Goal: Task Accomplishment & Management: Manage account settings

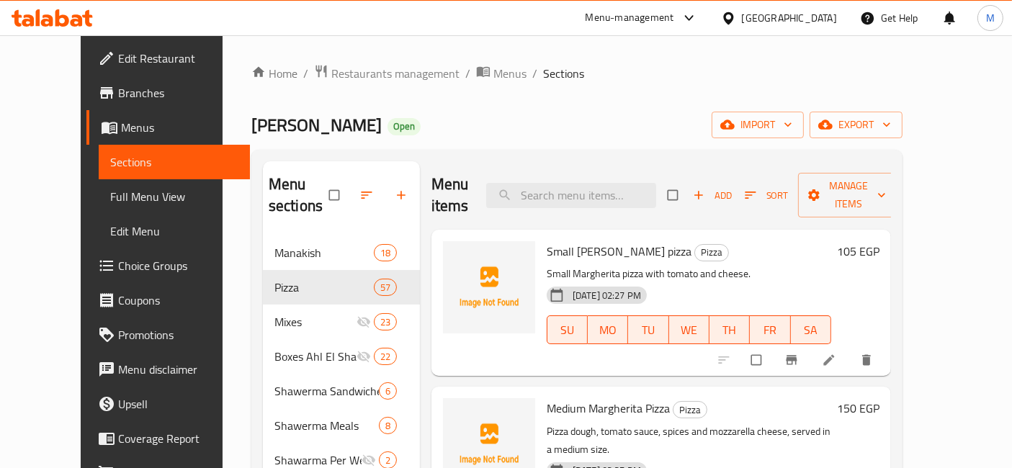
click at [879, 266] on div "105 EGP" at bounding box center [855, 302] width 48 height 123
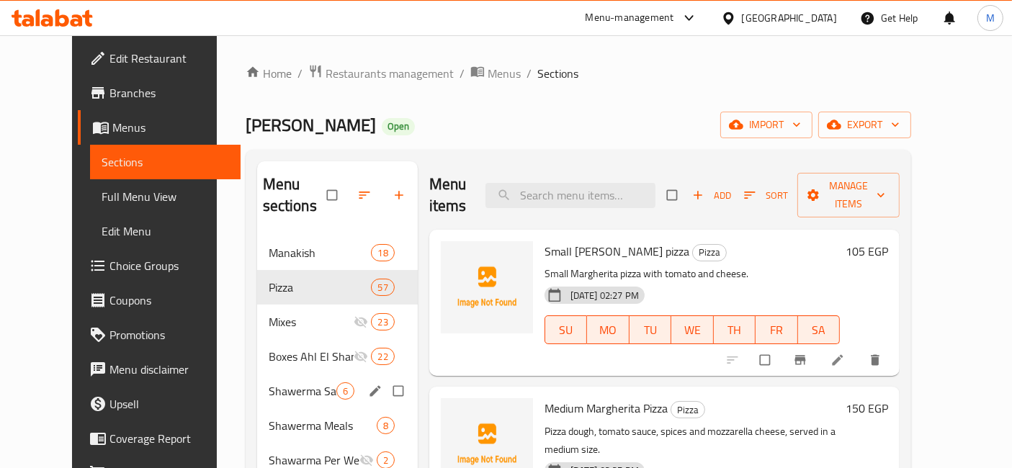
scroll to position [160, 0]
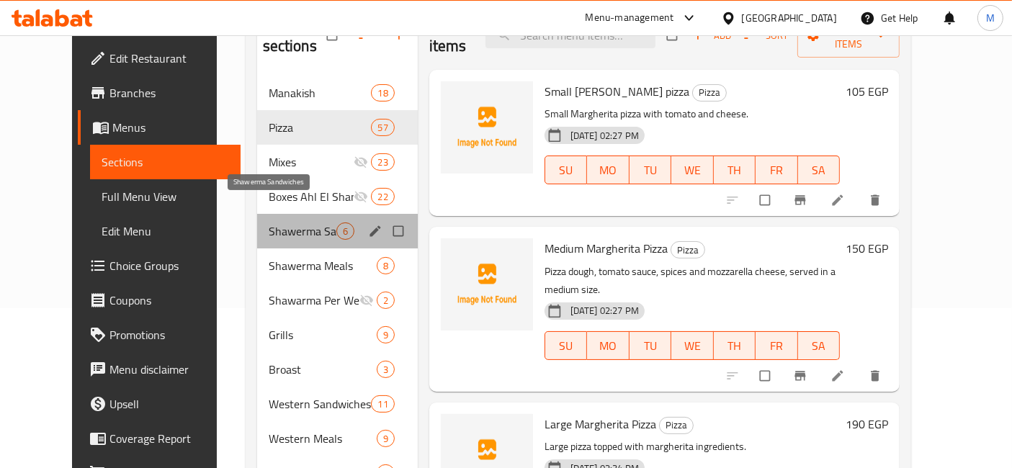
click at [292, 222] on span "Shawerma Sandwiches" at bounding box center [303, 230] width 68 height 17
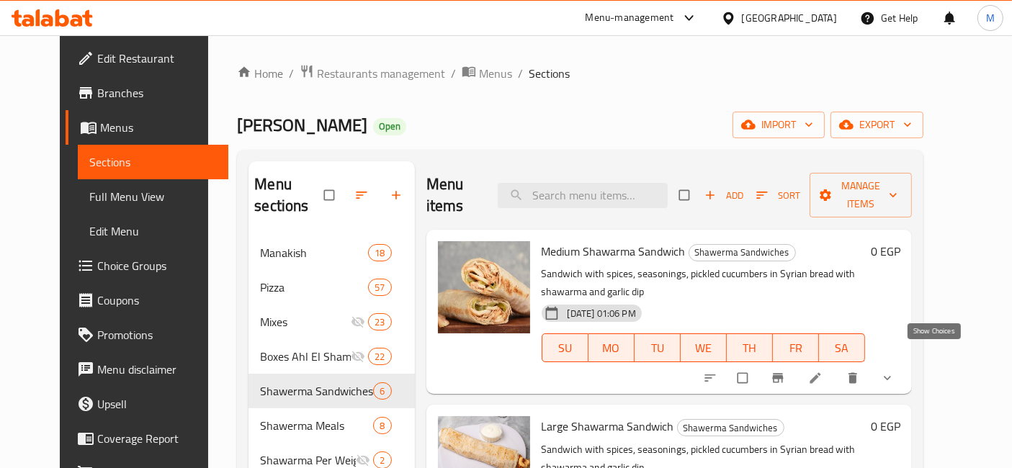
drag, startPoint x: 932, startPoint y: 351, endPoint x: 714, endPoint y: 304, distance: 223.1
click at [894, 371] on icon "show more" at bounding box center [887, 378] width 14 height 14
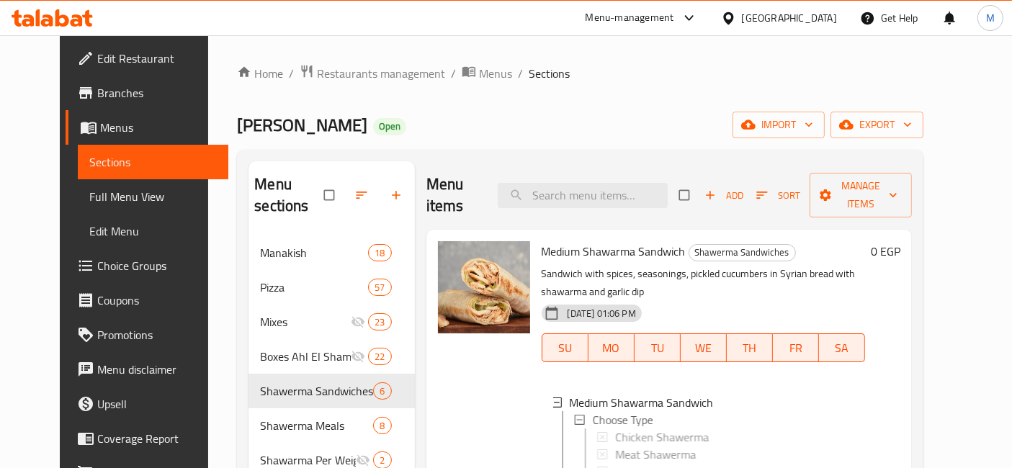
scroll to position [80, 0]
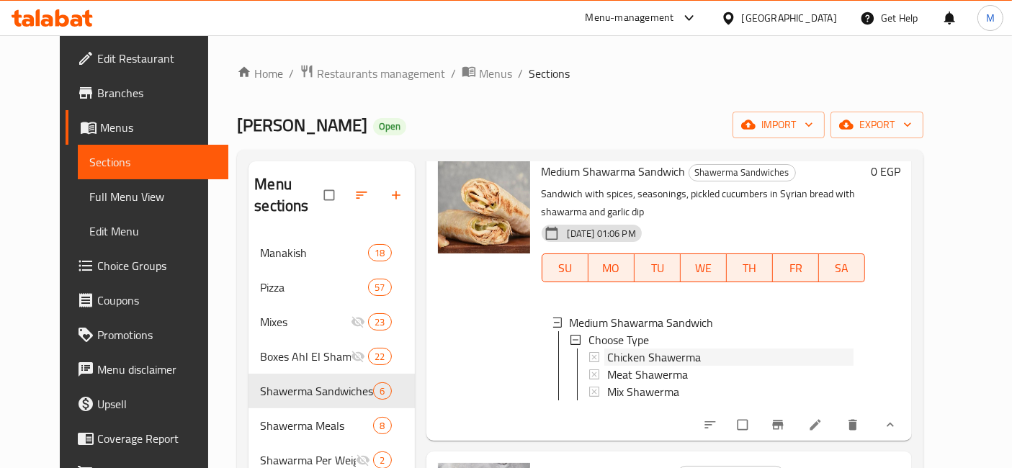
click at [647, 349] on span "Chicken Shawerma" at bounding box center [654, 357] width 94 height 17
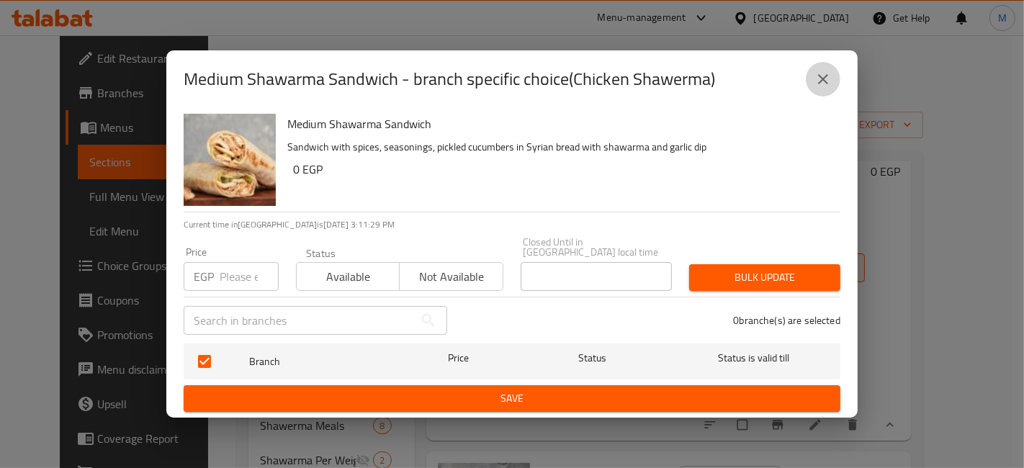
click at [826, 96] on button "close" at bounding box center [823, 79] width 35 height 35
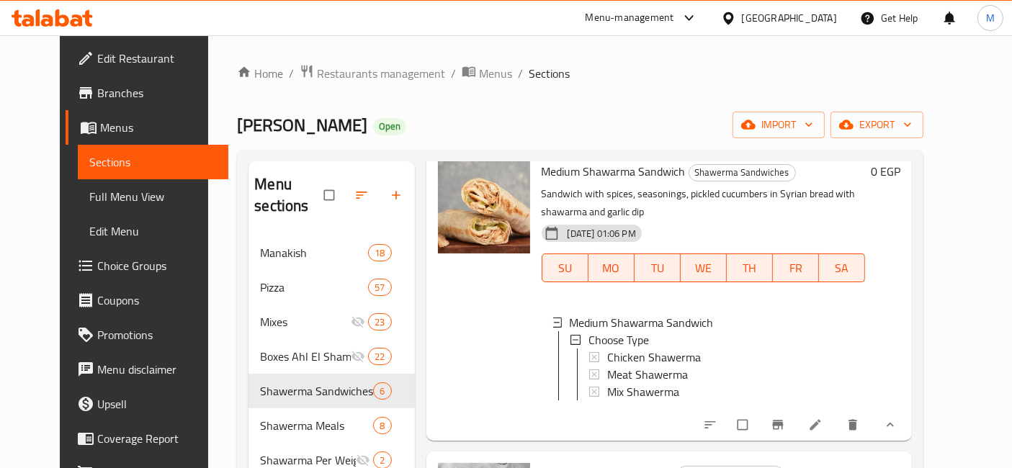
click at [668, 349] on span "Chicken Shawerma" at bounding box center [654, 357] width 94 height 17
click at [683, 366] on div "Meat Shawerma" at bounding box center [730, 374] width 247 height 17
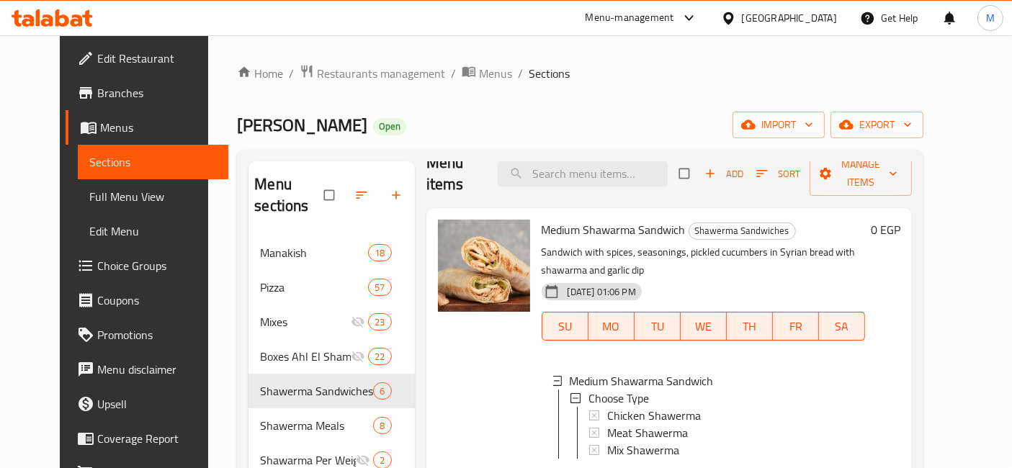
scroll to position [0, 0]
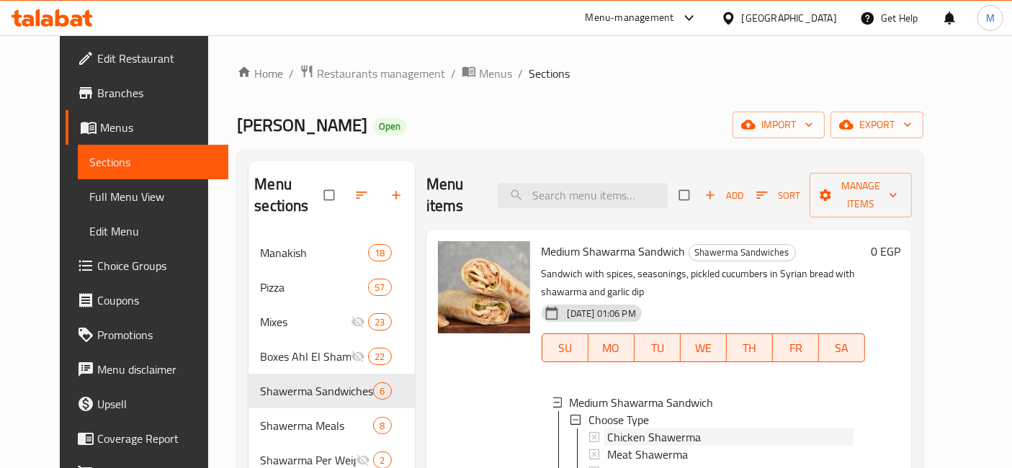
click at [647, 428] on span "Chicken Shawerma" at bounding box center [654, 436] width 94 height 17
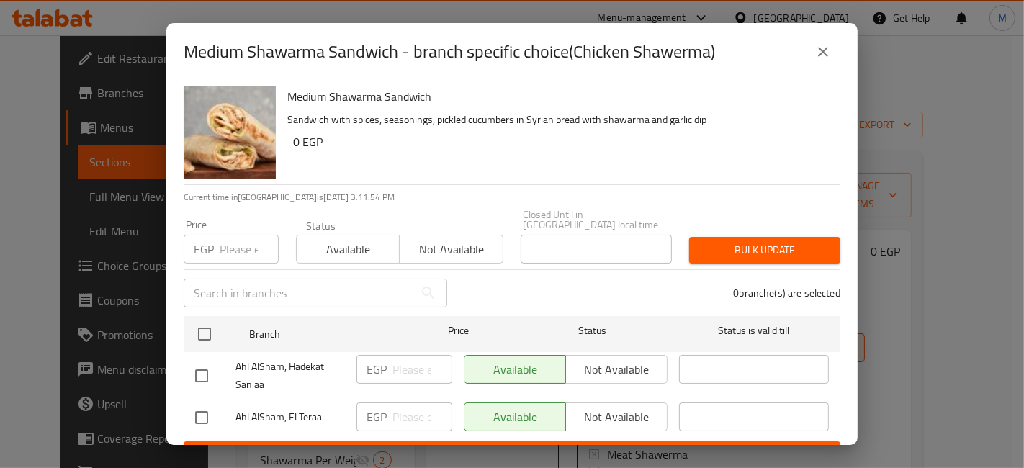
click at [190, 404] on input "checkbox" at bounding box center [201, 418] width 30 height 30
checkbox input "true"
click at [405, 404] on input "number" at bounding box center [422, 417] width 60 height 29
type input "100"
click at [462, 441] on button "Save" at bounding box center [512, 454] width 657 height 27
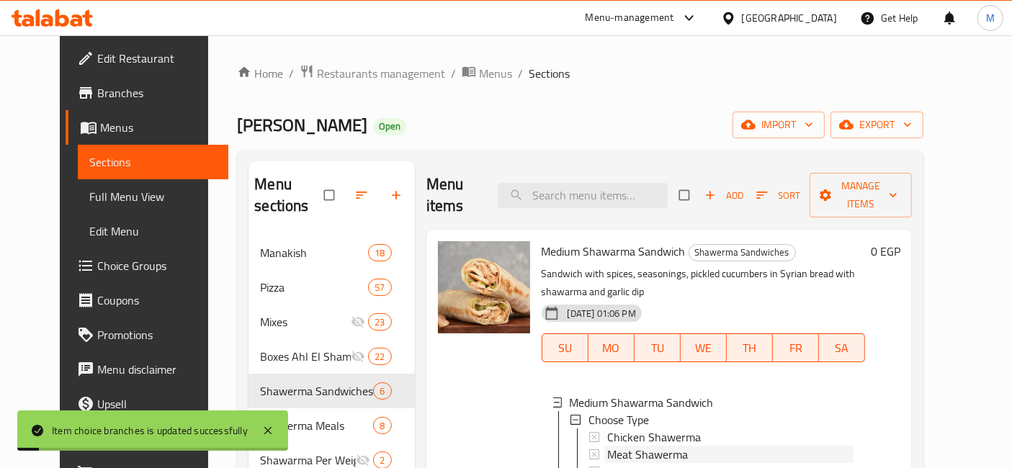
click at [644, 446] on span "Meat Shawerma" at bounding box center [647, 454] width 81 height 17
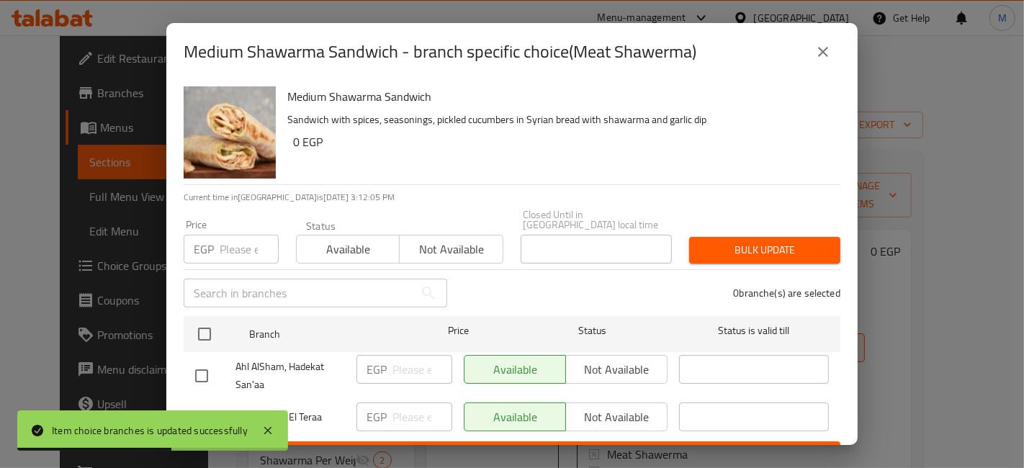
click at [197, 403] on input "checkbox" at bounding box center [201, 418] width 30 height 30
checkbox input "true"
click at [426, 403] on input "number" at bounding box center [422, 417] width 60 height 29
type input "120"
click at [452, 446] on span "Save" at bounding box center [512, 455] width 634 height 18
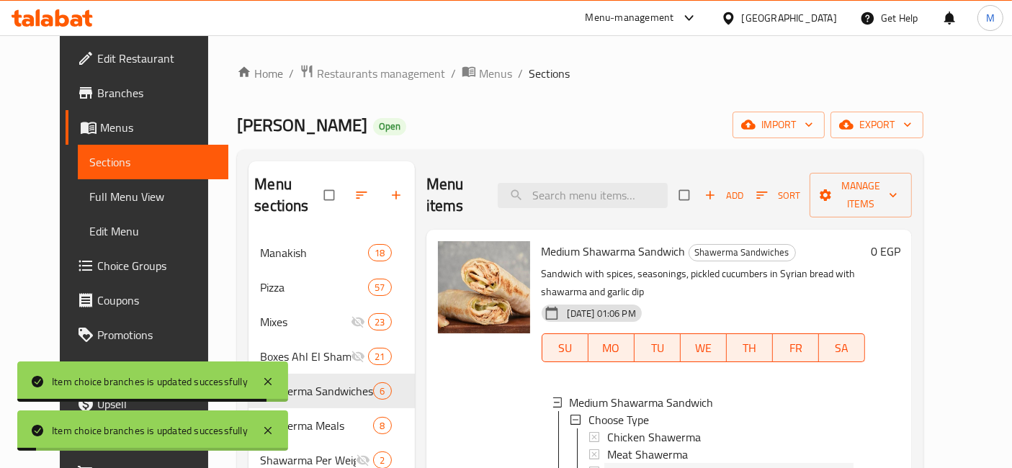
click at [611, 463] on span "Mix Shawerma" at bounding box center [643, 471] width 72 height 17
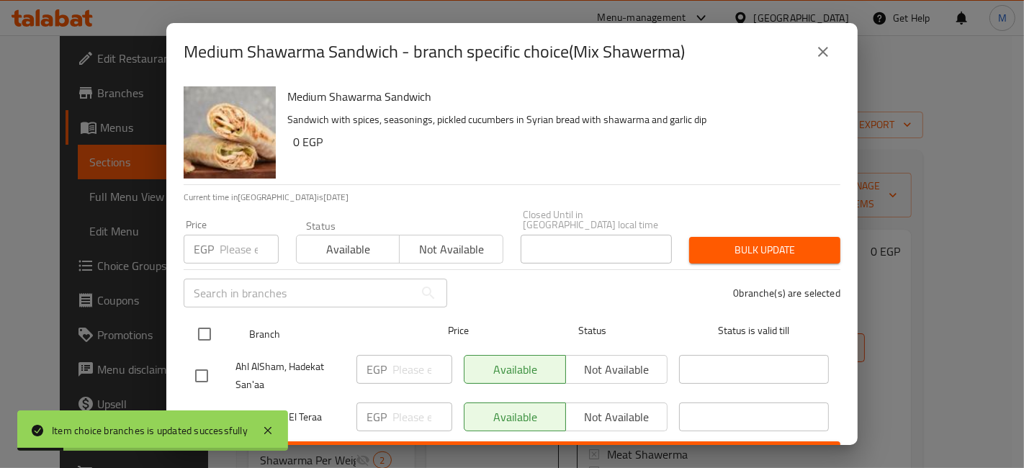
click at [202, 324] on input "checkbox" at bounding box center [204, 334] width 30 height 30
checkbox input "true"
click at [205, 330] on input "checkbox" at bounding box center [204, 334] width 30 height 30
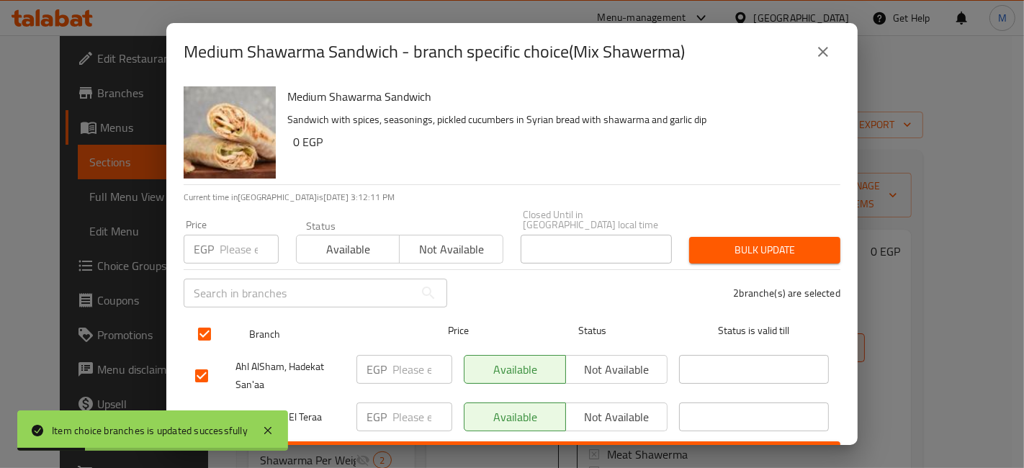
checkbox input "false"
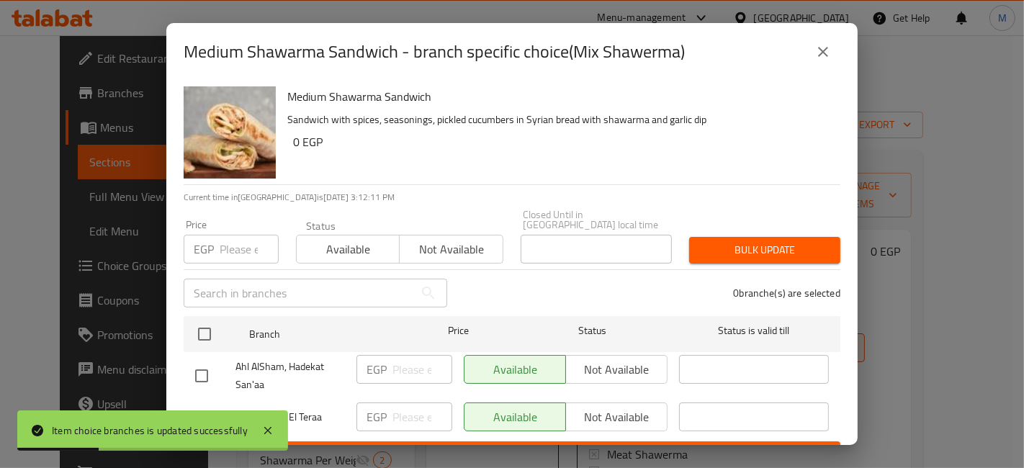
drag, startPoint x: 197, startPoint y: 391, endPoint x: 215, endPoint y: 396, distance: 18.7
click at [197, 397] on div "Ahl AlSham, El Teraa" at bounding box center [269, 418] width 161 height 42
drag, startPoint x: 219, startPoint y: 404, endPoint x: 202, endPoint y: 403, distance: 16.6
click at [218, 404] on div at bounding box center [215, 418] width 40 height 30
click at [200, 403] on input "checkbox" at bounding box center [201, 418] width 30 height 30
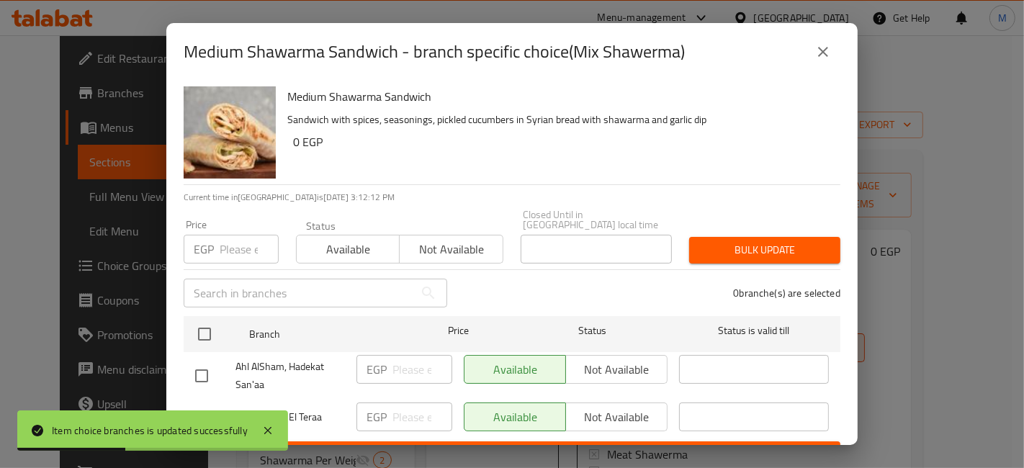
checkbox input "true"
click at [415, 403] on input "number" at bounding box center [422, 417] width 60 height 29
type input "115"
click at [430, 446] on span "Save" at bounding box center [512, 455] width 634 height 18
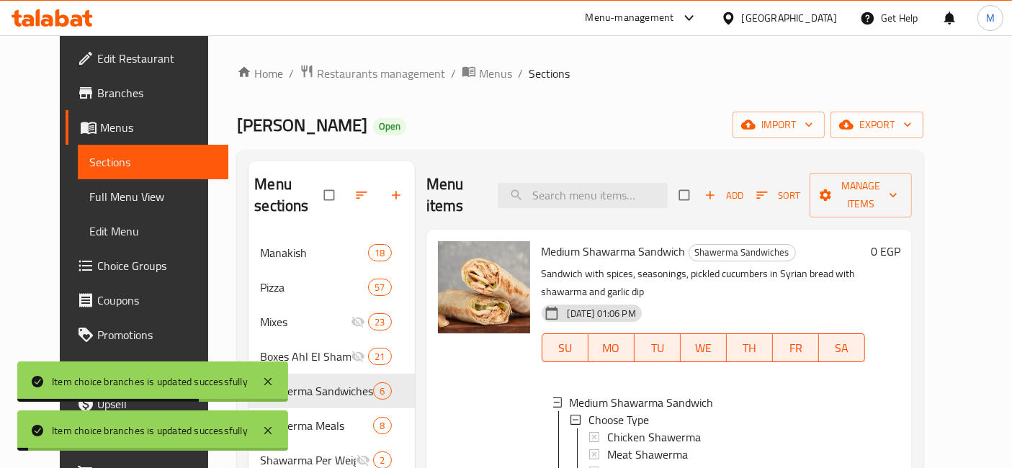
scroll to position [80, 0]
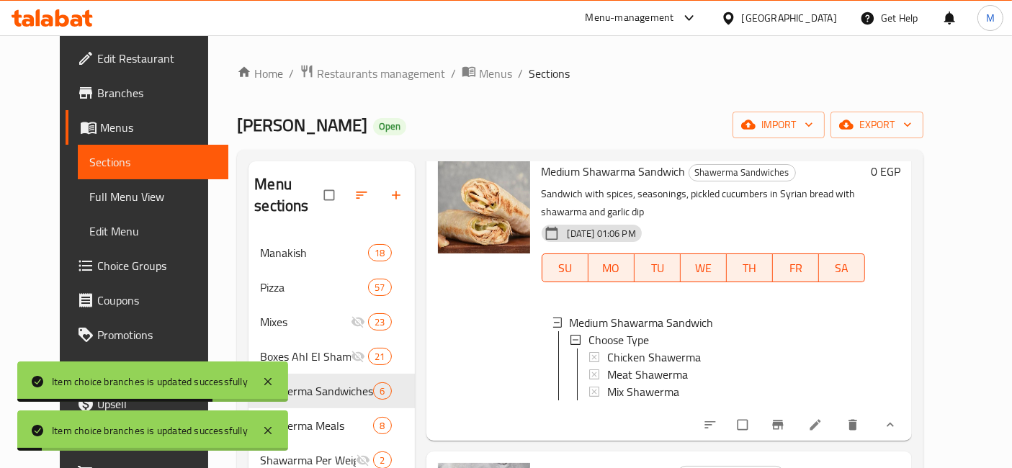
drag, startPoint x: 925, startPoint y: 406, endPoint x: 932, endPoint y: 403, distance: 7.8
click at [906, 409] on button "show more" at bounding box center [888, 425] width 35 height 32
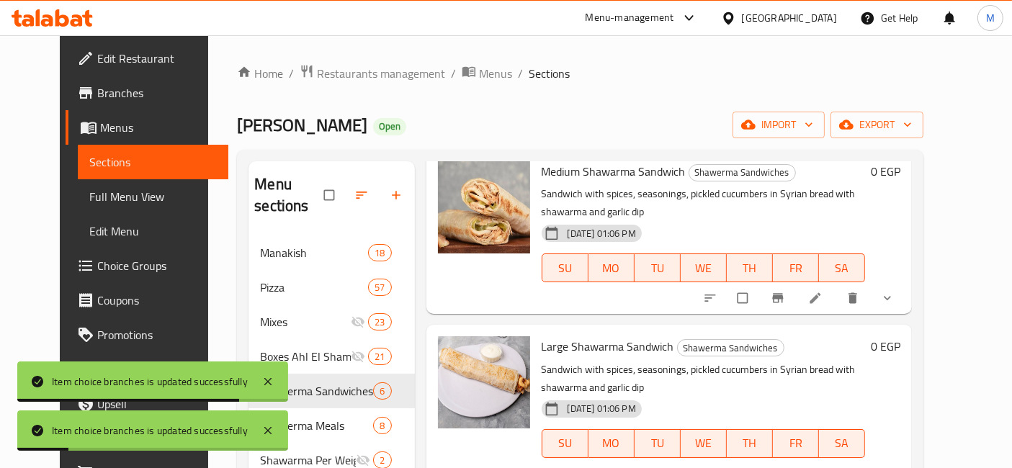
scroll to position [160, 0]
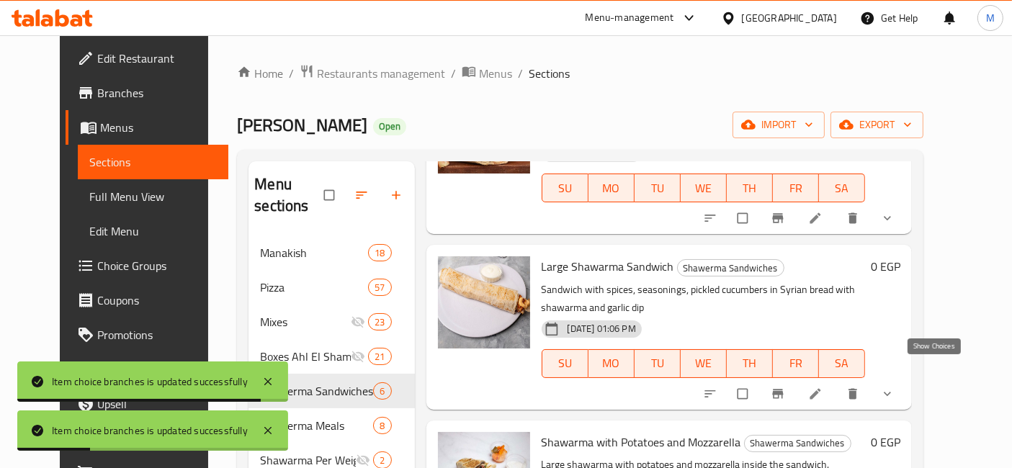
click at [894, 387] on icon "show more" at bounding box center [887, 394] width 14 height 14
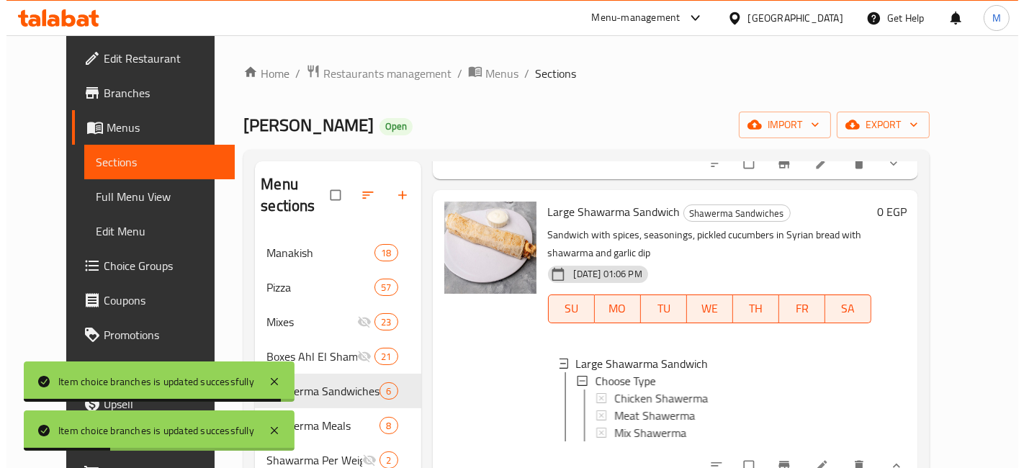
scroll to position [240, 0]
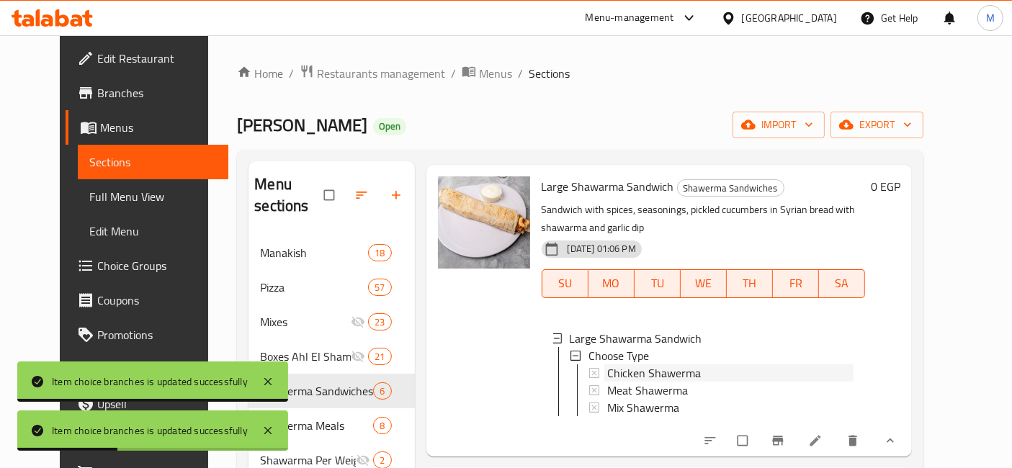
click at [611, 364] on span "Chicken Shawerma" at bounding box center [654, 372] width 94 height 17
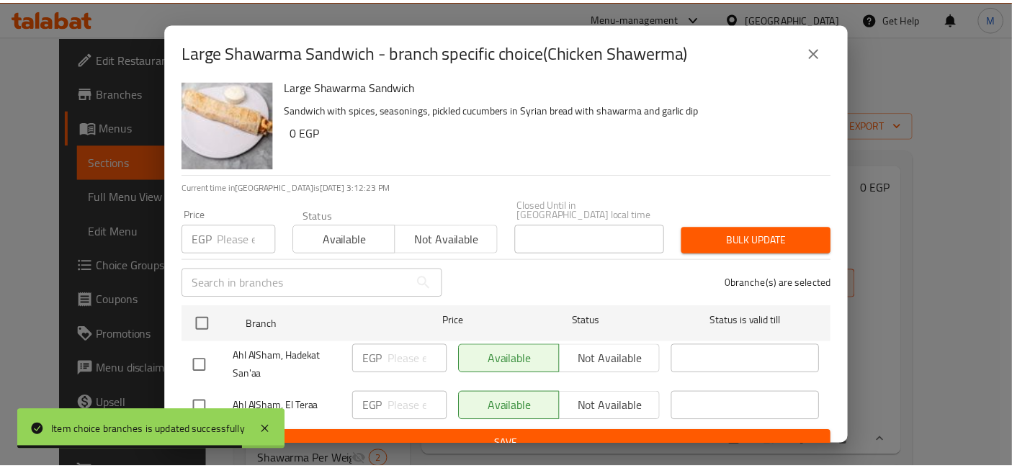
scroll to position [18, 0]
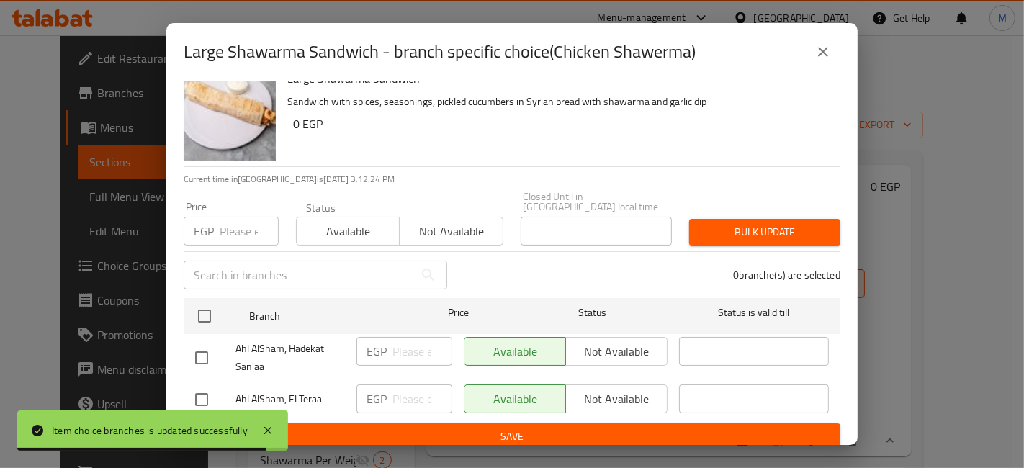
click at [205, 385] on input "checkbox" at bounding box center [201, 400] width 30 height 30
checkbox input "true"
click at [401, 389] on input "number" at bounding box center [422, 399] width 60 height 29
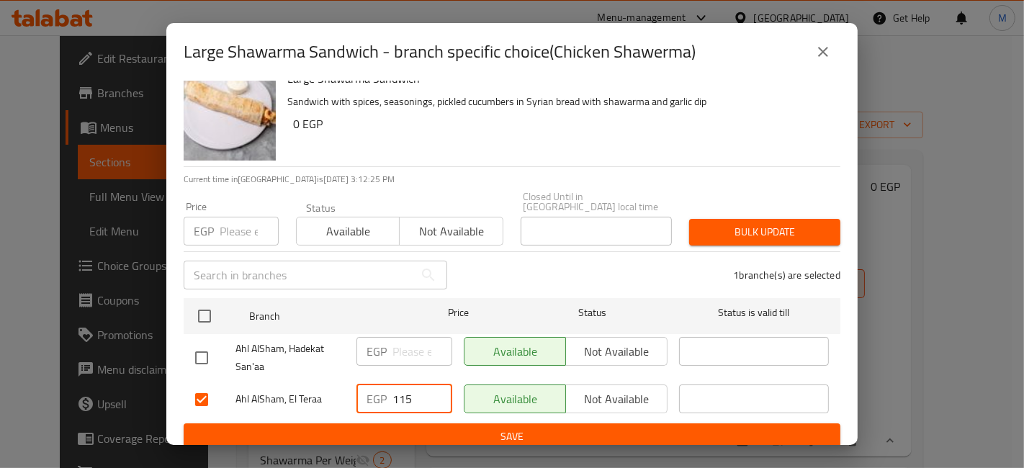
type input "115"
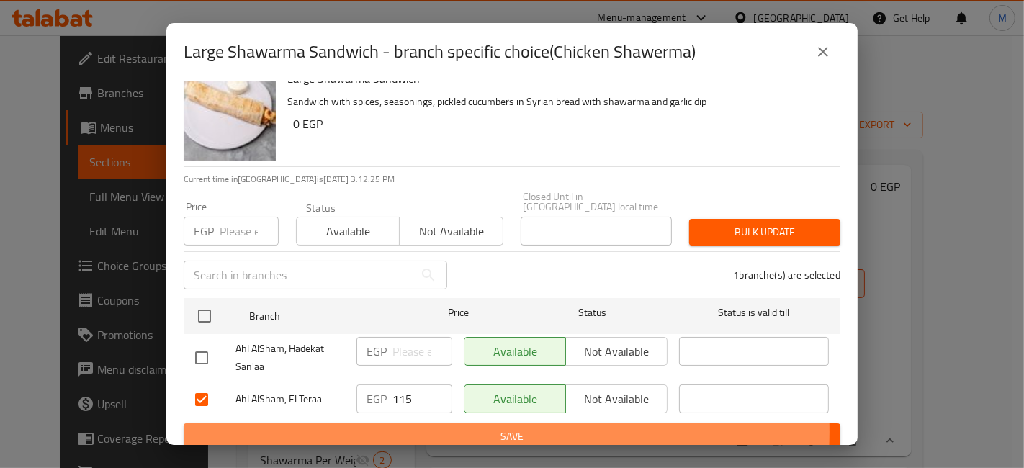
click at [448, 428] on span "Save" at bounding box center [512, 437] width 634 height 18
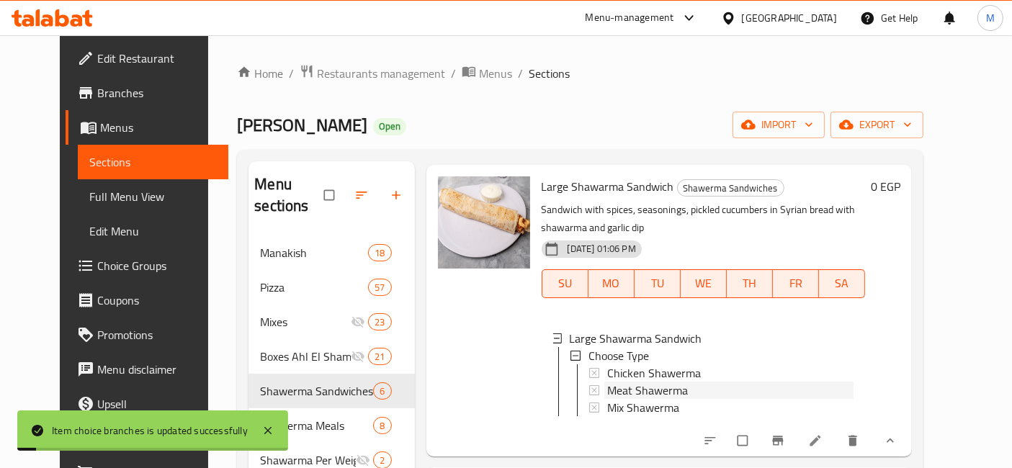
click at [621, 382] on span "Meat Shawerma" at bounding box center [647, 390] width 81 height 17
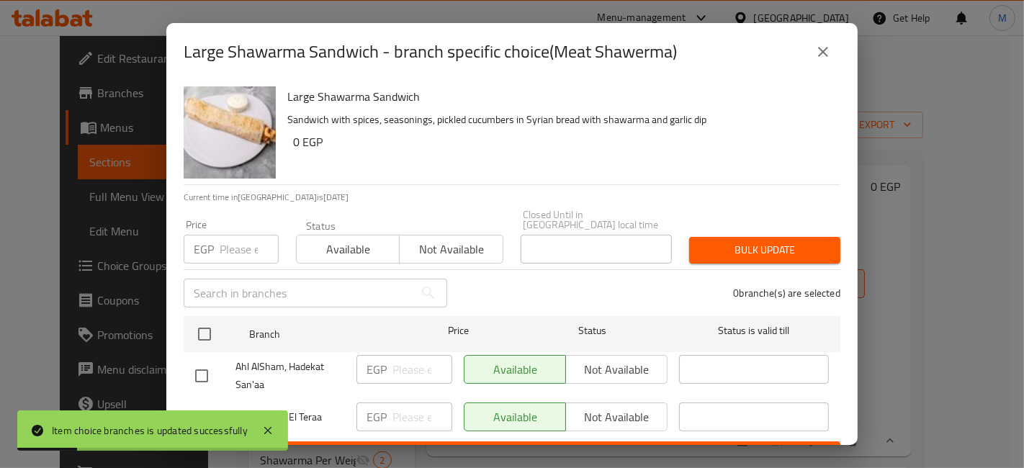
click at [202, 406] on input "checkbox" at bounding box center [201, 418] width 30 height 30
checkbox input "true"
click at [410, 410] on input "number" at bounding box center [422, 417] width 60 height 29
type input "135"
click at [424, 446] on span "Save" at bounding box center [512, 455] width 634 height 18
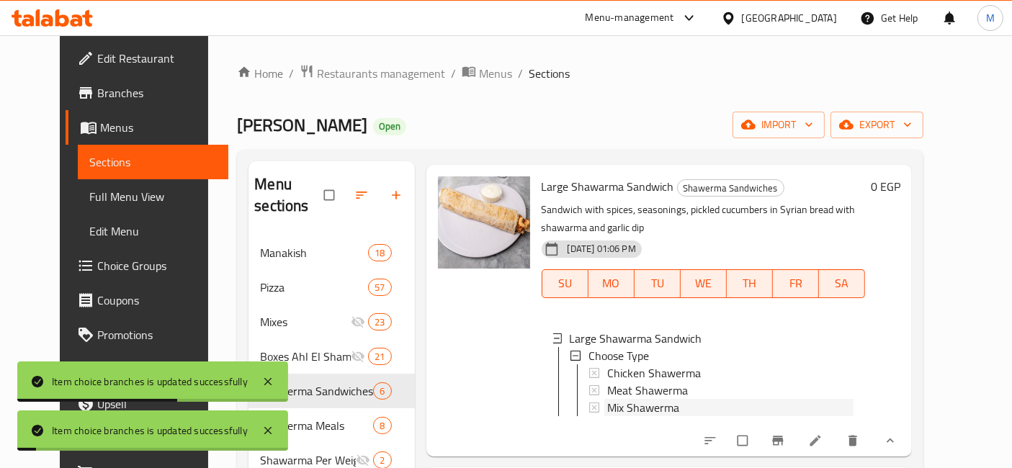
click at [625, 399] on span "Mix Shawerma" at bounding box center [643, 407] width 72 height 17
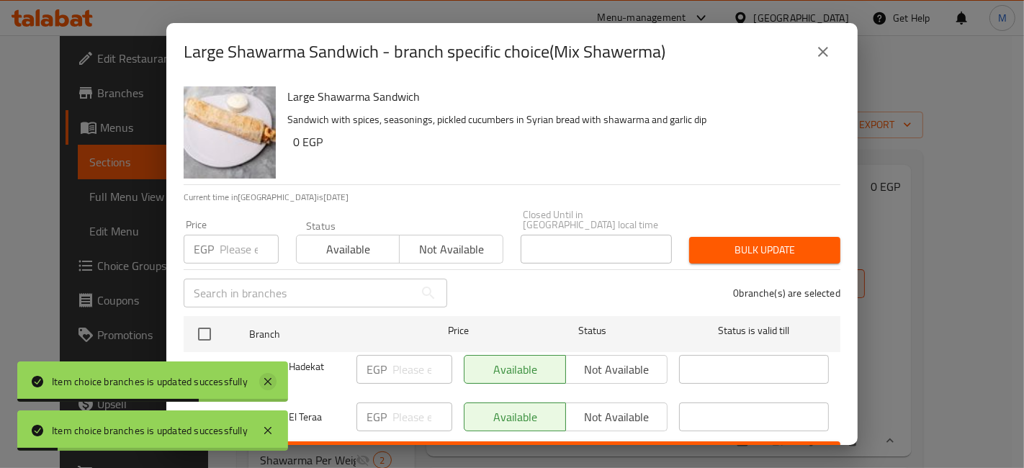
click at [268, 384] on icon at bounding box center [267, 381] width 17 height 17
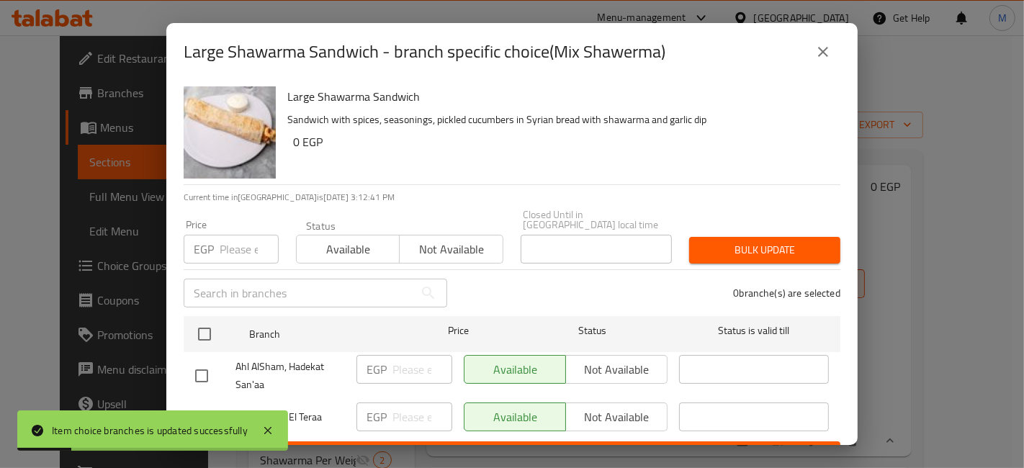
click at [205, 405] on input "checkbox" at bounding box center [201, 418] width 30 height 30
checkbox input "true"
click at [392, 403] on input "number" at bounding box center [422, 417] width 60 height 29
type input "145"
click at [413, 446] on span "Save" at bounding box center [512, 455] width 634 height 18
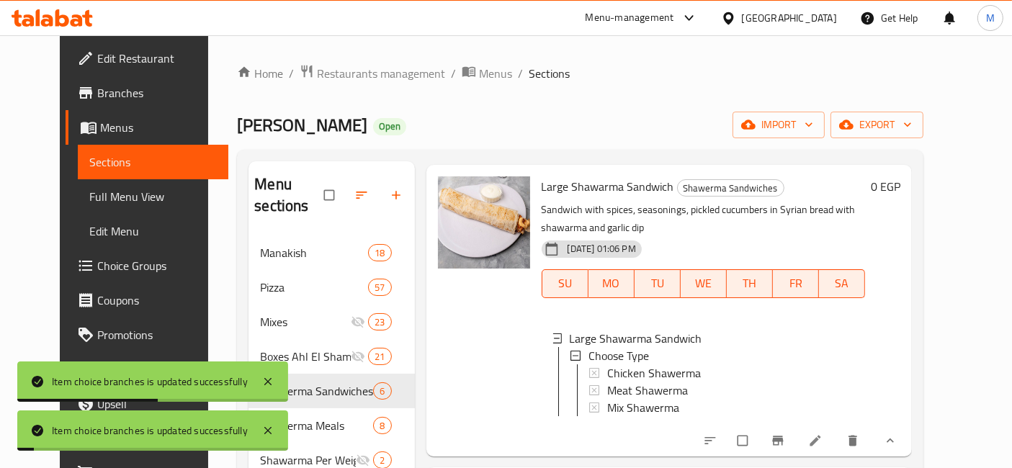
click at [906, 425] on button "show more" at bounding box center [888, 441] width 35 height 32
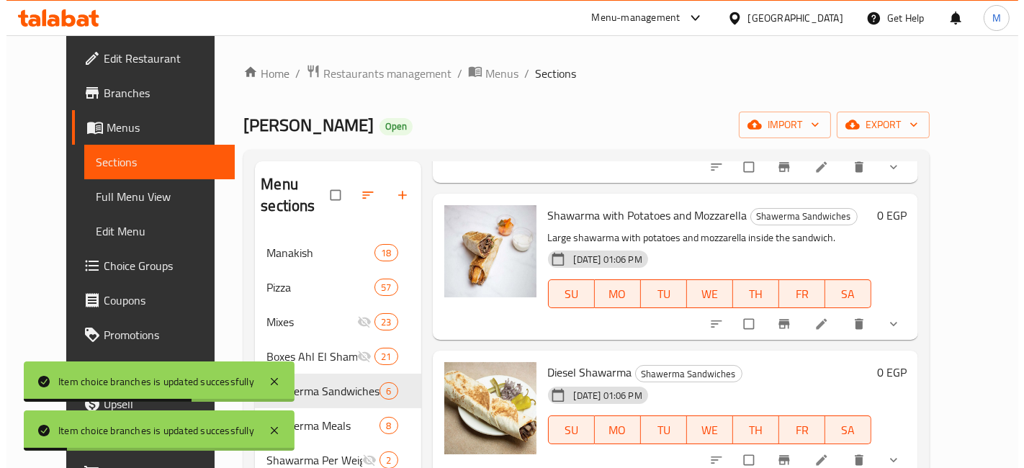
scroll to position [400, 0]
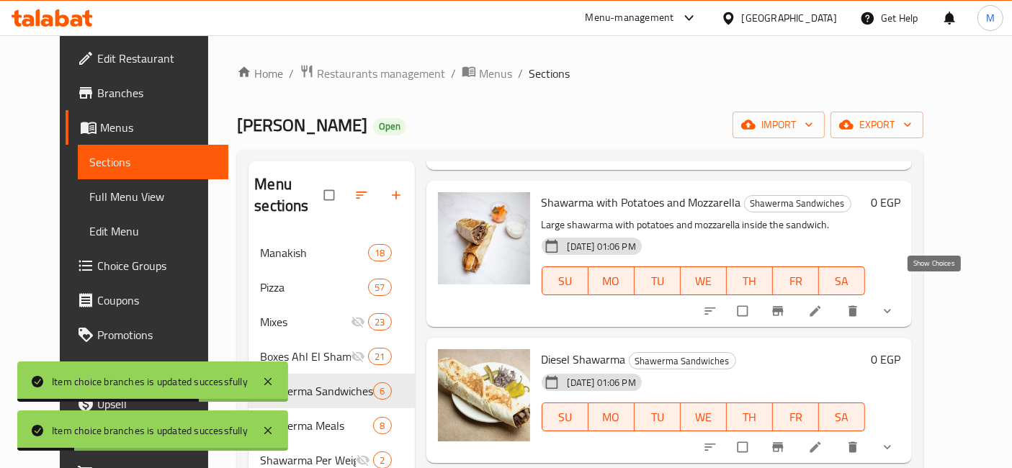
drag, startPoint x: 941, startPoint y: 289, endPoint x: 926, endPoint y: 288, distance: 15.1
click at [894, 304] on icon "show more" at bounding box center [887, 311] width 14 height 14
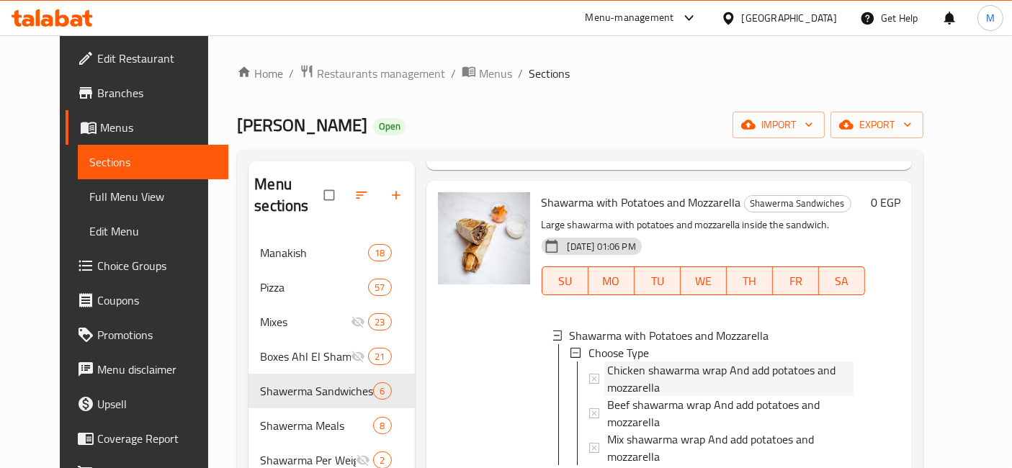
click at [680, 361] on span "Chicken shawarma wrap And add potatoes and mozzarella" at bounding box center [730, 378] width 247 height 35
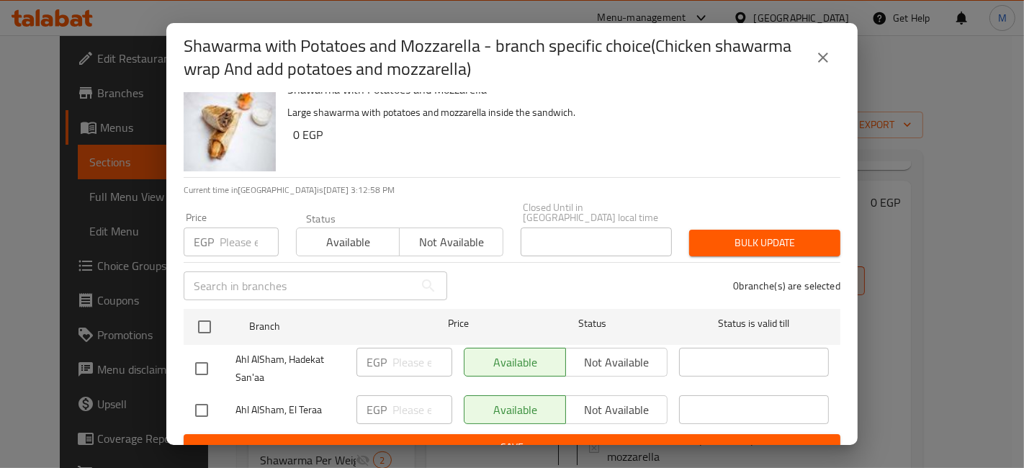
scroll to position [30, 0]
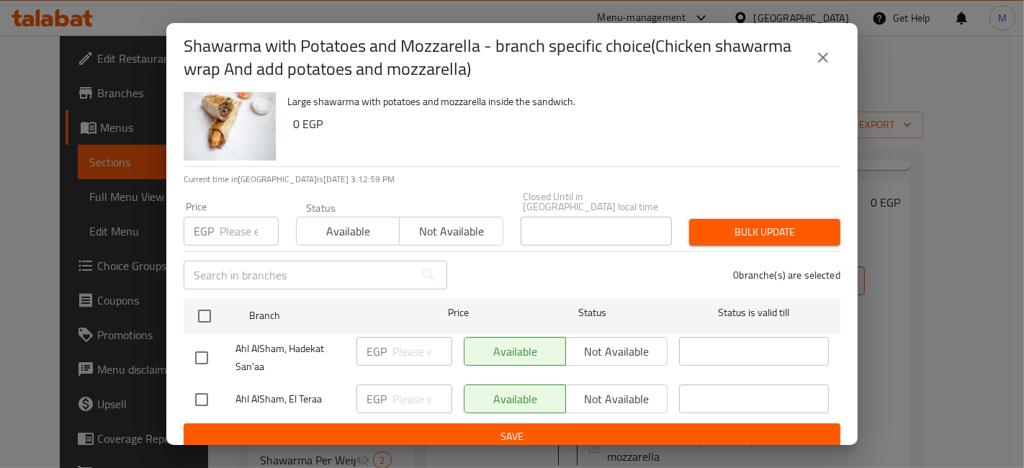
click at [202, 397] on input "checkbox" at bounding box center [201, 400] width 30 height 30
checkbox input "true"
click at [395, 385] on input "number" at bounding box center [422, 399] width 60 height 29
type input "130"
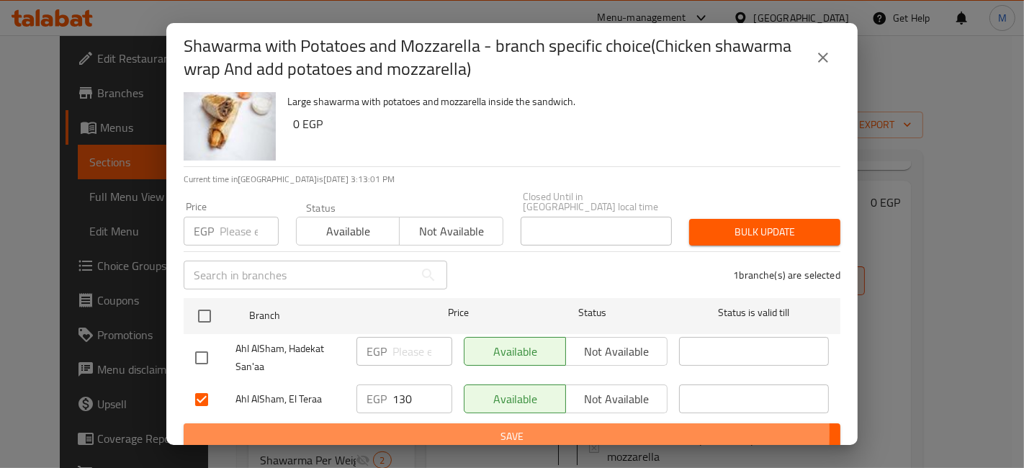
click at [422, 428] on span "Save" at bounding box center [512, 437] width 634 height 18
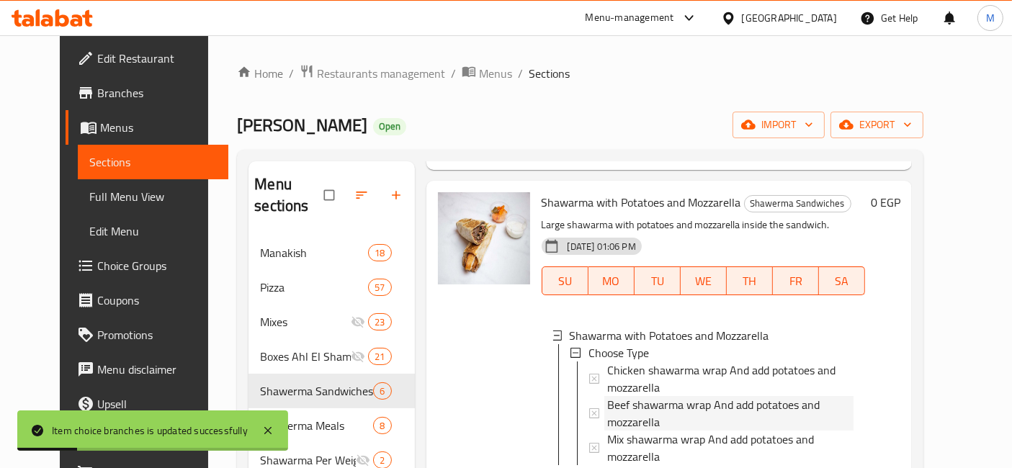
click at [611, 396] on span "Beef shawarma wrap And add potatoes and mozzarella" at bounding box center [730, 413] width 247 height 35
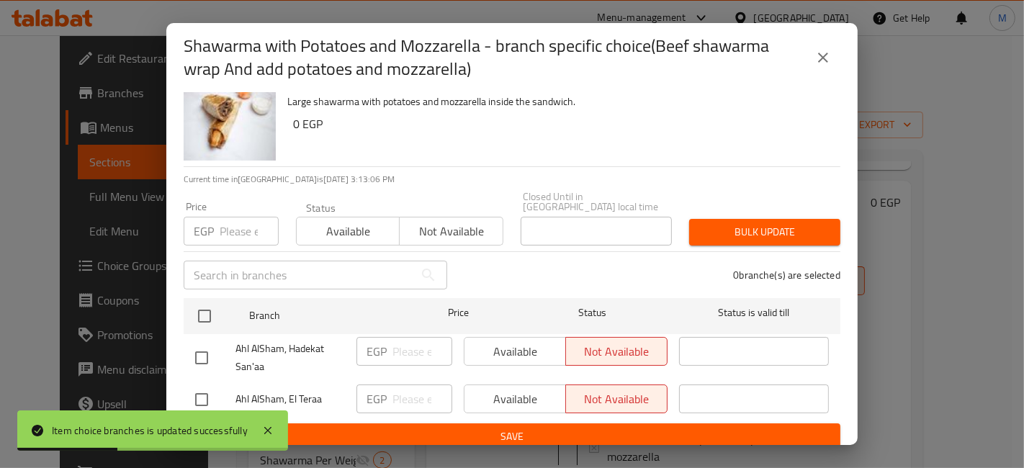
drag, startPoint x: 273, startPoint y: 426, endPoint x: 217, endPoint y: 406, distance: 59.0
click at [272, 428] on icon at bounding box center [267, 430] width 17 height 17
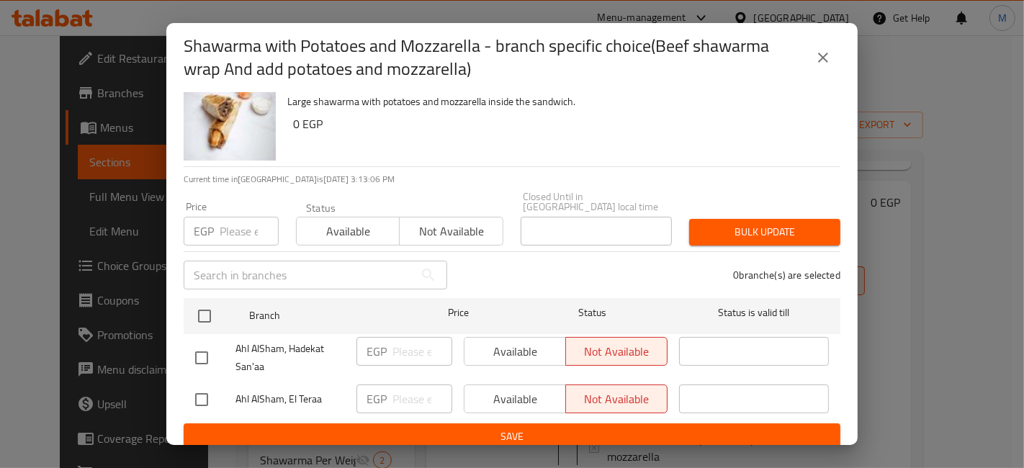
click at [207, 394] on input "checkbox" at bounding box center [201, 400] width 30 height 30
checkbox input "true"
click at [399, 385] on input "number" at bounding box center [422, 399] width 60 height 29
type input "155"
click at [481, 451] on div "Shawarma with Potatoes and Mozzarella - branch specific choice(Beef shawarma wr…" at bounding box center [512, 234] width 1024 height 468
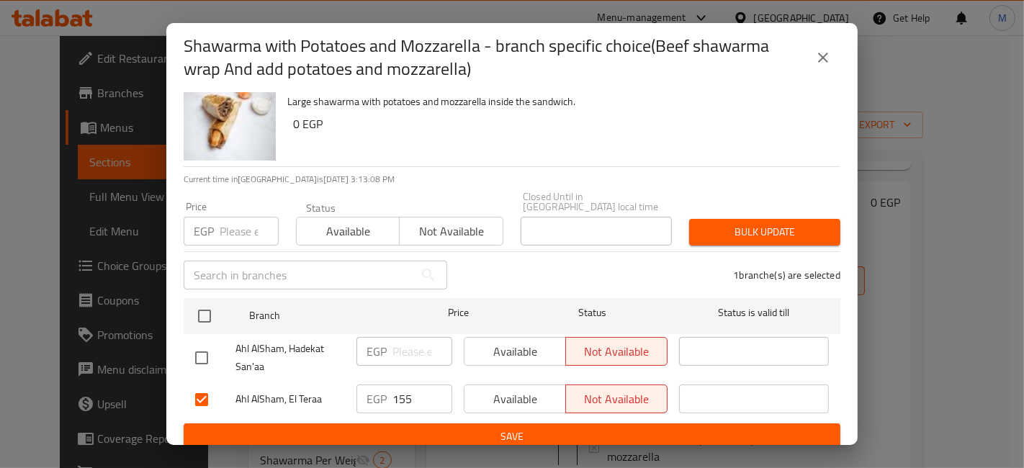
click at [473, 428] on span "Save" at bounding box center [512, 437] width 634 height 18
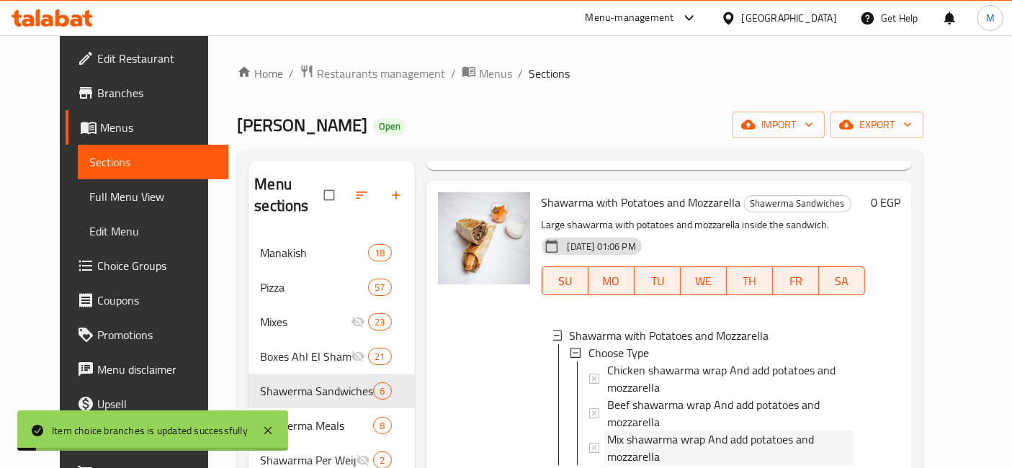
click at [647, 431] on span "Mix shawarma wrap And add potatoes and mozzarella" at bounding box center [730, 448] width 247 height 35
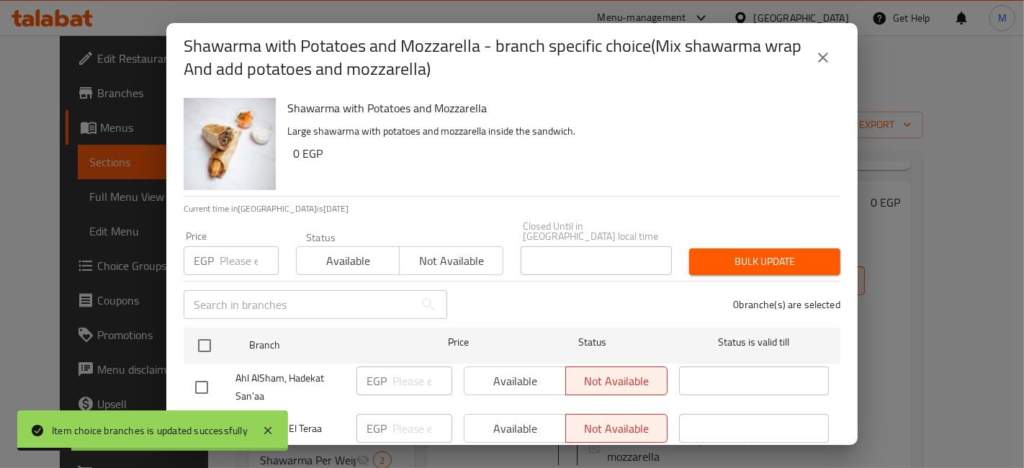
click at [199, 412] on div "Item choice branches is updated successfully" at bounding box center [152, 430] width 271 height 40
drag, startPoint x: 275, startPoint y: 428, endPoint x: 248, endPoint y: 428, distance: 26.6
click at [274, 429] on icon at bounding box center [267, 430] width 17 height 17
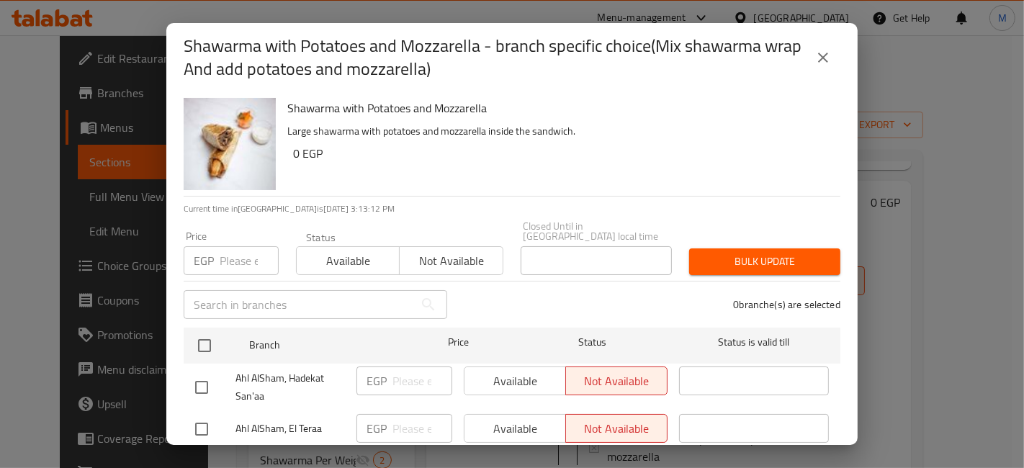
drag, startPoint x: 205, startPoint y: 428, endPoint x: 336, endPoint y: 413, distance: 131.9
click at [203, 428] on input "checkbox" at bounding box center [201, 429] width 30 height 30
checkbox input "true"
click at [418, 418] on input "number" at bounding box center [422, 428] width 60 height 29
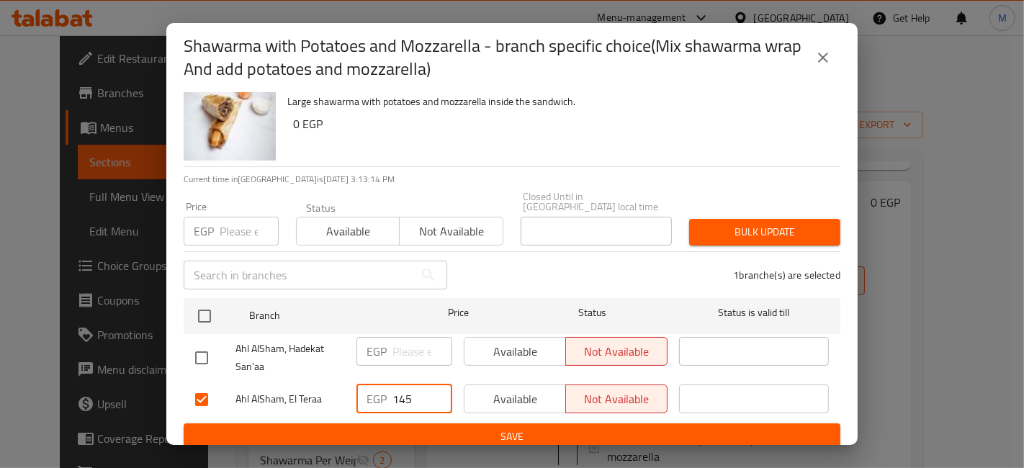
type input "145"
click at [462, 428] on span "Save" at bounding box center [512, 437] width 634 height 18
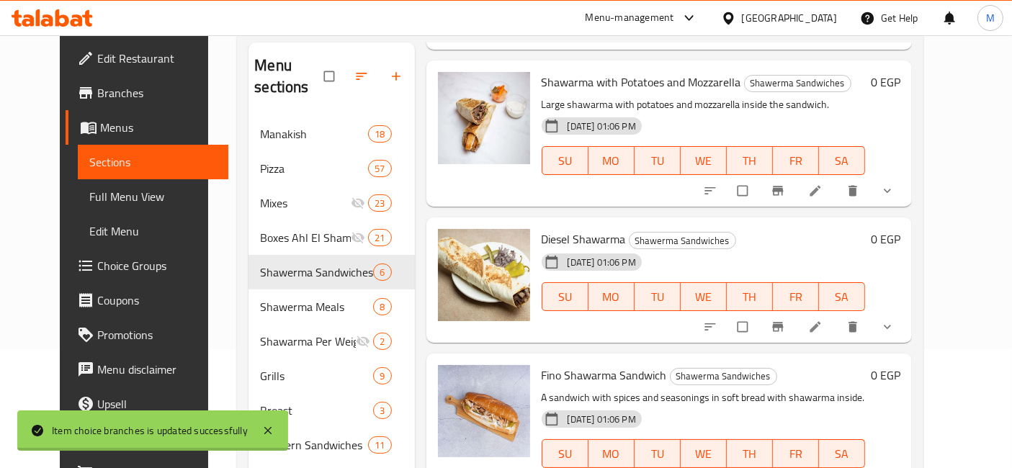
scroll to position [120, 0]
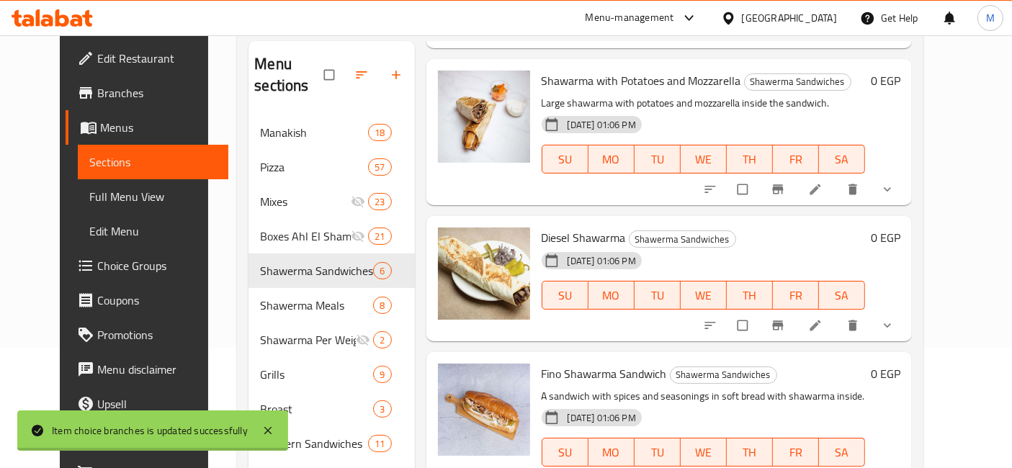
click at [891, 323] on icon "show more" at bounding box center [886, 325] width 7 height 4
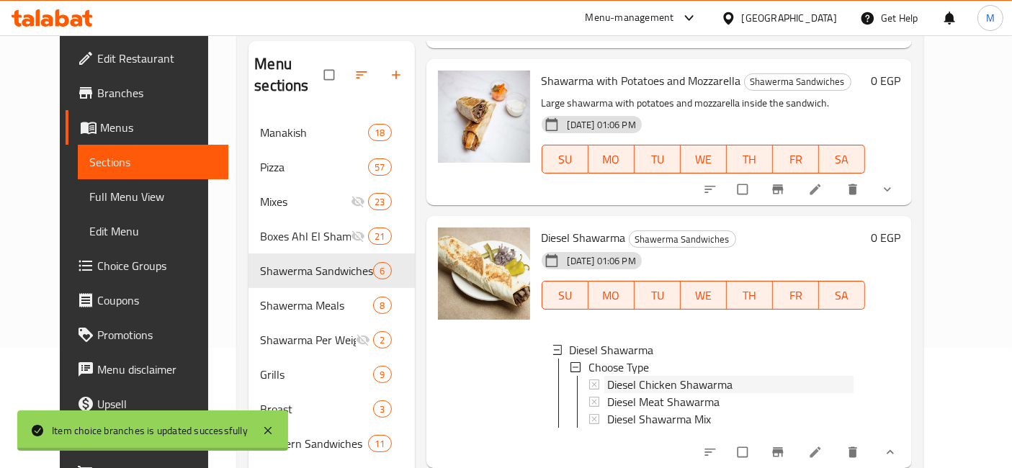
click at [636, 376] on span "Diesel Chicken Shawarma" at bounding box center [669, 384] width 125 height 17
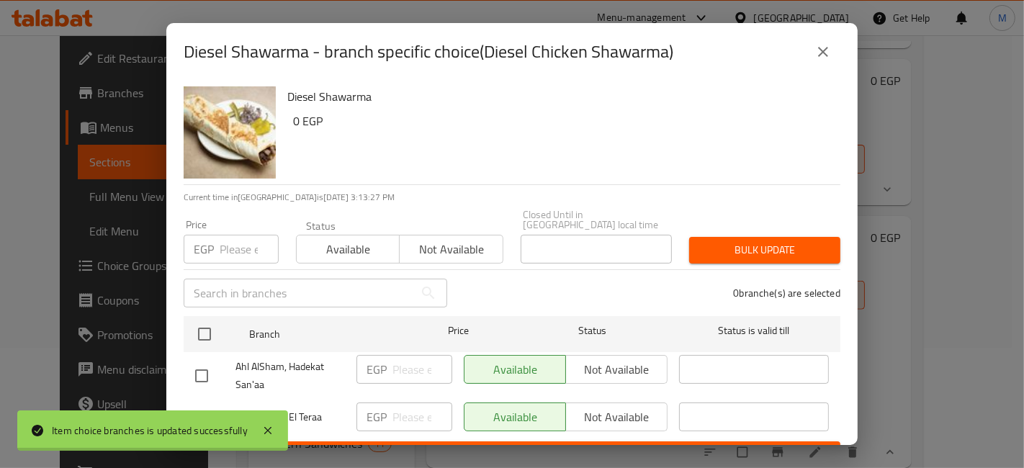
click at [199, 403] on input "checkbox" at bounding box center [201, 418] width 30 height 30
checkbox input "true"
click at [413, 403] on input "number" at bounding box center [422, 417] width 60 height 29
type input "145"
click at [454, 446] on span "Save" at bounding box center [512, 455] width 634 height 18
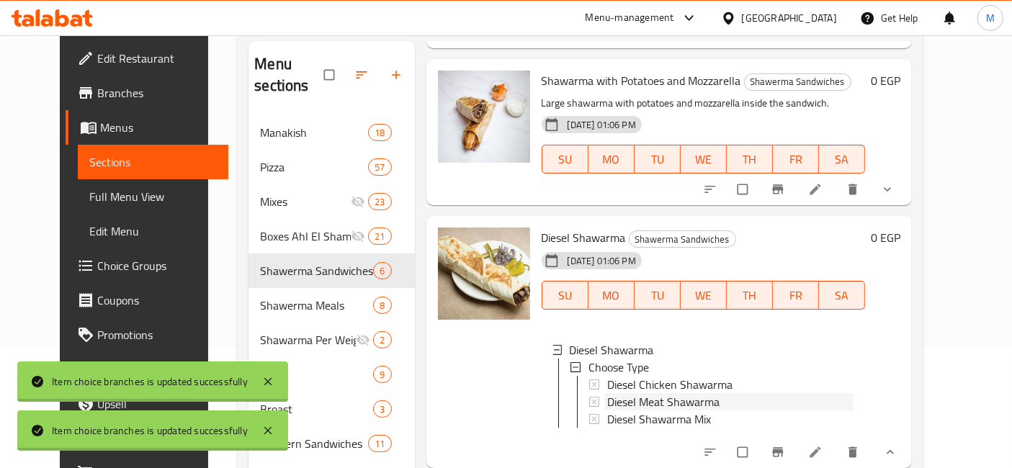
click at [625, 393] on span "Diesel Meat Shawarma" at bounding box center [663, 401] width 112 height 17
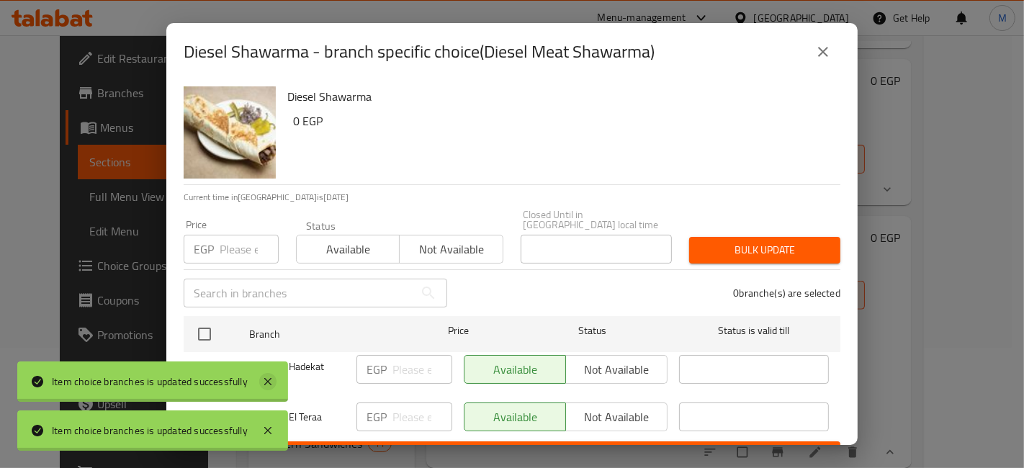
click at [274, 379] on icon at bounding box center [267, 381] width 17 height 17
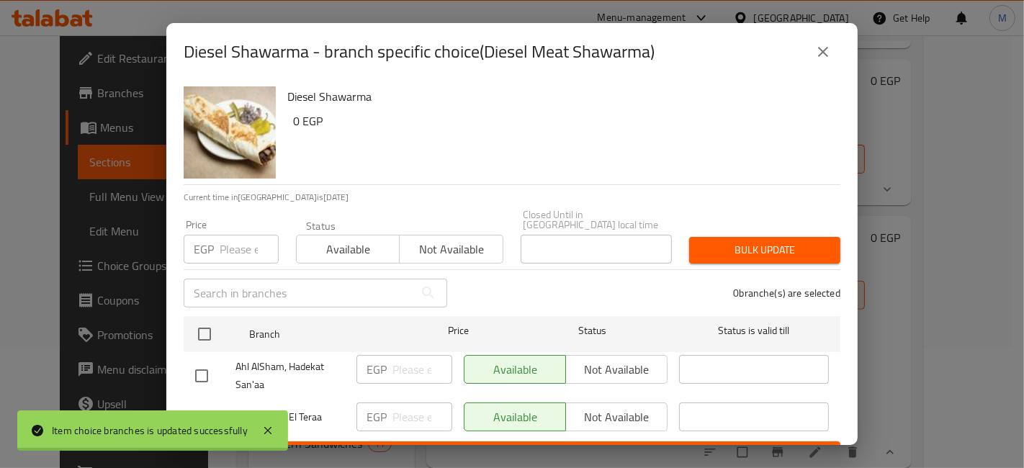
click at [214, 408] on input "checkbox" at bounding box center [201, 418] width 30 height 30
checkbox input "true"
click at [419, 408] on input "number" at bounding box center [422, 417] width 60 height 29
type input "175"
click at [430, 446] on span "Save" at bounding box center [512, 455] width 634 height 18
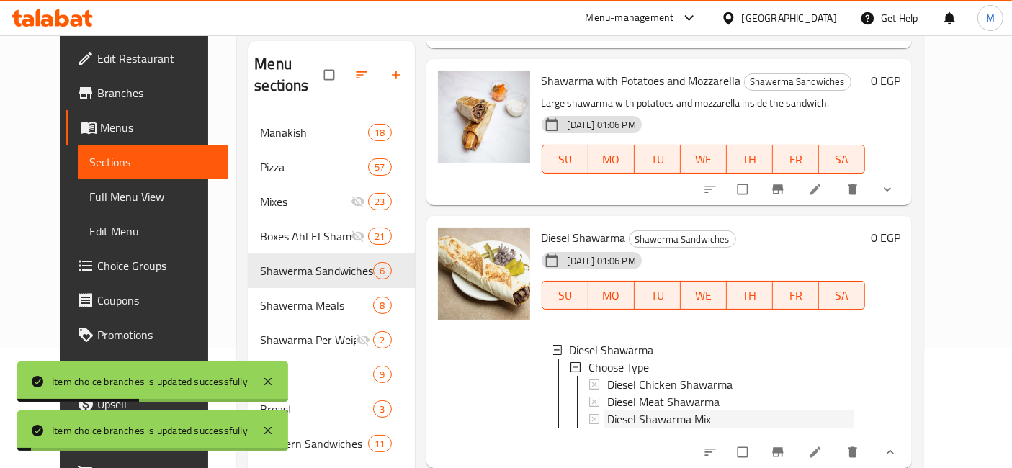
click at [607, 410] on span "Diesel Shawarma Mix" at bounding box center [659, 418] width 104 height 17
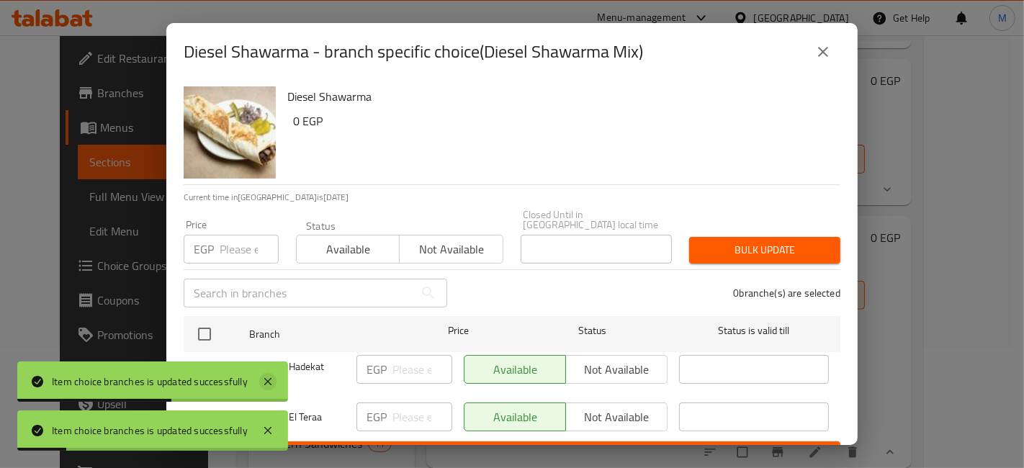
click at [274, 377] on icon at bounding box center [267, 381] width 17 height 17
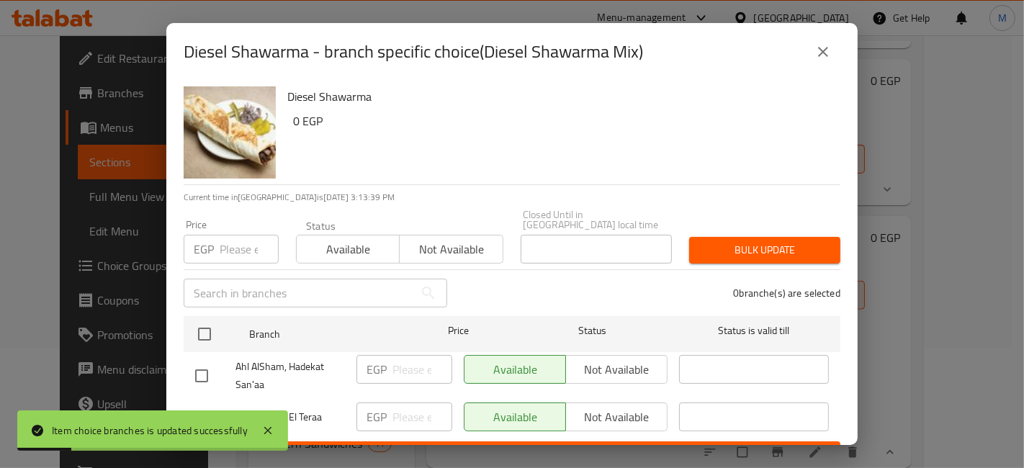
click at [187, 406] on input "checkbox" at bounding box center [201, 418] width 30 height 30
checkbox input "true"
click at [392, 410] on input "number" at bounding box center [422, 417] width 60 height 29
type input "160"
click at [415, 450] on div "Diesel Shawarma - branch specific choice(Diesel Shawarma Mix) Diesel Shawarma 0…" at bounding box center [512, 234] width 1024 height 468
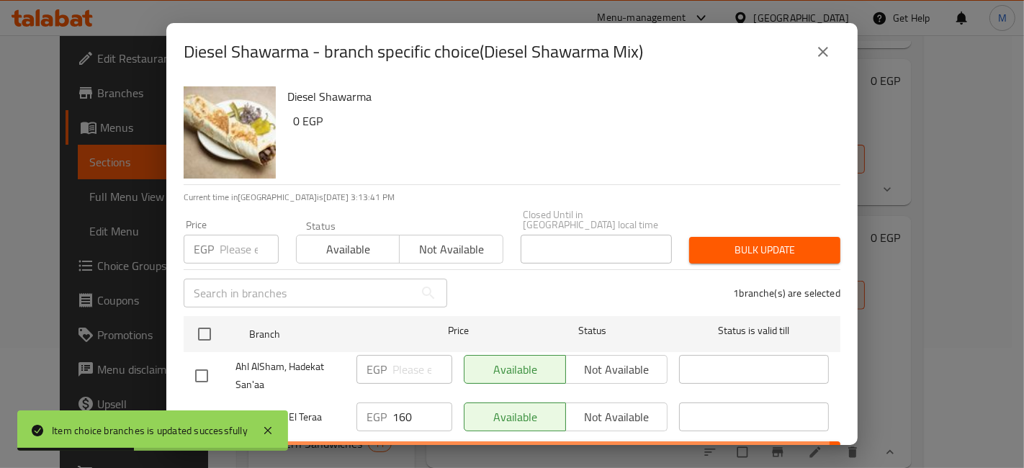
click at [415, 441] on button "Save" at bounding box center [512, 454] width 657 height 27
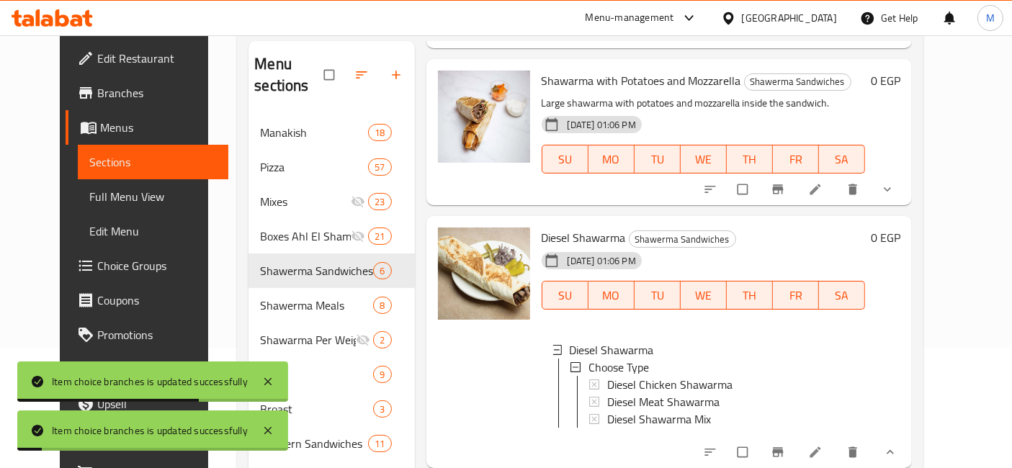
scroll to position [1, 0]
click at [906, 436] on button "show more" at bounding box center [888, 452] width 35 height 32
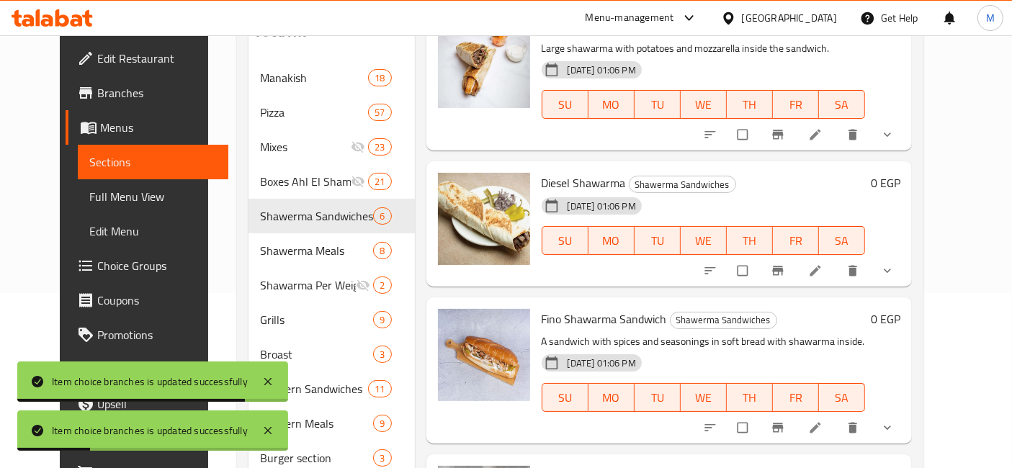
scroll to position [200, 0]
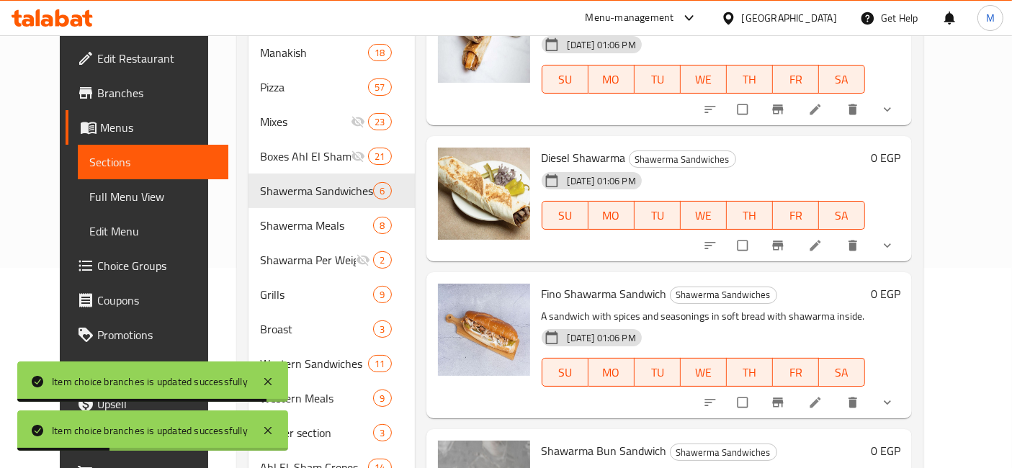
click at [894, 395] on icon "show more" at bounding box center [887, 402] width 14 height 14
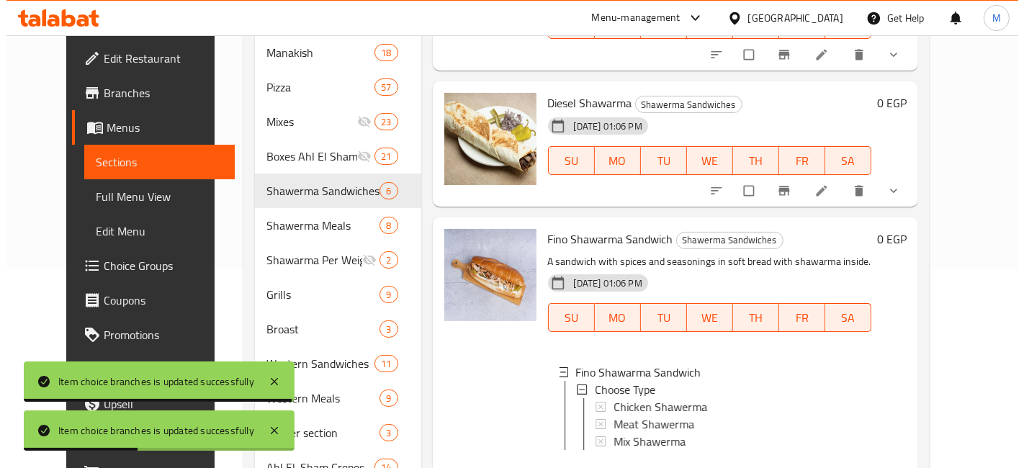
scroll to position [481, 0]
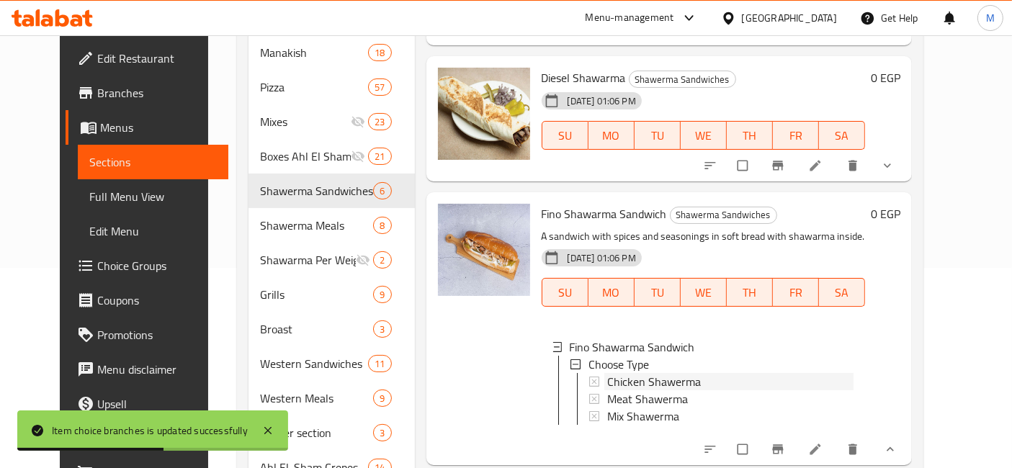
click at [608, 373] on span "Chicken Shawerma" at bounding box center [654, 381] width 94 height 17
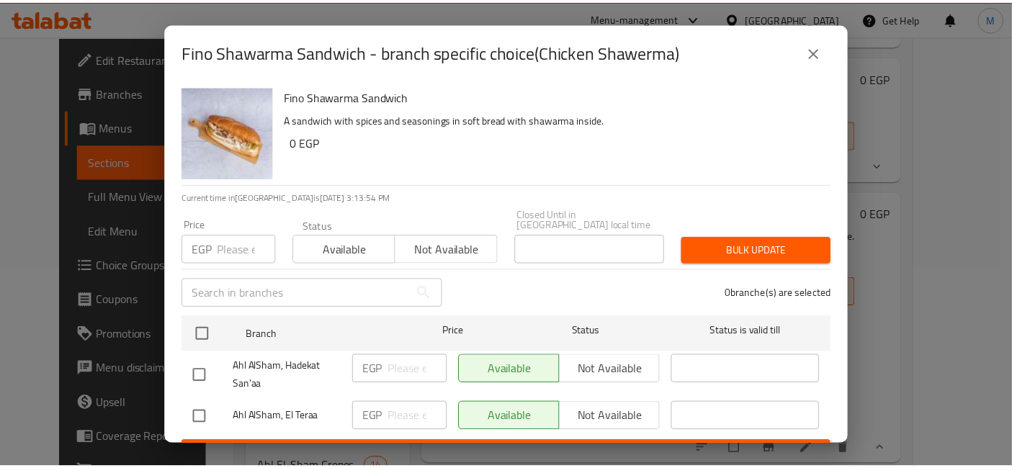
scroll to position [18, 0]
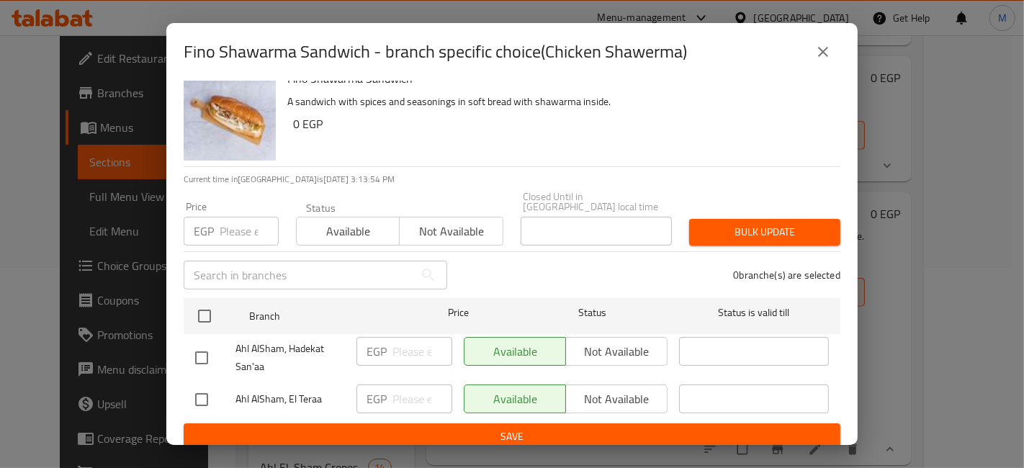
click at [192, 385] on input "checkbox" at bounding box center [201, 400] width 30 height 30
checkbox input "true"
click at [405, 386] on input "number" at bounding box center [422, 399] width 60 height 29
type input "120"
click at [442, 457] on div "Fino Shawarma Sandwich - branch specific choice(Chicken Shawerma) Fino Shawarma…" at bounding box center [512, 234] width 1024 height 468
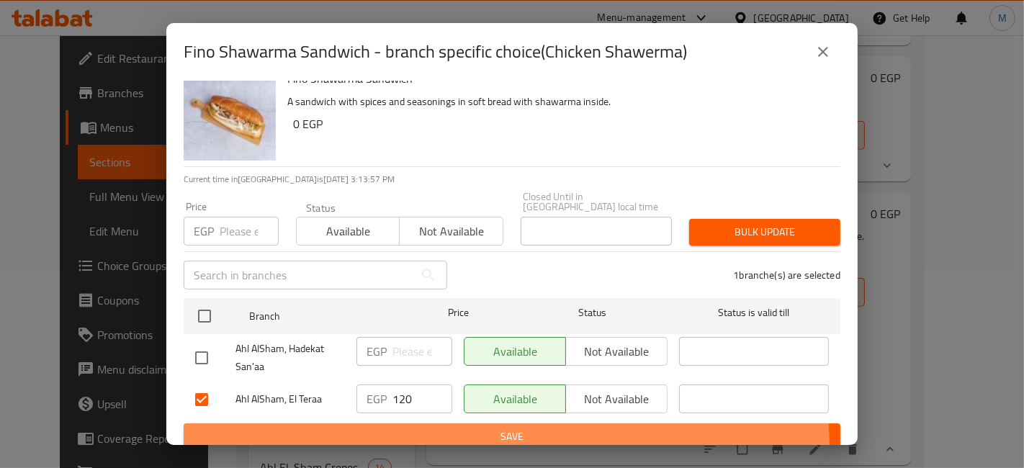
click at [440, 439] on button "Save" at bounding box center [512, 436] width 657 height 27
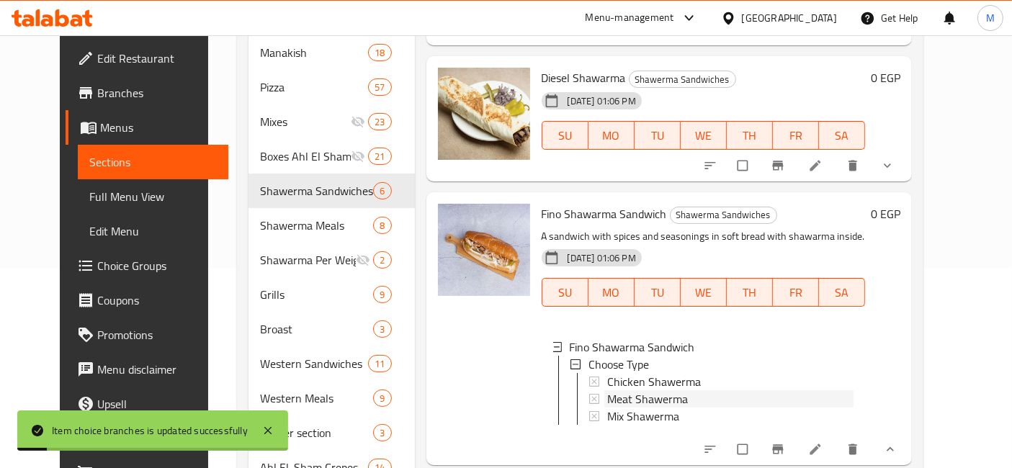
click at [607, 390] on span "Meat Shawerma" at bounding box center [647, 398] width 81 height 17
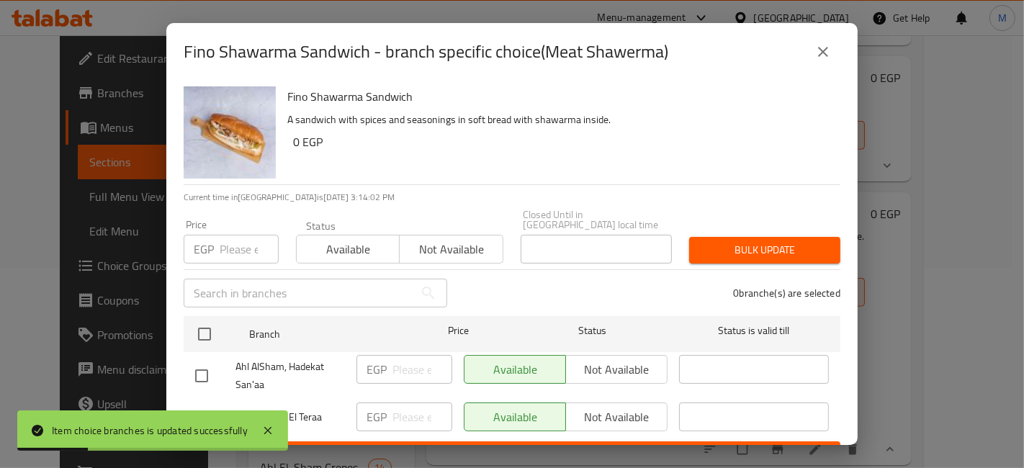
click at [206, 403] on input "checkbox" at bounding box center [201, 418] width 30 height 30
checkbox input "true"
click at [421, 412] on input "number" at bounding box center [422, 417] width 60 height 29
type input "150"
click at [449, 446] on span "Save" at bounding box center [512, 455] width 634 height 18
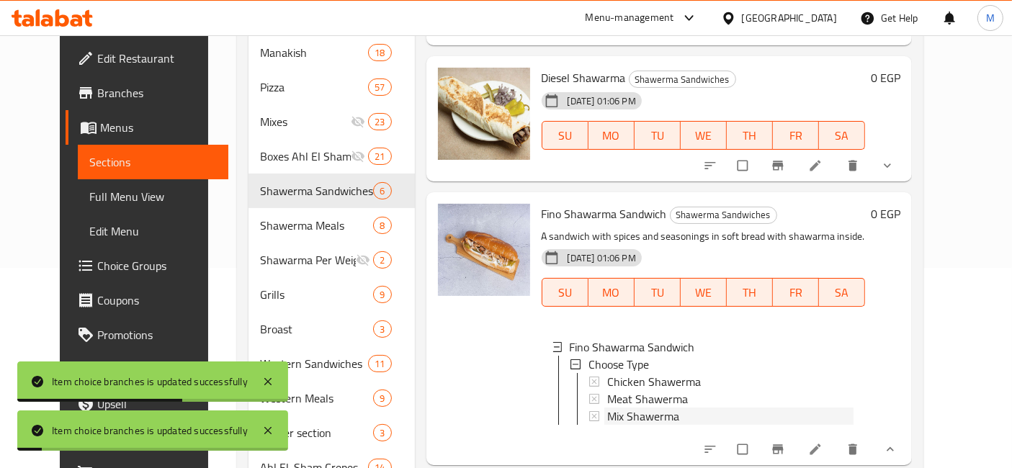
click at [637, 408] on span "Mix Shawerma" at bounding box center [643, 416] width 72 height 17
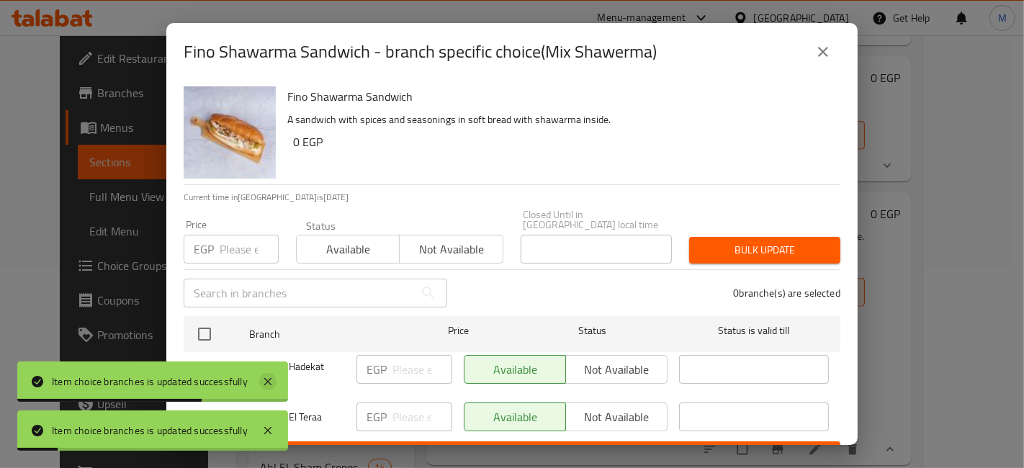
click at [265, 380] on icon at bounding box center [267, 381] width 7 height 7
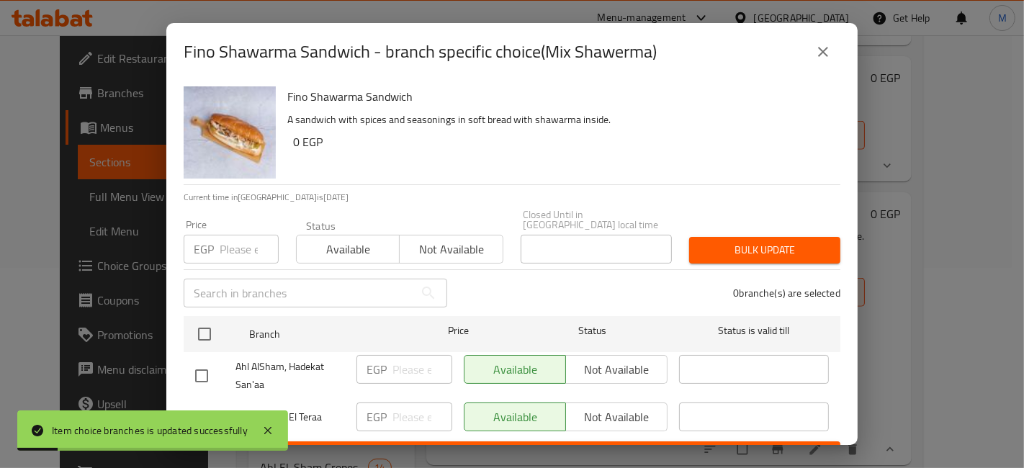
click at [213, 403] on input "checkbox" at bounding box center [201, 418] width 30 height 30
checkbox input "true"
click at [385, 403] on div "EGP ​" at bounding box center [404, 417] width 96 height 29
type input "135"
click at [418, 426] on div "EGP 135 ​" at bounding box center [404, 418] width 107 height 42
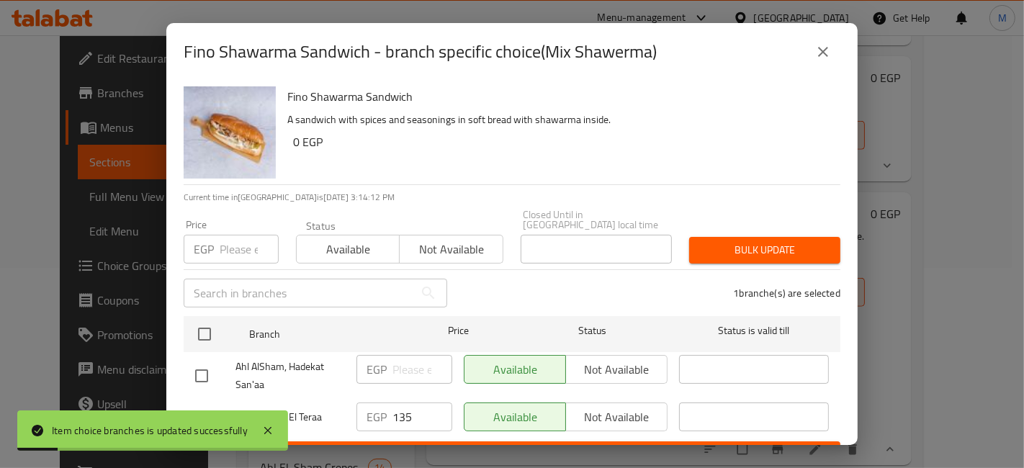
click at [459, 446] on span "Save" at bounding box center [512, 455] width 634 height 18
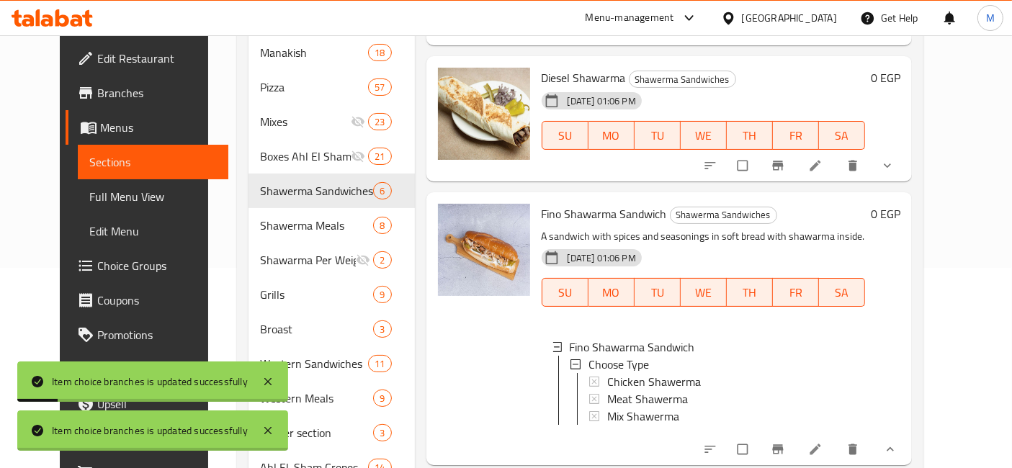
scroll to position [540, 0]
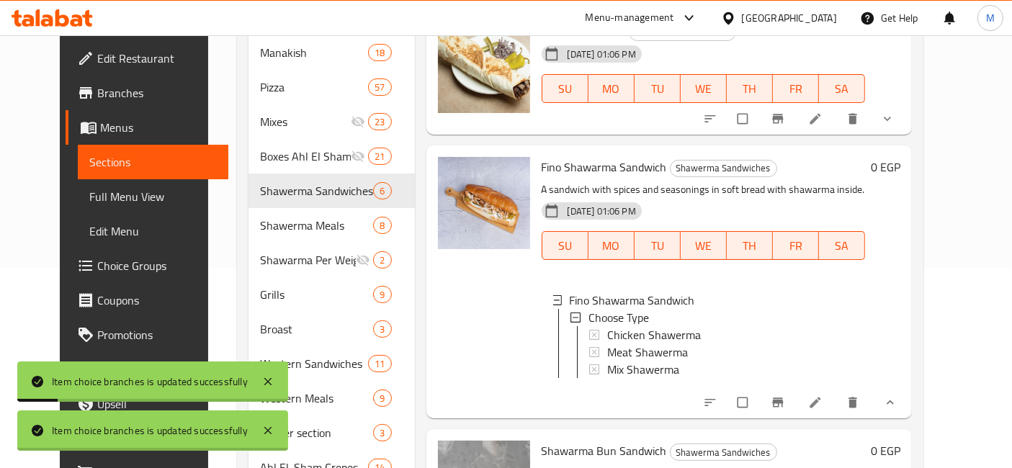
click at [906, 387] on button "show more" at bounding box center [888, 403] width 35 height 32
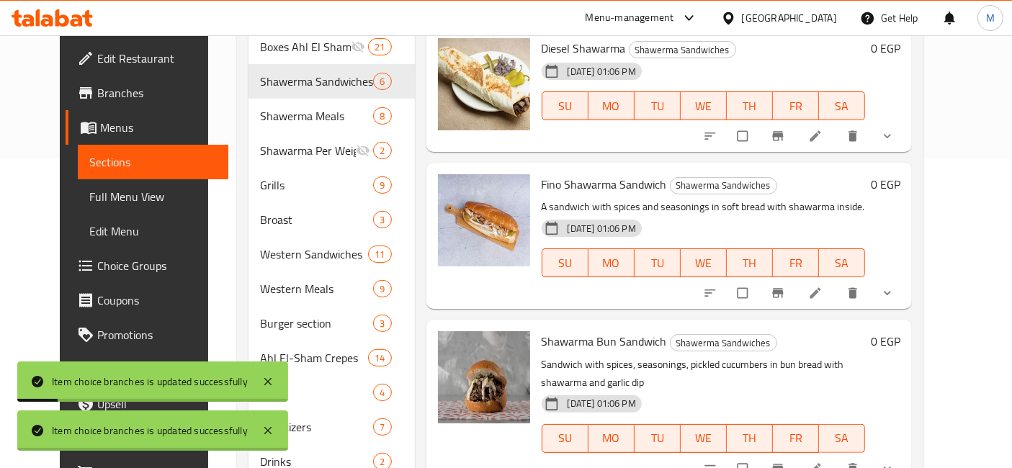
scroll to position [343, 0]
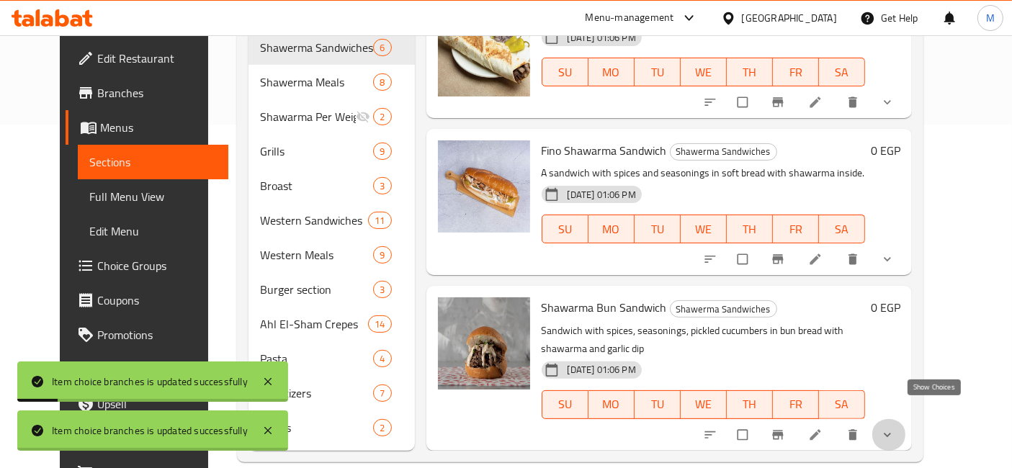
click at [894, 428] on icon "show more" at bounding box center [887, 435] width 14 height 14
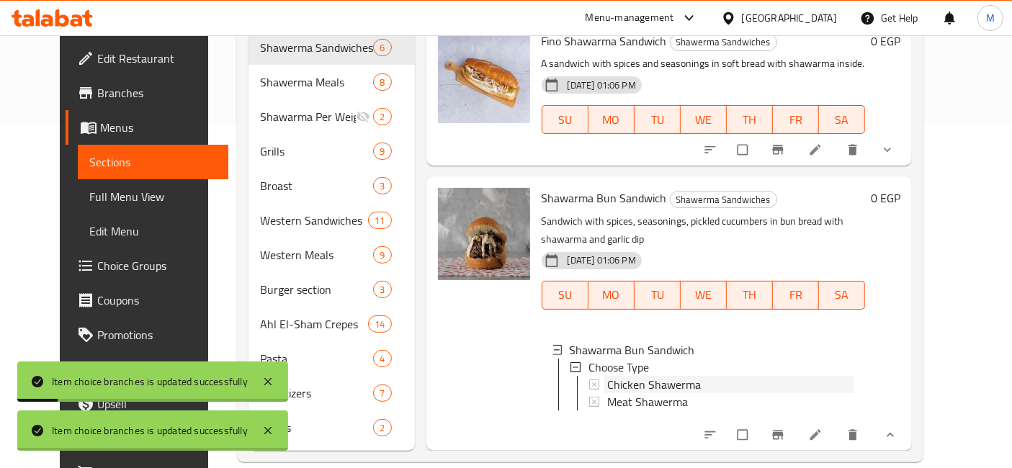
click at [647, 376] on span "Chicken Shawerma" at bounding box center [654, 384] width 94 height 17
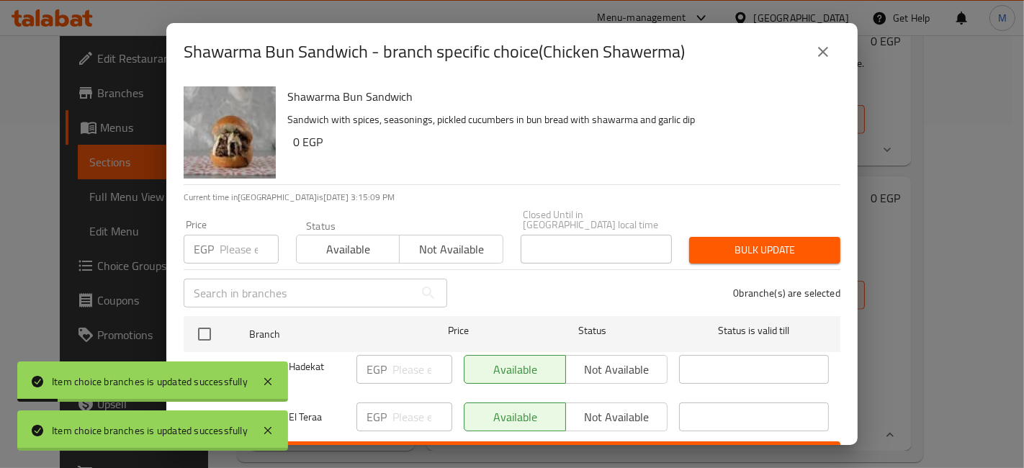
click at [194, 407] on input "checkbox" at bounding box center [201, 418] width 30 height 30
checkbox input "true"
click at [409, 404] on input "number" at bounding box center [422, 417] width 60 height 29
type input "75"
click at [454, 461] on div "Shawarma Bun Sandwich - branch specific choice(Chicken Shawerma) Shawarma Bun S…" at bounding box center [512, 234] width 1024 height 468
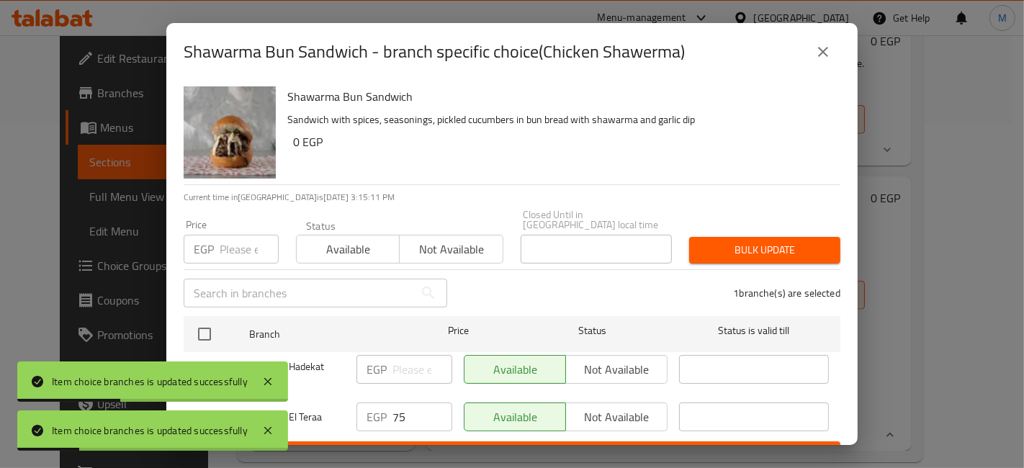
click at [457, 447] on div "Shawarma Bun Sandwich - branch specific choice(Chicken Shawerma) Shawarma Bun S…" at bounding box center [512, 234] width 1024 height 468
click at [475, 446] on span "Save" at bounding box center [512, 455] width 634 height 18
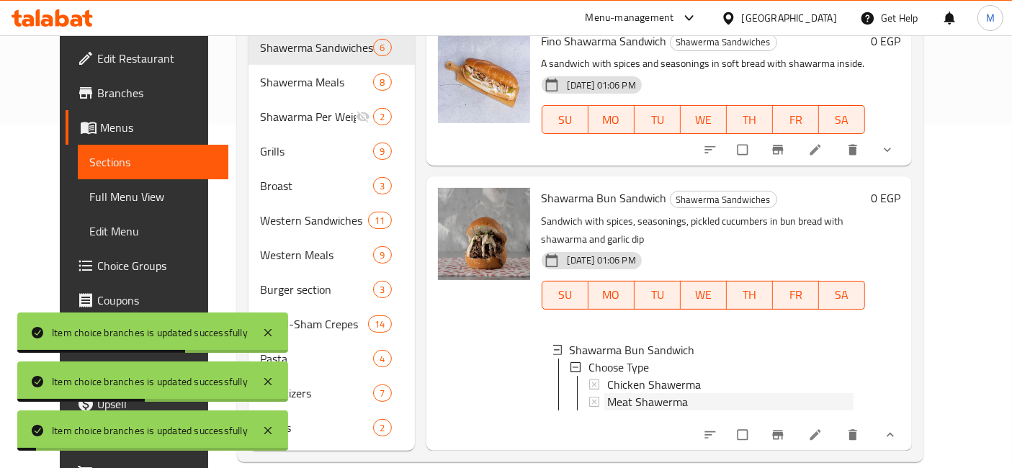
click at [637, 393] on span "Meat Shawerma" at bounding box center [647, 401] width 81 height 17
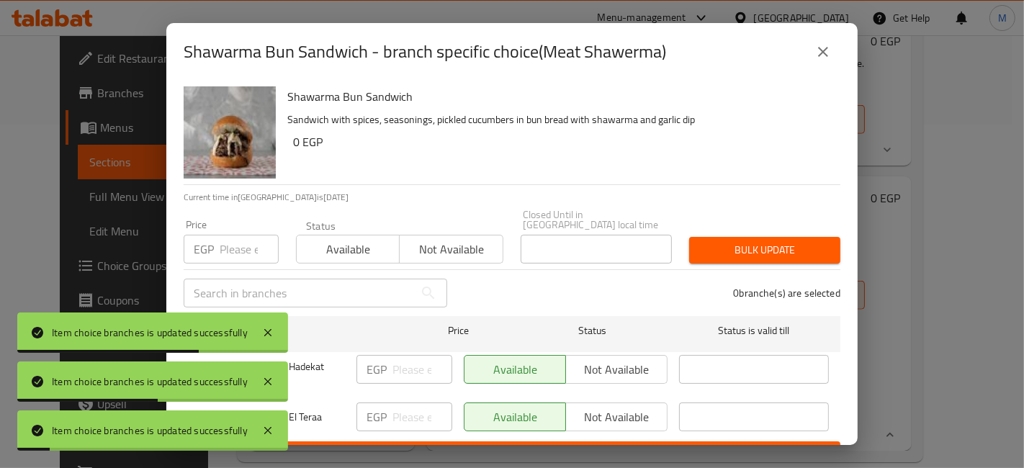
click at [212, 410] on div "Item choice branches is updated successfully" at bounding box center [152, 430] width 271 height 40
click at [202, 410] on div "Item choice branches is updated successfully" at bounding box center [152, 430] width 271 height 40
drag, startPoint x: 214, startPoint y: 407, endPoint x: 305, endPoint y: 399, distance: 91.8
click at [218, 408] on div at bounding box center [215, 418] width 40 height 30
click at [204, 405] on input "checkbox" at bounding box center [201, 418] width 30 height 30
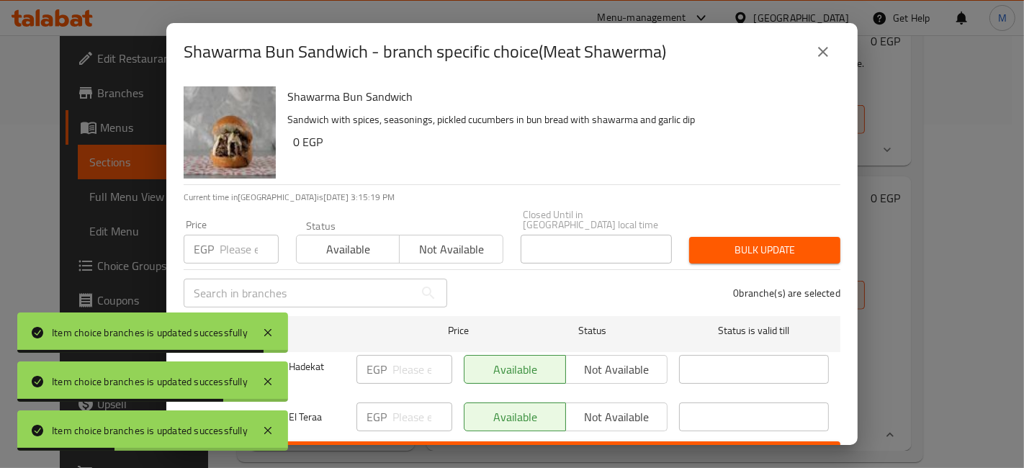
checkbox input "true"
click at [408, 410] on input "number" at bounding box center [422, 417] width 60 height 29
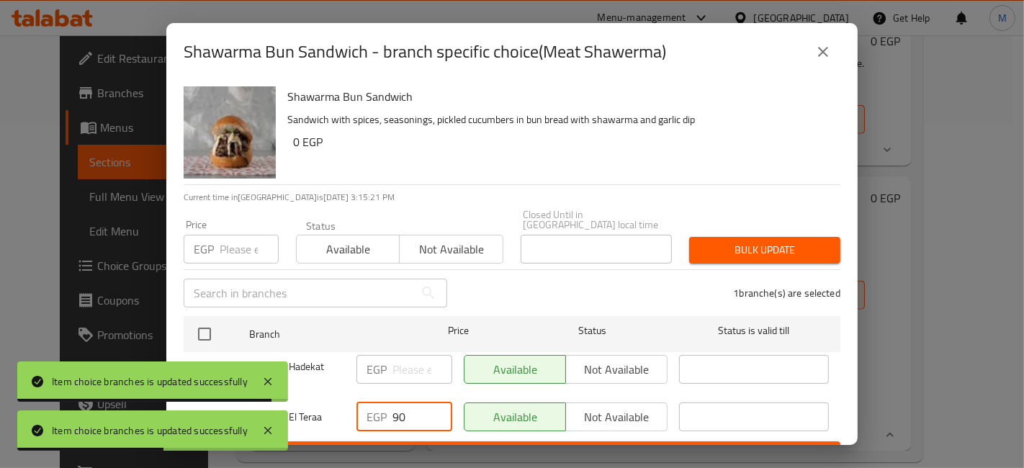
type input "90"
click at [426, 441] on button "Save" at bounding box center [512, 454] width 657 height 27
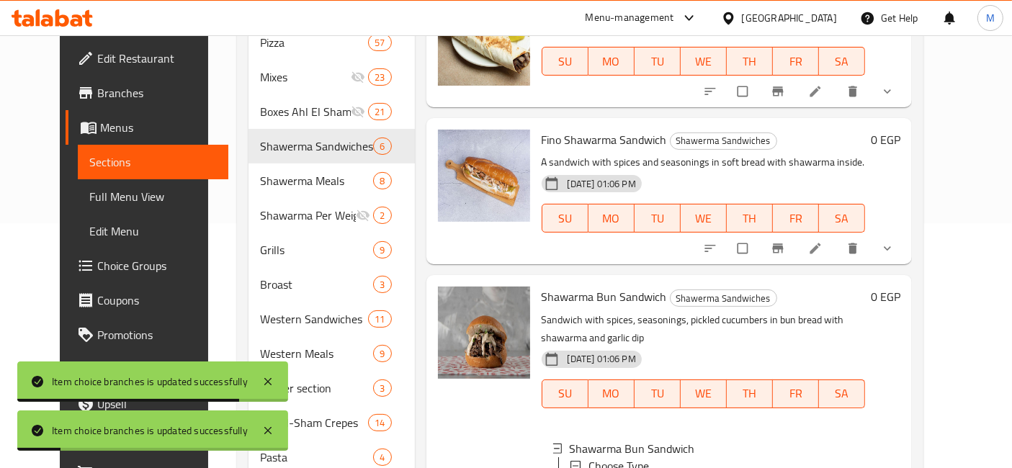
scroll to position [104, 0]
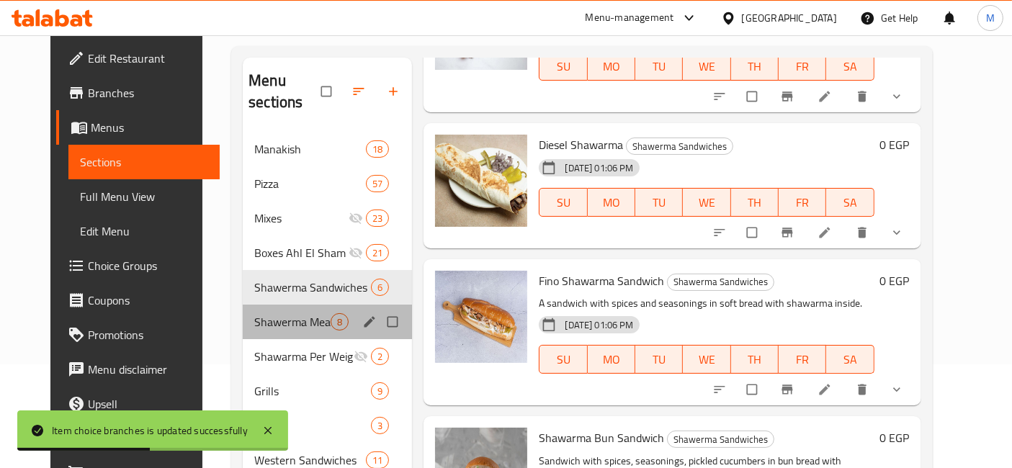
click at [292, 309] on div "Shawerma Meals 8" at bounding box center [327, 322] width 169 height 35
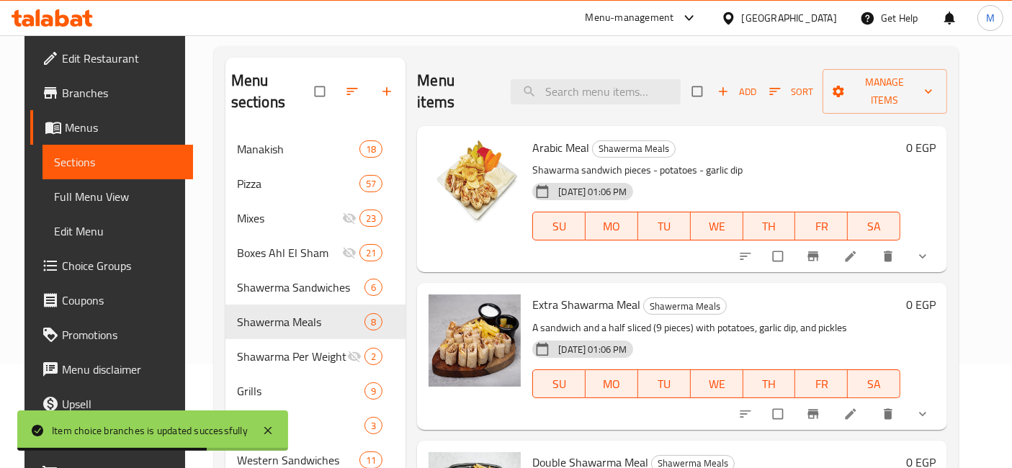
click at [932, 249] on span "show more" at bounding box center [923, 256] width 17 height 14
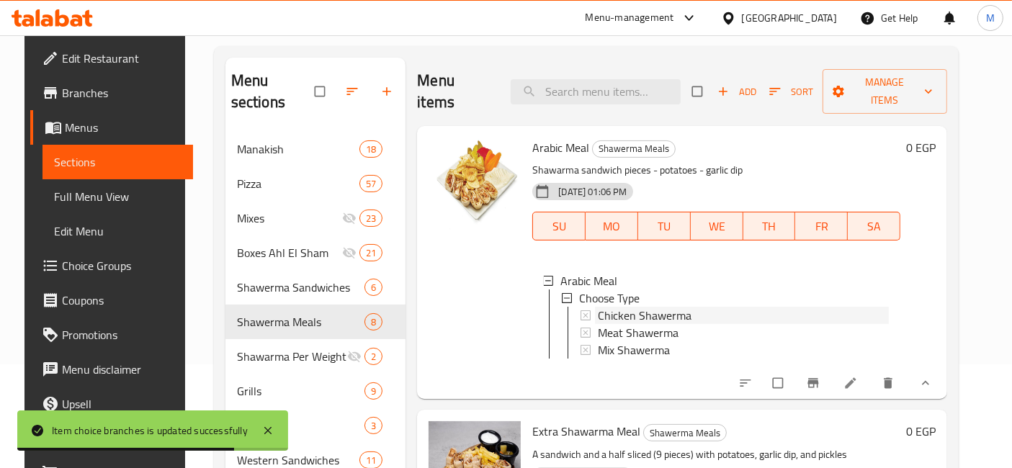
click at [678, 307] on span "Chicken Shawerma" at bounding box center [645, 315] width 94 height 17
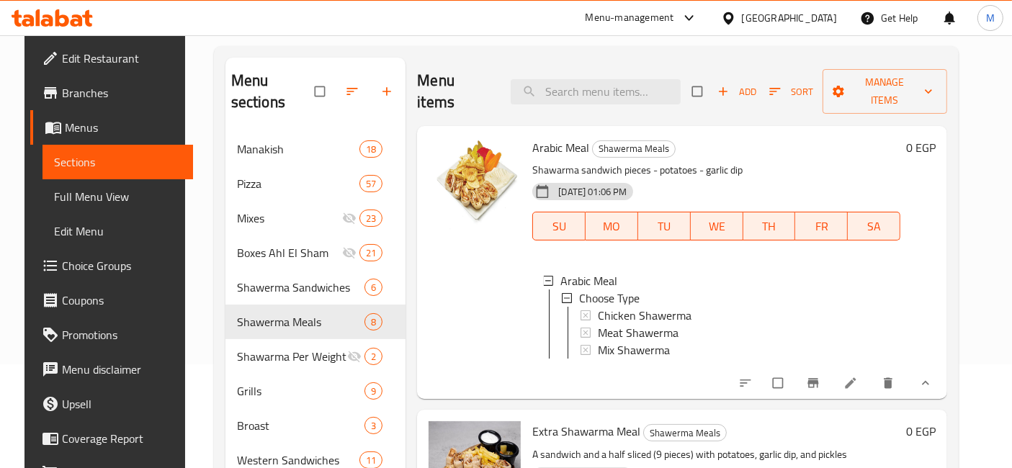
click at [621, 307] on span "Chicken Shawerma" at bounding box center [645, 315] width 94 height 17
click at [644, 307] on span "Chicken Shawerma" at bounding box center [645, 315] width 94 height 17
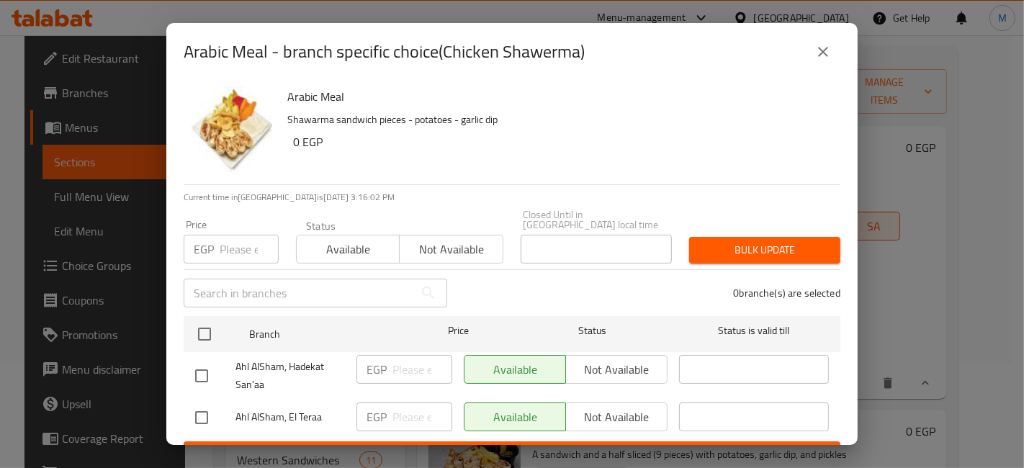
click at [219, 403] on div at bounding box center [215, 418] width 40 height 30
click at [208, 406] on input "checkbox" at bounding box center [201, 418] width 30 height 30
checkbox input "true"
click at [392, 403] on input "number" at bounding box center [422, 417] width 60 height 29
type input "150"
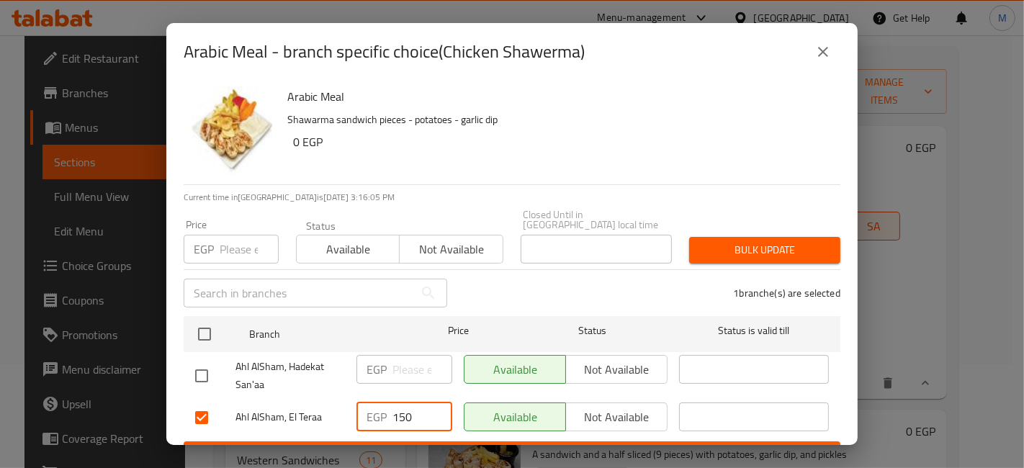
click at [441, 448] on div "Arabic Meal - branch specific choice(Chicken Shawerma) Arabic Meal Shawarma san…" at bounding box center [512, 234] width 1024 height 468
click at [440, 446] on span "Save" at bounding box center [512, 455] width 634 height 18
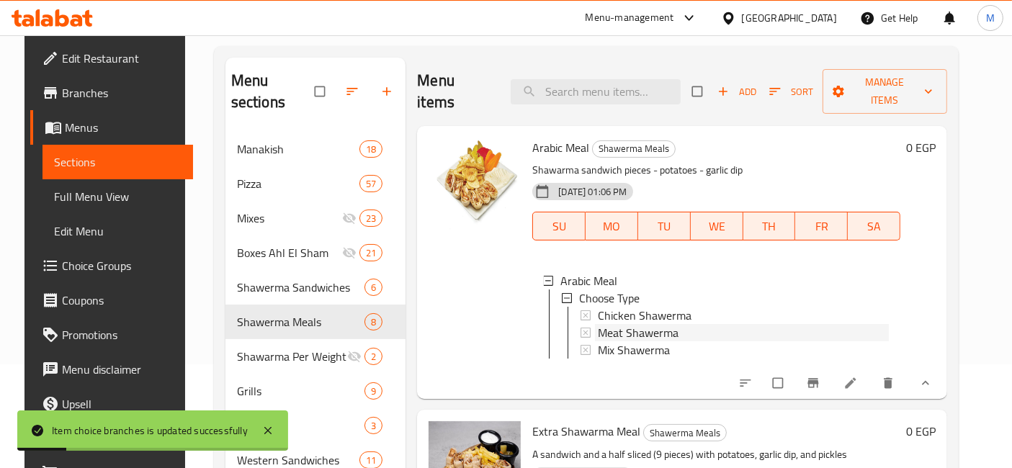
click at [660, 324] on span "Meat Shawerma" at bounding box center [638, 332] width 81 height 17
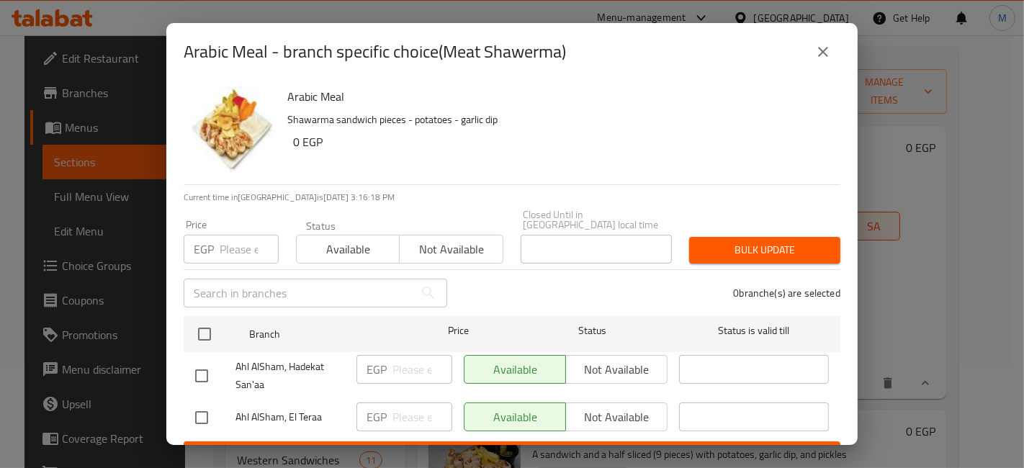
click at [200, 411] on input "checkbox" at bounding box center [201, 418] width 30 height 30
checkbox input "true"
click at [392, 403] on input "number" at bounding box center [422, 417] width 60 height 29
type input "180"
click at [444, 445] on div "Arabic Meal - branch specific choice(Meat Shawerma) Arabic Meal Shawarma sandwi…" at bounding box center [512, 234] width 1024 height 468
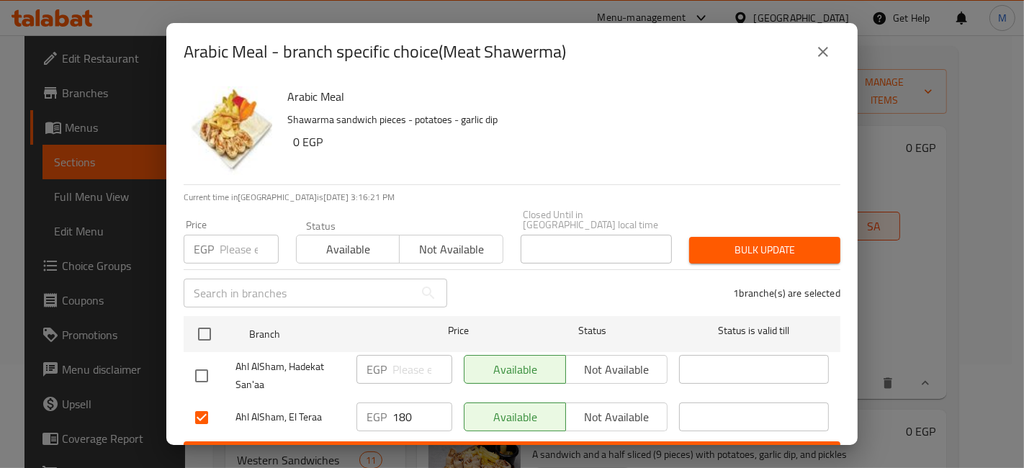
click at [444, 446] on span "Save" at bounding box center [512, 455] width 634 height 18
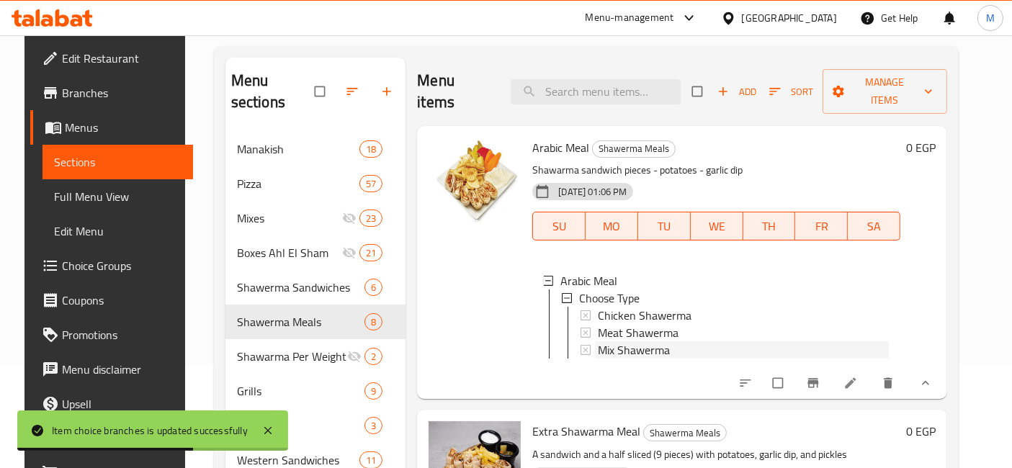
click at [639, 341] on span "Mix Shawerma" at bounding box center [634, 349] width 72 height 17
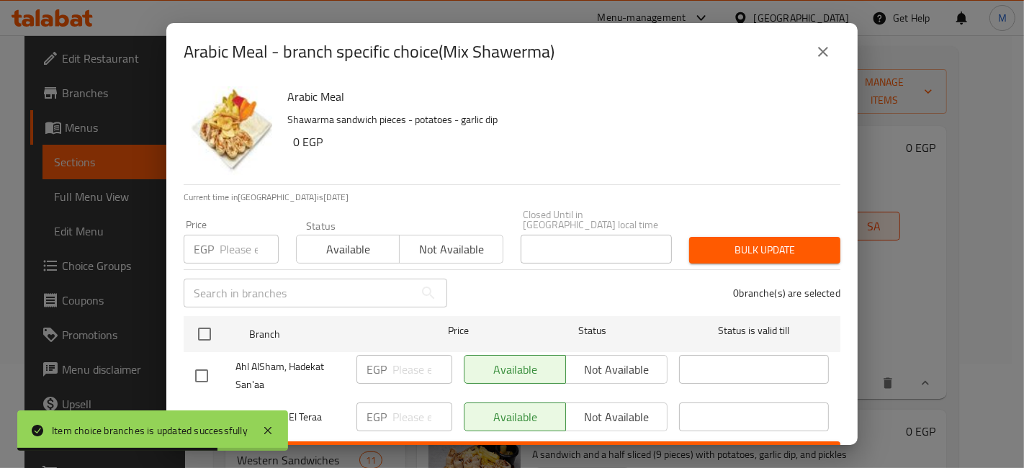
click at [203, 414] on div "Item choice branches is updated successfully" at bounding box center [152, 430] width 271 height 40
click at [207, 403] on input "checkbox" at bounding box center [201, 418] width 30 height 30
checkbox input "true"
click at [376, 408] on p "EGP" at bounding box center [377, 416] width 20 height 17
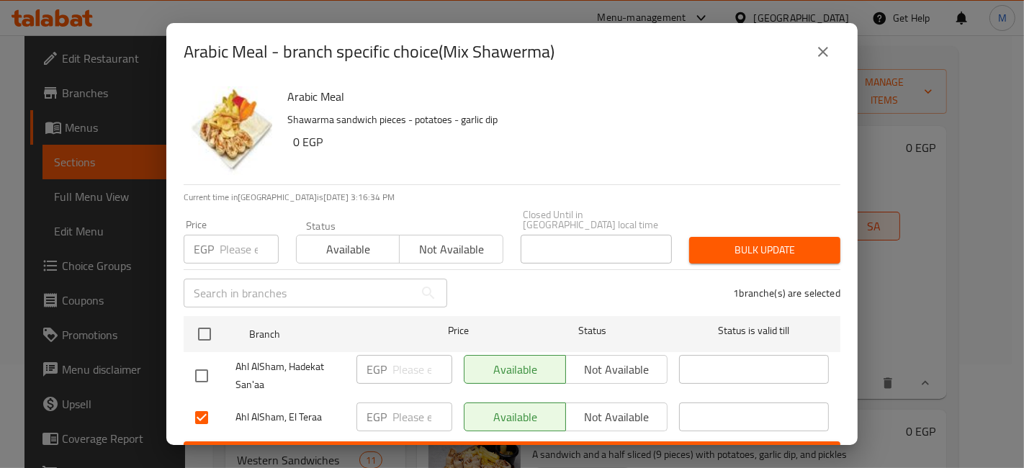
click at [401, 414] on input "number" at bounding box center [422, 417] width 60 height 29
type input "165"
click at [438, 427] on div "EGP 165 ​" at bounding box center [404, 418] width 107 height 42
click at [449, 446] on span "Save" at bounding box center [512, 455] width 634 height 18
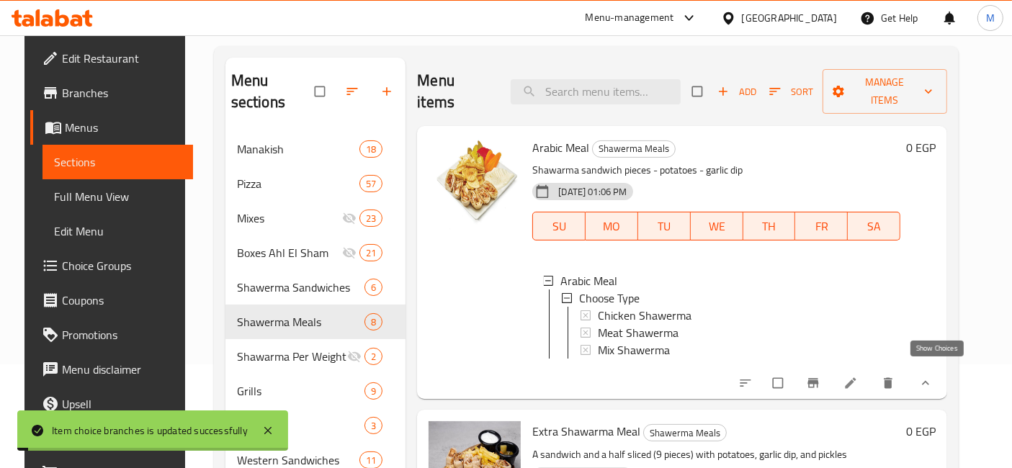
click at [941, 367] on button "show more" at bounding box center [924, 383] width 35 height 32
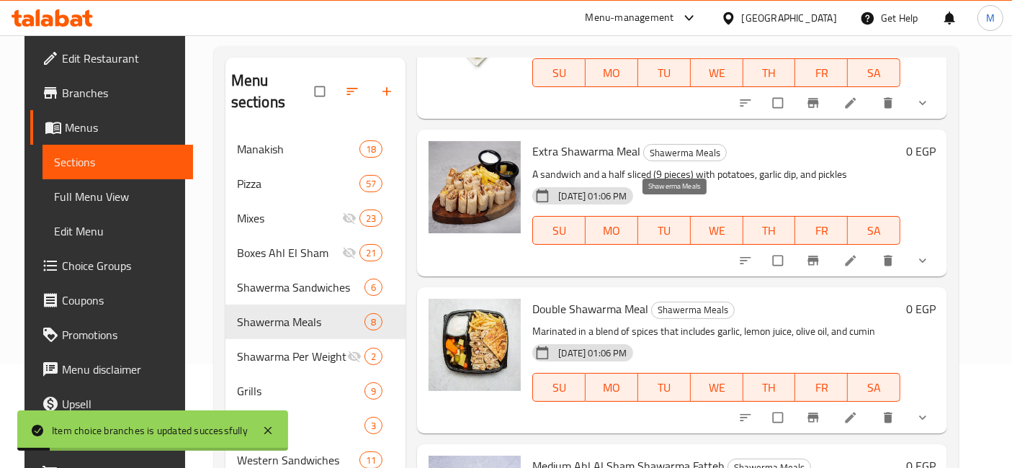
scroll to position [160, 0]
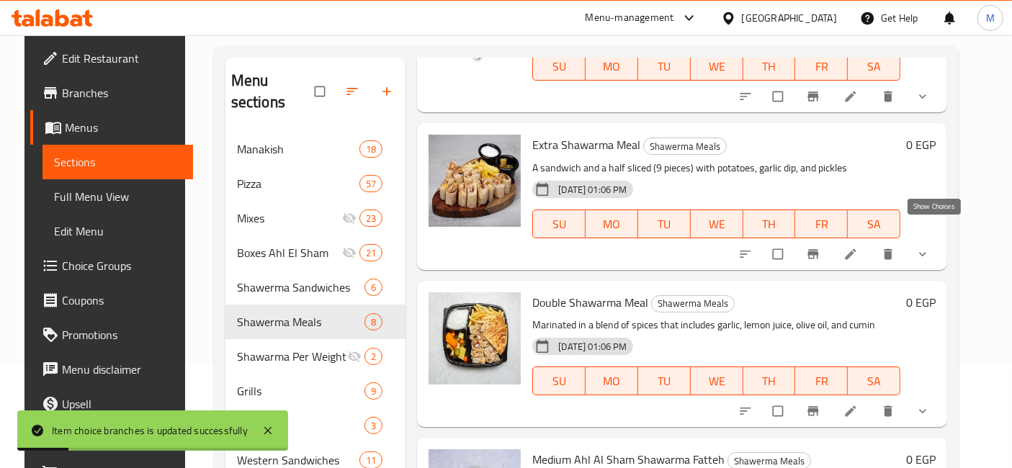
click at [930, 247] on icon "show more" at bounding box center [922, 254] width 14 height 14
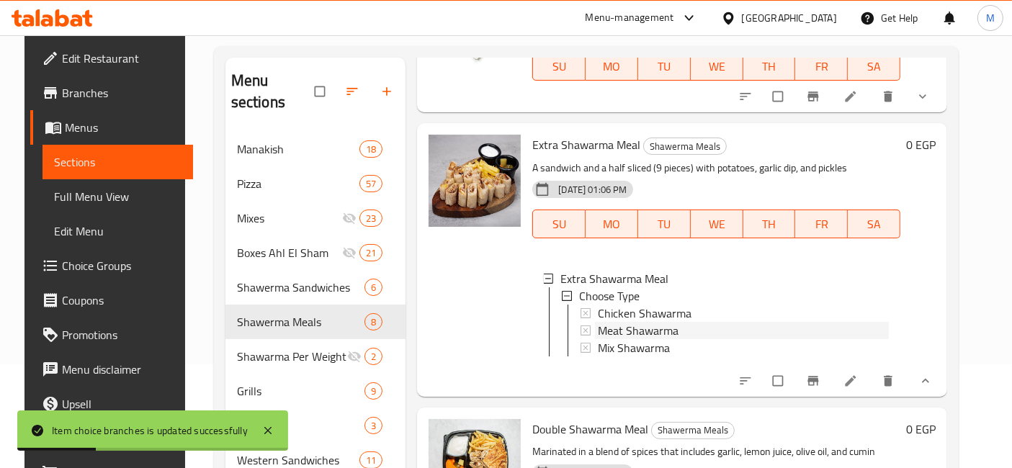
click at [635, 322] on span "Meat Shawarma" at bounding box center [638, 330] width 81 height 17
click at [637, 305] on span "Chicken Shawarma" at bounding box center [645, 313] width 94 height 17
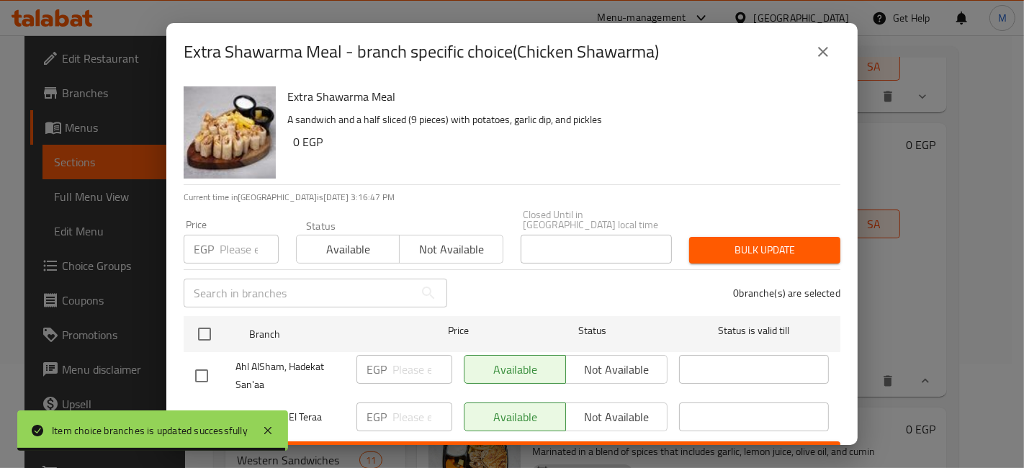
click at [220, 403] on div at bounding box center [215, 418] width 40 height 30
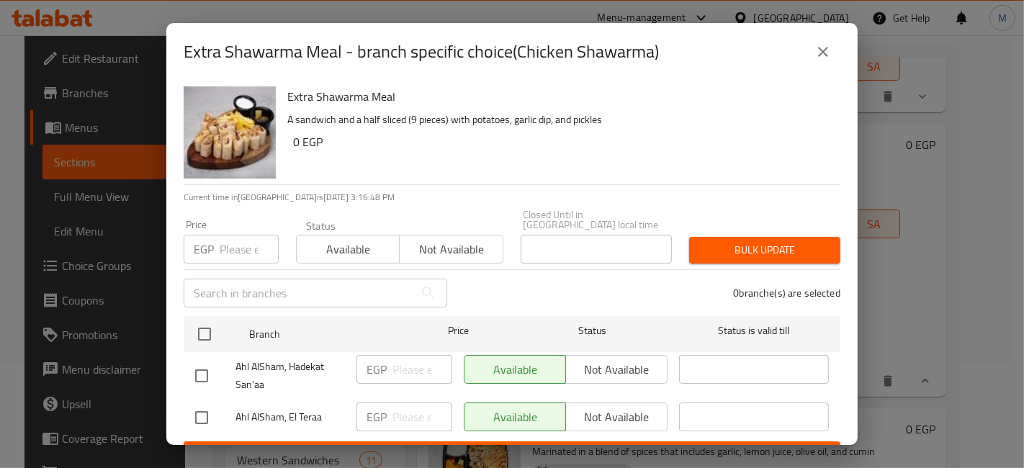
drag, startPoint x: 208, startPoint y: 402, endPoint x: 303, endPoint y: 414, distance: 95.8
click at [207, 403] on input "checkbox" at bounding box center [201, 418] width 30 height 30
checkbox input "true"
click at [413, 408] on input "number" at bounding box center [422, 417] width 60 height 29
drag, startPoint x: 414, startPoint y: 414, endPoint x: 423, endPoint y: 441, distance: 28.9
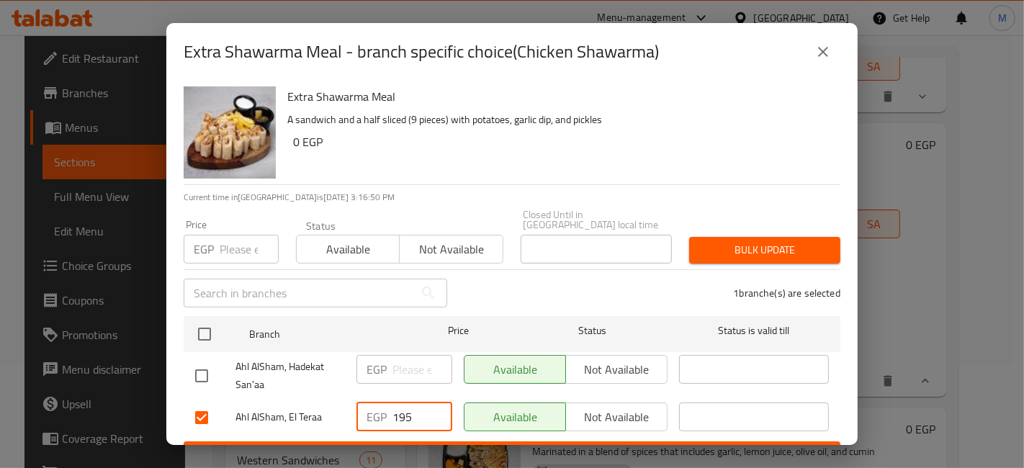
click at [418, 423] on div "EGP 195 ​" at bounding box center [404, 418] width 107 height 42
type input "195"
click at [428, 450] on div "Extra Shawarma Meal - branch specific choice(Chicken Shawarma) Extra Shawarma M…" at bounding box center [512, 234] width 1024 height 468
click at [432, 426] on div "EGP 195 ​" at bounding box center [404, 418] width 107 height 42
click at [452, 446] on span "Save" at bounding box center [512, 455] width 634 height 18
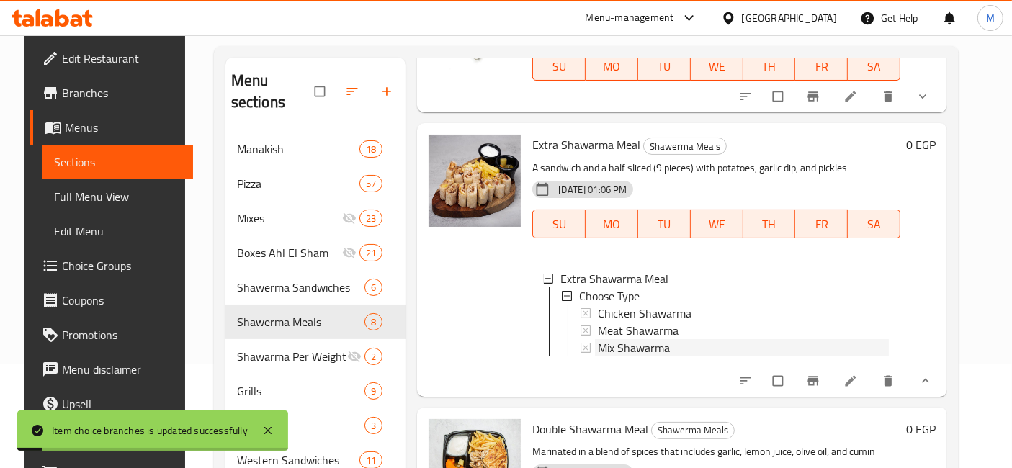
click at [654, 339] on span "Mix Shawarma" at bounding box center [634, 347] width 72 height 17
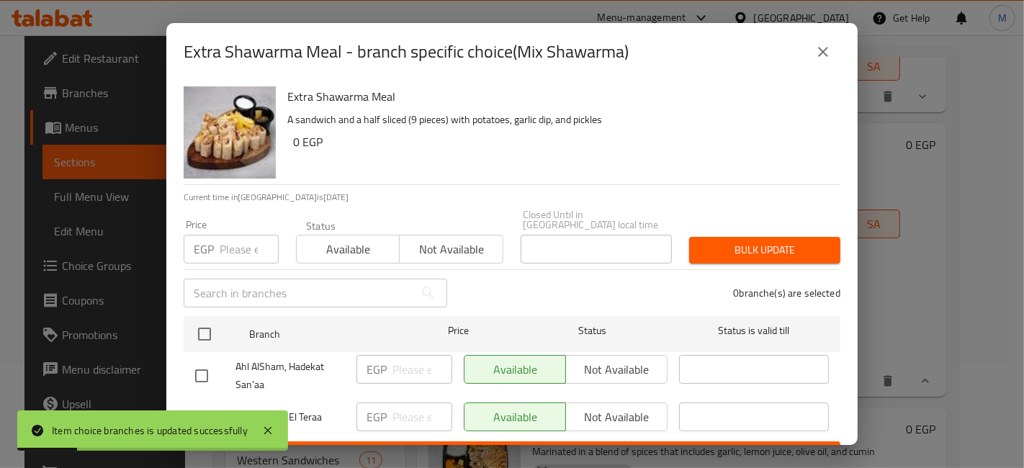
drag, startPoint x: 199, startPoint y: 412, endPoint x: 204, endPoint y: 403, distance: 10.6
click at [199, 411] on div "Item choice branches is updated successfully" at bounding box center [152, 430] width 271 height 40
click at [210, 403] on input "checkbox" at bounding box center [201, 418] width 30 height 30
checkbox input "true"
click at [415, 404] on input "number" at bounding box center [422, 417] width 60 height 29
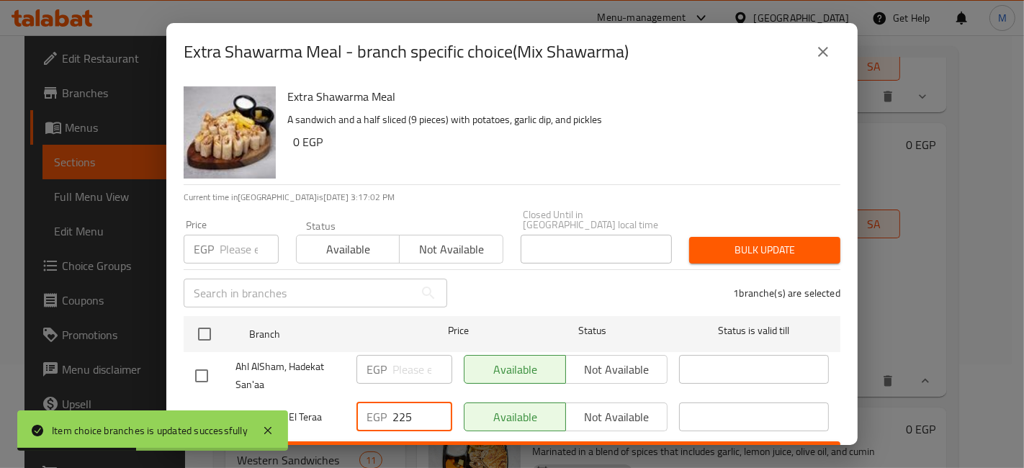
type input "225"
click at [419, 424] on div "EGP 225 ​" at bounding box center [404, 418] width 107 height 42
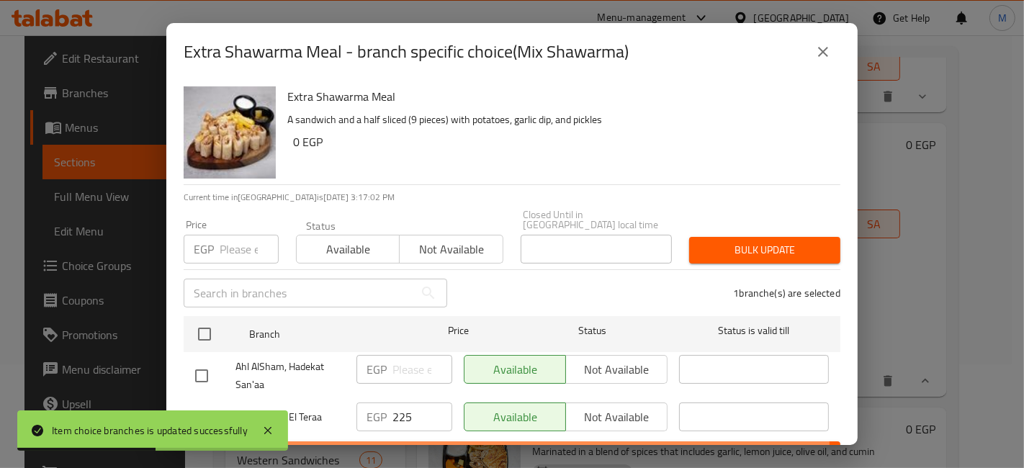
click at [424, 446] on span "Save" at bounding box center [512, 455] width 634 height 18
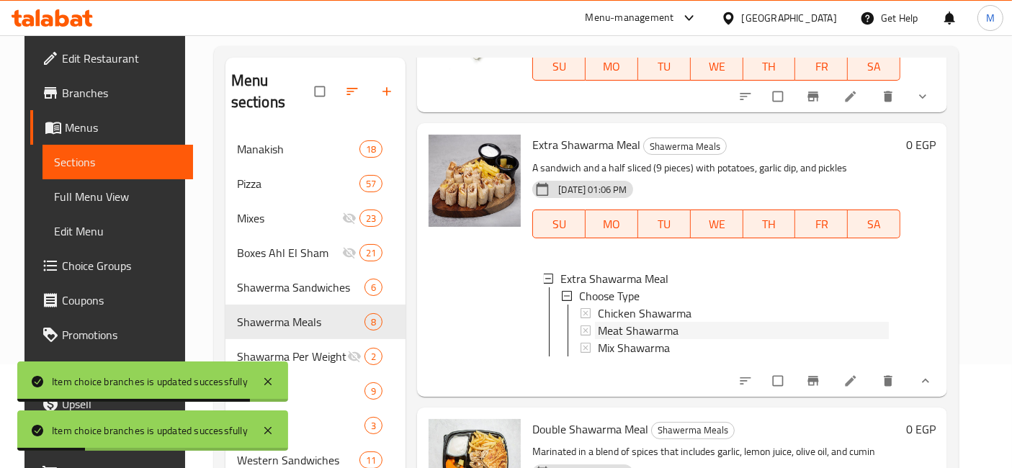
click at [614, 322] on span "Meat Shawarma" at bounding box center [638, 330] width 81 height 17
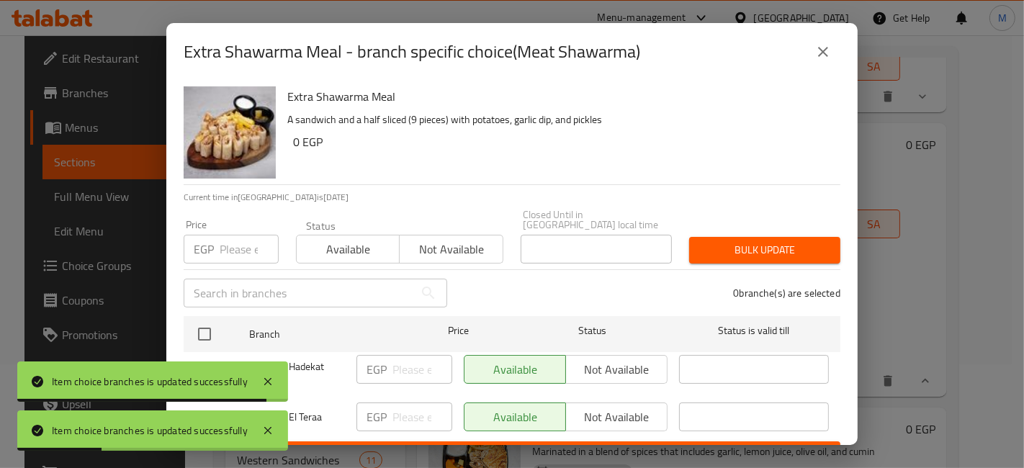
click at [202, 404] on input "checkbox" at bounding box center [201, 418] width 30 height 30
checkbox input "true"
click at [411, 406] on input "number" at bounding box center [422, 417] width 60 height 29
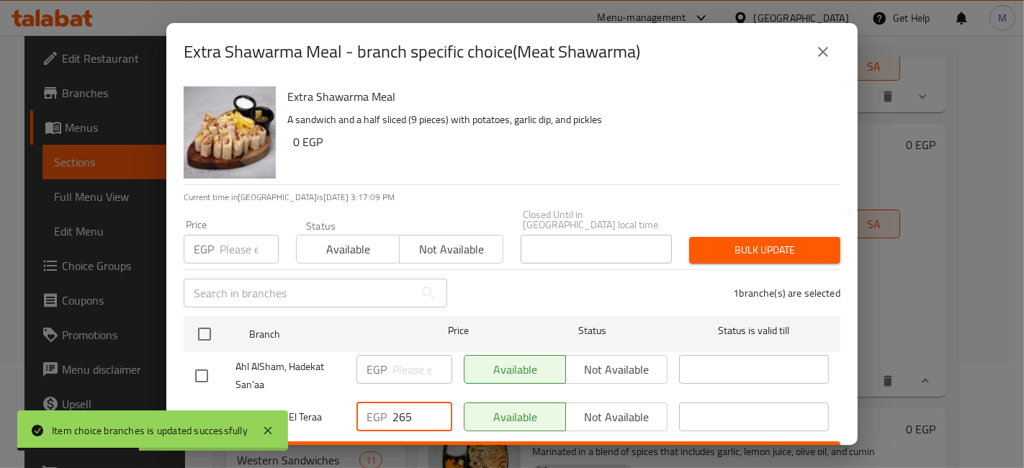
type input "265"
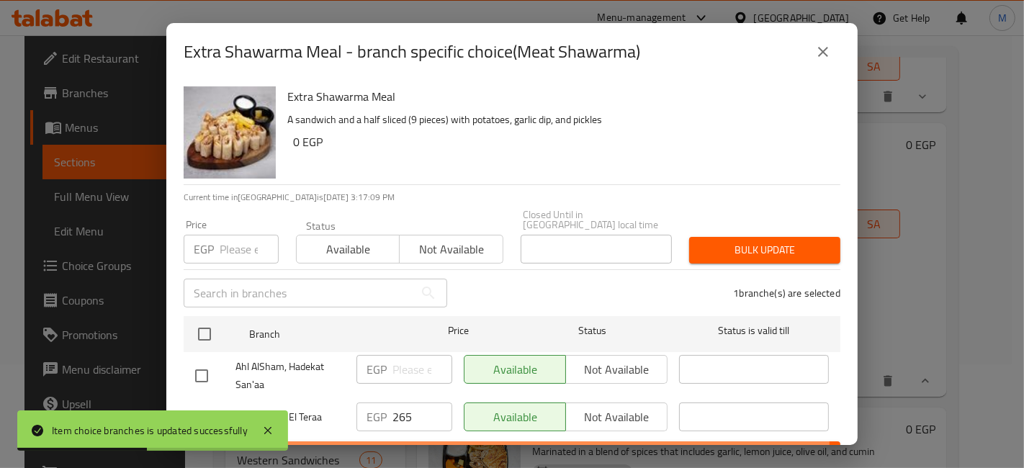
click at [415, 441] on button "Save" at bounding box center [512, 454] width 657 height 27
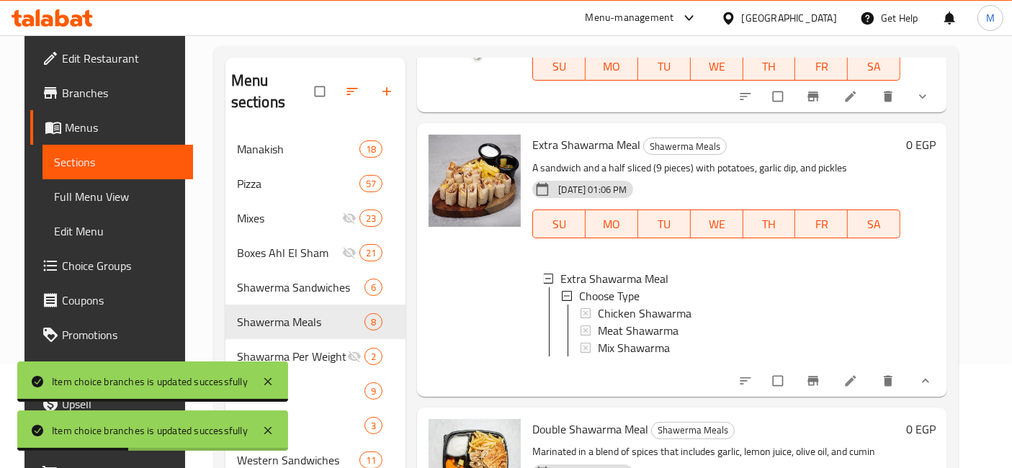
drag, startPoint x: 823, startPoint y: 334, endPoint x: 983, endPoint y: 332, distance: 159.9
click at [983, 332] on div "Home / Restaurants management / Menus / Sections Ahl AlSham Open import export …" at bounding box center [586, 331] width 802 height 799
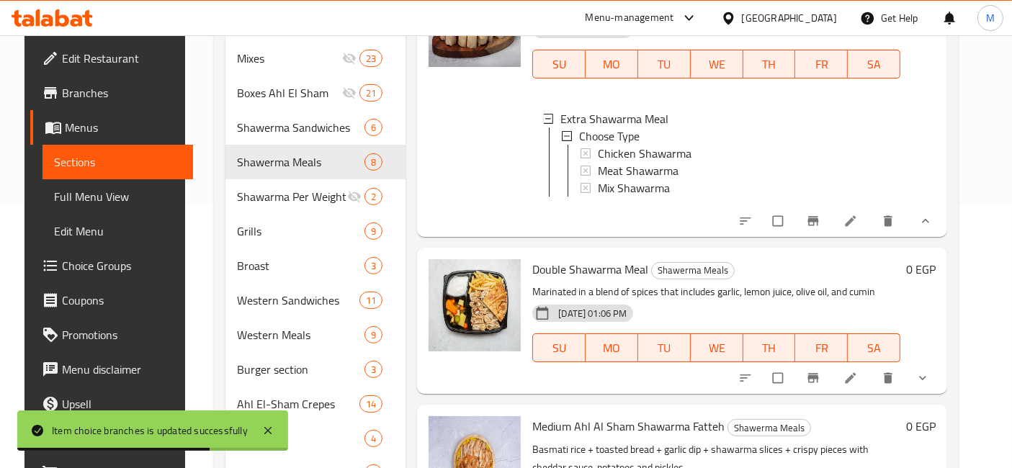
click at [852, 187] on div "Extra Shawarma Meal Choose Type Chicken Shawarma Meat Shawarma Mix Shawarma" at bounding box center [716, 156] width 368 height 115
click at [708, 162] on div "Meat Shawarma" at bounding box center [743, 170] width 291 height 17
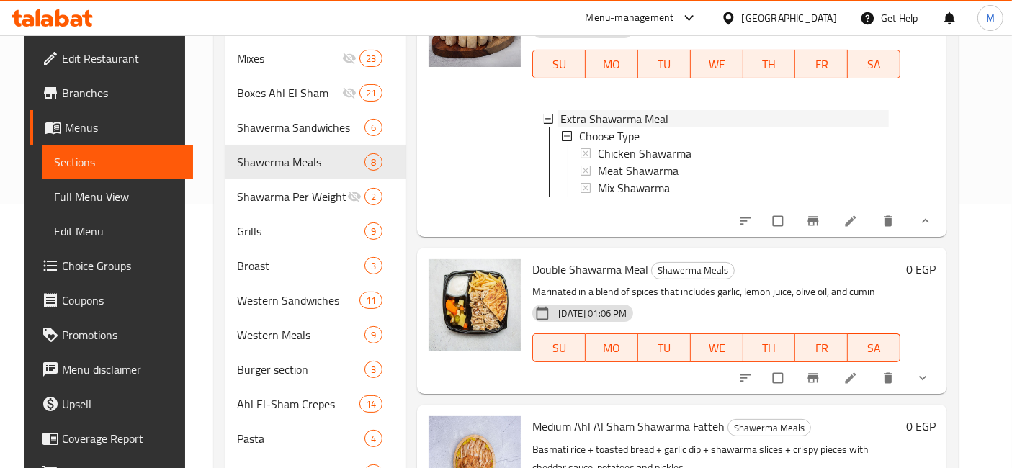
click at [709, 110] on div "Extra Shawarma Meal" at bounding box center [724, 118] width 328 height 17
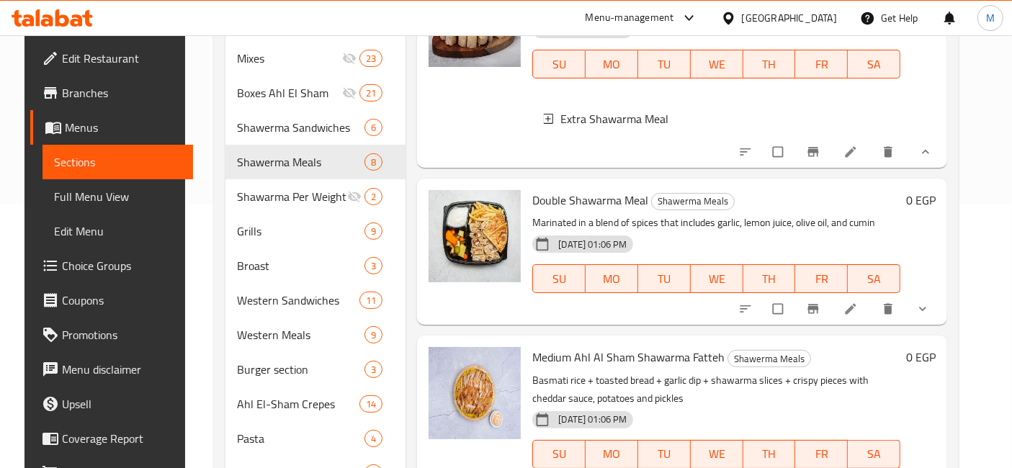
click at [820, 200] on div "Double Shawarma Meal Shawerma Meals Marinated in a blend of spices that include…" at bounding box center [715, 251] width 379 height 135
click at [930, 293] on button "show more" at bounding box center [924, 309] width 35 height 32
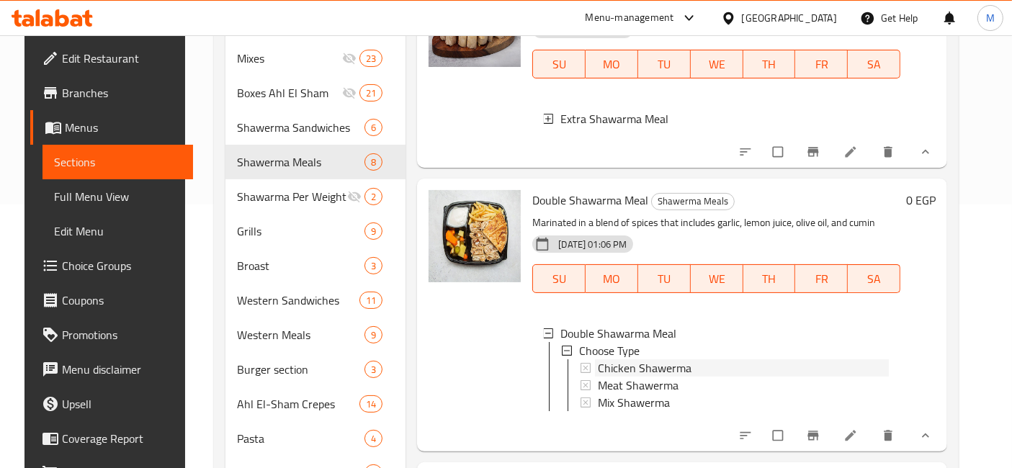
click at [646, 359] on span "Chicken Shawerma" at bounding box center [645, 367] width 94 height 17
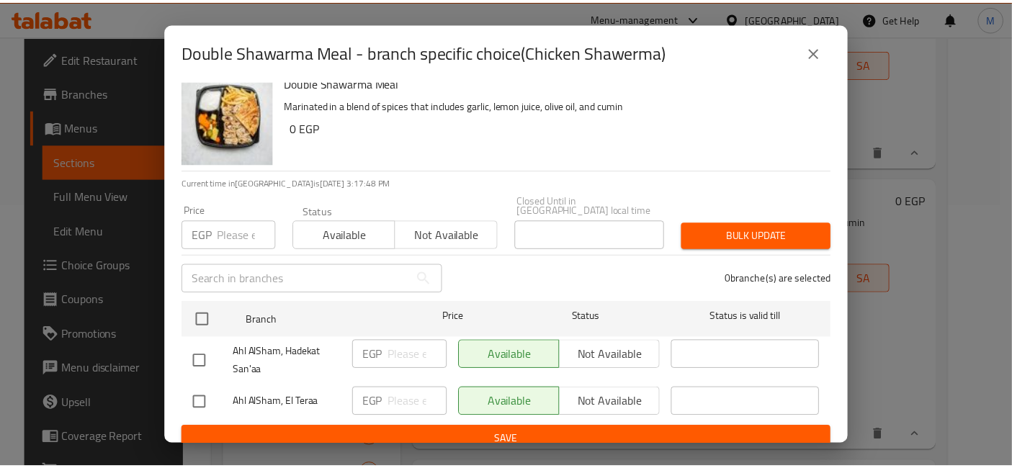
scroll to position [18, 0]
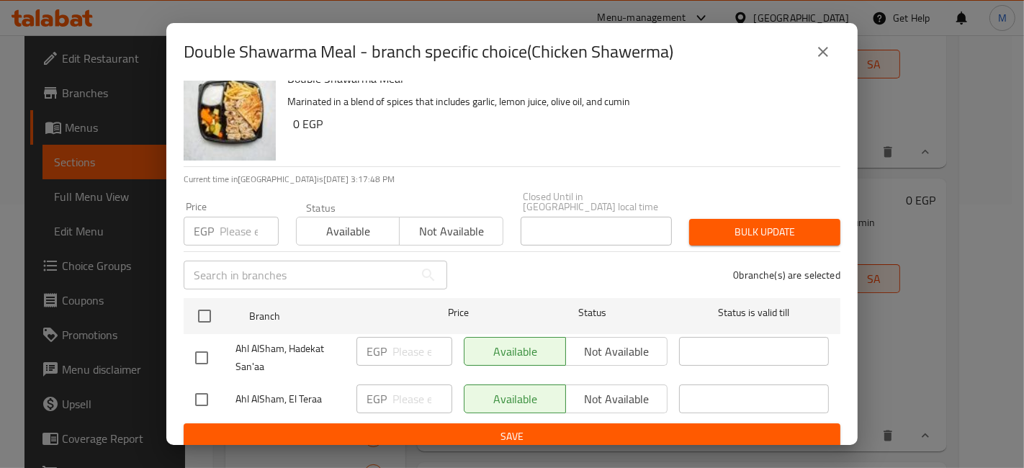
click at [188, 385] on input "checkbox" at bounding box center [201, 400] width 30 height 30
checkbox input "true"
click at [399, 385] on input "number" at bounding box center [422, 399] width 60 height 29
type input "250"
click at [413, 409] on div "EGP 250 ​" at bounding box center [404, 400] width 107 height 42
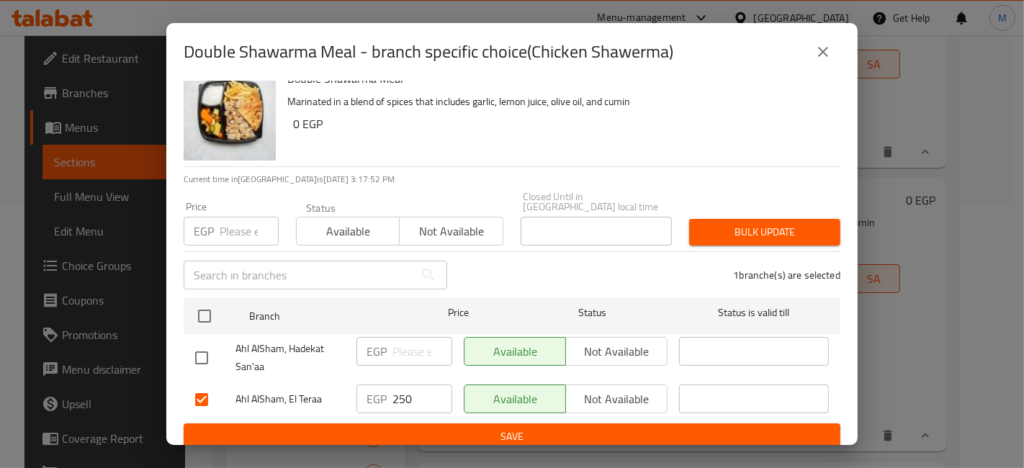
click at [423, 423] on button "Save" at bounding box center [512, 436] width 657 height 27
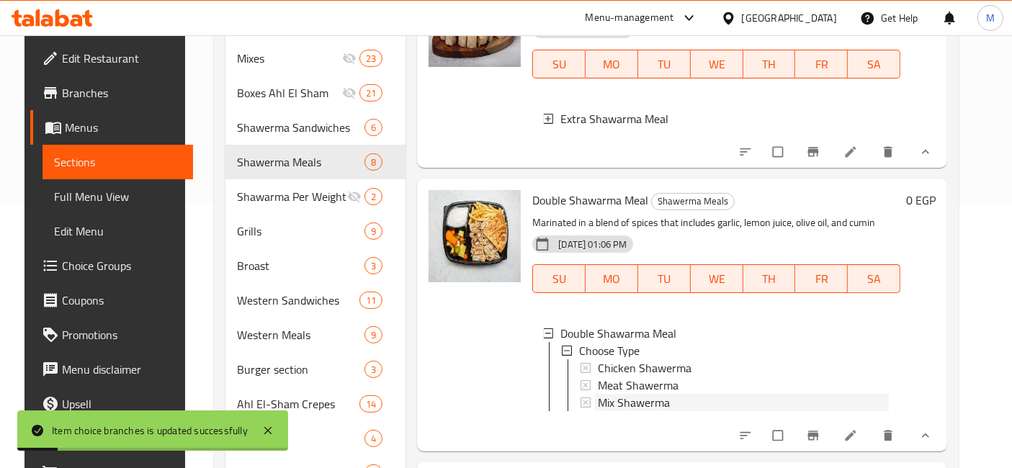
click at [654, 394] on span "Mix Shawerma" at bounding box center [634, 402] width 72 height 17
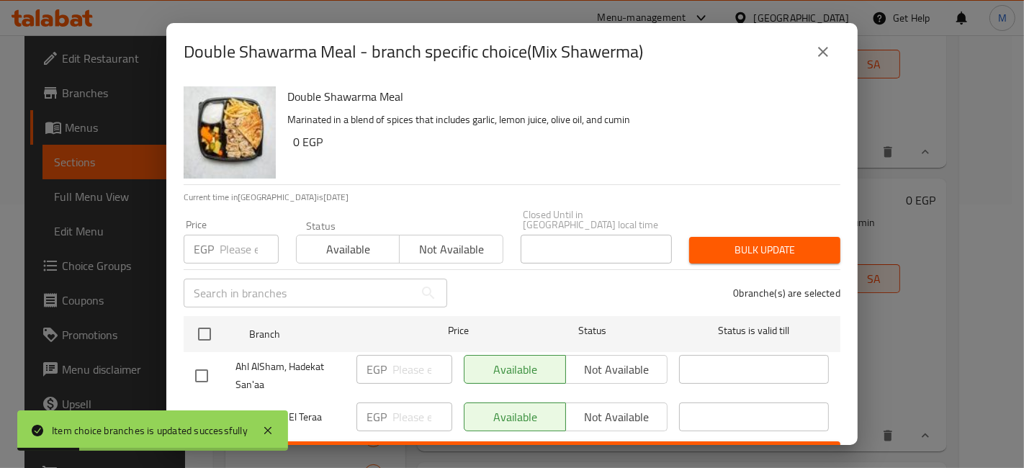
click at [199, 412] on div "Item choice branches is updated successfully" at bounding box center [152, 430] width 271 height 40
click at [194, 403] on input "checkbox" at bounding box center [201, 418] width 30 height 30
checkbox input "true"
click at [397, 408] on input "number" at bounding box center [422, 417] width 60 height 29
type input "280"
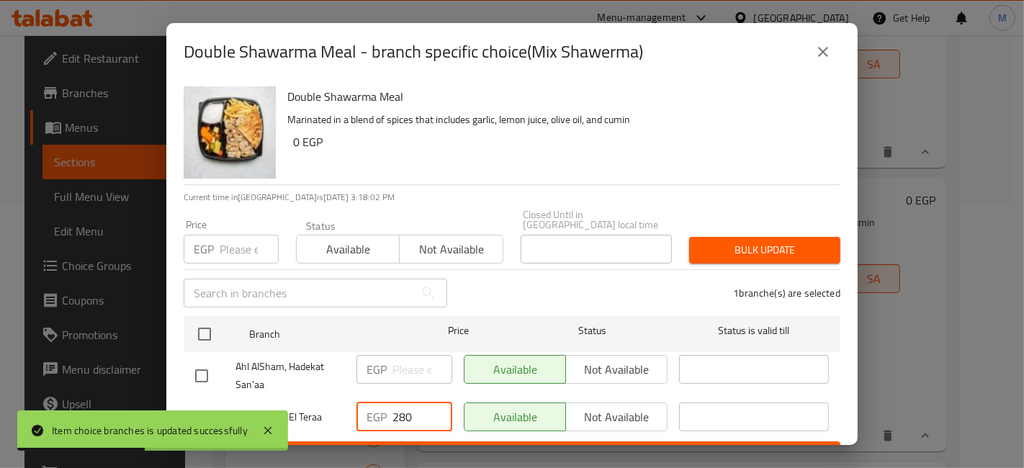
click at [444, 446] on span "Save" at bounding box center [512, 455] width 634 height 18
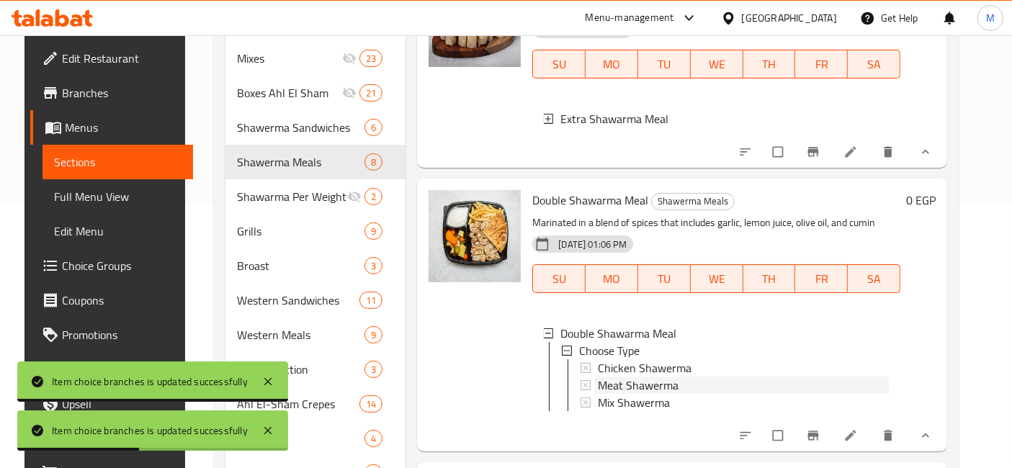
click at [613, 377] on span "Meat Shawerma" at bounding box center [638, 385] width 81 height 17
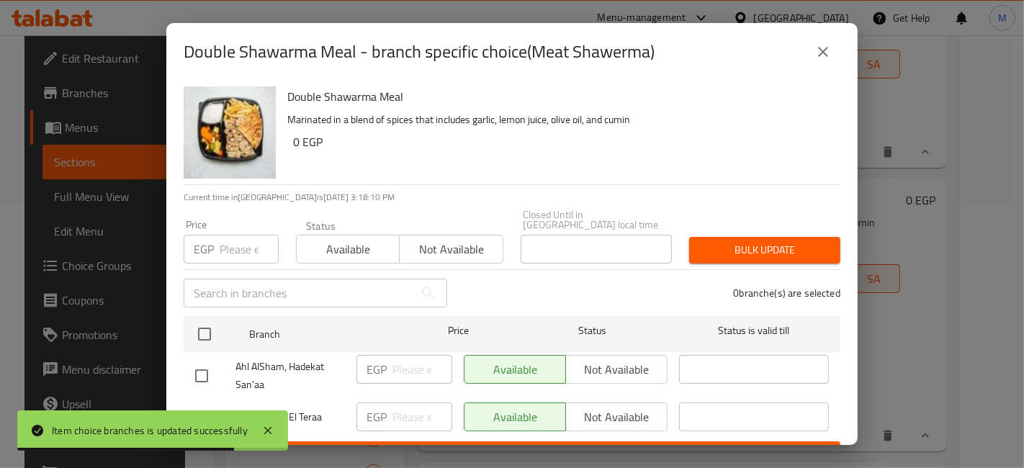
click at [201, 403] on input "checkbox" at bounding box center [201, 418] width 30 height 30
checkbox input "true"
click at [432, 406] on input "1" at bounding box center [422, 417] width 60 height 29
drag, startPoint x: 415, startPoint y: 414, endPoint x: 370, endPoint y: 410, distance: 45.6
click at [370, 410] on div "EGP 1 ​" at bounding box center [404, 417] width 96 height 29
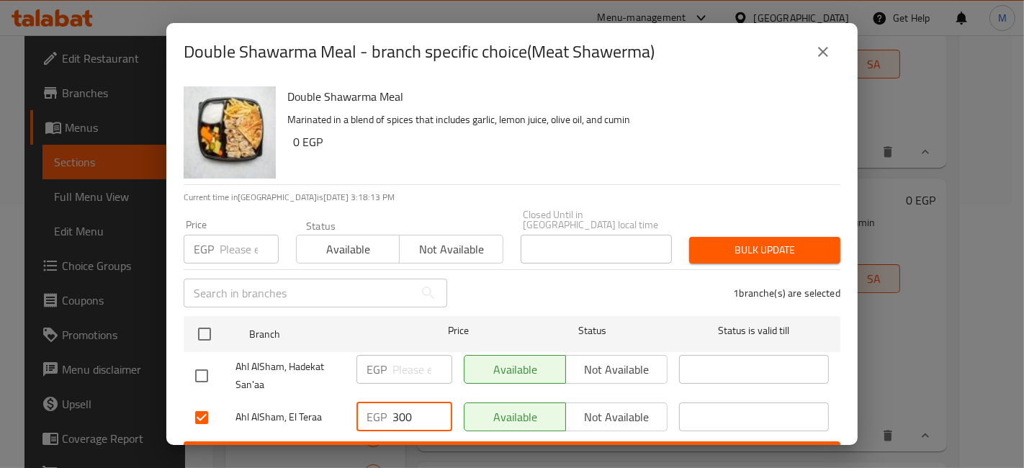
type input "300"
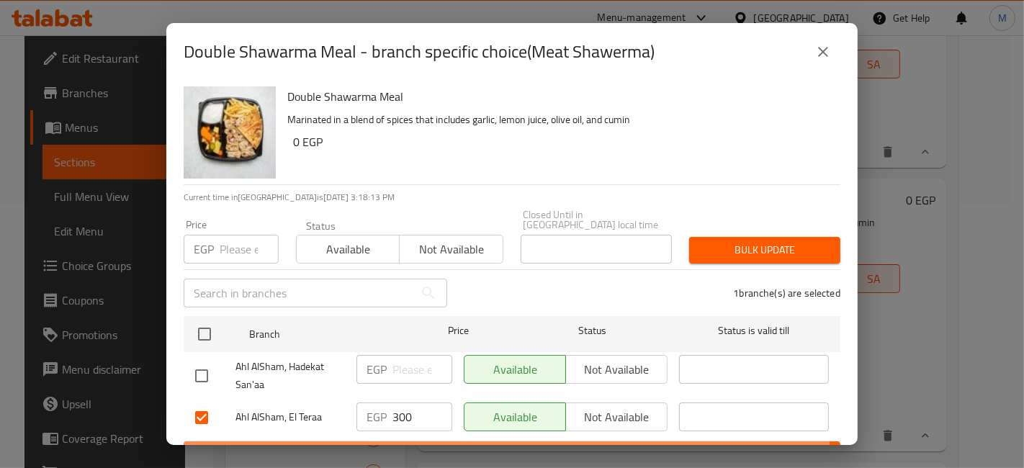
click at [410, 446] on span "Save" at bounding box center [512, 455] width 634 height 18
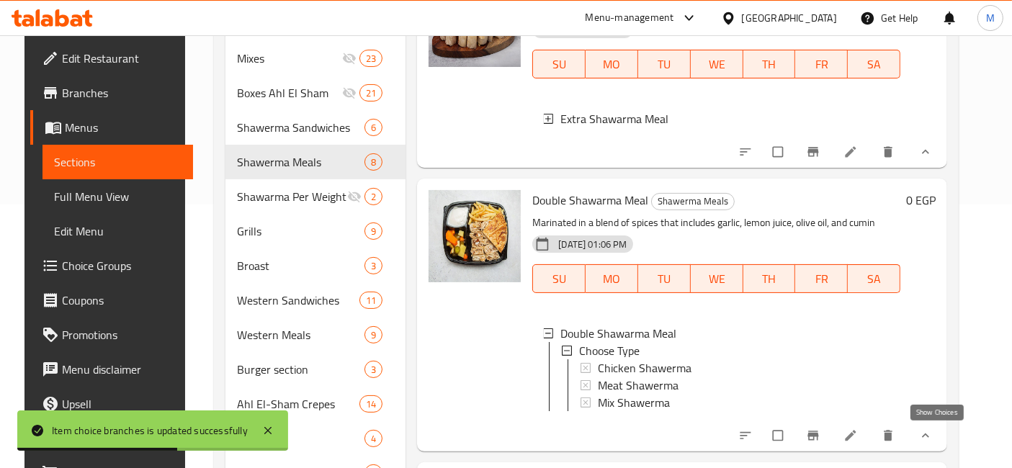
click at [932, 441] on icon "show more" at bounding box center [925, 435] width 14 height 14
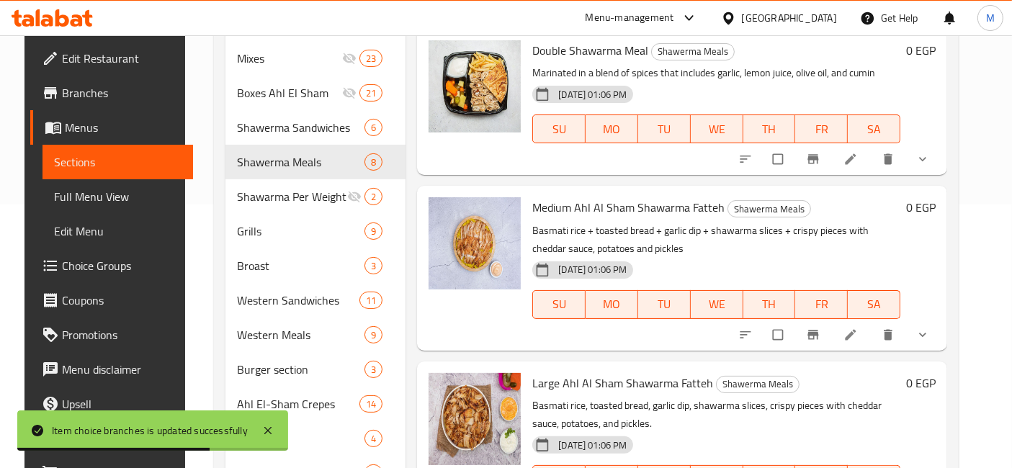
scroll to position [400, 0]
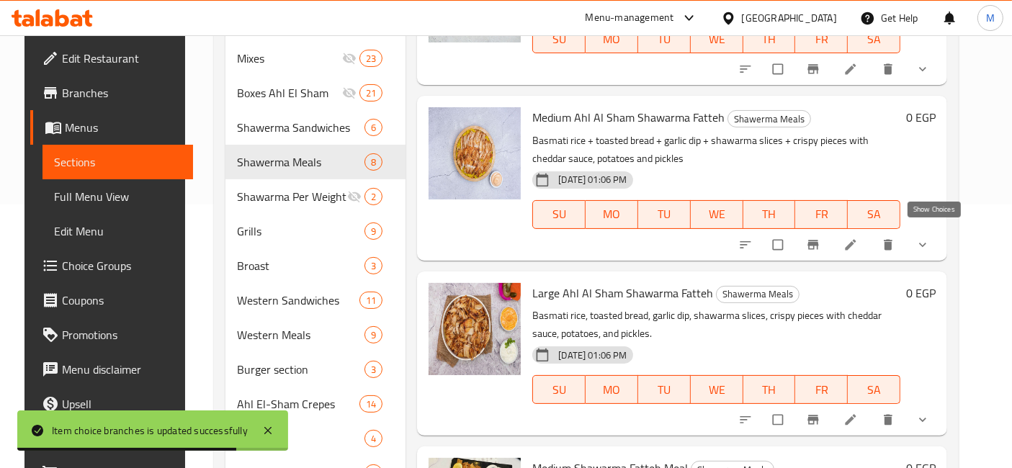
click at [926, 243] on icon "show more" at bounding box center [922, 245] width 7 height 4
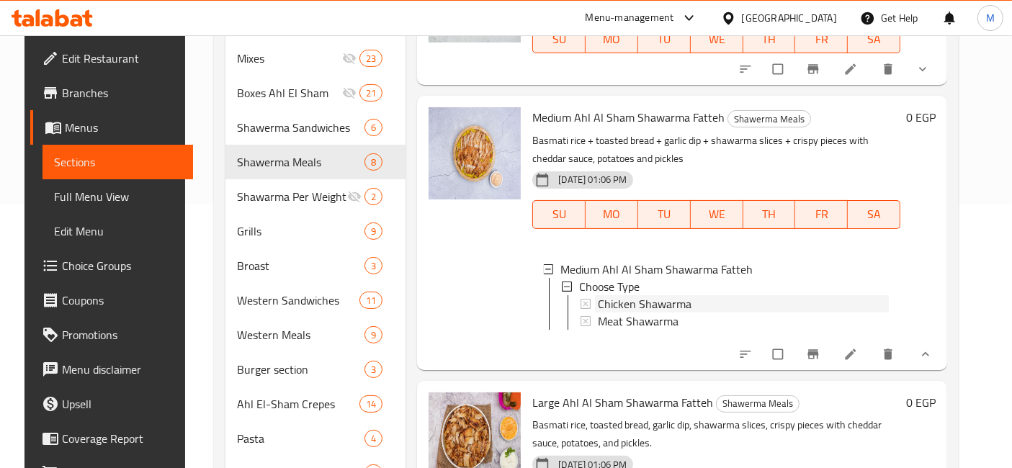
click at [619, 295] on span "Chicken Shawarma" at bounding box center [645, 303] width 94 height 17
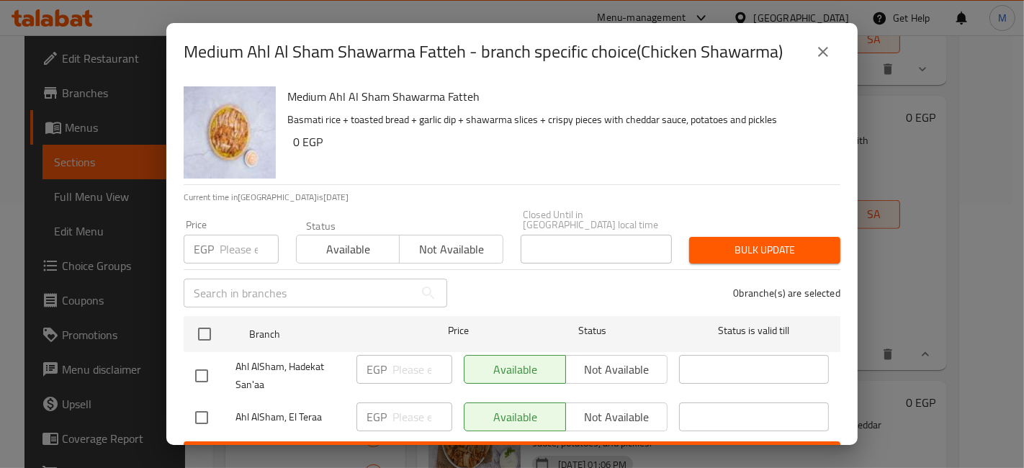
click at [217, 403] on div at bounding box center [215, 418] width 40 height 30
click at [212, 410] on input "checkbox" at bounding box center [201, 418] width 30 height 30
checkbox input "true"
click at [407, 403] on input "number" at bounding box center [422, 417] width 60 height 29
type input "145"
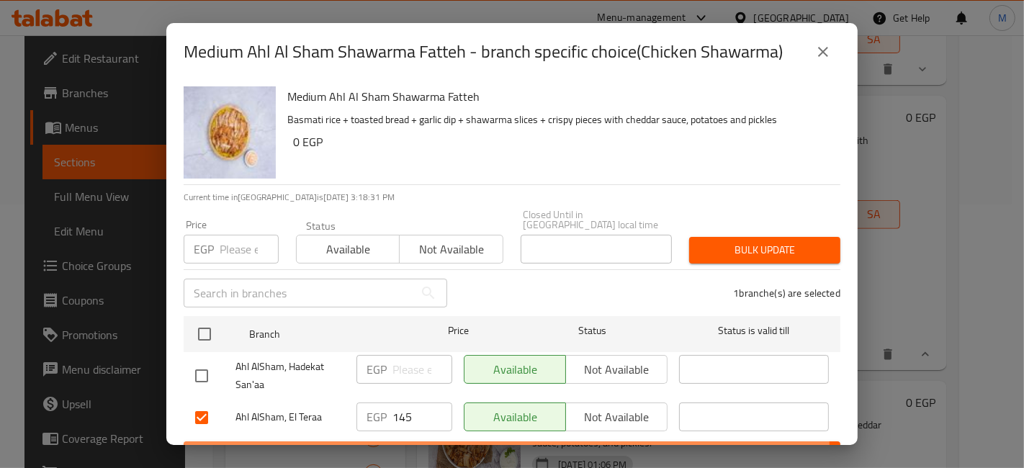
click at [430, 446] on span "Save" at bounding box center [512, 455] width 634 height 18
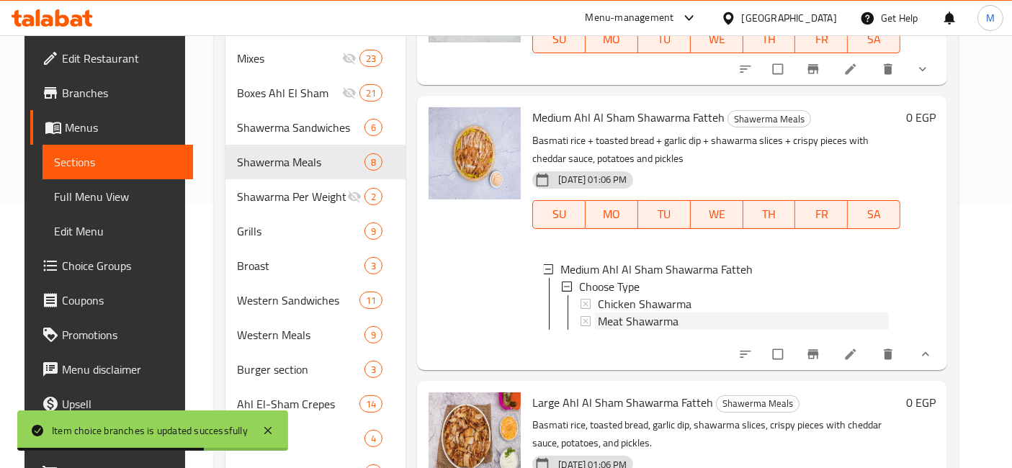
click at [643, 312] on span "Meat Shawarma" at bounding box center [638, 320] width 81 height 17
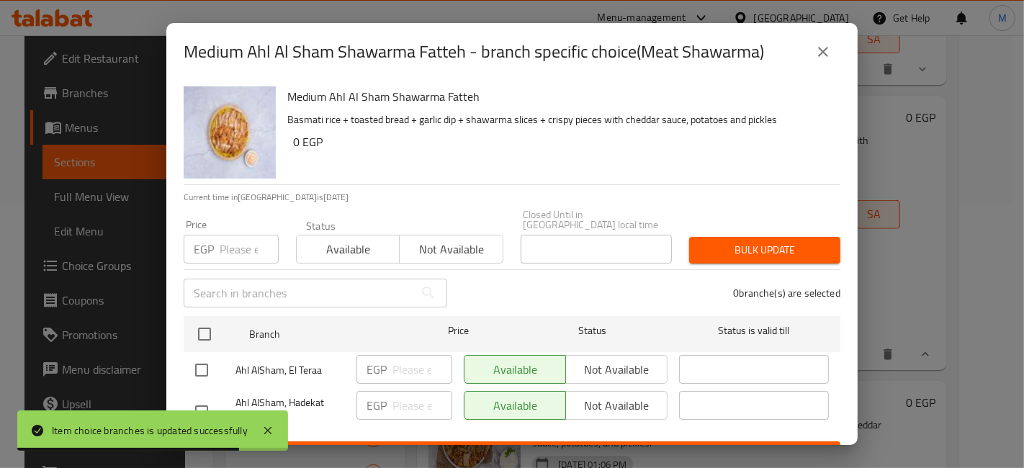
click at [189, 397] on input "checkbox" at bounding box center [201, 412] width 30 height 30
checkbox input "true"
click at [197, 355] on input "checkbox" at bounding box center [201, 370] width 30 height 30
checkbox input "true"
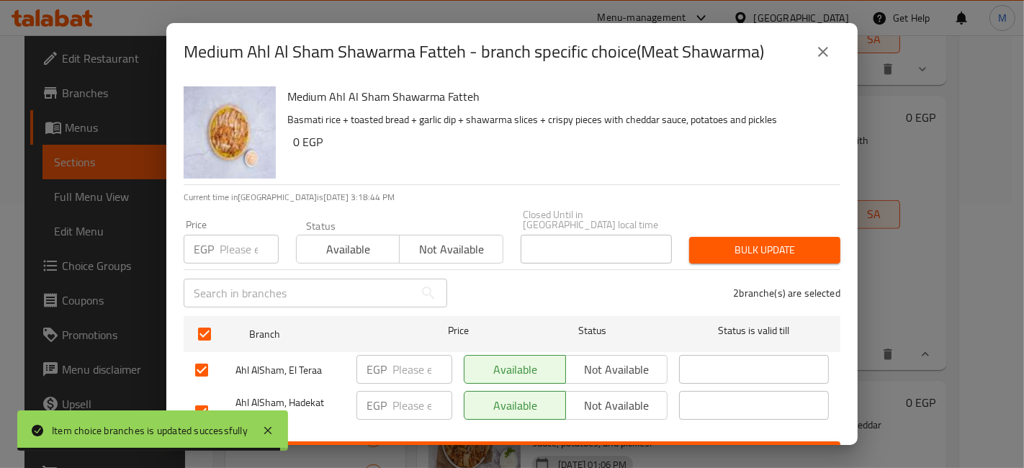
click at [214, 397] on input "checkbox" at bounding box center [201, 412] width 30 height 30
checkbox input "false"
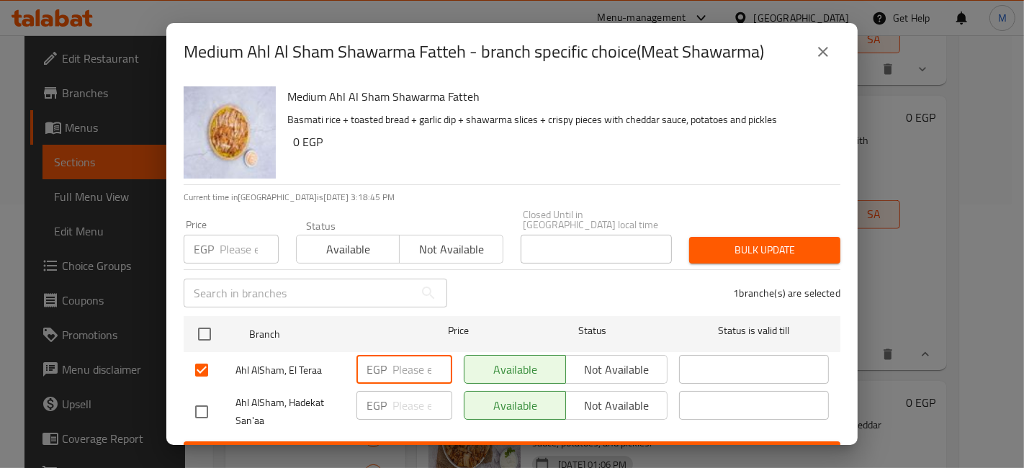
click at [416, 364] on input "number" at bounding box center [422, 369] width 60 height 29
type input "220"
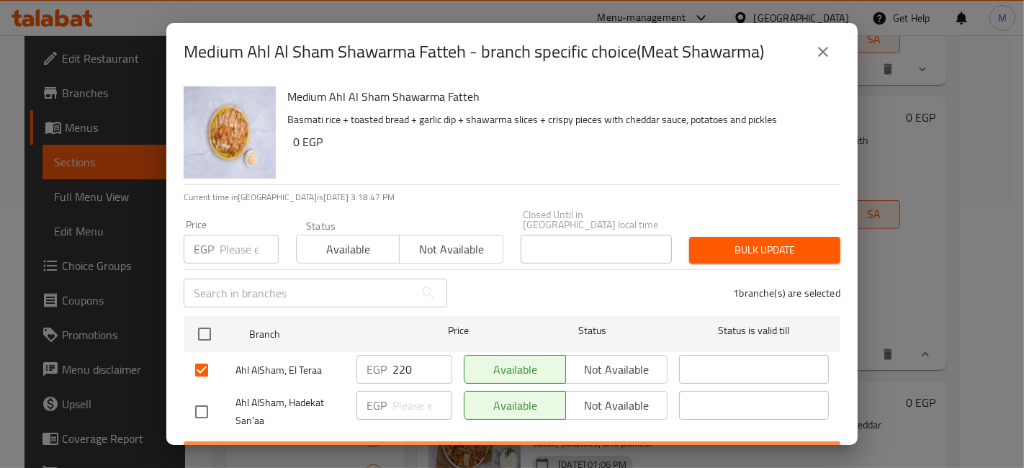
click at [515, 446] on span "Save" at bounding box center [512, 455] width 634 height 18
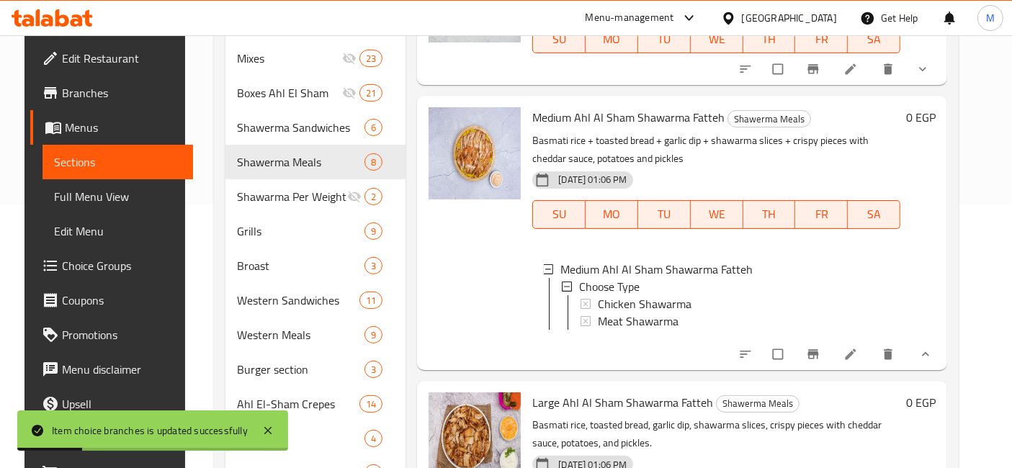
click at [947, 359] on div "Medium Ahl Al Sham Shawarma Fatteh Shawerma Meals Basmati rice + toasted bread …" at bounding box center [682, 233] width 530 height 274
click at [941, 364] on button "show more" at bounding box center [924, 354] width 35 height 32
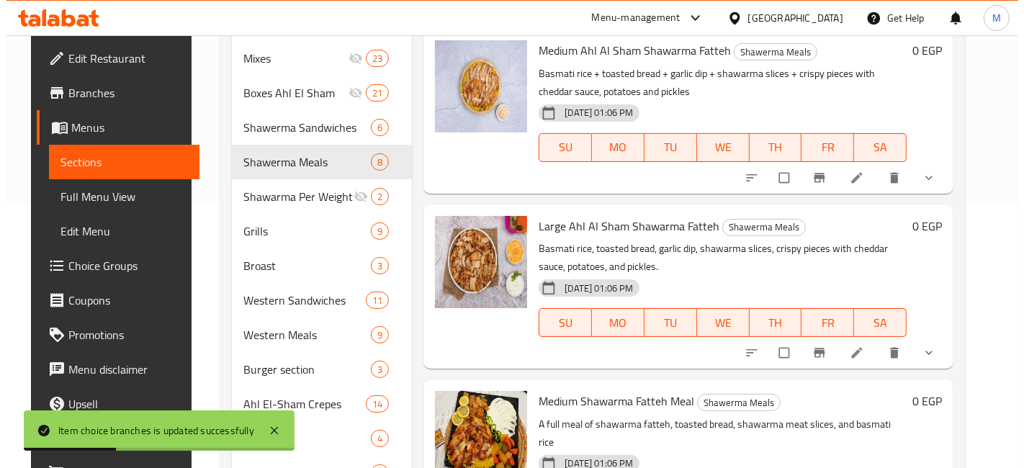
scroll to position [559, 0]
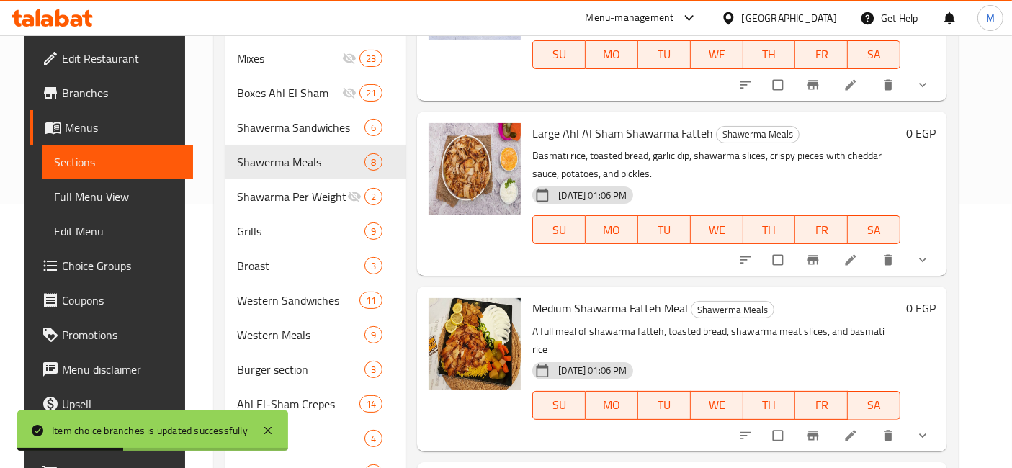
click at [927, 260] on button "show more" at bounding box center [924, 260] width 35 height 32
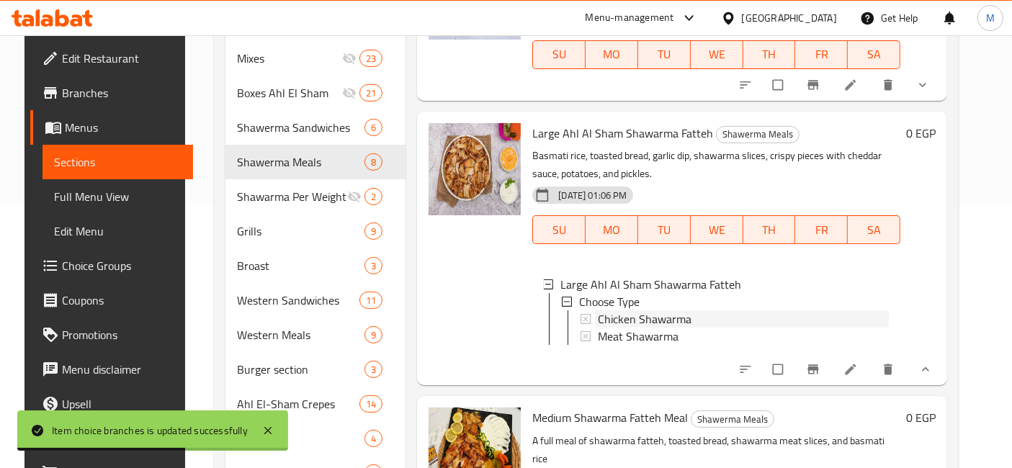
click at [633, 310] on span "Chicken Shawarma" at bounding box center [645, 318] width 94 height 17
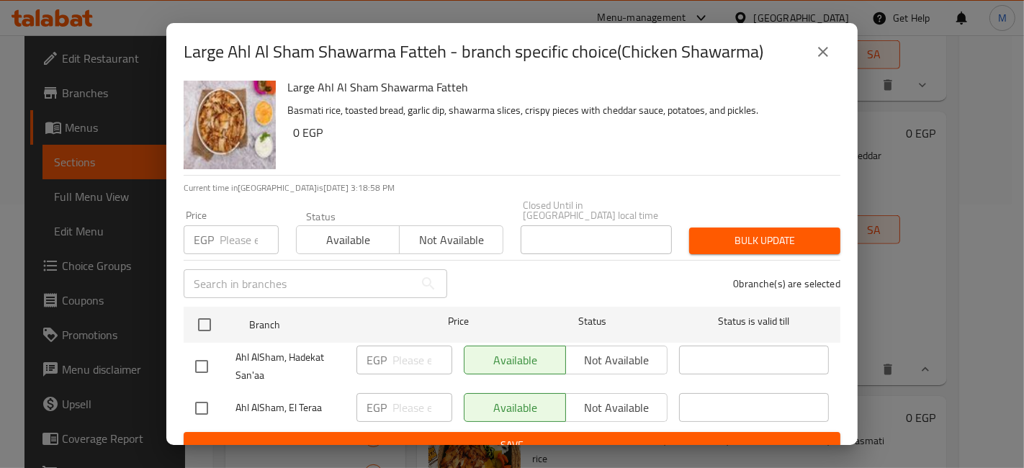
scroll to position [18, 0]
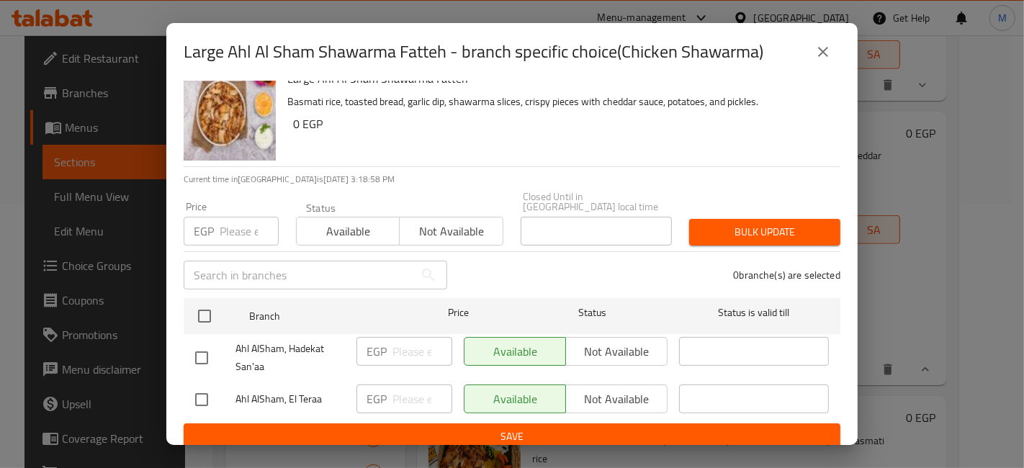
click at [222, 385] on div at bounding box center [215, 400] width 40 height 30
drag, startPoint x: 189, startPoint y: 392, endPoint x: 197, endPoint y: 391, distance: 8.0
click at [189, 392] on input "checkbox" at bounding box center [201, 400] width 30 height 30
checkbox input "true"
click at [392, 403] on input "number" at bounding box center [422, 399] width 60 height 29
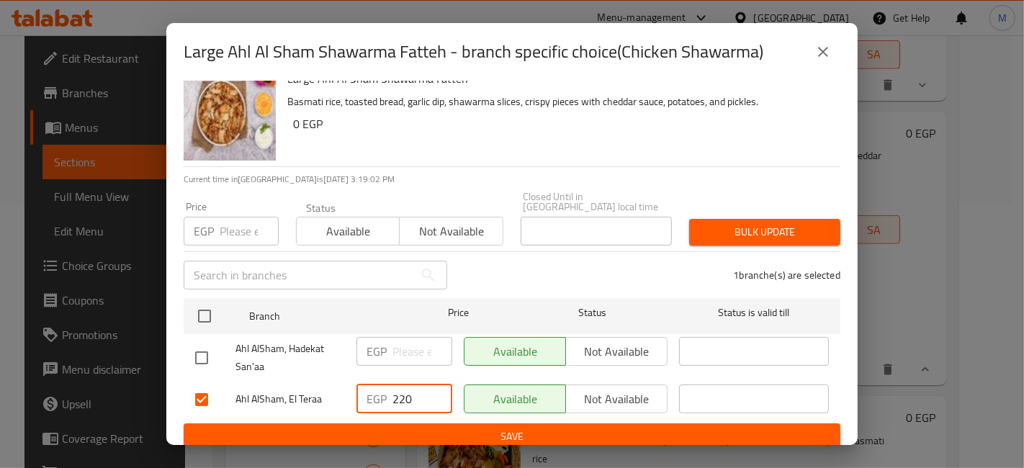
type input "220"
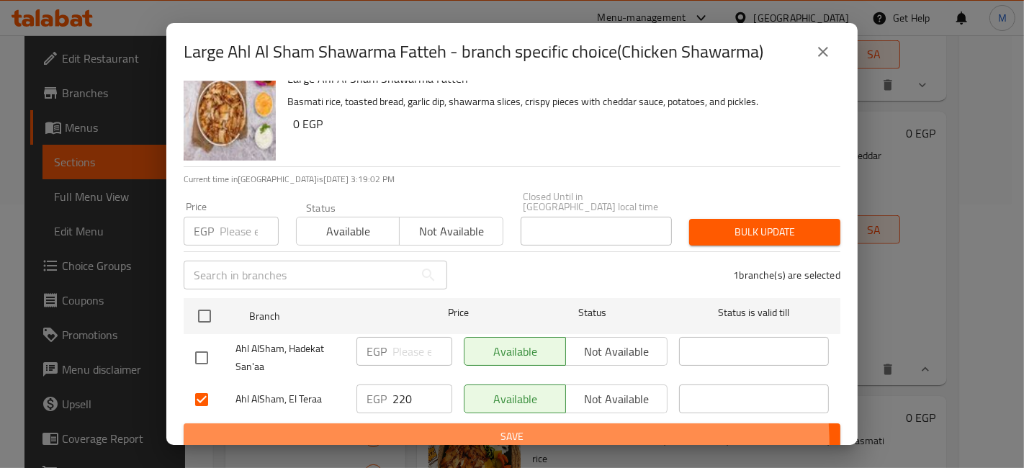
click at [403, 439] on button "Save" at bounding box center [512, 436] width 657 height 27
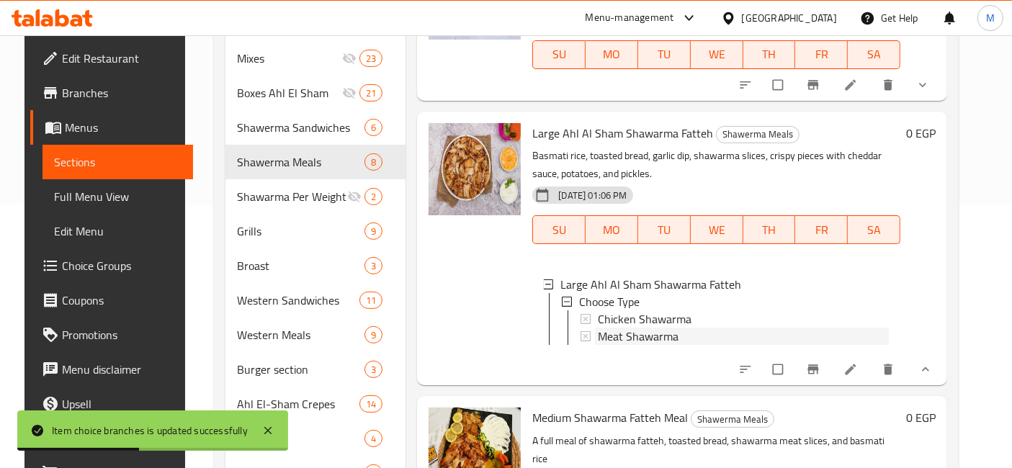
click at [665, 328] on span "Meat Shawarma" at bounding box center [638, 336] width 81 height 17
click at [660, 328] on span "Meat Shawarma" at bounding box center [638, 336] width 81 height 17
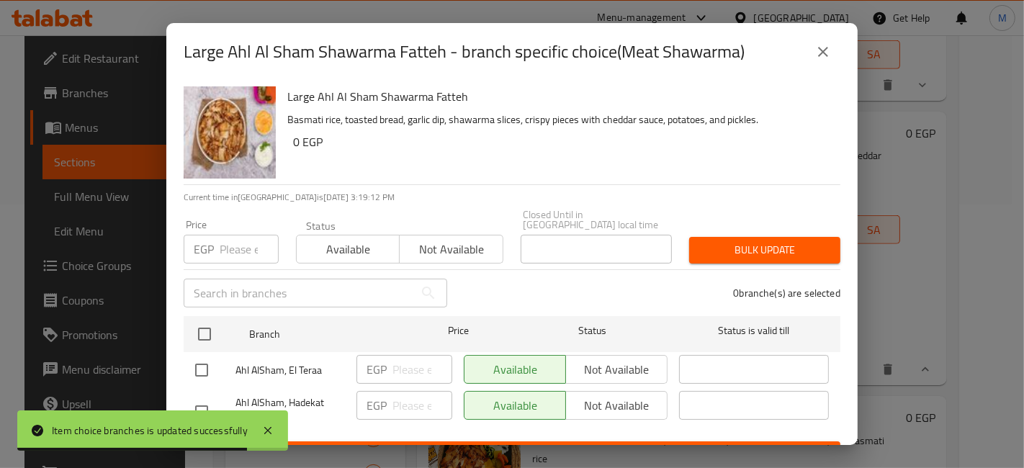
click at [201, 364] on input "checkbox" at bounding box center [201, 370] width 30 height 30
checkbox input "true"
click at [418, 355] on input "number" at bounding box center [422, 369] width 60 height 29
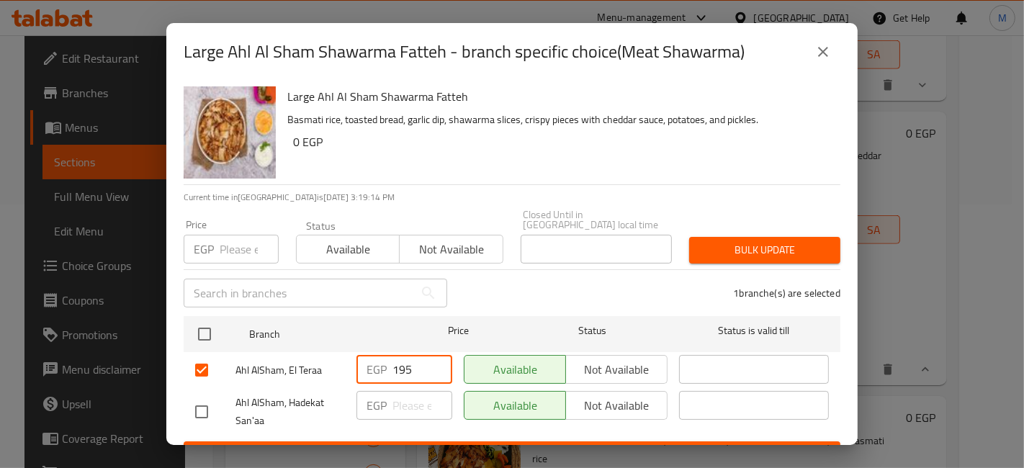
type input "195"
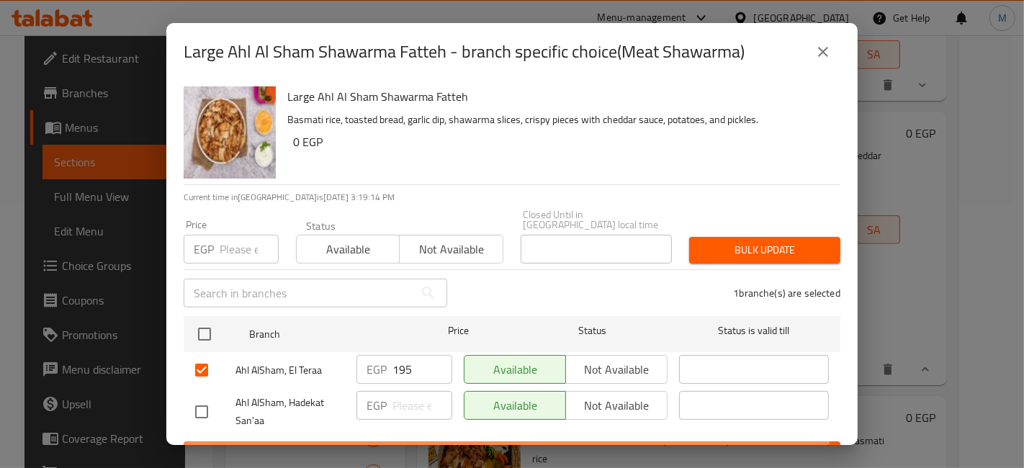
click at [481, 441] on button "Save" at bounding box center [512, 454] width 657 height 27
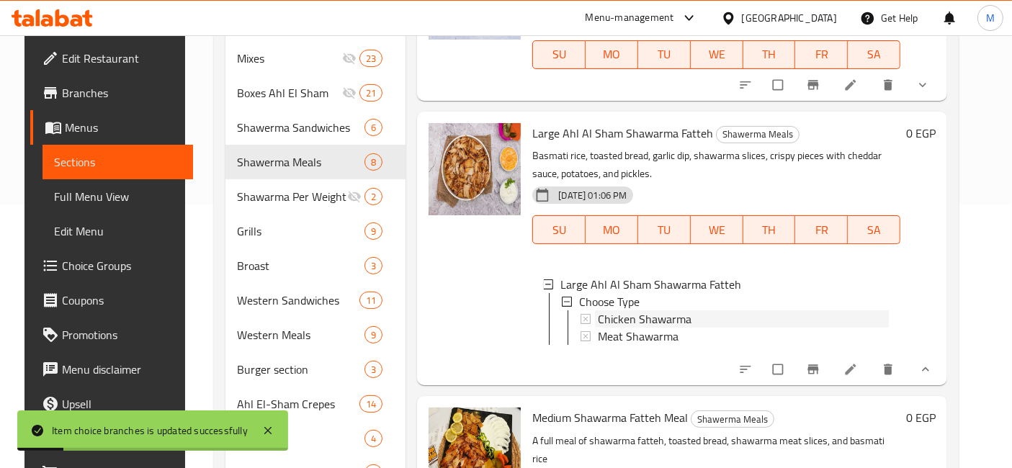
click at [648, 310] on span "Chicken Shawarma" at bounding box center [645, 318] width 94 height 17
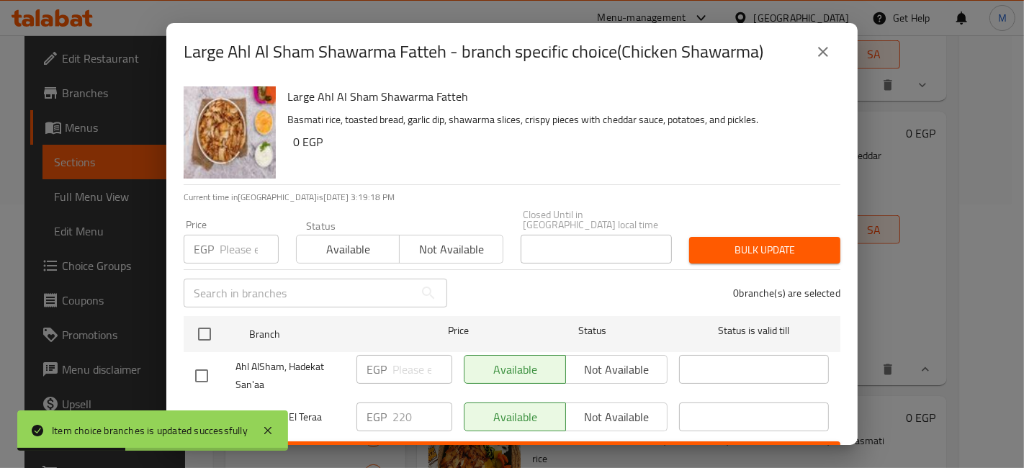
click at [199, 403] on input "checkbox" at bounding box center [201, 418] width 30 height 30
checkbox input "true"
click at [410, 403] on input "220" at bounding box center [422, 417] width 60 height 29
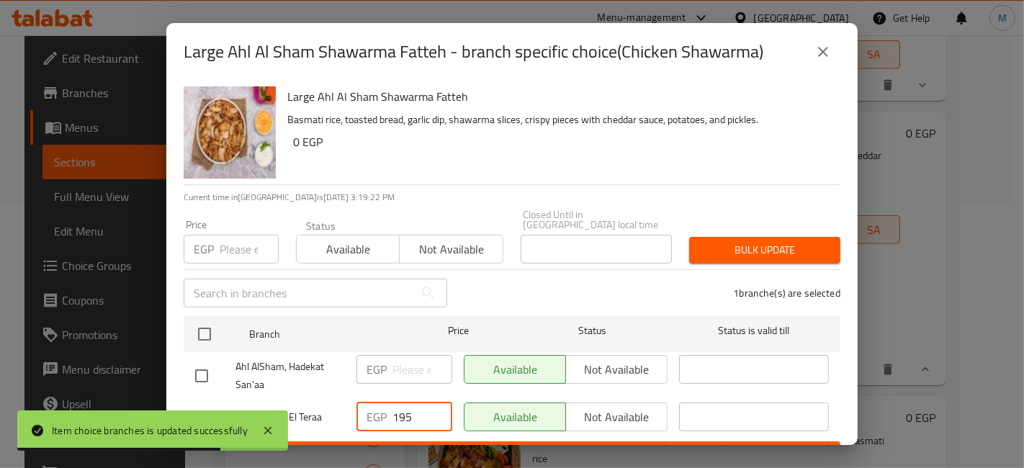
type input "195"
drag, startPoint x: 434, startPoint y: 452, endPoint x: 451, endPoint y: 422, distance: 34.8
click at [437, 444] on div "Large Ahl Al Sham Shawarma Fatteh - branch specific choice(Chicken Shawarma) La…" at bounding box center [512, 234] width 1024 height 468
click at [462, 446] on span "Save" at bounding box center [512, 455] width 634 height 18
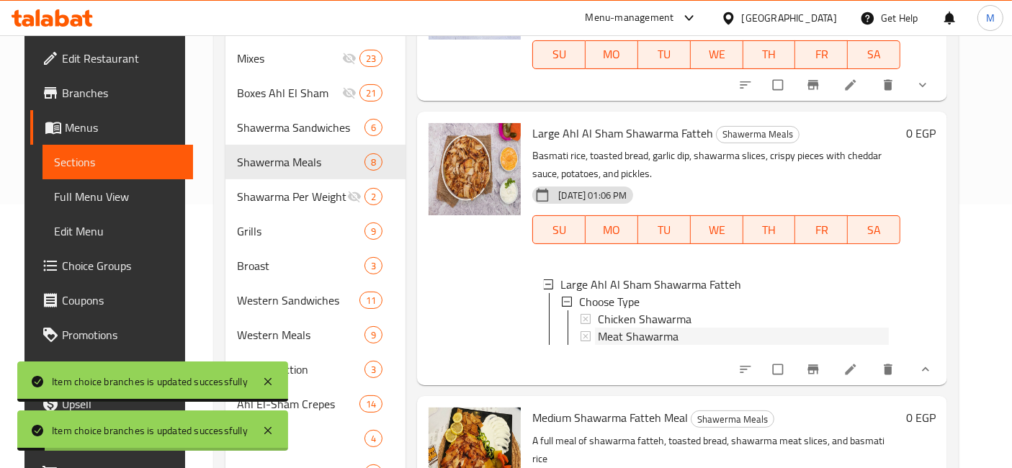
click at [639, 328] on span "Meat Shawarma" at bounding box center [638, 336] width 81 height 17
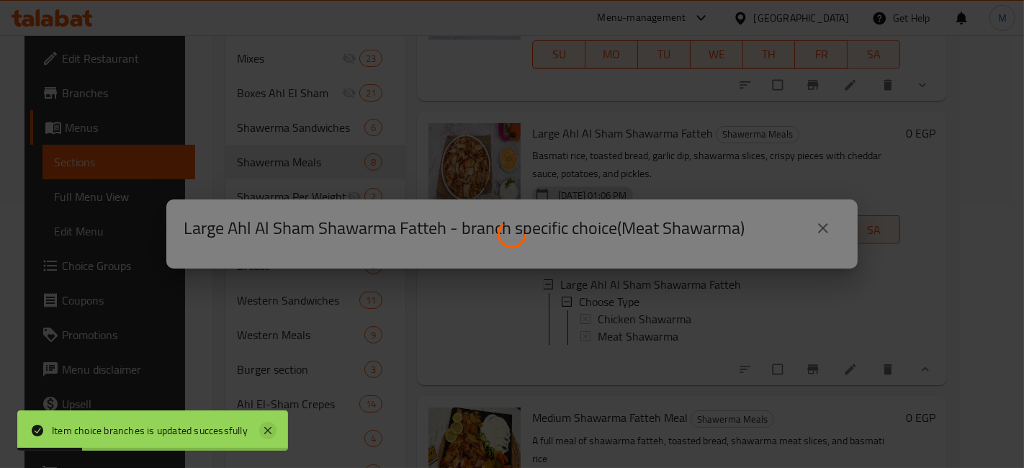
click at [267, 426] on icon at bounding box center [267, 430] width 17 height 17
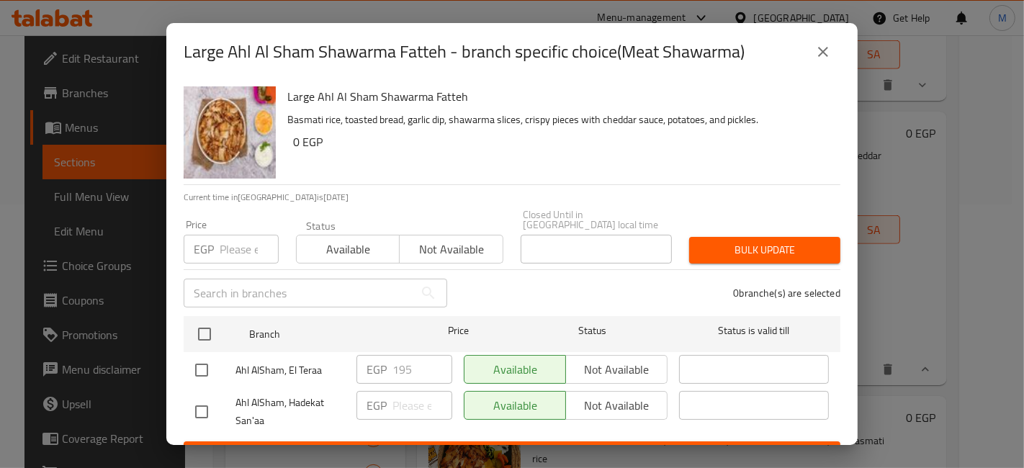
click at [199, 405] on input "checkbox" at bounding box center [201, 412] width 30 height 30
checkbox input "true"
click at [195, 367] on input "checkbox" at bounding box center [201, 370] width 30 height 30
checkbox input "true"
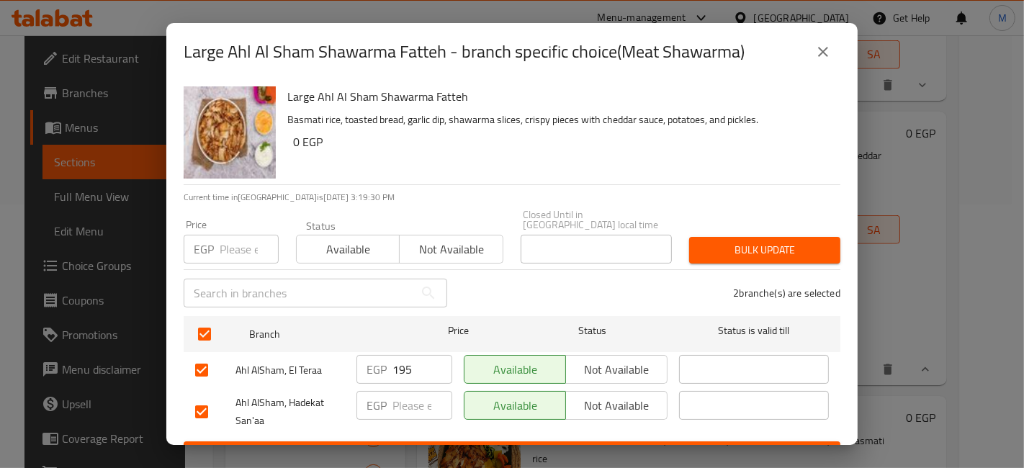
click at [207, 410] on input "checkbox" at bounding box center [201, 412] width 30 height 30
checkbox input "false"
click at [398, 364] on input "195" at bounding box center [422, 369] width 60 height 29
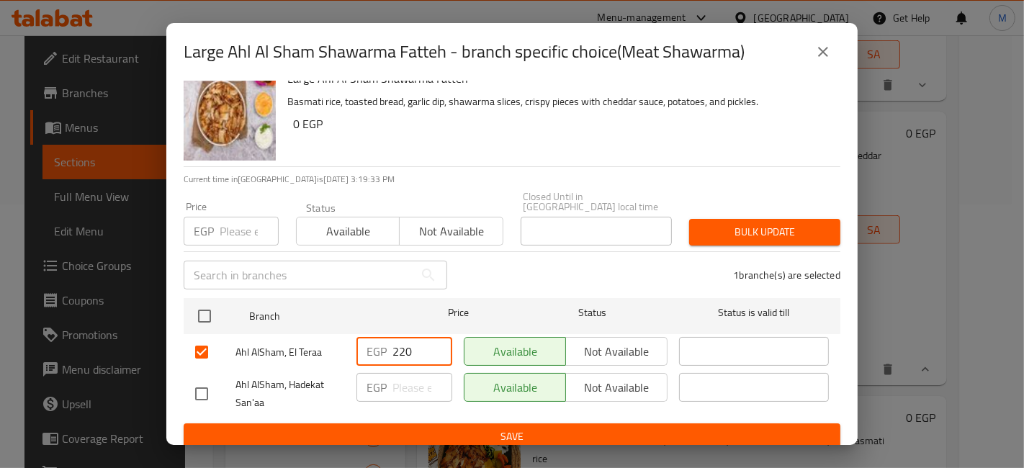
type input "220"
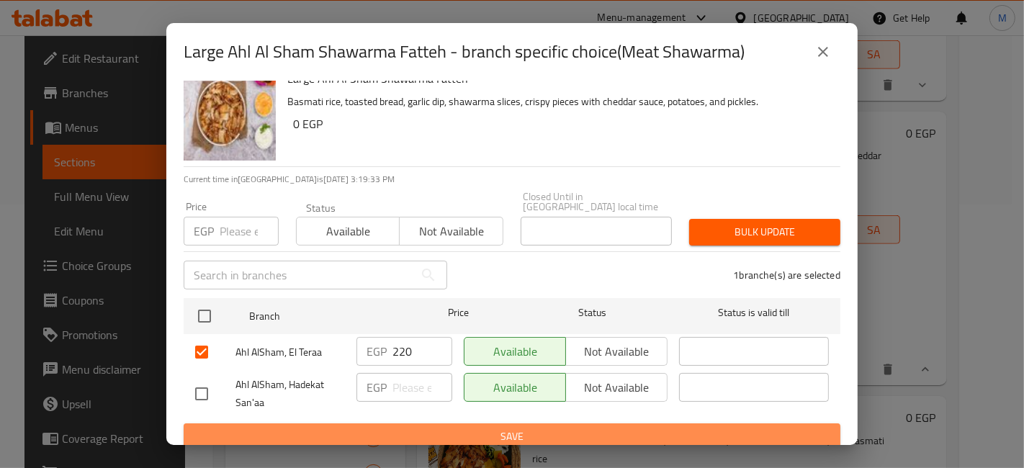
click at [526, 423] on button "Save" at bounding box center [512, 436] width 657 height 27
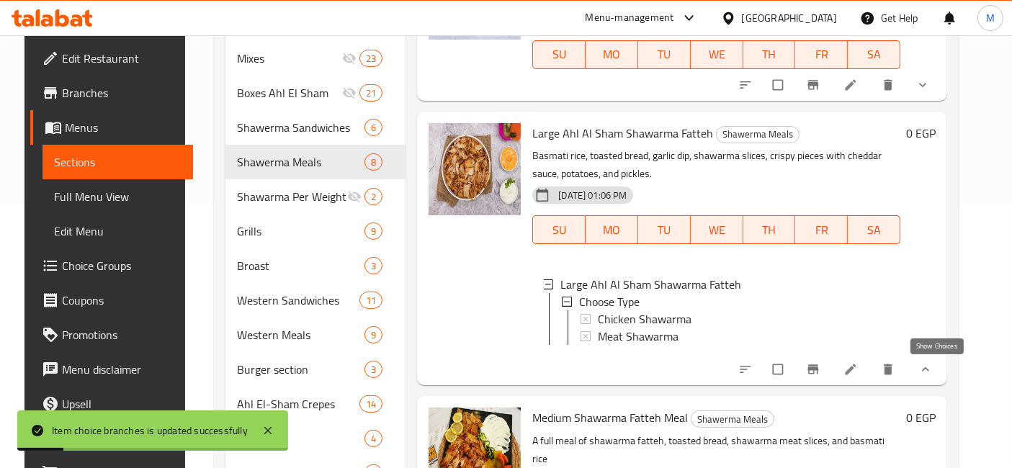
click at [932, 364] on icon "show more" at bounding box center [925, 369] width 14 height 14
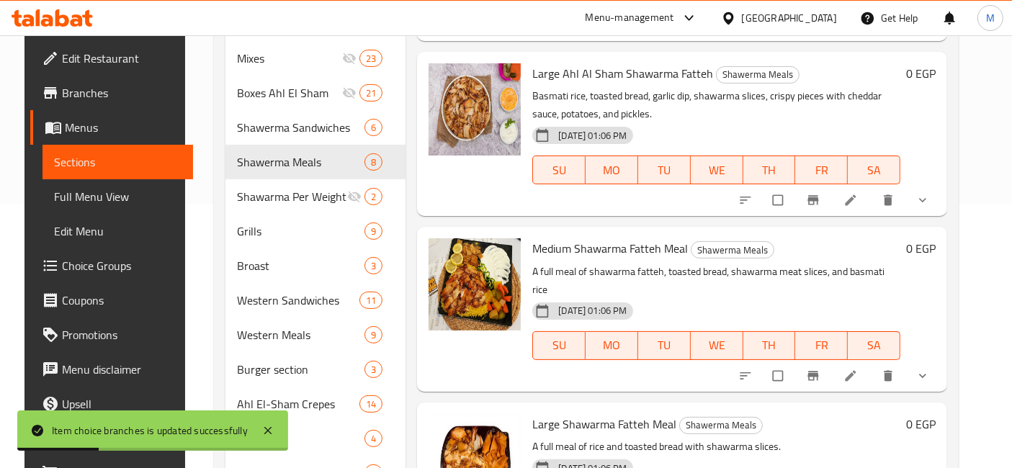
scroll to position [639, 0]
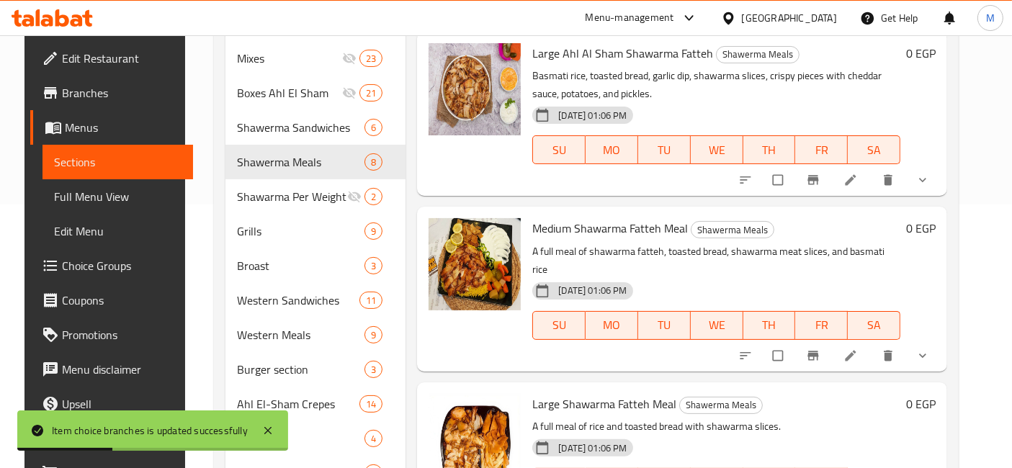
click at [932, 349] on span "show more" at bounding box center [923, 356] width 17 height 14
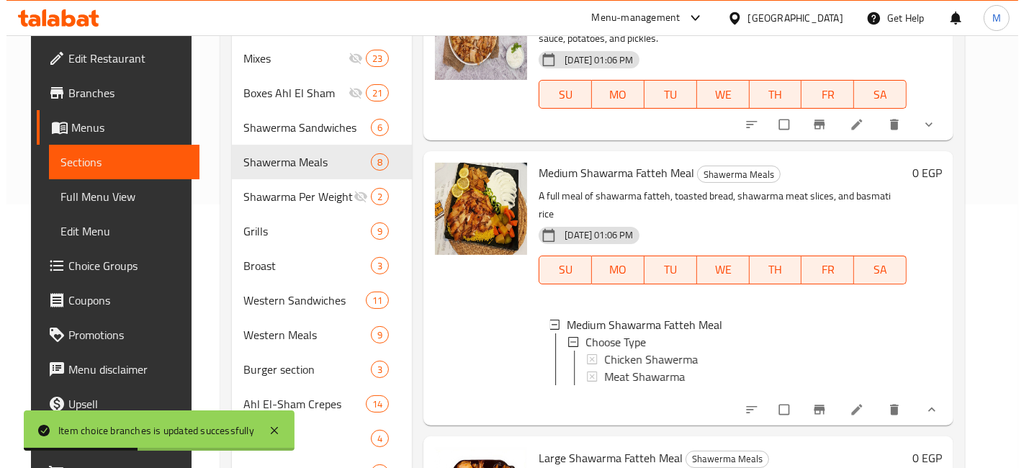
scroll to position [720, 0]
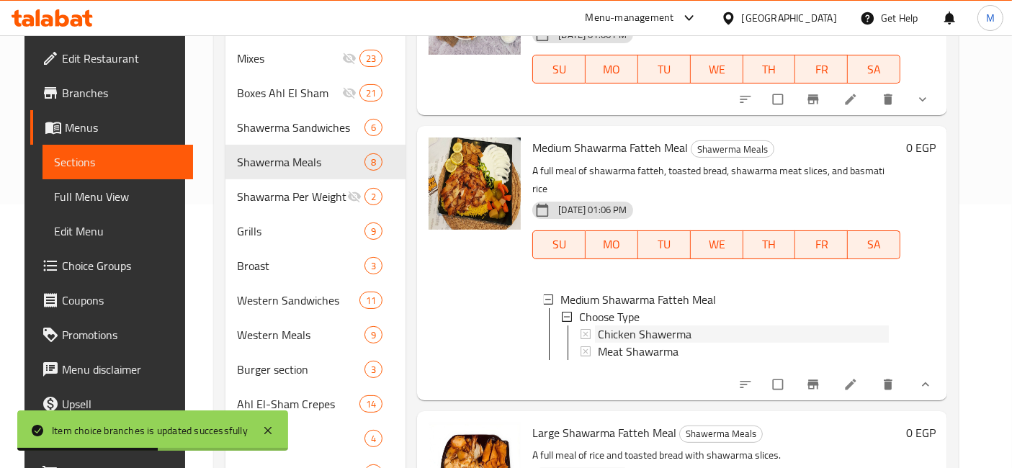
click at [621, 325] on span "Chicken Shawerma" at bounding box center [645, 333] width 94 height 17
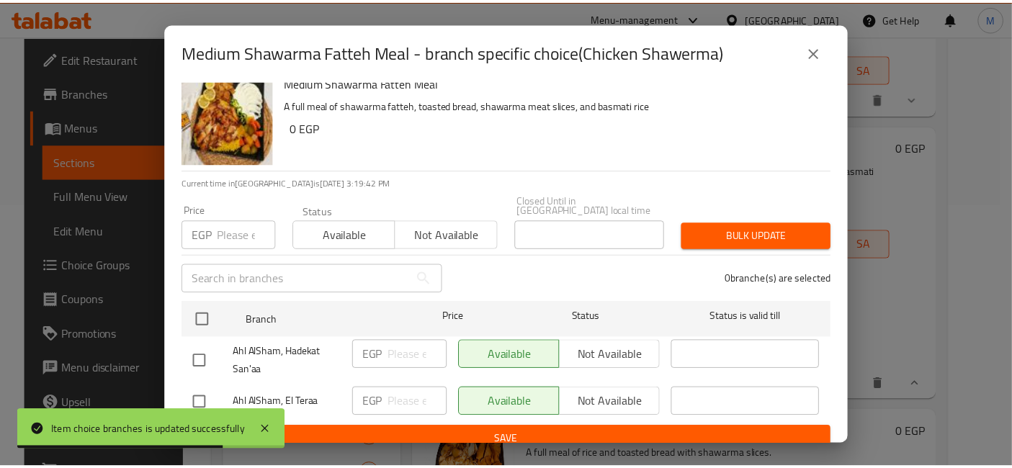
scroll to position [18, 0]
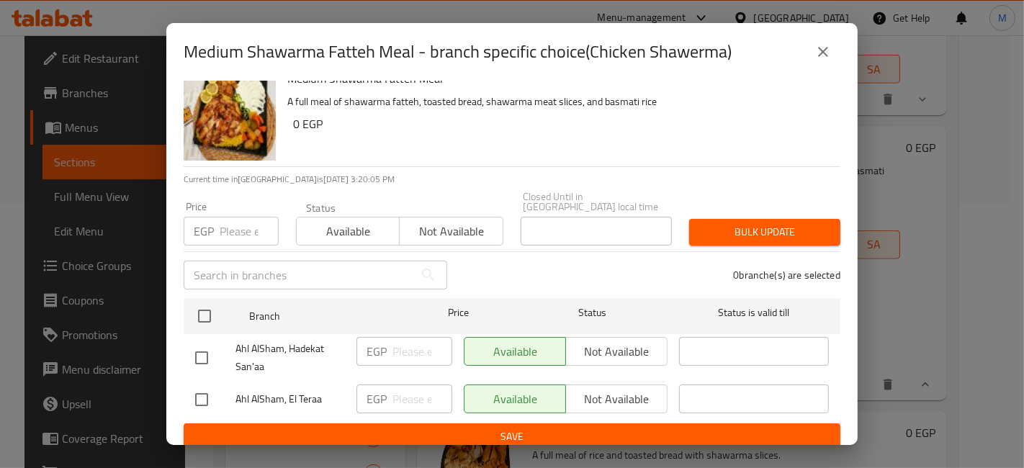
click at [491, 140] on div "Medium Shawarma Fatteh Meal A full meal of shawarma fatteh, toasted bread, shaw…" at bounding box center [558, 115] width 553 height 104
click at [481, 93] on p "A full meal of shawarma fatteh, toasted bread, shawarma meat slices, and basmat…" at bounding box center [557, 102] width 541 height 18
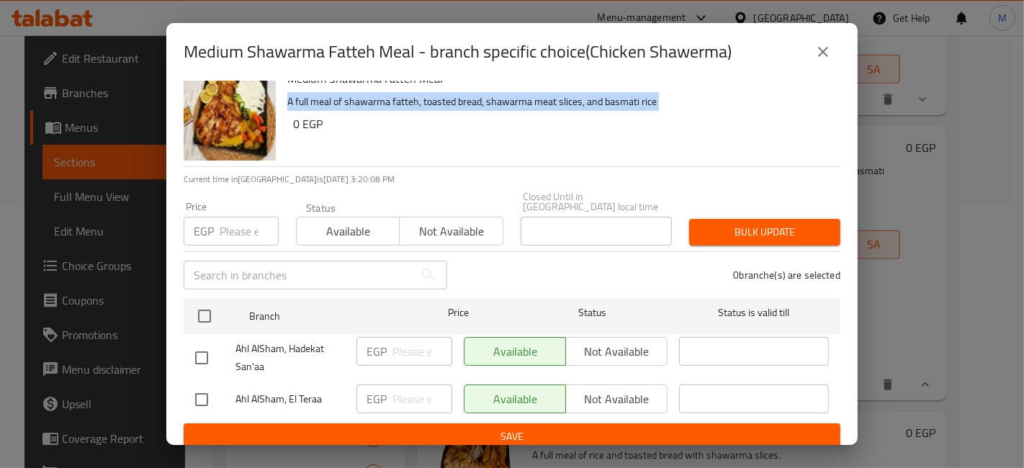
click at [481, 93] on p "A full meal of shawarma fatteh, toasted bread, shawarma meat slices, and basmat…" at bounding box center [557, 102] width 541 height 18
click at [479, 94] on p "A full meal of shawarma fatteh, toasted bread, shawarma meat slices, and basmat…" at bounding box center [557, 102] width 541 height 18
click at [477, 95] on p "A full meal of shawarma fatteh, toasted bread, shawarma meat slices, and basmat…" at bounding box center [557, 102] width 541 height 18
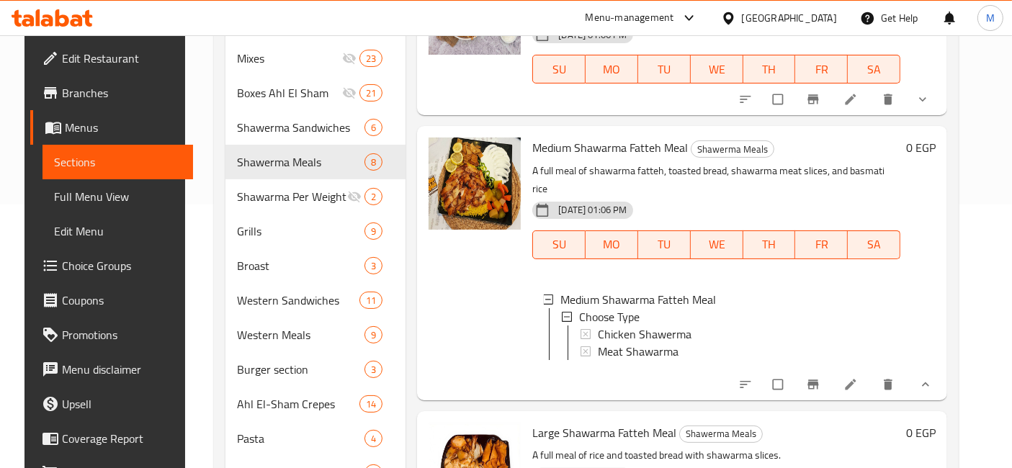
click at [651, 325] on span "Chicken Shawerma" at bounding box center [645, 333] width 94 height 17
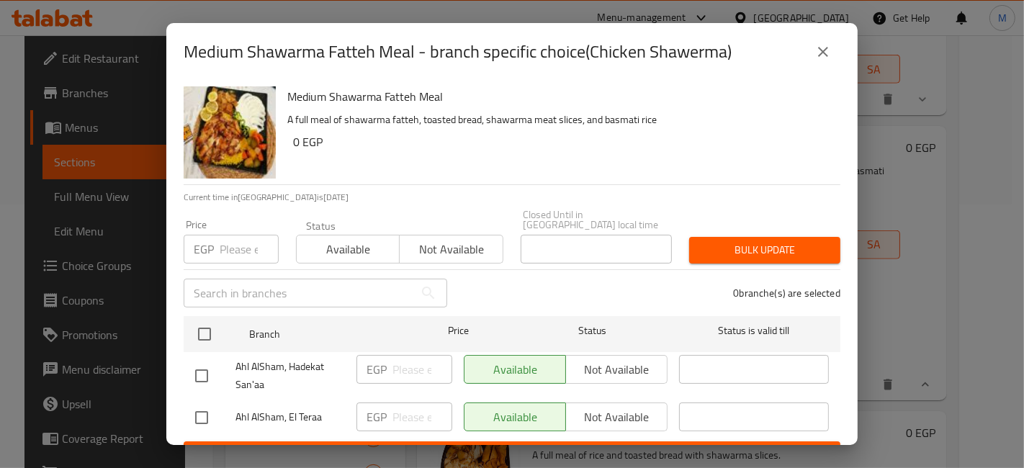
click at [210, 416] on input "checkbox" at bounding box center [201, 418] width 30 height 30
checkbox input "true"
click at [407, 410] on input "number" at bounding box center [422, 417] width 60 height 29
type input "145"
click at [435, 446] on span "Save" at bounding box center [512, 455] width 634 height 18
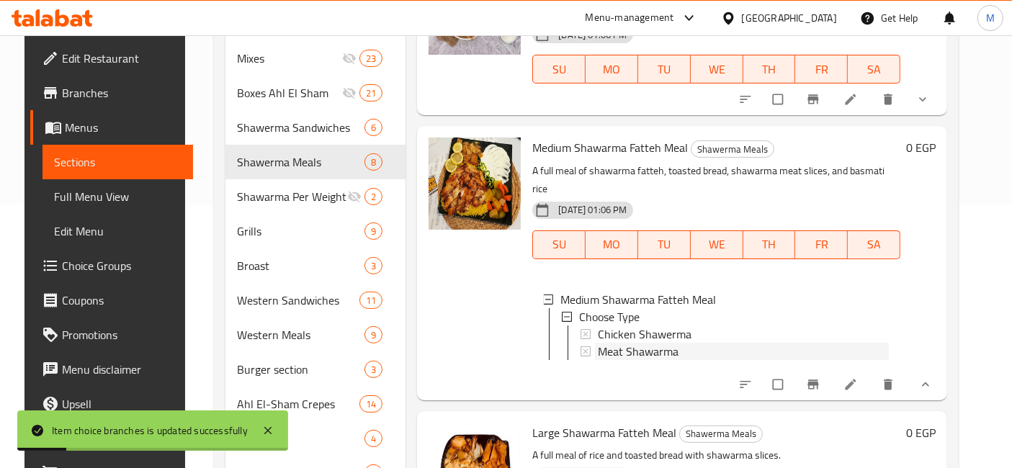
click at [617, 343] on span "Meat Shawarma" at bounding box center [638, 351] width 81 height 17
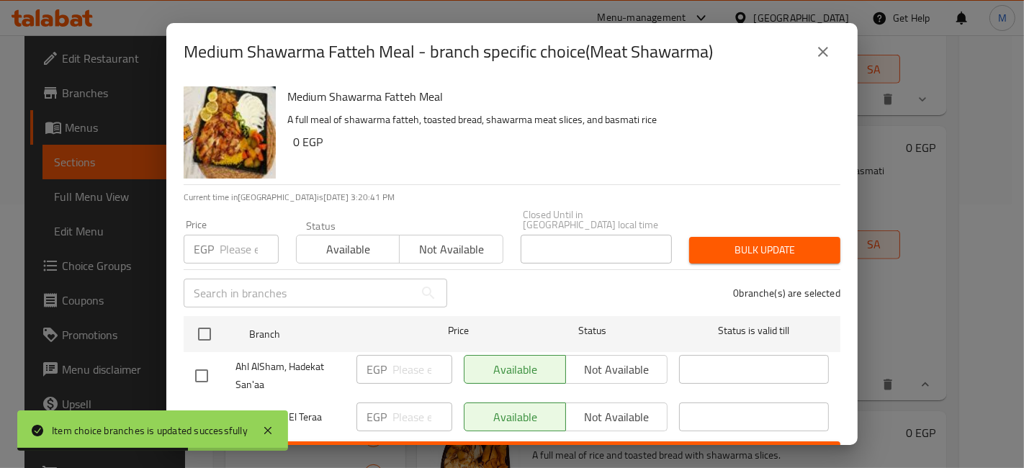
click at [216, 410] on input "checkbox" at bounding box center [201, 418] width 30 height 30
checkbox input "true"
click at [418, 403] on input "number" at bounding box center [422, 417] width 60 height 29
type input "165"
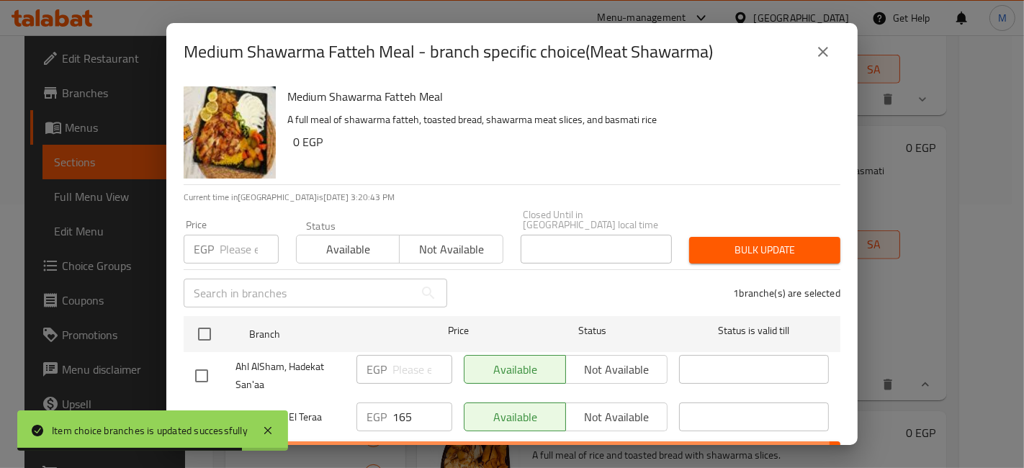
click at [428, 446] on span "Save" at bounding box center [512, 455] width 634 height 18
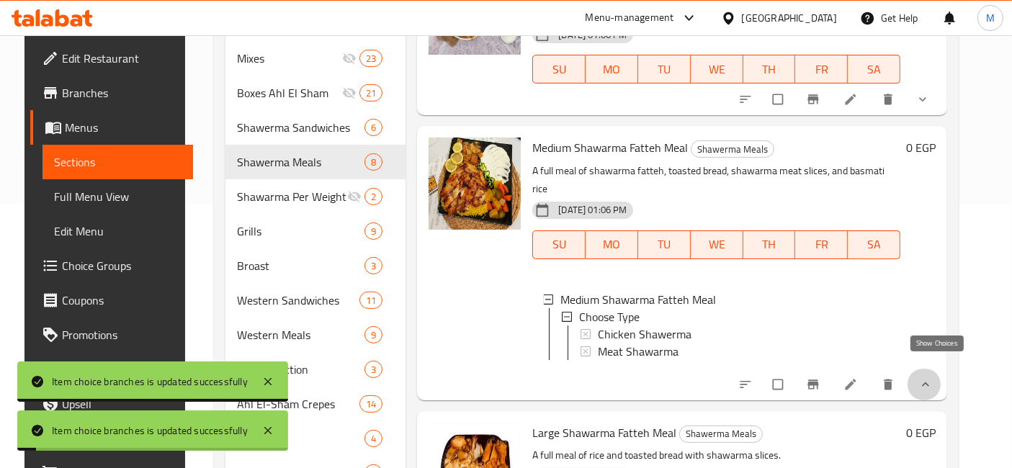
click at [932, 377] on icon "show more" at bounding box center [925, 384] width 14 height 14
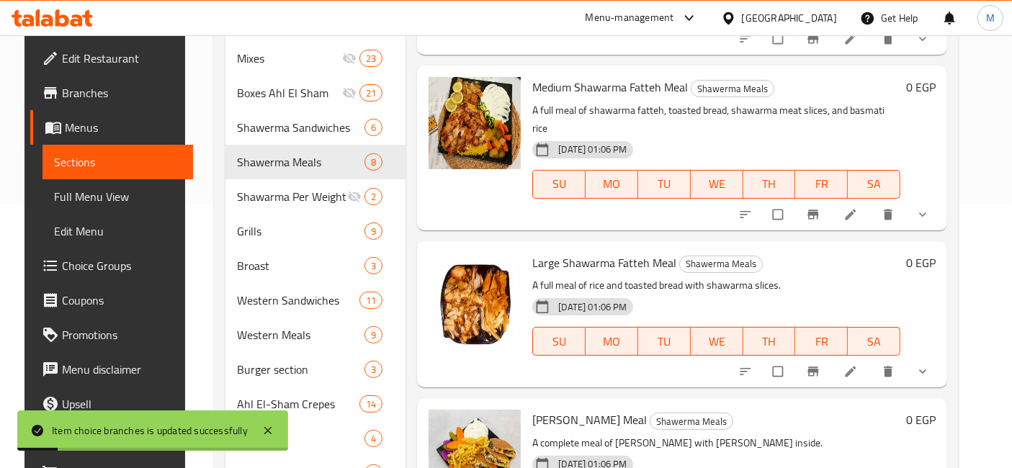
scroll to position [788, 0]
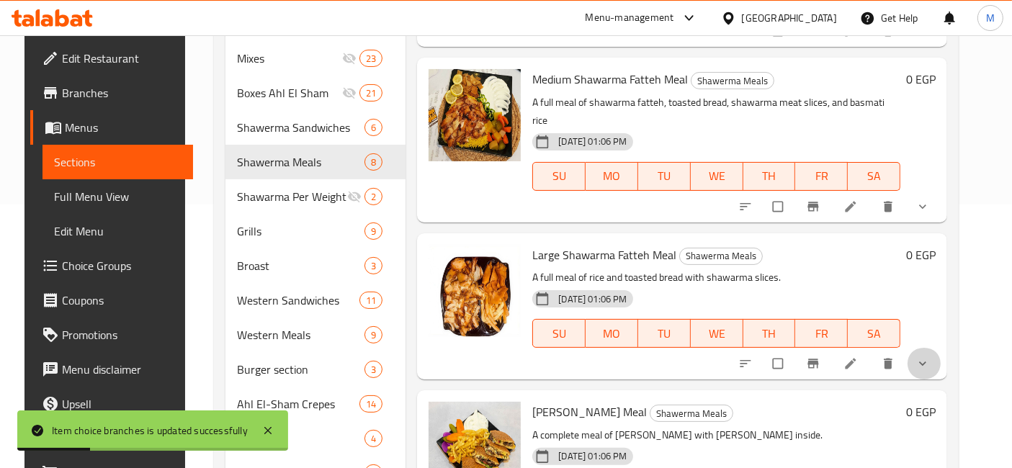
click at [922, 348] on button "show more" at bounding box center [924, 364] width 35 height 32
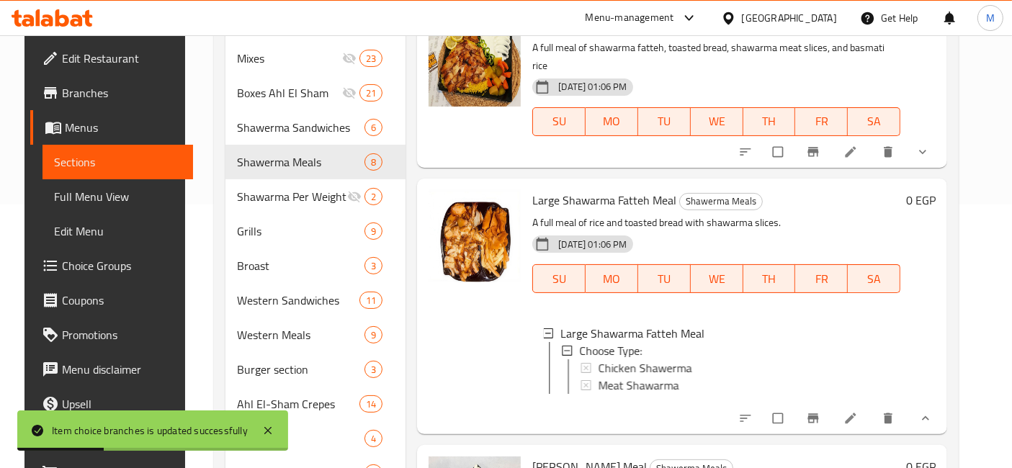
scroll to position [868, 0]
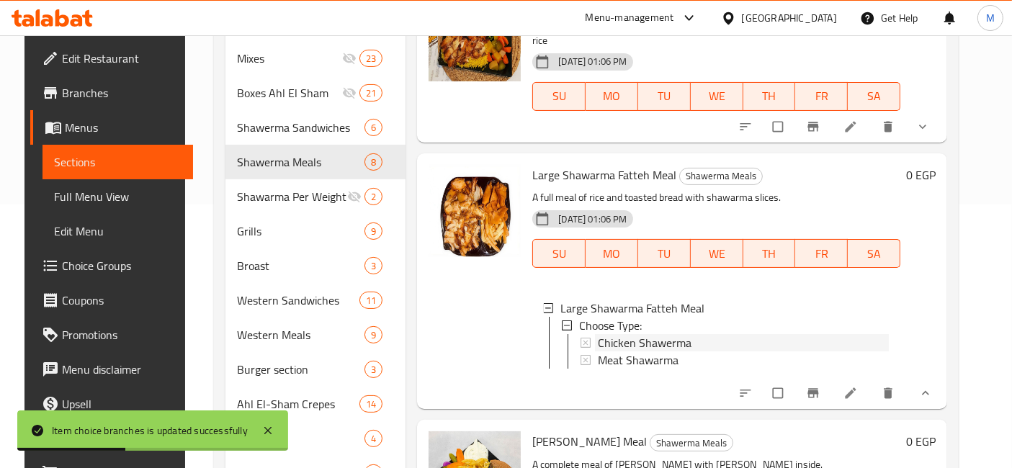
click at [637, 334] on span "Chicken Shawerma" at bounding box center [645, 342] width 94 height 17
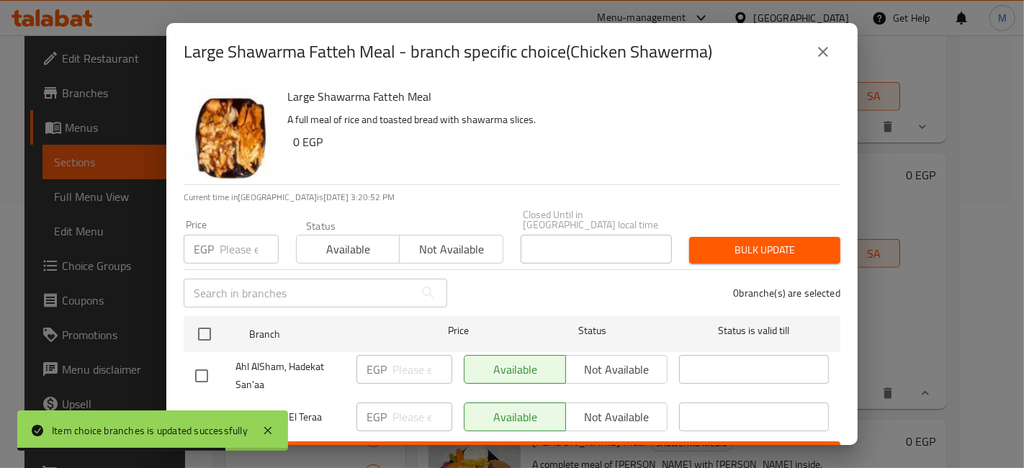
click at [201, 403] on input "checkbox" at bounding box center [201, 418] width 30 height 30
checkbox input "true"
click at [395, 403] on input "number" at bounding box center [422, 417] width 60 height 29
type input "195"
click at [415, 446] on div "Large Shawarma Fatteh Meal - branch specific choice(Chicken Shawerma) Large Sha…" at bounding box center [512, 234] width 1024 height 468
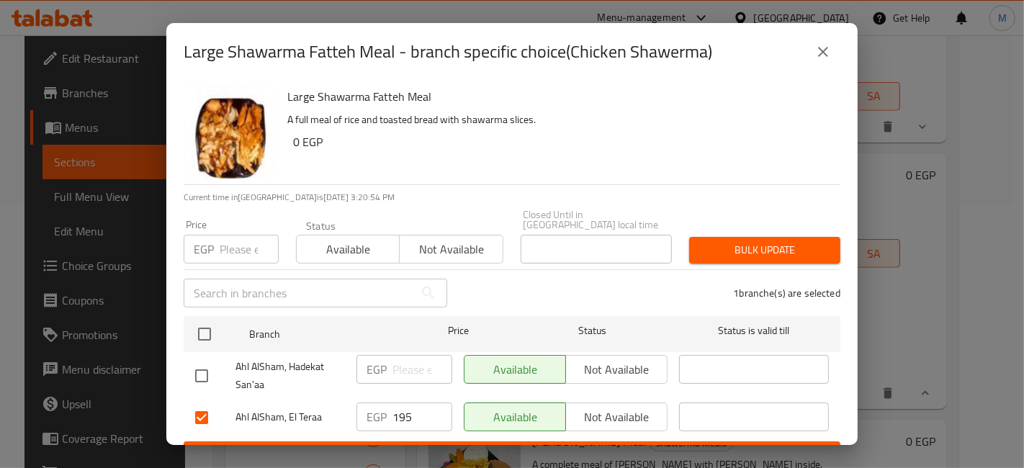
click at [452, 446] on span "Save" at bounding box center [512, 455] width 634 height 18
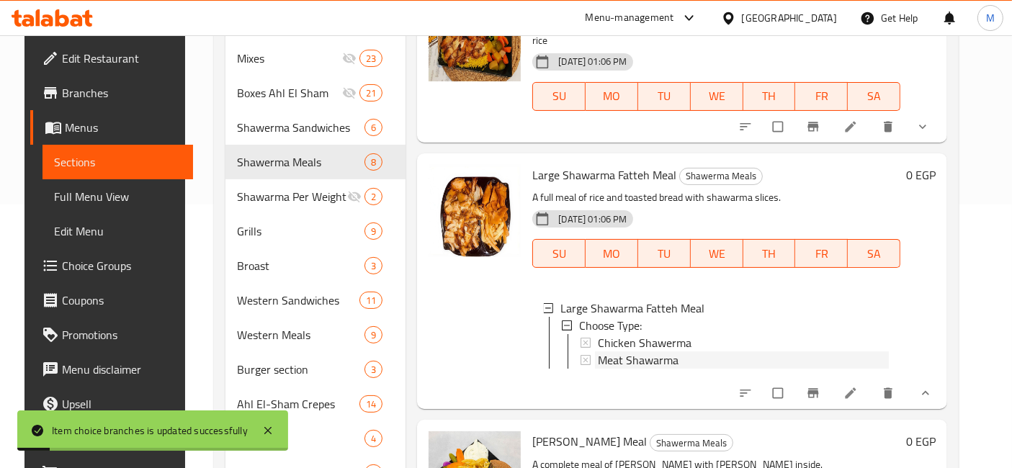
click at [639, 351] on span "Meat Shawarma" at bounding box center [638, 359] width 81 height 17
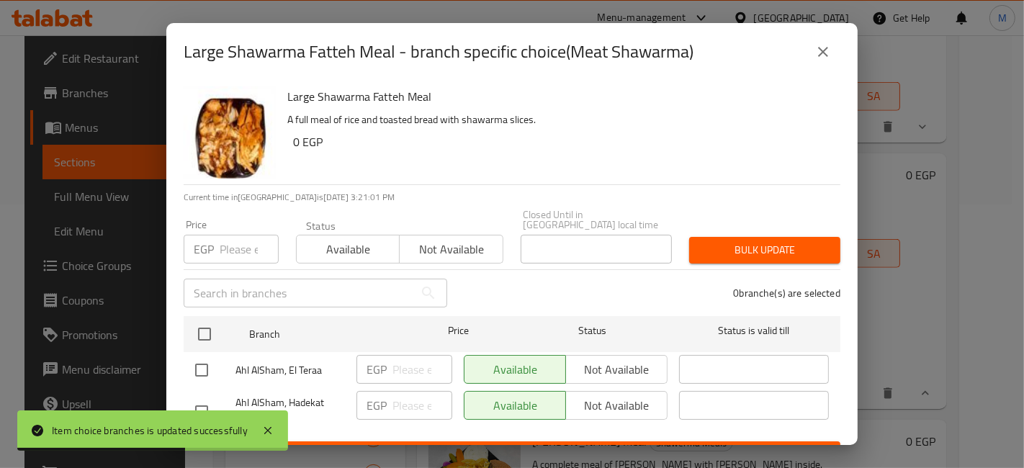
click at [210, 397] on input "checkbox" at bounding box center [201, 412] width 30 height 30
checkbox input "true"
click at [205, 355] on input "checkbox" at bounding box center [201, 370] width 30 height 30
checkbox input "true"
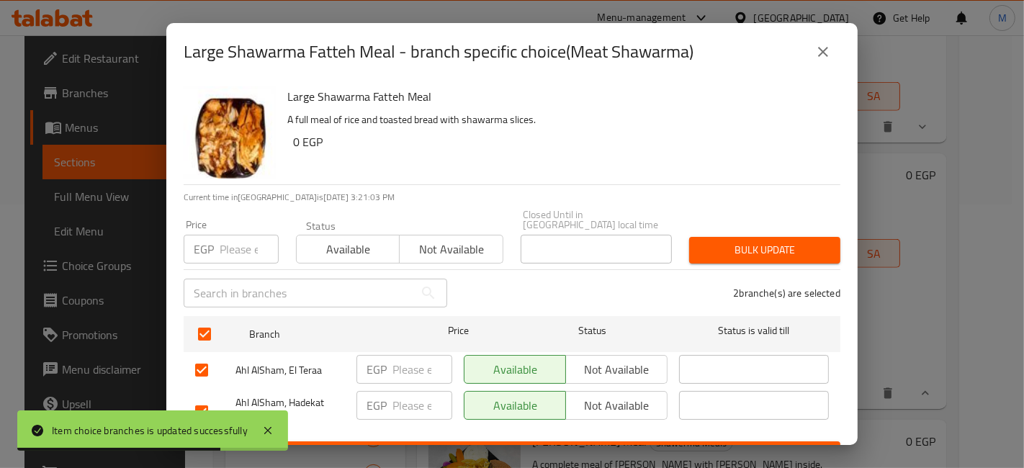
click at [206, 397] on input "checkbox" at bounding box center [201, 412] width 30 height 30
checkbox input "false"
click at [407, 355] on input "number" at bounding box center [422, 369] width 60 height 29
type input "220"
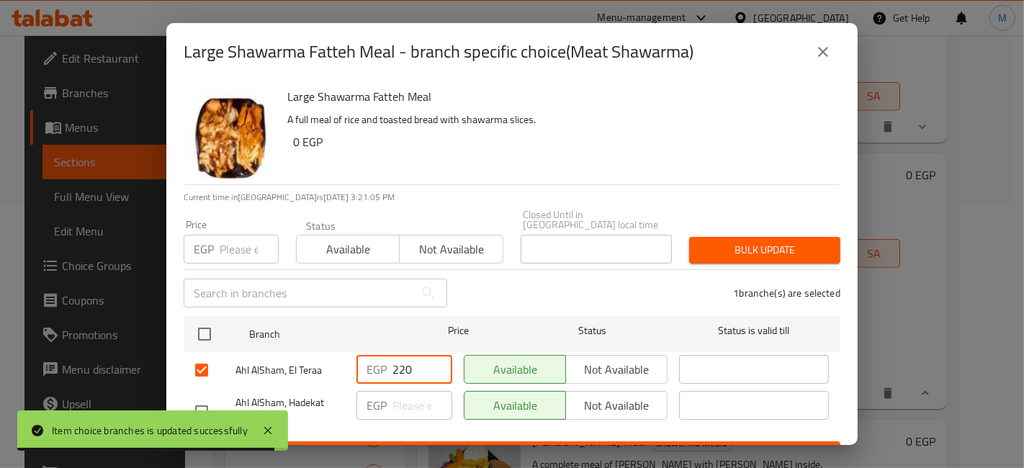
click at [423, 428] on div "EGP ​" at bounding box center [404, 411] width 107 height 53
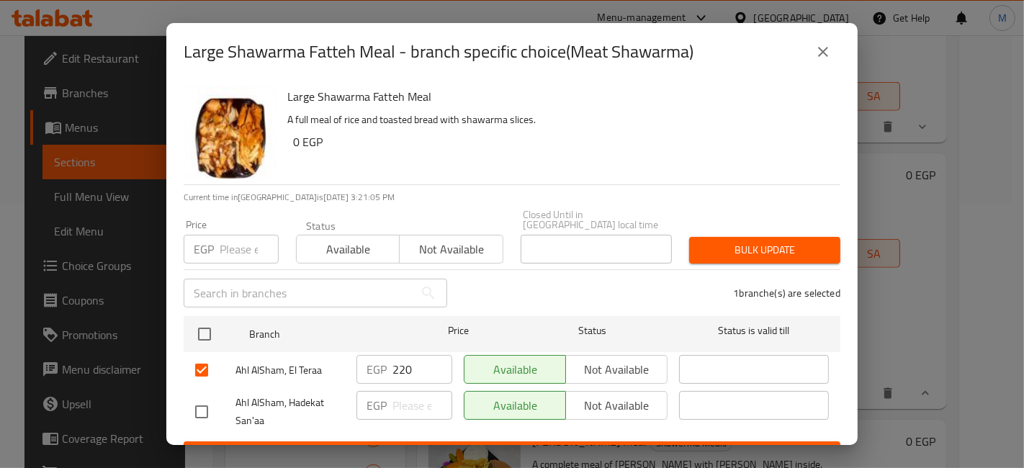
click at [427, 441] on button "Save" at bounding box center [512, 454] width 657 height 27
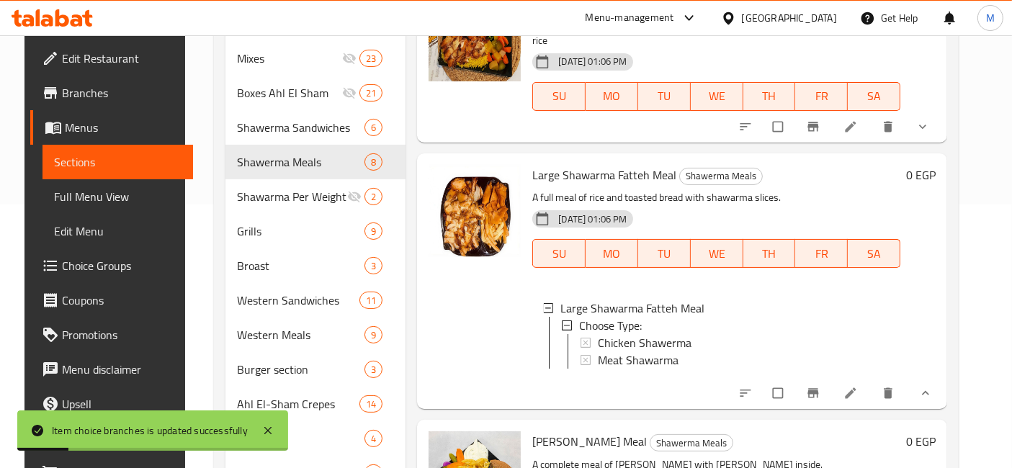
click at [932, 386] on icon "show more" at bounding box center [925, 393] width 14 height 14
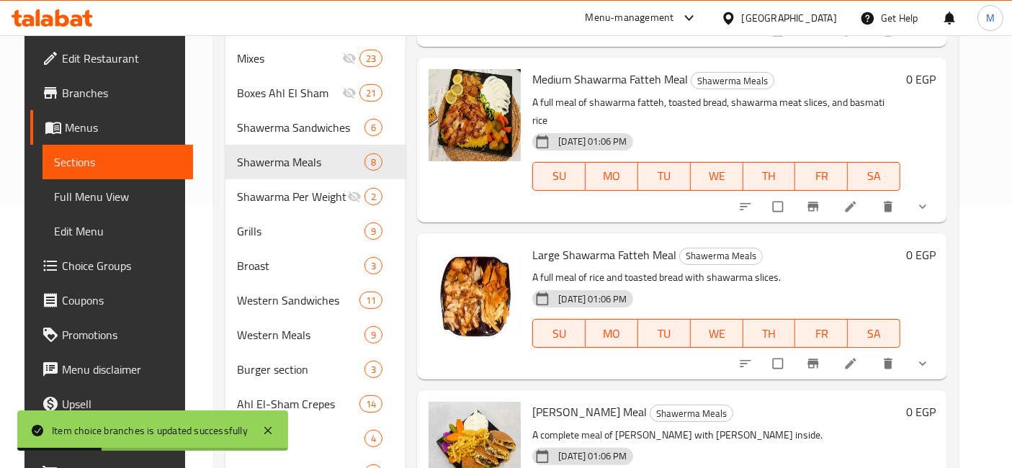
scroll to position [343, 0]
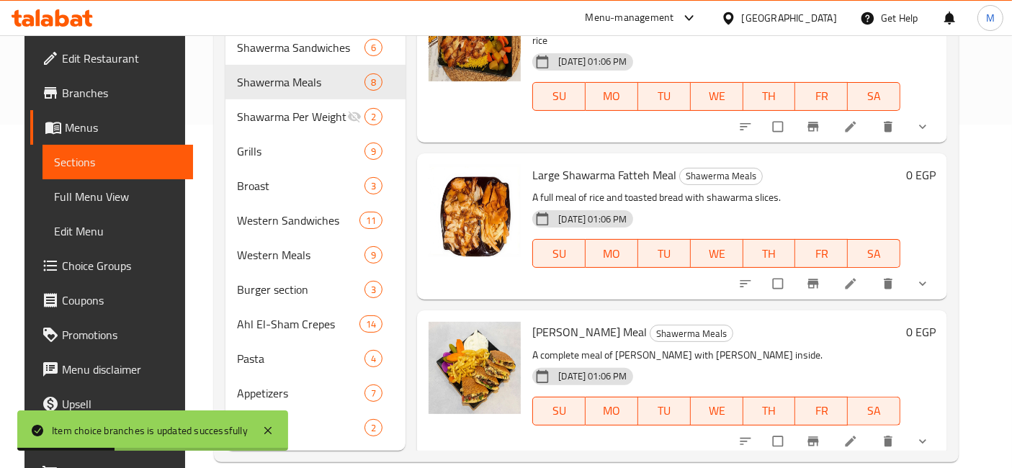
click at [927, 426] on button "show more" at bounding box center [924, 442] width 35 height 32
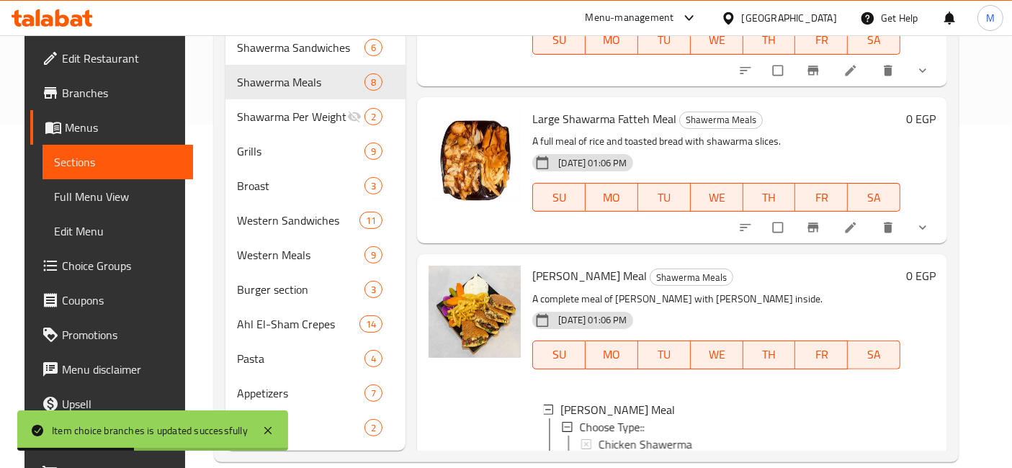
scroll to position [911, 0]
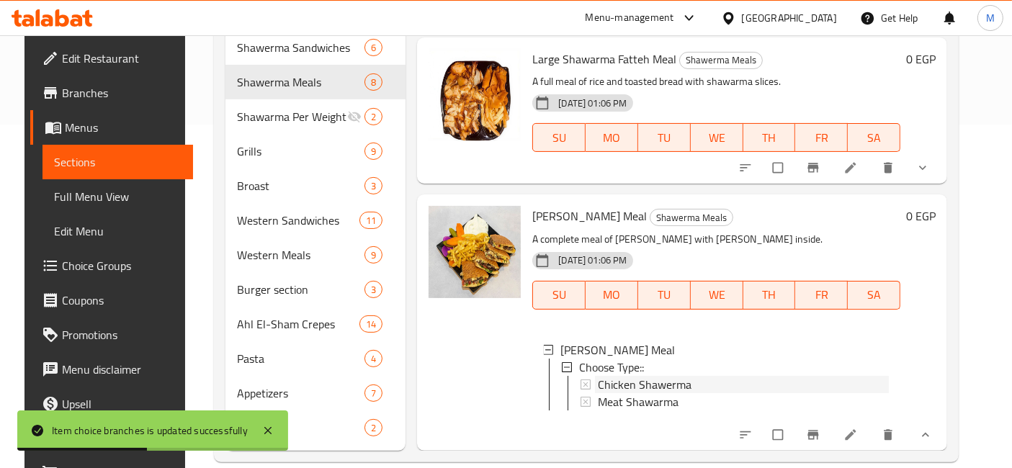
click at [647, 376] on span "Chicken Shawerma" at bounding box center [645, 384] width 94 height 17
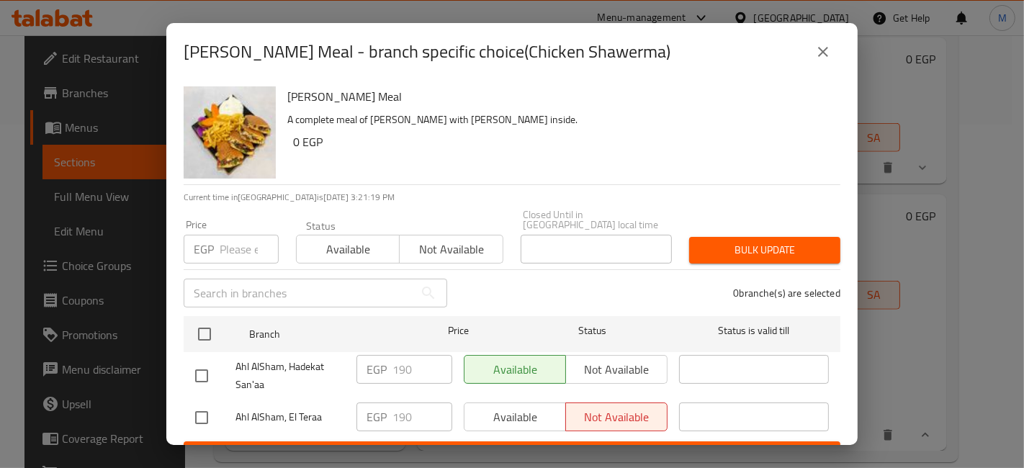
click at [213, 403] on input "checkbox" at bounding box center [201, 418] width 30 height 30
checkbox input "true"
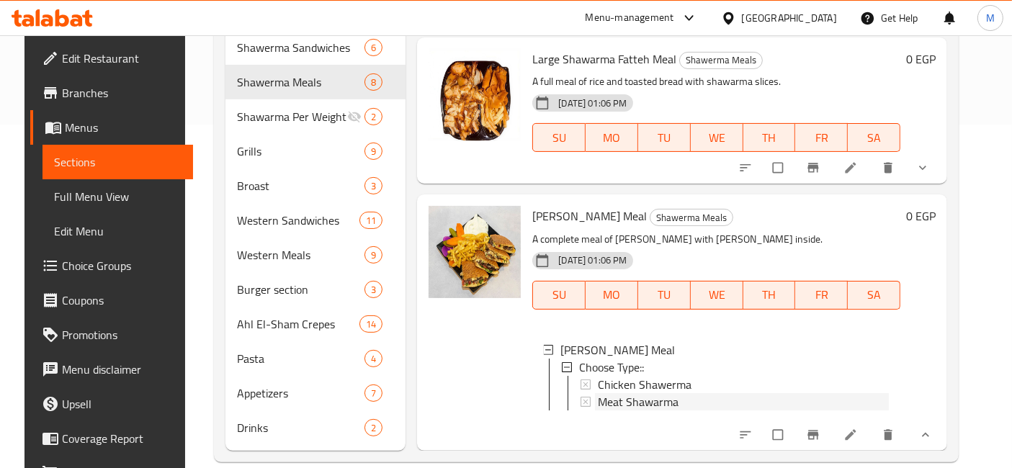
click at [634, 393] on span "Meat Shawarma" at bounding box center [638, 401] width 81 height 17
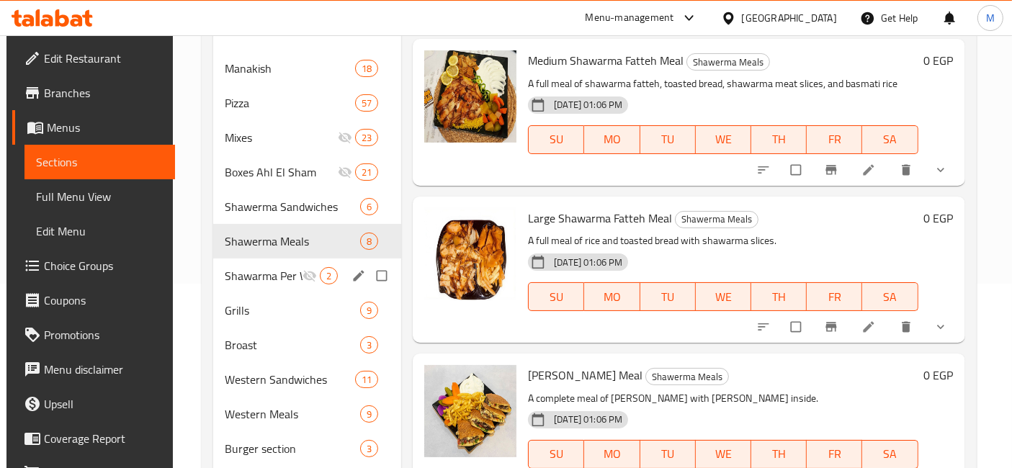
scroll to position [184, 0]
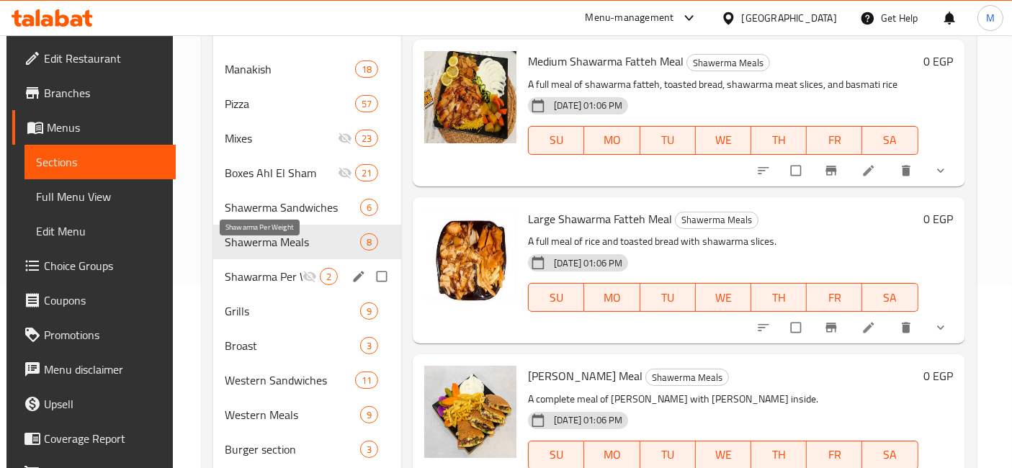
click at [267, 268] on span "Shawarma Per Weight" at bounding box center [264, 276] width 78 height 17
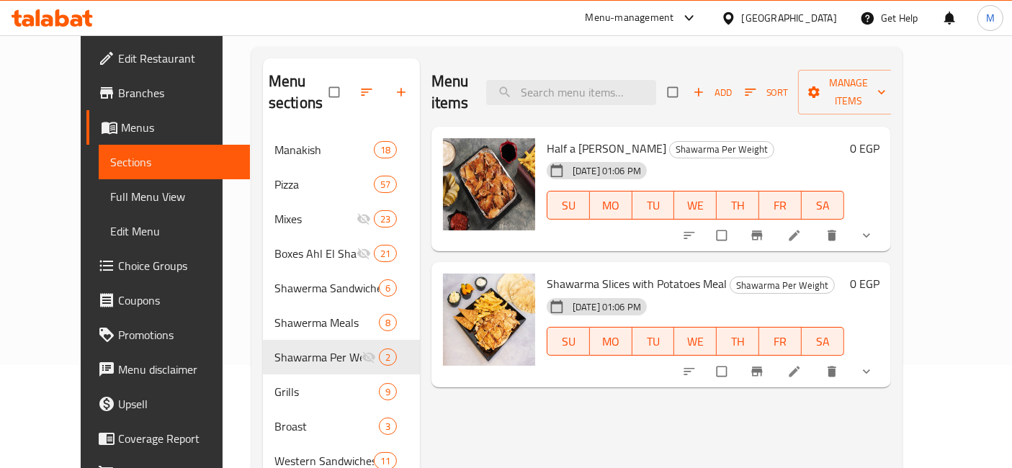
scroll to position [24, 0]
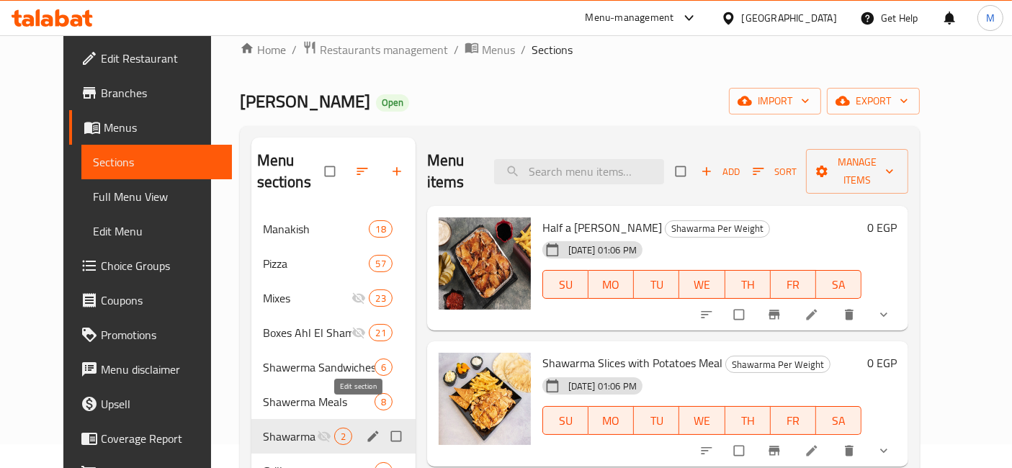
click at [366, 429] on icon "edit" at bounding box center [373, 436] width 14 height 14
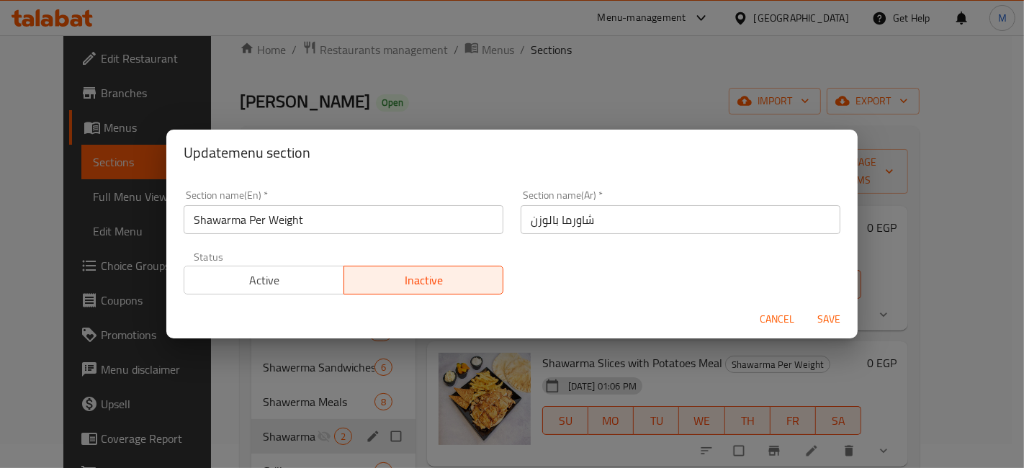
drag, startPoint x: 286, startPoint y: 281, endPoint x: 347, endPoint y: 295, distance: 62.9
click at [286, 281] on span "Active" at bounding box center [264, 280] width 148 height 21
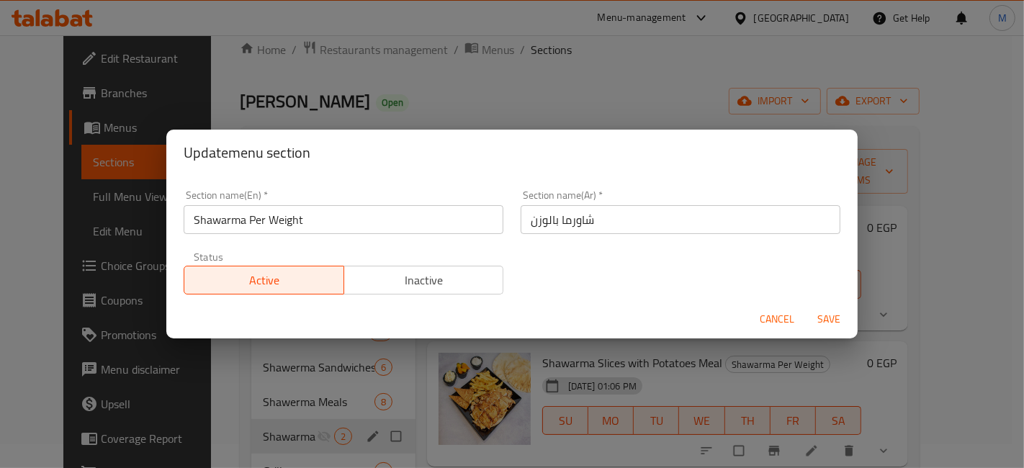
click at [814, 321] on span "Save" at bounding box center [828, 319] width 35 height 18
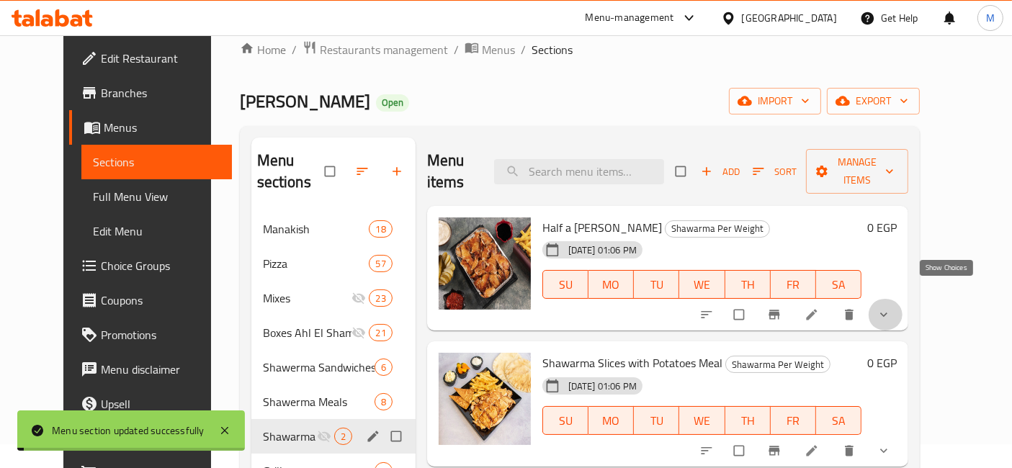
click at [891, 307] on icon "show more" at bounding box center [883, 314] width 14 height 14
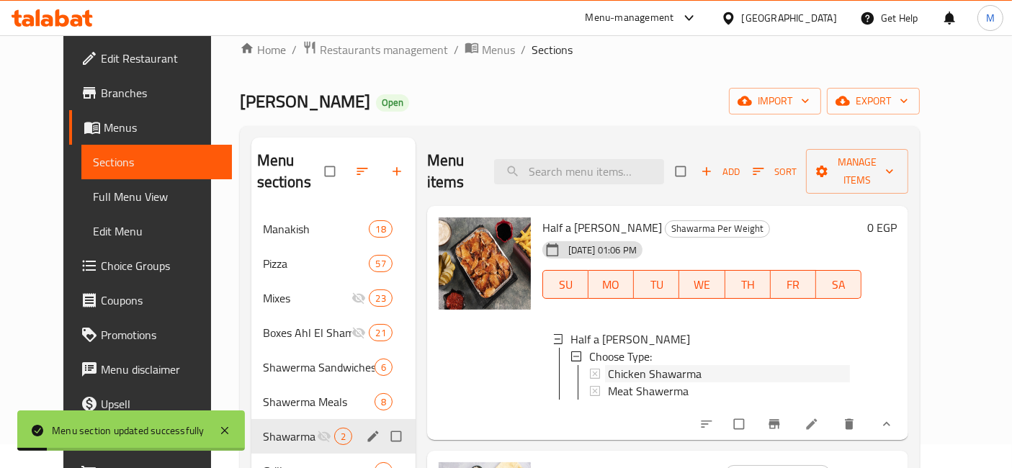
click at [653, 365] on span "Chicken Shawarma" at bounding box center [655, 373] width 94 height 17
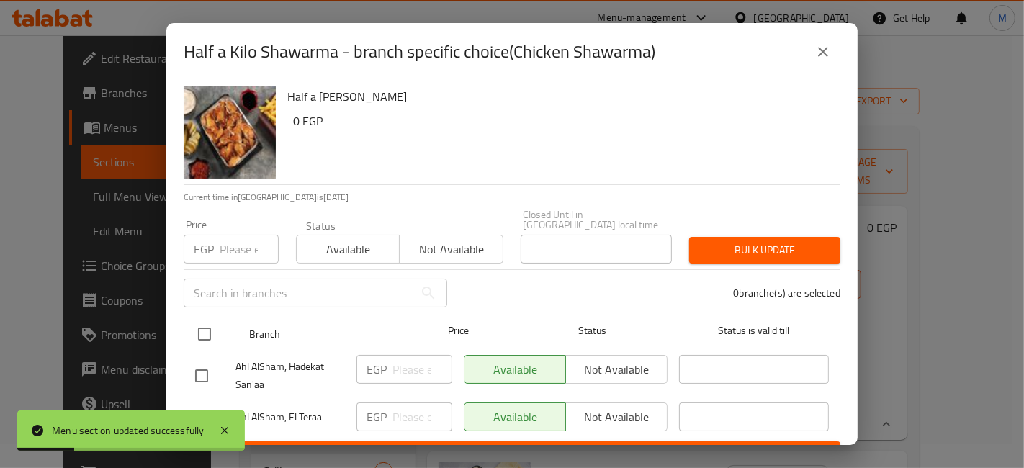
click at [204, 319] on input "checkbox" at bounding box center [204, 334] width 30 height 30
checkbox input "true"
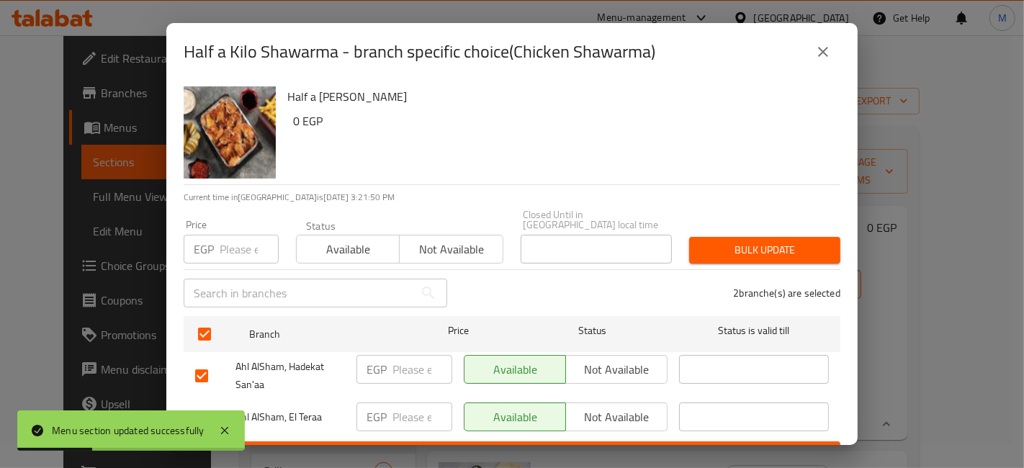
click at [235, 235] on input "number" at bounding box center [249, 249] width 59 height 29
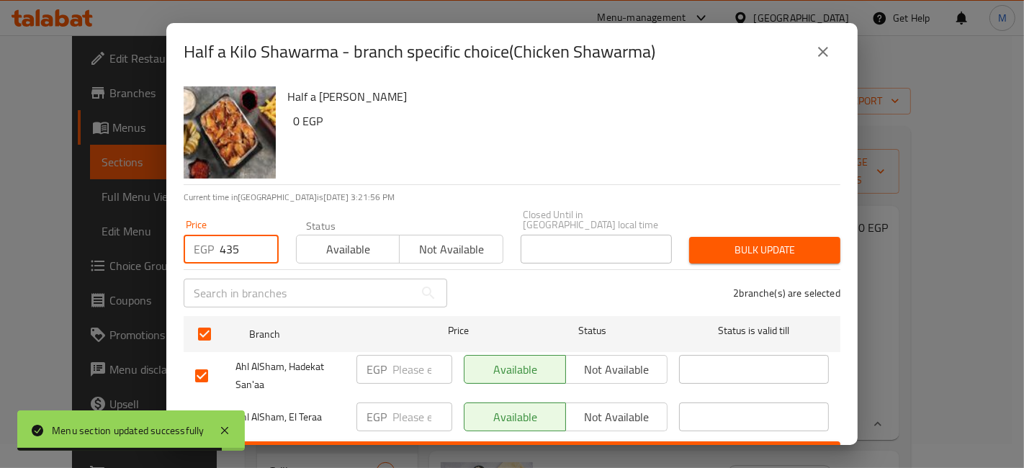
type input "435"
click at [720, 241] on span "Bulk update" at bounding box center [765, 250] width 128 height 18
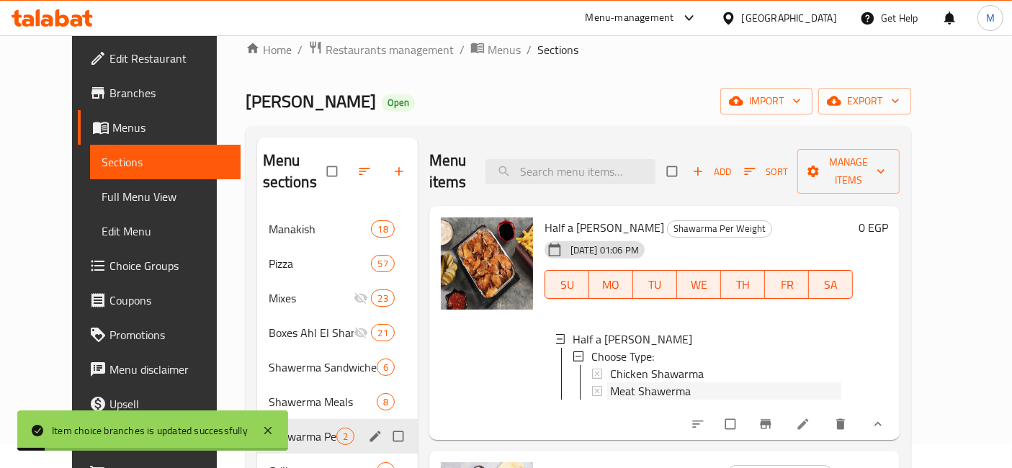
click at [648, 382] on span "Meat Shawerma" at bounding box center [650, 390] width 81 height 17
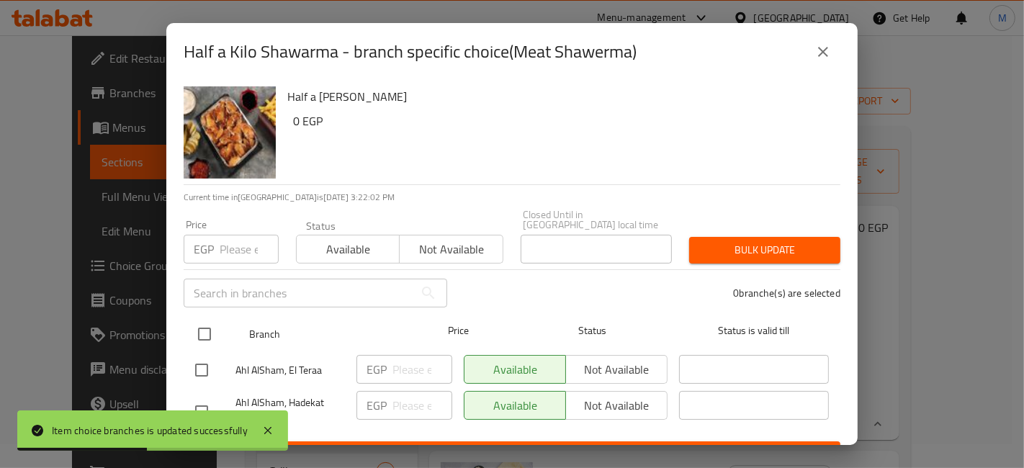
click at [212, 324] on input "checkbox" at bounding box center [204, 334] width 30 height 30
checkbox input "true"
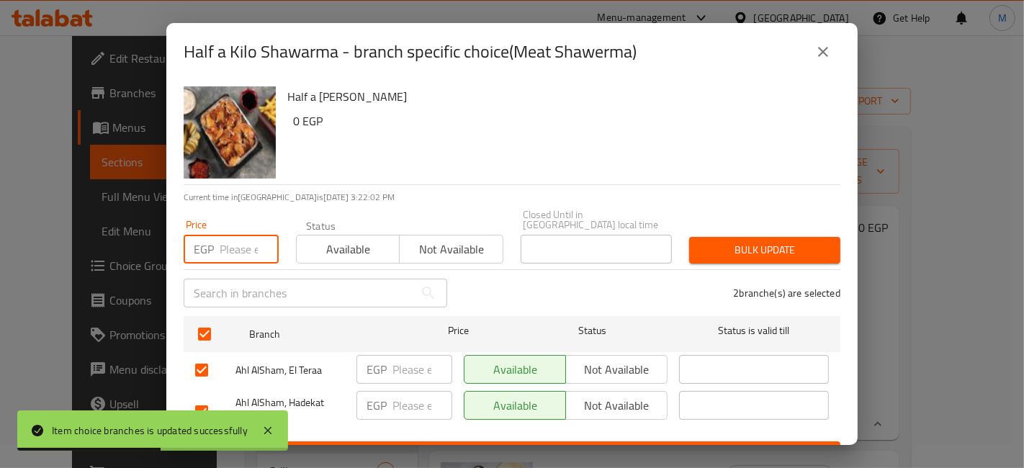
click at [236, 247] on input "number" at bounding box center [249, 249] width 59 height 29
type input "540"
click at [736, 244] on span "Bulk update" at bounding box center [765, 250] width 128 height 18
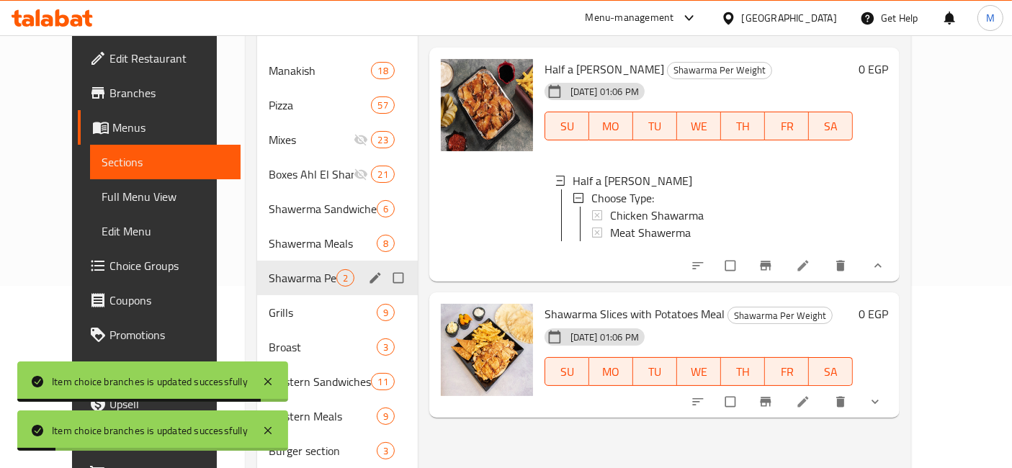
scroll to position [184, 0]
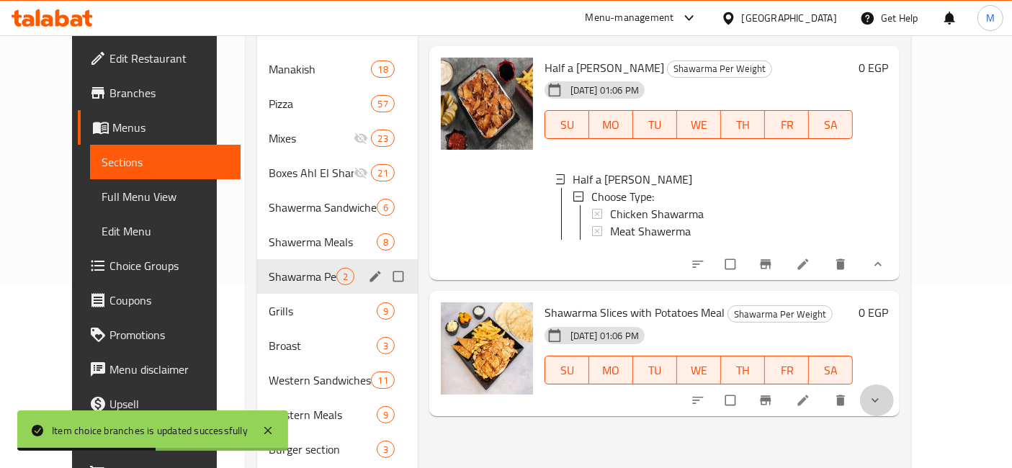
click at [894, 389] on button "show more" at bounding box center [876, 401] width 35 height 32
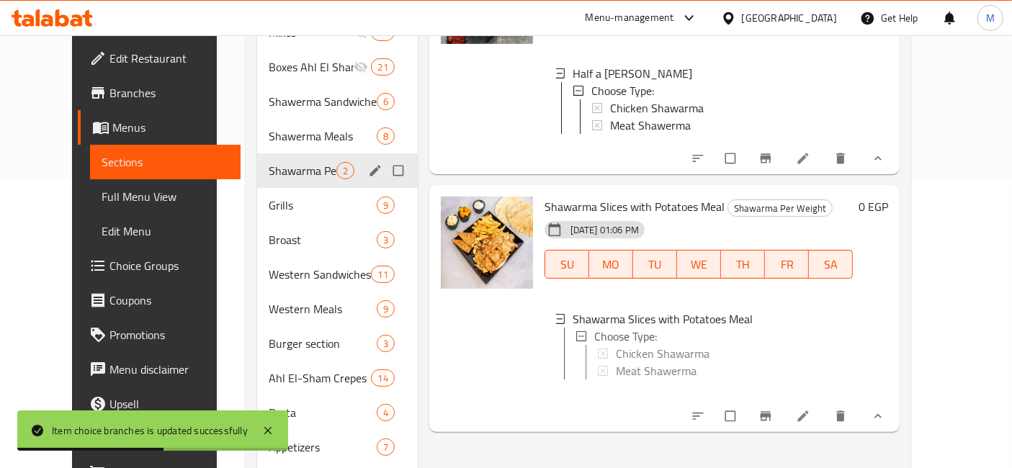
scroll to position [343, 0]
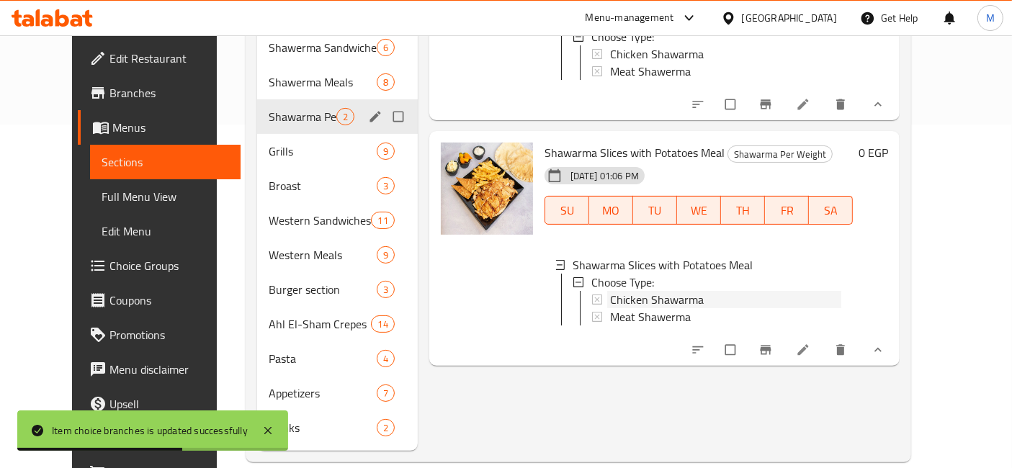
click at [655, 291] on span "Chicken Shawarma" at bounding box center [657, 299] width 94 height 17
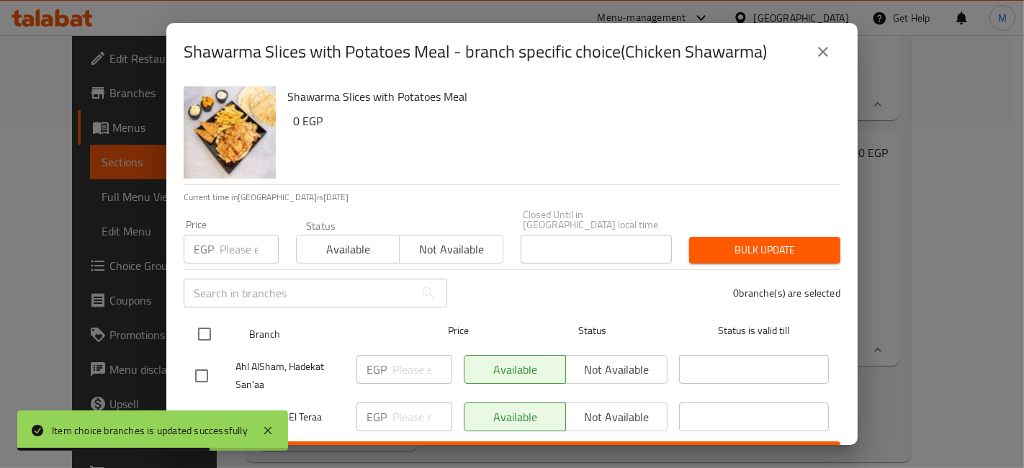
click at [196, 319] on input "checkbox" at bounding box center [204, 334] width 30 height 30
checkbox input "true"
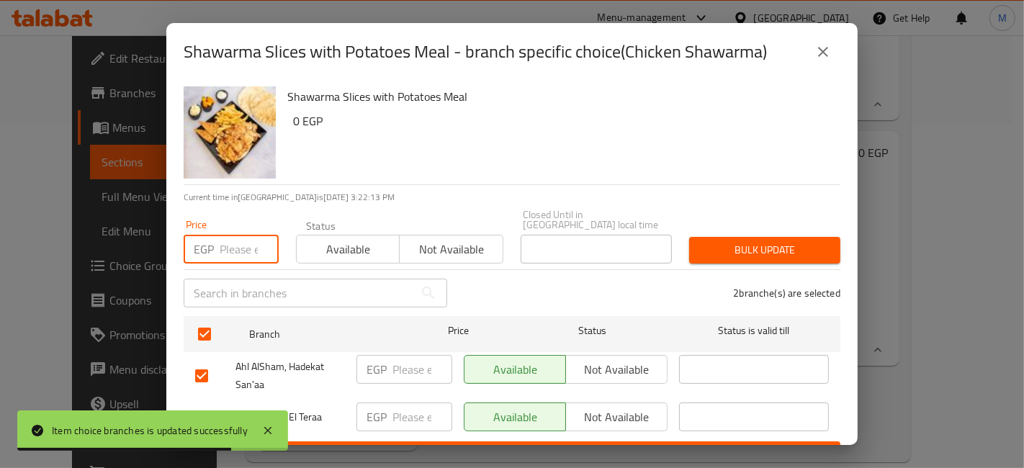
click at [251, 244] on input "number" at bounding box center [249, 249] width 59 height 29
type input "220"
click at [703, 242] on span "Bulk update" at bounding box center [765, 250] width 128 height 18
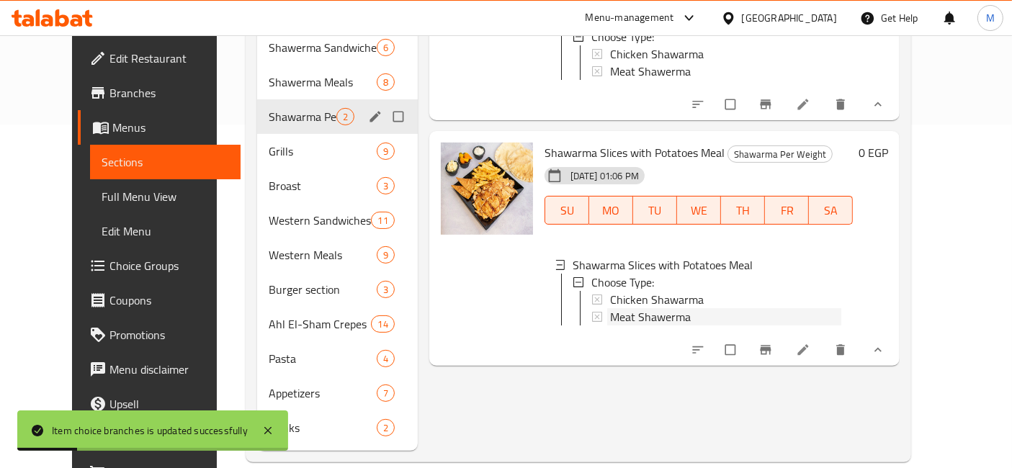
click at [660, 308] on span "Meat Shawerma" at bounding box center [650, 316] width 81 height 17
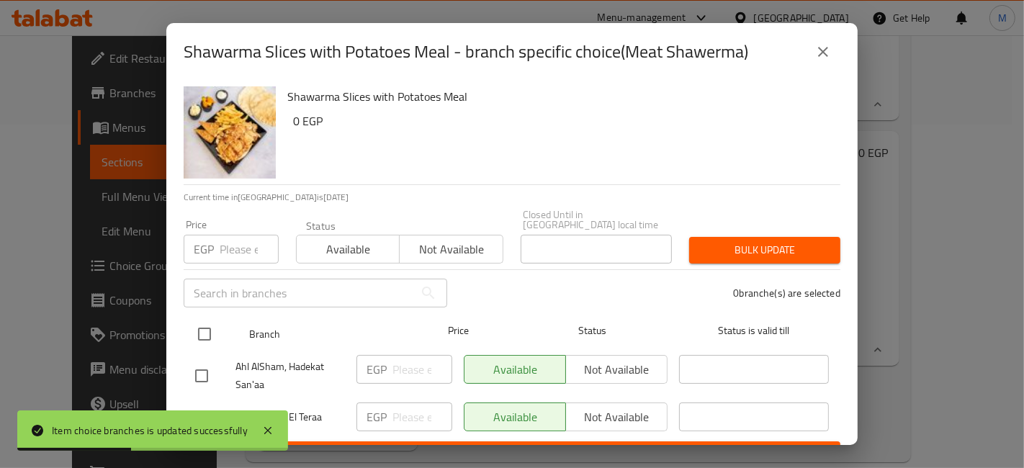
click at [210, 319] on input "checkbox" at bounding box center [204, 334] width 30 height 30
checkbox input "true"
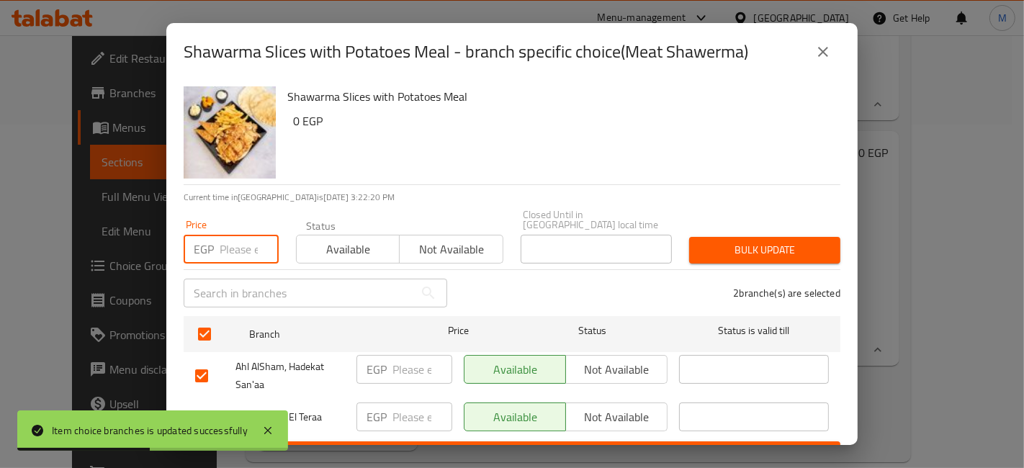
click at [234, 243] on input "number" at bounding box center [249, 249] width 59 height 29
type input "280"
click at [781, 241] on span "Bulk update" at bounding box center [765, 250] width 128 height 18
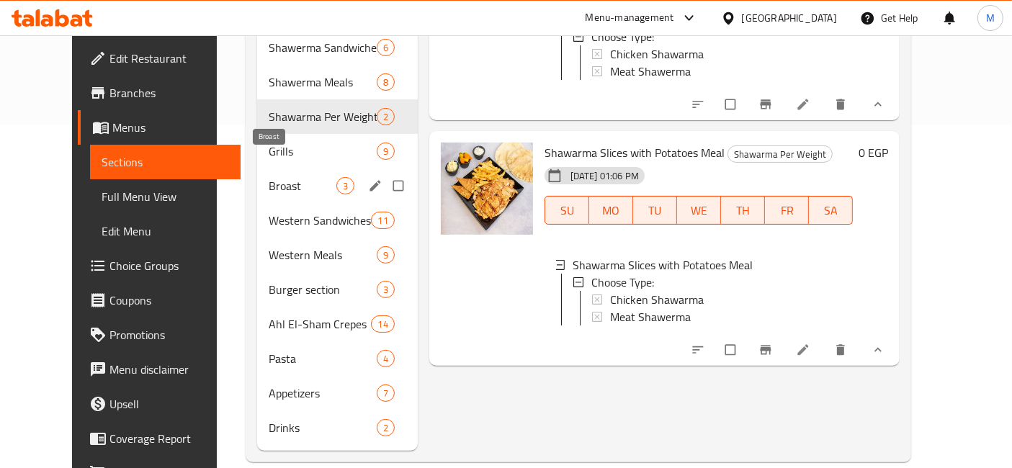
click at [292, 177] on span "Broast" at bounding box center [303, 185] width 68 height 17
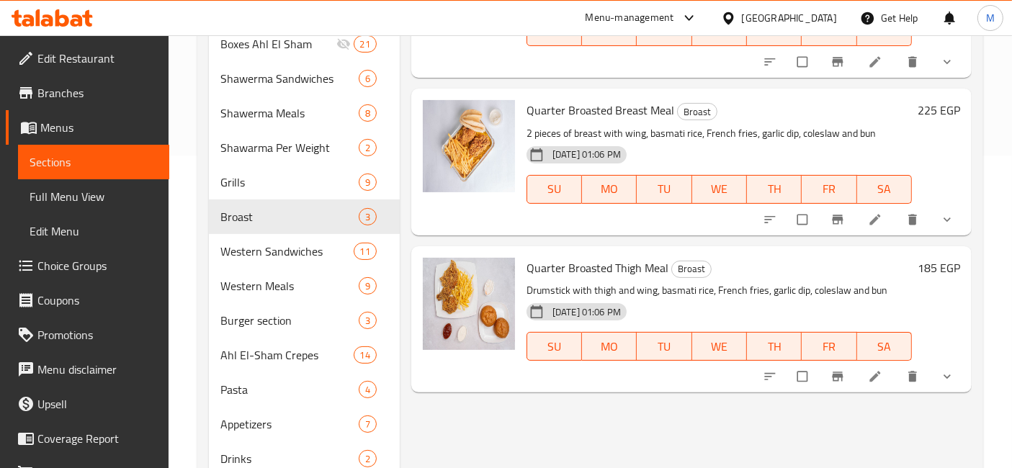
scroll to position [343, 0]
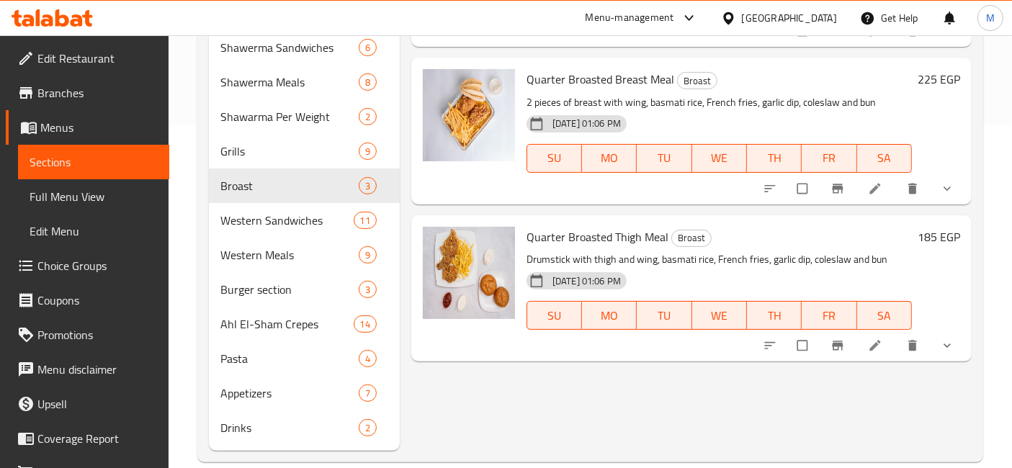
click at [927, 230] on h6 "185 EGP" at bounding box center [938, 237] width 42 height 20
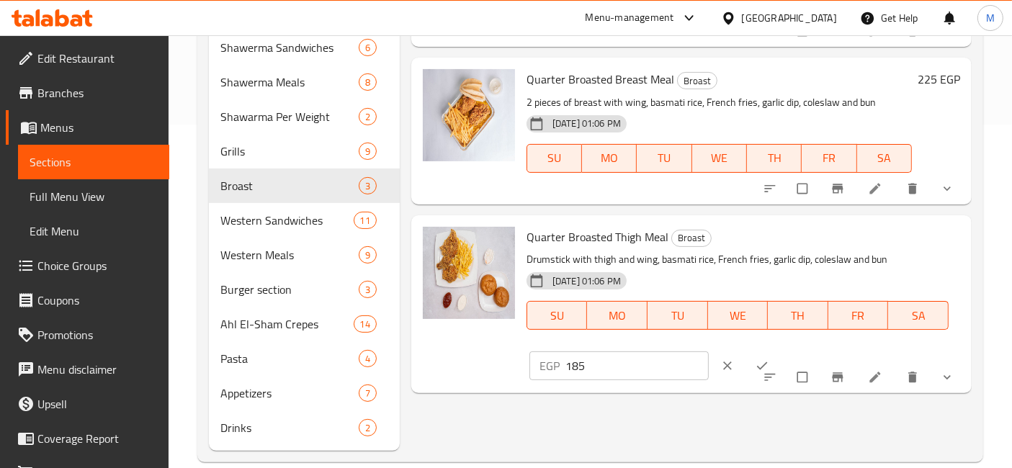
click at [746, 350] on button "clear" at bounding box center [728, 366] width 35 height 32
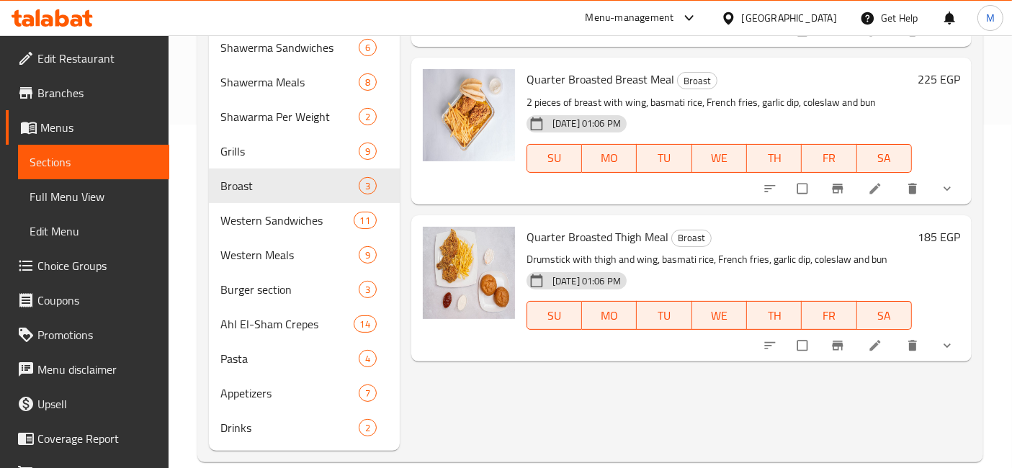
click at [948, 247] on div "185 EGP" at bounding box center [936, 288] width 48 height 123
click at [943, 231] on h6 "185 EGP" at bounding box center [938, 237] width 42 height 20
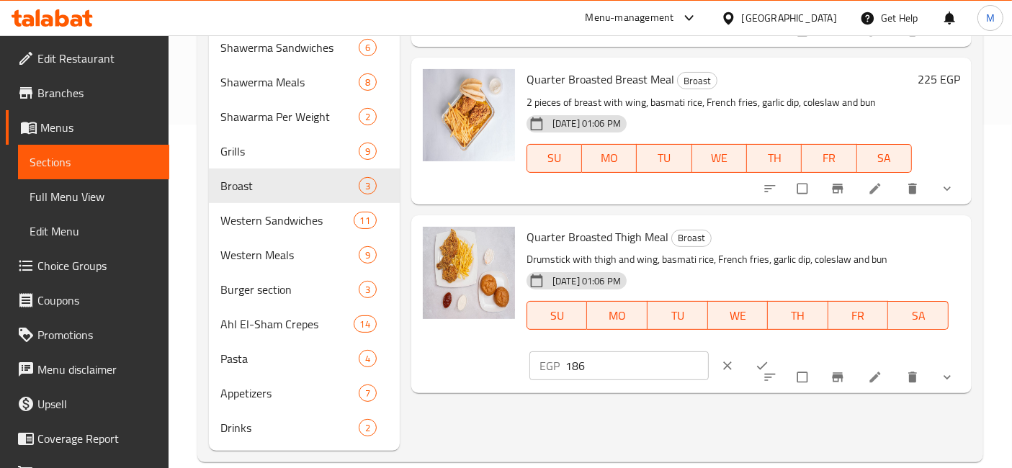
click at [709, 351] on input "186" at bounding box center [636, 365] width 143 height 29
click at [709, 351] on input "187" at bounding box center [636, 365] width 143 height 29
click at [709, 351] on input "188" at bounding box center [636, 365] width 143 height 29
click at [709, 351] on input "189" at bounding box center [636, 365] width 143 height 29
type input "190"
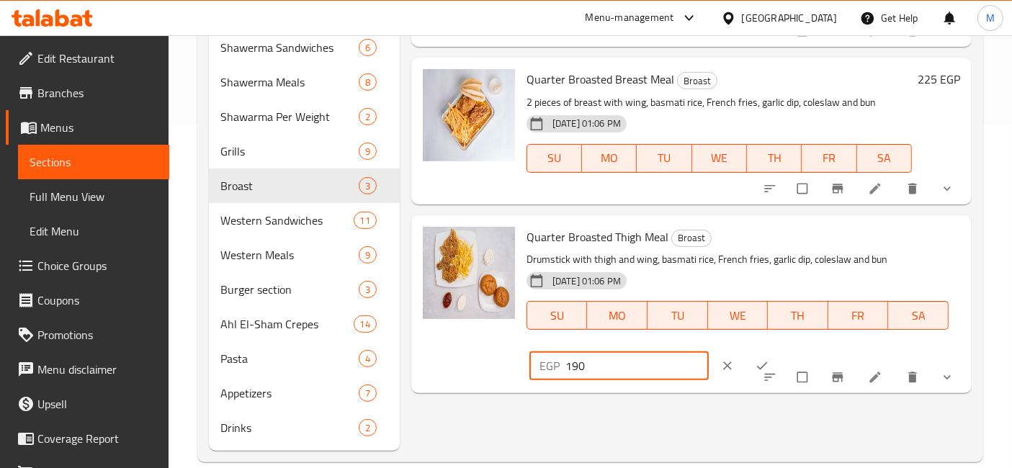
click at [709, 351] on input "190" at bounding box center [636, 365] width 143 height 29
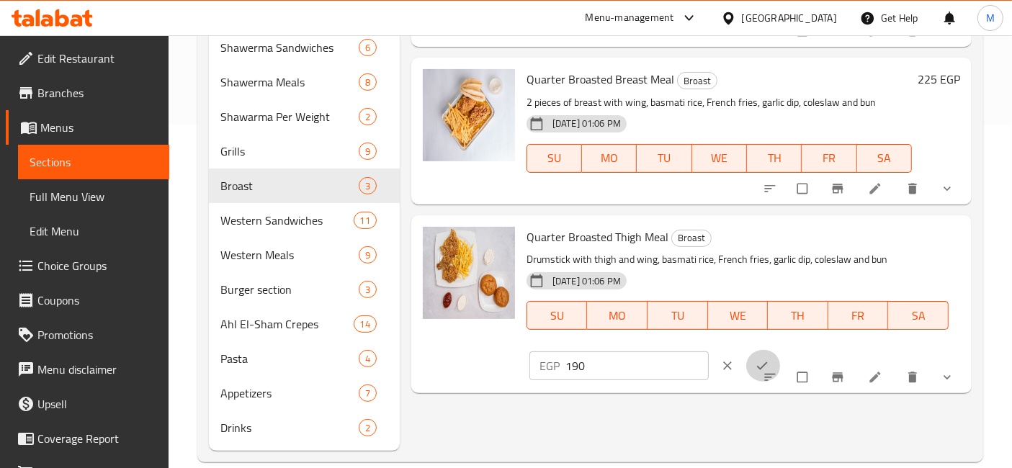
click at [772, 359] on span "ok" at bounding box center [763, 366] width 17 height 14
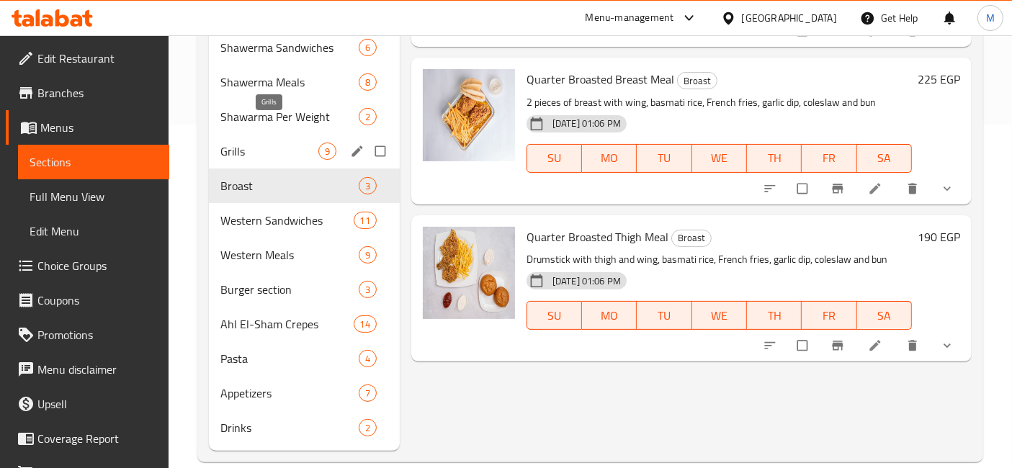
click at [259, 143] on span "Grills" at bounding box center [269, 151] width 98 height 17
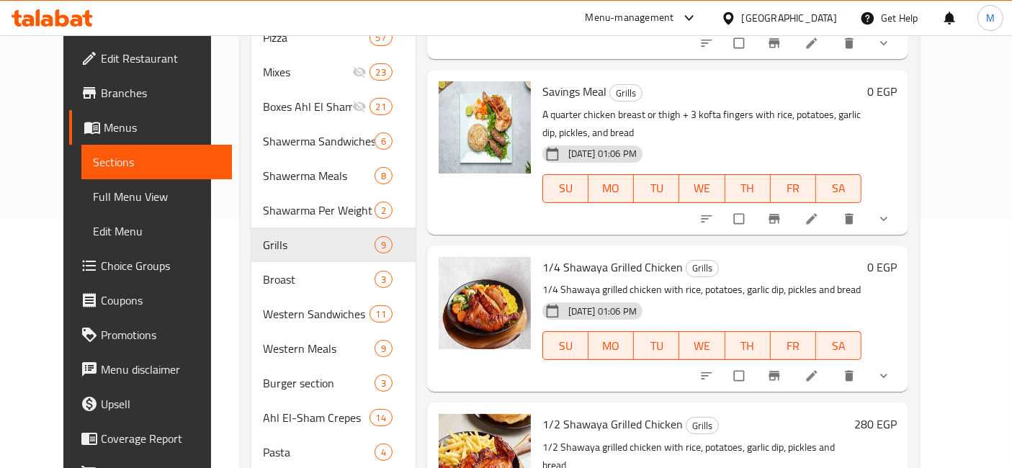
scroll to position [279, 0]
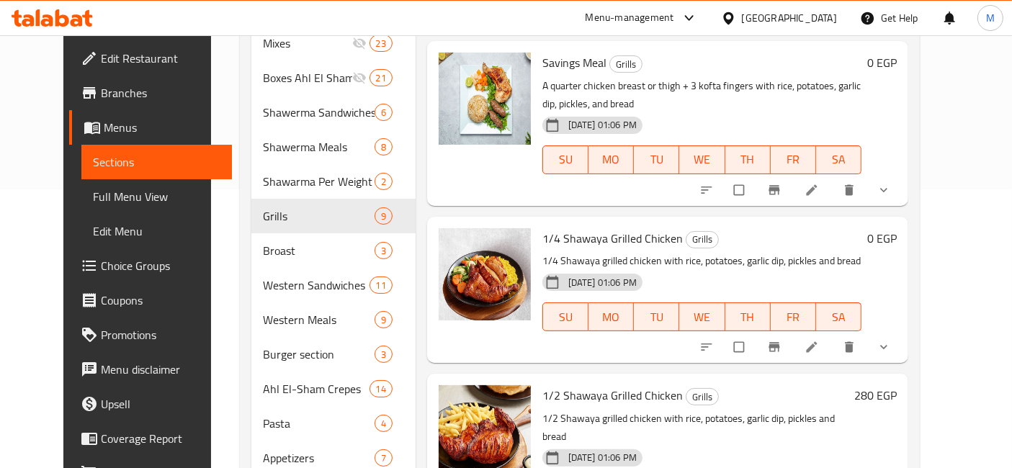
click at [891, 340] on icon "show more" at bounding box center [883, 347] width 14 height 14
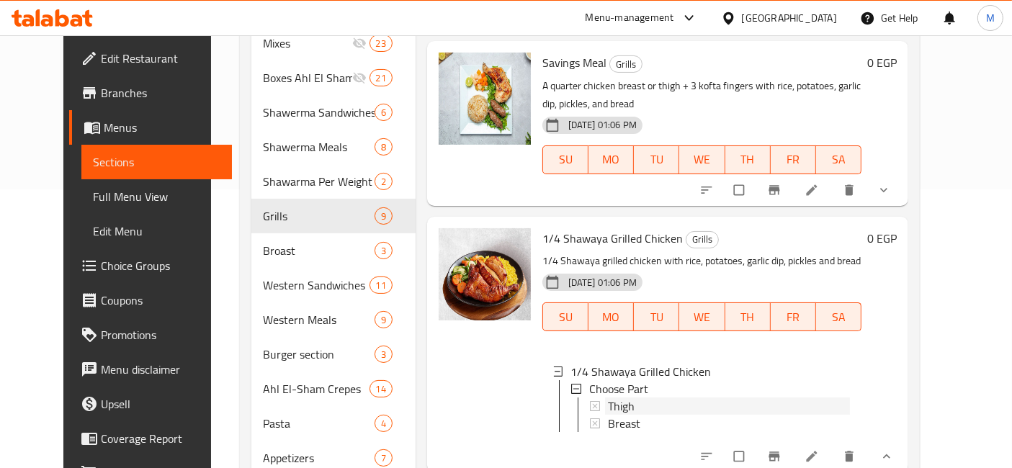
click at [672, 397] on div "Thigh" at bounding box center [729, 405] width 242 height 17
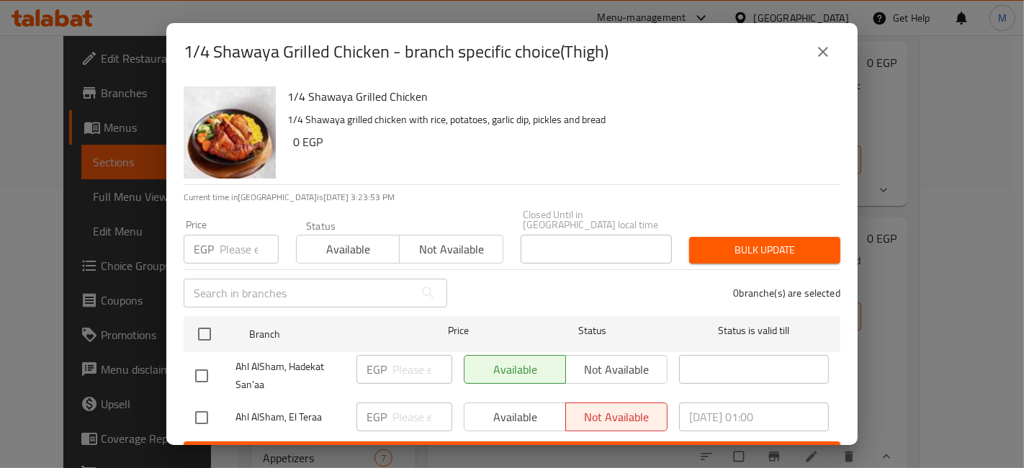
click at [811, 49] on button "close" at bounding box center [823, 52] width 35 height 35
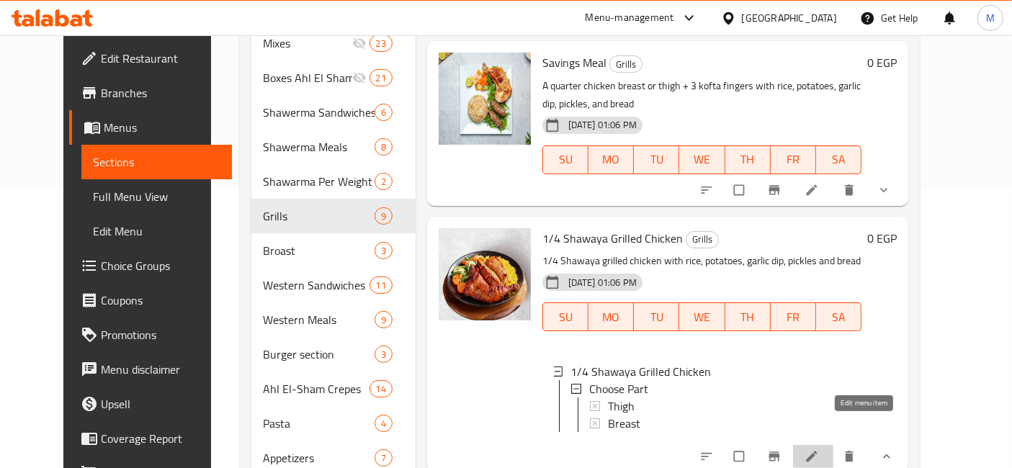
click at [817, 451] on icon at bounding box center [811, 456] width 11 height 11
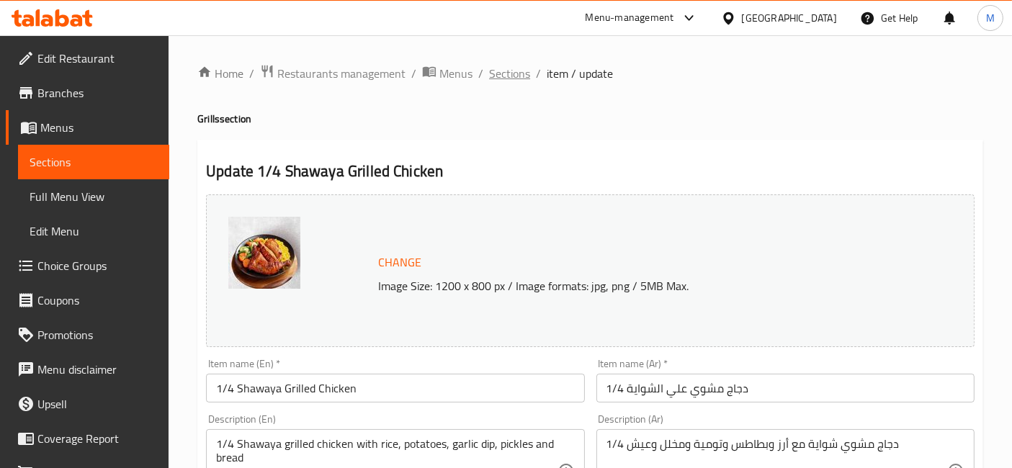
click at [526, 78] on span "Sections" at bounding box center [509, 73] width 41 height 17
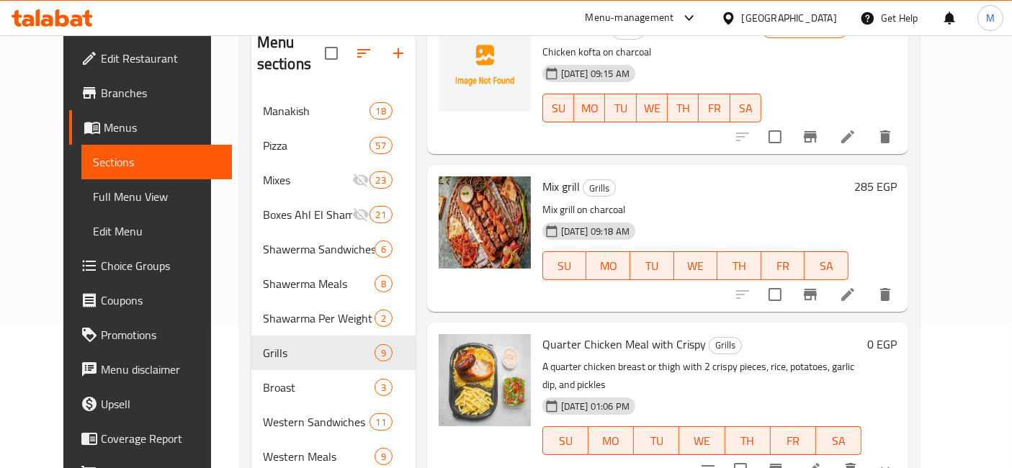
scroll to position [160, 0]
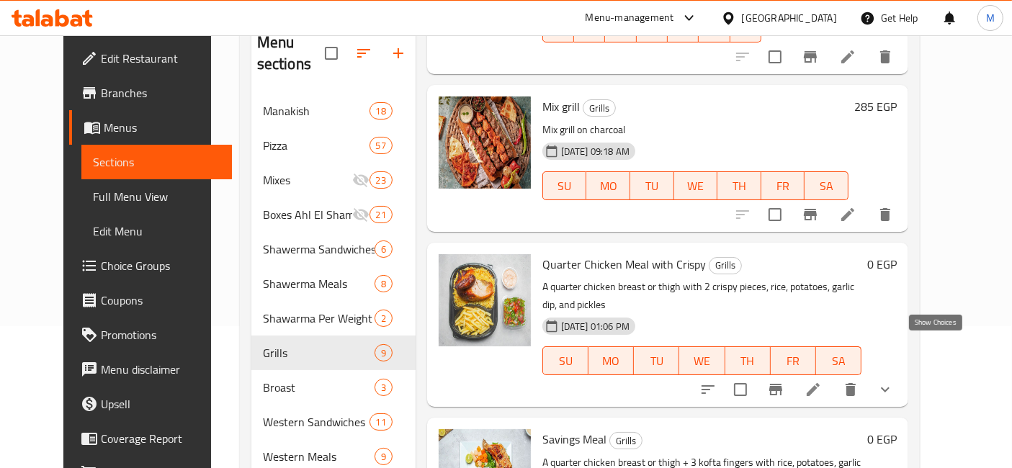
click at [894, 381] on icon "show more" at bounding box center [884, 389] width 17 height 17
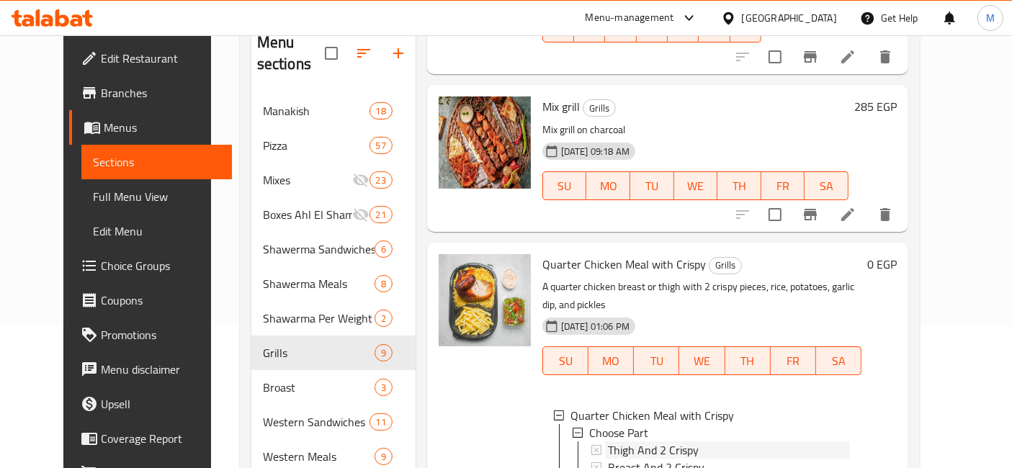
click at [667, 441] on span "Thigh And 2 Crispy" at bounding box center [653, 449] width 91 height 17
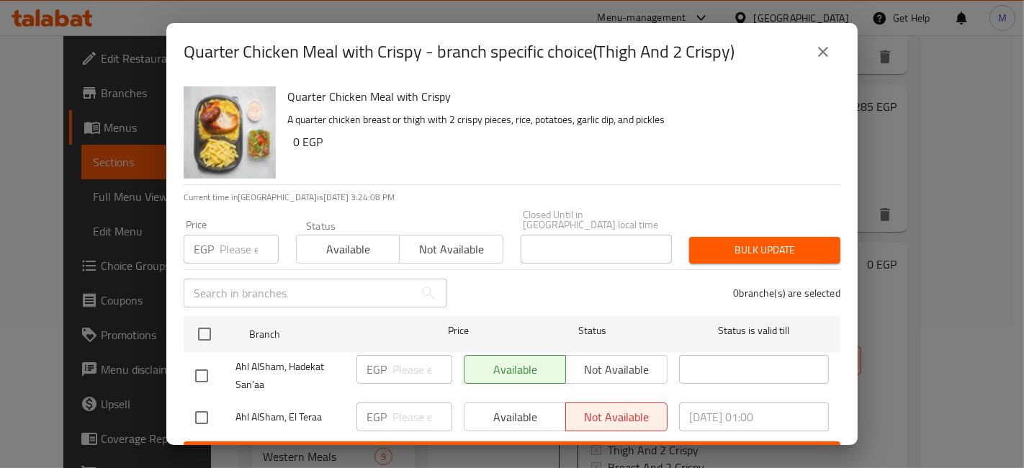
click at [188, 407] on input "checkbox" at bounding box center [201, 418] width 30 height 30
checkbox input "true"
click at [422, 420] on input "number" at bounding box center [422, 417] width 60 height 29
type input "265"
click at [426, 441] on button "Save" at bounding box center [512, 454] width 657 height 27
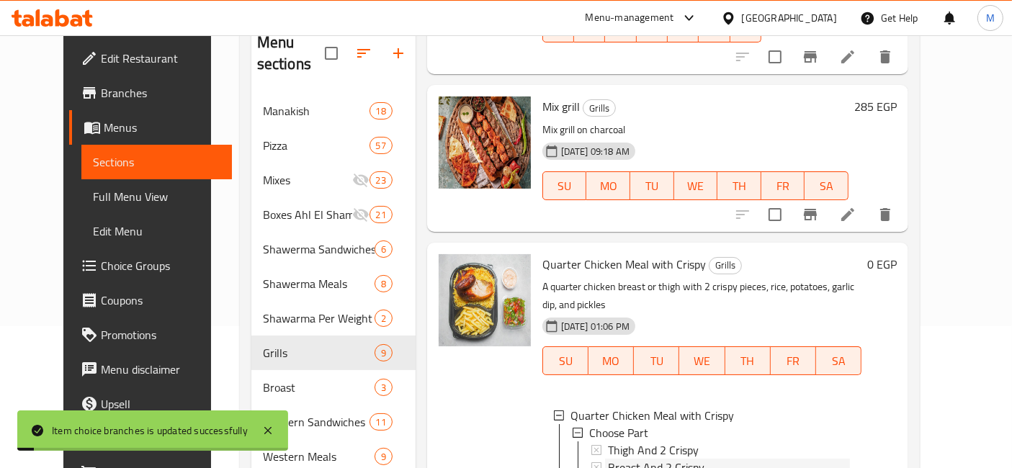
click at [634, 459] on span "Breast And 2 Crispy" at bounding box center [656, 467] width 96 height 17
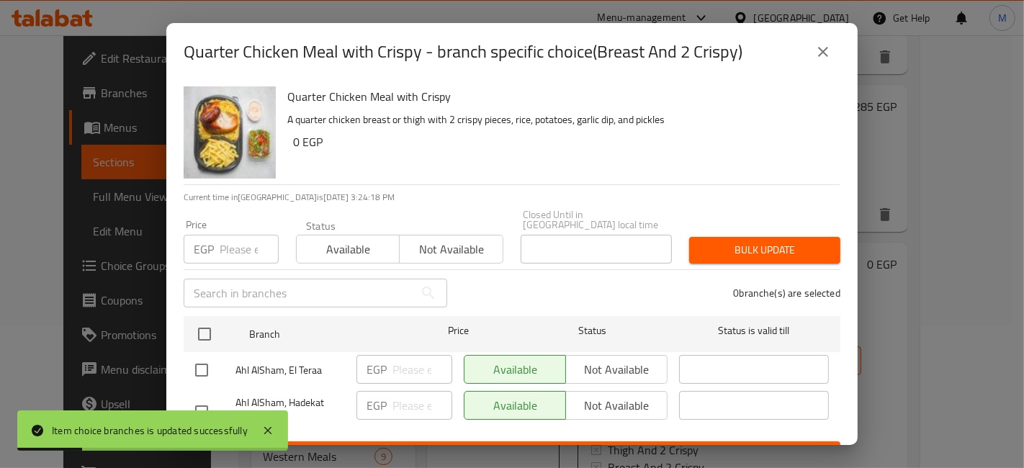
click at [199, 365] on input "checkbox" at bounding box center [201, 370] width 30 height 30
checkbox input "true"
click at [403, 359] on input "number" at bounding box center [422, 369] width 60 height 29
type input "300"
drag, startPoint x: 490, startPoint y: 433, endPoint x: 509, endPoint y: 429, distance: 19.9
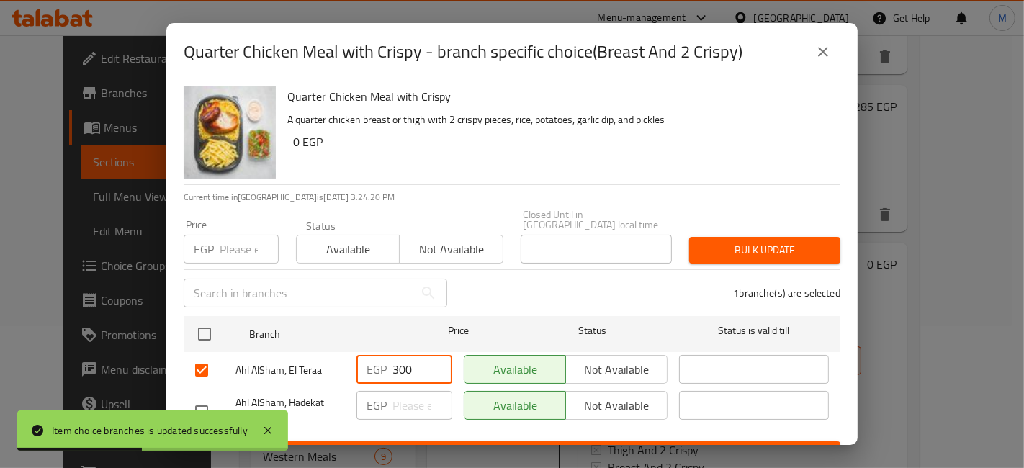
click at [490, 441] on button "Save" at bounding box center [512, 454] width 657 height 27
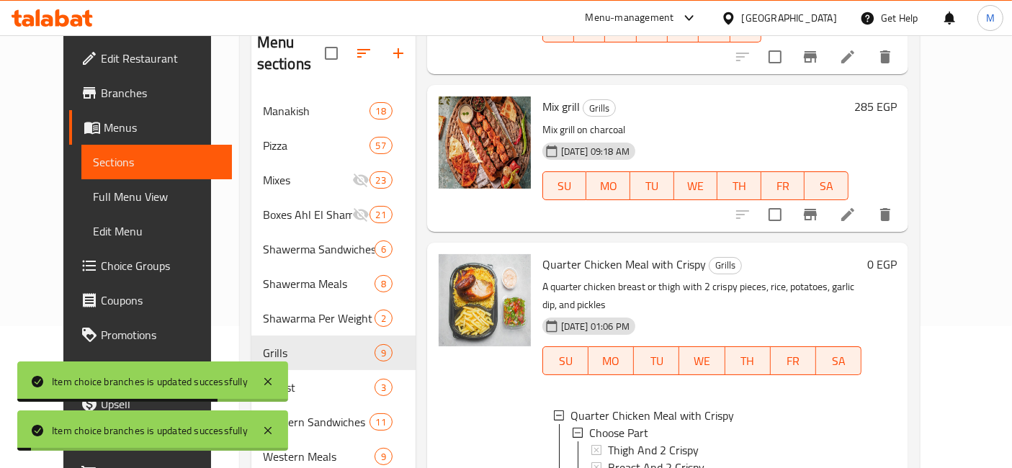
scroll to position [240, 0]
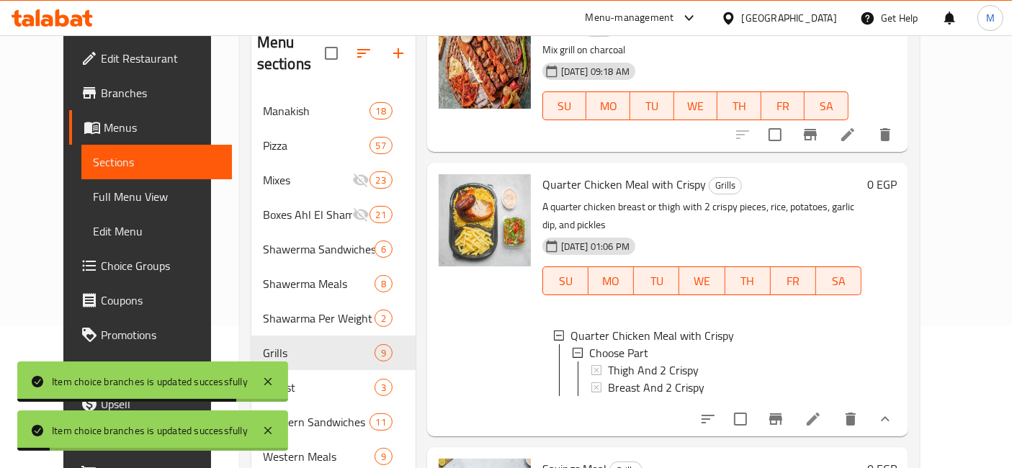
drag, startPoint x: 926, startPoint y: 379, endPoint x: 904, endPoint y: 355, distance: 32.1
click at [902, 402] on button "show more" at bounding box center [885, 419] width 35 height 35
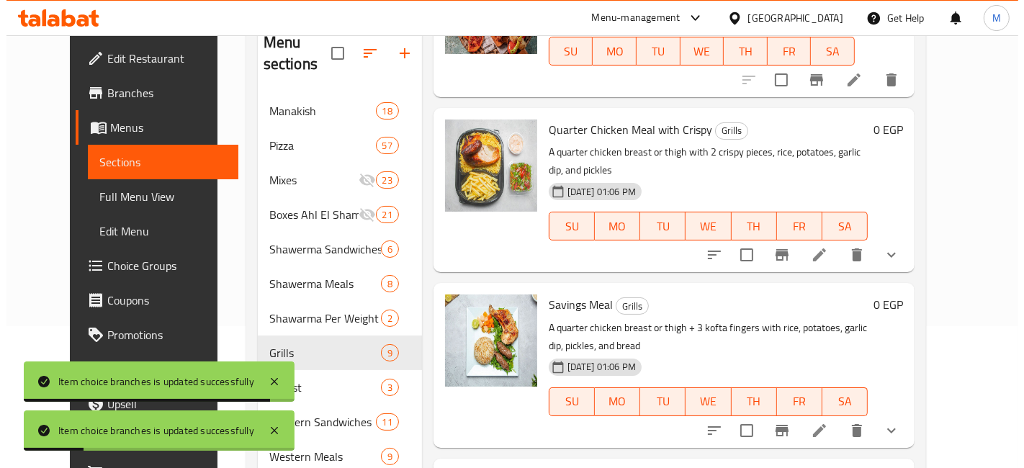
scroll to position [320, 0]
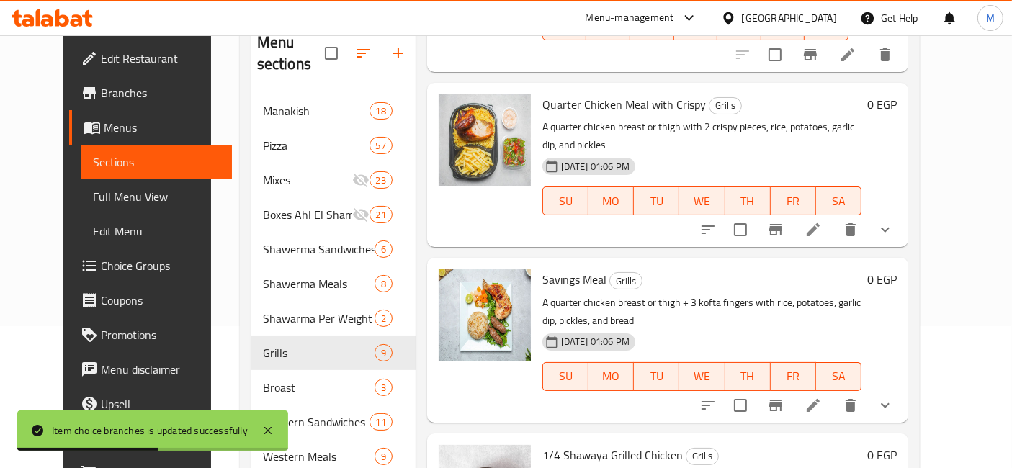
drag, startPoint x: 933, startPoint y: 369, endPoint x: 907, endPoint y: 361, distance: 27.1
click at [894, 397] on icon "show more" at bounding box center [884, 405] width 17 height 17
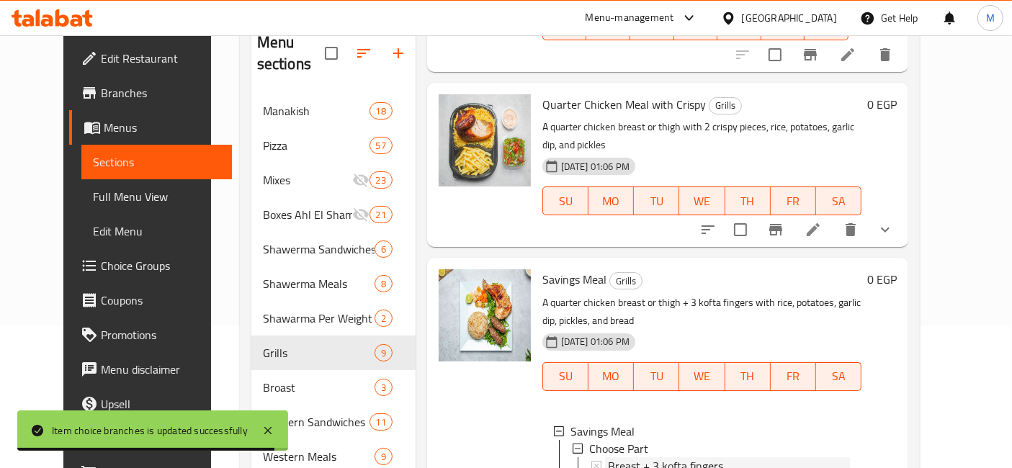
click at [675, 457] on span "Breast + 3 kofta fingers" at bounding box center [665, 465] width 115 height 17
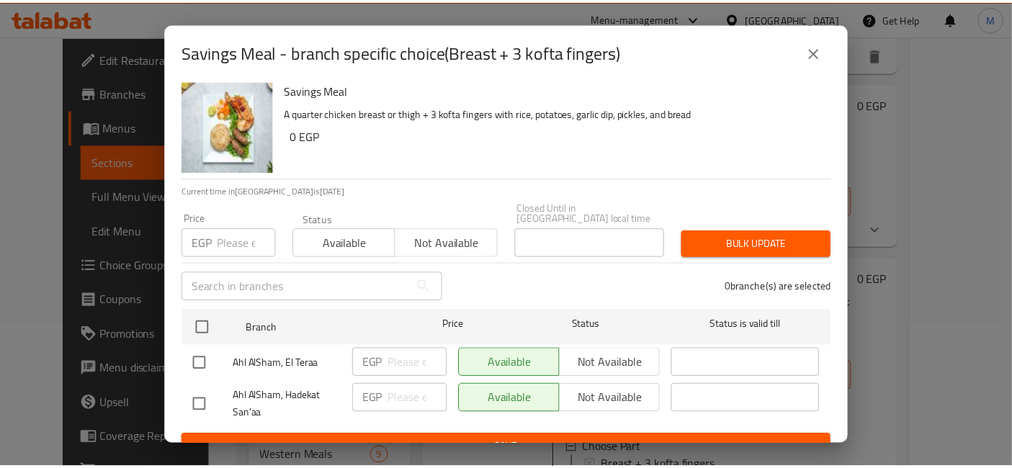
scroll to position [18, 0]
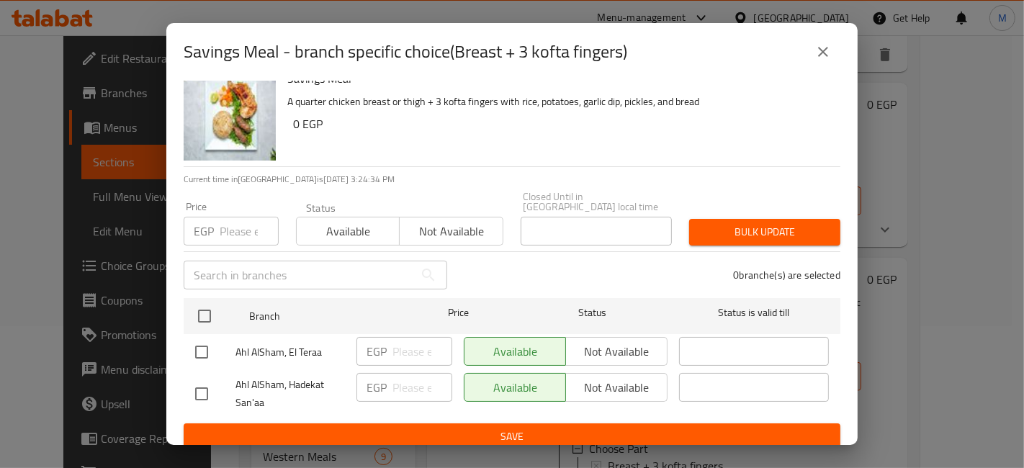
drag, startPoint x: 197, startPoint y: 349, endPoint x: 318, endPoint y: 332, distance: 122.8
click at [197, 347] on input "checkbox" at bounding box center [201, 352] width 30 height 30
checkbox input "true"
click at [405, 337] on input "number" at bounding box center [422, 351] width 60 height 29
type input "315"
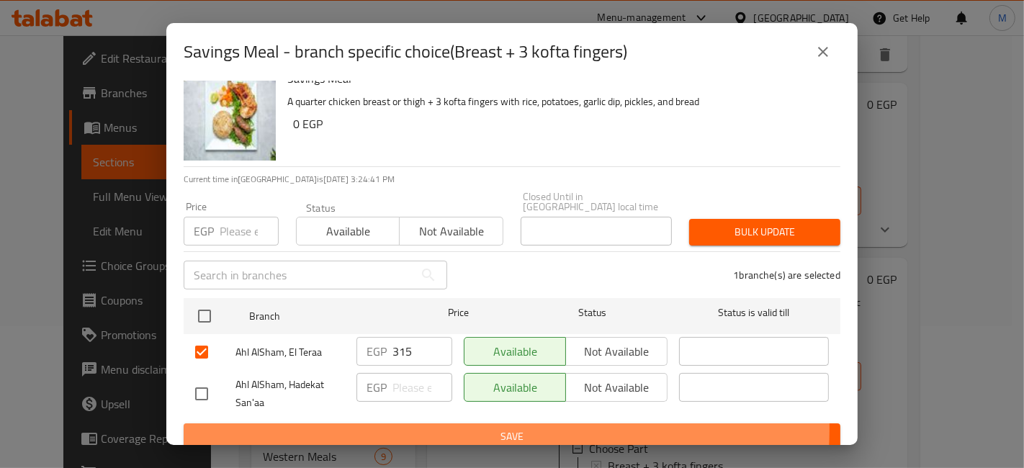
click at [441, 428] on span "Save" at bounding box center [512, 437] width 634 height 18
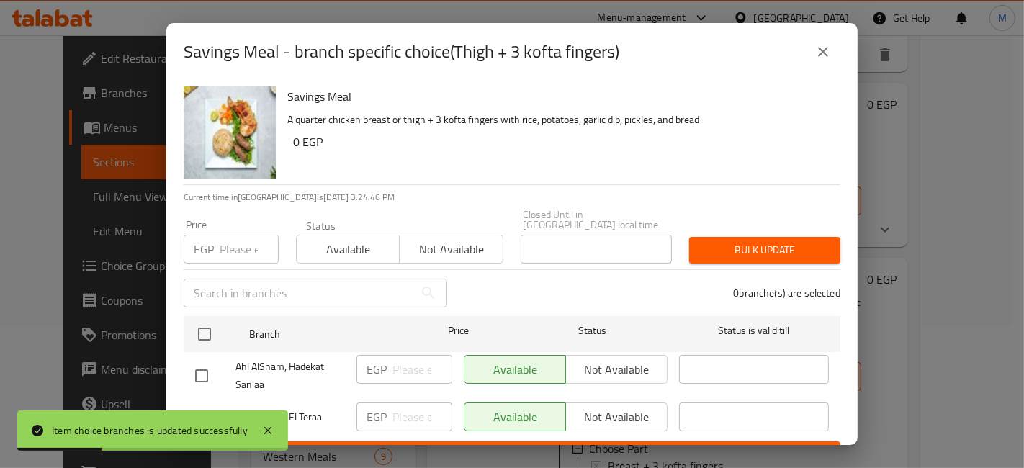
drag, startPoint x: 199, startPoint y: 397, endPoint x: 276, endPoint y: 399, distance: 77.8
click at [199, 403] on input "checkbox" at bounding box center [201, 418] width 30 height 30
checkbox input "true"
click at [429, 410] on input "-1" at bounding box center [422, 417] width 60 height 29
drag, startPoint x: 413, startPoint y: 408, endPoint x: 360, endPoint y: 393, distance: 55.2
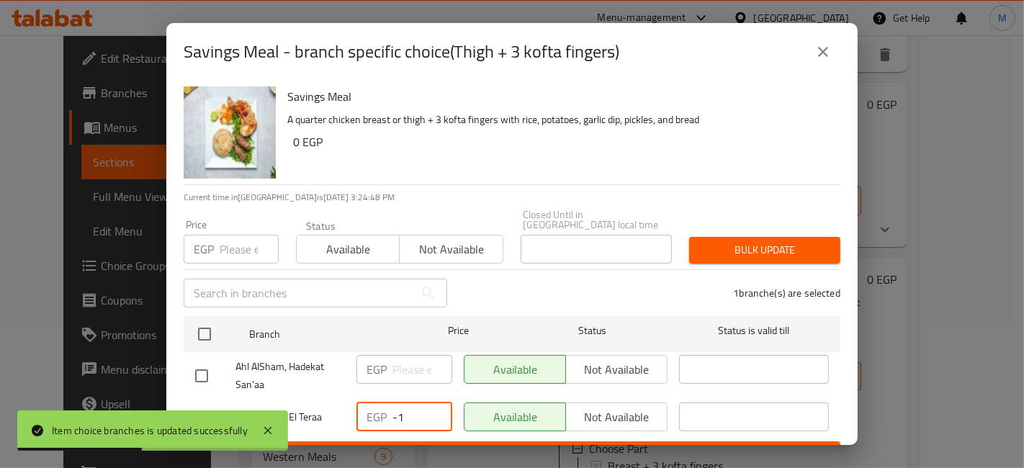
click at [375, 403] on div "EGP -1 ​" at bounding box center [404, 417] width 96 height 29
drag, startPoint x: 420, startPoint y: 456, endPoint x: 423, endPoint y: 418, distance: 37.6
click at [421, 448] on div "Savings Meal - branch specific choice(Thigh + 3 kofta fingers) Savings Meal A q…" at bounding box center [512, 234] width 1024 height 468
click at [436, 428] on ul "Branch Price Status Status is valid till Ahl AlSham, Hadekat San'aa EGP ​ Avail…" at bounding box center [512, 375] width 657 height 131
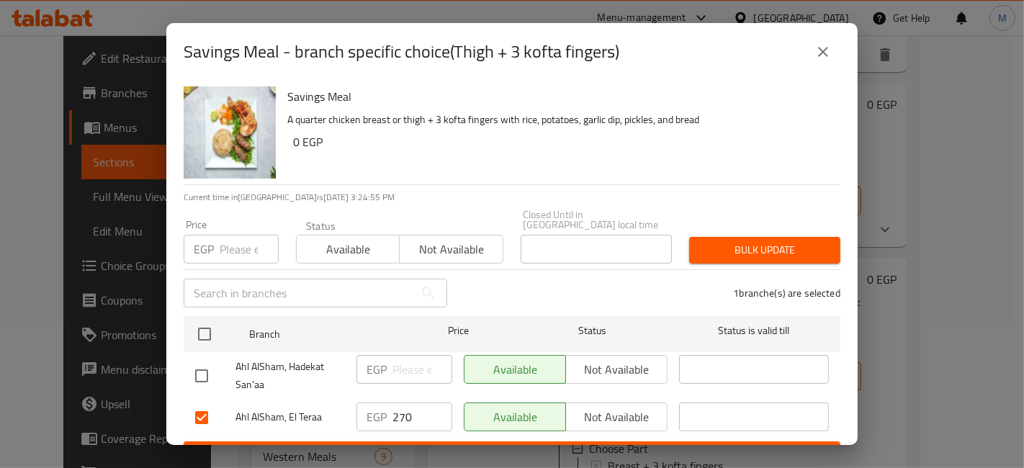
click at [393, 403] on input "270" at bounding box center [422, 417] width 60 height 29
click at [395, 403] on input "270" at bounding box center [422, 417] width 60 height 29
click at [405, 417] on input "315" at bounding box center [422, 417] width 60 height 29
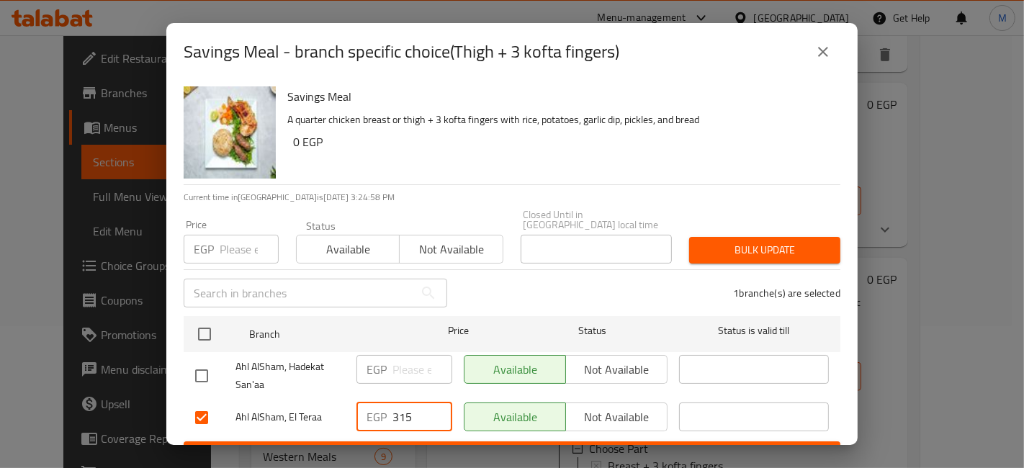
click at [405, 417] on input "315" at bounding box center [422, 417] width 60 height 29
type input "270"
click at [428, 446] on span "Save" at bounding box center [512, 455] width 634 height 18
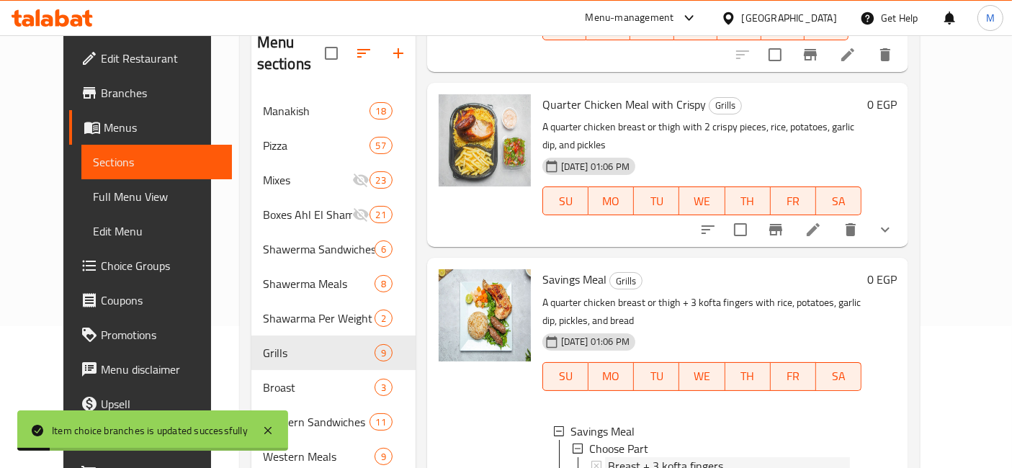
click at [667, 457] on span "Breast + 3 kofta fingers" at bounding box center [665, 465] width 115 height 17
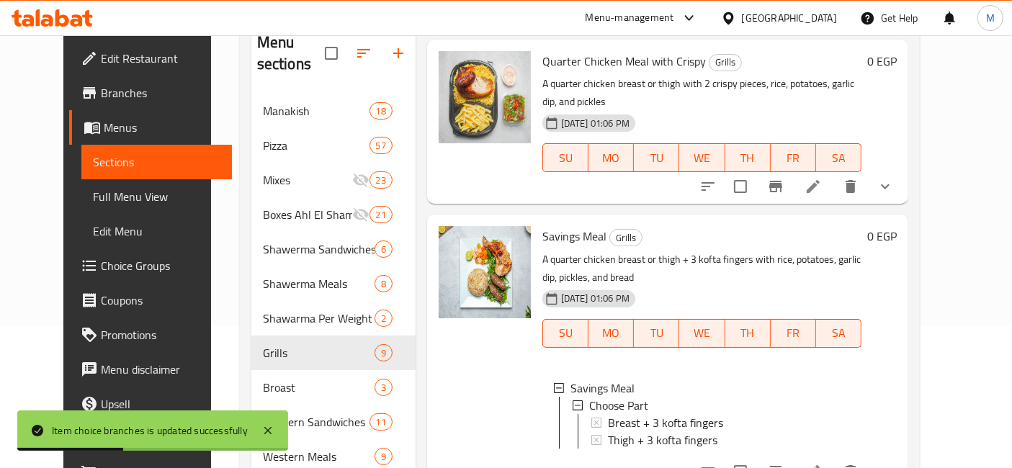
scroll to position [400, 0]
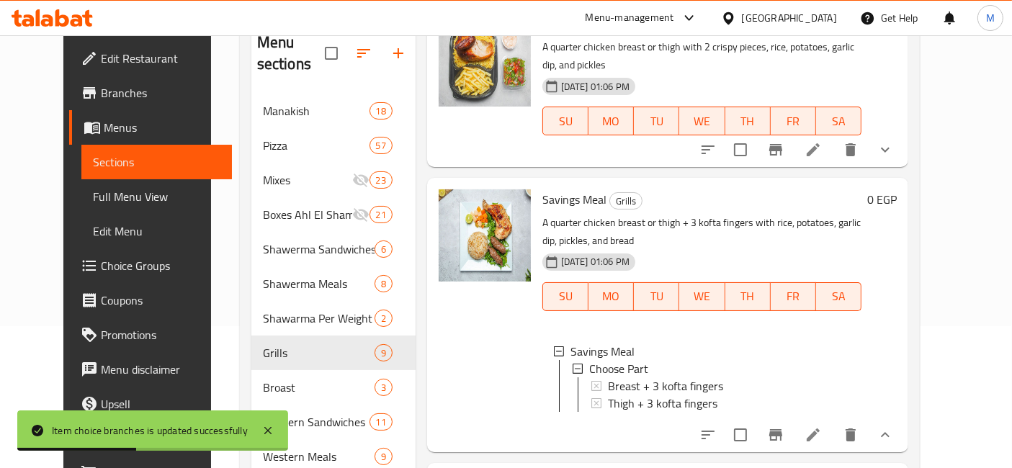
click at [902, 418] on button "show more" at bounding box center [885, 435] width 35 height 35
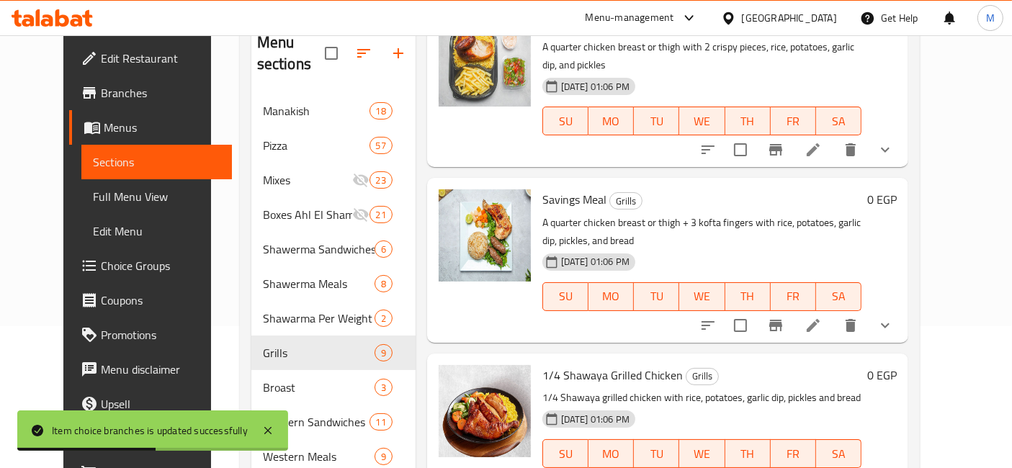
scroll to position [480, 0]
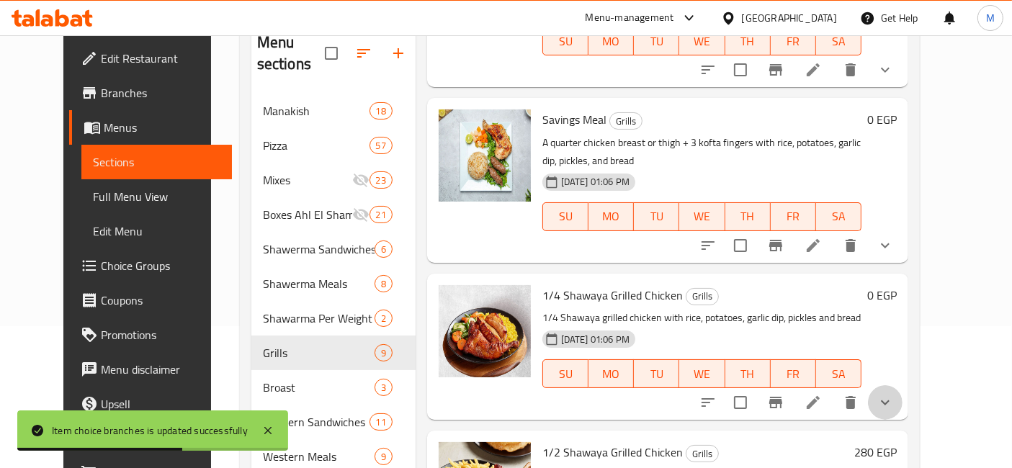
click at [902, 385] on button "show more" at bounding box center [885, 402] width 35 height 35
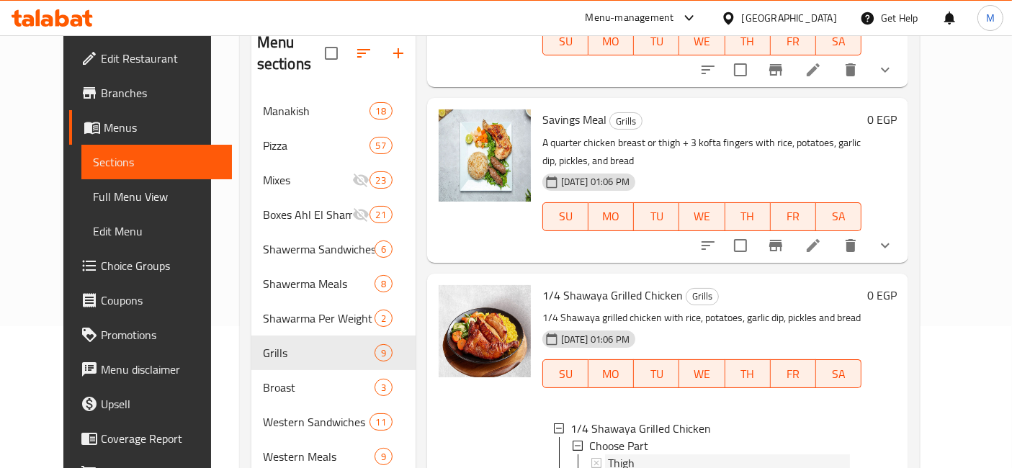
click at [668, 454] on div "Thigh" at bounding box center [729, 462] width 242 height 17
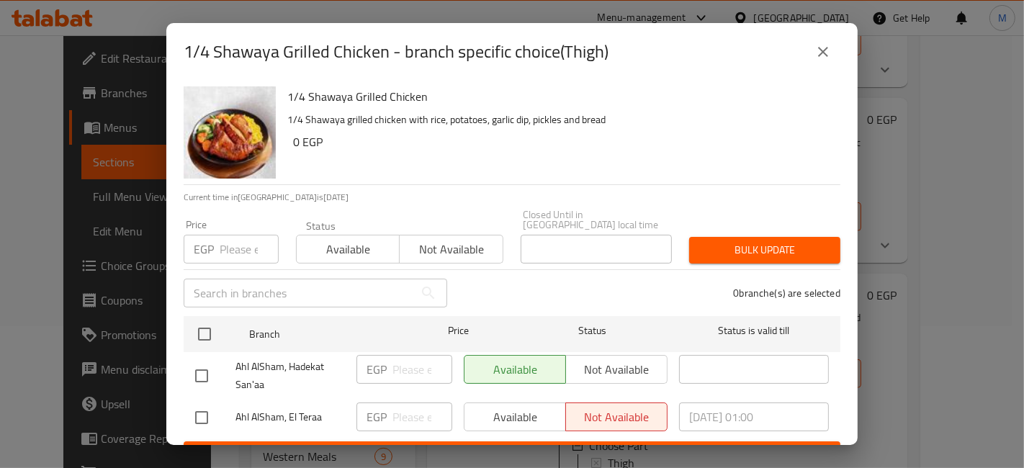
click at [195, 414] on input "checkbox" at bounding box center [201, 418] width 30 height 30
checkbox input "true"
click at [384, 405] on div "EGP ​" at bounding box center [404, 417] width 96 height 29
type input "175"
click at [426, 446] on span "Save" at bounding box center [512, 455] width 634 height 18
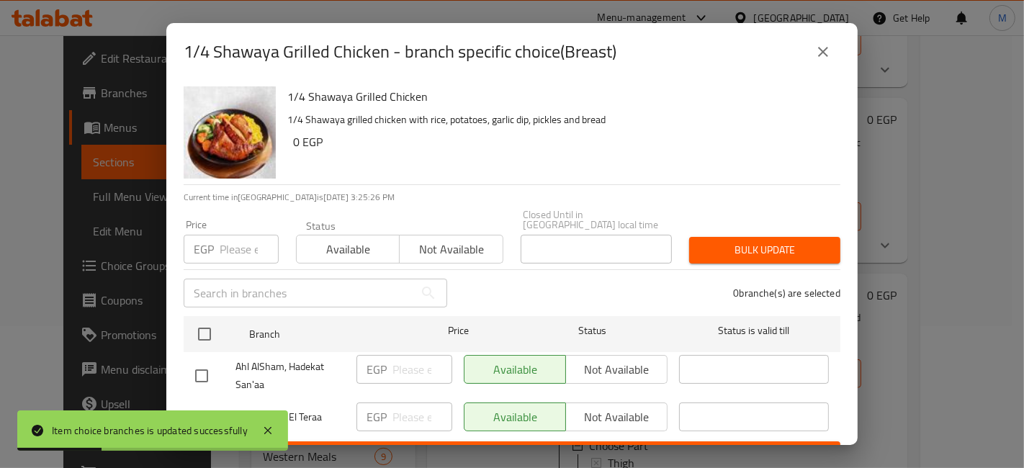
drag, startPoint x: 202, startPoint y: 404, endPoint x: 245, endPoint y: 410, distance: 43.6
click at [201, 404] on input "checkbox" at bounding box center [201, 418] width 30 height 30
checkbox input "true"
click at [398, 408] on input "number" at bounding box center [422, 417] width 60 height 29
type input "210"
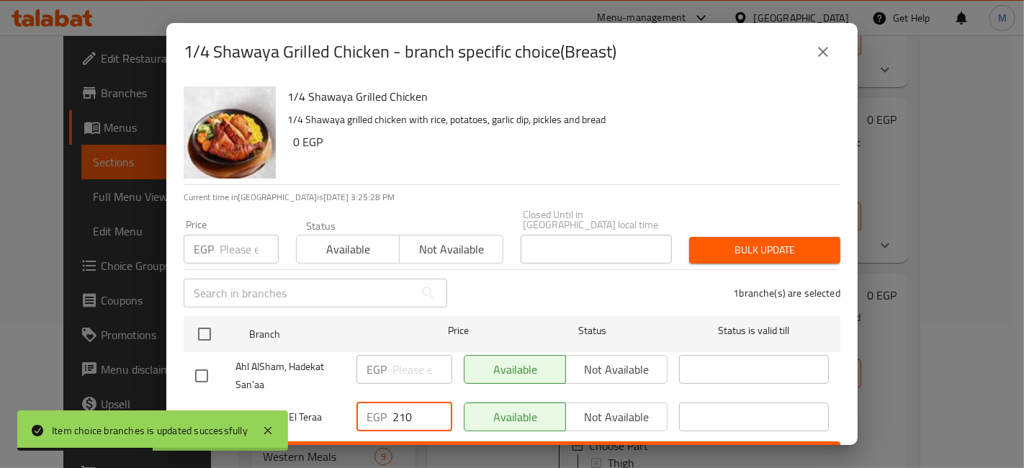
click at [444, 446] on span "Save" at bounding box center [512, 455] width 634 height 18
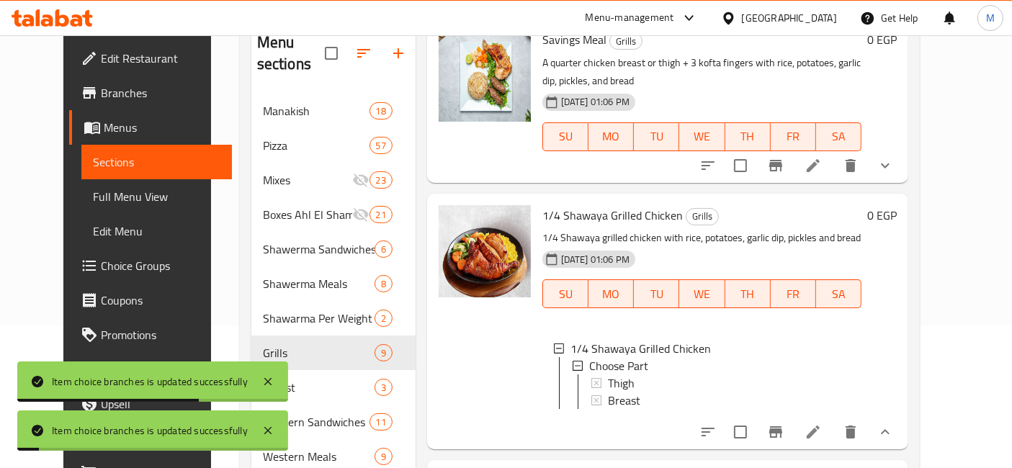
click at [894, 423] on icon "show more" at bounding box center [884, 431] width 17 height 17
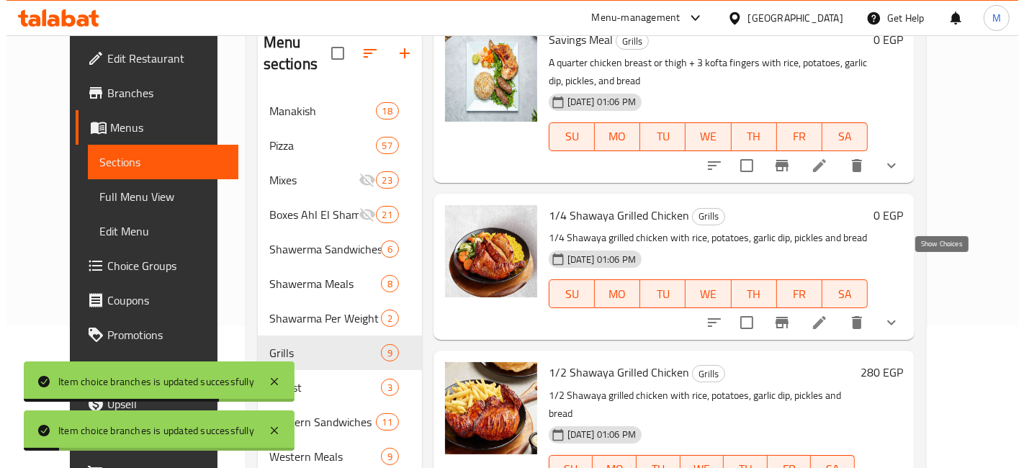
scroll to position [639, 0]
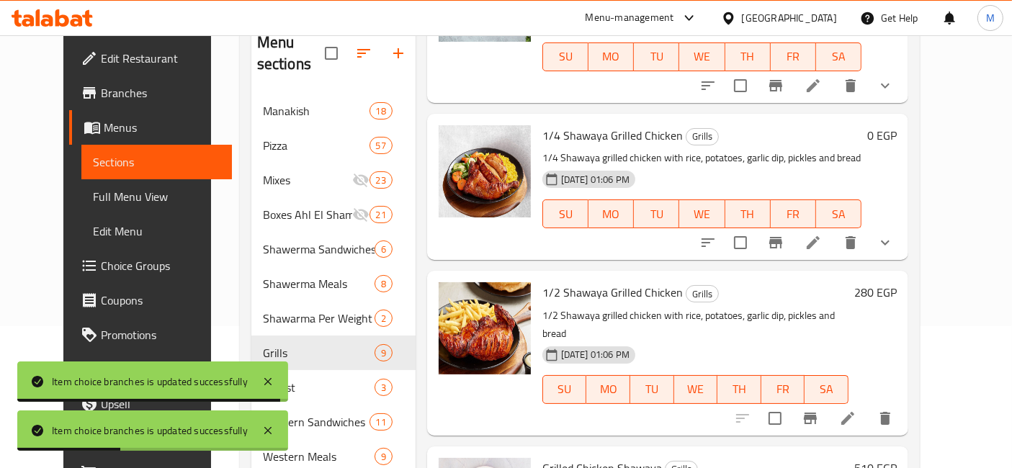
click at [896, 282] on h6 "280 EGP" at bounding box center [875, 292] width 42 height 20
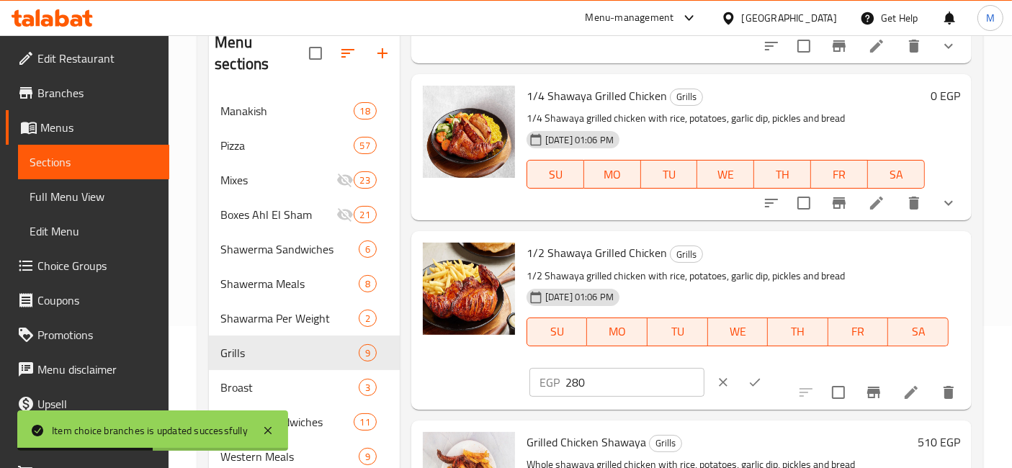
click at [792, 367] on div "EGP 280 ​" at bounding box center [660, 383] width 263 height 32
click at [730, 375] on icon "clear" at bounding box center [723, 382] width 14 height 14
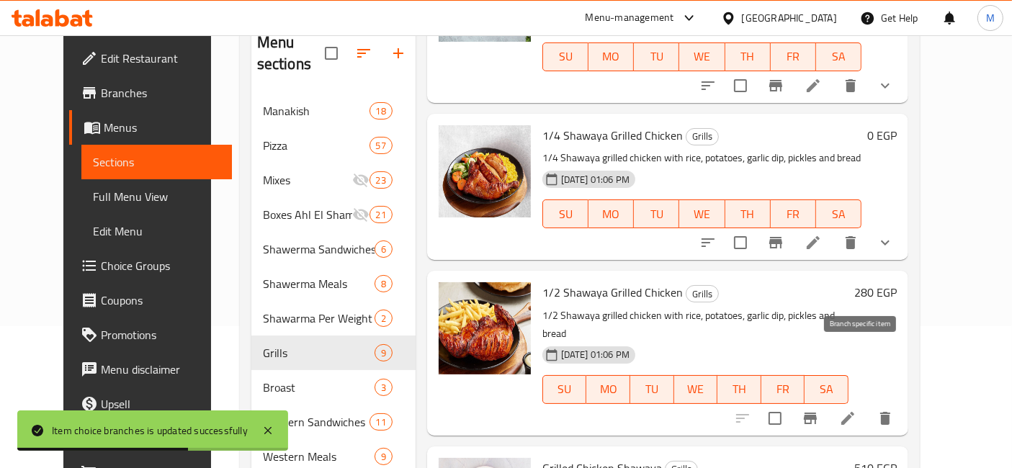
click at [817, 413] on icon "Branch-specific-item" at bounding box center [810, 419] width 13 height 12
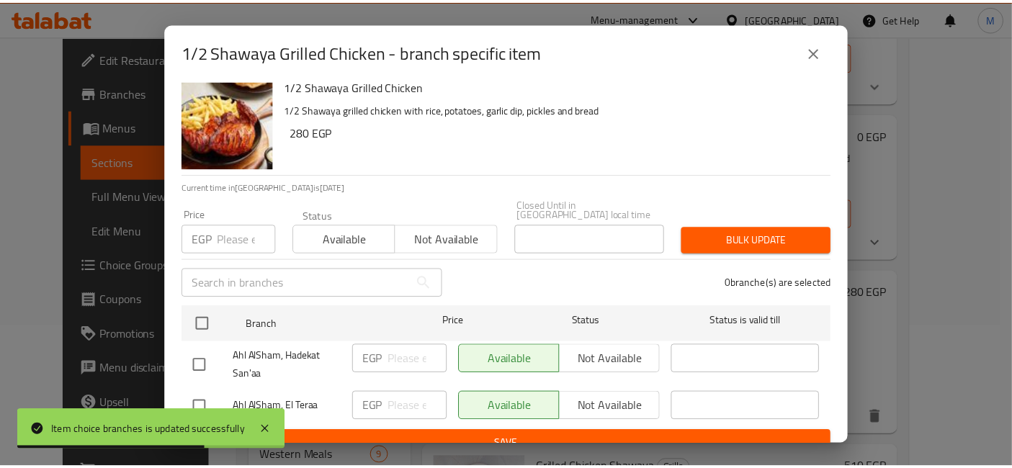
scroll to position [18, 0]
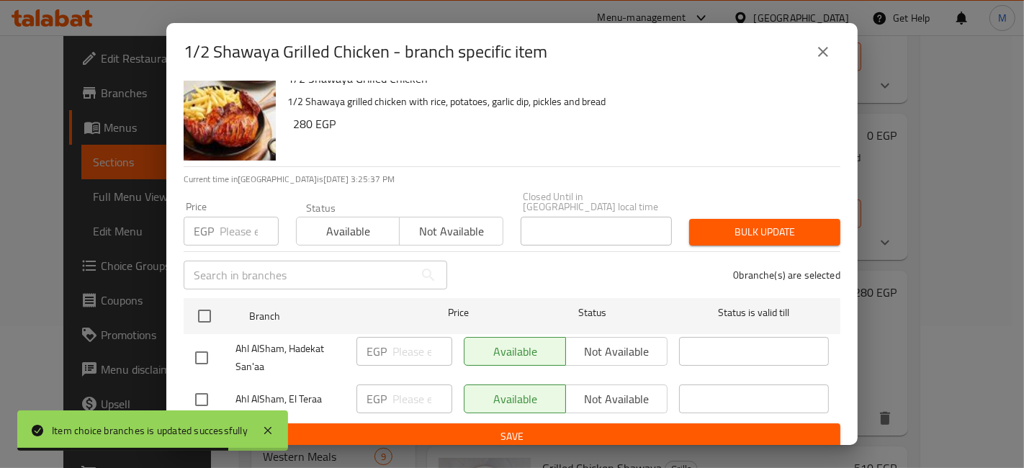
drag, startPoint x: 189, startPoint y: 371, endPoint x: 235, endPoint y: 383, distance: 47.7
click at [189, 379] on div "Ahl AlSham, El Teraa" at bounding box center [269, 400] width 161 height 42
drag, startPoint x: 214, startPoint y: 390, endPoint x: 206, endPoint y: 390, distance: 8.0
click at [208, 392] on div at bounding box center [215, 400] width 40 height 30
drag, startPoint x: 207, startPoint y: 393, endPoint x: 294, endPoint y: 388, distance: 87.3
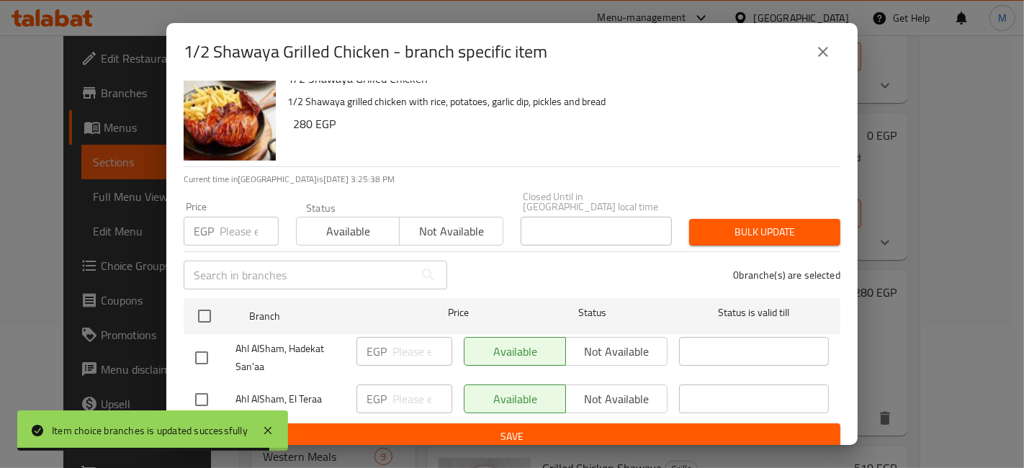
click at [206, 393] on input "checkbox" at bounding box center [201, 400] width 30 height 30
checkbox input "true"
click at [408, 387] on input "number" at bounding box center [422, 399] width 60 height 29
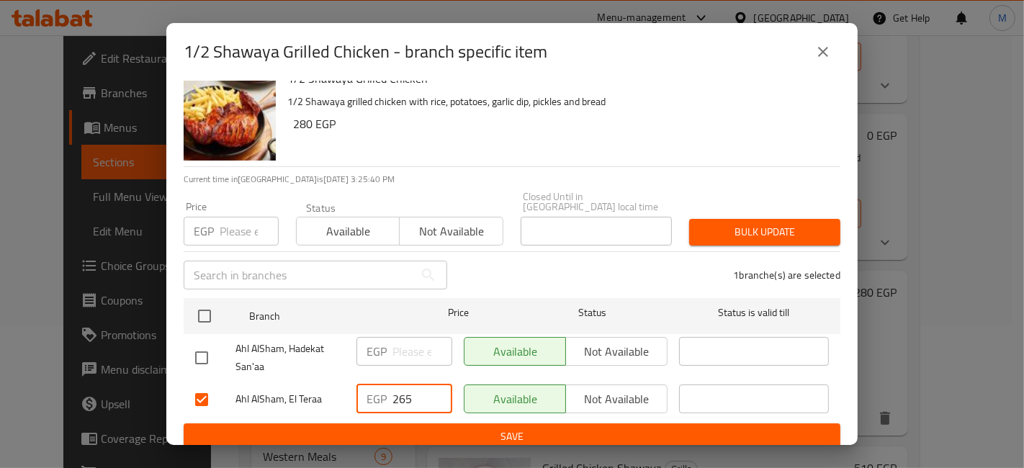
type input "265"
click at [408, 428] on span "Save" at bounding box center [512, 437] width 634 height 18
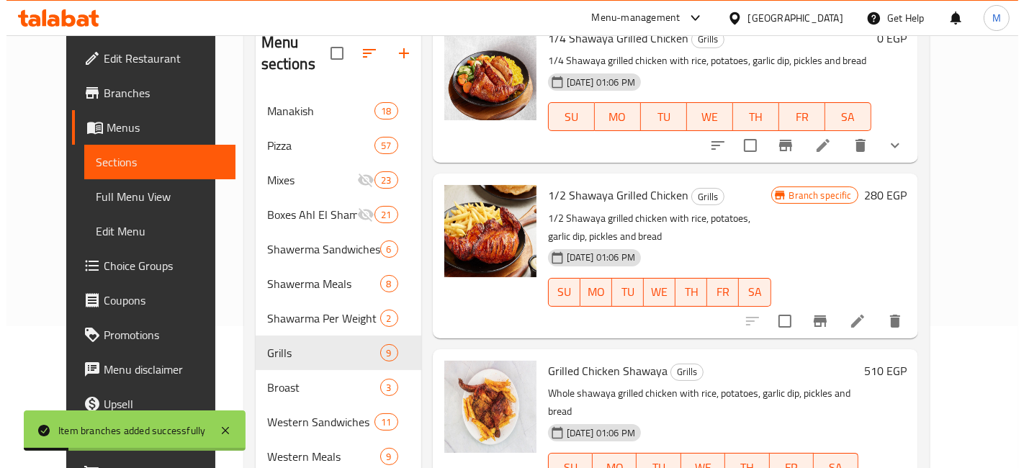
scroll to position [800, 0]
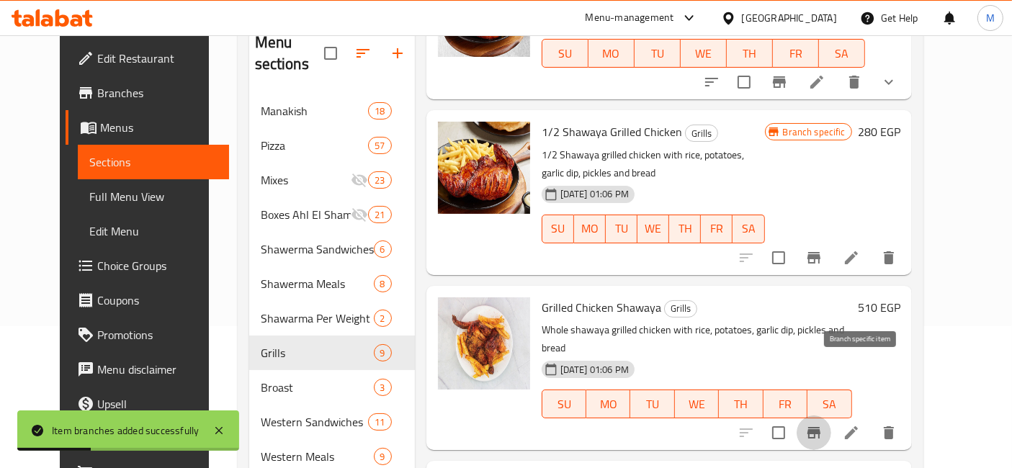
click at [820, 427] on icon "Branch-specific-item" at bounding box center [813, 433] width 13 height 12
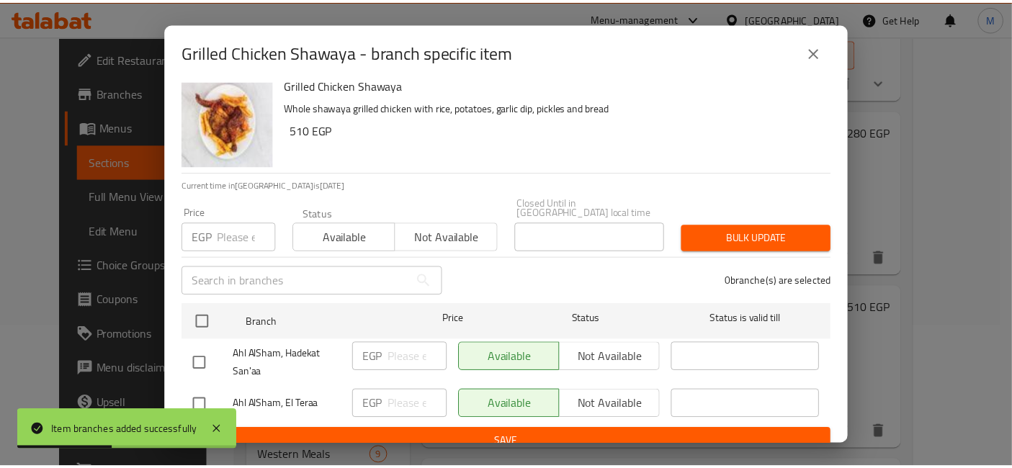
scroll to position [18, 0]
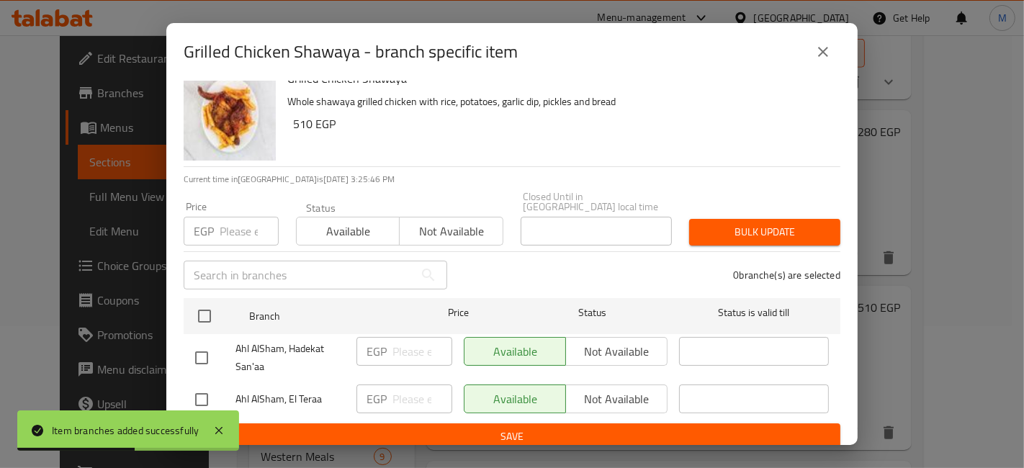
click at [195, 387] on input "checkbox" at bounding box center [201, 400] width 30 height 30
checkbox input "true"
click at [410, 392] on input "number" at bounding box center [422, 399] width 60 height 29
type input "495"
click at [404, 430] on span "Save" at bounding box center [512, 437] width 634 height 18
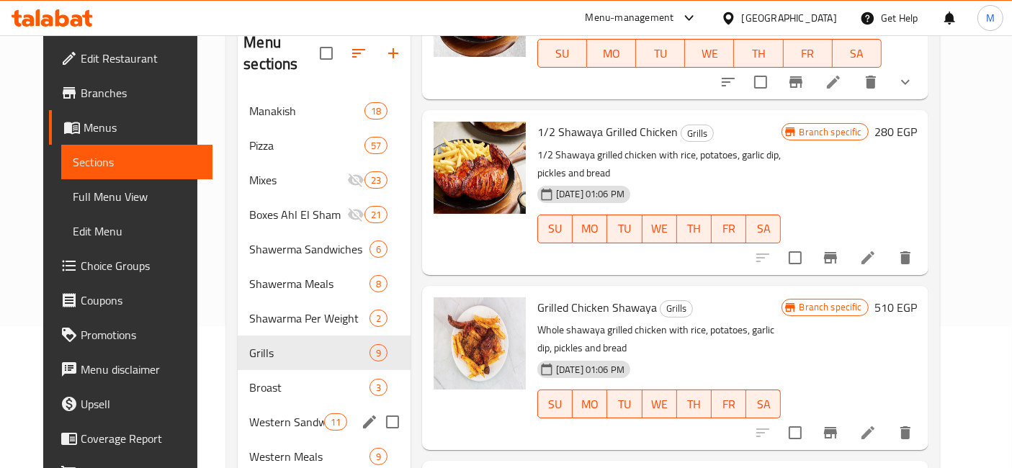
click at [315, 405] on div "Western Sandwiches 11" at bounding box center [324, 422] width 173 height 35
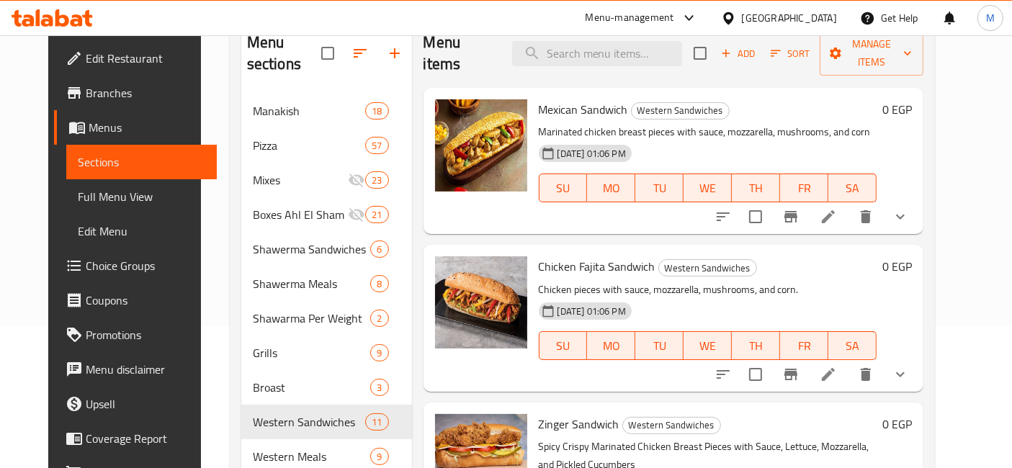
click at [917, 199] on button "show more" at bounding box center [900, 216] width 35 height 35
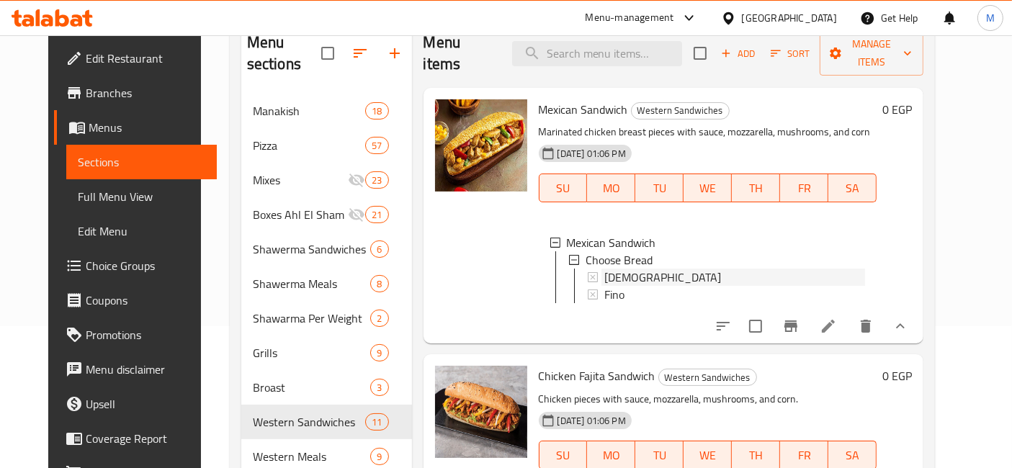
click at [619, 269] on span "Syrian" at bounding box center [662, 277] width 117 height 17
click at [647, 286] on div "Fino" at bounding box center [734, 294] width 261 height 17
click at [621, 269] on span "Syrian" at bounding box center [662, 277] width 117 height 17
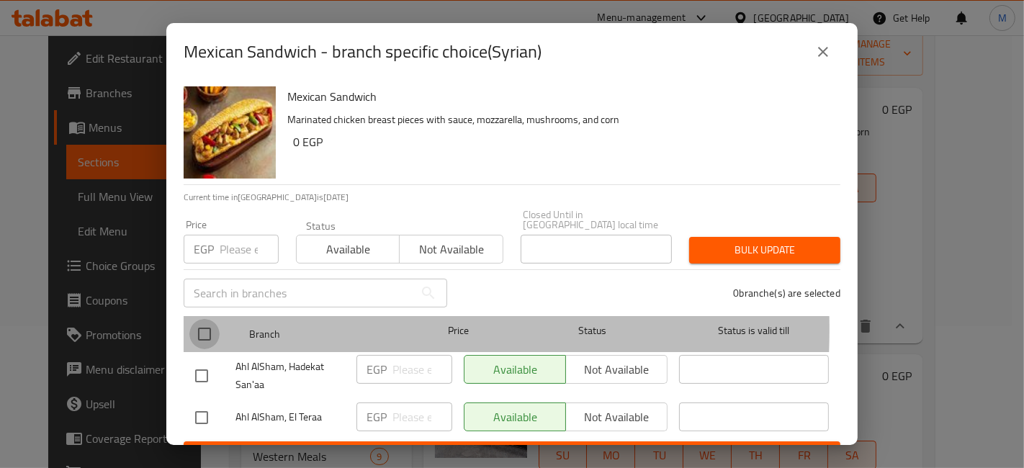
click at [198, 319] on input "checkbox" at bounding box center [204, 334] width 30 height 30
checkbox input "true"
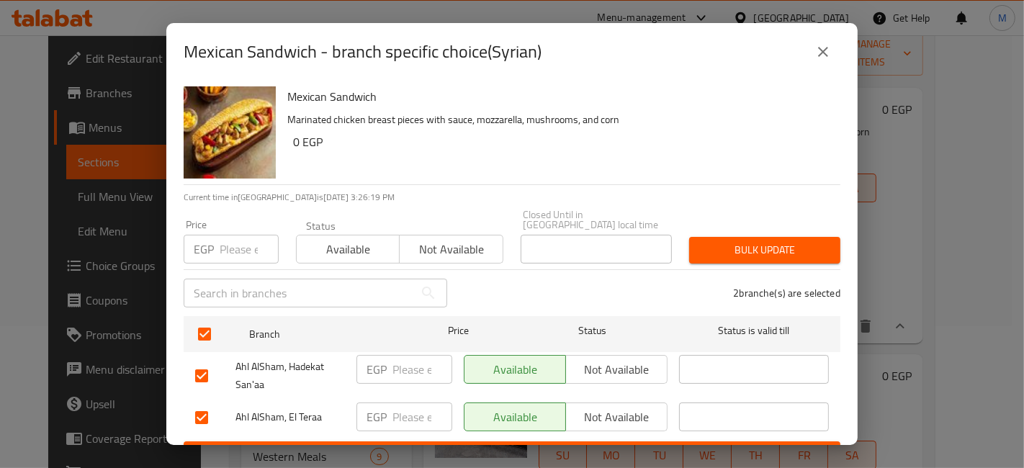
click at [227, 236] on input "number" at bounding box center [249, 249] width 59 height 29
type input "120"
drag, startPoint x: 243, startPoint y: 246, endPoint x: 199, endPoint y: 236, distance: 44.4
click at [199, 236] on div "EGP 120 Price" at bounding box center [231, 249] width 95 height 29
drag, startPoint x: 204, startPoint y: 356, endPoint x: 213, endPoint y: 375, distance: 21.6
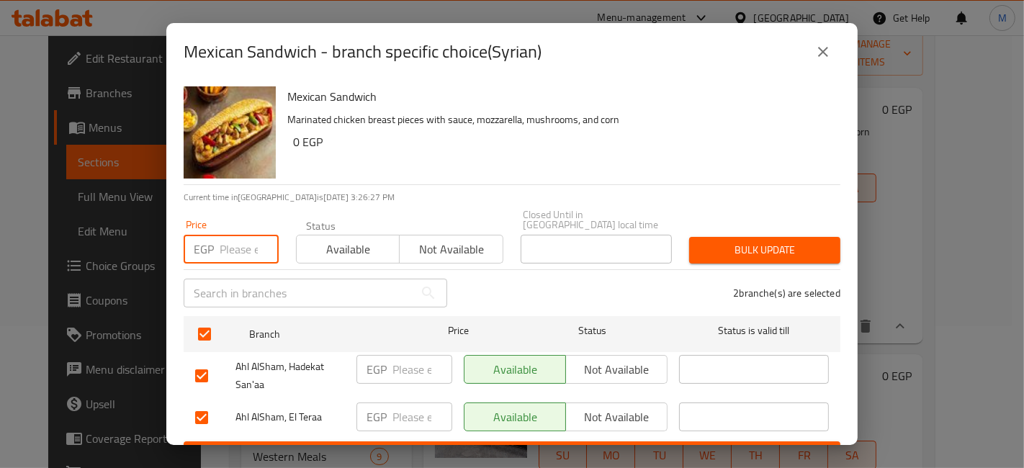
click at [203, 361] on input "checkbox" at bounding box center [201, 376] width 30 height 30
checkbox input "false"
click at [238, 235] on input "number" at bounding box center [249, 249] width 59 height 29
click at [392, 403] on input "number" at bounding box center [422, 417] width 60 height 29
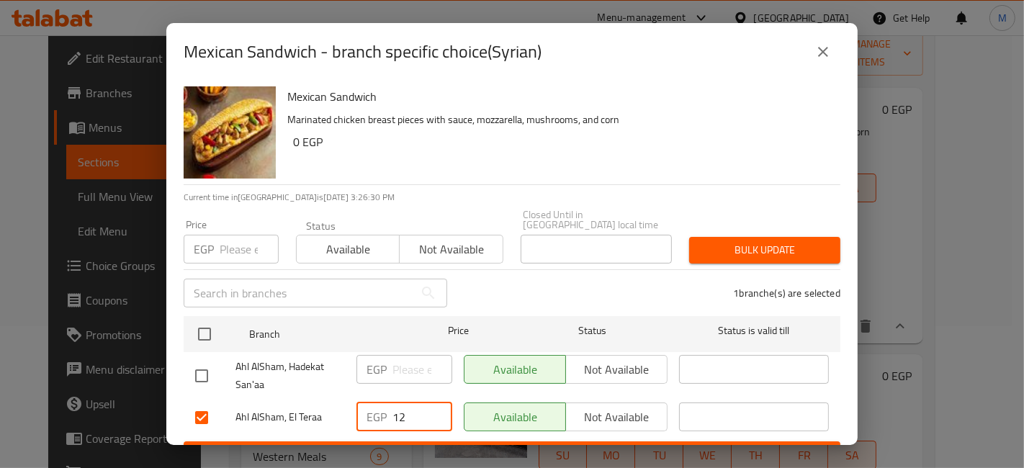
type input "120"
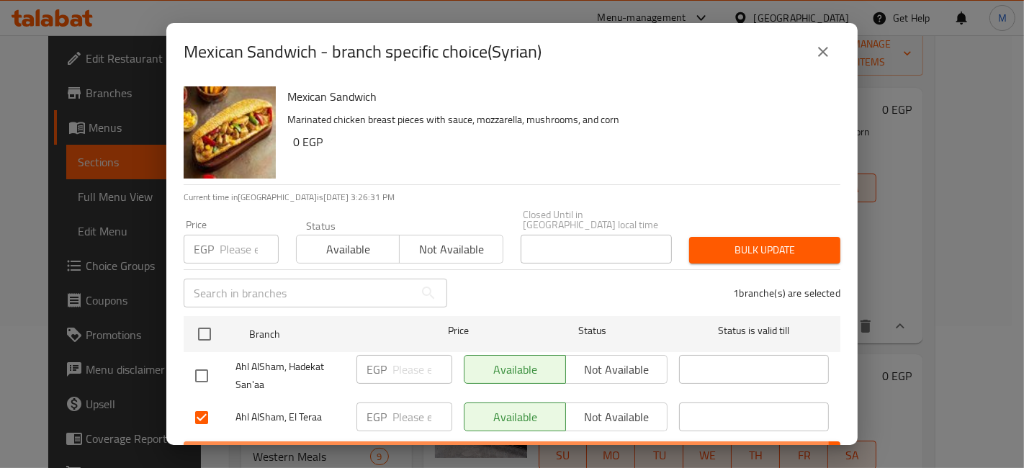
click at [418, 446] on span "Save" at bounding box center [512, 455] width 634 height 18
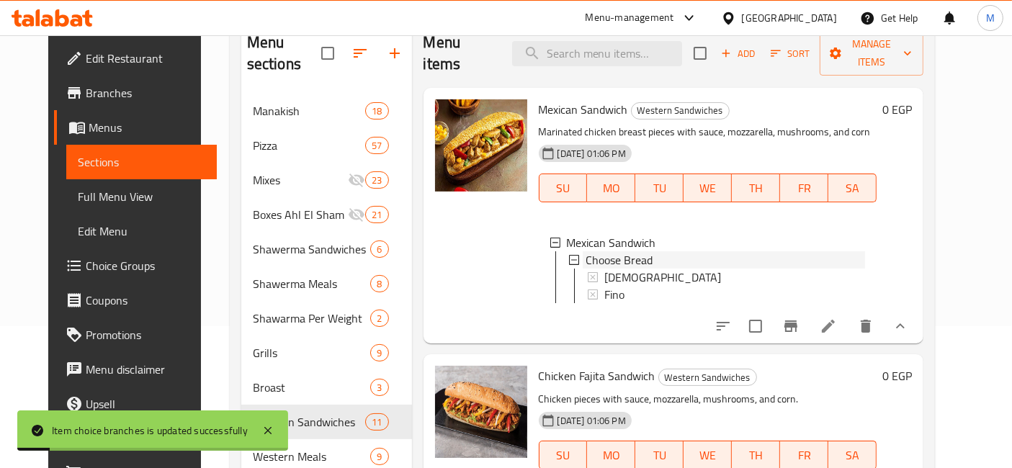
click at [625, 251] on span "Choose Bread" at bounding box center [618, 259] width 67 height 17
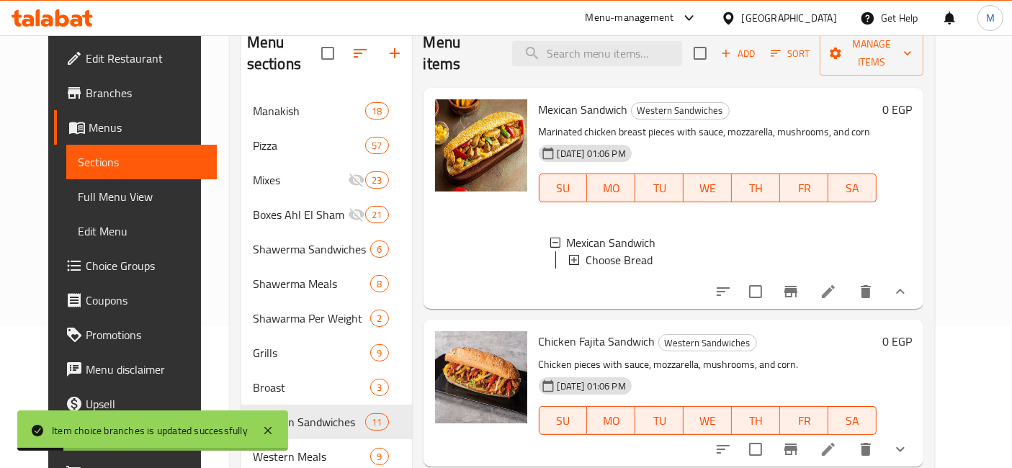
click at [623, 251] on span "Choose Bread" at bounding box center [618, 259] width 67 height 17
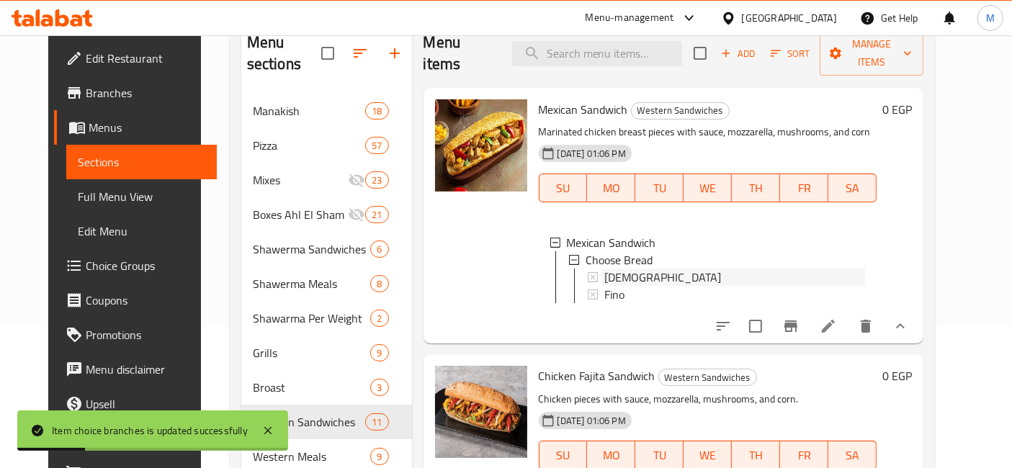
click at [611, 269] on span "Syrian" at bounding box center [662, 277] width 117 height 17
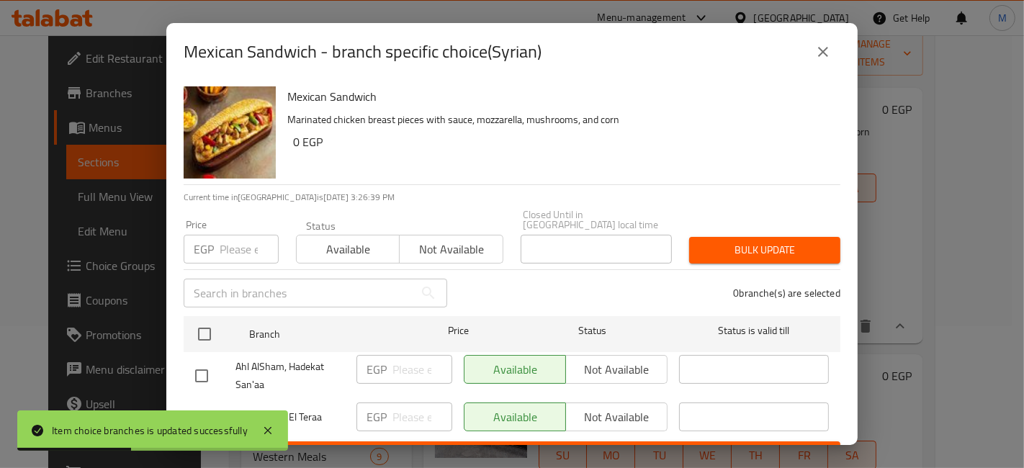
click at [207, 406] on input "checkbox" at bounding box center [201, 418] width 30 height 30
checkbox input "true"
click at [415, 403] on input "number" at bounding box center [422, 417] width 60 height 29
type input "120"
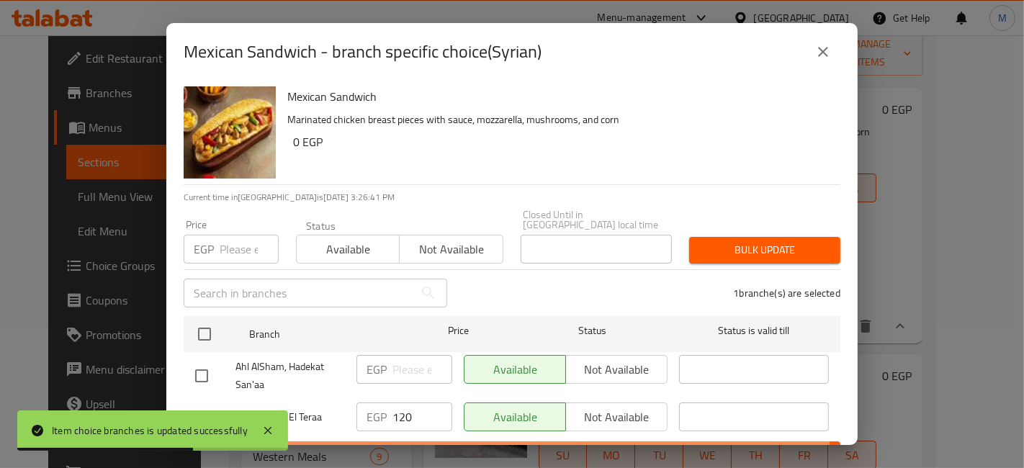
click at [448, 446] on span "Save" at bounding box center [512, 455] width 634 height 18
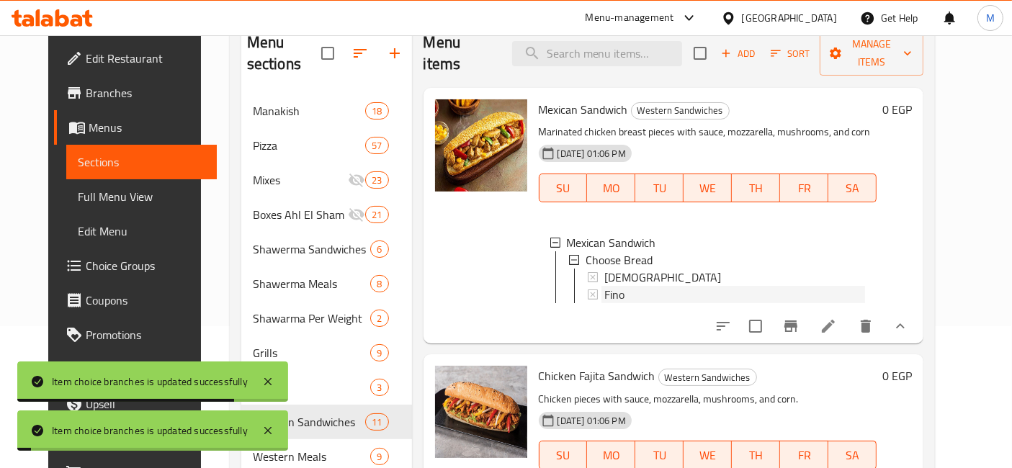
click at [649, 286] on div "Fino" at bounding box center [734, 294] width 261 height 17
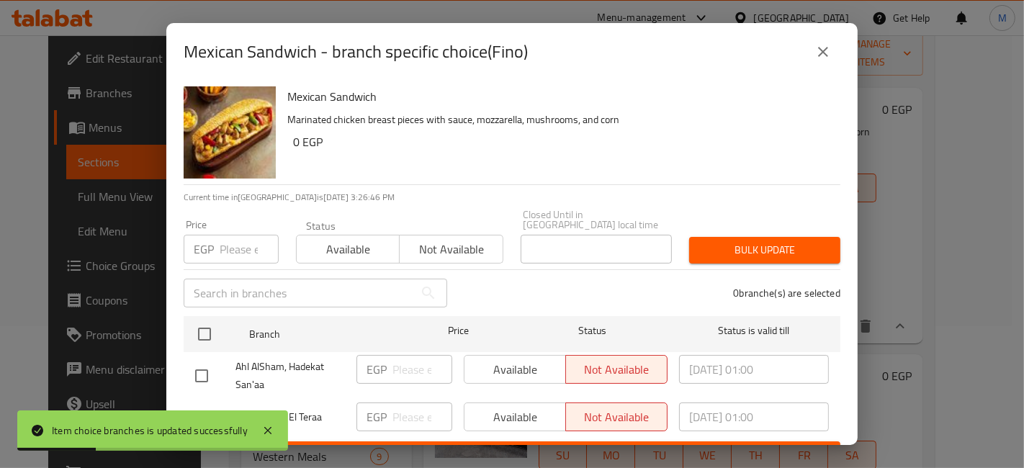
click at [199, 403] on input "checkbox" at bounding box center [201, 418] width 30 height 30
checkbox input "true"
click at [403, 404] on input "number" at bounding box center [422, 417] width 60 height 29
type input "120"
click at [415, 441] on button "Save" at bounding box center [512, 454] width 657 height 27
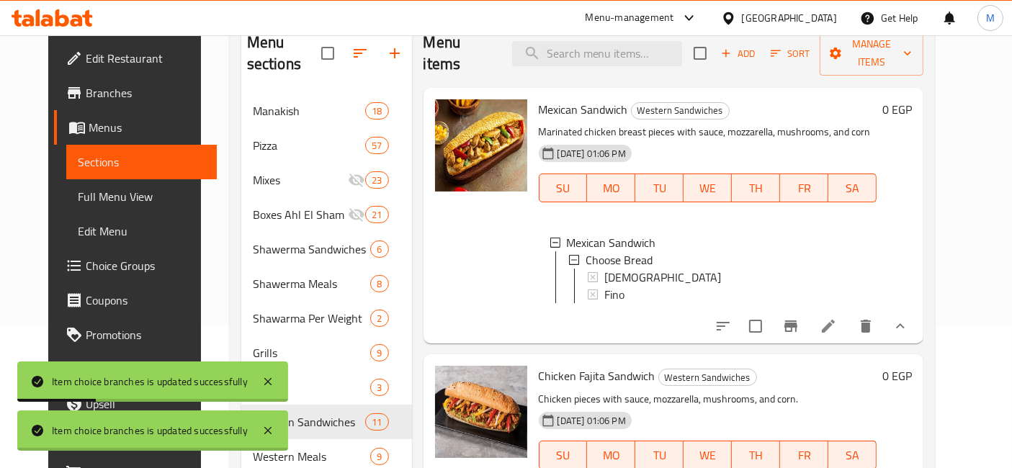
click at [917, 309] on button "show more" at bounding box center [900, 326] width 35 height 35
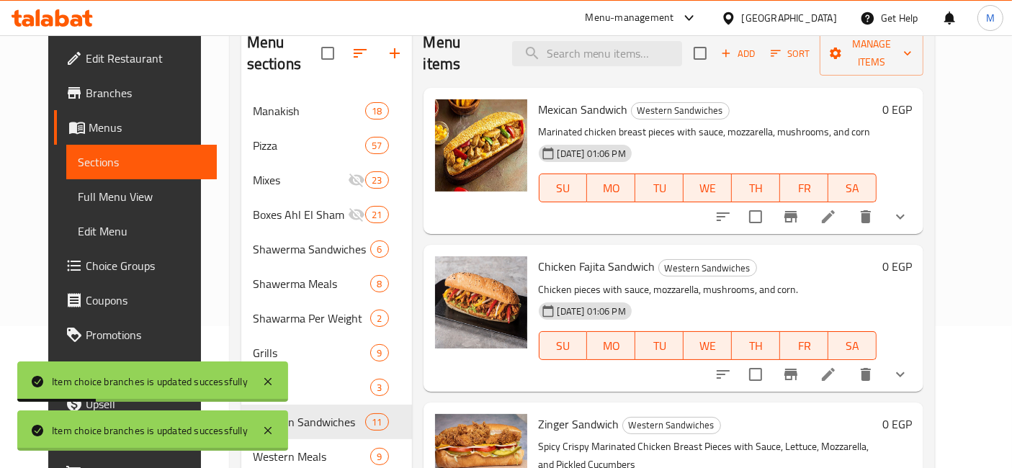
click at [917, 357] on button "show more" at bounding box center [900, 374] width 35 height 35
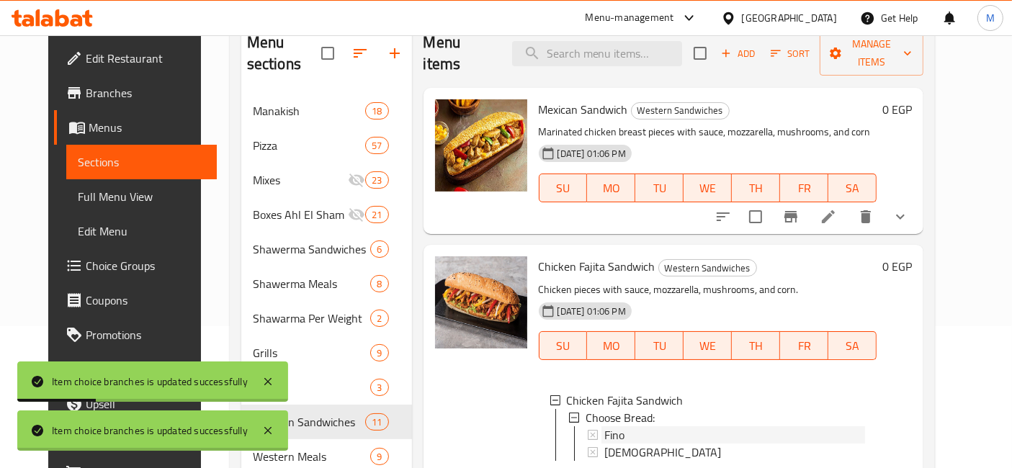
click at [655, 426] on div "Fino" at bounding box center [734, 434] width 261 height 17
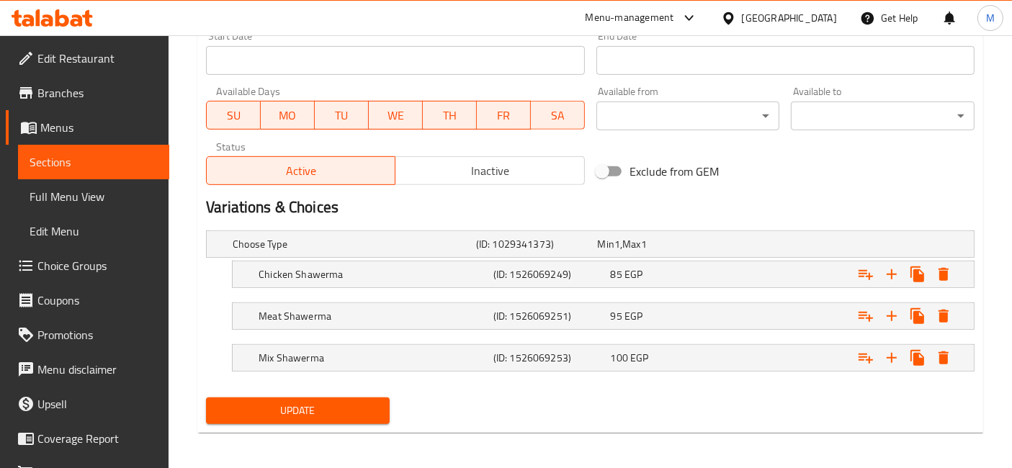
scroll to position [160, 0]
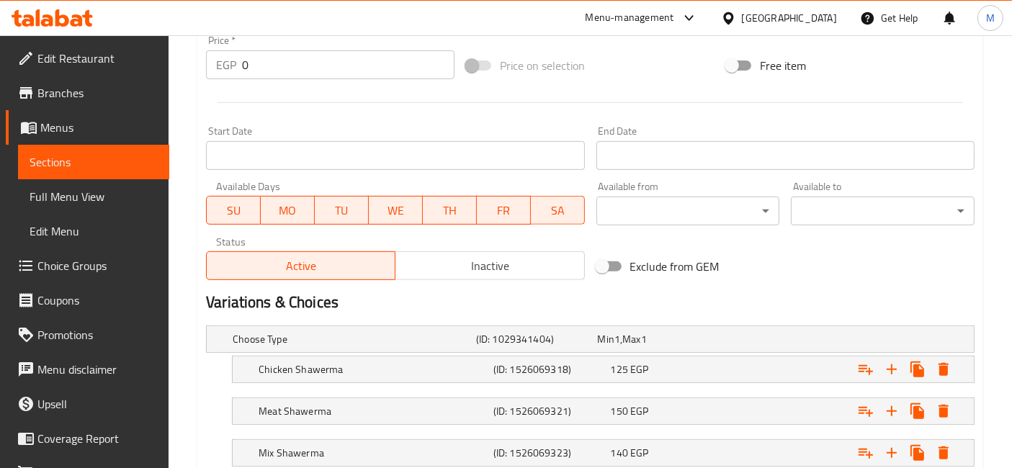
scroll to position [642, 0]
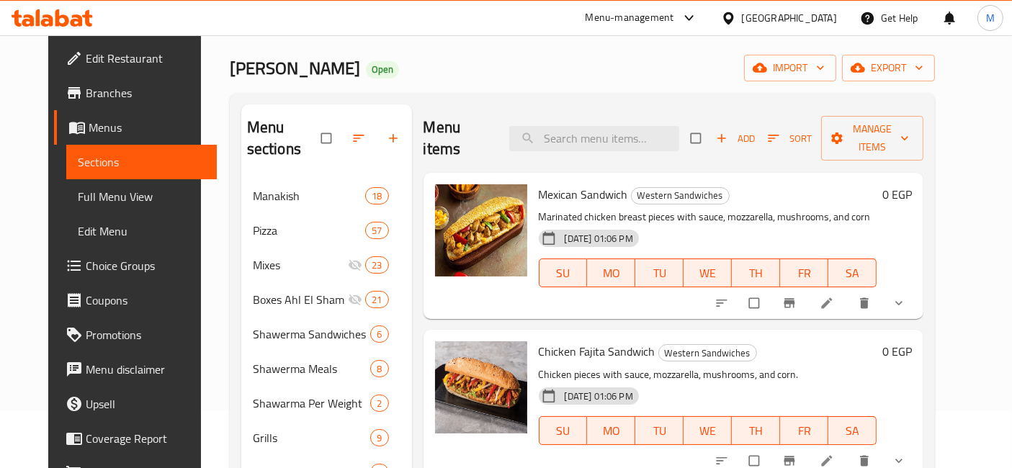
scroll to position [80, 0]
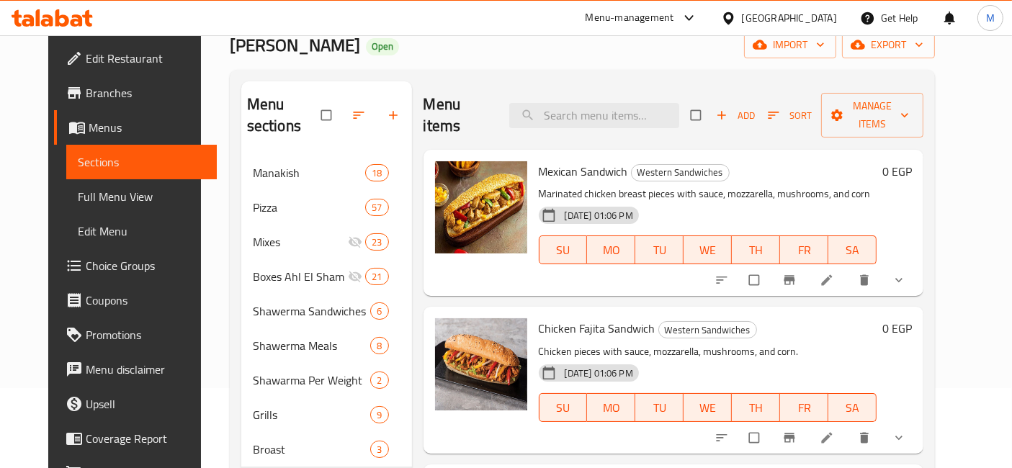
click at [917, 422] on button "show more" at bounding box center [900, 438] width 35 height 32
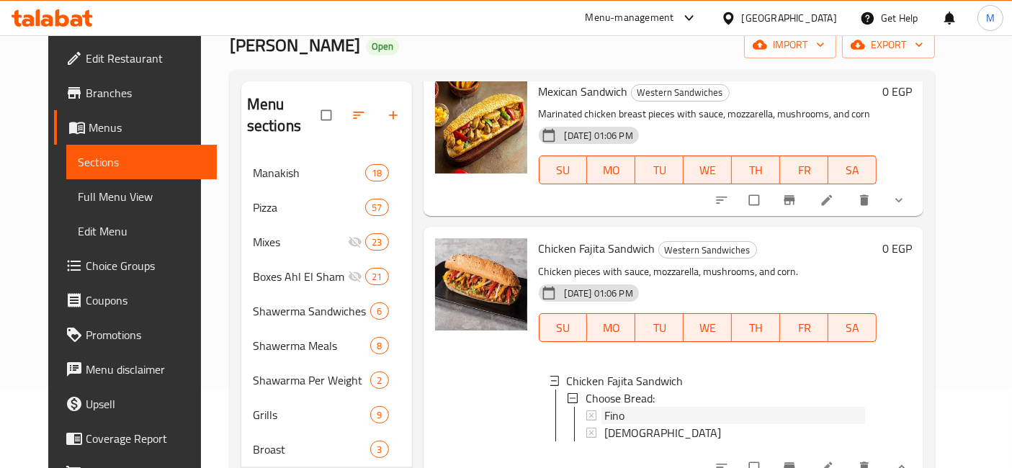
click at [604, 407] on span "Fino" at bounding box center [614, 415] width 20 height 17
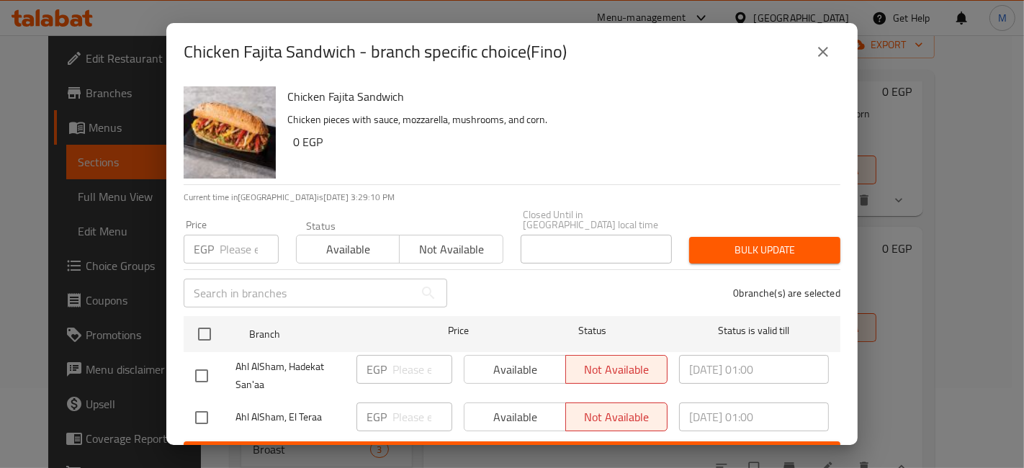
click at [212, 415] on input "checkbox" at bounding box center [201, 418] width 30 height 30
checkbox input "true"
click at [377, 408] on p "EGP" at bounding box center [377, 416] width 20 height 17
click at [395, 407] on input "number" at bounding box center [422, 417] width 60 height 29
type input "120"
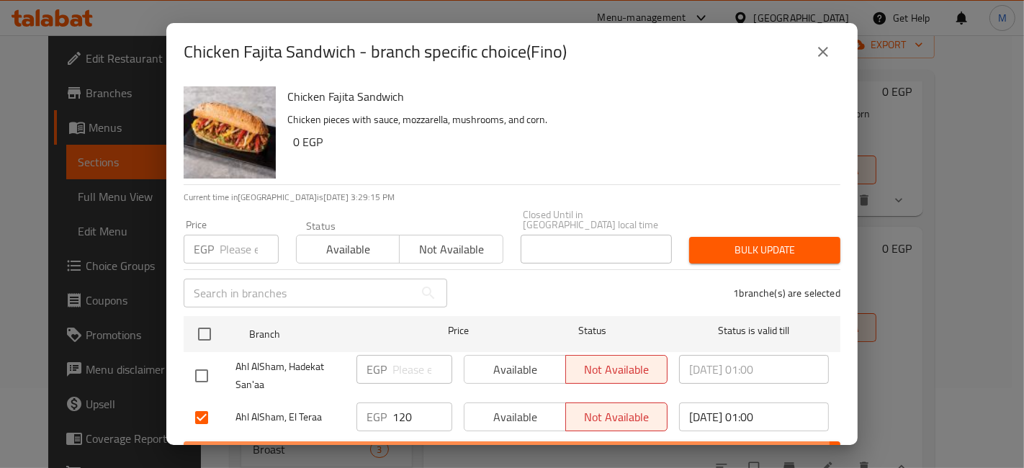
click at [423, 446] on span "Save" at bounding box center [512, 455] width 634 height 18
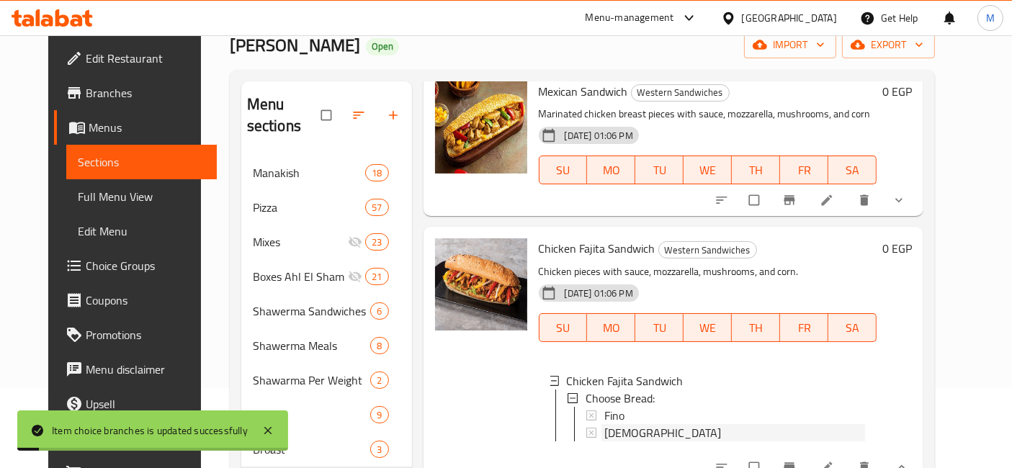
click at [619, 424] on span "Syrian" at bounding box center [662, 432] width 117 height 17
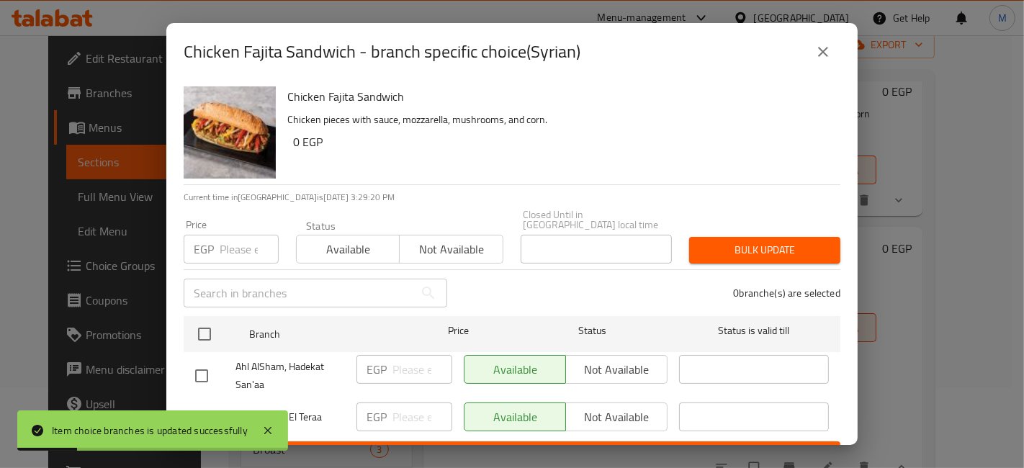
click at [192, 408] on input "checkbox" at bounding box center [201, 418] width 30 height 30
checkbox input "true"
click at [411, 405] on input "number" at bounding box center [422, 417] width 60 height 29
type input "120"
click at [440, 446] on span "Save" at bounding box center [512, 455] width 634 height 18
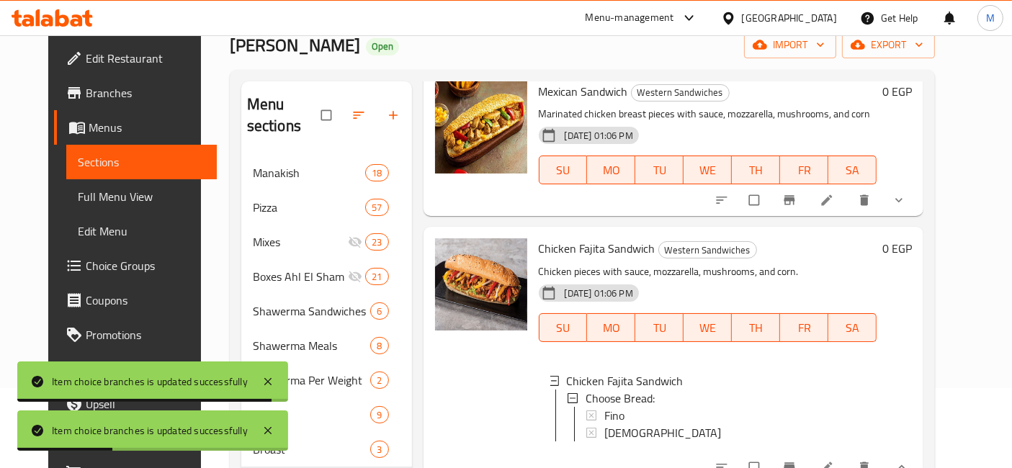
click at [909, 460] on icon "show more" at bounding box center [901, 467] width 14 height 14
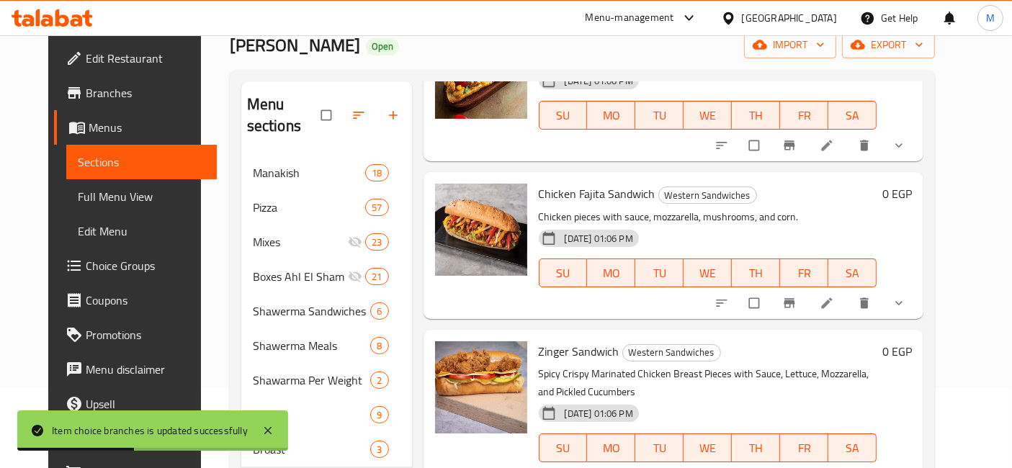
scroll to position [160, 0]
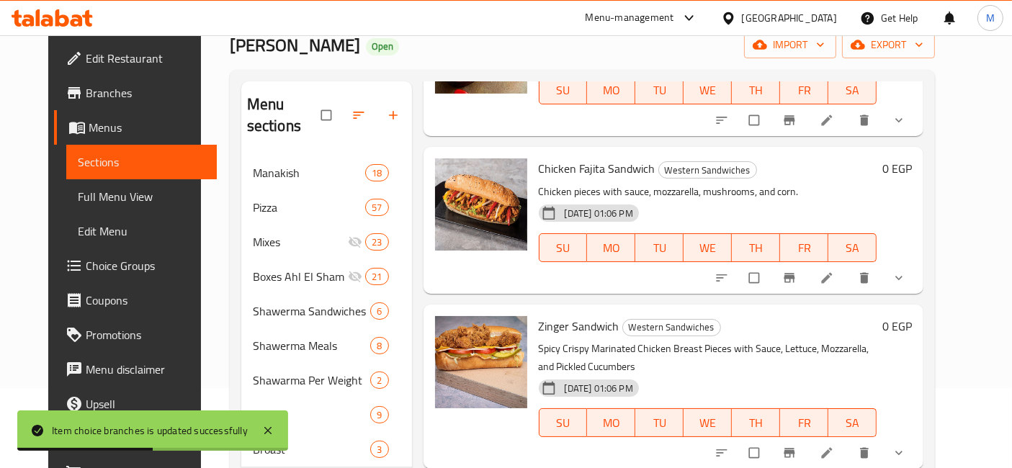
click at [909, 446] on span "show more" at bounding box center [899, 453] width 17 height 14
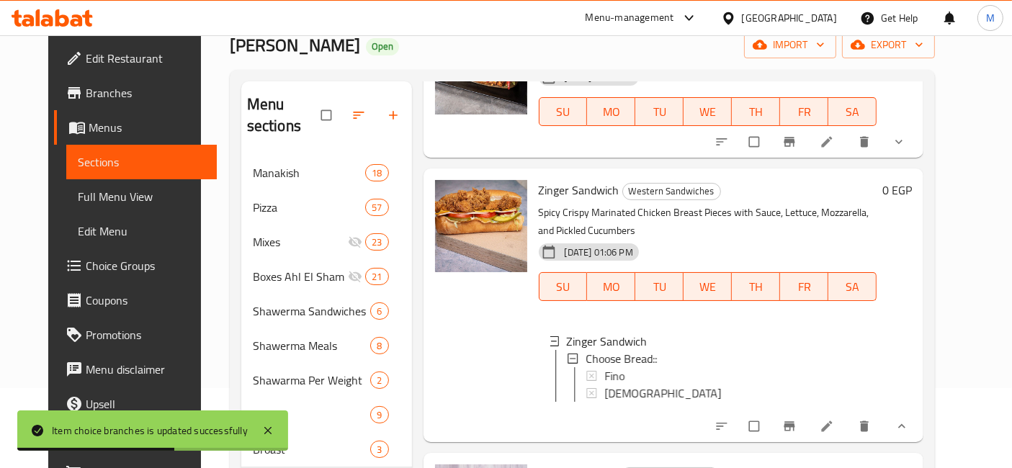
scroll to position [320, 0]
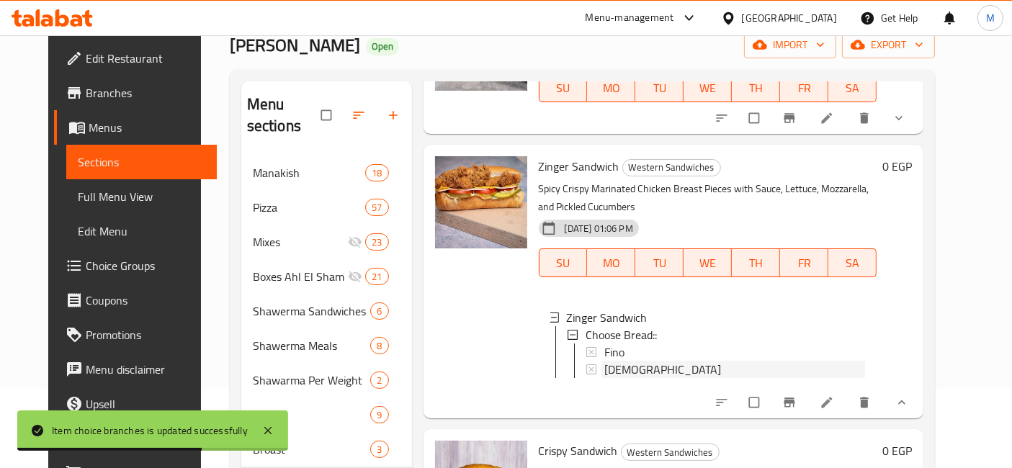
click at [632, 361] on div "Syrian" at bounding box center [734, 369] width 261 height 17
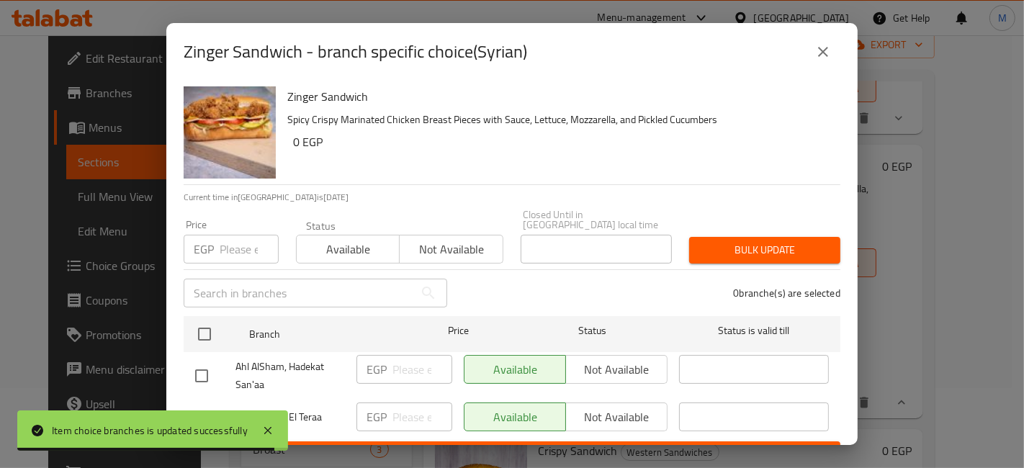
click at [199, 403] on input "checkbox" at bounding box center [201, 418] width 30 height 30
checkbox input "true"
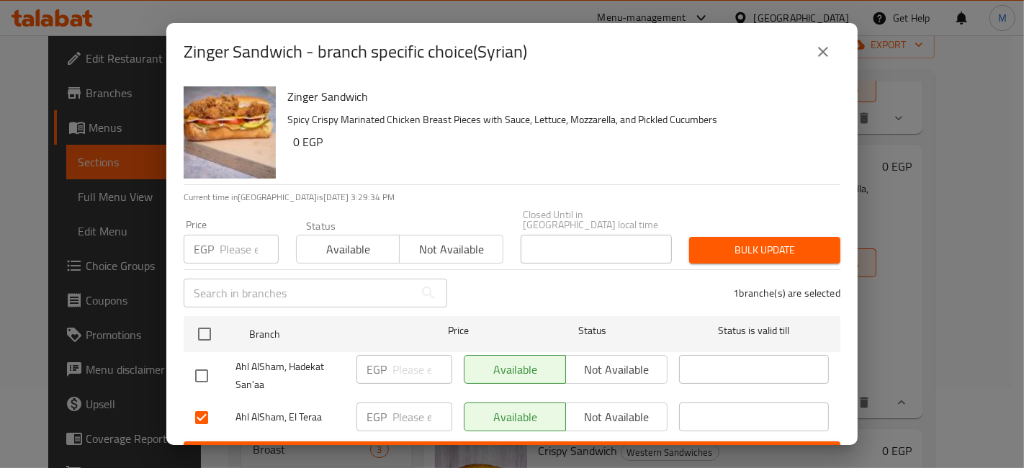
click at [400, 404] on input "number" at bounding box center [422, 417] width 60 height 29
type input "135"
click at [430, 446] on span "Save" at bounding box center [512, 455] width 634 height 18
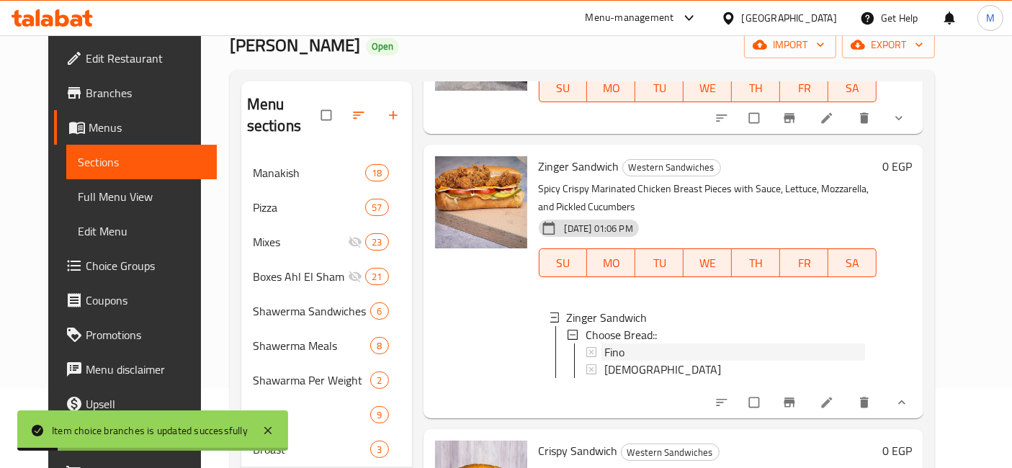
click at [608, 343] on span "Fino" at bounding box center [614, 351] width 20 height 17
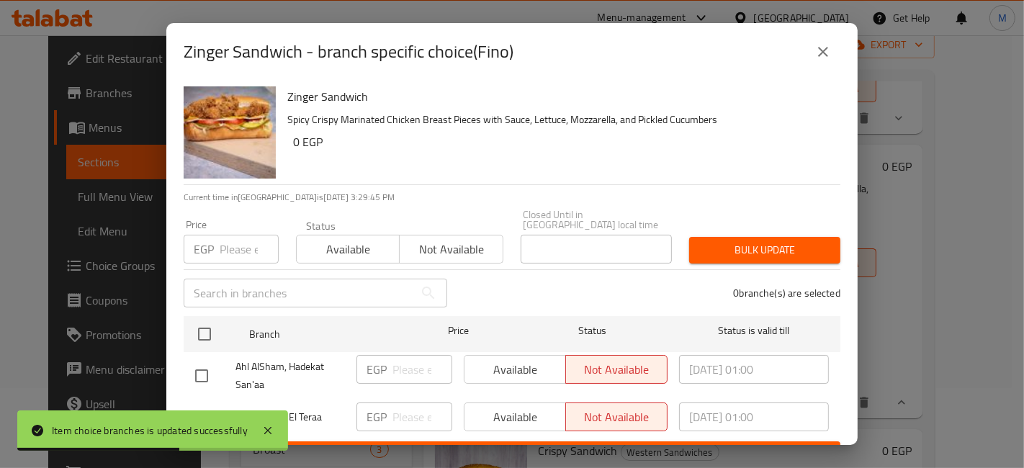
click at [211, 403] on input "checkbox" at bounding box center [201, 418] width 30 height 30
checkbox input "true"
click at [402, 410] on input "number" at bounding box center [422, 417] width 60 height 29
type input "135"
click at [411, 446] on span "Save" at bounding box center [512, 455] width 634 height 18
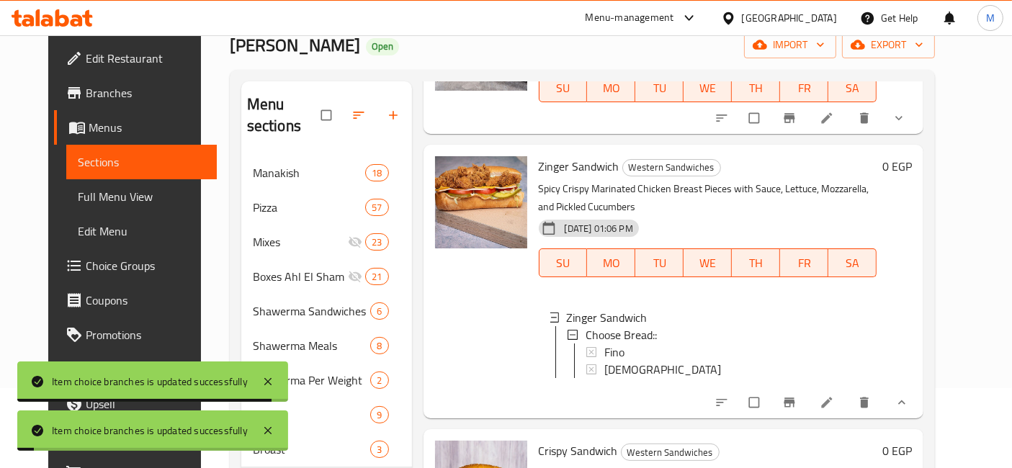
click at [909, 395] on icon "show more" at bounding box center [901, 402] width 14 height 14
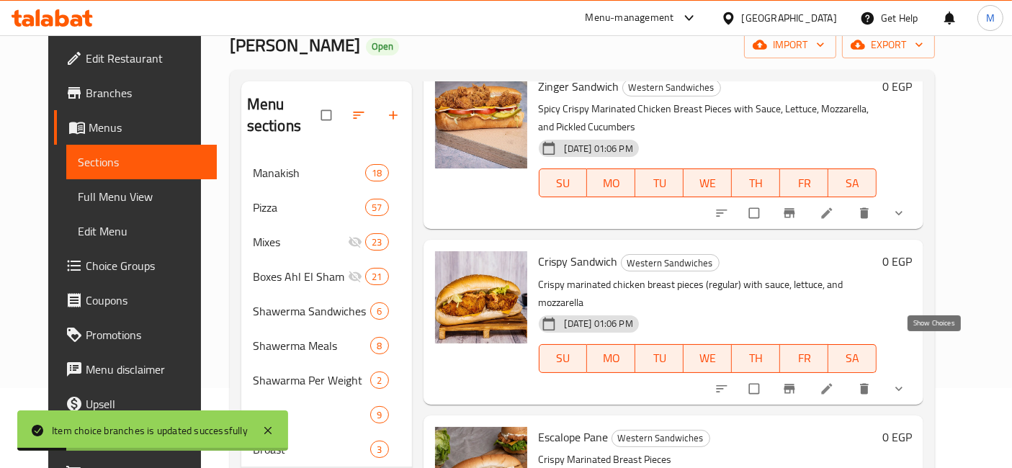
click at [906, 382] on icon "show more" at bounding box center [898, 389] width 14 height 14
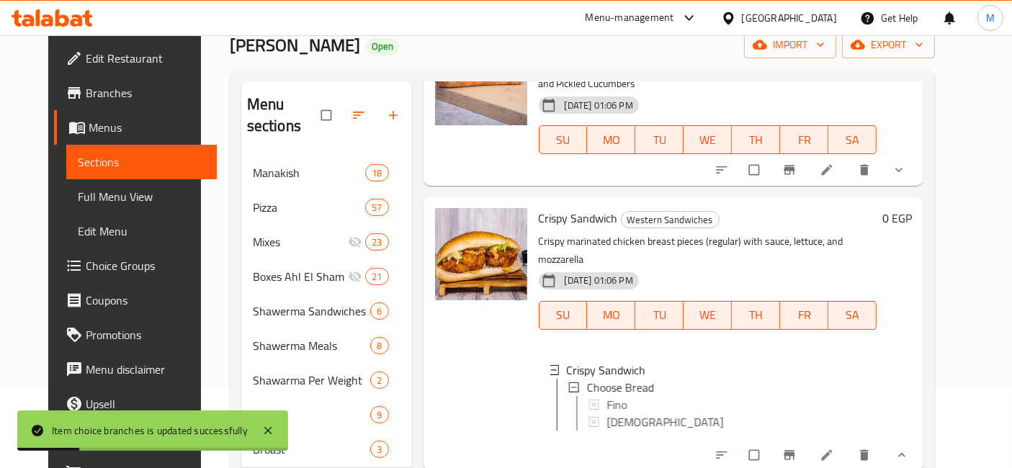
scroll to position [480, 0]
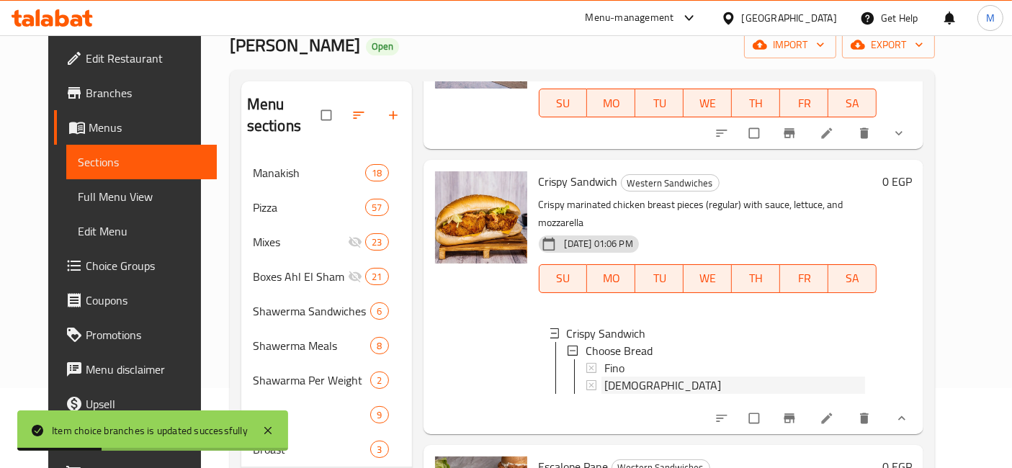
click at [627, 377] on div "Syrian" at bounding box center [734, 385] width 261 height 17
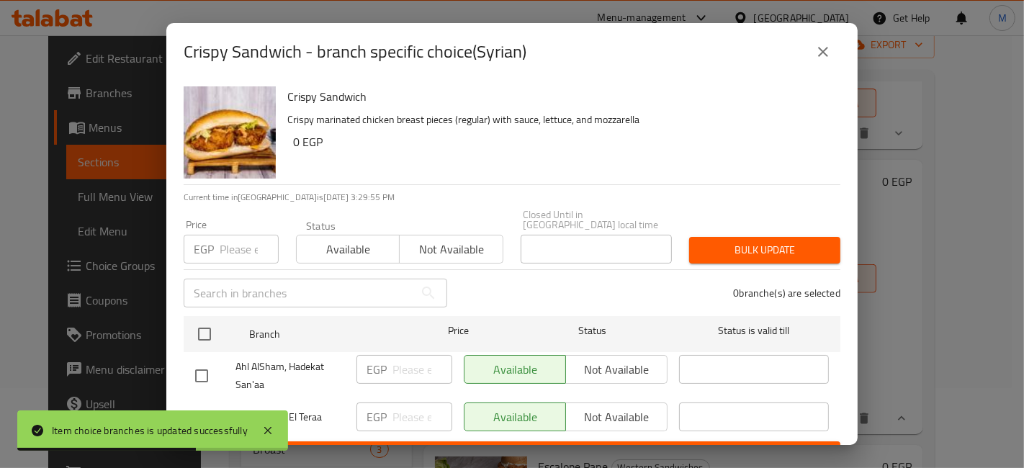
click at [187, 403] on input "checkbox" at bounding box center [201, 418] width 30 height 30
checkbox input "true"
click at [400, 403] on input "number" at bounding box center [422, 417] width 60 height 29
type input "135"
click at [400, 429] on ul "Branch Price Status Status is valid till Ahl AlSham, Hadekat San'aa EGP ​ Avail…" at bounding box center [512, 375] width 657 height 131
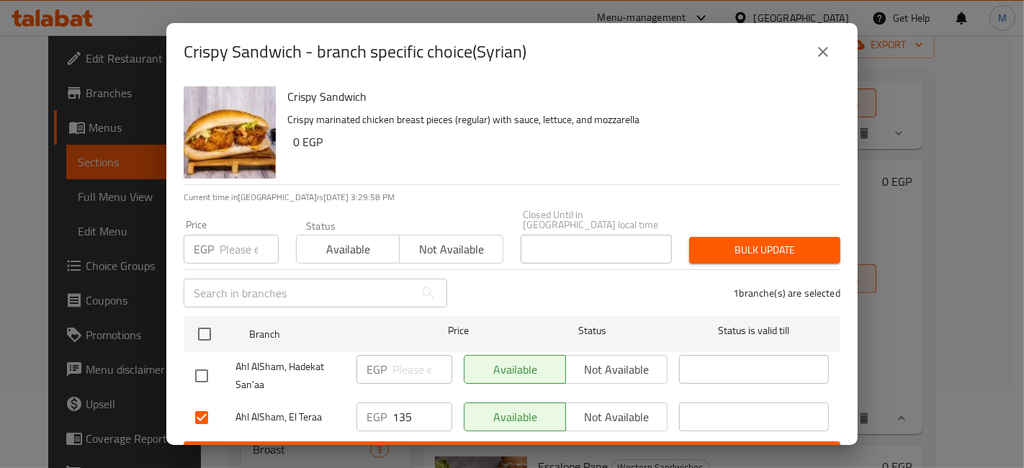
click at [409, 446] on span "Save" at bounding box center [512, 455] width 634 height 18
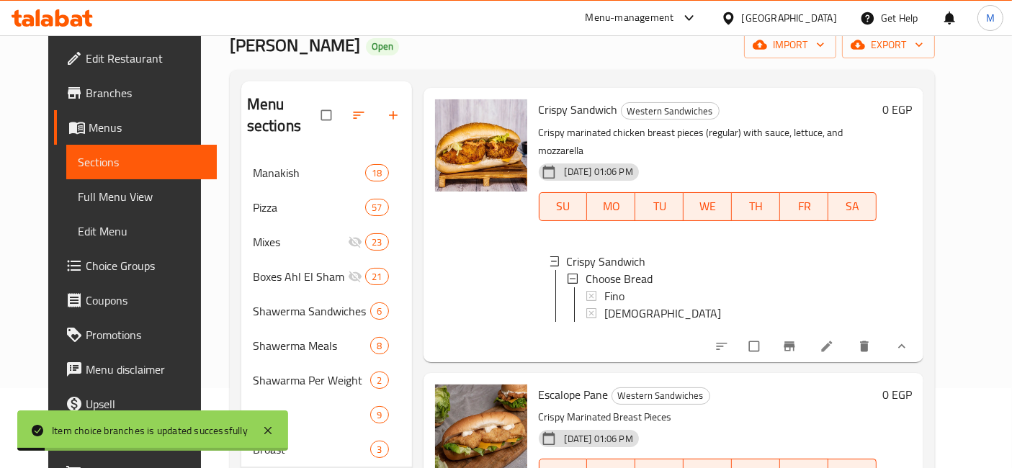
scroll to position [639, 0]
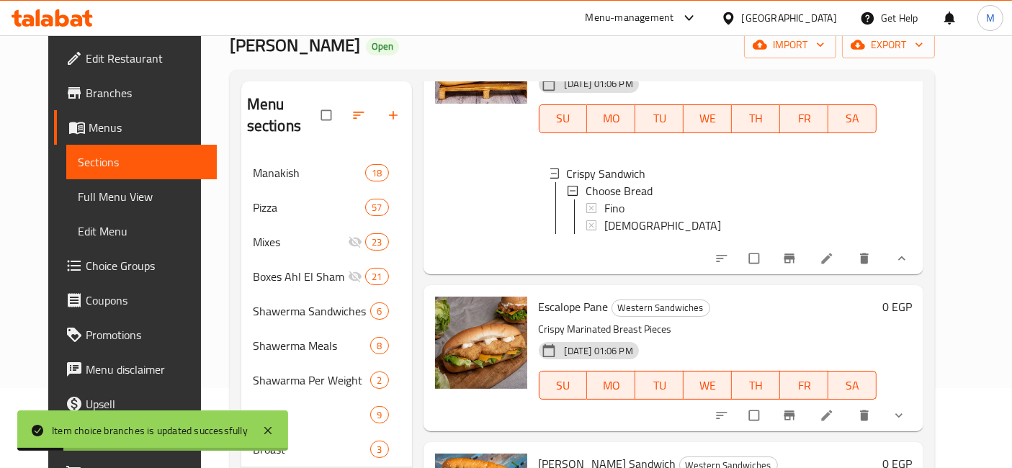
click at [906, 408] on icon "show more" at bounding box center [898, 415] width 14 height 14
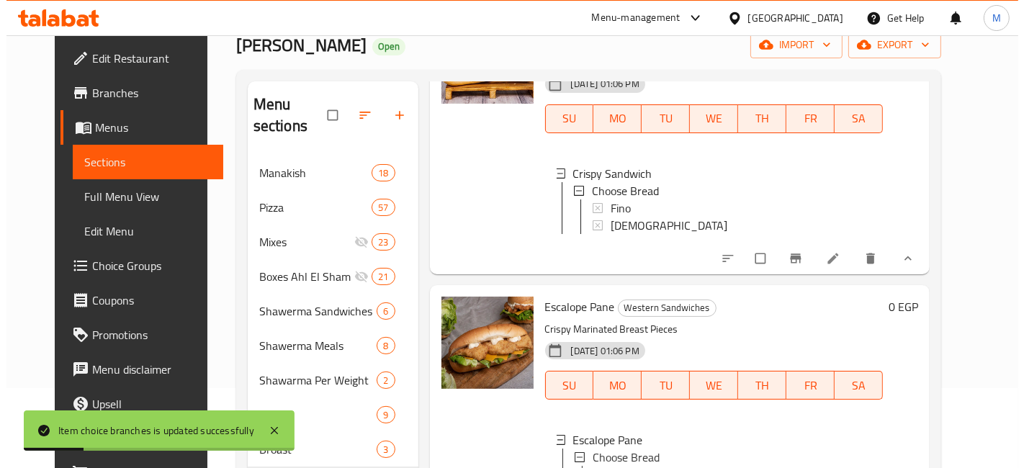
scroll to position [720, 0]
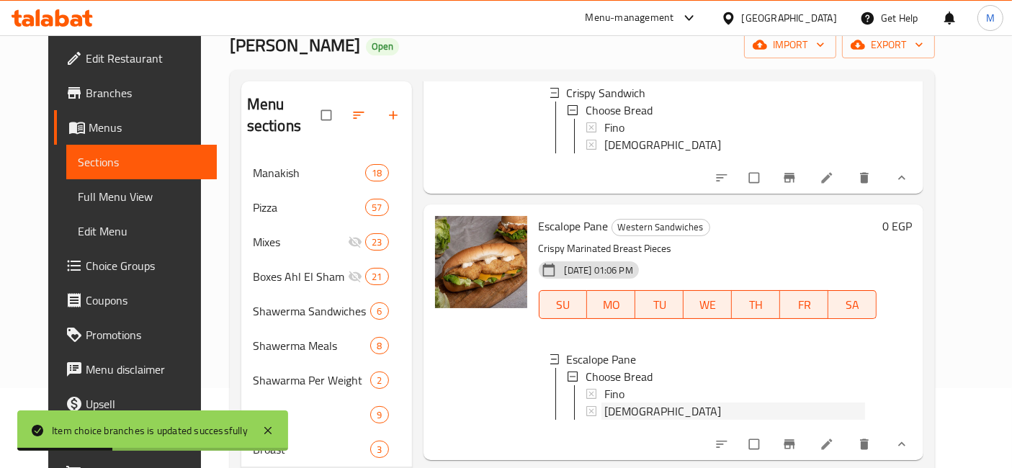
click at [642, 403] on div "Syrian" at bounding box center [734, 411] width 261 height 17
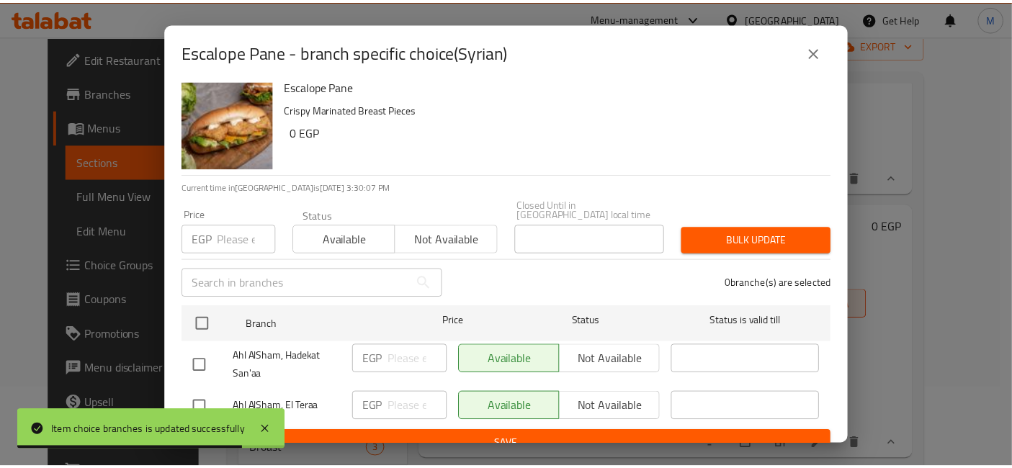
scroll to position [18, 0]
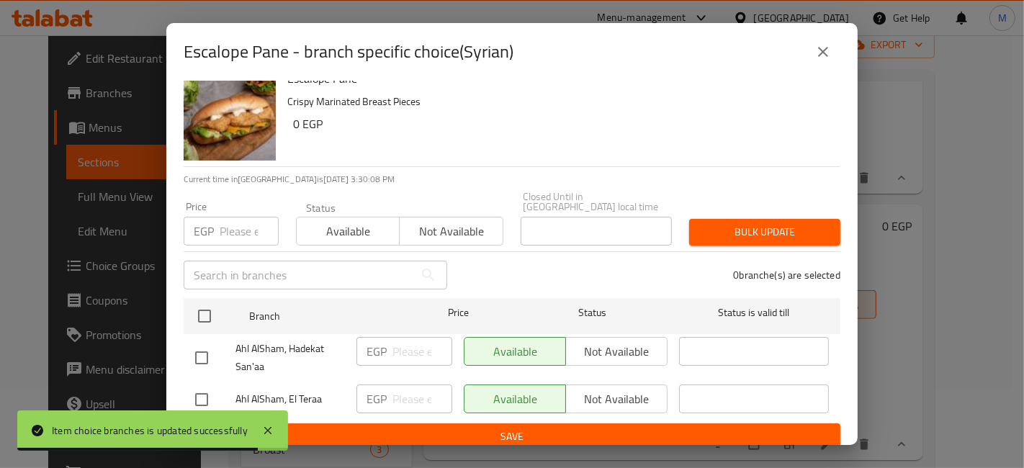
click at [202, 385] on input "checkbox" at bounding box center [201, 400] width 30 height 30
checkbox input "true"
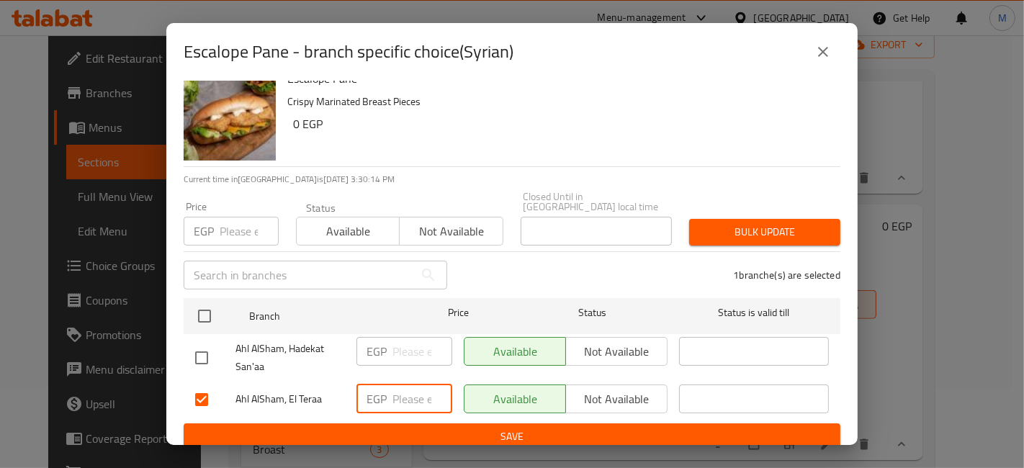
click at [409, 395] on input "number" at bounding box center [422, 399] width 60 height 29
type input "135"
click at [414, 412] on form "Branch Price Status Status is valid till Ahl AlSham, Hadekat San'aa EGP ​ Avail…" at bounding box center [512, 371] width 657 height 158
click at [419, 409] on div "EGP 135 ​" at bounding box center [404, 400] width 107 height 42
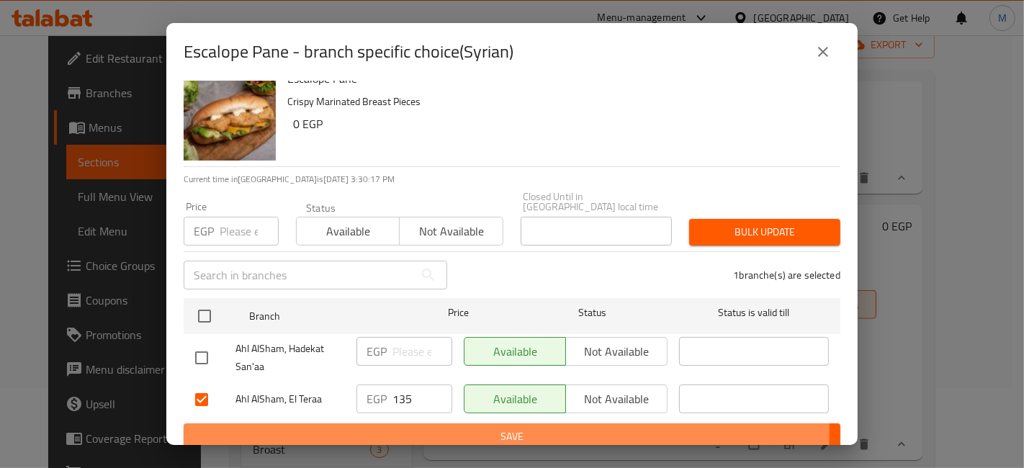
click at [428, 428] on span "Save" at bounding box center [512, 437] width 634 height 18
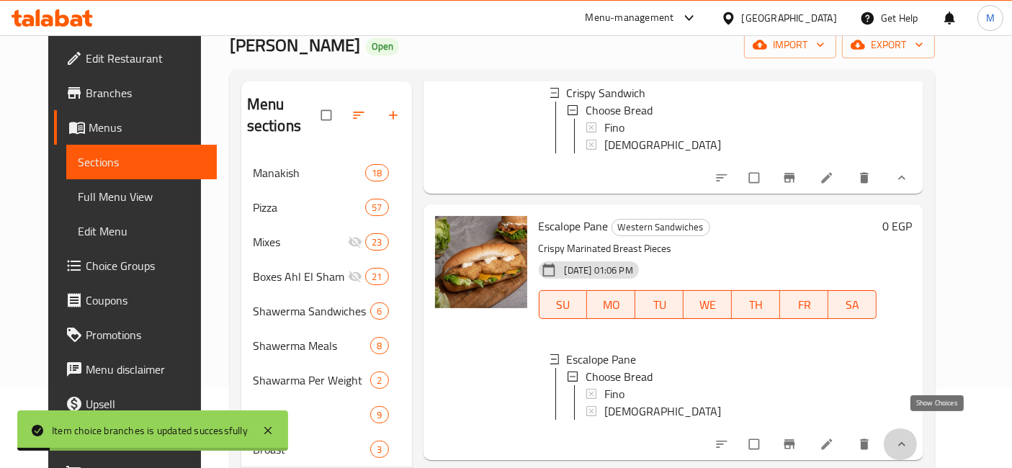
drag, startPoint x: 942, startPoint y: 425, endPoint x: 812, endPoint y: 286, distance: 190.0
click at [909, 437] on icon "show more" at bounding box center [901, 444] width 14 height 14
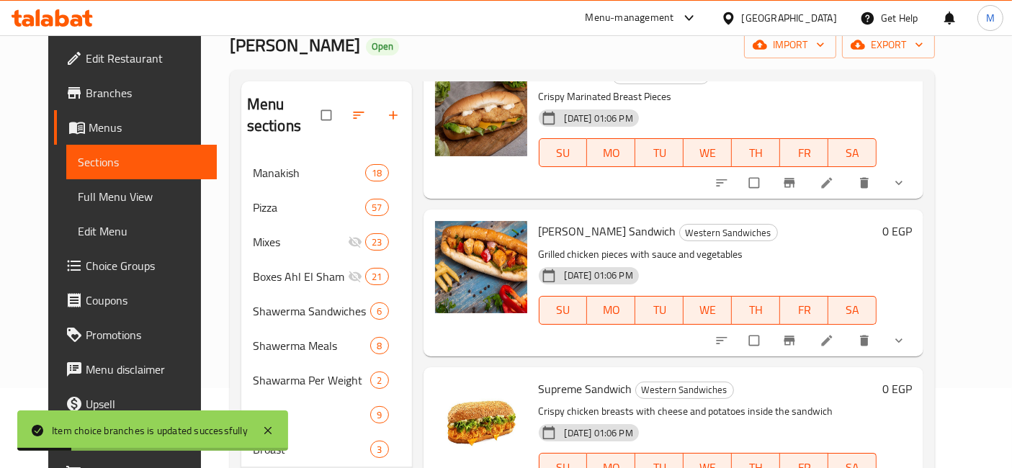
scroll to position [880, 0]
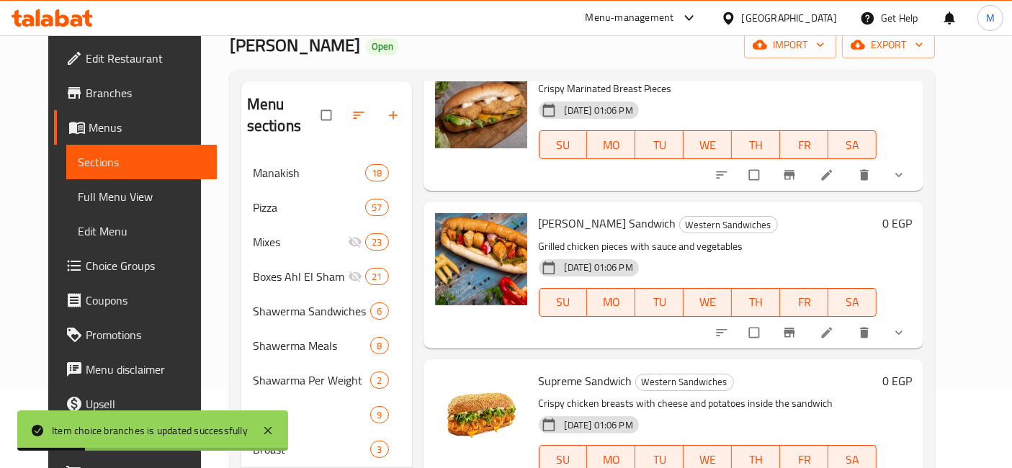
click at [917, 317] on button "show more" at bounding box center [900, 333] width 35 height 32
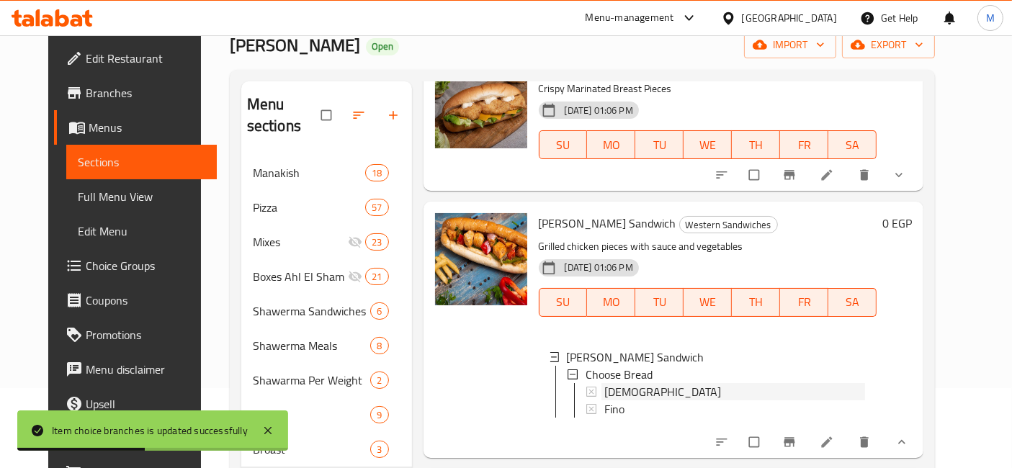
click at [618, 383] on span "Syrian" at bounding box center [662, 391] width 117 height 17
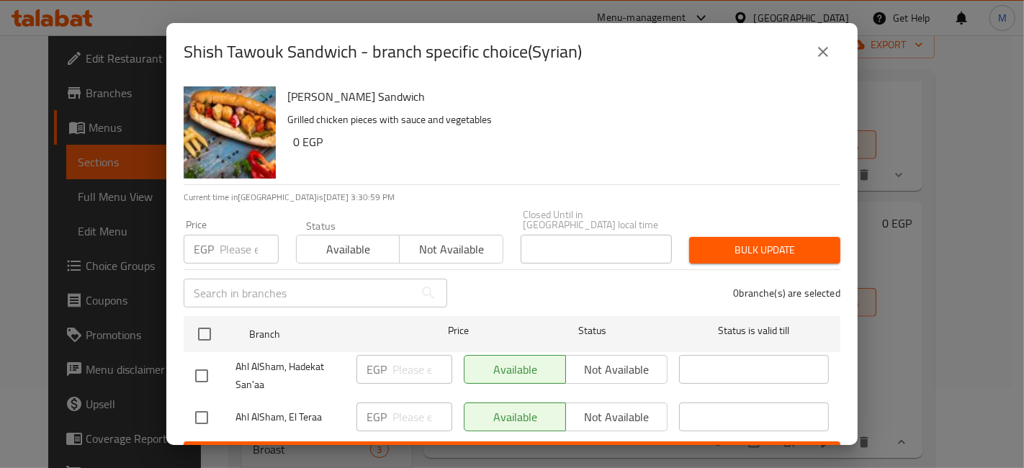
click at [195, 403] on input "checkbox" at bounding box center [201, 418] width 30 height 30
checkbox input "true"
click at [418, 403] on input "number" at bounding box center [422, 417] width 60 height 29
type input "3"
type input "135"
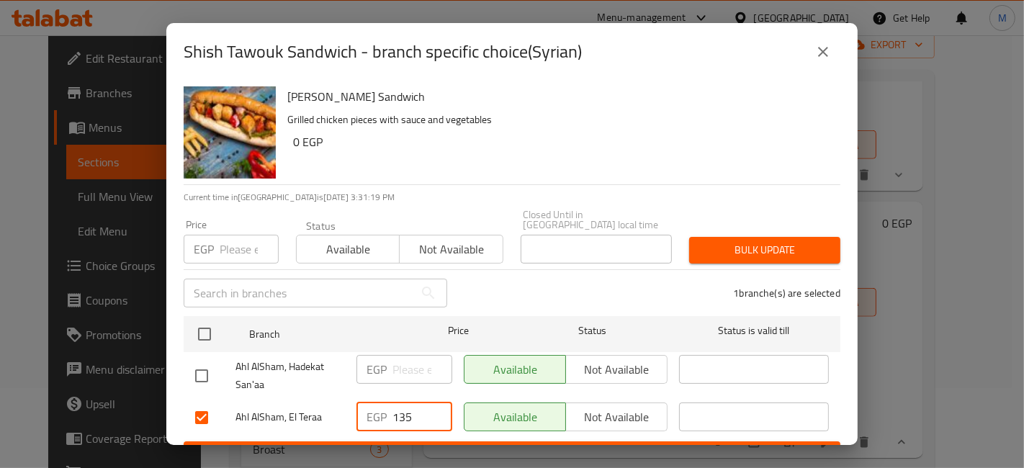
click at [464, 424] on div "Available Not available" at bounding box center [565, 418] width 215 height 42
click at [471, 446] on span "Save" at bounding box center [512, 455] width 634 height 18
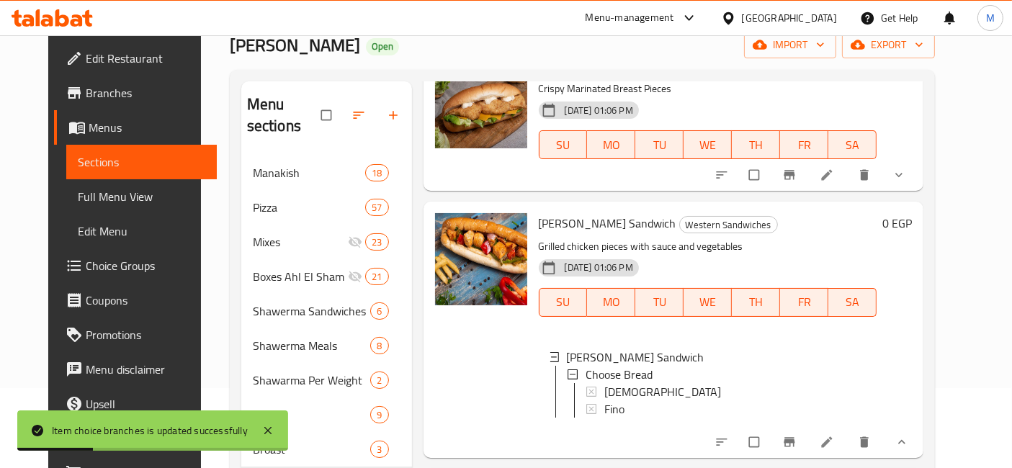
click at [909, 435] on span "show more" at bounding box center [899, 442] width 17 height 14
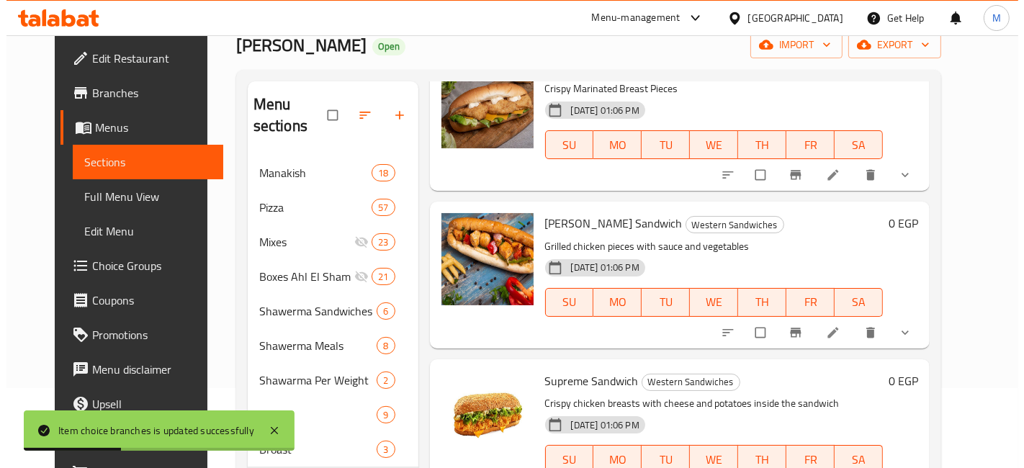
scroll to position [960, 0]
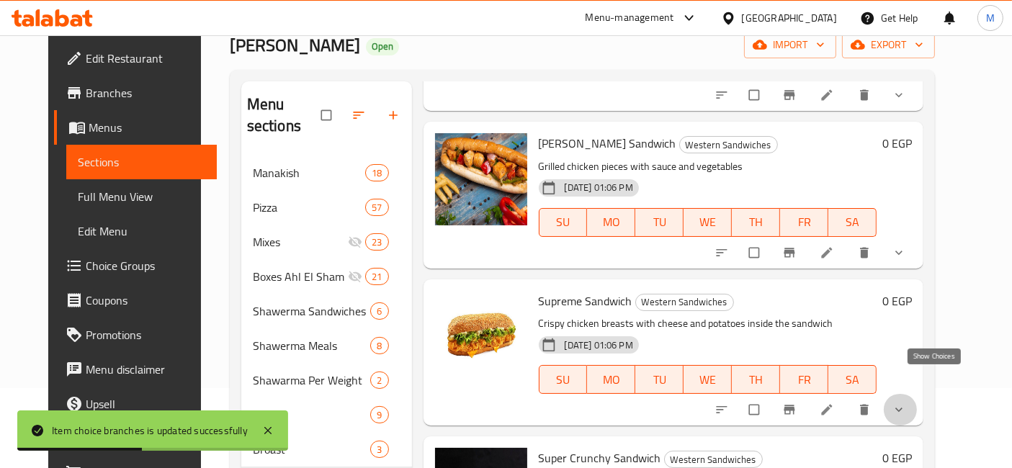
click at [906, 403] on icon "show more" at bounding box center [898, 410] width 14 height 14
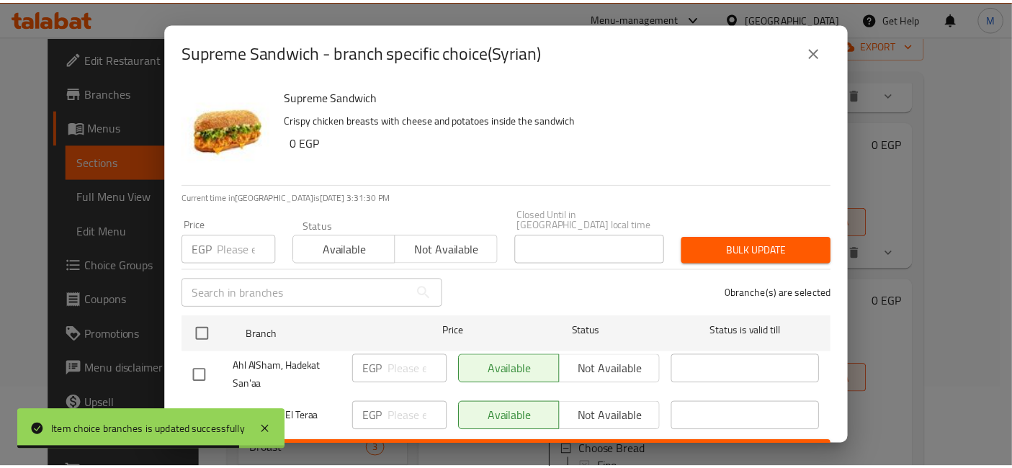
scroll to position [18, 0]
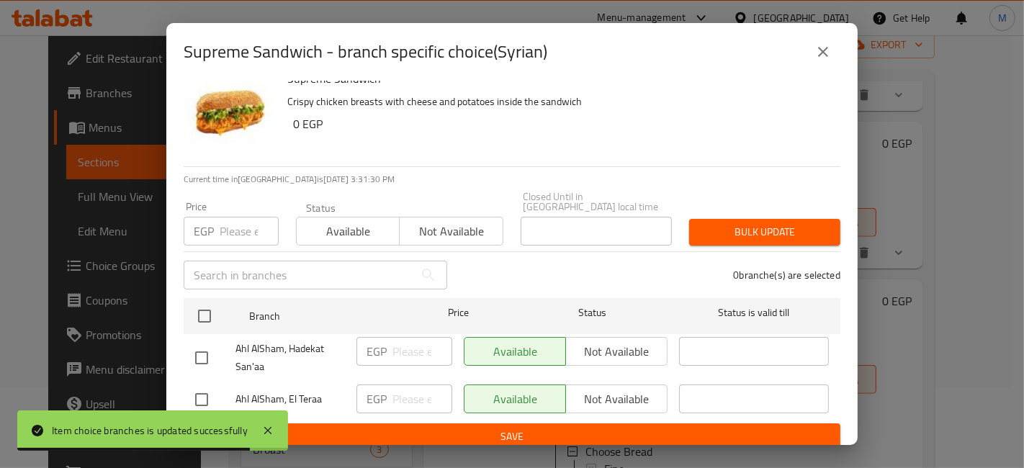
click at [224, 395] on div at bounding box center [215, 400] width 40 height 30
click at [202, 385] on input "checkbox" at bounding box center [201, 400] width 30 height 30
checkbox input "true"
click at [400, 385] on input "number" at bounding box center [422, 399] width 60 height 29
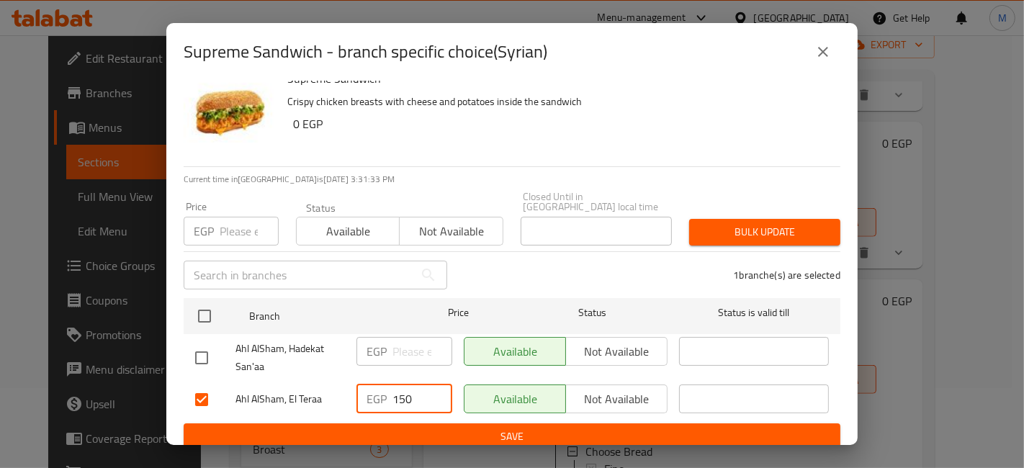
type input "150"
click at [469, 423] on button "Save" at bounding box center [512, 436] width 657 height 27
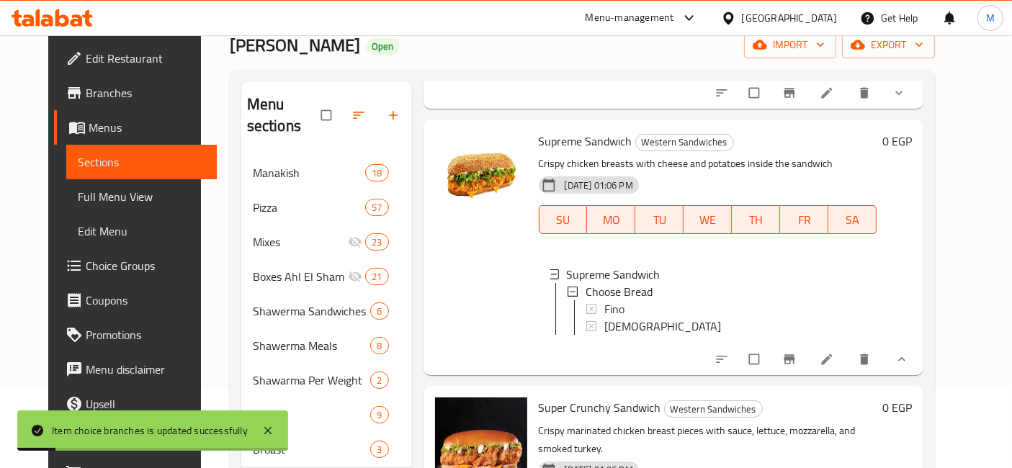
scroll to position [1200, 0]
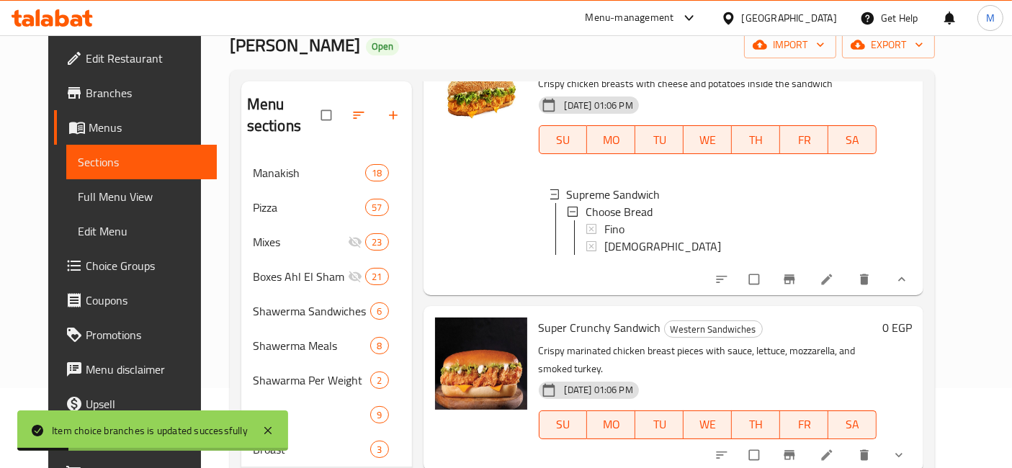
click at [912, 396] on div "0 EGP" at bounding box center [893, 388] width 35 height 141
click at [906, 448] on icon "show more" at bounding box center [898, 455] width 14 height 14
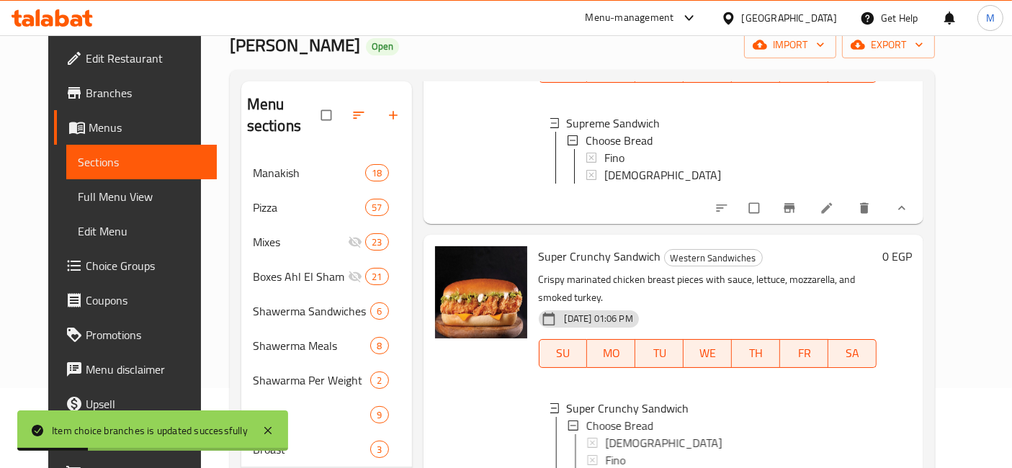
scroll to position [1359, 0]
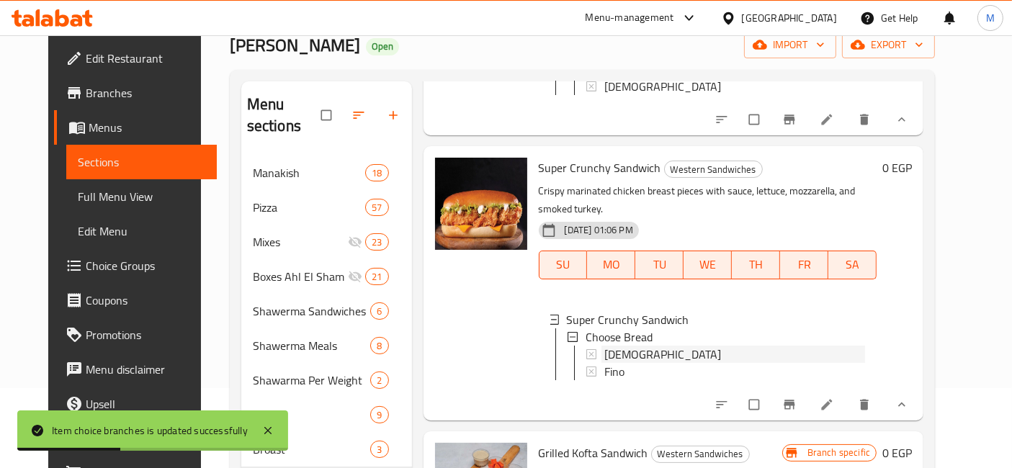
click at [631, 346] on div "Syrian" at bounding box center [734, 354] width 261 height 17
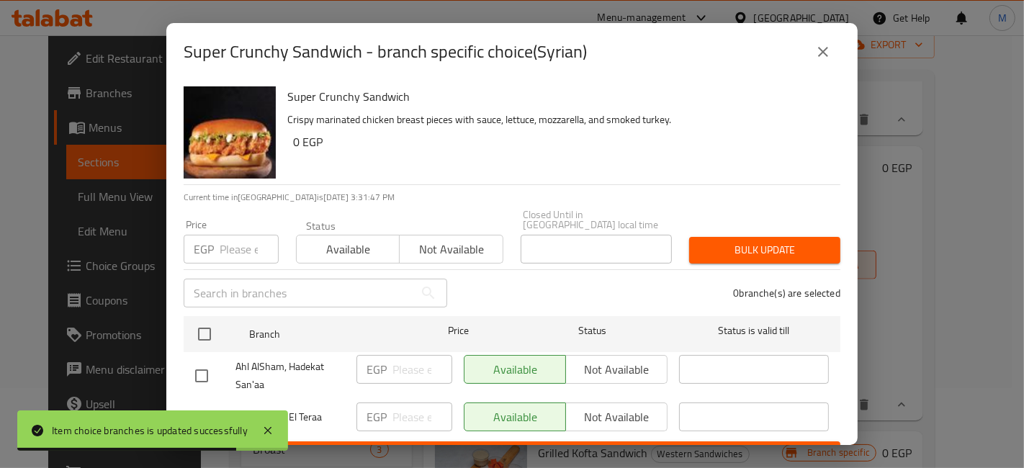
click at [207, 403] on input "checkbox" at bounding box center [201, 418] width 30 height 30
checkbox input "true"
click at [424, 405] on input "number" at bounding box center [422, 417] width 60 height 29
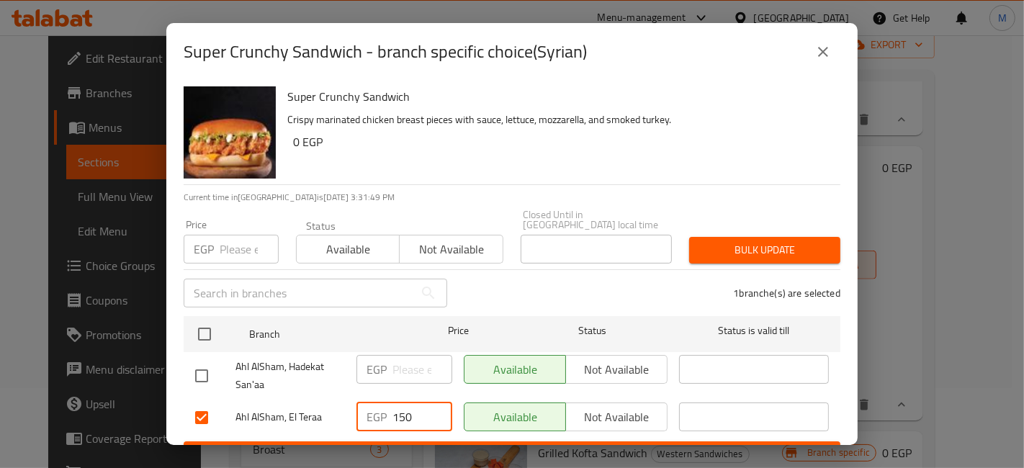
type input "150"
click at [430, 426] on div "EGP 150 ​" at bounding box center [404, 418] width 107 height 42
click at [437, 441] on button "Save" at bounding box center [512, 454] width 657 height 27
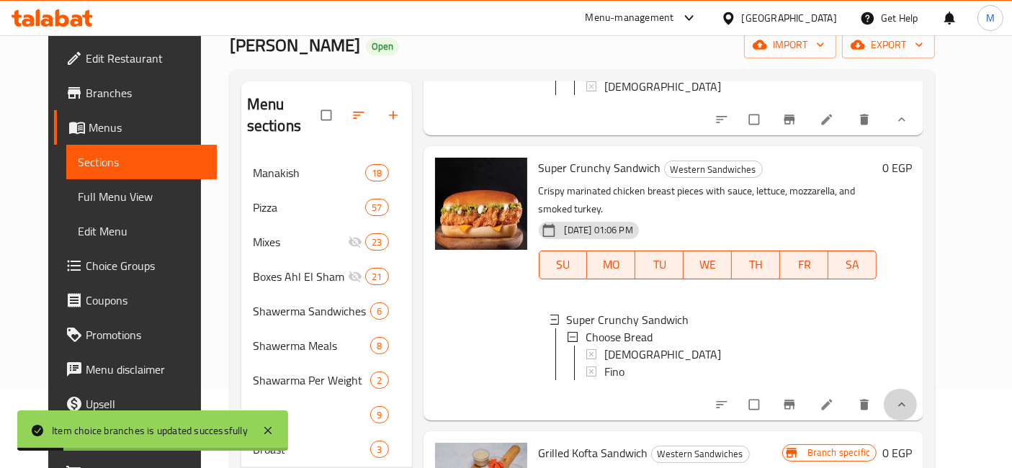
click at [917, 389] on button "show more" at bounding box center [900, 405] width 35 height 32
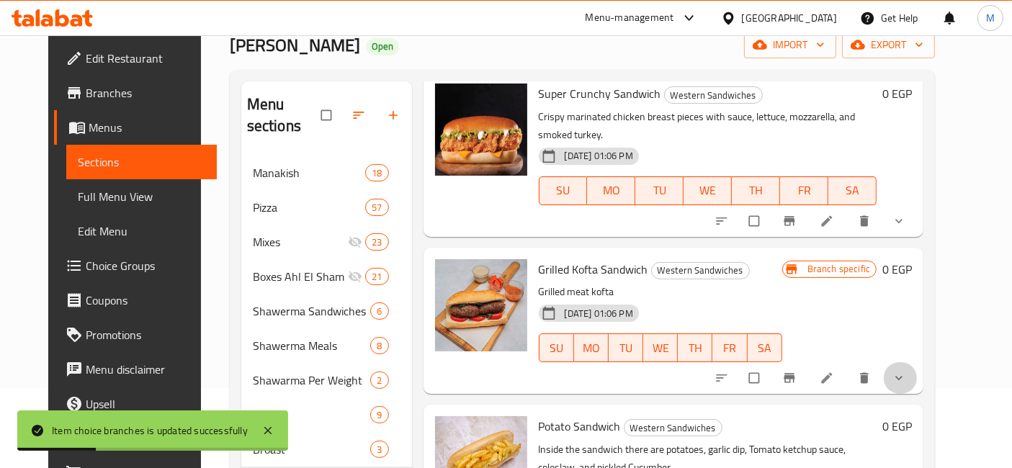
drag, startPoint x: 944, startPoint y: 342, endPoint x: 725, endPoint y: 326, distance: 219.5
click at [909, 371] on span "show more" at bounding box center [899, 378] width 17 height 14
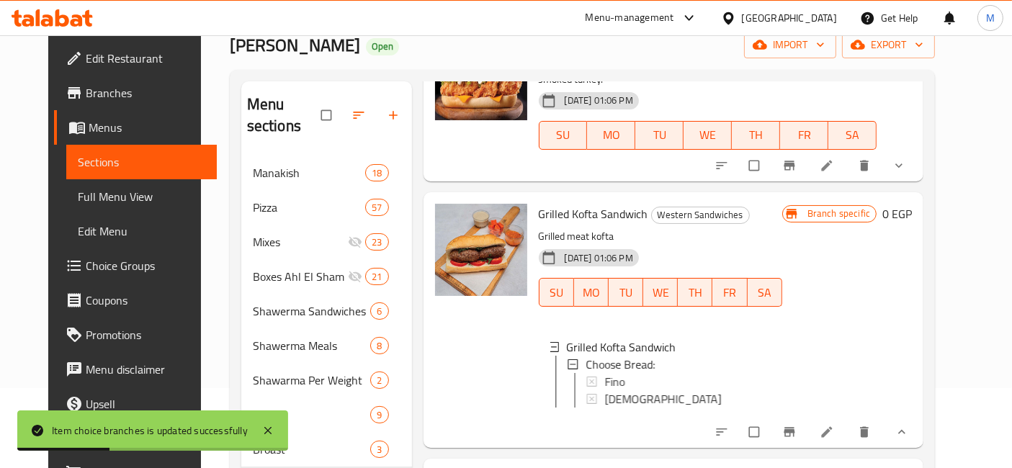
scroll to position [1514, 0]
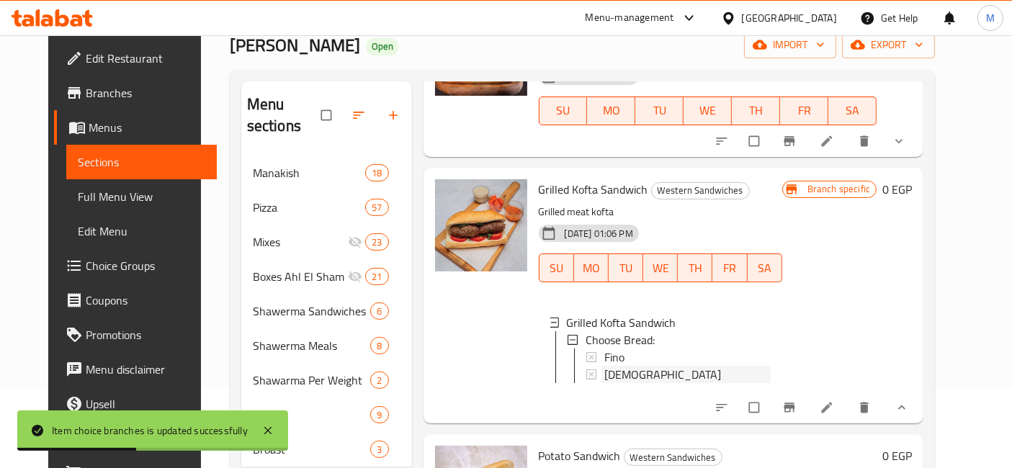
click at [628, 366] on div "Syrian" at bounding box center [687, 374] width 166 height 17
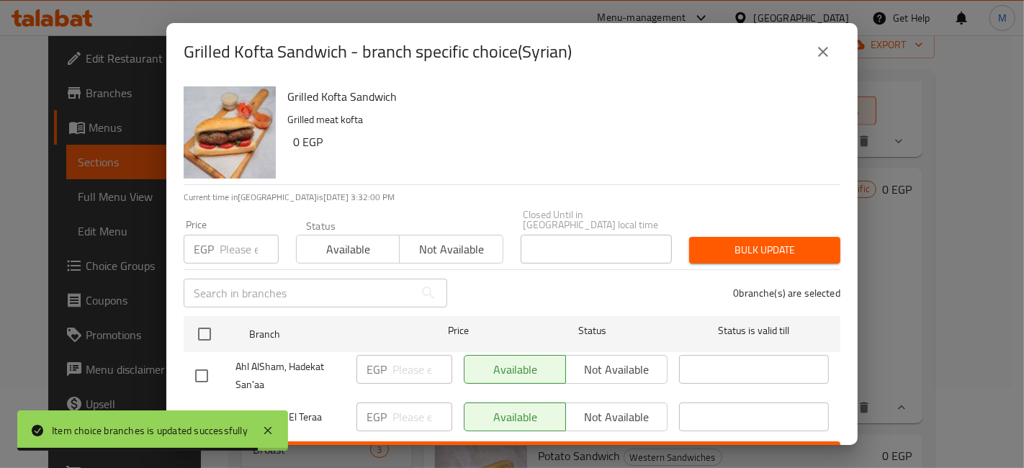
click at [210, 406] on input "checkbox" at bounding box center [201, 418] width 30 height 30
checkbox input "true"
click at [405, 410] on input "number" at bounding box center [422, 417] width 60 height 29
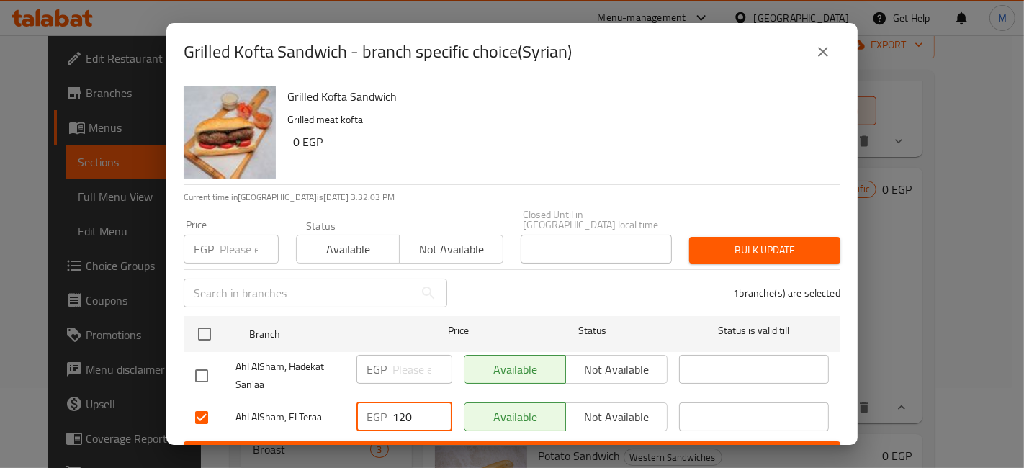
type input "120"
click at [405, 446] on span "Save" at bounding box center [512, 455] width 634 height 18
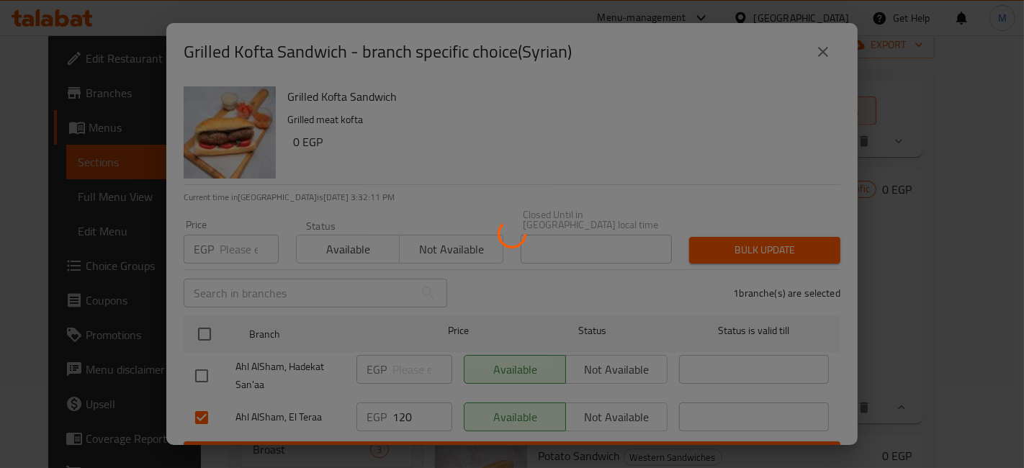
drag, startPoint x: 926, startPoint y: 348, endPoint x: 517, endPoint y: 169, distance: 446.3
click at [517, 169] on div at bounding box center [512, 234] width 1024 height 468
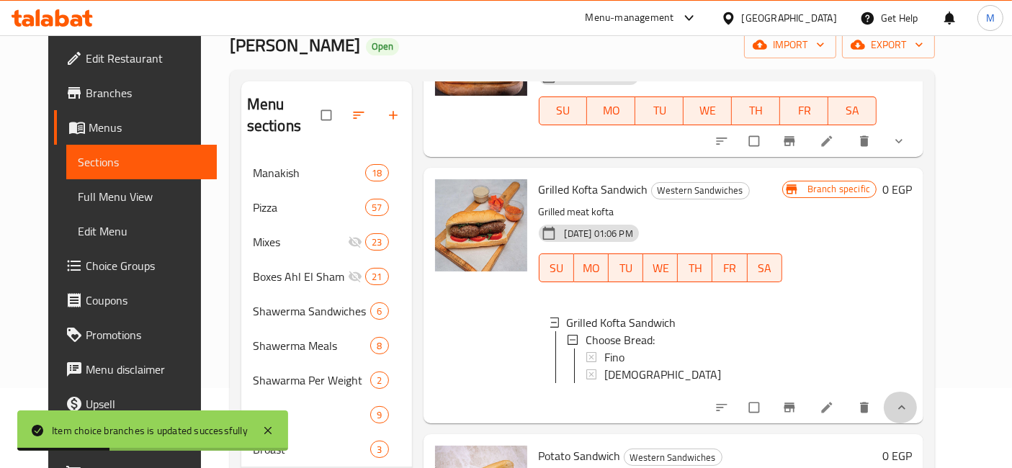
click at [917, 392] on button "show more" at bounding box center [900, 408] width 35 height 32
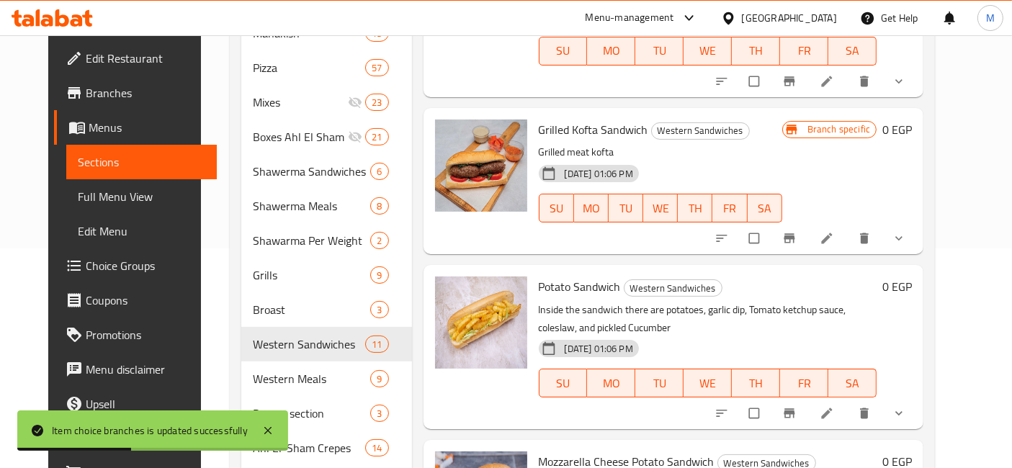
scroll to position [240, 0]
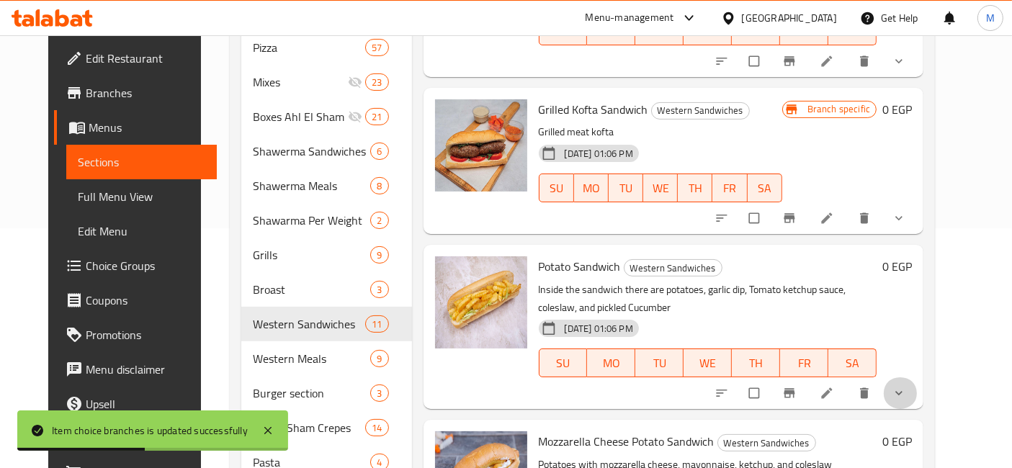
click at [917, 377] on button "show more" at bounding box center [900, 393] width 35 height 32
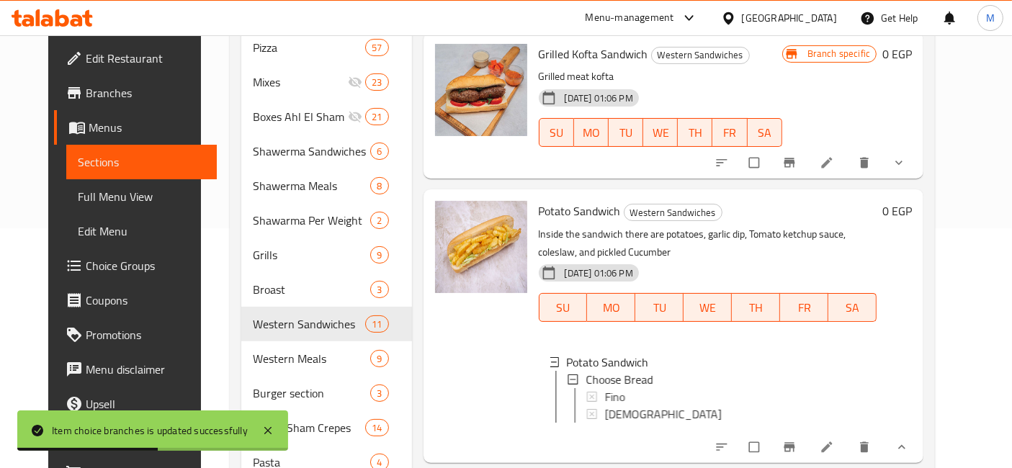
scroll to position [1514, 0]
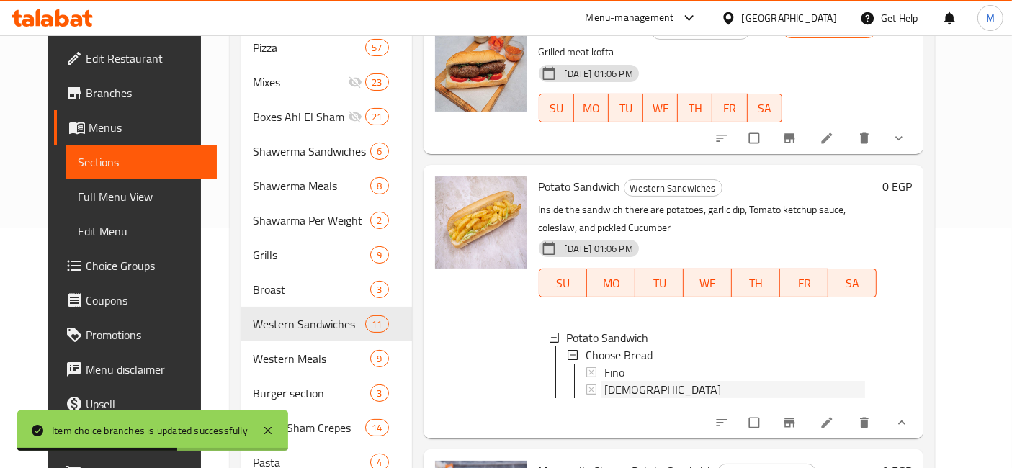
click at [622, 381] on div "Syrian" at bounding box center [734, 389] width 261 height 17
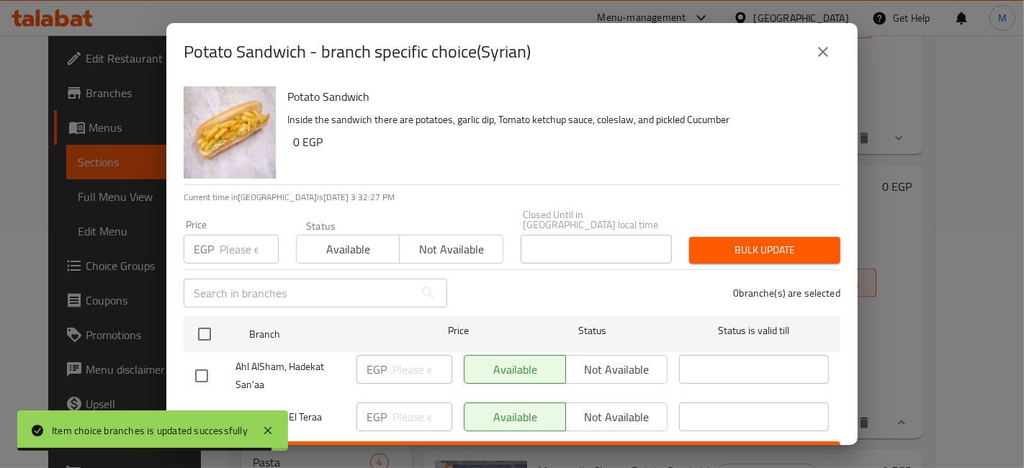
click at [189, 403] on input "checkbox" at bounding box center [201, 418] width 30 height 30
checkbox input "true"
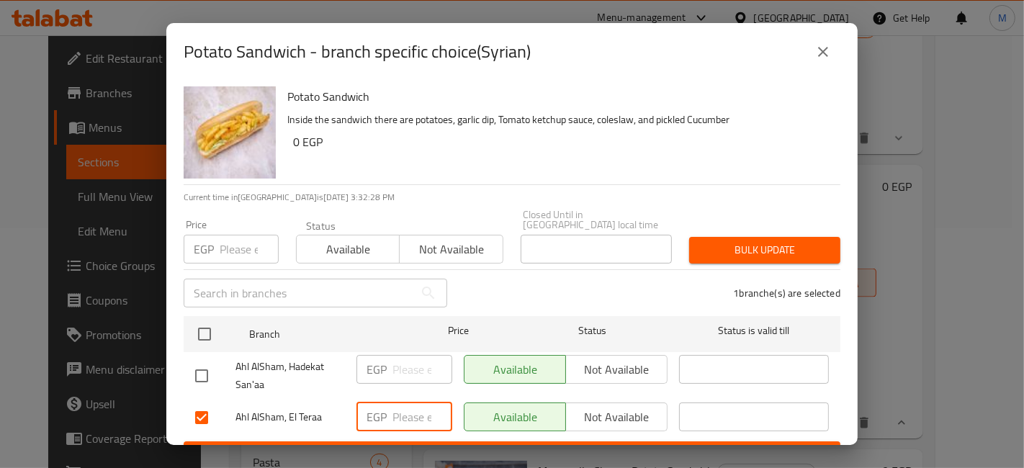
click at [408, 404] on input "number" at bounding box center [422, 417] width 60 height 29
type input "55"
click at [430, 446] on span "Save" at bounding box center [512, 455] width 634 height 18
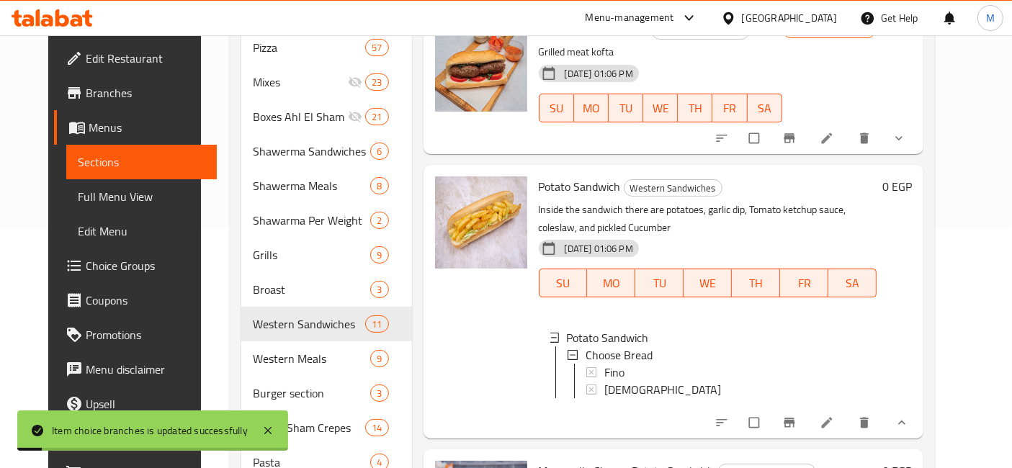
click at [917, 407] on button "show more" at bounding box center [900, 423] width 35 height 32
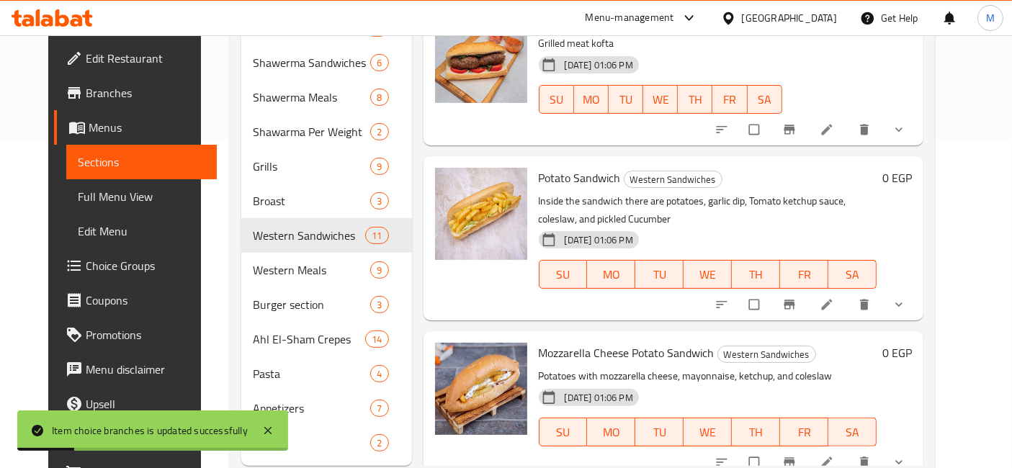
scroll to position [343, 0]
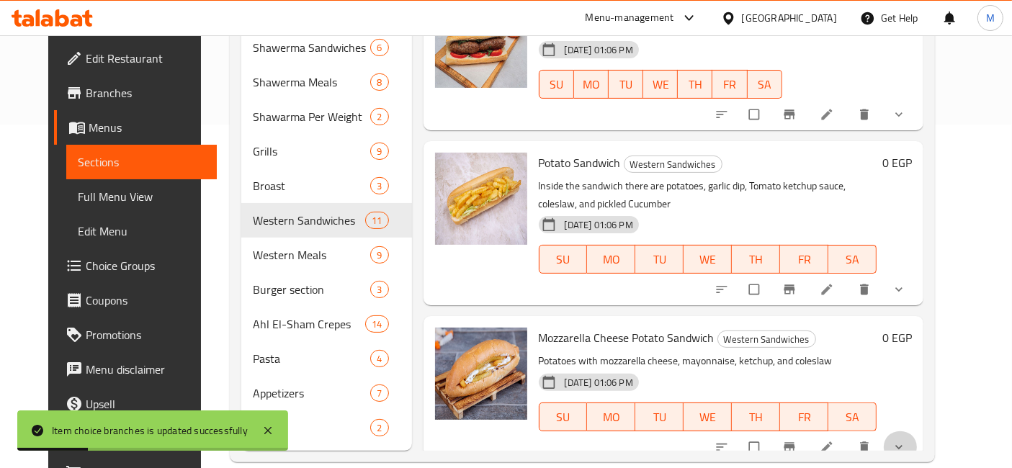
click at [917, 431] on button "show more" at bounding box center [900, 447] width 35 height 32
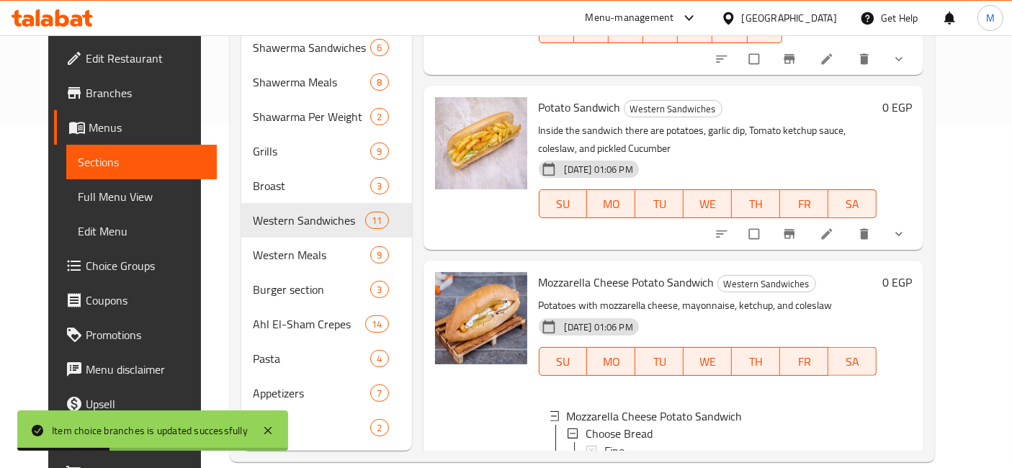
scroll to position [1514, 0]
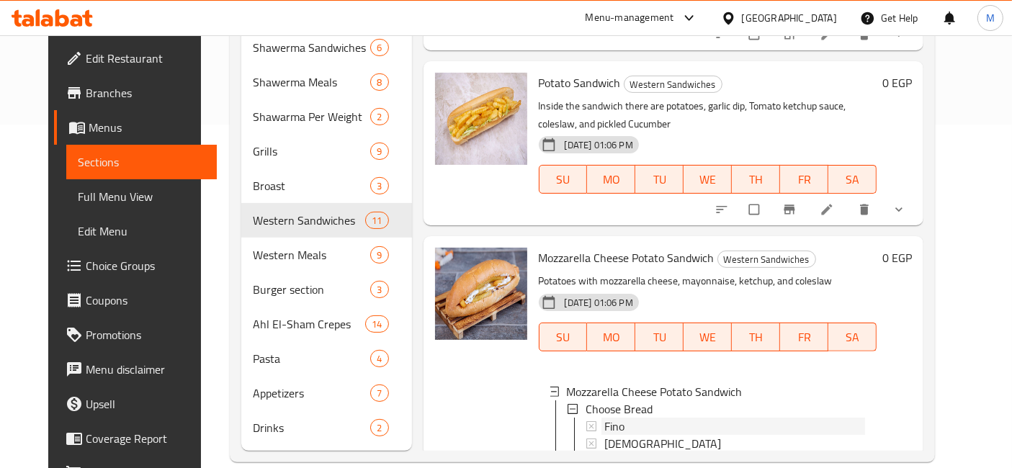
click at [611, 418] on span "Fino" at bounding box center [614, 426] width 20 height 17
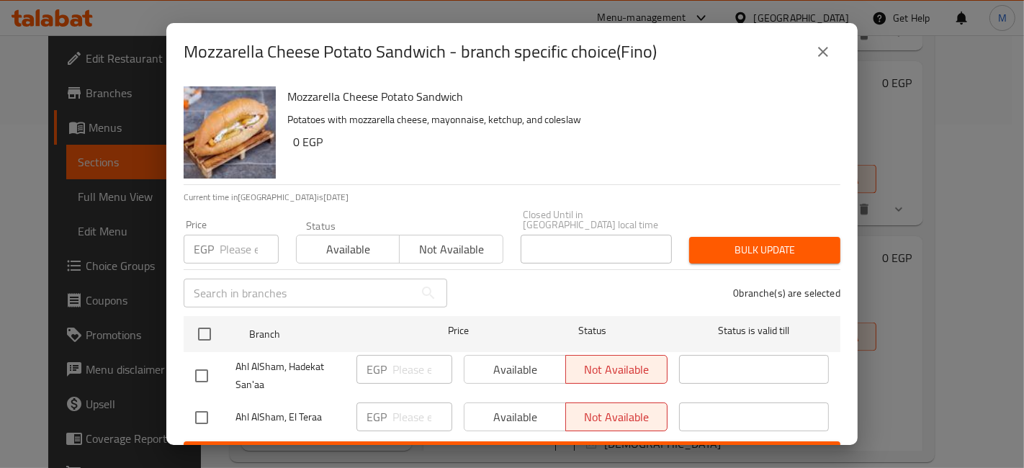
click at [234, 397] on div "Ahl AlSham, El Teraa" at bounding box center [269, 418] width 161 height 42
click at [203, 406] on input "checkbox" at bounding box center [201, 418] width 30 height 30
checkbox input "true"
click at [400, 412] on input "number" at bounding box center [422, 417] width 60 height 29
type input "60"
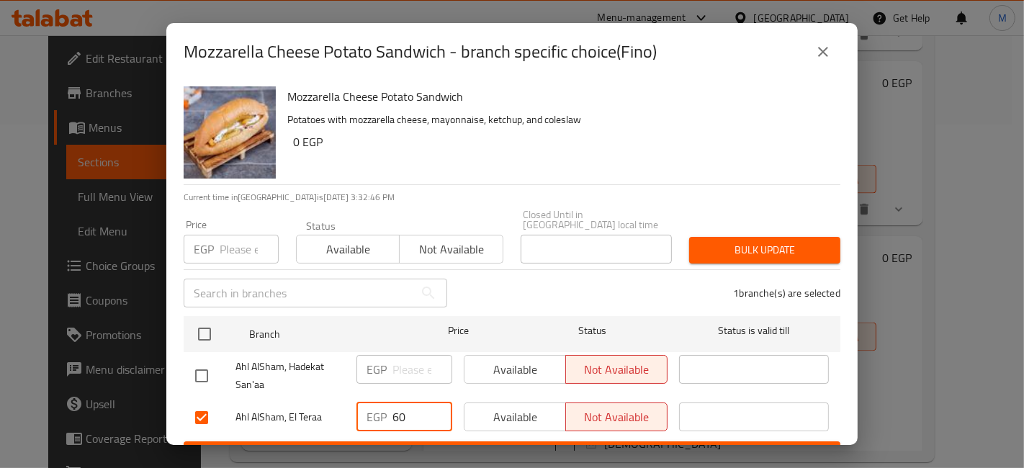
click at [409, 441] on button "Save" at bounding box center [512, 454] width 657 height 27
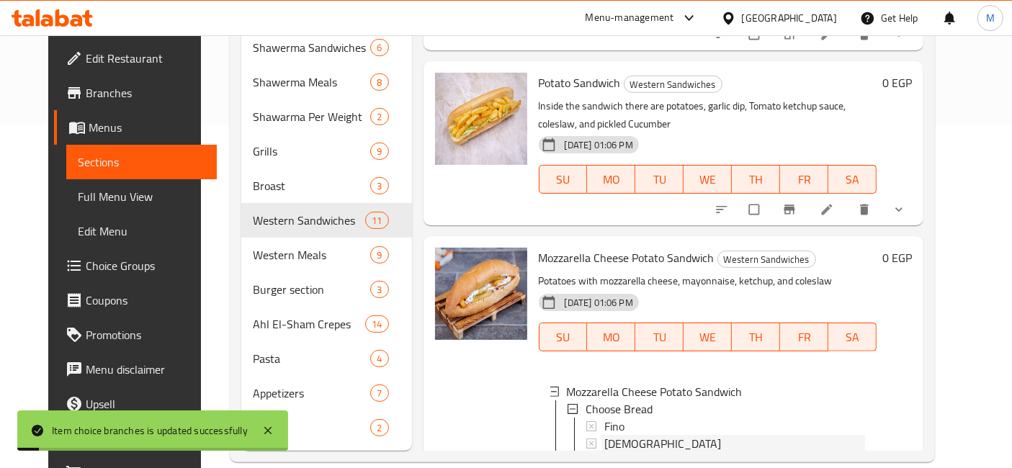
click at [606, 435] on span "Syrian" at bounding box center [662, 443] width 117 height 17
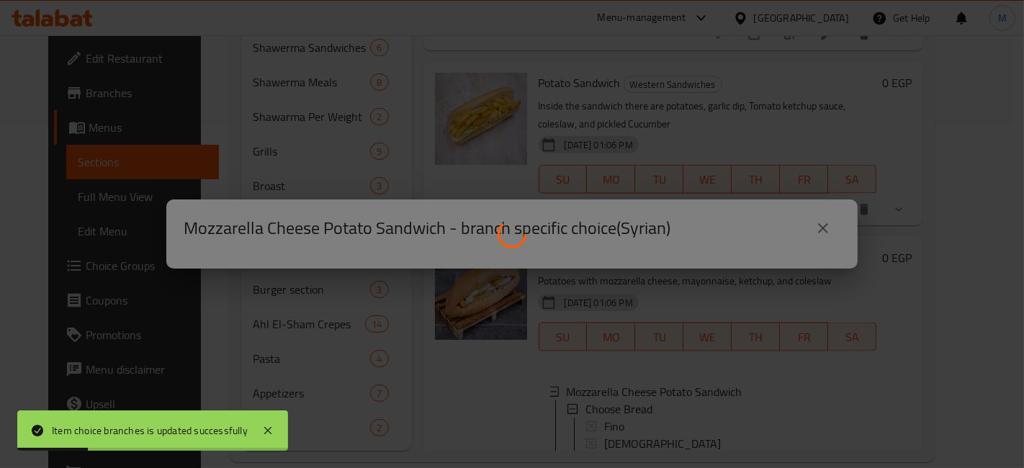
click at [267, 421] on div "Item choice branches is updated successfully" at bounding box center [152, 430] width 271 height 40
click at [261, 426] on icon at bounding box center [267, 430] width 17 height 17
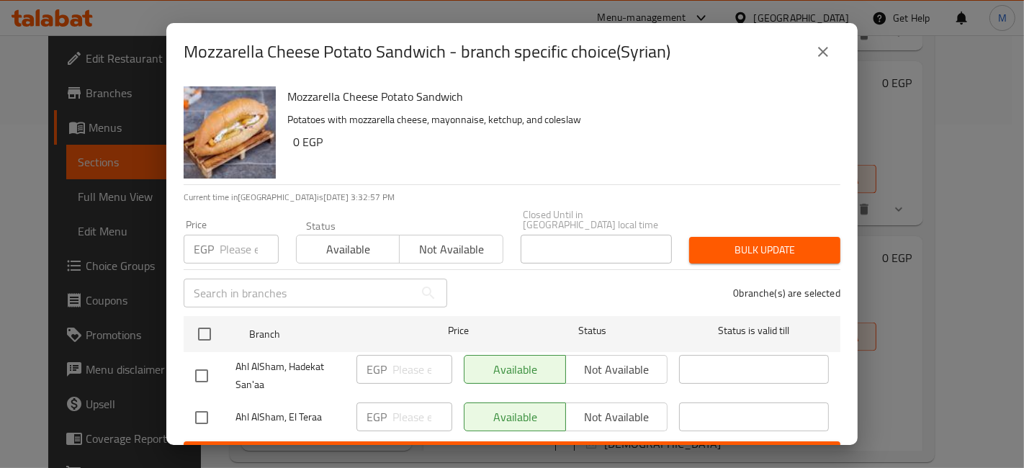
click at [199, 420] on input "checkbox" at bounding box center [201, 418] width 30 height 30
checkbox input "true"
click at [392, 418] on input "number" at bounding box center [422, 417] width 60 height 29
type input "60"
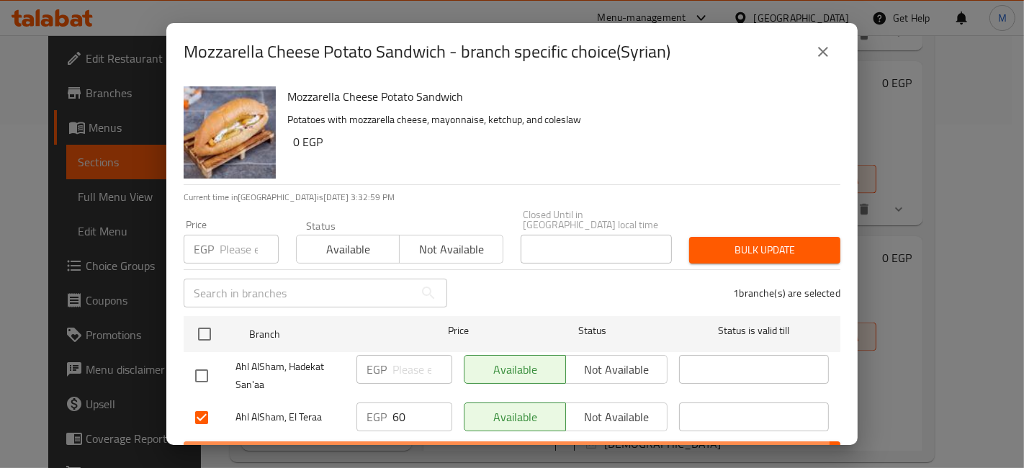
click at [397, 441] on button "Save" at bounding box center [512, 454] width 657 height 27
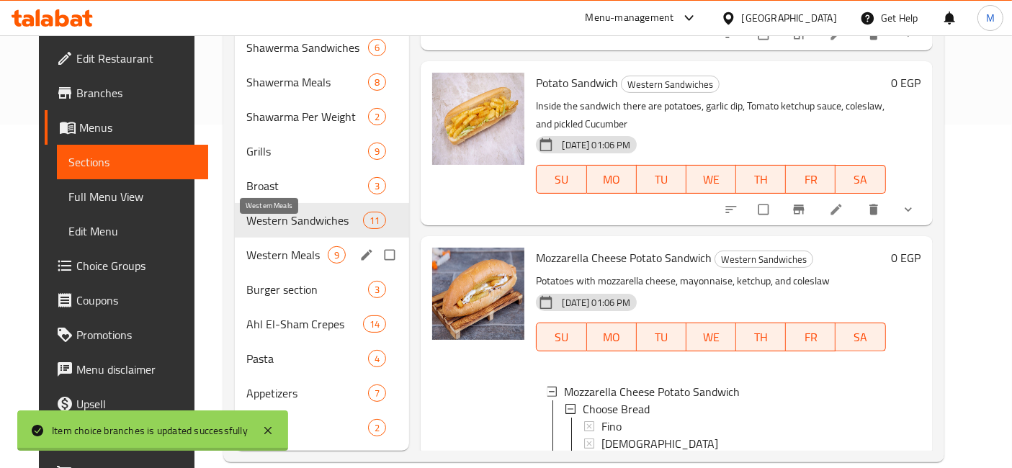
click at [300, 246] on span "Western Meals" at bounding box center [286, 254] width 81 height 17
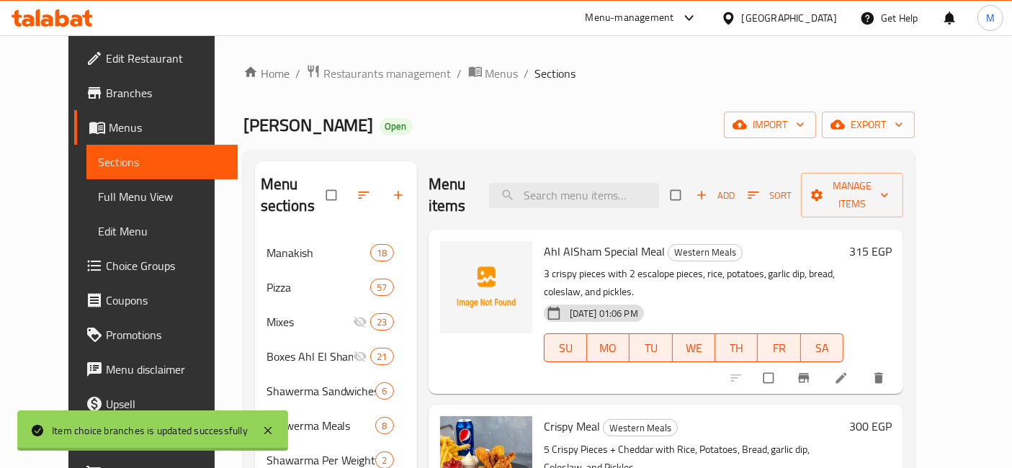
click at [809, 374] on icon "Branch-specific-item" at bounding box center [803, 378] width 11 height 9
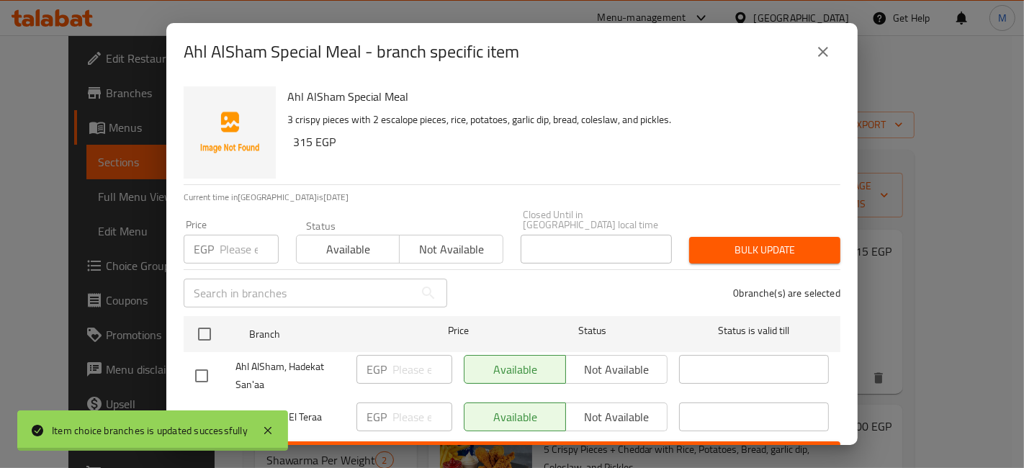
click at [205, 403] on input "checkbox" at bounding box center [201, 418] width 30 height 30
checkbox input "true"
click at [389, 407] on div "EGP ​" at bounding box center [404, 417] width 96 height 29
type input "270"
click at [403, 446] on span "Save" at bounding box center [512, 455] width 634 height 18
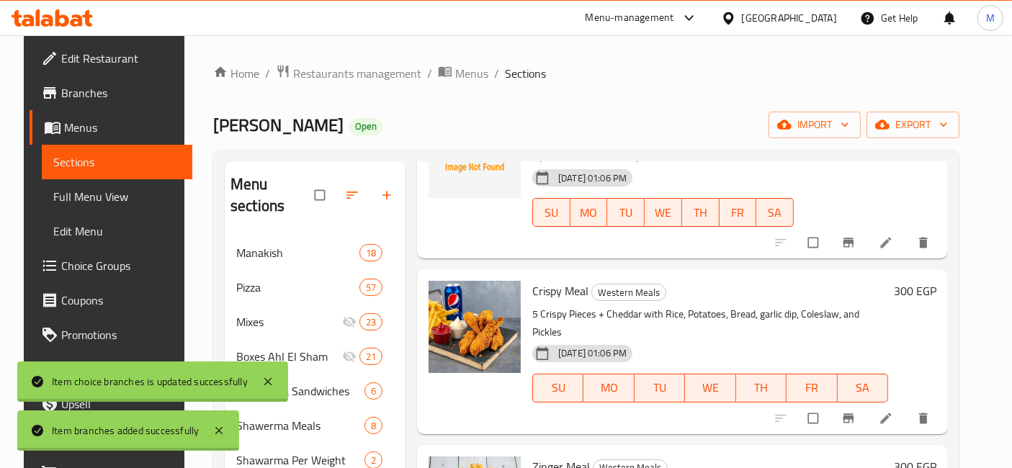
scroll to position [160, 0]
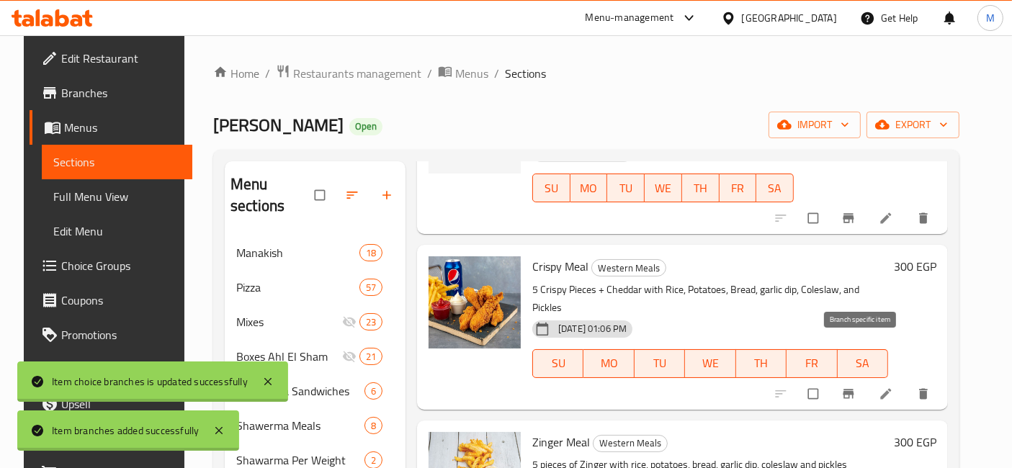
click at [853, 387] on icon "Branch-specific-item" at bounding box center [848, 394] width 14 height 14
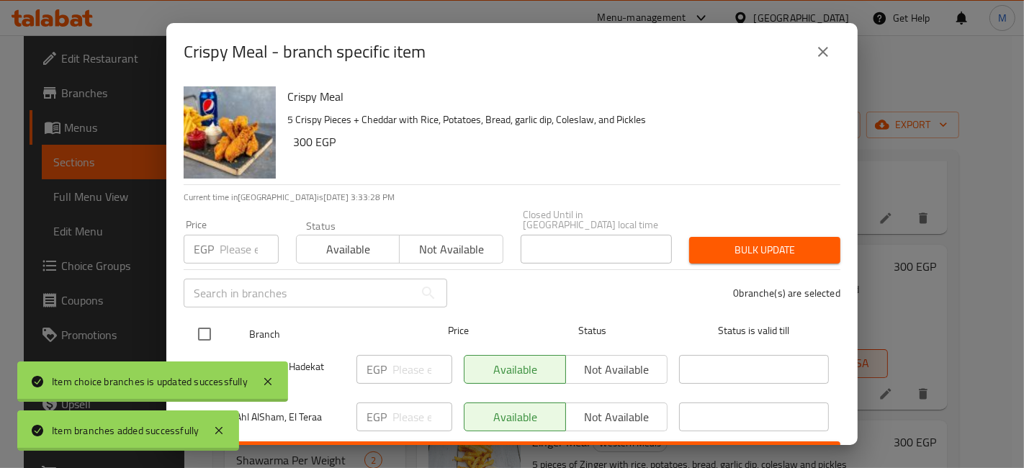
click at [212, 332] on input "checkbox" at bounding box center [204, 334] width 30 height 30
checkbox input "true"
click at [198, 325] on input "checkbox" at bounding box center [204, 334] width 30 height 30
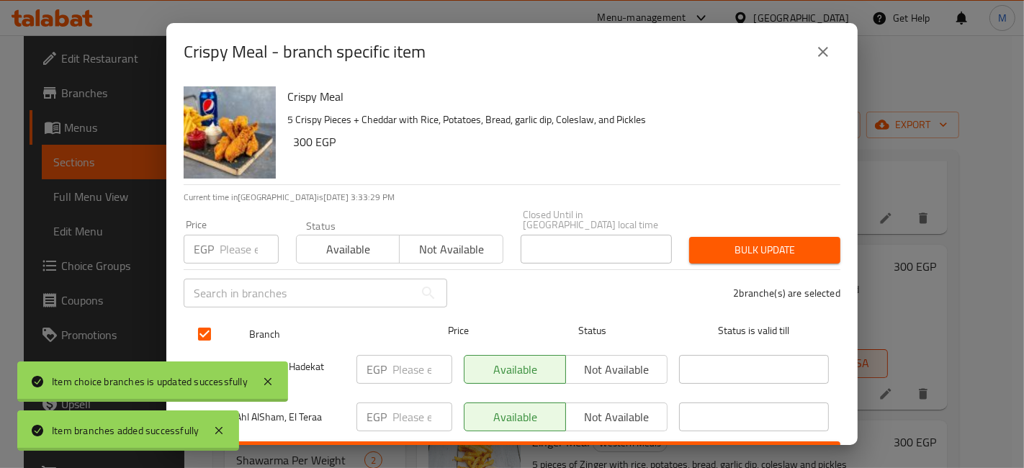
checkbox input "false"
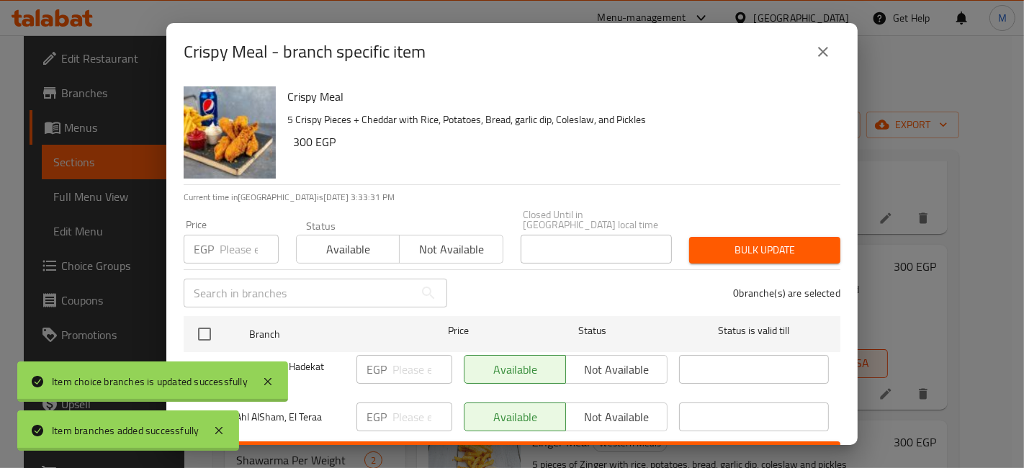
click at [192, 407] on input "checkbox" at bounding box center [201, 418] width 30 height 30
checkbox input "true"
click at [673, 408] on div "​" at bounding box center [753, 418] width 161 height 42
click at [611, 413] on span "Not available" at bounding box center [617, 417] width 90 height 21
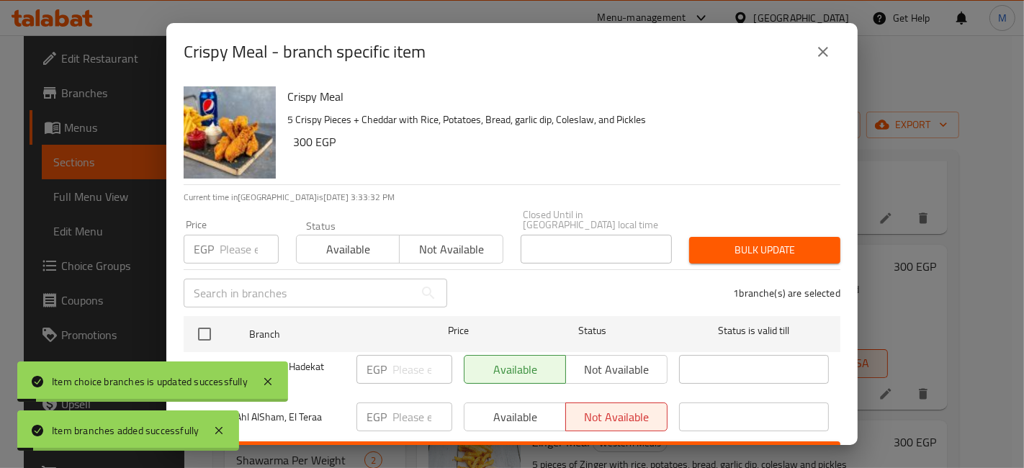
click at [611, 428] on ul "Branch Price Status Status is valid till Ahl AlSham, Hadekat San'aa EGP ​ Avail…" at bounding box center [512, 375] width 657 height 131
drag, startPoint x: 611, startPoint y: 428, endPoint x: 642, endPoint y: 462, distance: 46.4
click at [615, 437] on form "Branch Price Status Status is valid till Ahl AlSham, Hadekat San'aa EGP ​ Avail…" at bounding box center [512, 389] width 657 height 158
click at [654, 446] on span "Save" at bounding box center [512, 455] width 634 height 18
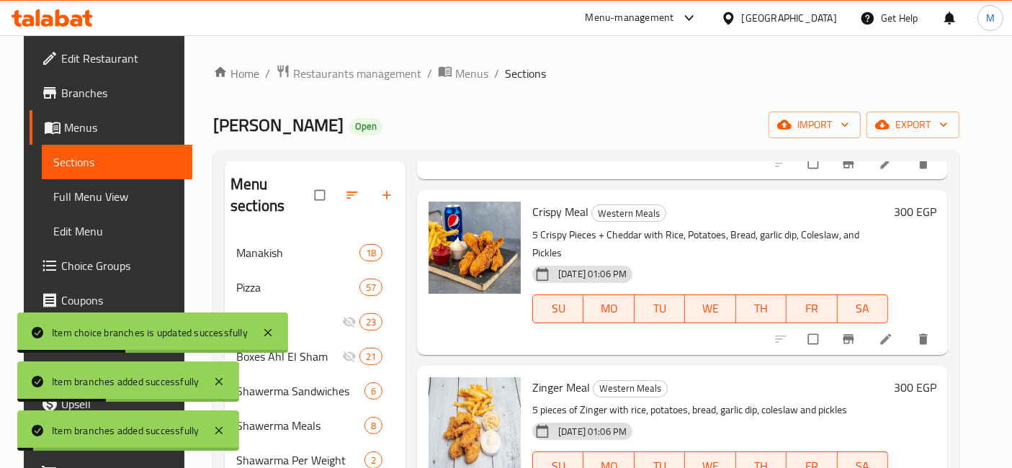
scroll to position [320, 0]
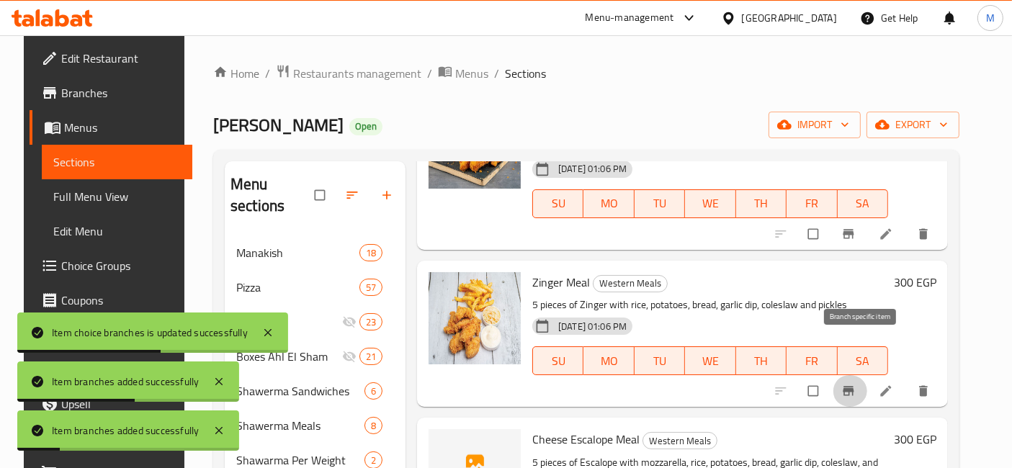
click at [853, 384] on icon "Branch-specific-item" at bounding box center [848, 391] width 14 height 14
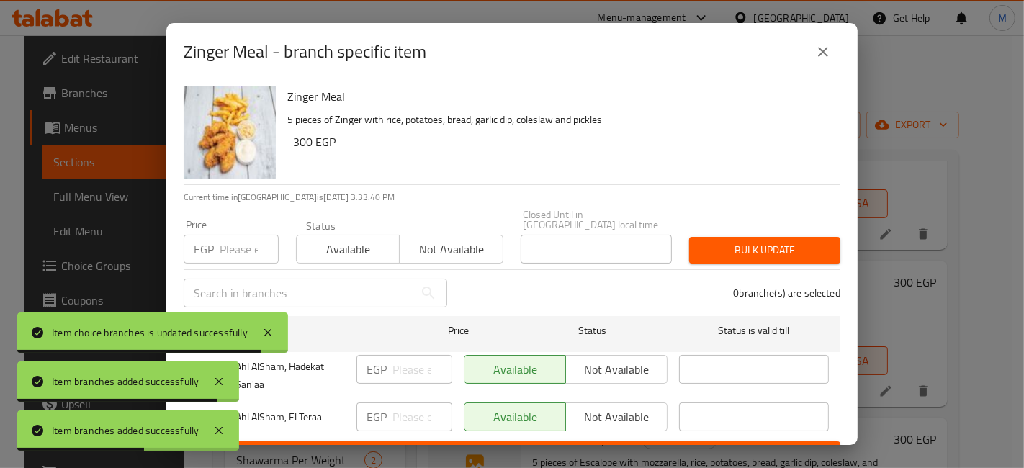
click at [199, 397] on div "Item branches added successfully" at bounding box center [128, 381] width 222 height 40
click at [206, 408] on input "checkbox" at bounding box center [201, 418] width 30 height 30
checkbox input "true"
click at [417, 406] on input "number" at bounding box center [422, 417] width 60 height 29
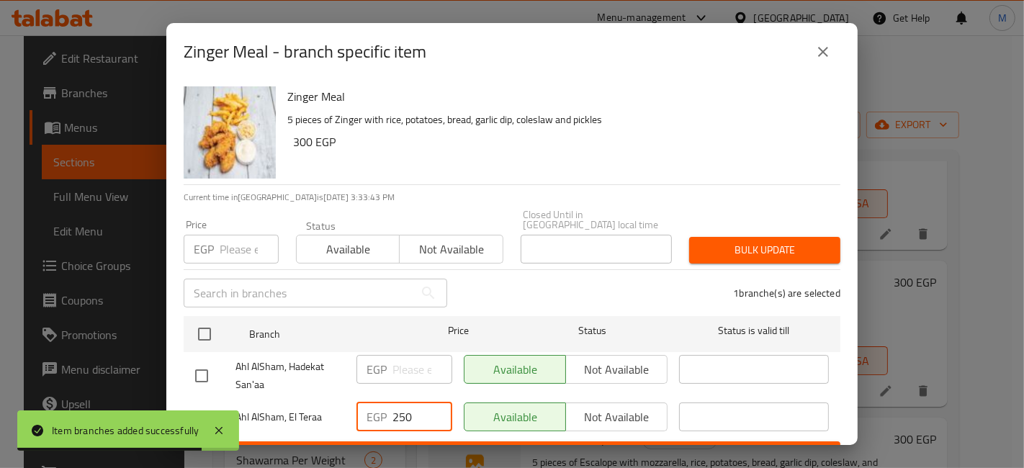
type input "250"
click at [424, 431] on form "Branch Price Status Status is valid till Ahl AlSham, Hadekat San'aa EGP ​ Avail…" at bounding box center [512, 389] width 657 height 158
click at [430, 446] on span "Save" at bounding box center [512, 455] width 634 height 18
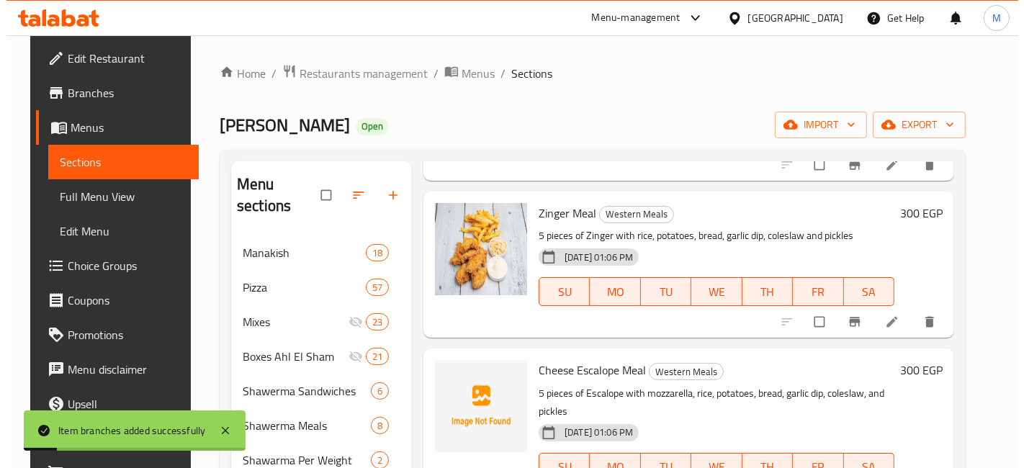
scroll to position [400, 0]
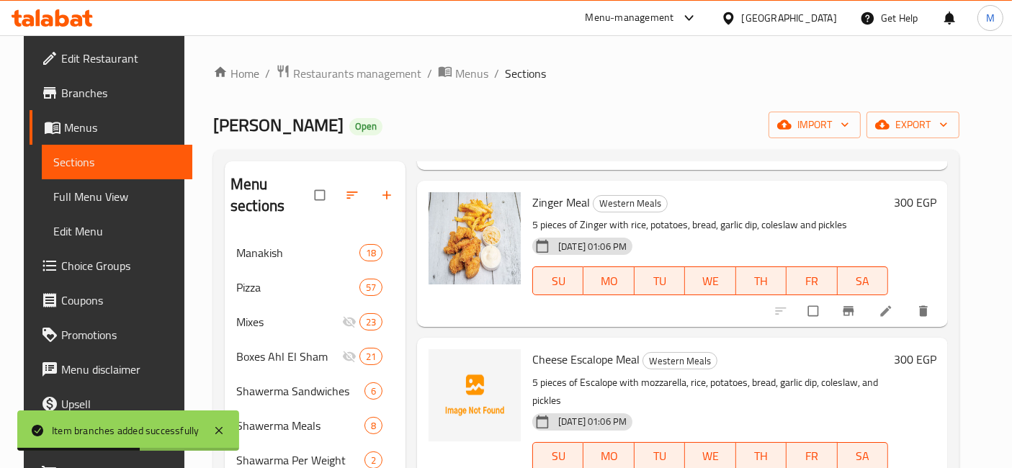
click at [923, 349] on h6 "300 EGP" at bounding box center [915, 359] width 42 height 20
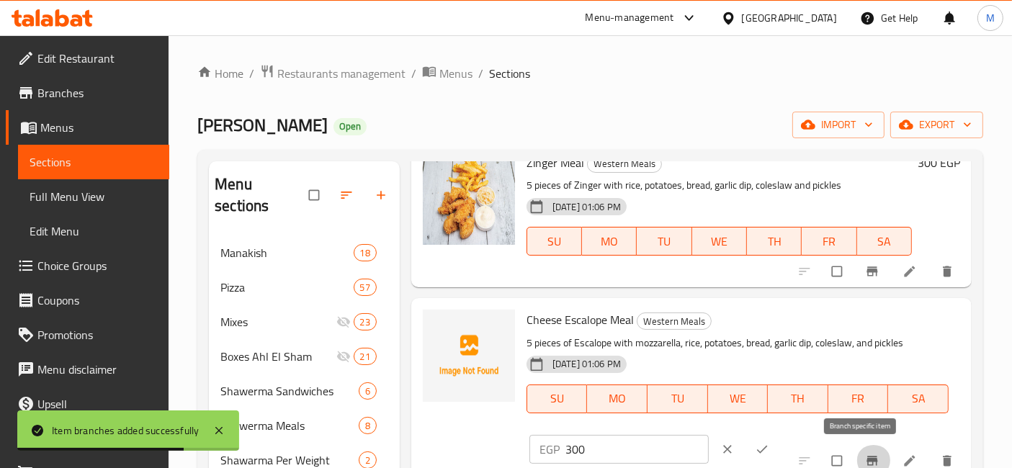
click at [863, 451] on button "Branch-specific-item" at bounding box center [873, 461] width 35 height 32
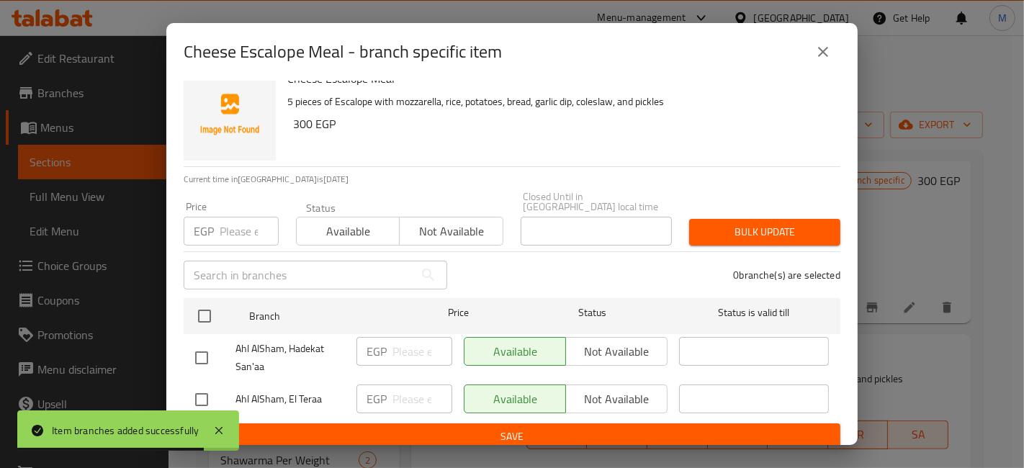
scroll to position [418, 0]
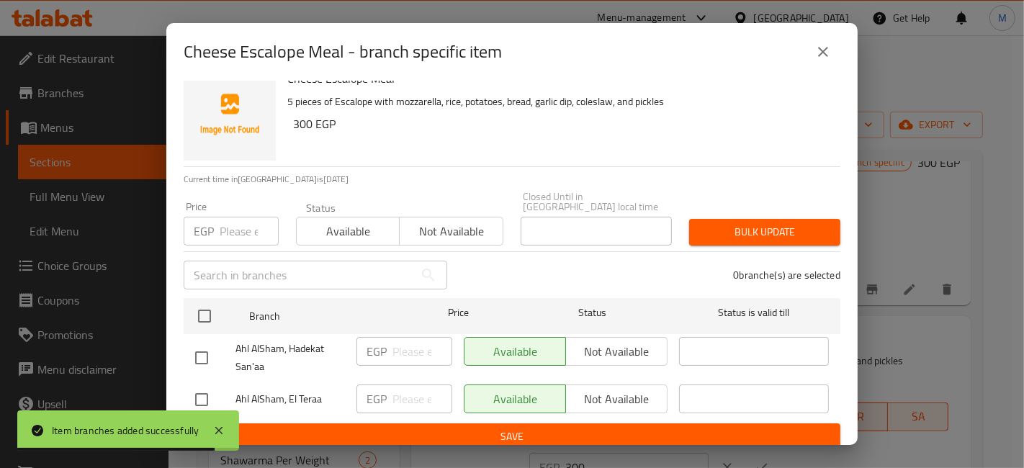
click at [201, 385] on input "checkbox" at bounding box center [201, 400] width 30 height 30
checkbox input "true"
click at [414, 395] on input "number" at bounding box center [422, 399] width 60 height 29
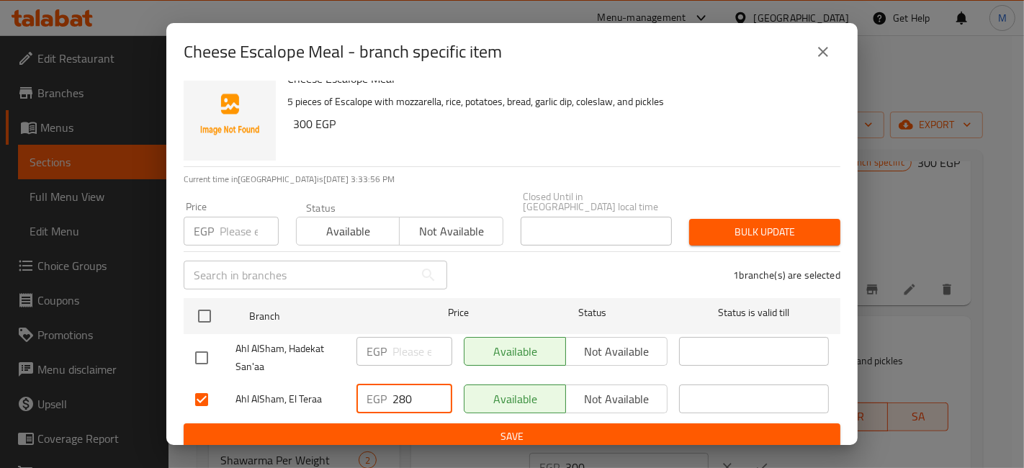
type input "280"
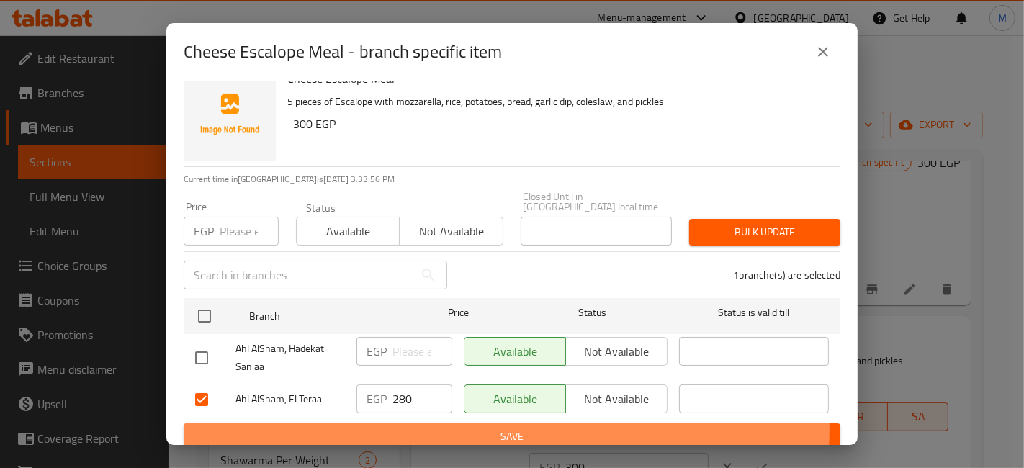
click at [417, 428] on span "Save" at bounding box center [512, 437] width 634 height 18
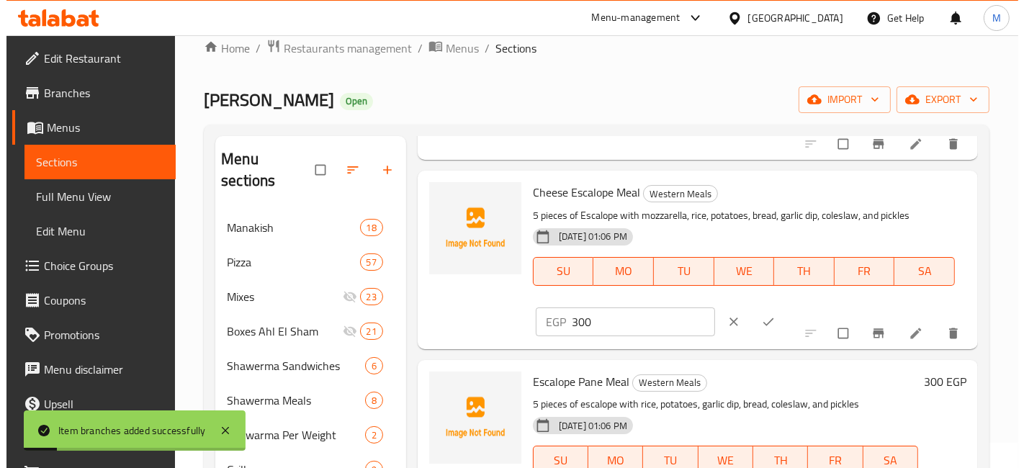
scroll to position [577, 0]
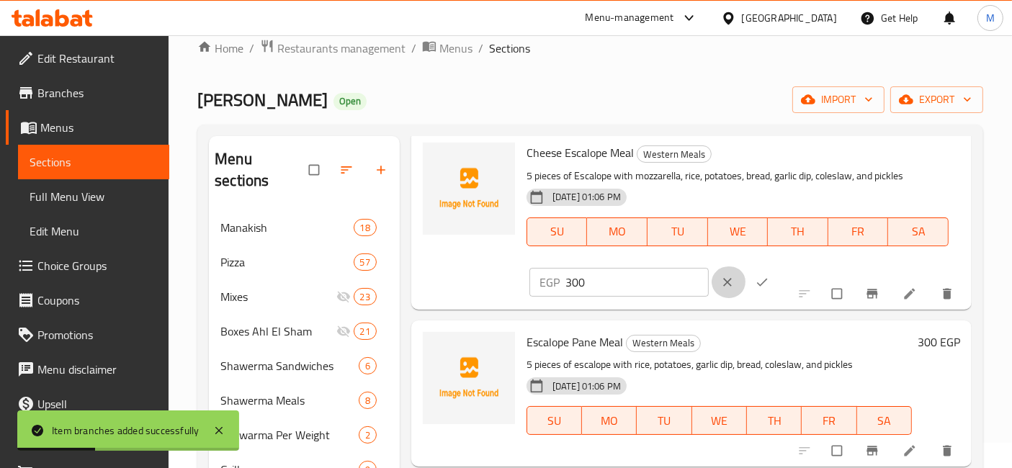
click at [720, 283] on icon "clear" at bounding box center [727, 282] width 14 height 14
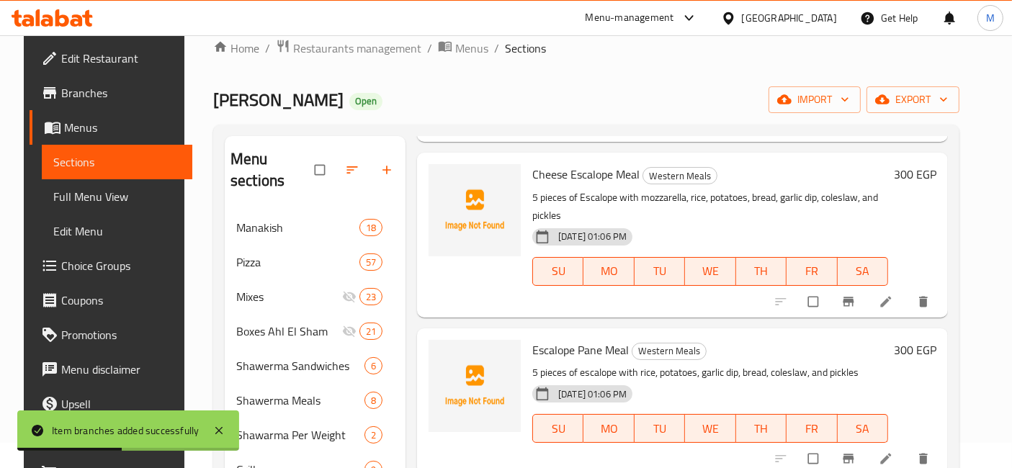
click at [855, 451] on icon "Branch-specific-item" at bounding box center [848, 458] width 14 height 14
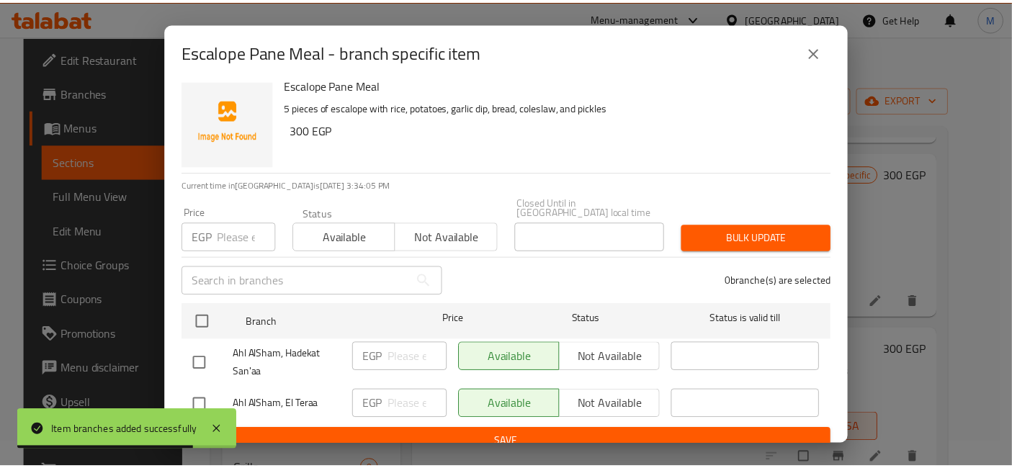
scroll to position [18, 0]
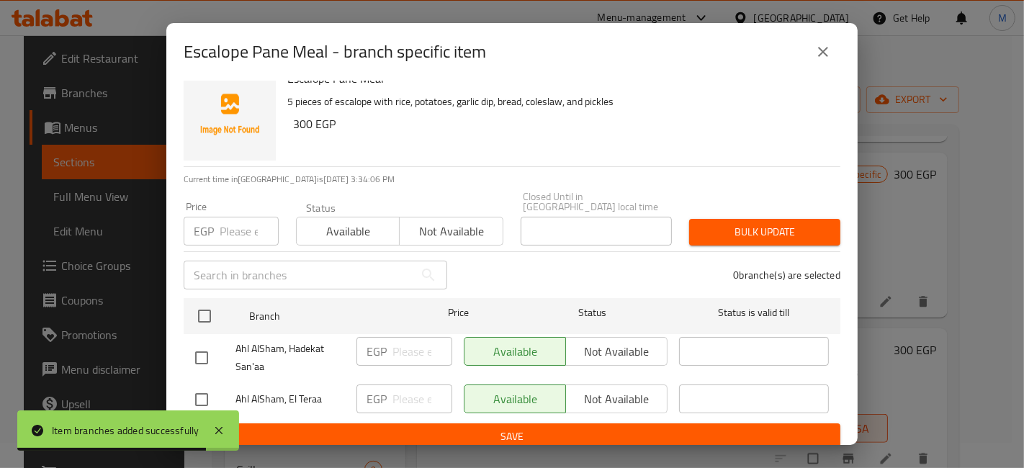
click at [211, 390] on input "checkbox" at bounding box center [201, 400] width 30 height 30
checkbox input "true"
click at [418, 397] on input "number" at bounding box center [422, 399] width 60 height 29
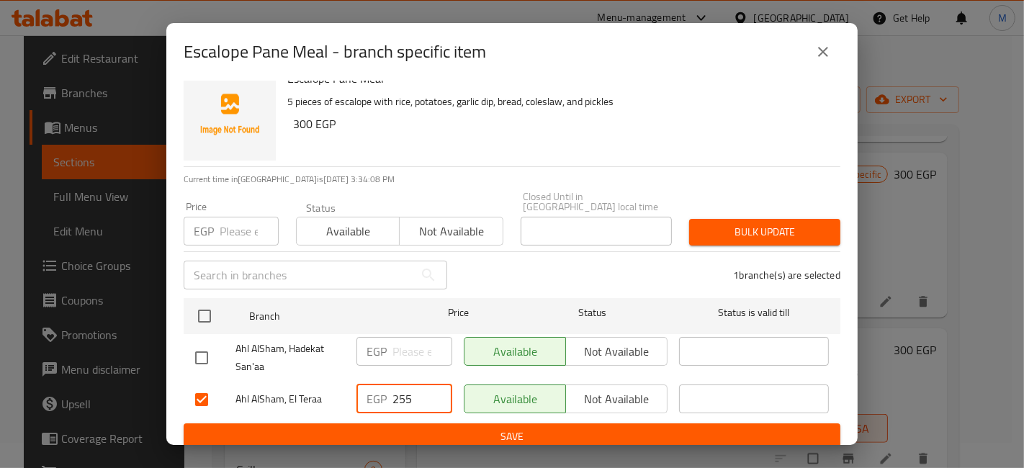
type input "255"
click at [444, 428] on span "Save" at bounding box center [512, 437] width 634 height 18
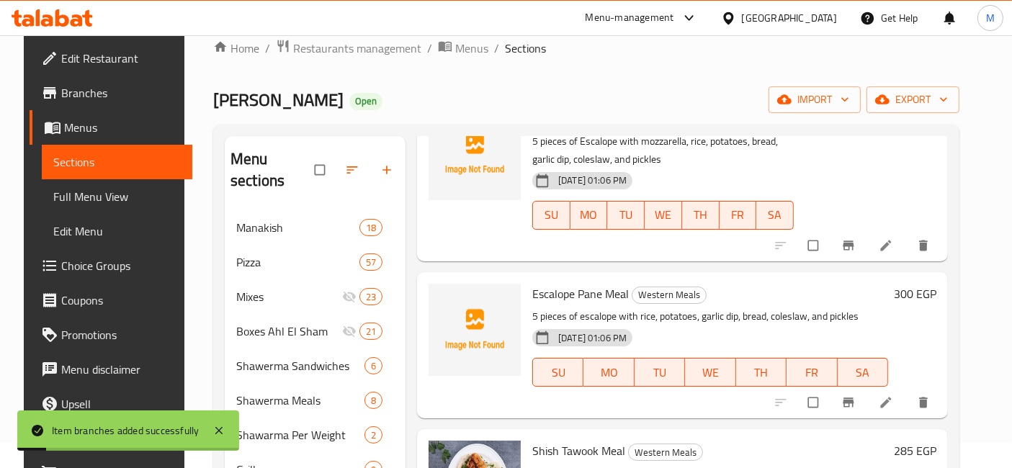
scroll to position [737, 0]
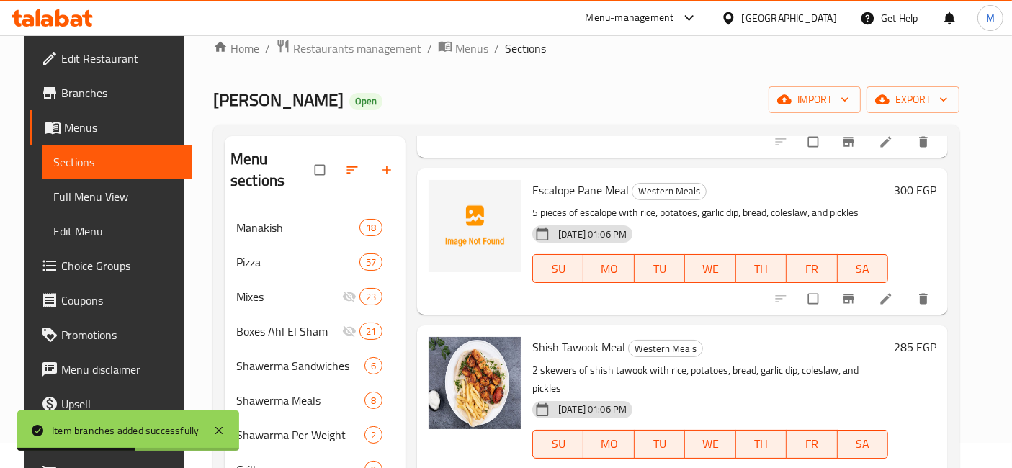
click at [888, 337] on h6 "Shish Tawook Meal Western Meals" at bounding box center [710, 347] width 356 height 20
click at [867, 459] on button "Branch-specific-item" at bounding box center [849, 475] width 35 height 32
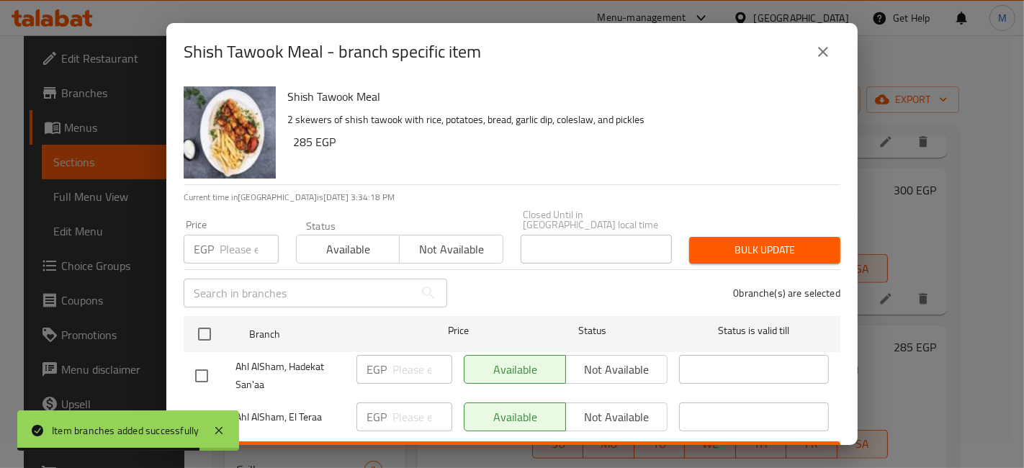
click at [211, 403] on input "checkbox" at bounding box center [201, 418] width 30 height 30
checkbox input "true"
click at [389, 403] on div "EGP ​" at bounding box center [404, 417] width 96 height 29
type input "255"
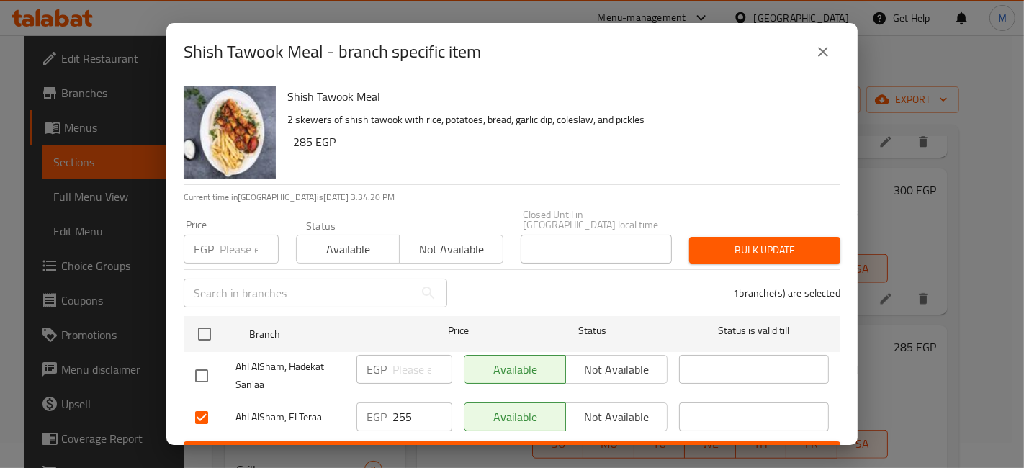
click at [421, 425] on div "EGP 255 ​" at bounding box center [404, 418] width 107 height 42
click at [430, 441] on button "Save" at bounding box center [512, 454] width 657 height 27
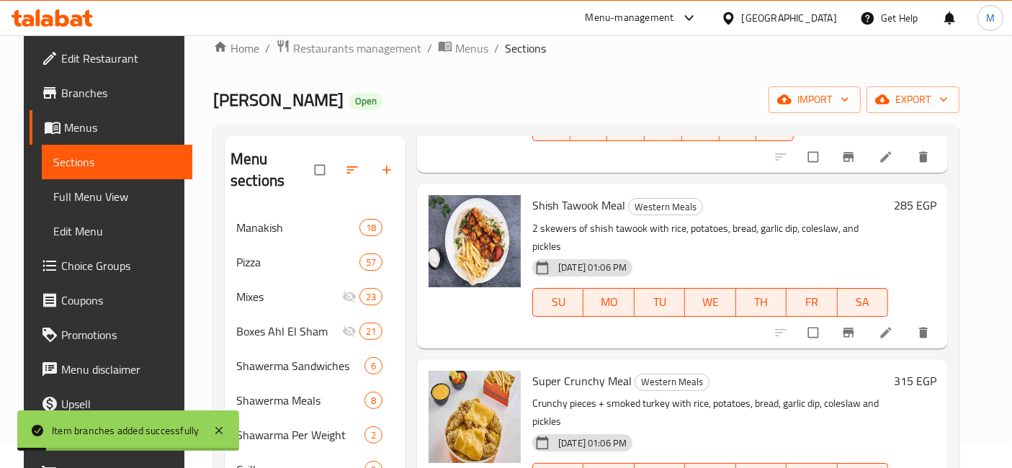
scroll to position [966, 0]
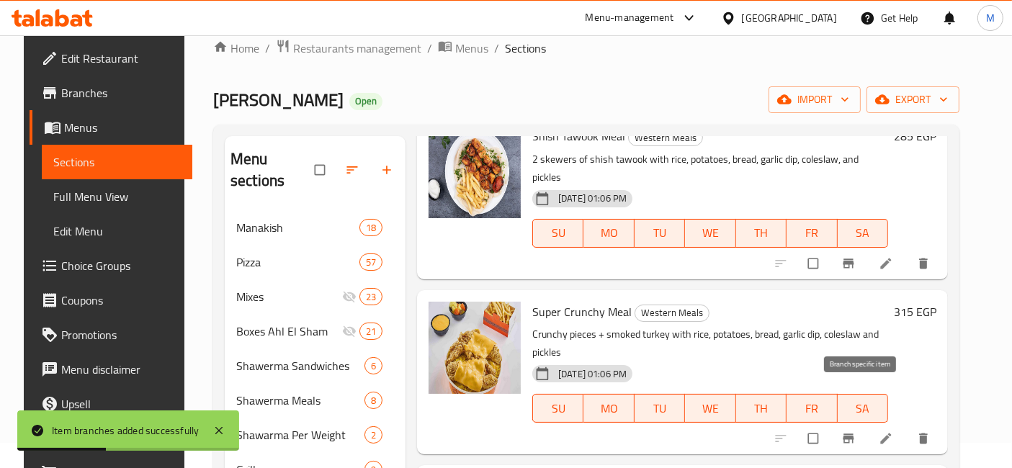
click at [858, 423] on button "Branch-specific-item" at bounding box center [849, 439] width 35 height 32
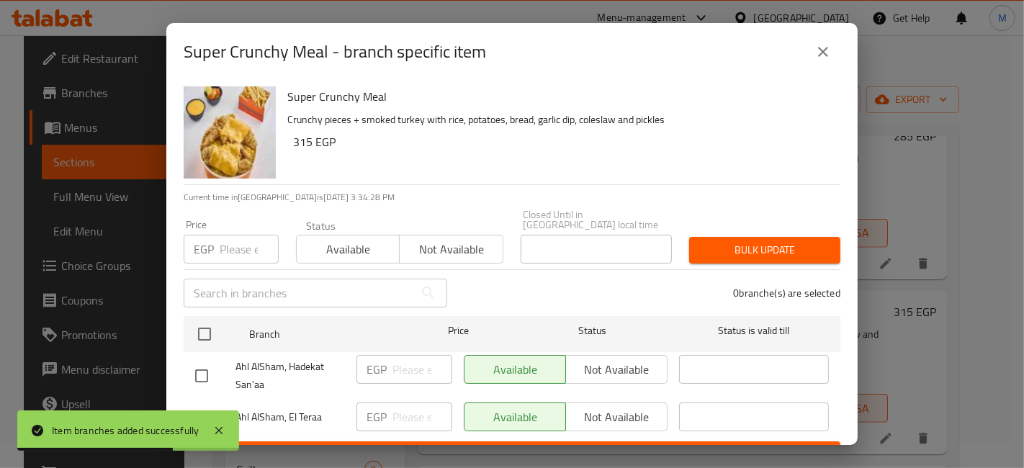
click at [220, 405] on div at bounding box center [215, 418] width 40 height 30
click at [203, 409] on input "checkbox" at bounding box center [201, 418] width 30 height 30
checkbox input "true"
click at [398, 406] on input "number" at bounding box center [422, 417] width 60 height 29
type input "280"
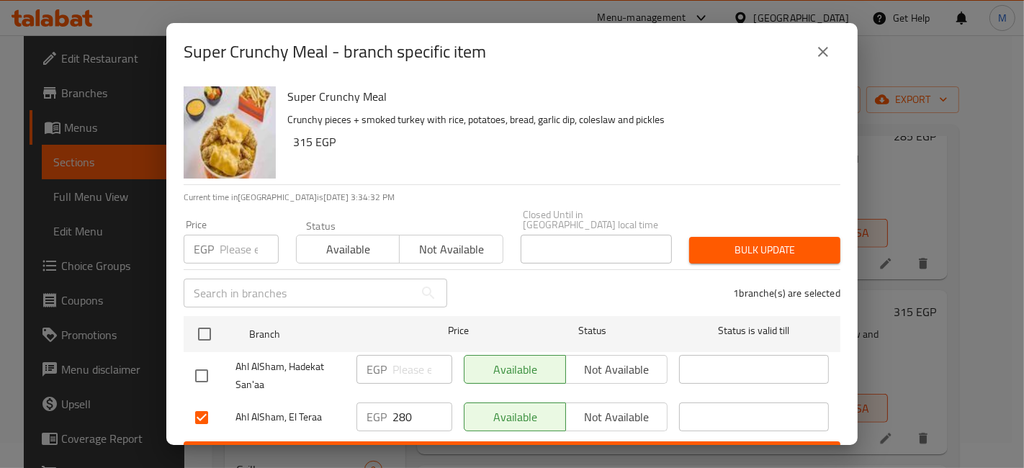
drag, startPoint x: 418, startPoint y: 429, endPoint x: 426, endPoint y: 442, distance: 15.2
click at [418, 431] on form "Branch Price Status Status is valid till Ahl AlSham, Hadekat San'aa EGP ​ Avail…" at bounding box center [512, 389] width 657 height 158
click at [426, 446] on span "Save" at bounding box center [512, 455] width 634 height 18
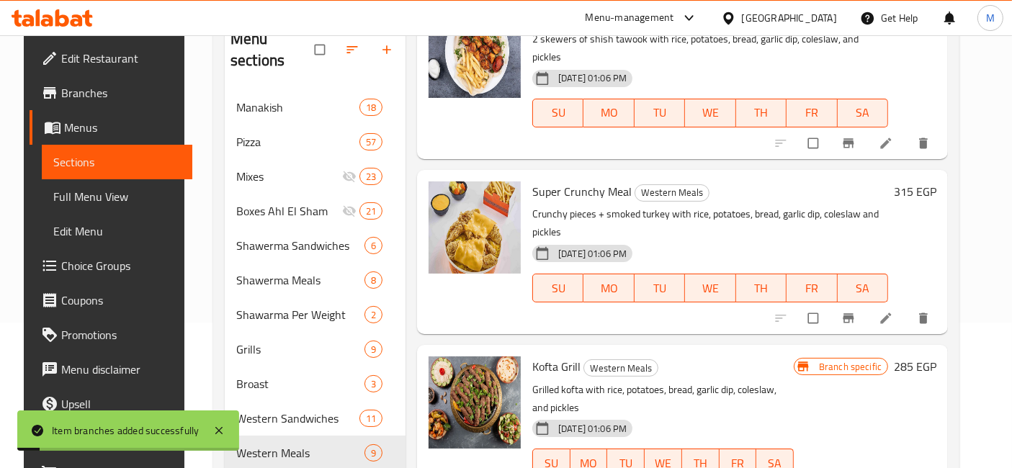
scroll to position [185, 0]
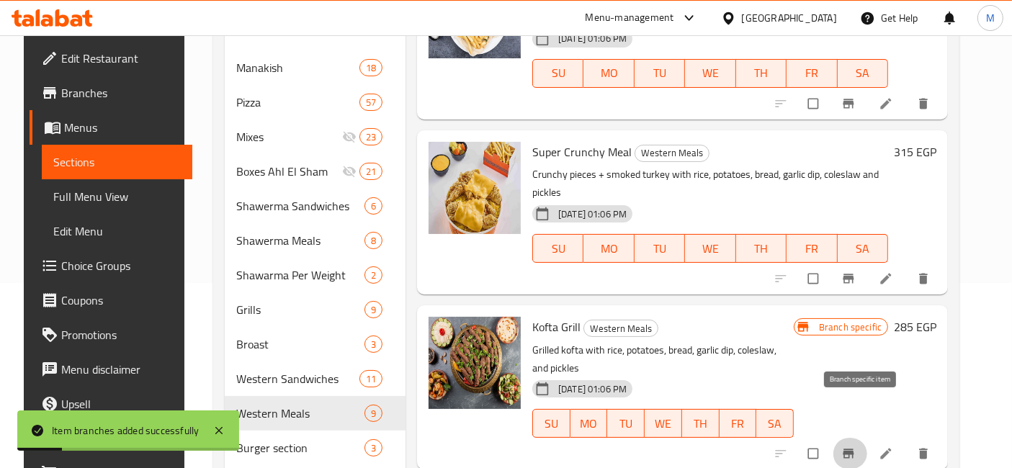
click at [853, 446] on icon "Branch-specific-item" at bounding box center [848, 453] width 14 height 14
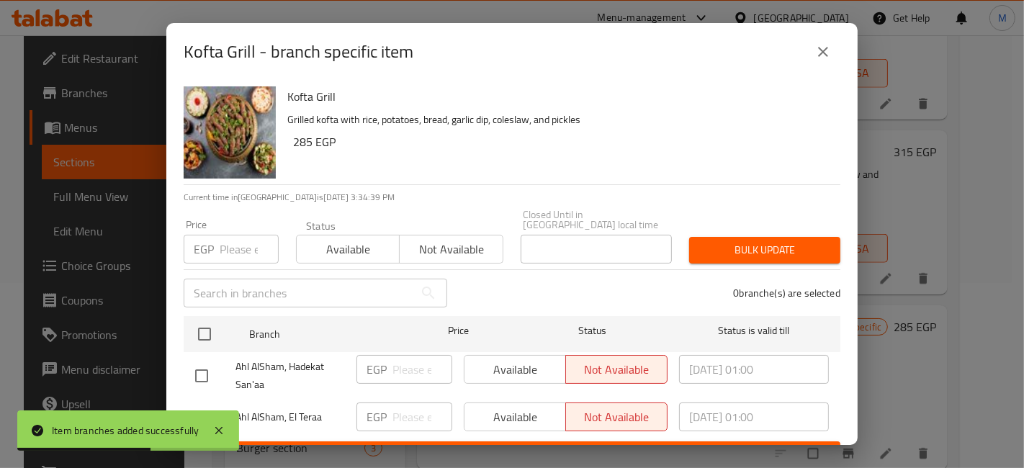
click at [204, 403] on input "checkbox" at bounding box center [201, 418] width 30 height 30
checkbox input "true"
click at [397, 416] on input "number" at bounding box center [422, 417] width 60 height 29
type input "250"
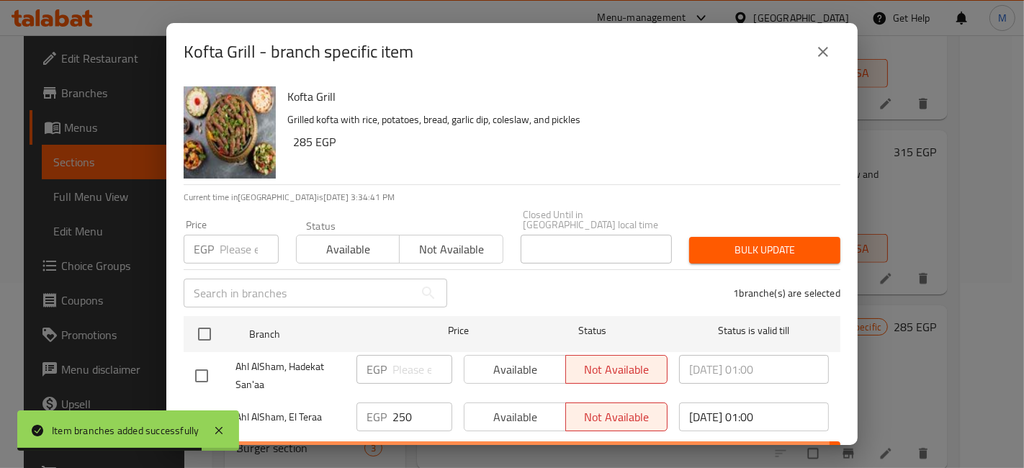
click at [411, 446] on span "Save" at bounding box center [512, 455] width 634 height 18
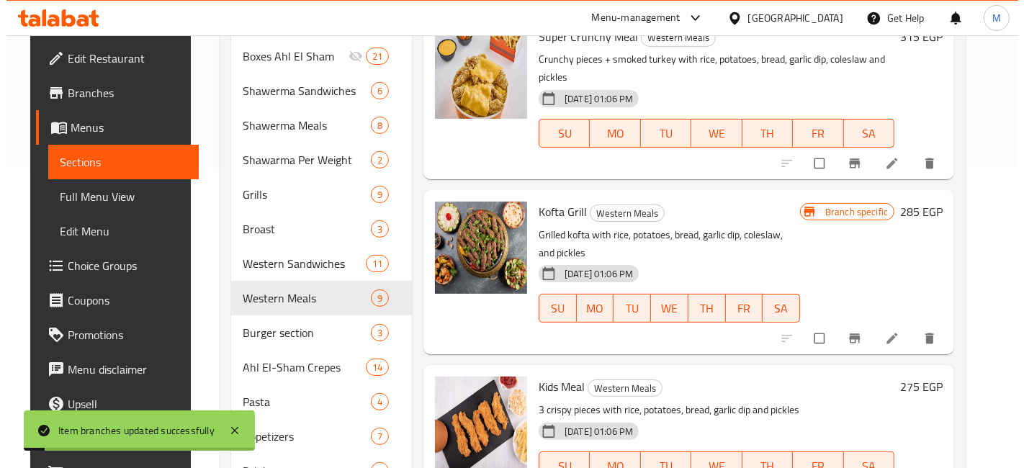
scroll to position [343, 0]
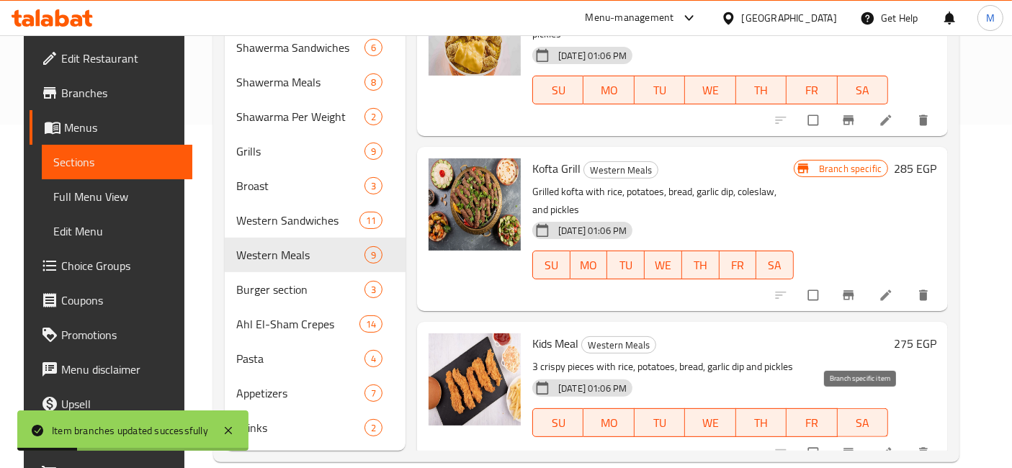
click at [855, 446] on icon "Branch-specific-item" at bounding box center [848, 453] width 14 height 14
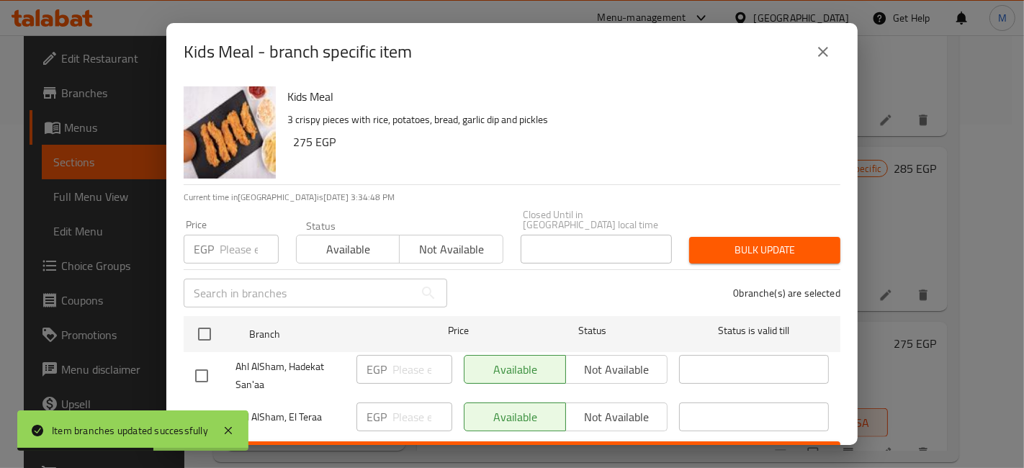
click at [222, 406] on div at bounding box center [215, 418] width 40 height 30
click at [204, 406] on input "checkbox" at bounding box center [201, 418] width 30 height 30
checkbox input "true"
click at [414, 403] on input "number" at bounding box center [422, 417] width 60 height 29
type input "190"
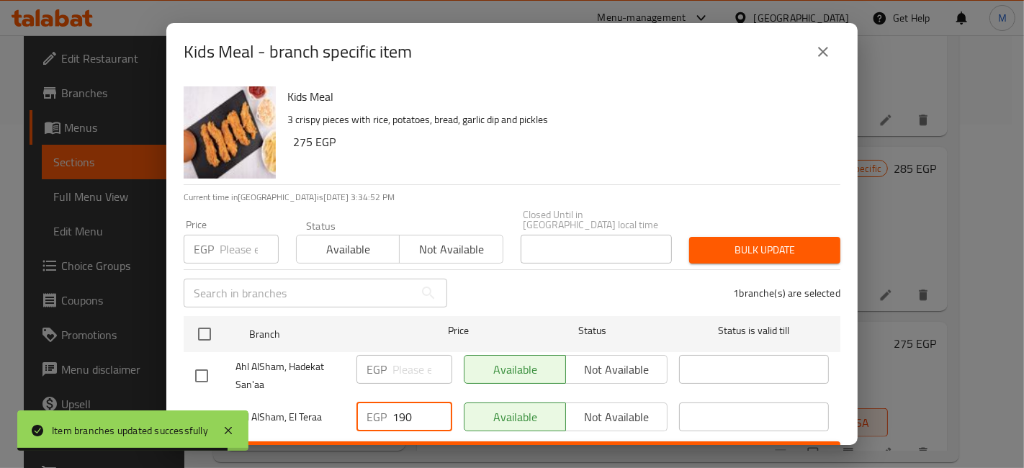
click at [428, 446] on span "Save" at bounding box center [512, 455] width 634 height 18
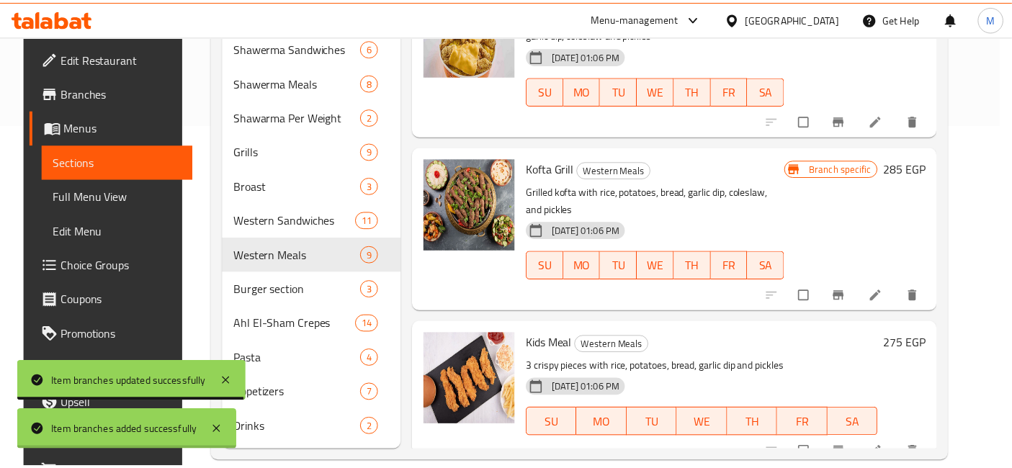
scroll to position [984, 0]
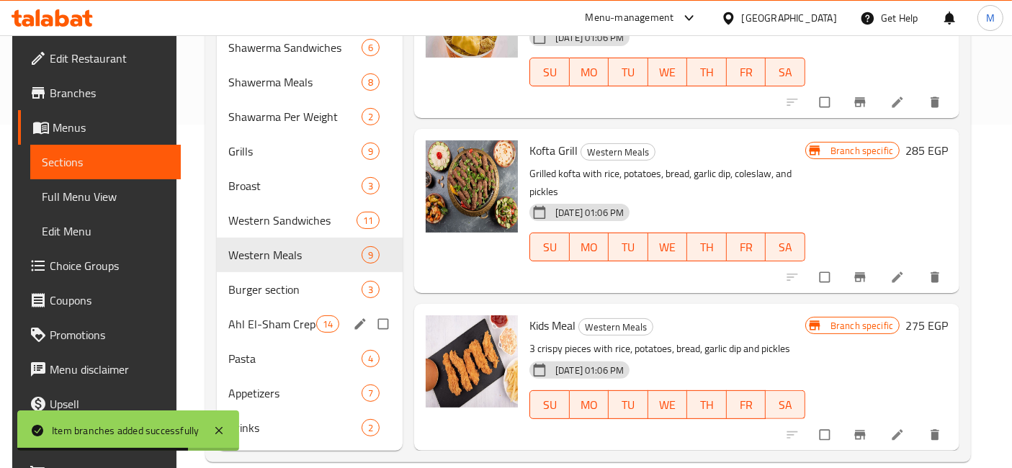
click at [282, 307] on div "Ahl El-Sham Crepes 14" at bounding box center [310, 324] width 186 height 35
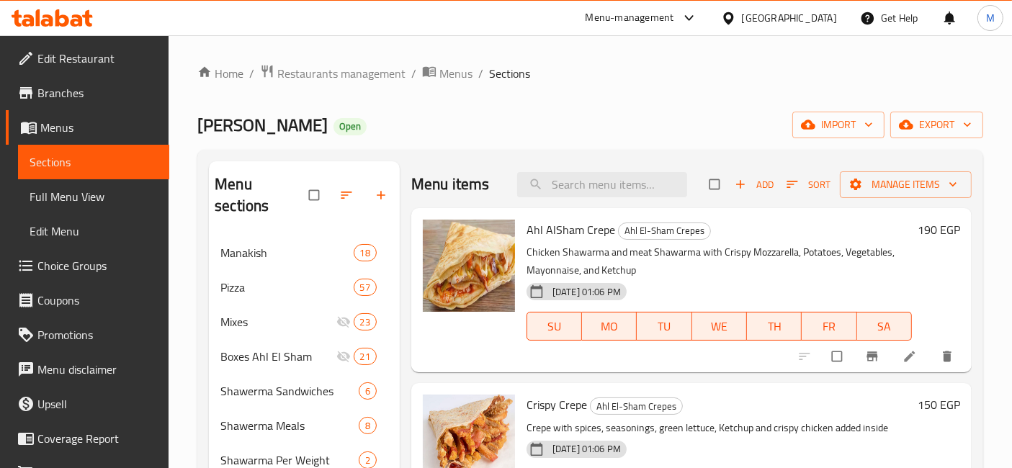
click at [917, 237] on h6 "190 EGP" at bounding box center [938, 230] width 42 height 20
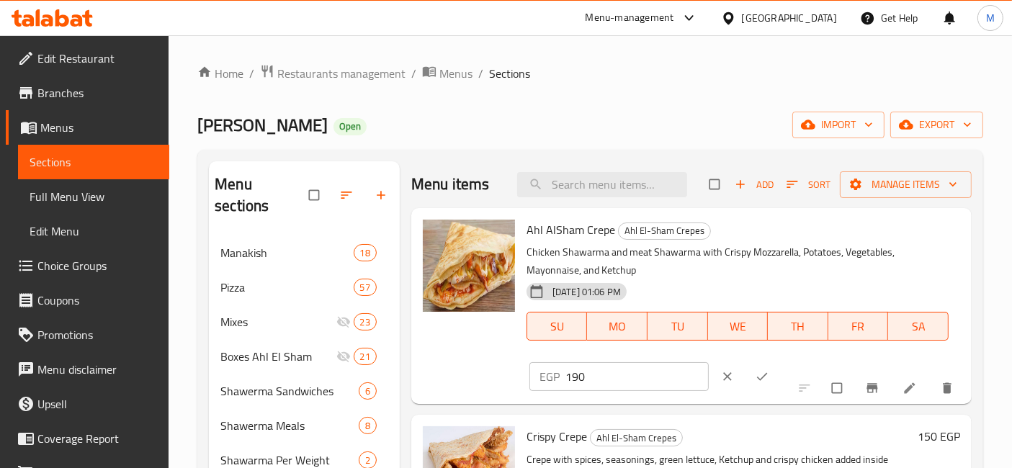
click at [720, 379] on span "clear" at bounding box center [728, 376] width 17 height 14
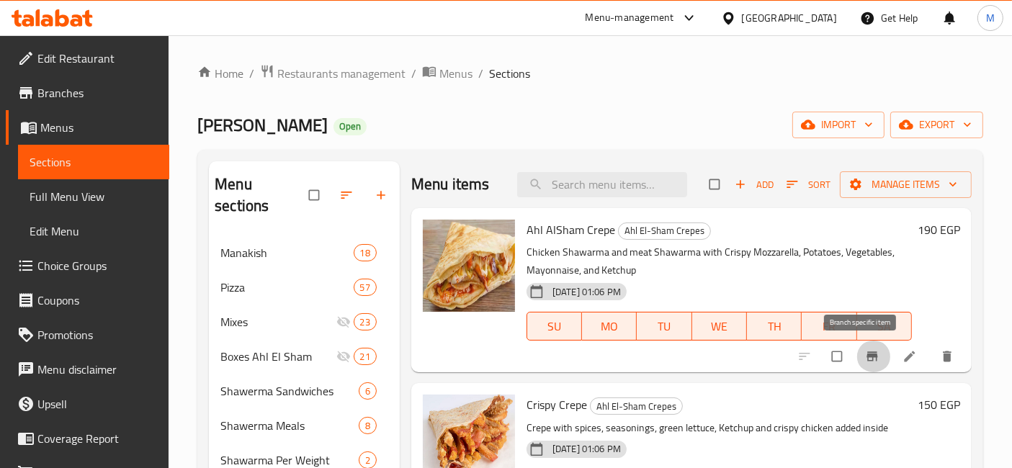
click at [866, 359] on icon "Branch-specific-item" at bounding box center [871, 356] width 11 height 9
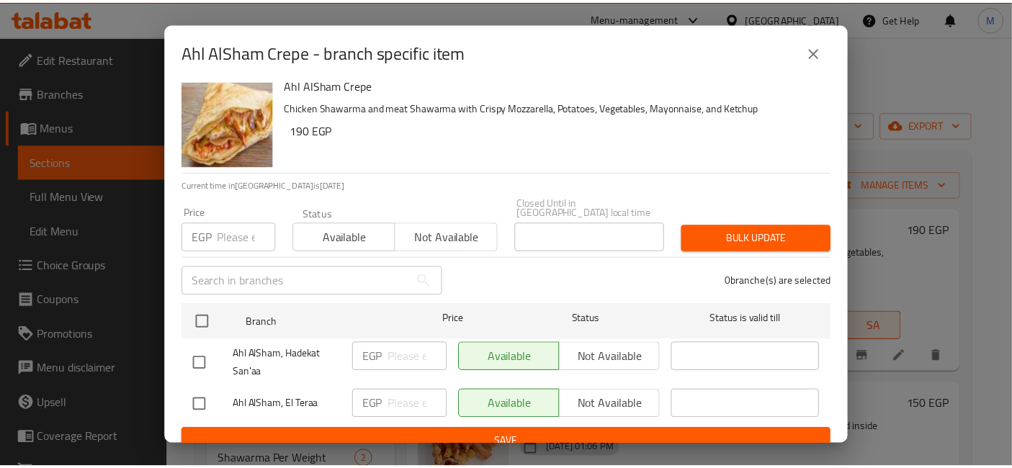
scroll to position [18, 0]
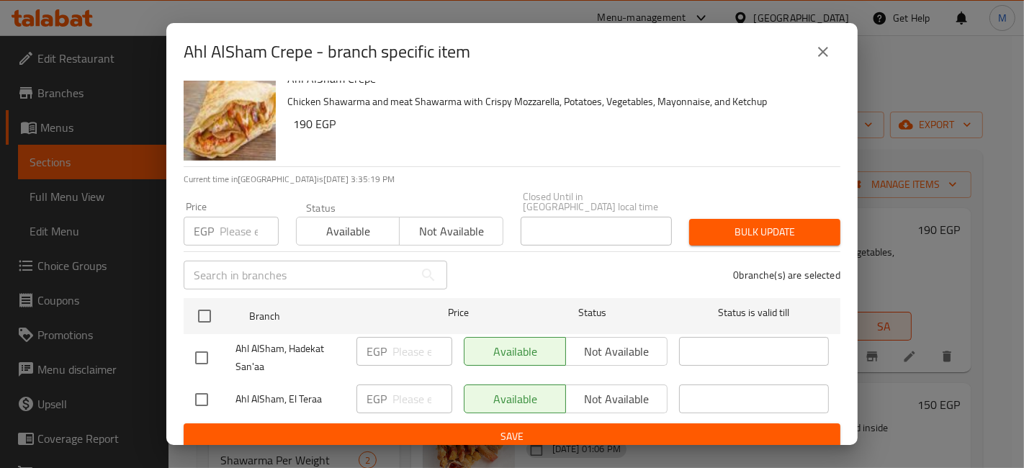
click at [220, 397] on div at bounding box center [215, 400] width 40 height 30
click at [201, 392] on input "checkbox" at bounding box center [201, 400] width 30 height 30
checkbox input "true"
click at [423, 385] on input "number" at bounding box center [422, 399] width 60 height 29
type input "160"
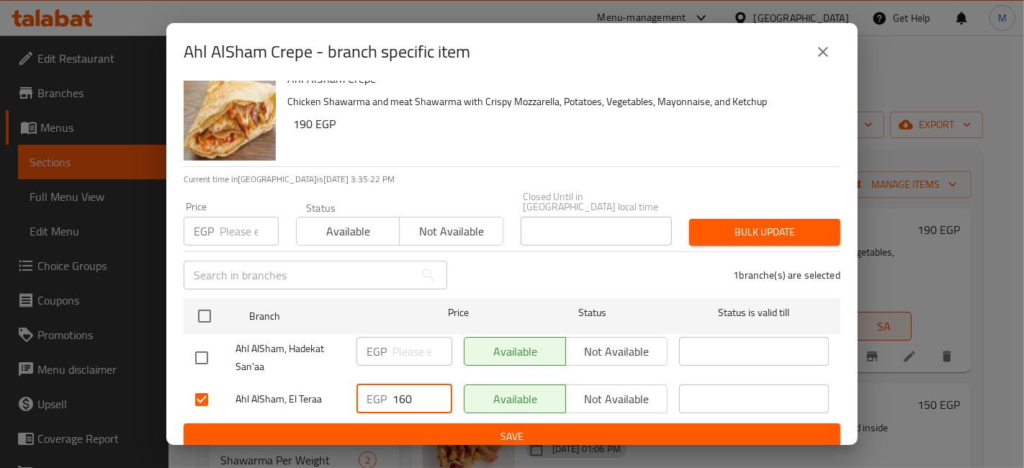
click at [464, 423] on button "Save" at bounding box center [512, 436] width 657 height 27
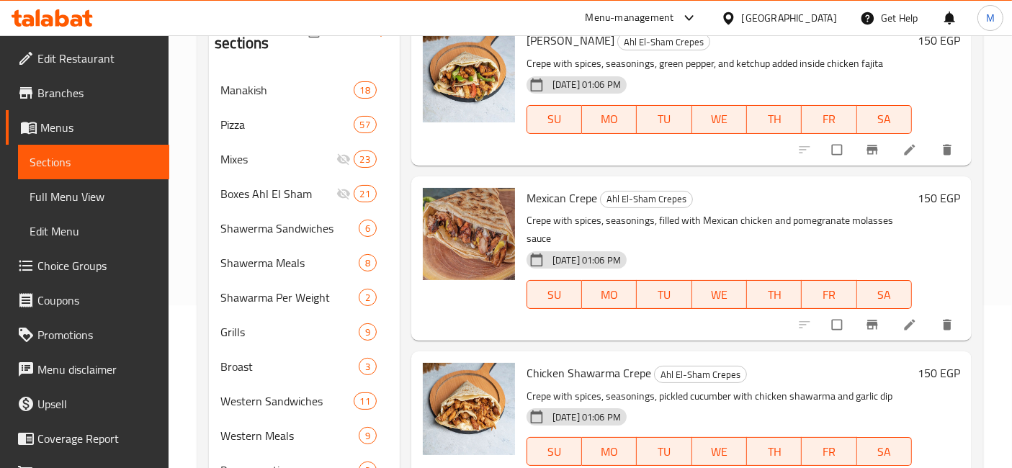
scroll to position [1440, 0]
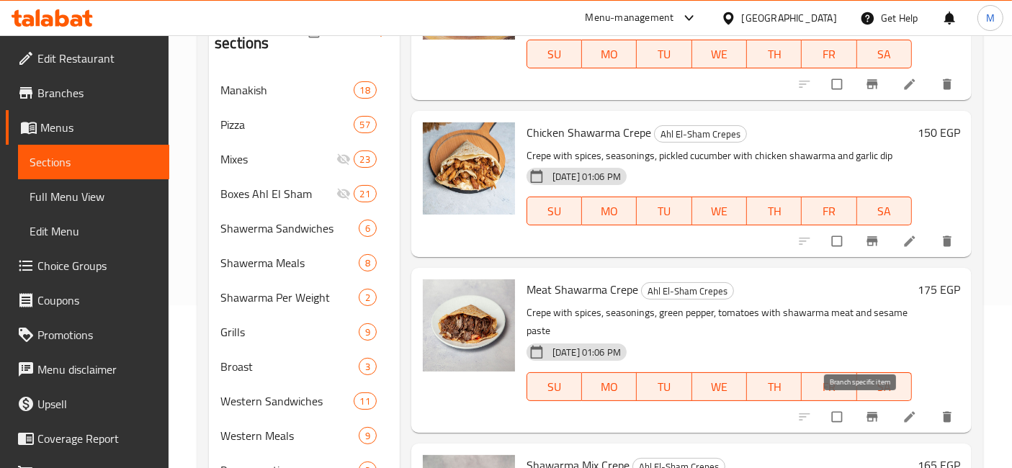
click at [871, 412] on button "Branch-specific-item" at bounding box center [873, 417] width 35 height 32
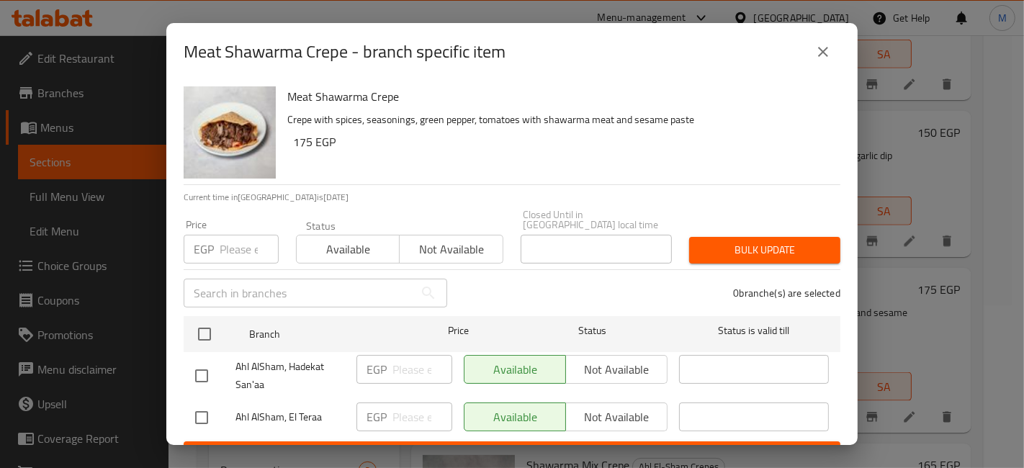
click at [216, 412] on input "checkbox" at bounding box center [201, 418] width 30 height 30
checkbox input "true"
click at [395, 403] on input "number" at bounding box center [422, 417] width 60 height 29
type input "160"
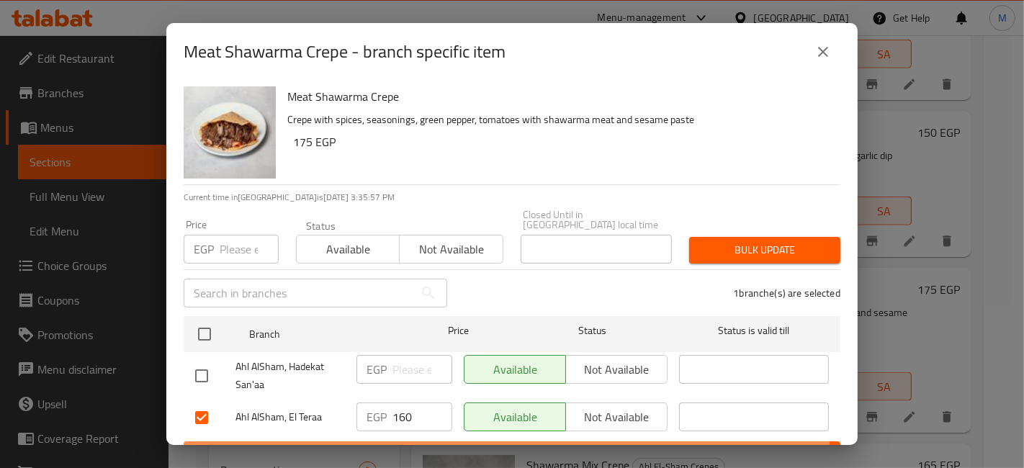
click at [407, 446] on span "Save" at bounding box center [512, 455] width 634 height 18
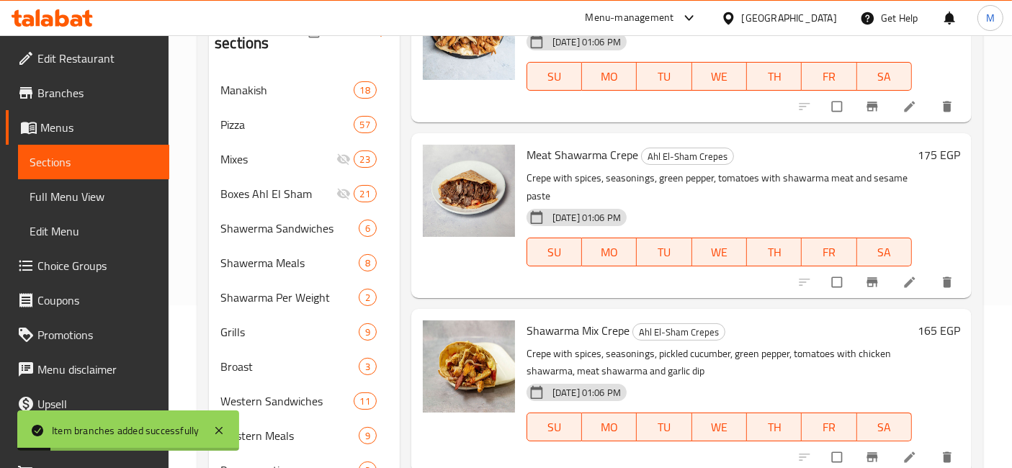
scroll to position [1600, 0]
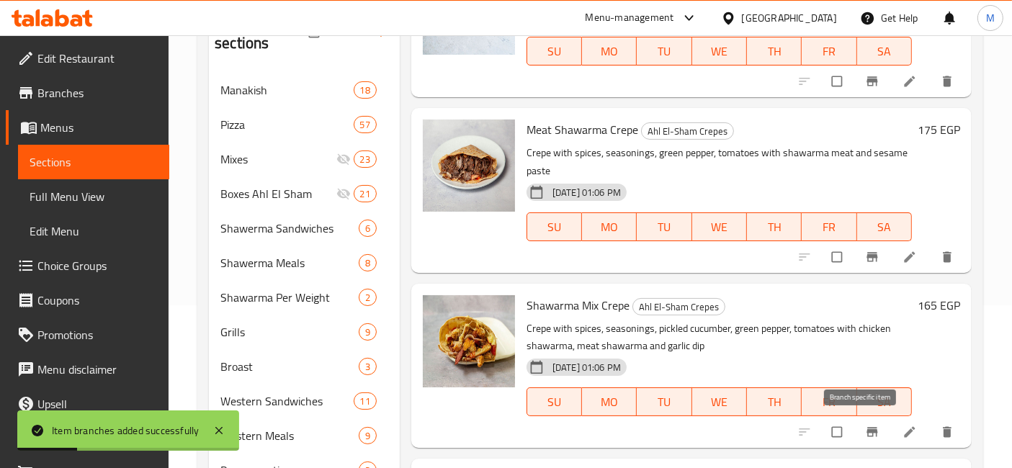
click at [865, 433] on icon "Branch-specific-item" at bounding box center [872, 432] width 14 height 14
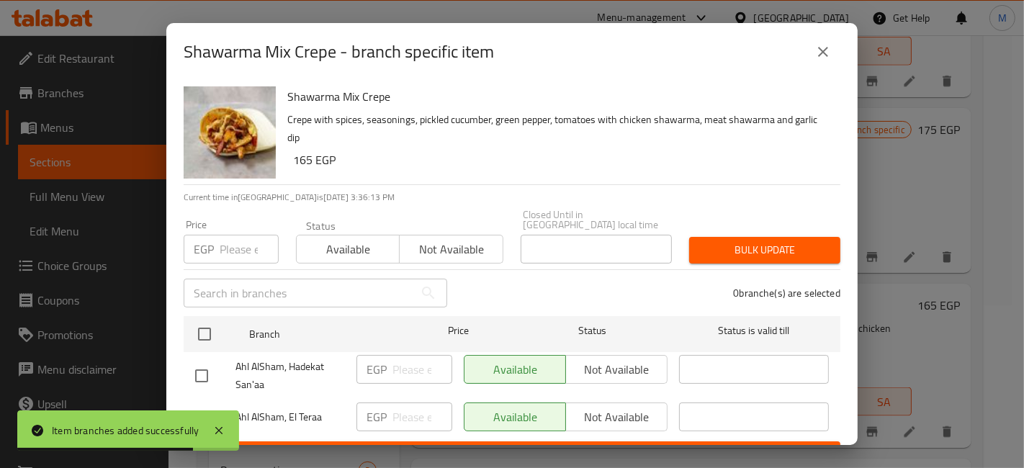
click at [210, 404] on input "checkbox" at bounding box center [201, 418] width 30 height 30
checkbox input "true"
click at [382, 408] on p "EGP" at bounding box center [377, 416] width 20 height 17
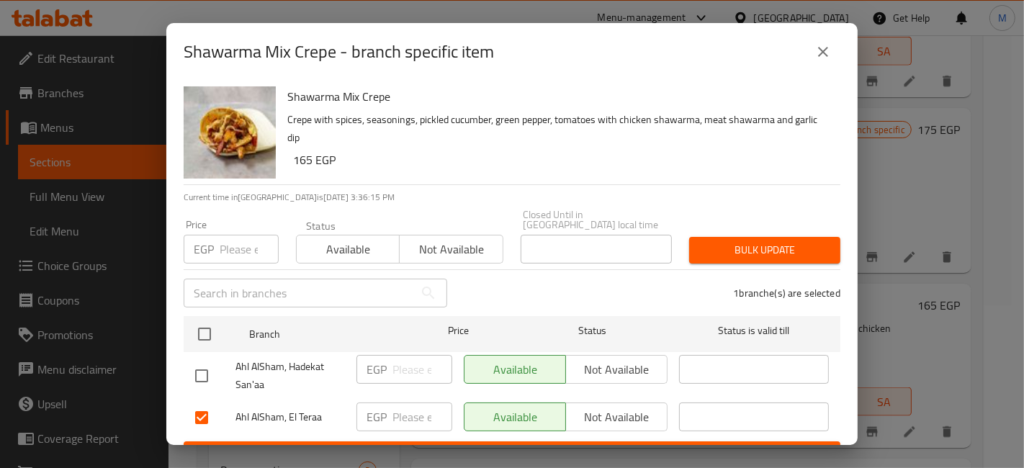
click at [386, 423] on div "EGP ​" at bounding box center [404, 418] width 107 height 42
click at [398, 403] on input "number" at bounding box center [422, 417] width 60 height 29
type input "150"
click at [411, 441] on button "Save" at bounding box center [512, 454] width 657 height 27
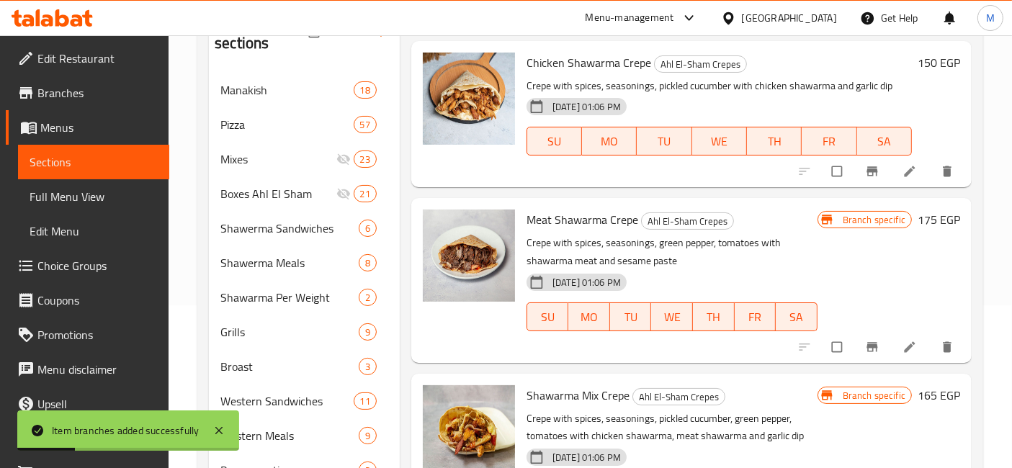
scroll to position [1440, 0]
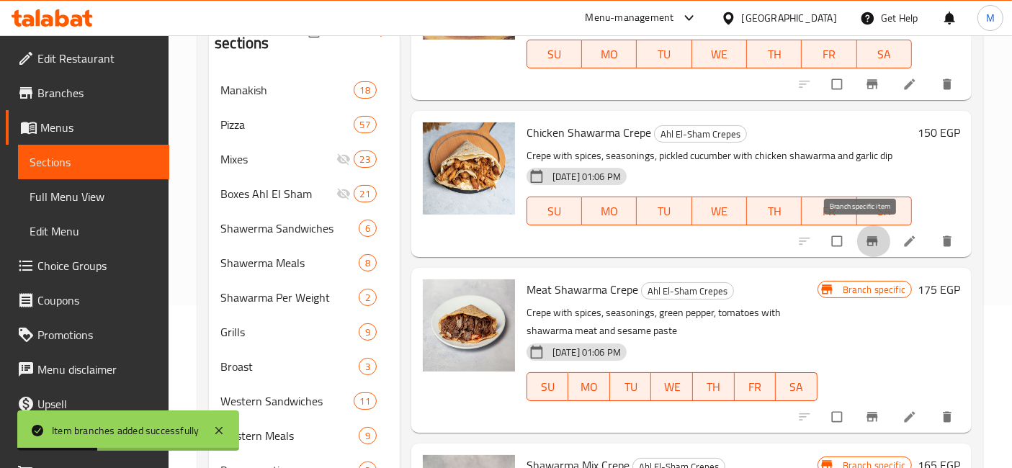
click at [856, 246] on button "Branch-specific-item" at bounding box center [873, 241] width 35 height 32
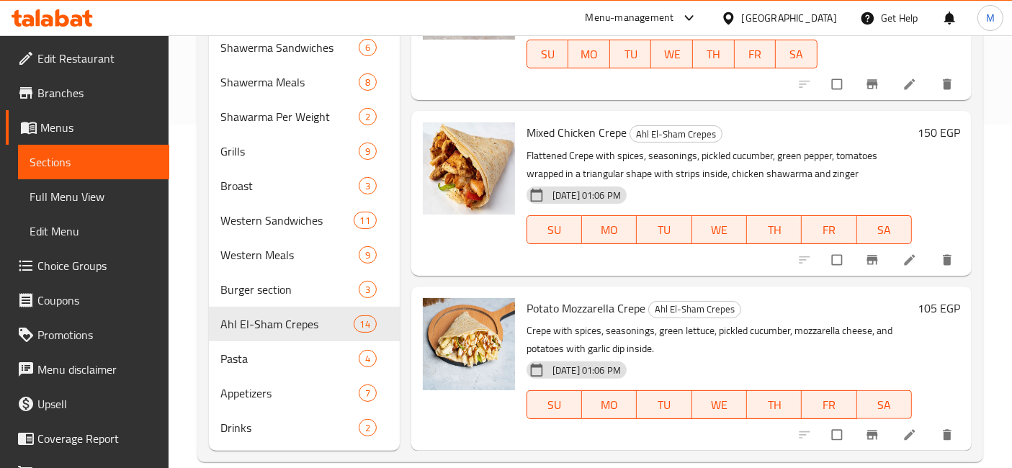
scroll to position [1789, 0]
click at [286, 350] on span "Pasta" at bounding box center [269, 358] width 98 height 17
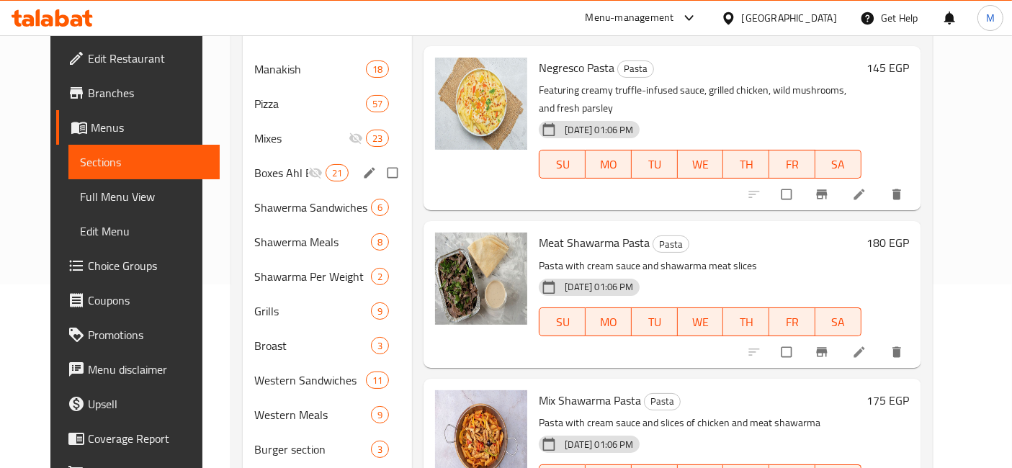
scroll to position [24, 0]
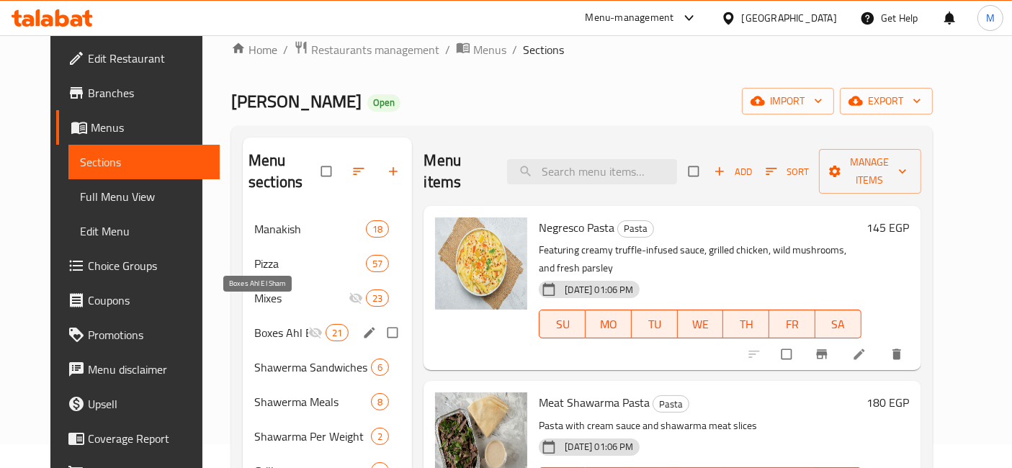
click at [293, 324] on span "Boxes Ahl El Sham" at bounding box center [281, 332] width 54 height 17
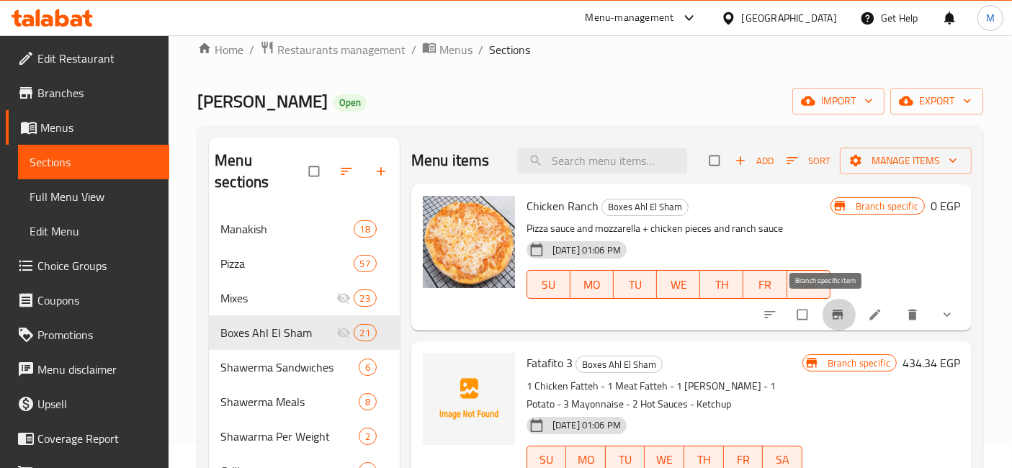
click at [832, 313] on icon "Branch-specific-item" at bounding box center [837, 314] width 11 height 9
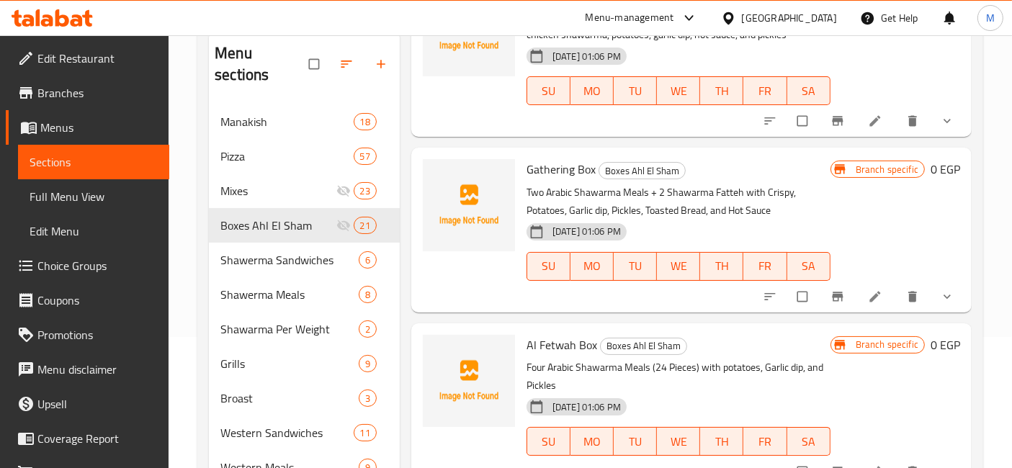
scroll to position [343, 0]
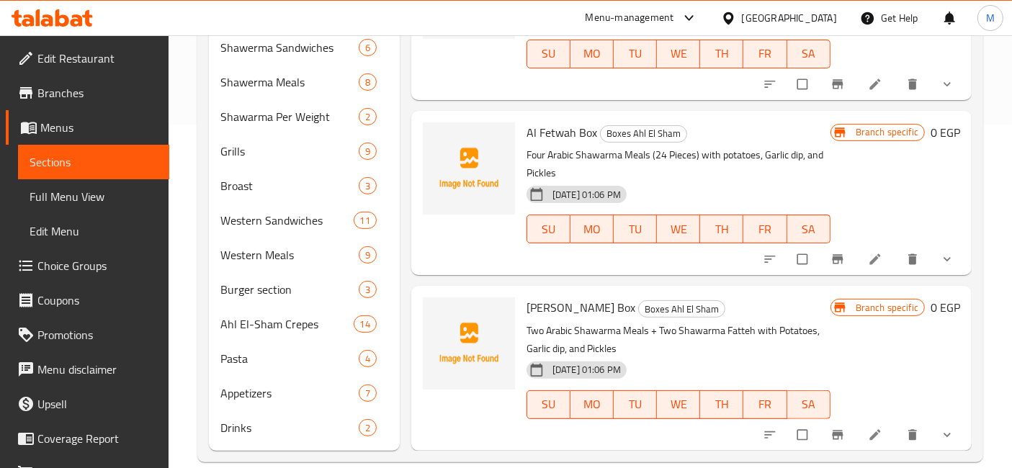
click at [830, 428] on icon "Branch-specific-item" at bounding box center [837, 435] width 14 height 14
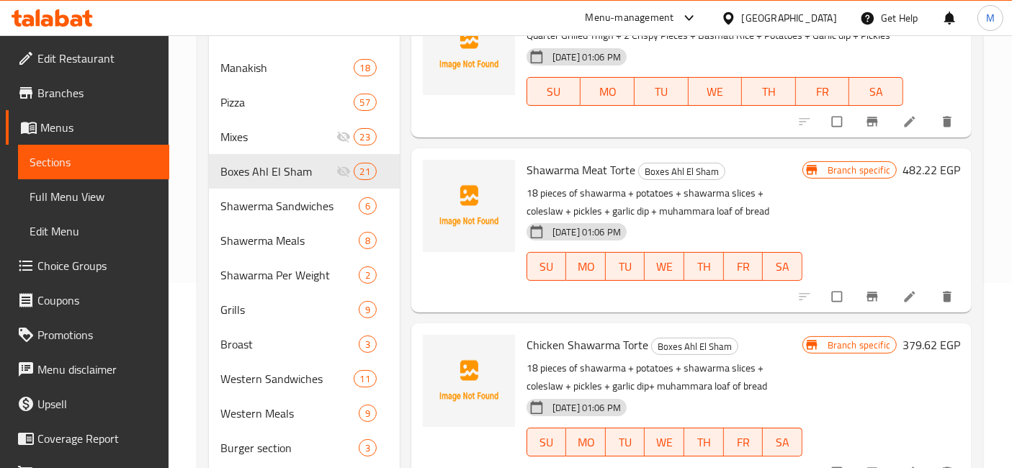
scroll to position [1200, 0]
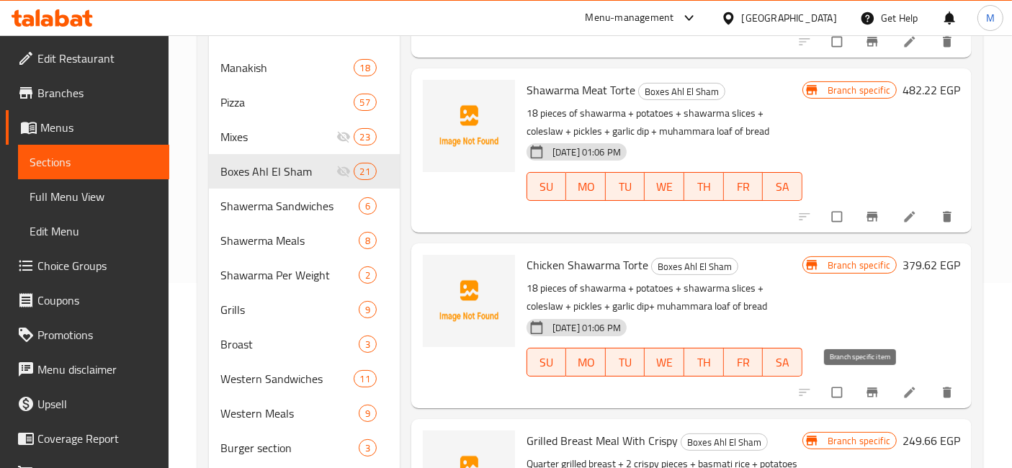
click at [866, 388] on icon "Branch-specific-item" at bounding box center [871, 391] width 11 height 9
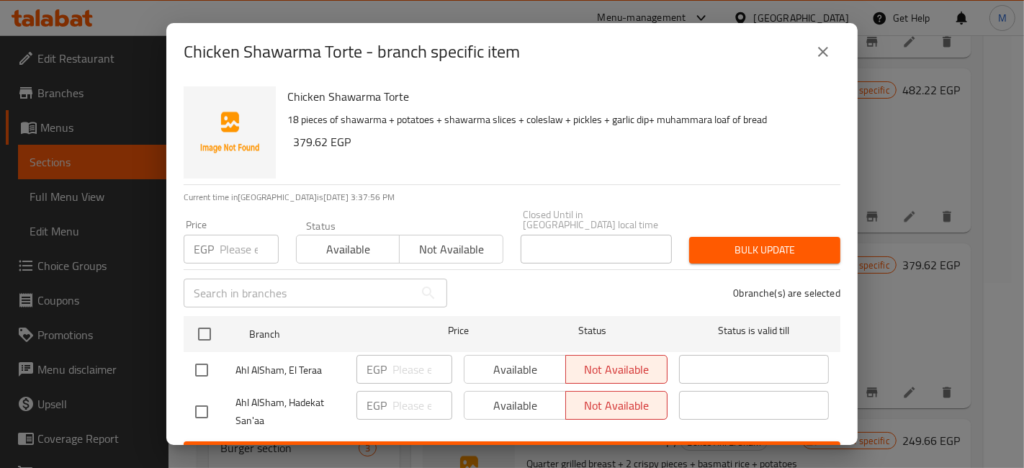
click at [210, 401] on input "checkbox" at bounding box center [201, 412] width 30 height 30
click at [191, 397] on input "checkbox" at bounding box center [201, 412] width 30 height 30
checkbox input "false"
click at [202, 367] on input "checkbox" at bounding box center [201, 370] width 30 height 30
checkbox input "true"
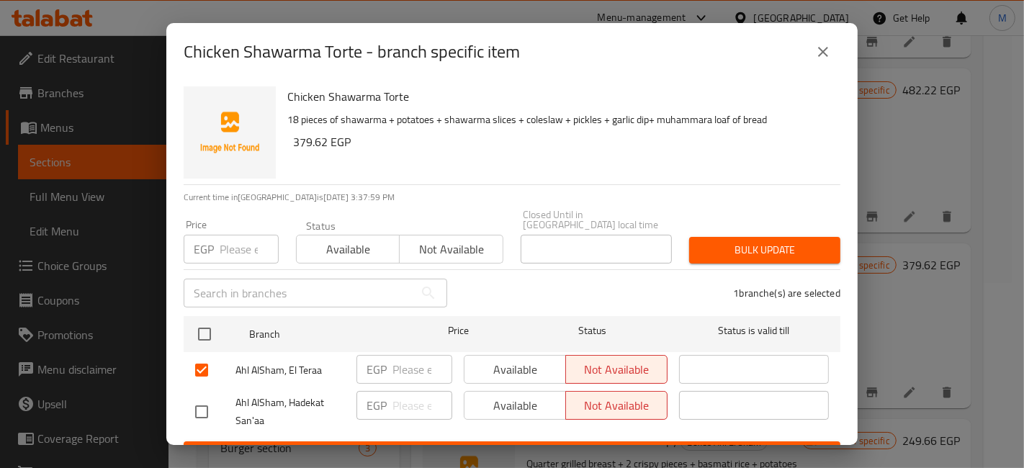
click at [392, 355] on input "number" at bounding box center [422, 369] width 60 height 29
type input "385"
click at [493, 369] on span "Available" at bounding box center [515, 369] width 90 height 21
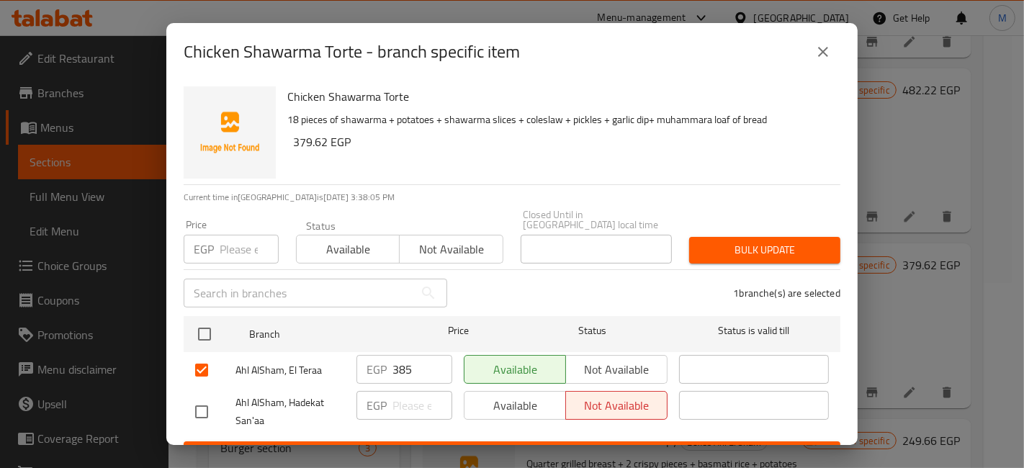
click at [504, 430] on ul "Branch Price Status Status is valid till Ahl AlSham, El Teraa EGP 385 ​ Availab…" at bounding box center [512, 375] width 657 height 131
drag, startPoint x: 529, startPoint y: 447, endPoint x: 531, endPoint y: 435, distance: 12.3
click at [530, 440] on div "Chicken Shawarma Torte - branch specific item Chicken Shawarma Torte 18 pieces …" at bounding box center [512, 234] width 1024 height 468
click at [531, 446] on span "Save" at bounding box center [512, 455] width 634 height 18
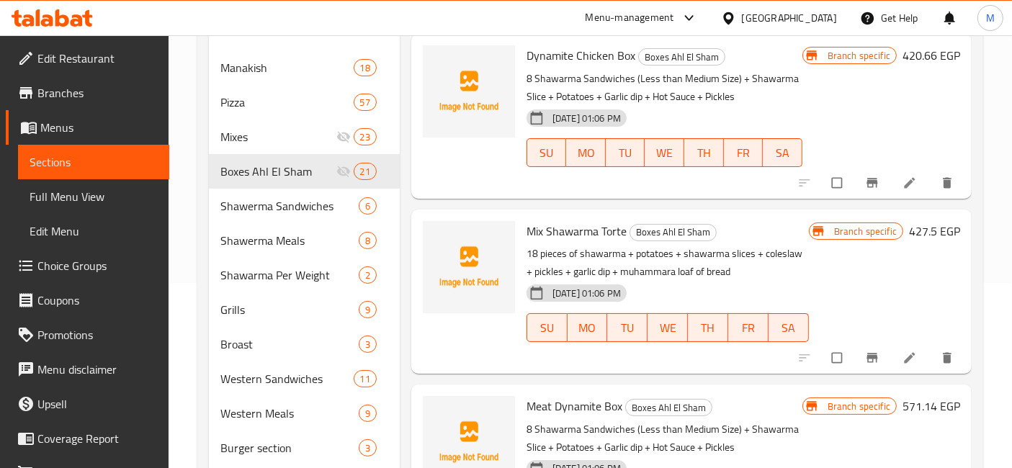
scroll to position [1600, 0]
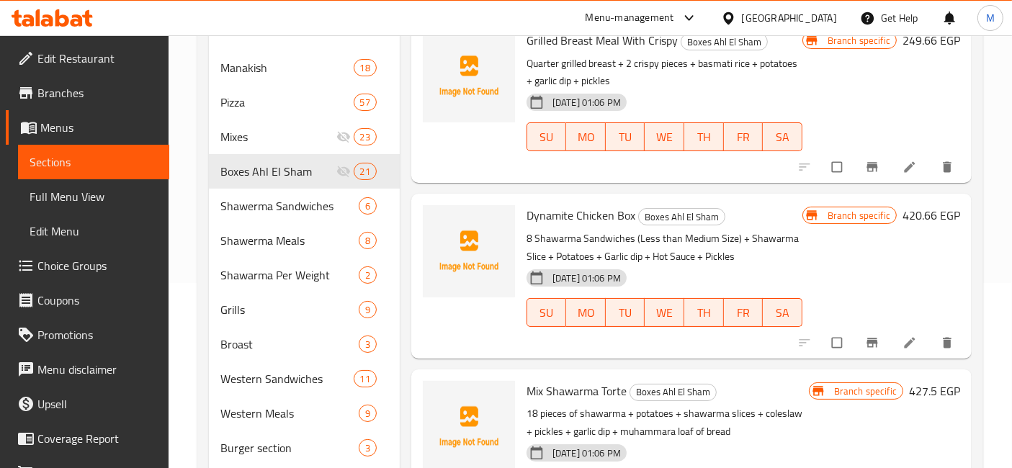
click at [555, 217] on span "Dynamite Chicken Box" at bounding box center [580, 215] width 109 height 22
copy span "Dynamite"
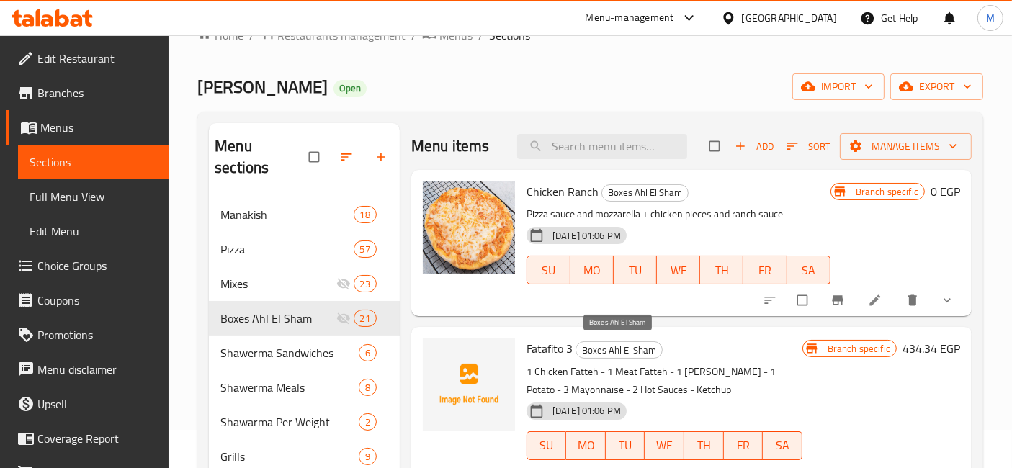
scroll to position [0, 0]
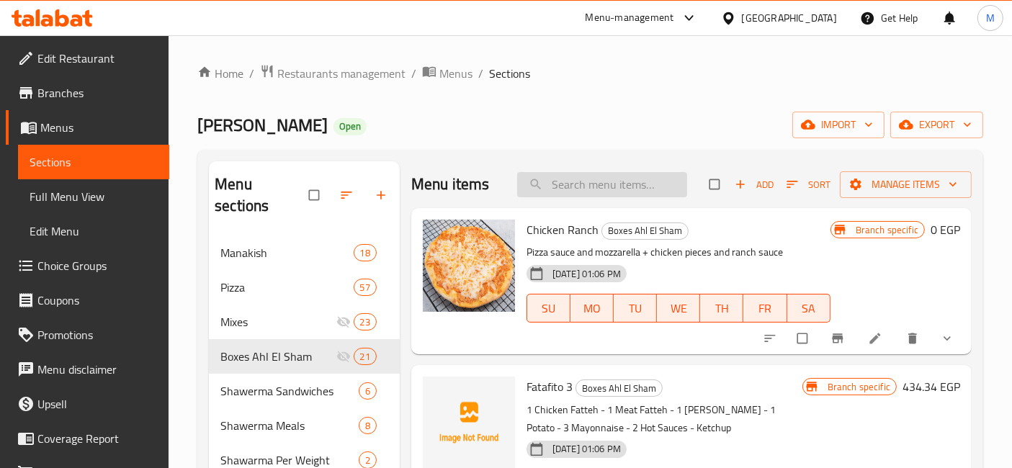
click at [603, 178] on input "search" at bounding box center [602, 184] width 170 height 25
paste input "Dynamite"
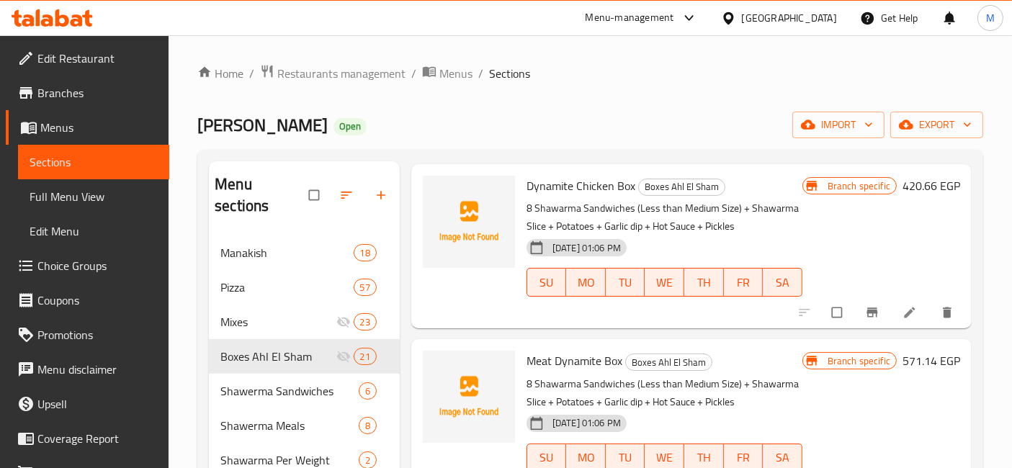
scroll to position [80, 0]
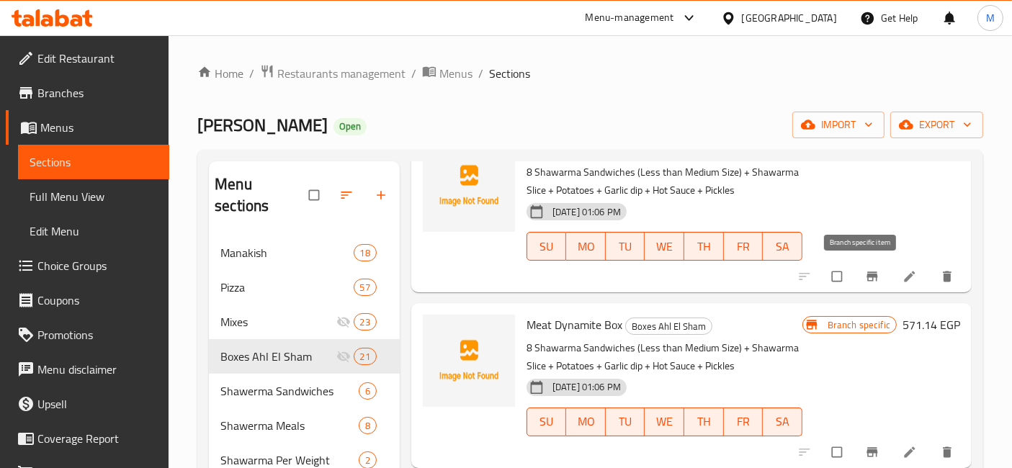
type input "Dynamite"
click at [866, 272] on icon "Branch-specific-item" at bounding box center [871, 276] width 11 height 9
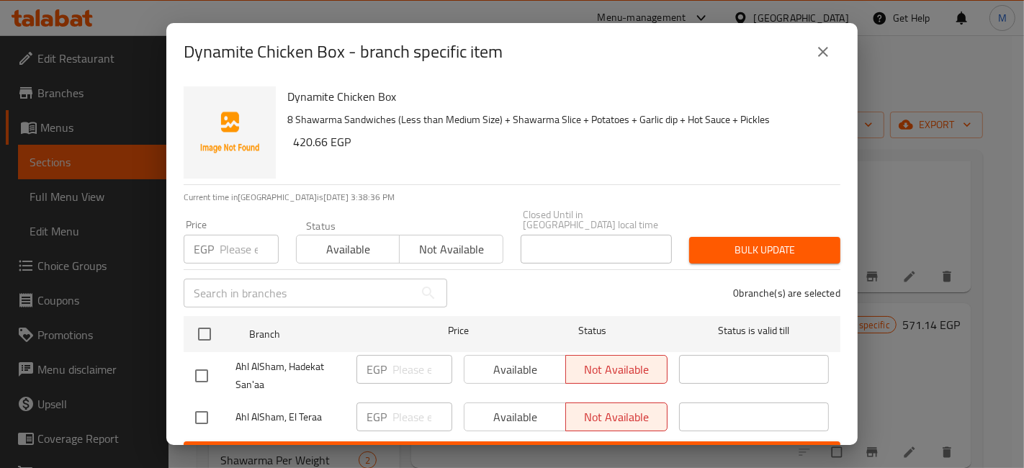
click at [214, 408] on input "checkbox" at bounding box center [201, 418] width 30 height 30
checkbox input "true"
click at [398, 417] on input "number" at bounding box center [422, 417] width 60 height 29
type input "490"
click at [501, 408] on span "Available" at bounding box center [515, 417] width 90 height 21
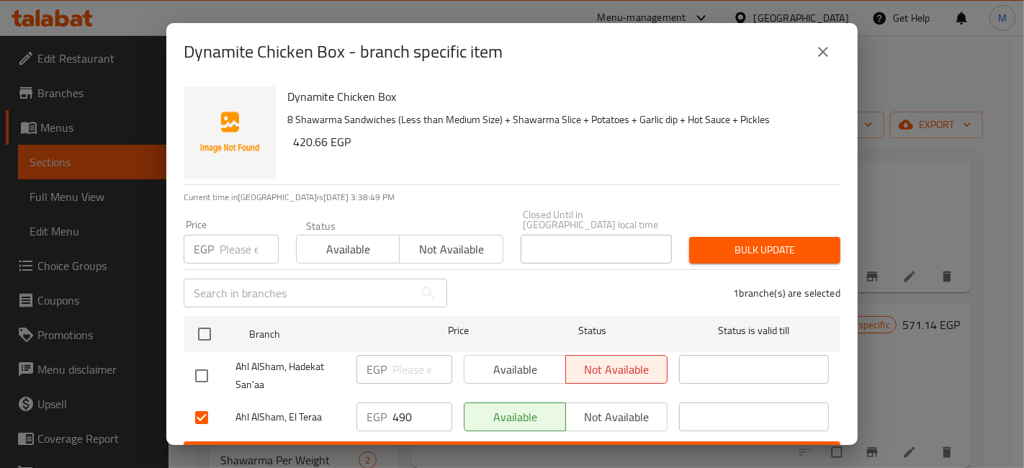
click at [512, 446] on span "Save" at bounding box center [512, 455] width 634 height 18
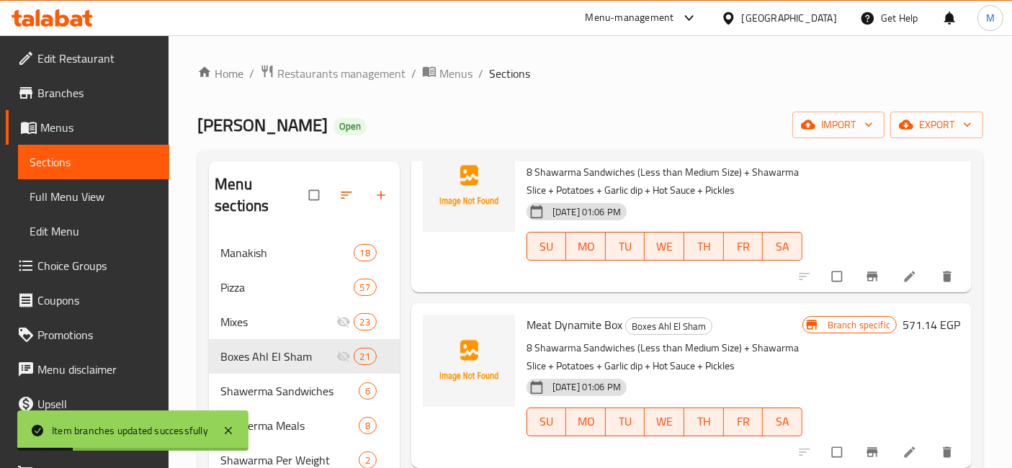
scroll to position [0, 0]
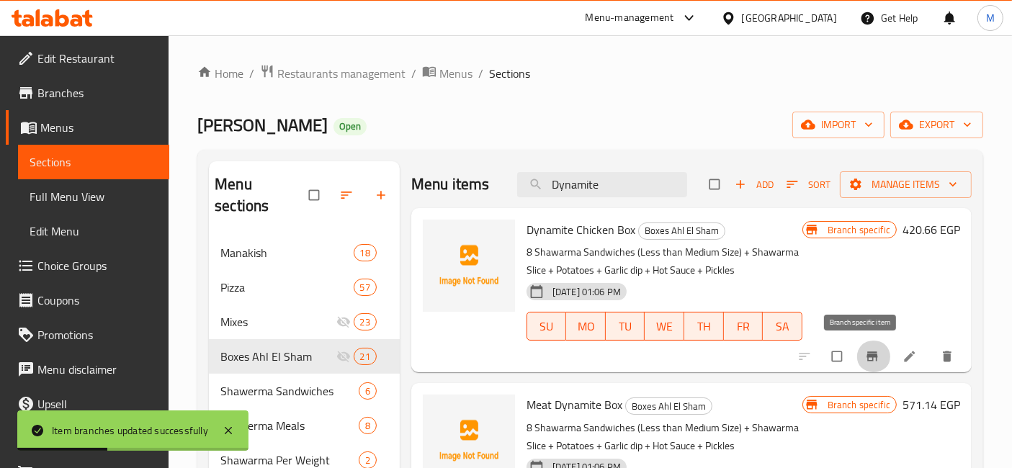
click at [865, 356] on icon "Branch-specific-item" at bounding box center [872, 356] width 14 height 14
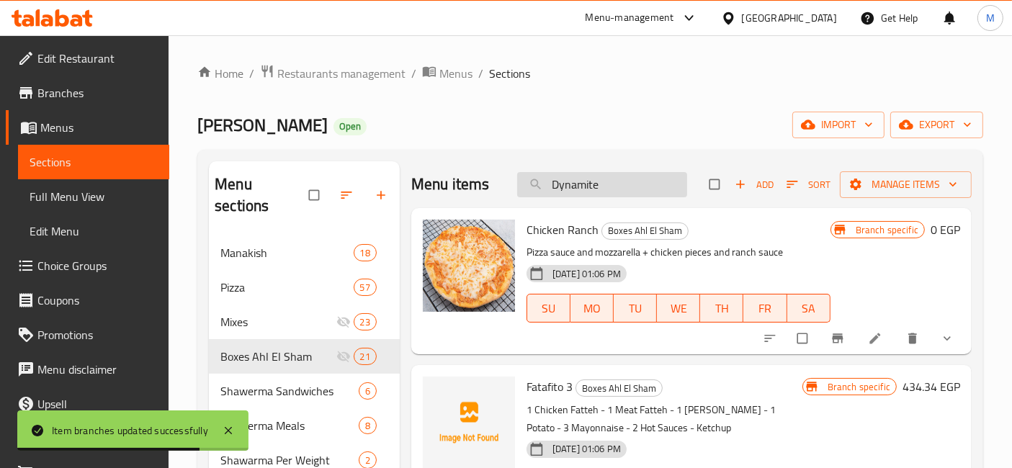
click at [644, 185] on input "Dynamite" at bounding box center [602, 184] width 170 height 25
type input "Dynamite"
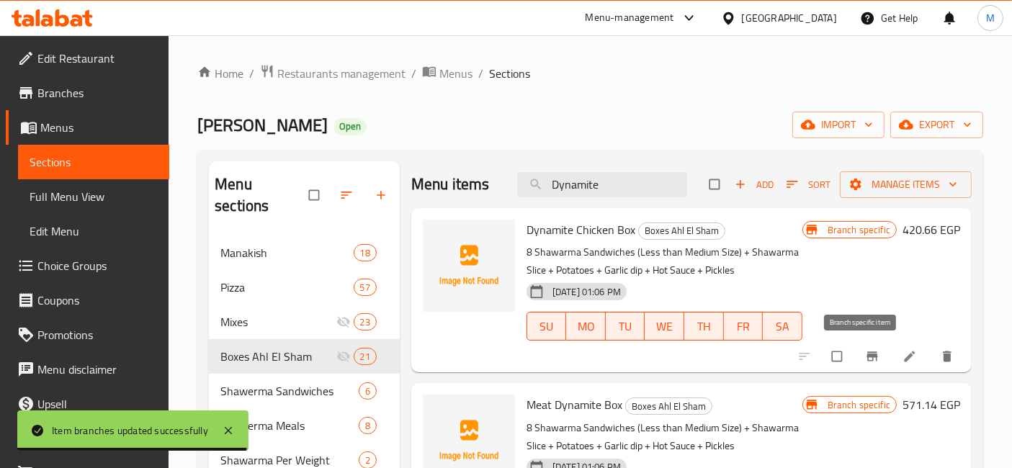
click at [860, 365] on button "Branch-specific-item" at bounding box center [873, 357] width 35 height 32
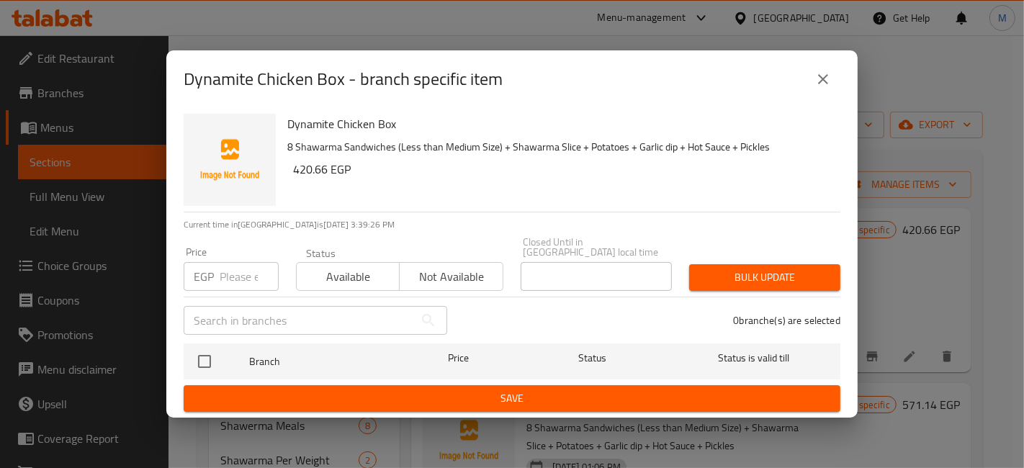
click at [742, 177] on h6 "420.66 EGP" at bounding box center [561, 169] width 536 height 20
click at [819, 82] on icon "close" at bounding box center [822, 79] width 17 height 17
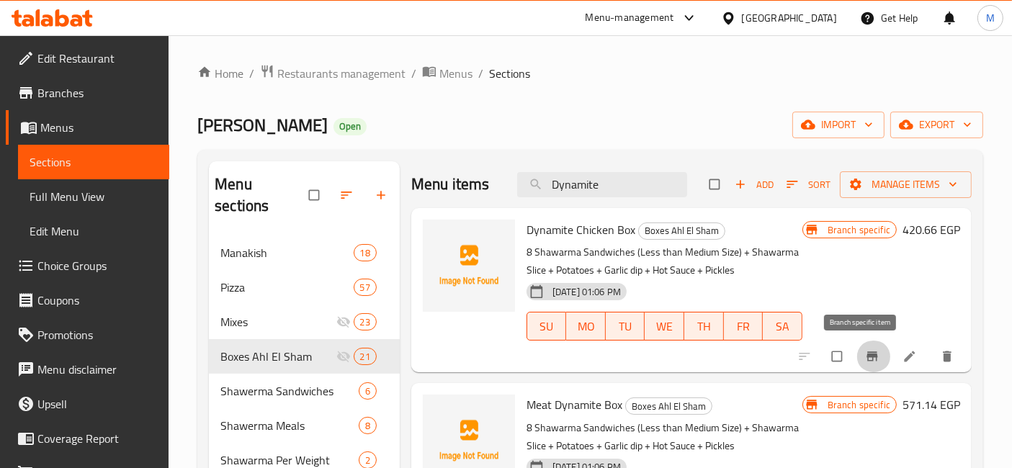
click at [865, 350] on icon "Branch-specific-item" at bounding box center [872, 356] width 14 height 14
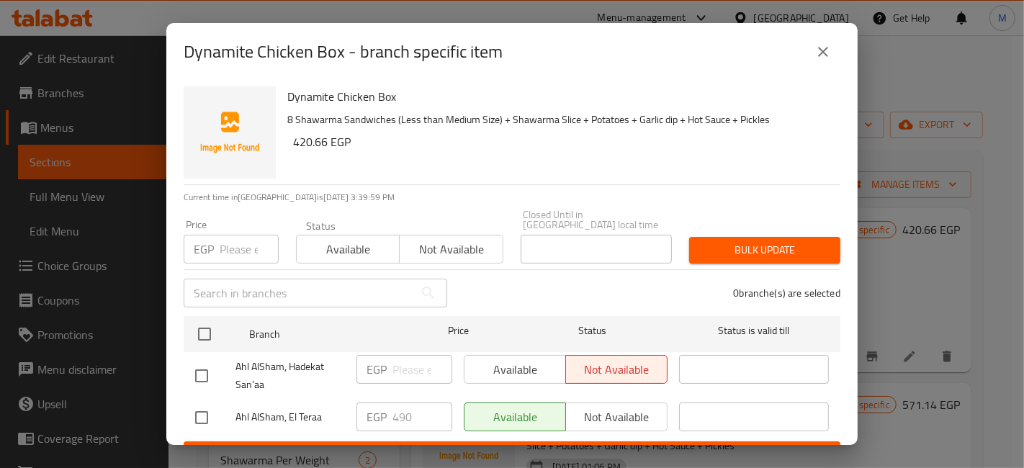
click at [196, 404] on input "checkbox" at bounding box center [201, 418] width 30 height 30
checkbox input "true"
click at [408, 415] on input "490" at bounding box center [422, 417] width 60 height 29
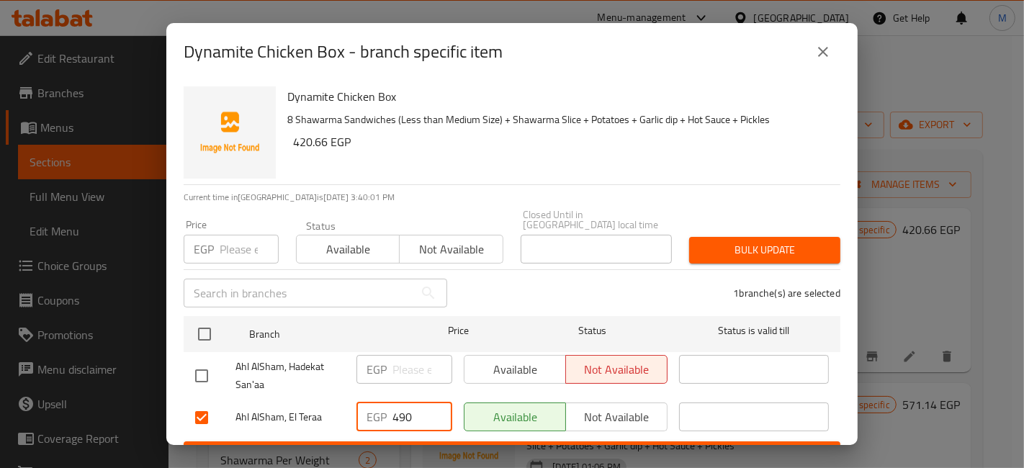
type input "3"
type input "435"
click at [422, 441] on button "Save" at bounding box center [512, 454] width 657 height 27
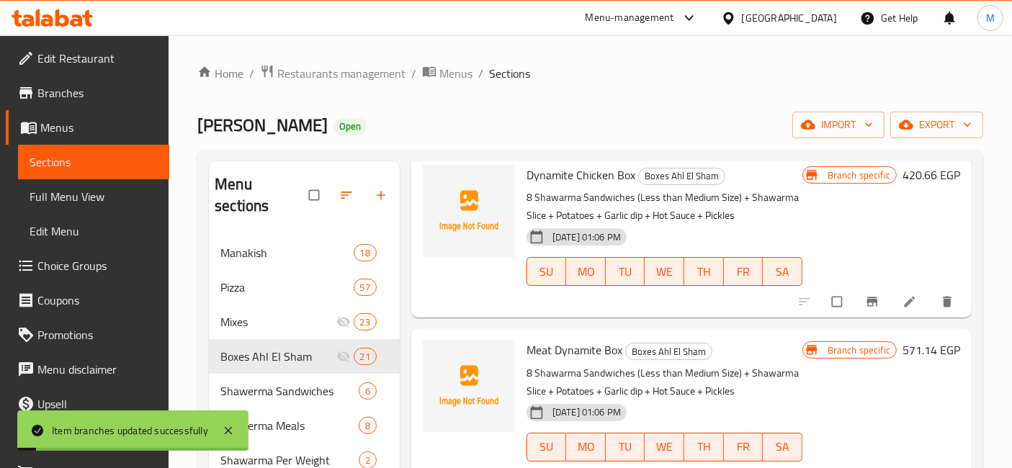
scroll to position [80, 0]
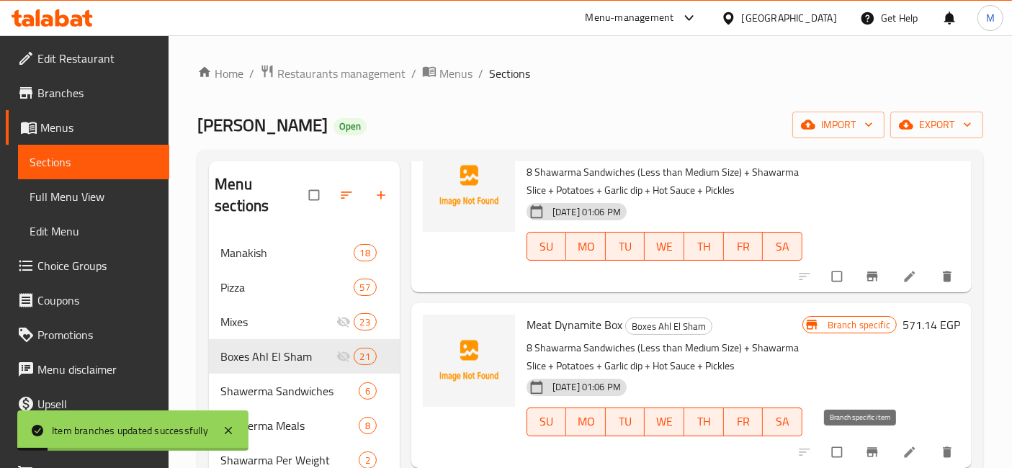
click at [866, 450] on icon "Branch-specific-item" at bounding box center [871, 451] width 11 height 9
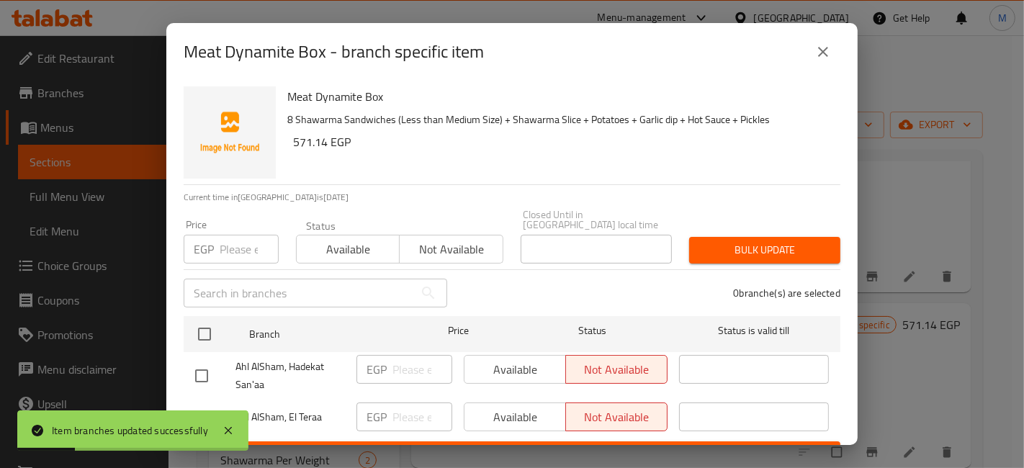
click at [188, 403] on input "checkbox" at bounding box center [201, 418] width 30 height 30
checkbox input "true"
click at [397, 418] on input "number" at bounding box center [422, 417] width 60 height 29
type input "490"
click at [543, 407] on span "Available" at bounding box center [515, 417] width 90 height 21
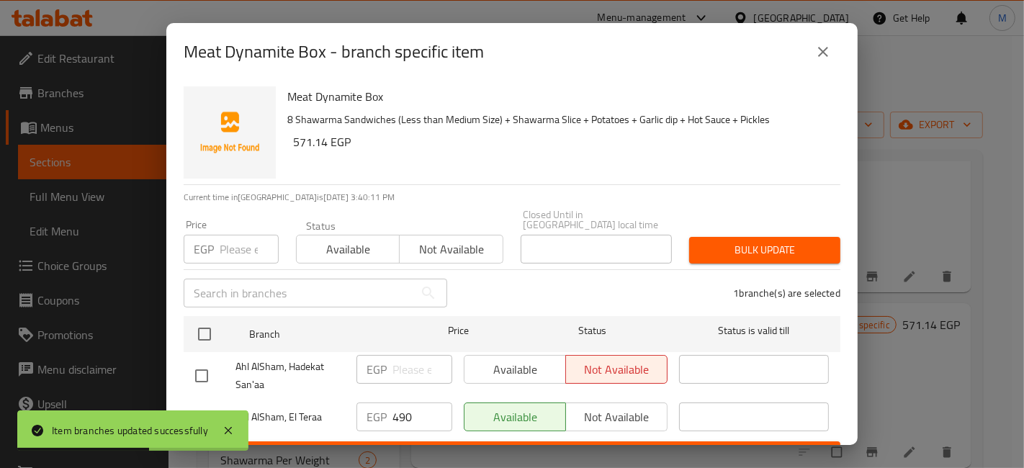
click at [508, 429] on ul "Branch Price Status Status is valid till Ahl AlSham, Hadekat San'aa EGP ​ Avail…" at bounding box center [512, 375] width 657 height 131
click at [508, 446] on span "Save" at bounding box center [512, 455] width 634 height 18
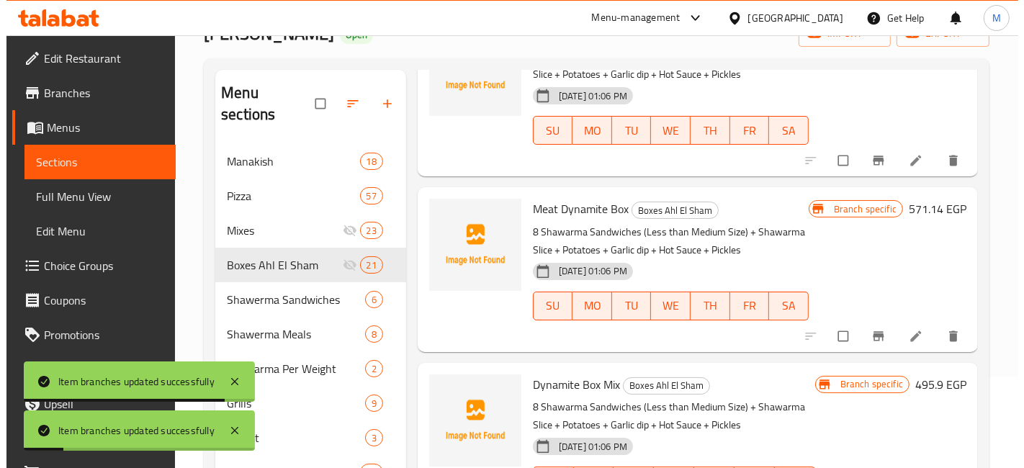
scroll to position [160, 0]
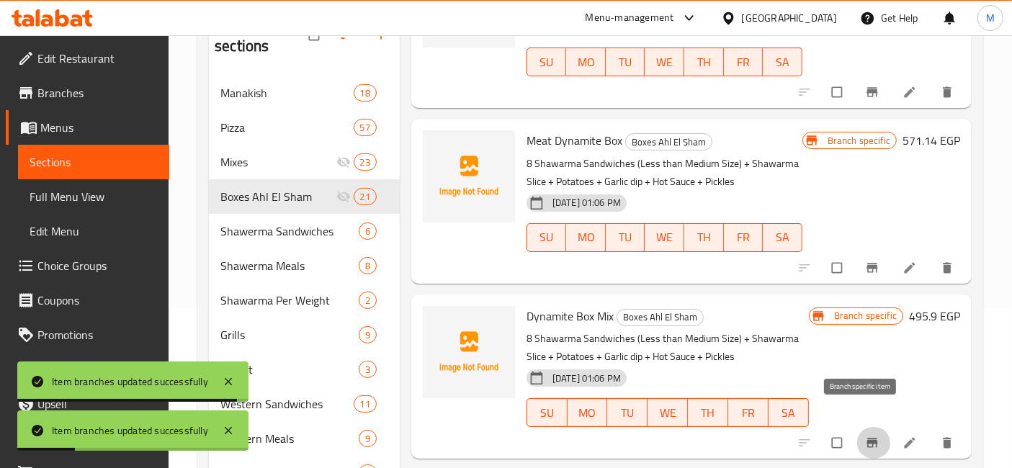
click at [865, 427] on button "Branch-specific-item" at bounding box center [873, 443] width 35 height 32
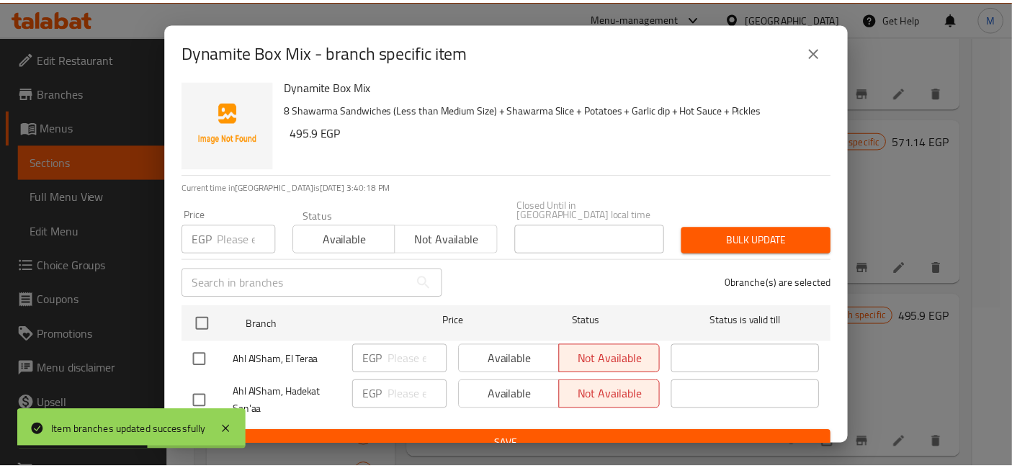
scroll to position [18, 0]
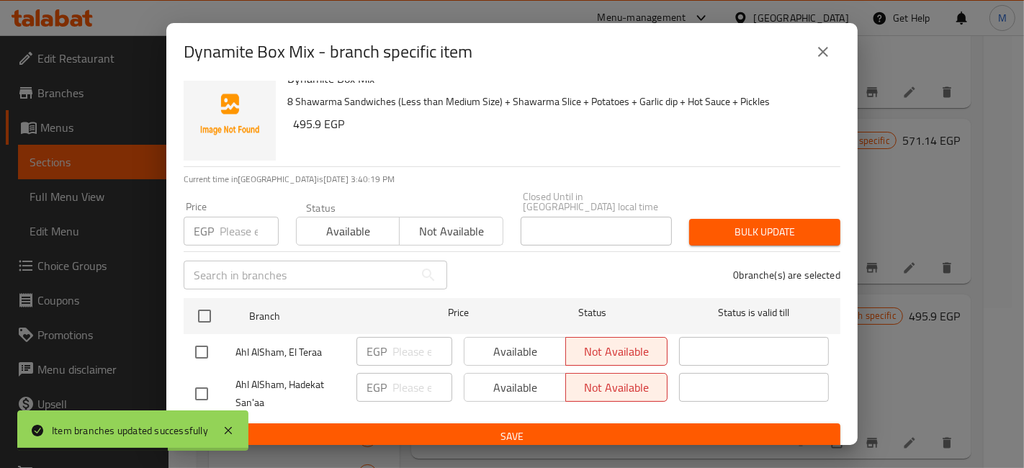
click at [207, 343] on input "checkbox" at bounding box center [201, 352] width 30 height 30
checkbox input "true"
click at [407, 337] on input "number" at bounding box center [422, 351] width 60 height 29
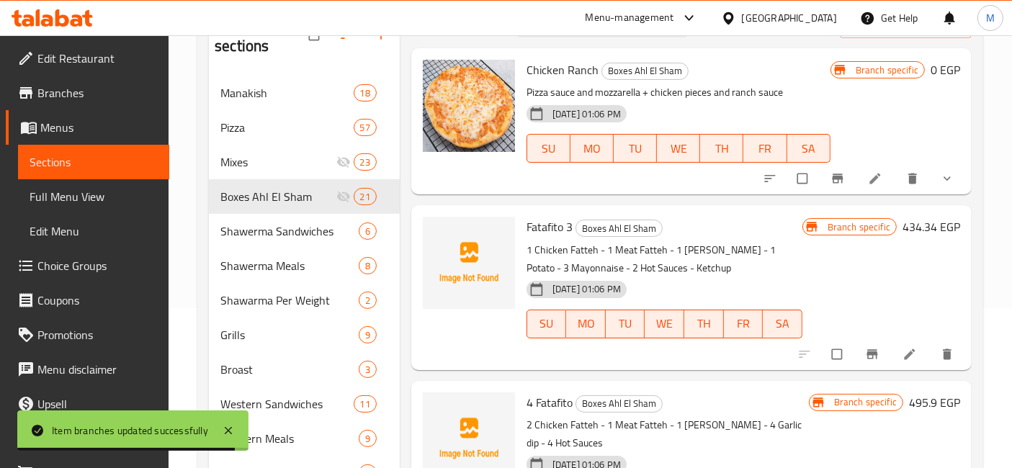
scroll to position [0, 0]
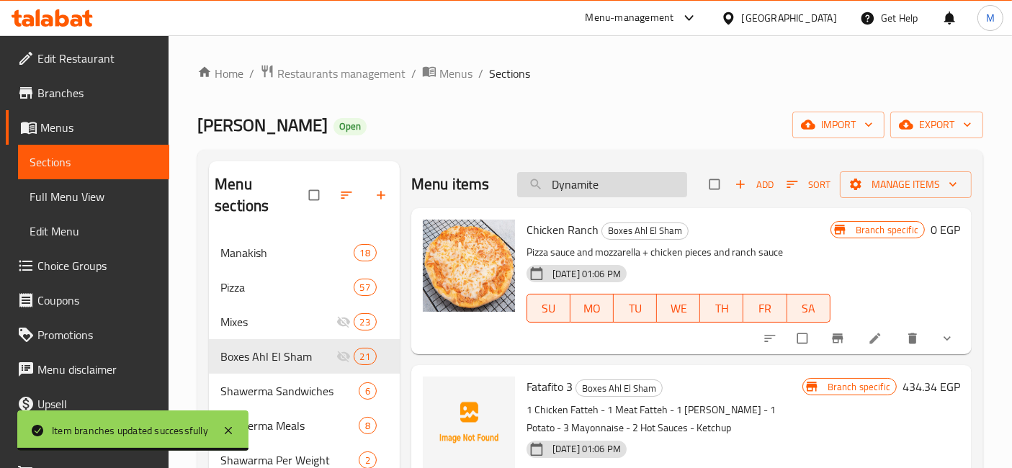
click at [601, 192] on input "Dynamite" at bounding box center [602, 184] width 170 height 25
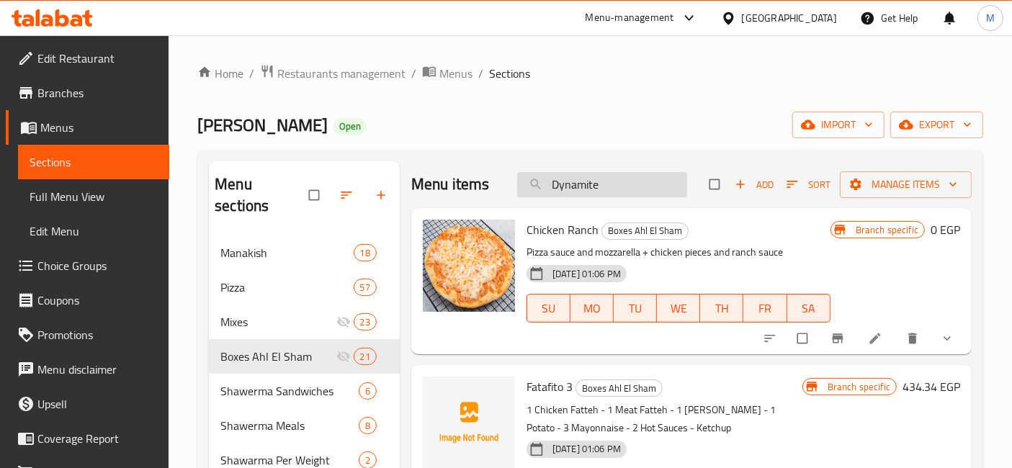
type input "Dynamite"
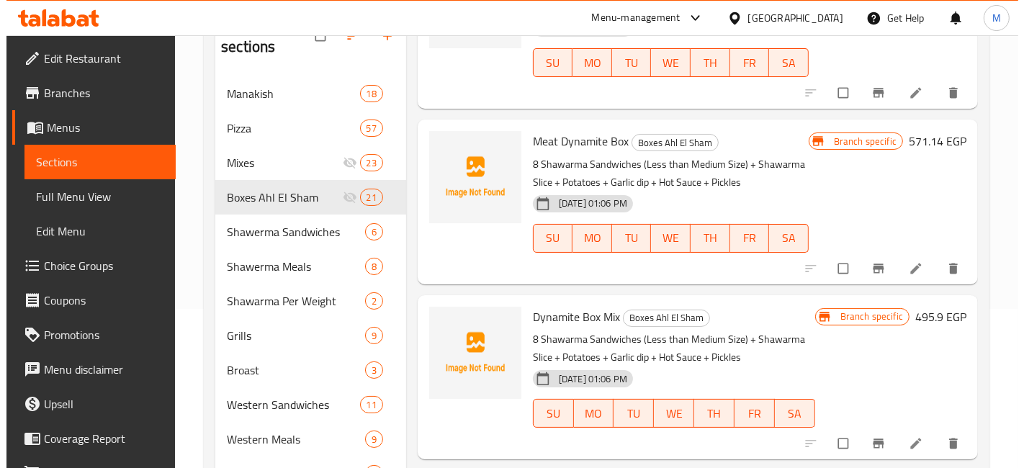
scroll to position [160, 0]
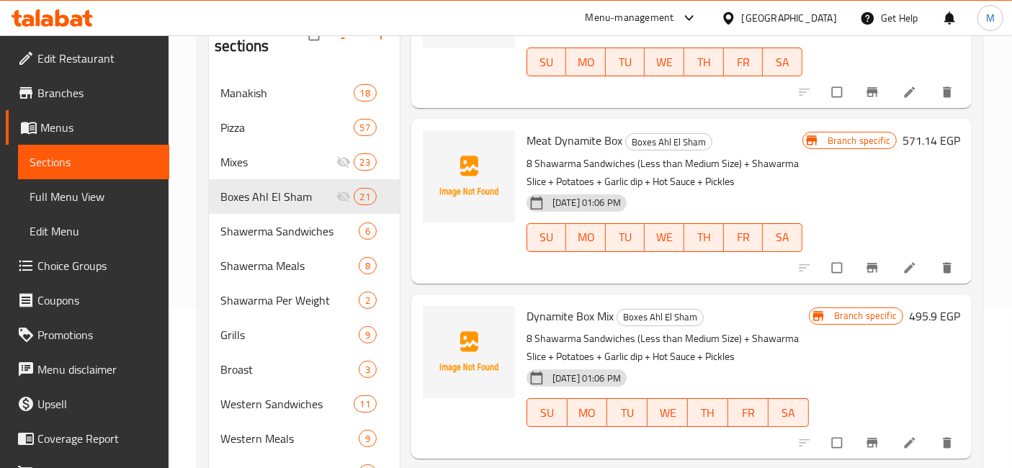
click at [866, 439] on icon "Branch-specific-item" at bounding box center [871, 443] width 11 height 9
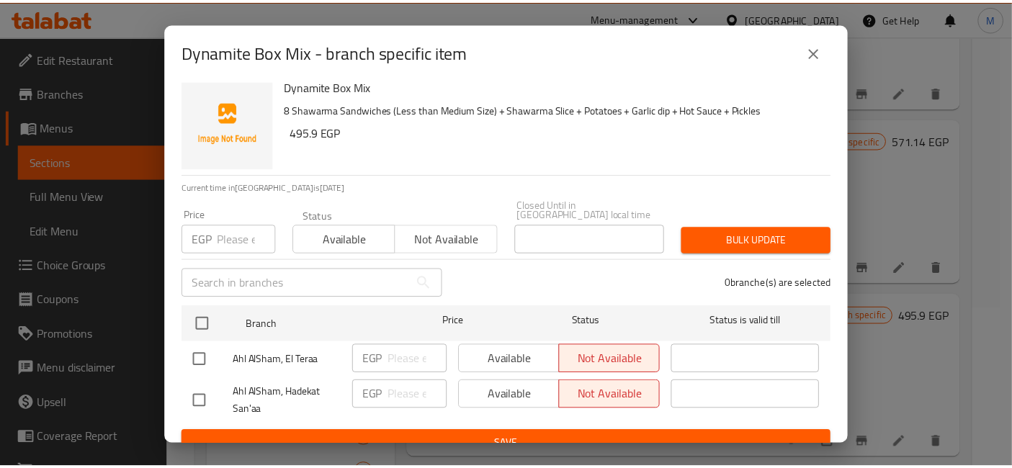
scroll to position [18, 0]
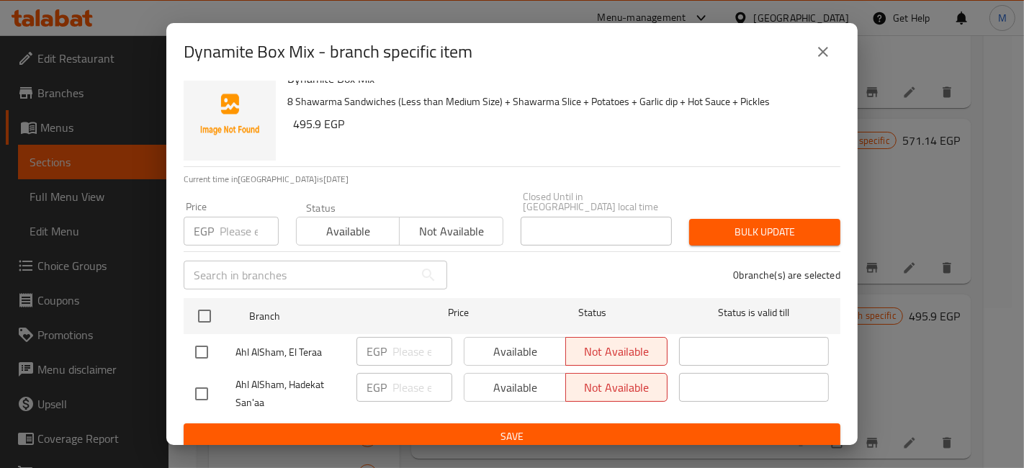
click at [208, 393] on input "checkbox" at bounding box center [201, 394] width 30 height 30
checkbox input "true"
click at [217, 379] on div at bounding box center [215, 394] width 40 height 30
drag, startPoint x: 216, startPoint y: 336, endPoint x: 206, endPoint y: 346, distance: 14.8
click at [214, 338] on input "checkbox" at bounding box center [201, 352] width 30 height 30
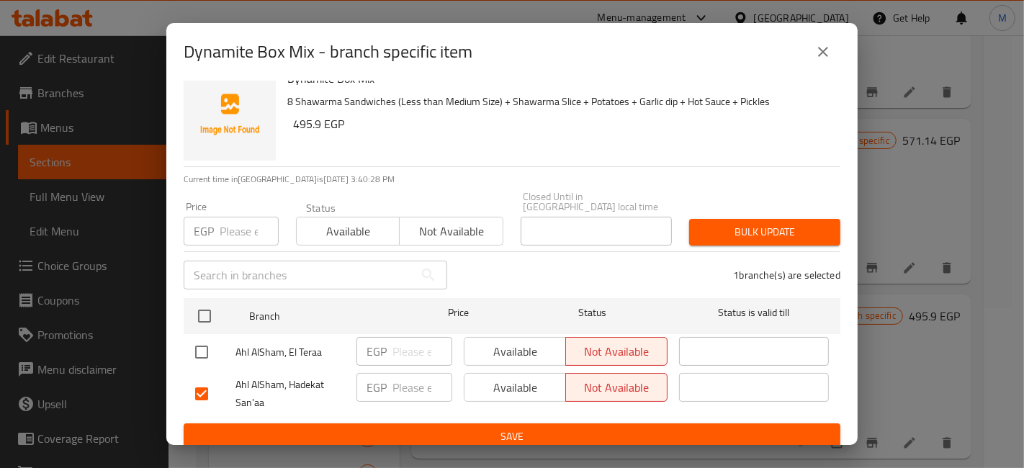
checkbox input "true"
click at [211, 379] on input "checkbox" at bounding box center [201, 394] width 30 height 30
checkbox input "false"
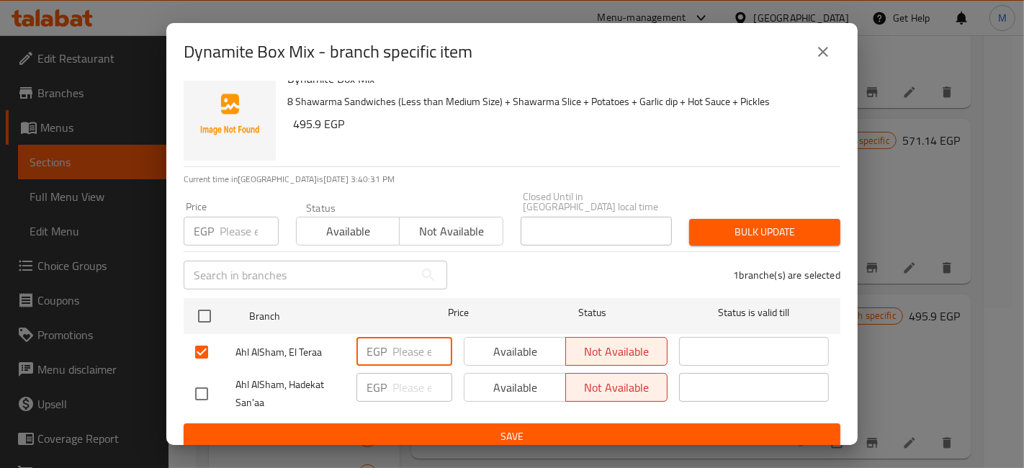
click at [413, 337] on input "number" at bounding box center [422, 351] width 60 height 29
type input "480"
click at [459, 431] on span "Save" at bounding box center [512, 437] width 634 height 18
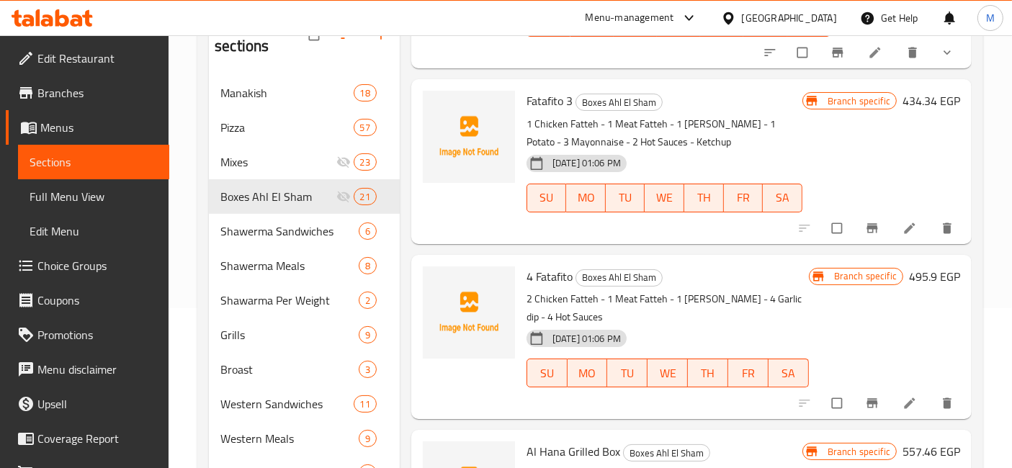
click at [895, 411] on li at bounding box center [911, 403] width 40 height 23
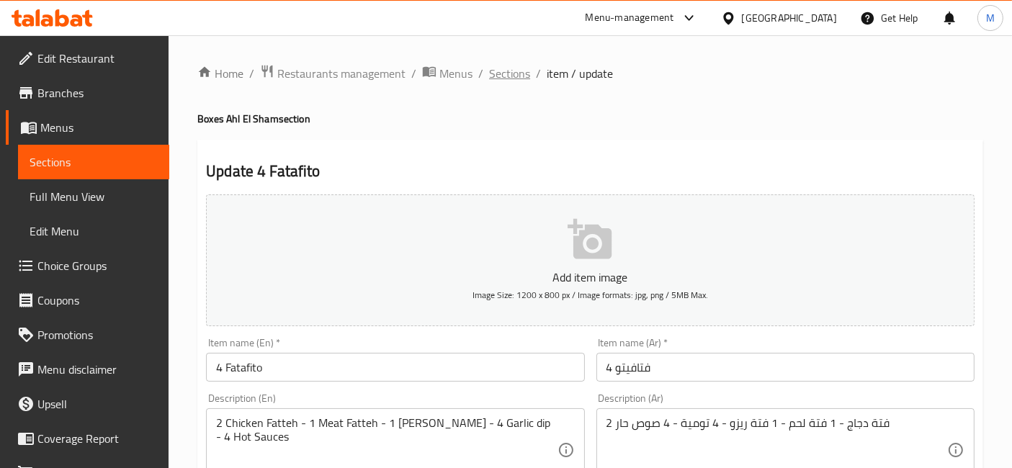
click at [492, 73] on span "Sections" at bounding box center [509, 73] width 41 height 17
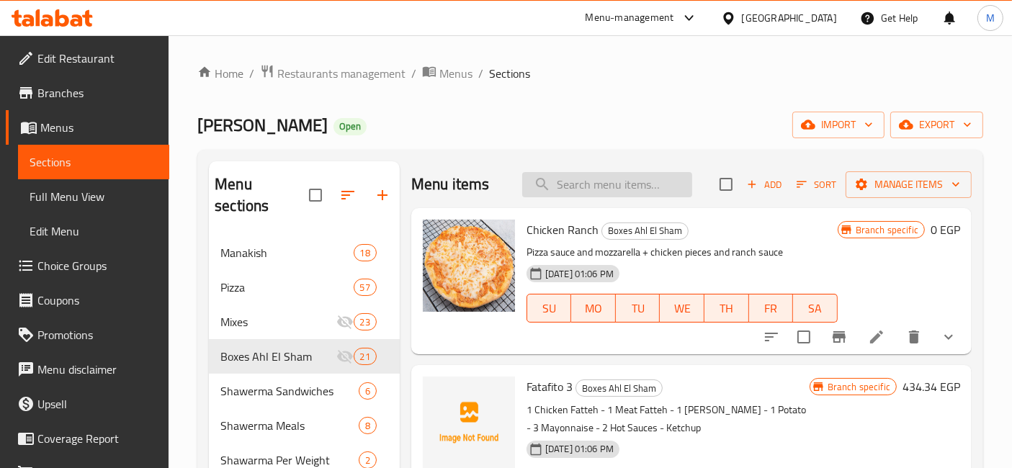
click at [604, 188] on input "search" at bounding box center [607, 184] width 170 height 25
type input "ا"
type input "H"
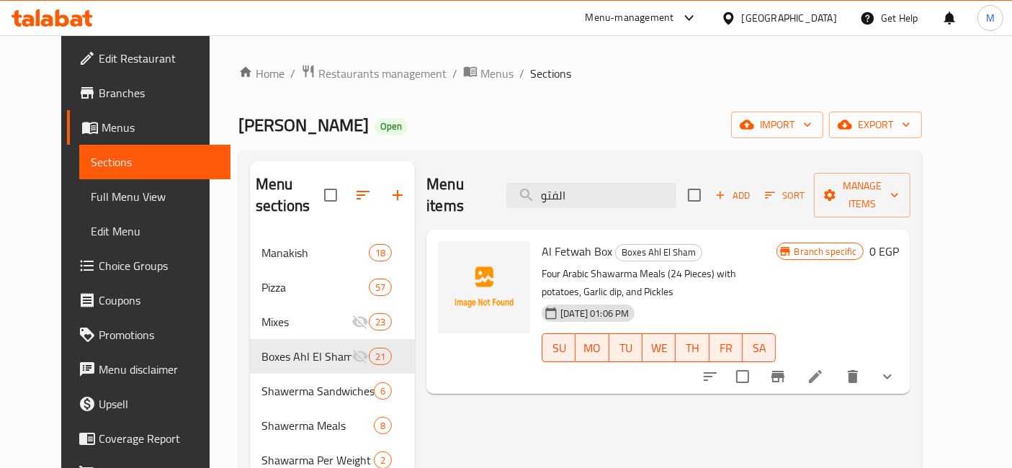
type input "الفتو"
click at [904, 368] on button "show more" at bounding box center [887, 376] width 35 height 35
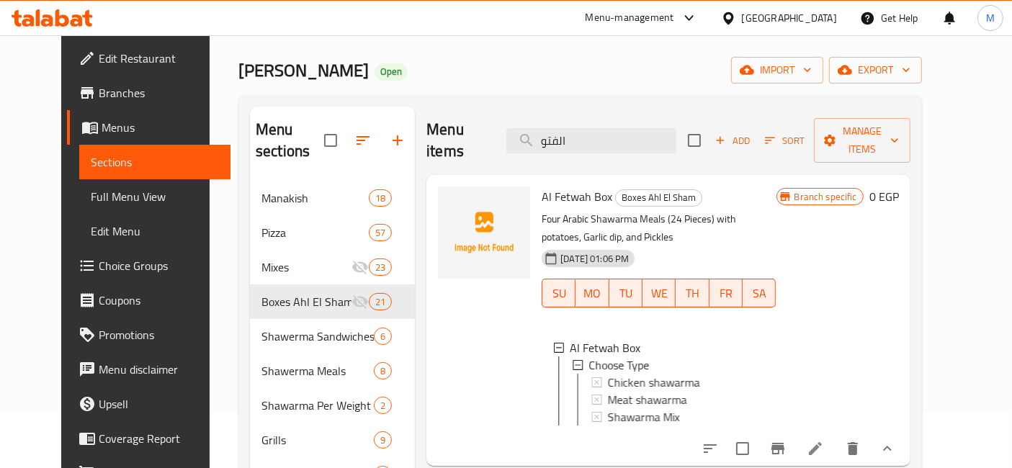
scroll to position [80, 0]
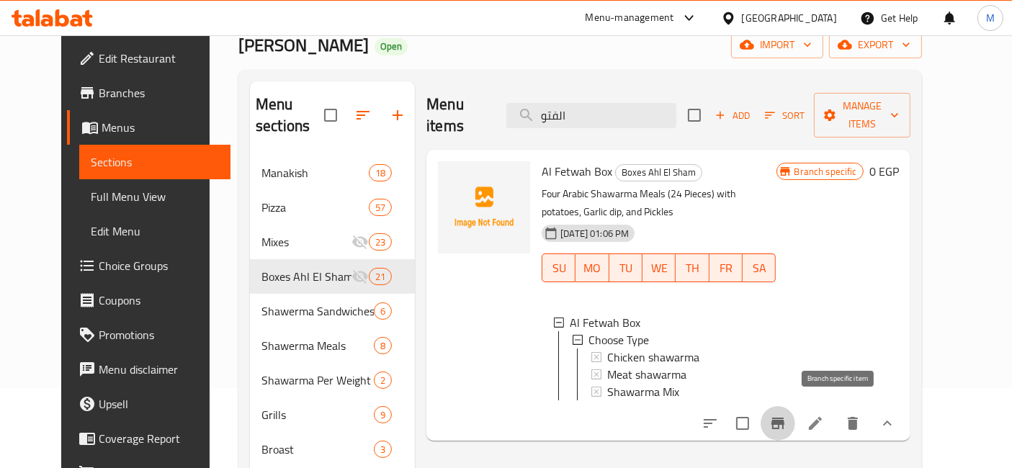
click at [784, 418] on icon "Branch-specific-item" at bounding box center [777, 424] width 13 height 12
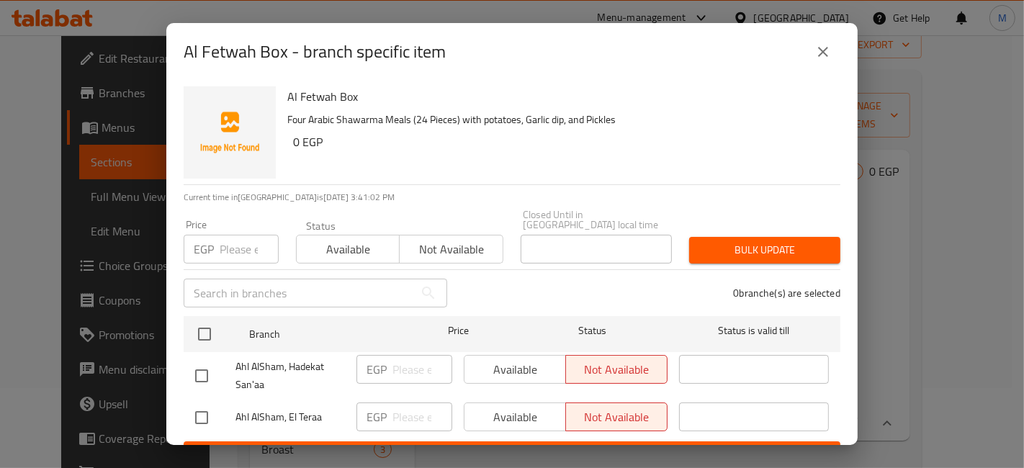
click at [203, 406] on input "checkbox" at bounding box center [201, 418] width 30 height 30
checkbox input "true"
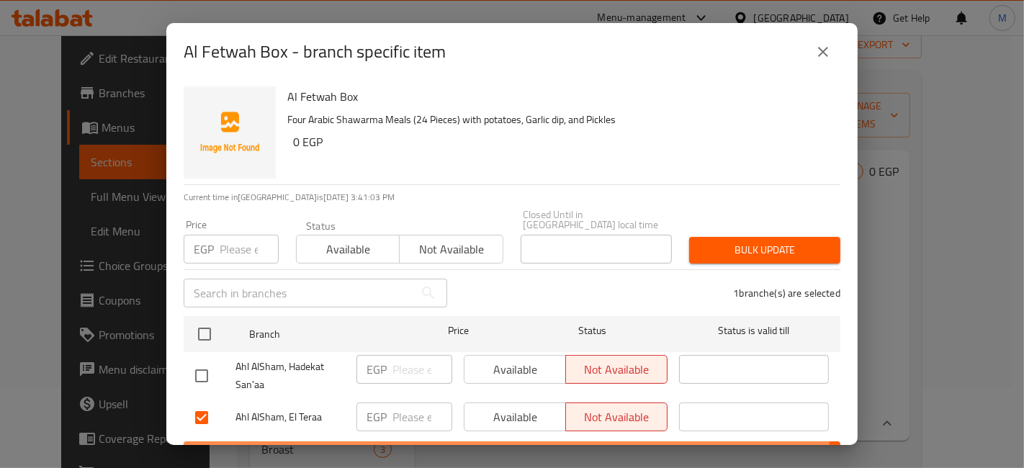
click at [278, 441] on button "Save" at bounding box center [512, 454] width 657 height 27
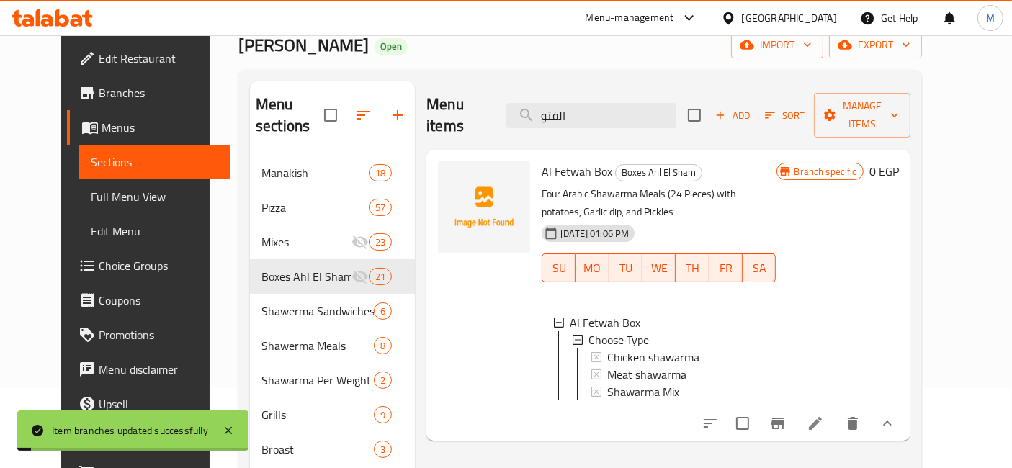
click at [795, 423] on button "Branch-specific-item" at bounding box center [777, 423] width 35 height 35
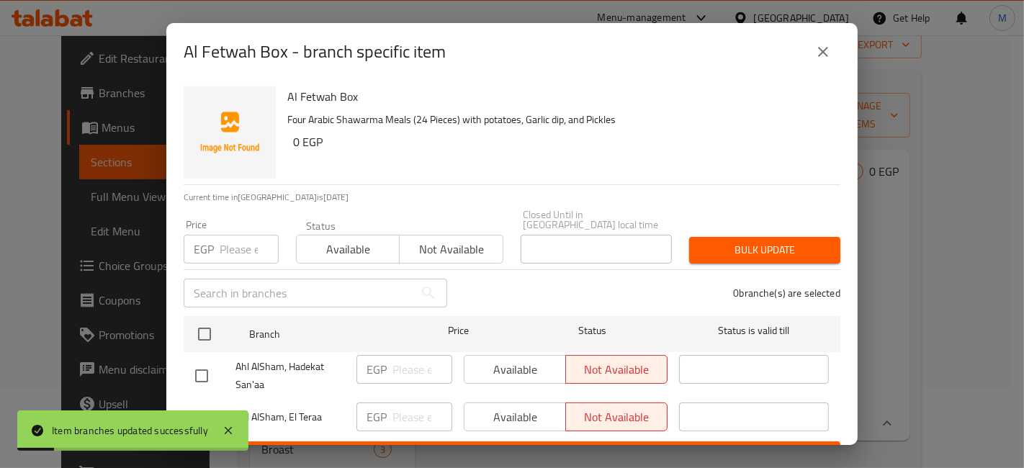
click at [193, 409] on input "checkbox" at bounding box center [201, 418] width 30 height 30
checkbox input "true"
drag, startPoint x: 508, startPoint y: 406, endPoint x: 509, endPoint y: 433, distance: 26.7
click at [508, 407] on span "Available" at bounding box center [515, 417] width 90 height 21
click at [509, 441] on button "Save" at bounding box center [512, 454] width 657 height 27
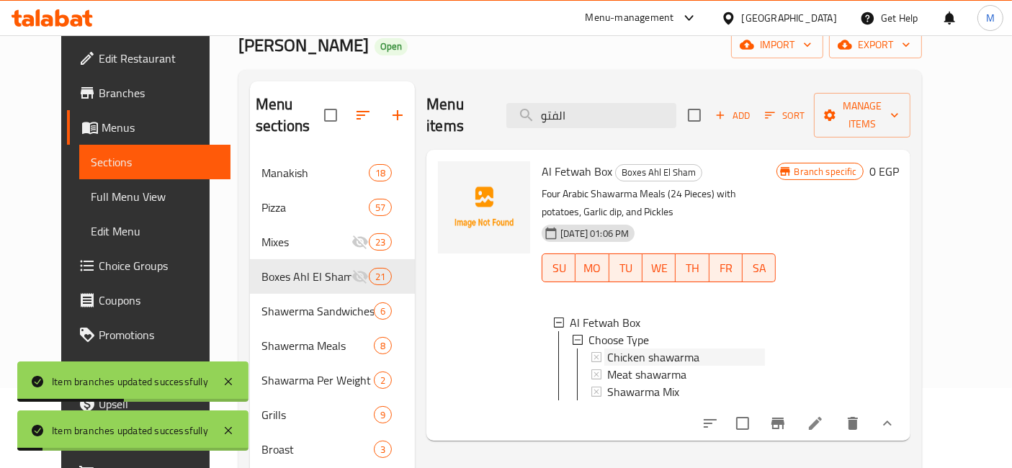
click at [651, 349] on span "Chicken shawarma" at bounding box center [653, 357] width 92 height 17
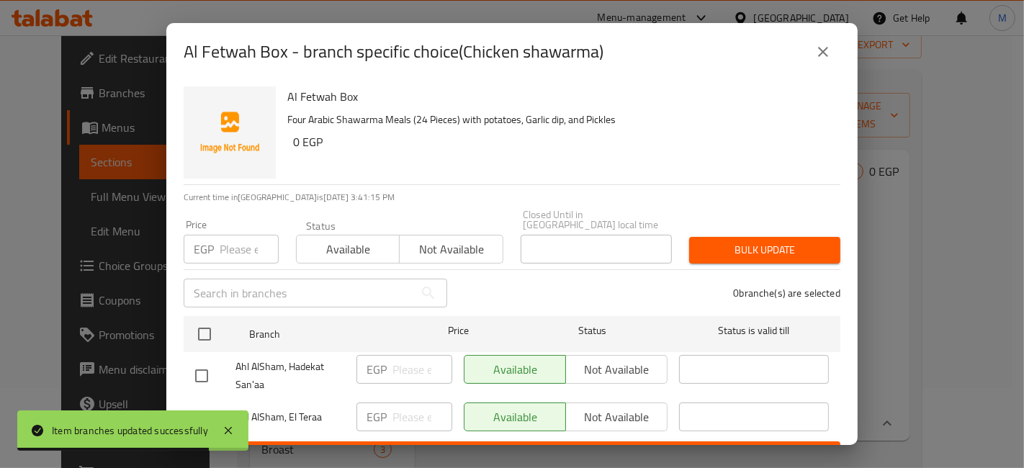
click at [220, 406] on div at bounding box center [215, 418] width 40 height 30
click at [204, 404] on input "checkbox" at bounding box center [201, 418] width 30 height 30
checkbox input "true"
click at [395, 404] on input "number" at bounding box center [422, 417] width 60 height 29
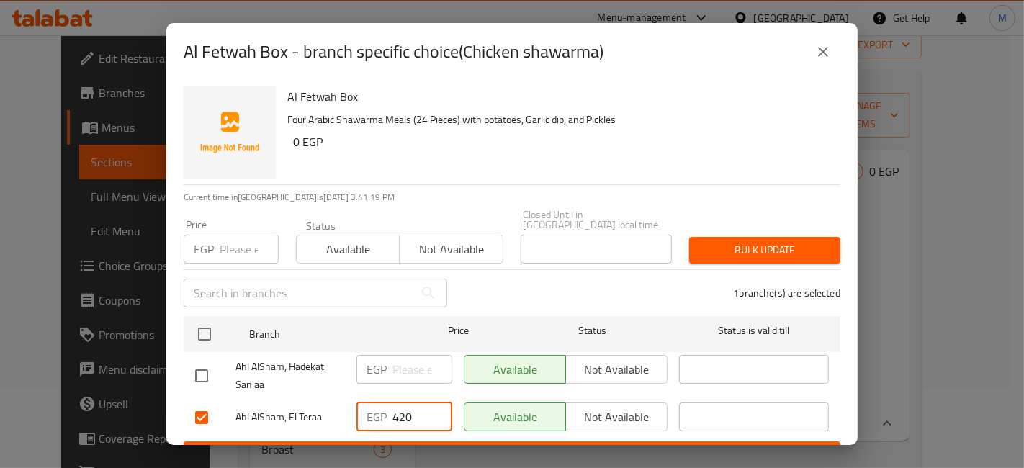
type input "420"
click at [475, 454] on div "Al Fetwah Box - branch specific choice(Chicken shawarma) Al Fetwah Box Four Ara…" at bounding box center [512, 234] width 1024 height 468
click at [484, 446] on span "Save" at bounding box center [512, 455] width 634 height 18
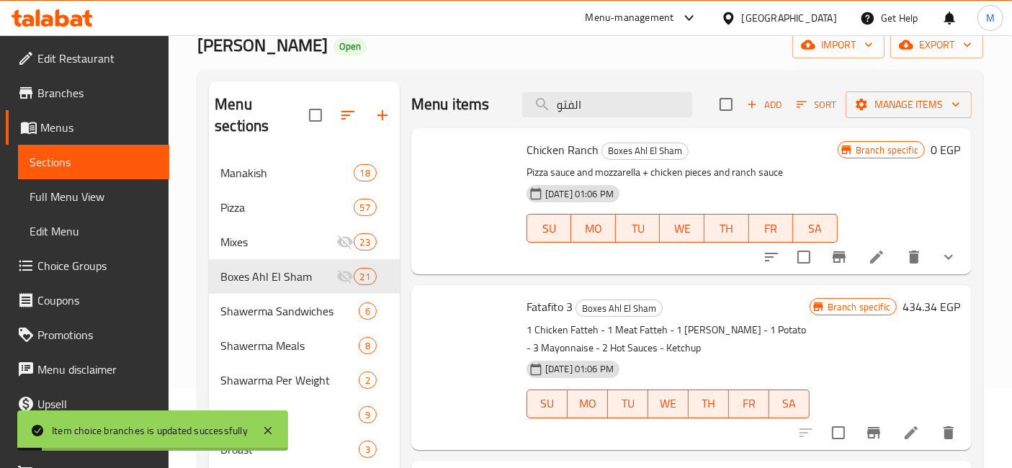
click at [647, 349] on p "1 Chicken Fatteh - 1 Meat Fatteh - 1 Rizo Fatteh - 1 Potato - 3 Mayonnaise - 2 …" at bounding box center [667, 339] width 283 height 36
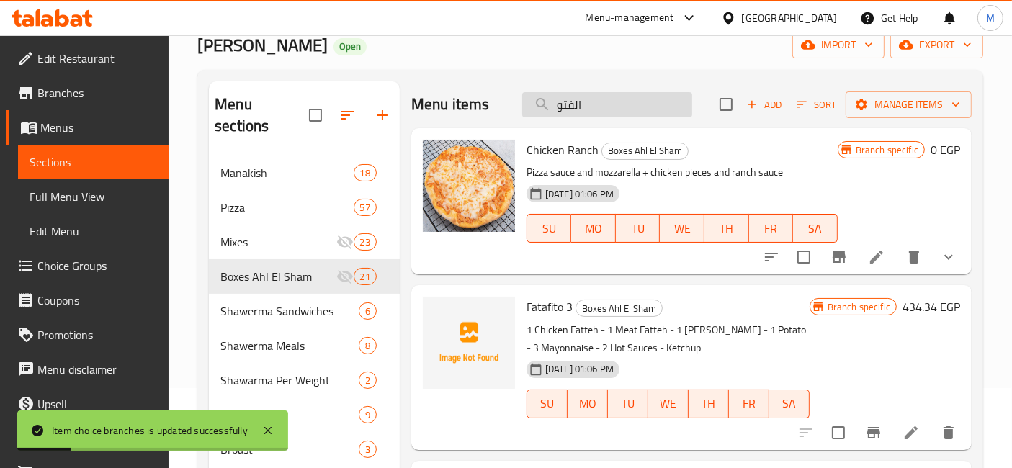
click at [635, 114] on input "الفتو" at bounding box center [607, 104] width 170 height 25
type input "الفتو"
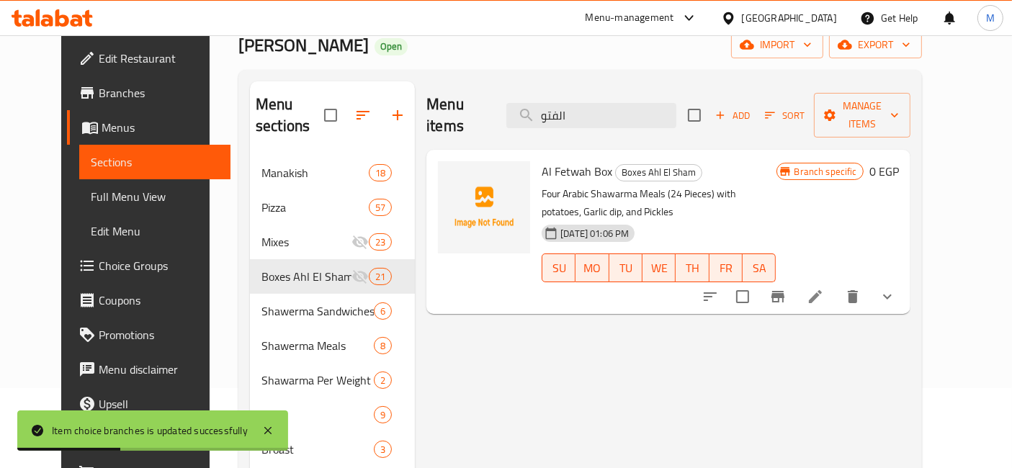
click at [896, 288] on icon "show more" at bounding box center [886, 296] width 17 height 17
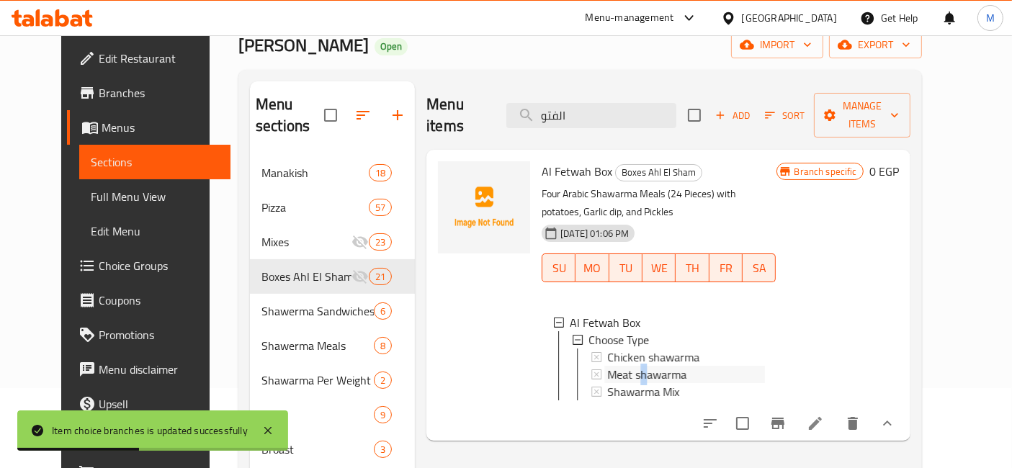
click at [627, 366] on span "Meat shawarma" at bounding box center [646, 374] width 79 height 17
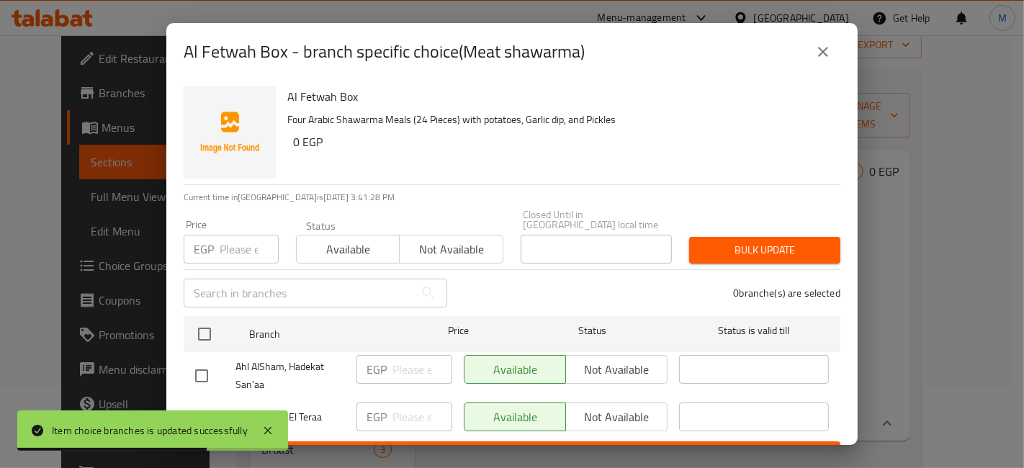
click at [207, 410] on input "checkbox" at bounding box center [201, 418] width 30 height 30
checkbox input "true"
click at [392, 414] on input "number" at bounding box center [422, 417] width 60 height 29
type input "480"
click at [467, 447] on div "Al Fetwah Box - branch specific choice(Meat shawarma) Al Fetwah Box Four Arabic…" at bounding box center [512, 234] width 1024 height 468
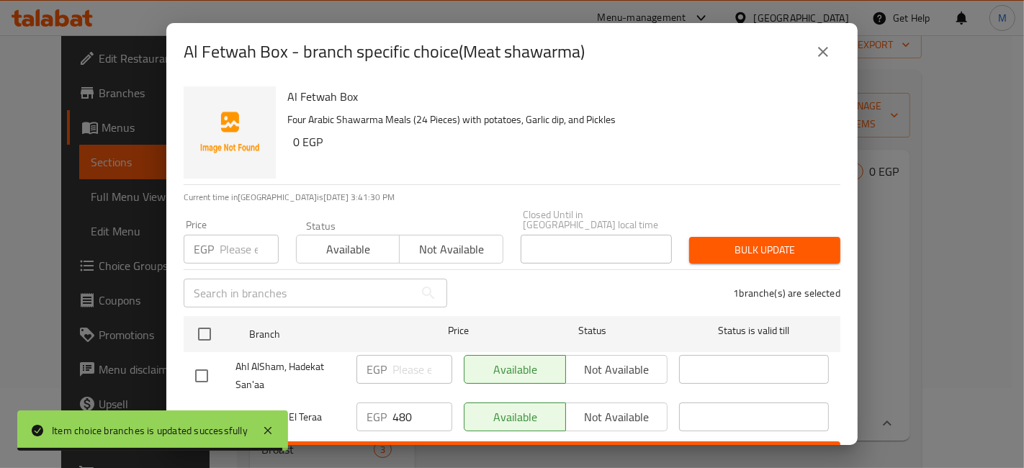
click at [485, 446] on span "Save" at bounding box center [512, 455] width 634 height 18
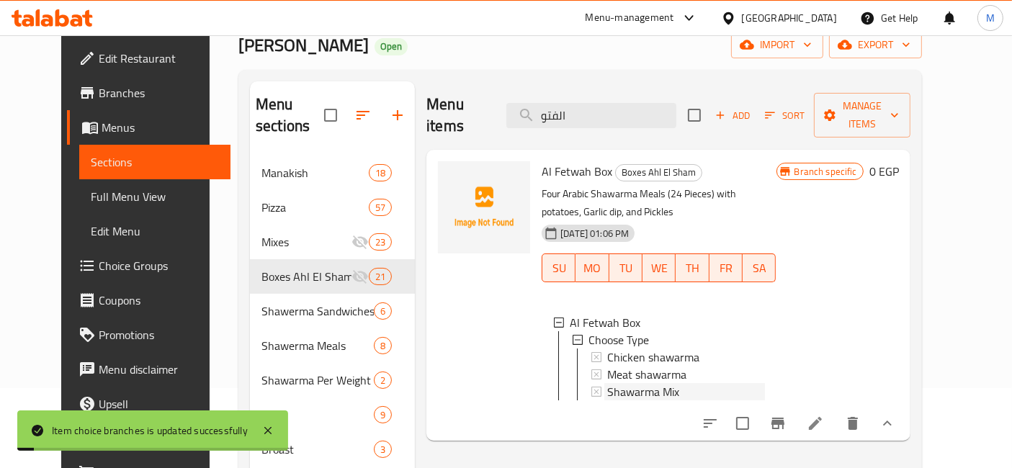
click at [646, 383] on span "Shawarma Mix" at bounding box center [643, 391] width 72 height 17
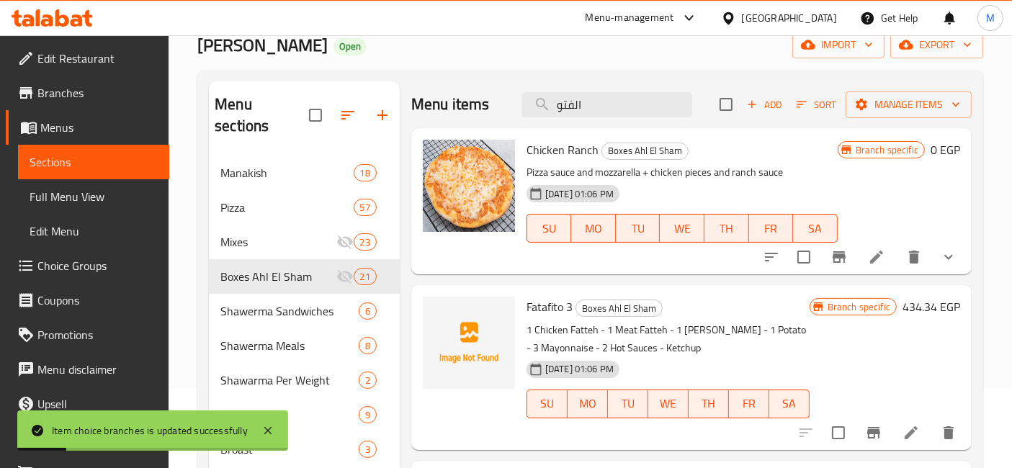
click at [203, 402] on div "Menu sections Manakish 18 Pizza 57 Mixes 23 Boxes Ahl El Sham 21 Shawerma Sandw…" at bounding box center [590, 398] width 786 height 656
drag, startPoint x: 582, startPoint y: 132, endPoint x: 589, endPoint y: 118, distance: 16.1
click at [585, 123] on div "Menu items الفتو Add Sort Manage items Chicken Ranch Boxes Ahl El Sham Pizza sa…" at bounding box center [686, 397] width 572 height 633
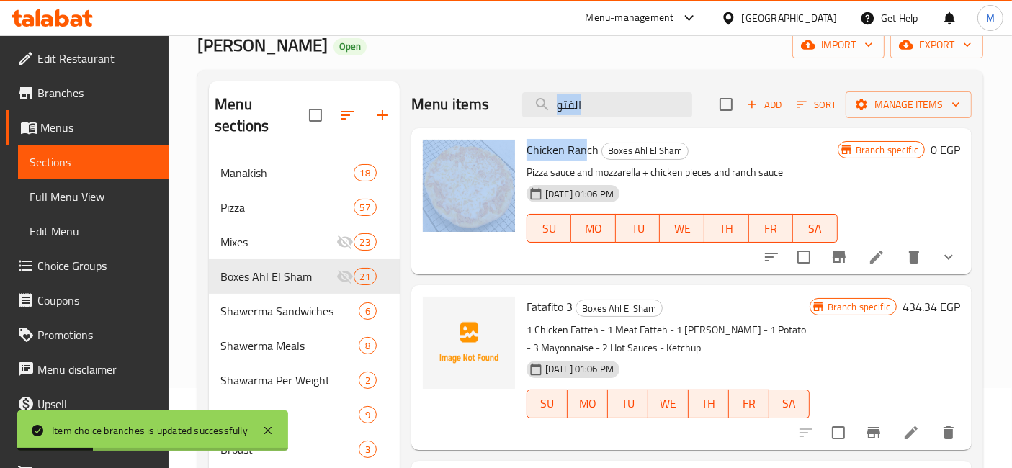
click at [589, 118] on div "Menu items الفتو Add Sort Manage items" at bounding box center [691, 104] width 560 height 47
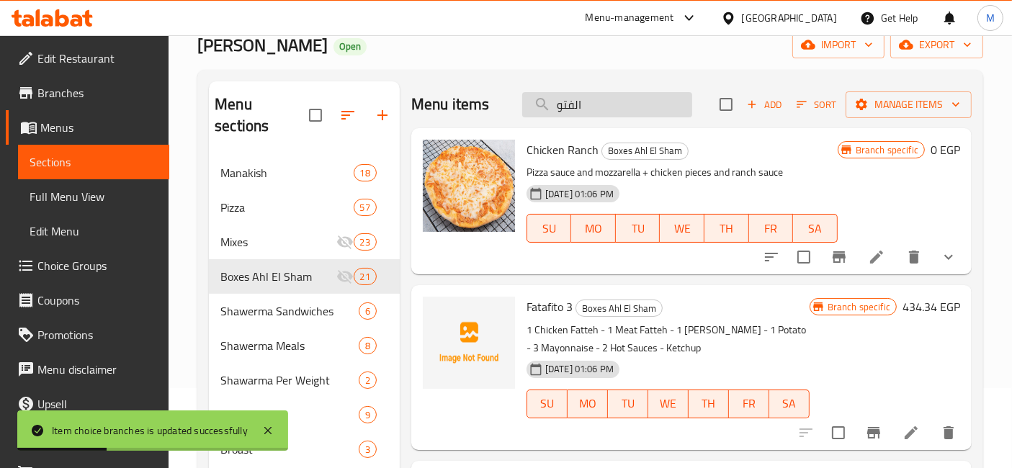
click at [589, 104] on input "الفتو" at bounding box center [607, 104] width 170 height 25
type input "الفتو"
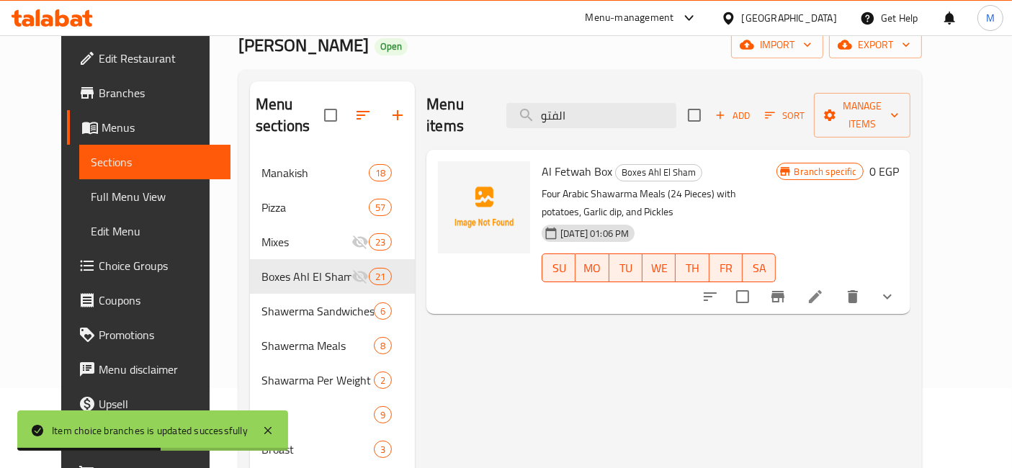
click at [904, 279] on button "show more" at bounding box center [887, 296] width 35 height 35
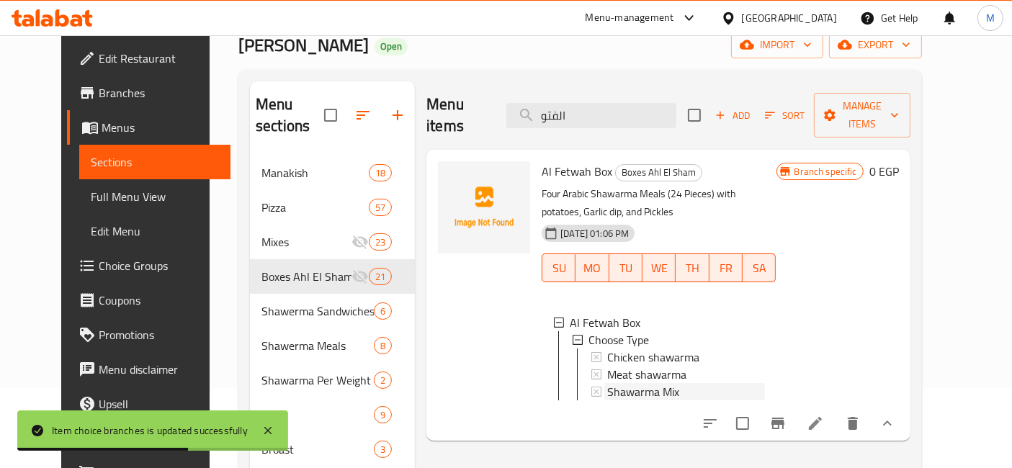
click at [651, 383] on span "Shawarma Mix" at bounding box center [643, 391] width 72 height 17
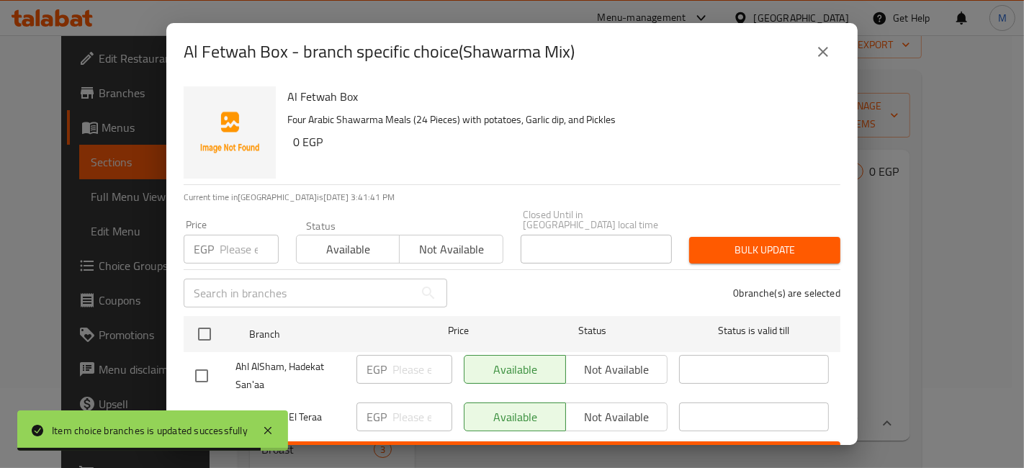
click at [205, 404] on input "checkbox" at bounding box center [201, 418] width 30 height 30
checkbox input "true"
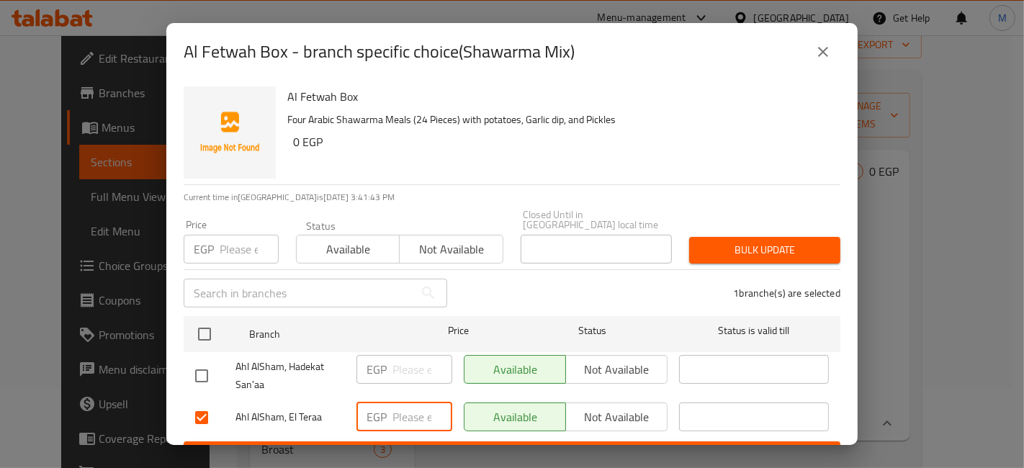
click at [395, 403] on input "number" at bounding box center [422, 417] width 60 height 29
type input "450"
click at [407, 446] on span "Save" at bounding box center [512, 455] width 634 height 18
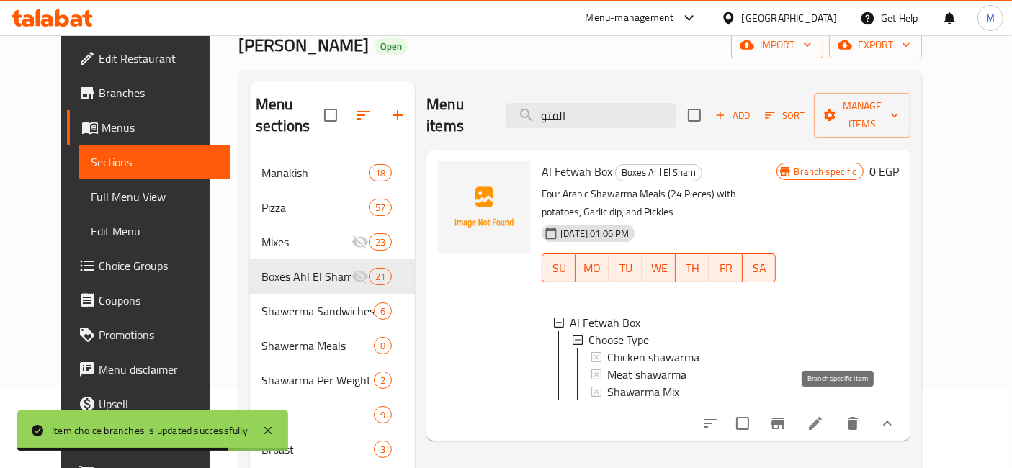
click at [795, 414] on button "Branch-specific-item" at bounding box center [777, 423] width 35 height 35
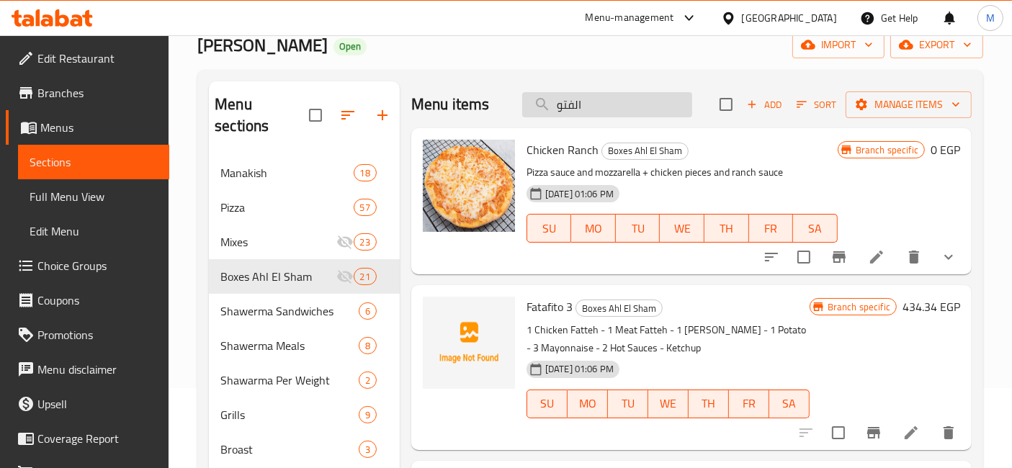
click at [642, 105] on input "الفتو" at bounding box center [607, 104] width 170 height 25
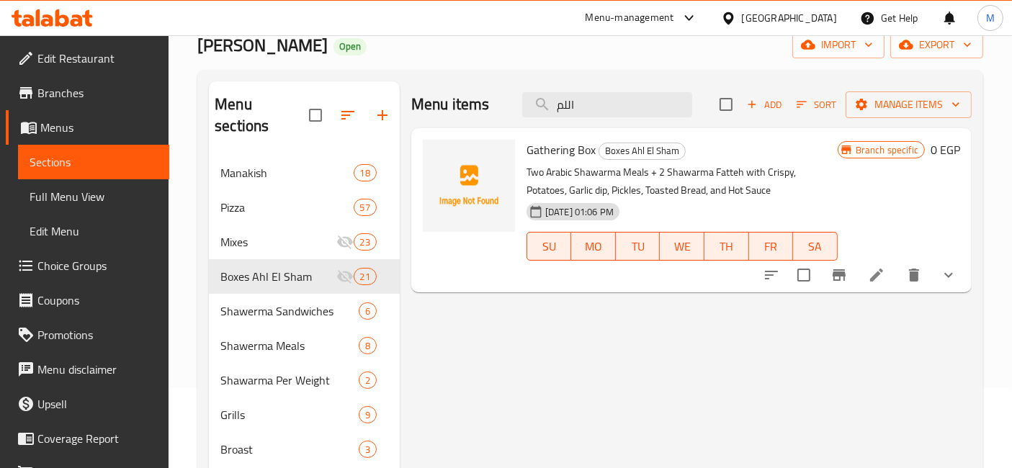
type input "اللم"
click at [961, 283] on button "show more" at bounding box center [948, 275] width 35 height 35
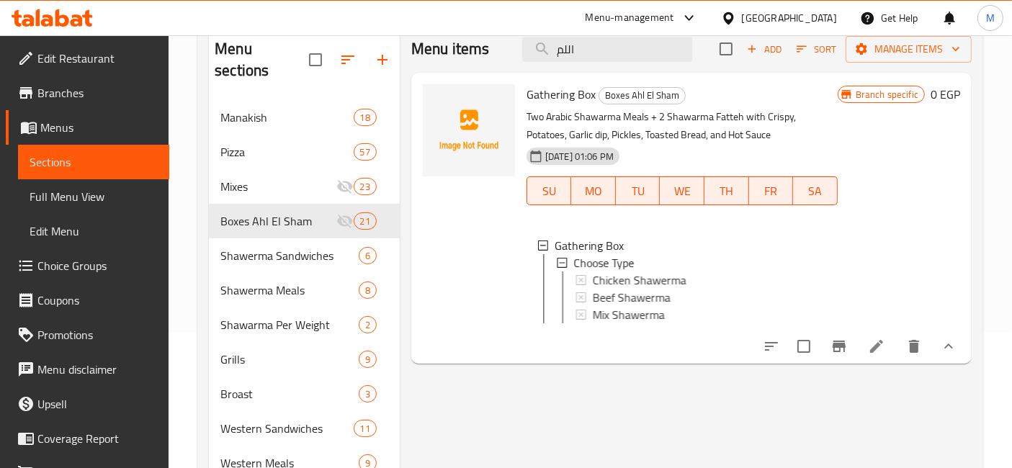
scroll to position [160, 0]
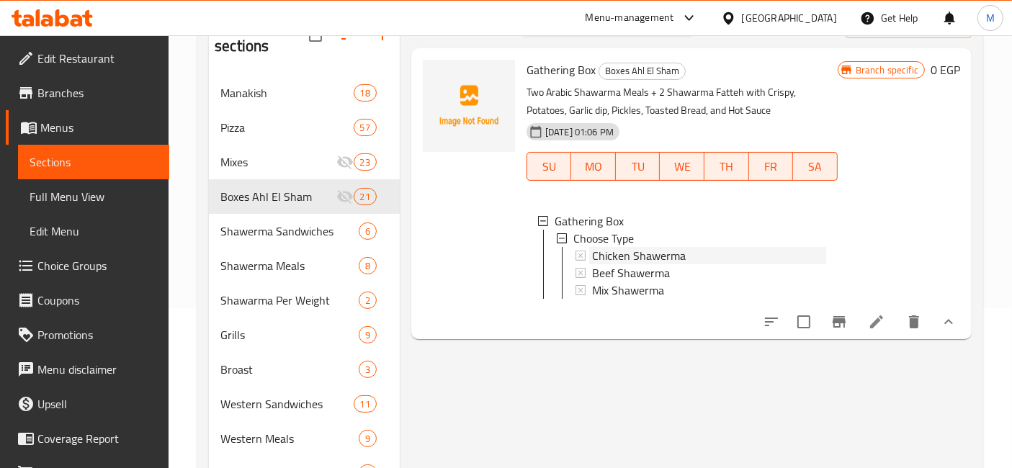
click at [729, 253] on div "Chicken Shawerma" at bounding box center [709, 255] width 234 height 17
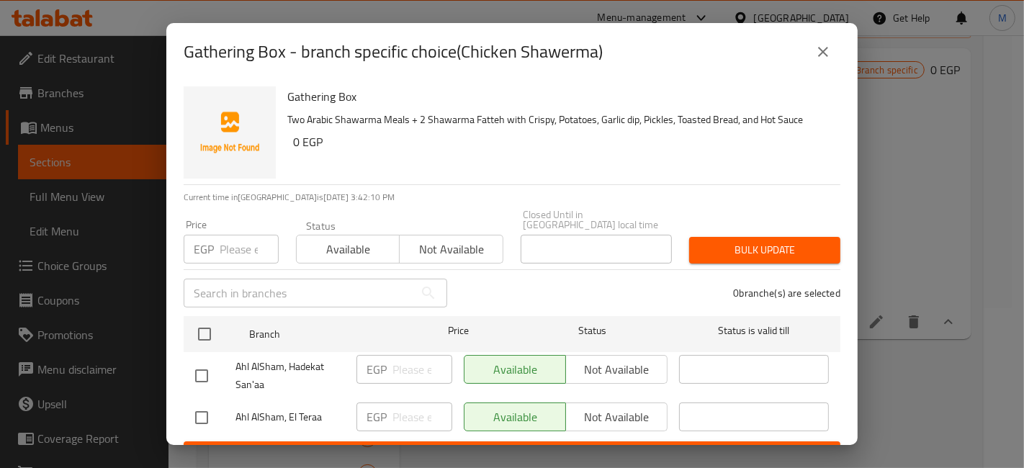
click at [220, 416] on div at bounding box center [215, 418] width 40 height 30
click at [210, 416] on input "checkbox" at bounding box center [201, 418] width 30 height 30
checkbox input "true"
click at [216, 60] on h2 "Gathering Box - branch specific choice(Chicken Shawerma)" at bounding box center [393, 51] width 419 height 23
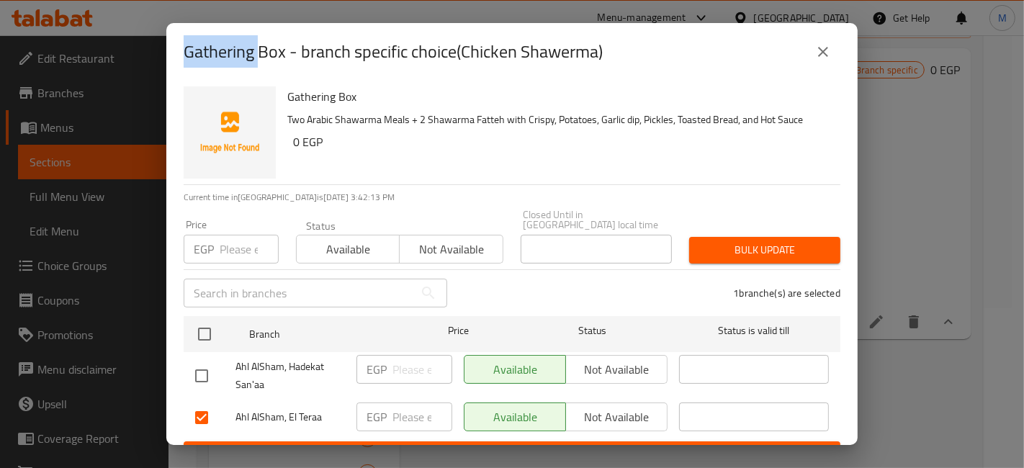
copy h2 "Gathering"
click at [405, 408] on input "number" at bounding box center [422, 417] width 60 height 29
type input "480"
click at [431, 449] on div "Gathering Box - branch specific choice(Chicken Shawerma) Gathering Box Two Arab…" at bounding box center [512, 234] width 1024 height 468
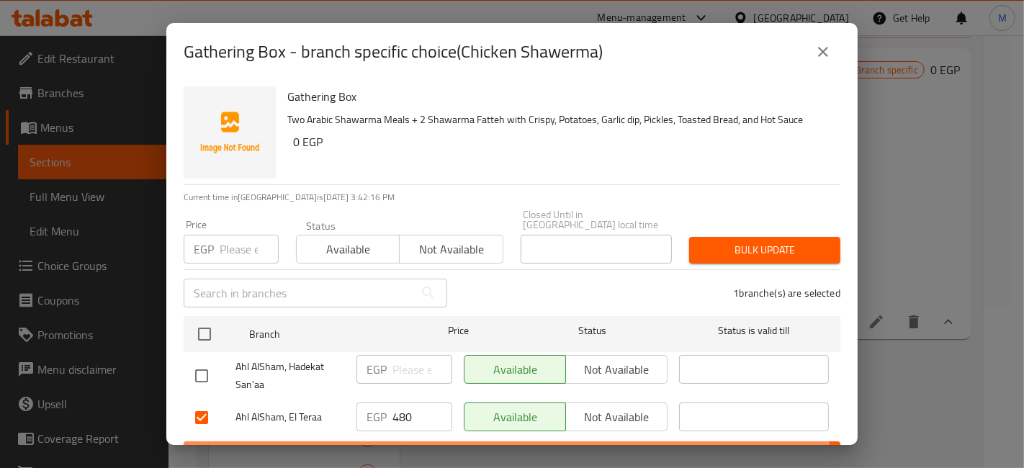
click at [423, 446] on span "Save" at bounding box center [512, 455] width 634 height 18
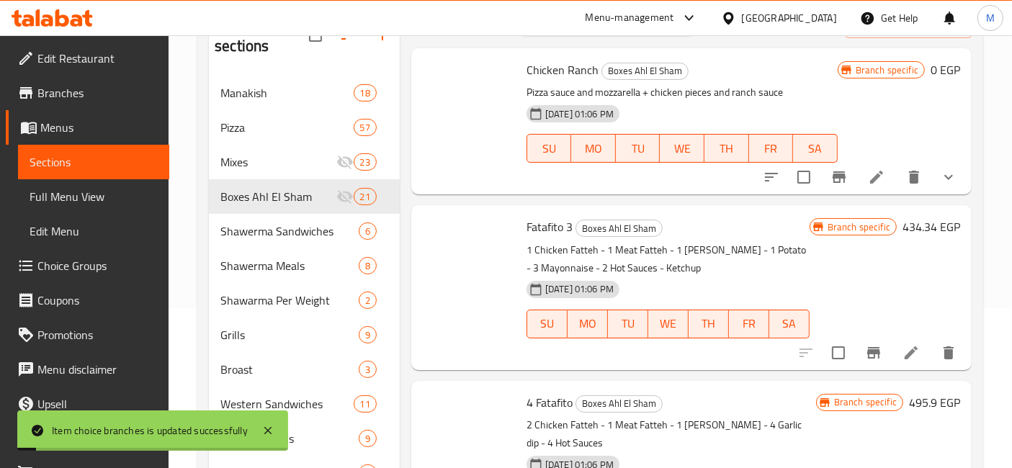
click at [645, 279] on div "25-05-2025 01:06 PM SU MO TU WE TH FR SA" at bounding box center [668, 314] width 294 height 78
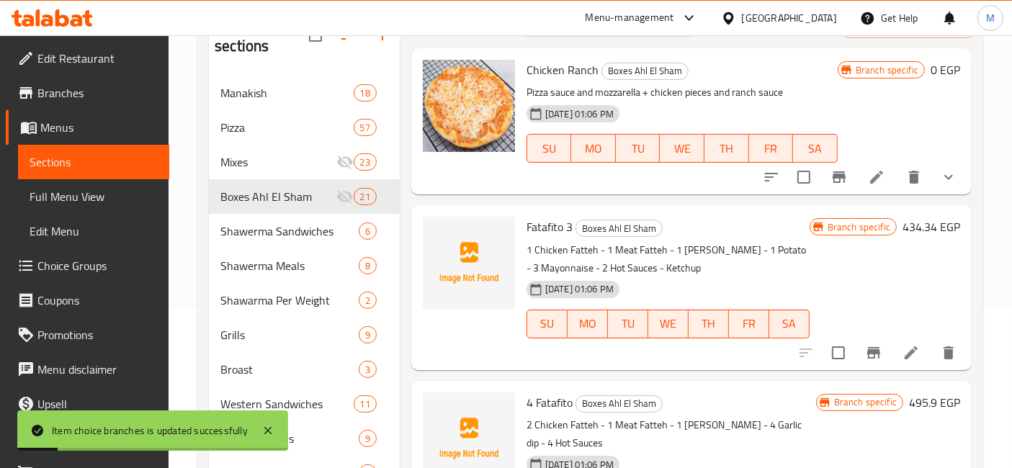
scroll to position [0, 0]
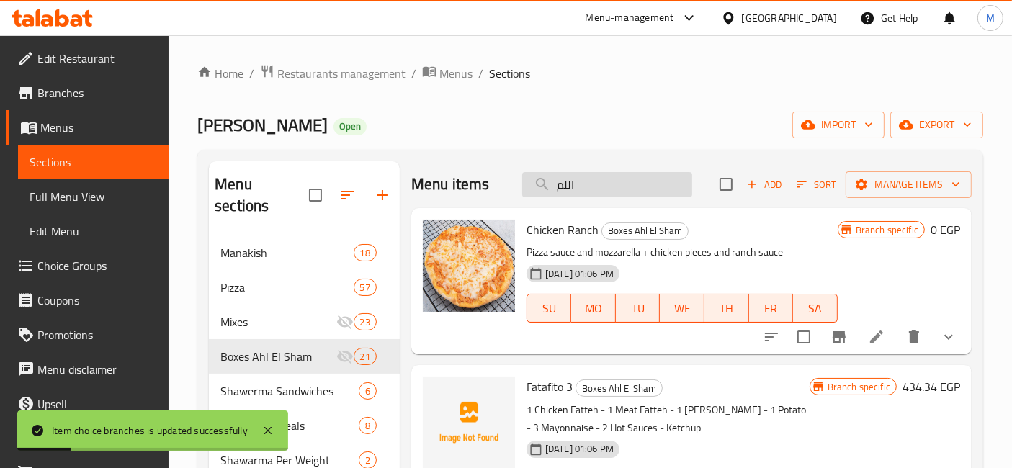
click at [623, 175] on input "اللم" at bounding box center [607, 184] width 170 height 25
click at [622, 180] on input "اللم" at bounding box center [607, 184] width 170 height 25
paste input "Gathering"
click at [622, 181] on input "اللم" at bounding box center [607, 184] width 170 height 25
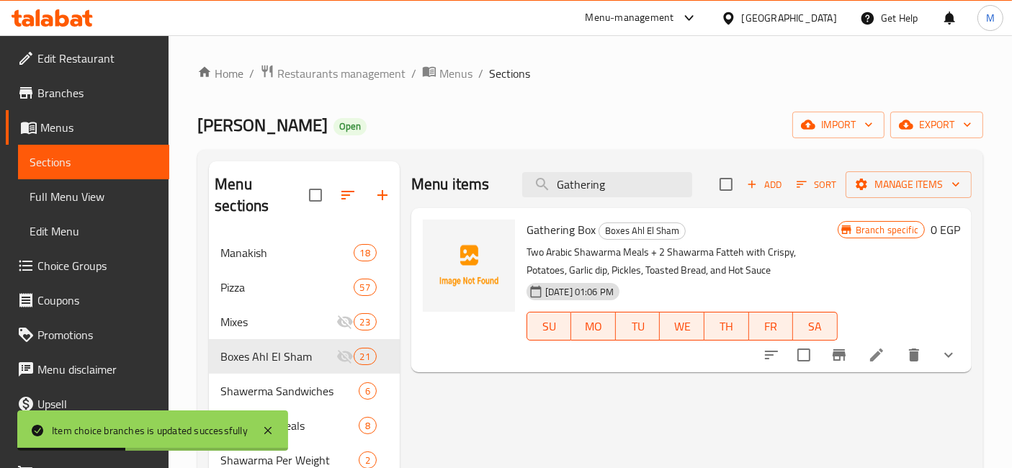
type input "Gathering"
click at [953, 347] on icon "show more" at bounding box center [948, 354] width 17 height 17
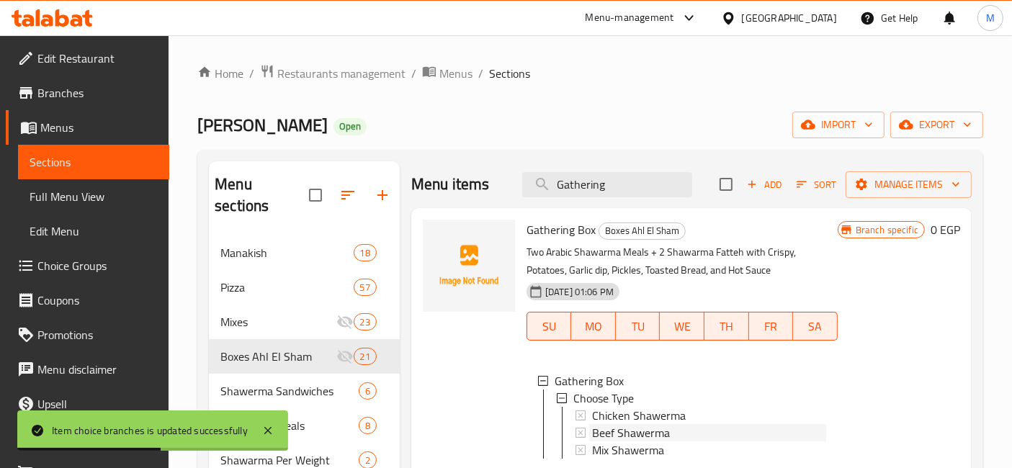
click at [675, 431] on div "Beef Shawerma" at bounding box center [709, 432] width 234 height 17
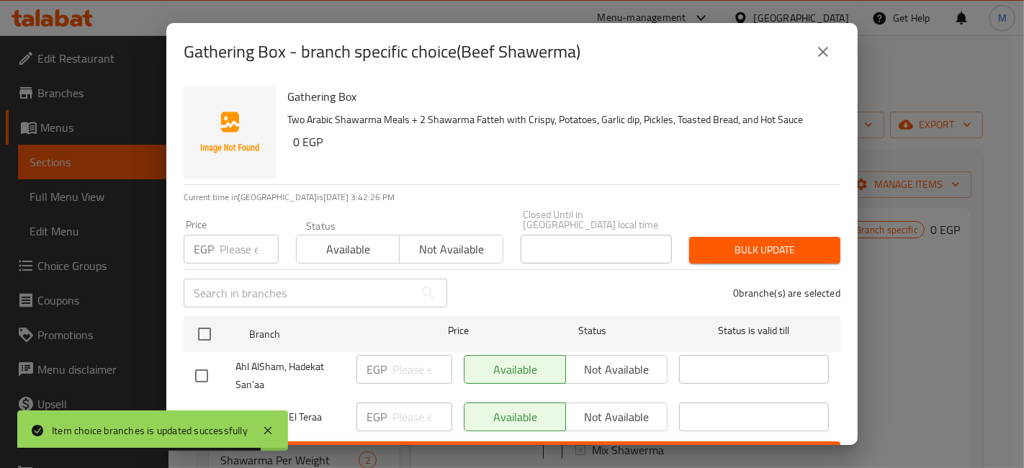
click at [193, 403] on input "checkbox" at bounding box center [201, 418] width 30 height 30
checkbox input "true"
click at [393, 409] on input "number" at bounding box center [422, 417] width 60 height 29
type input "555"
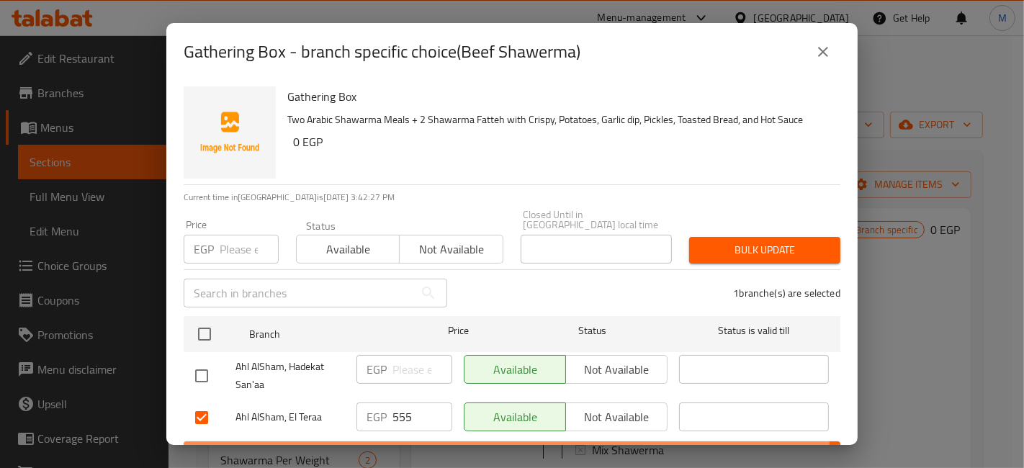
click at [413, 441] on button "Save" at bounding box center [512, 454] width 657 height 27
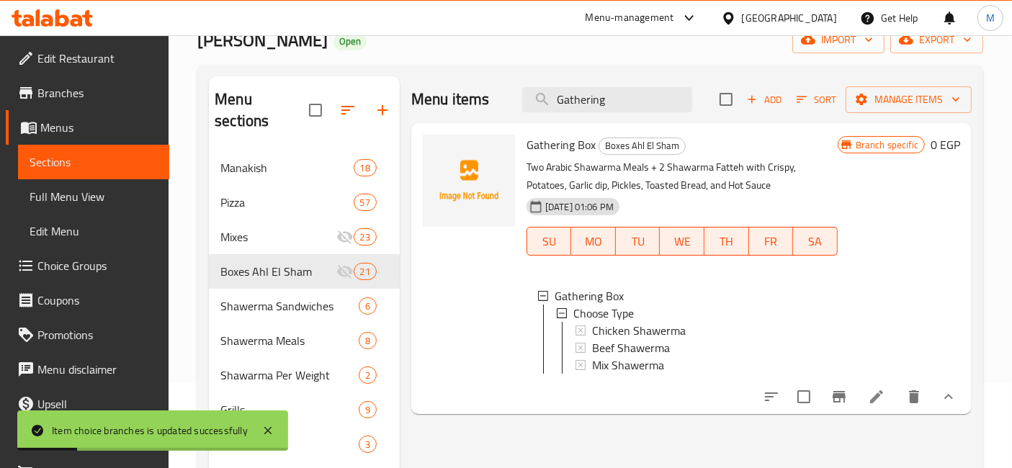
scroll to position [160, 0]
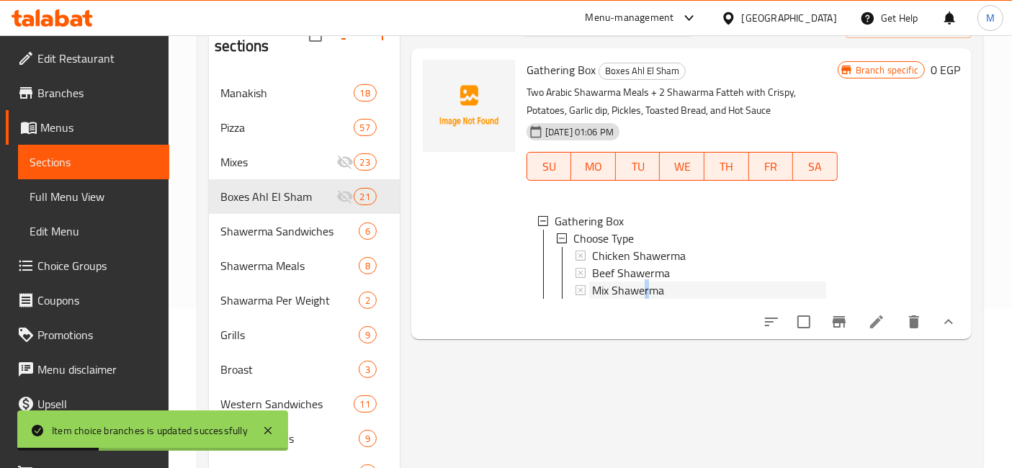
click at [646, 295] on span "Mix Shawerma" at bounding box center [628, 290] width 72 height 17
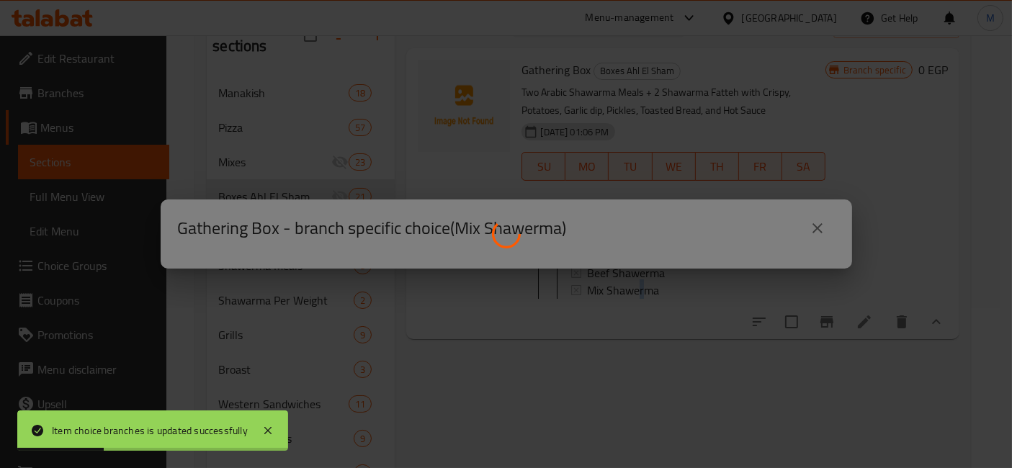
scroll to position [1, 0]
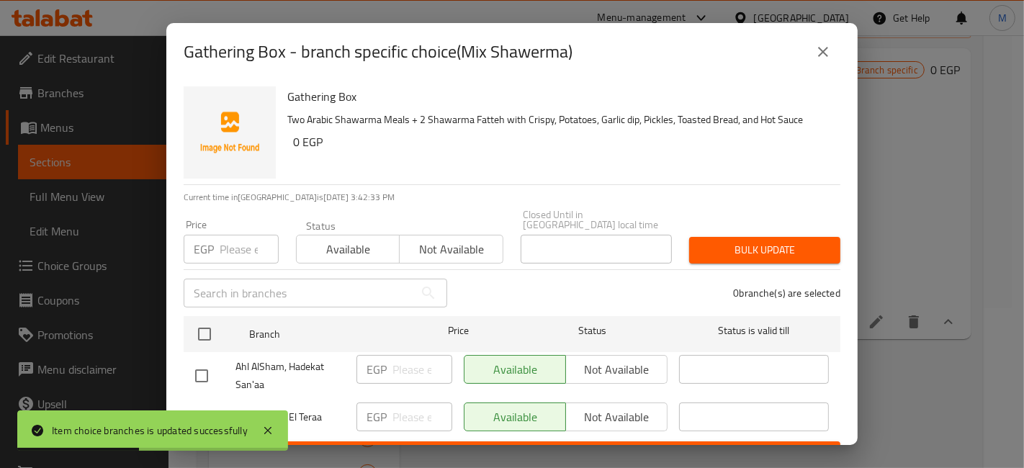
click at [212, 403] on input "checkbox" at bounding box center [201, 418] width 30 height 30
checkbox input "true"
click at [381, 408] on p "EGP" at bounding box center [377, 416] width 20 height 17
click at [385, 408] on div "EGP ​" at bounding box center [404, 417] width 96 height 29
type input "520"
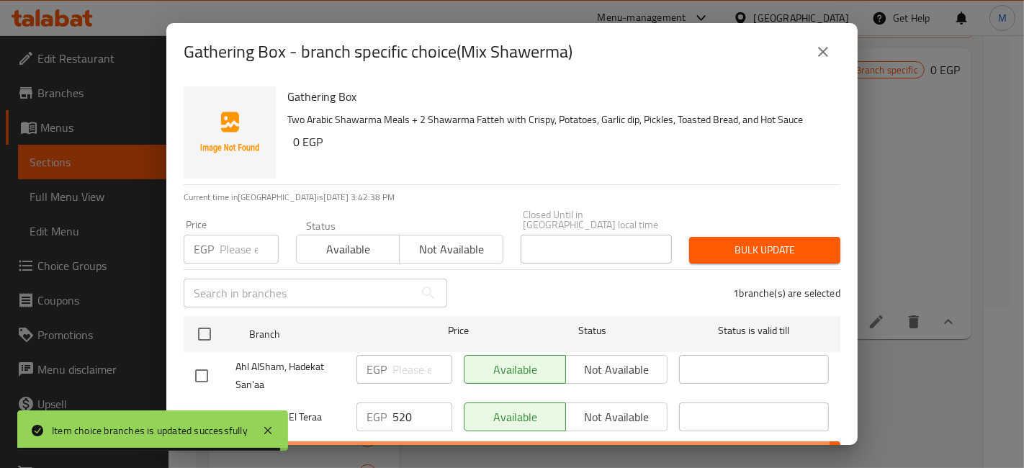
click at [499, 446] on span "Save" at bounding box center [512, 455] width 634 height 18
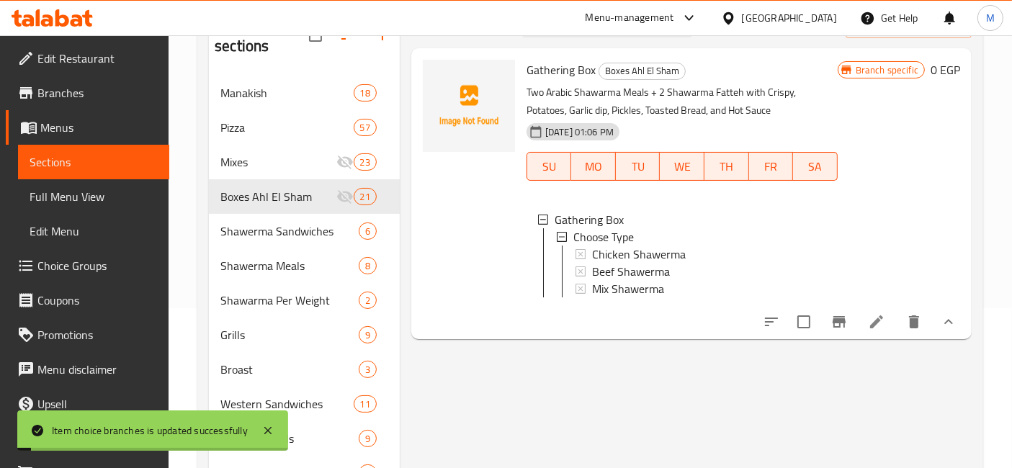
scroll to position [0, 0]
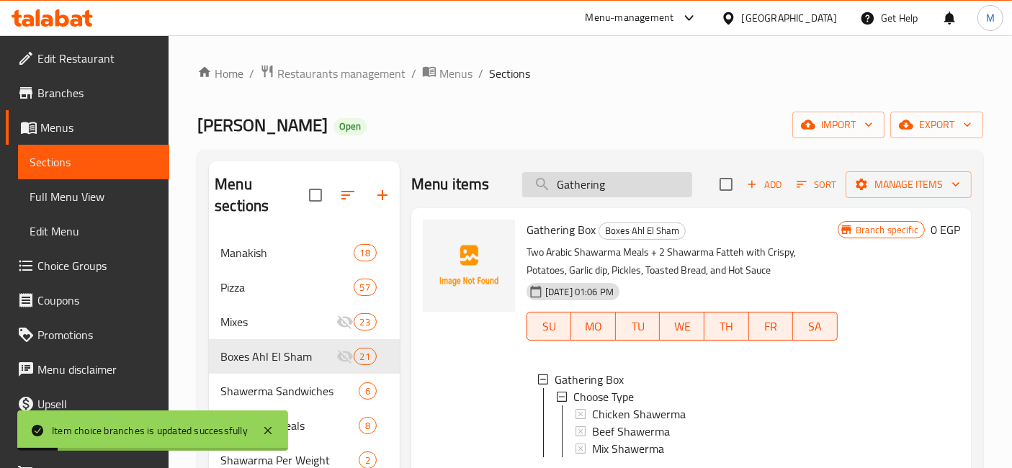
click at [634, 172] on input "Gathering" at bounding box center [607, 184] width 170 height 25
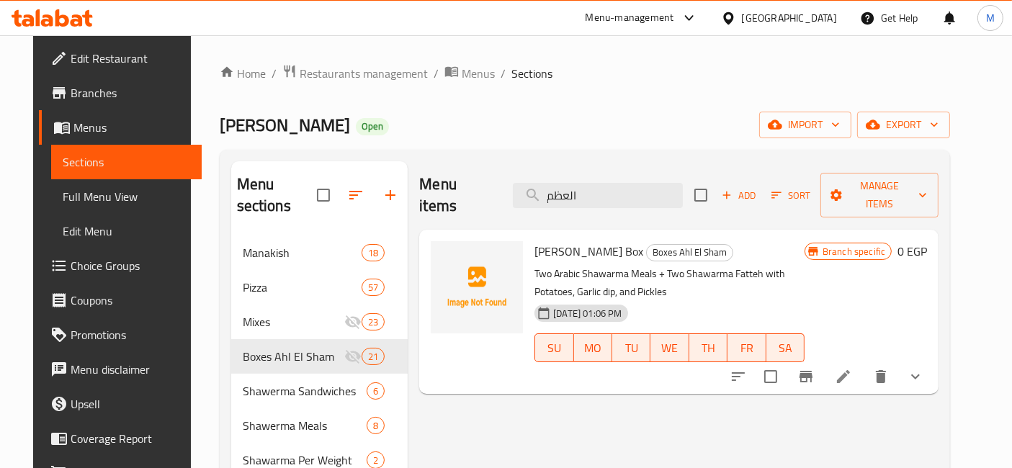
type input "العظم"
drag, startPoint x: 959, startPoint y: 324, endPoint x: 952, endPoint y: 328, distance: 8.1
click at [927, 325] on div "Branch specific 0 EGP" at bounding box center [865, 311] width 122 height 141
click at [927, 335] on div "Branch specific 0 EGP" at bounding box center [865, 311] width 122 height 141
click at [932, 359] on button "show more" at bounding box center [915, 376] width 35 height 35
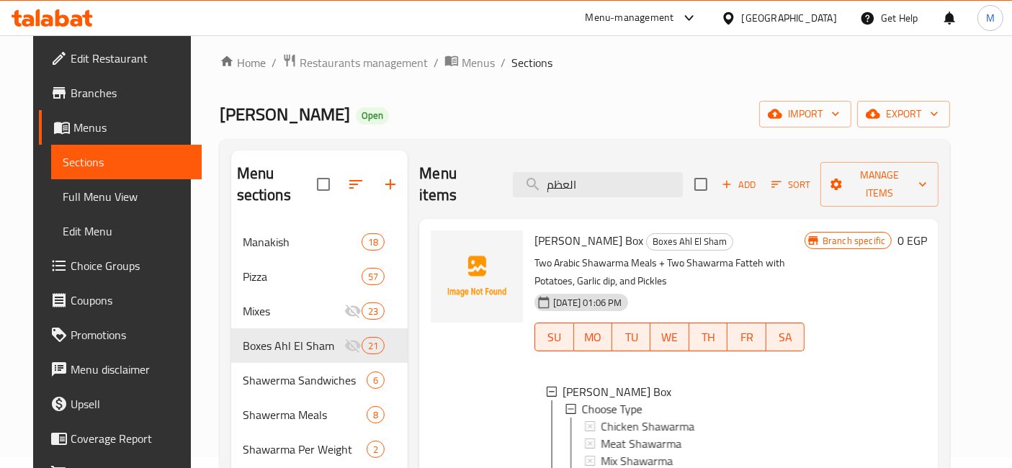
scroll to position [160, 0]
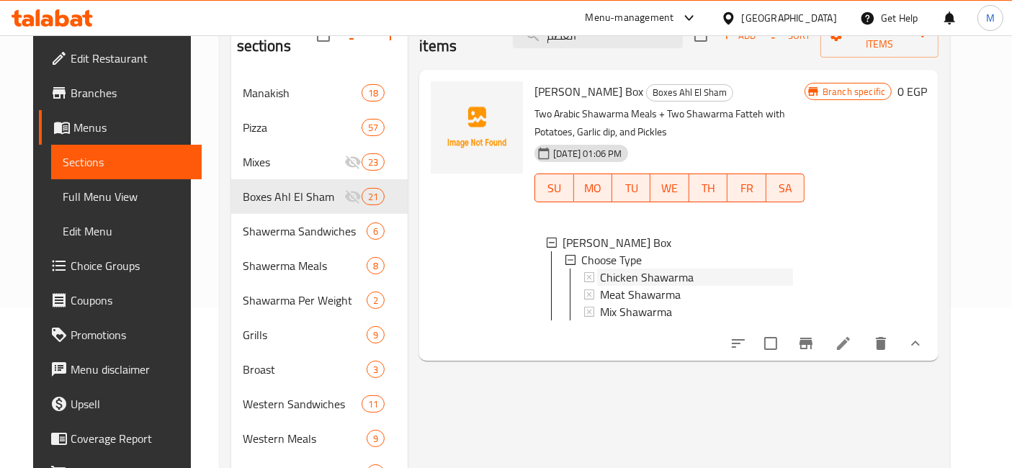
click at [665, 269] on span "Chicken Shawarma" at bounding box center [647, 277] width 94 height 17
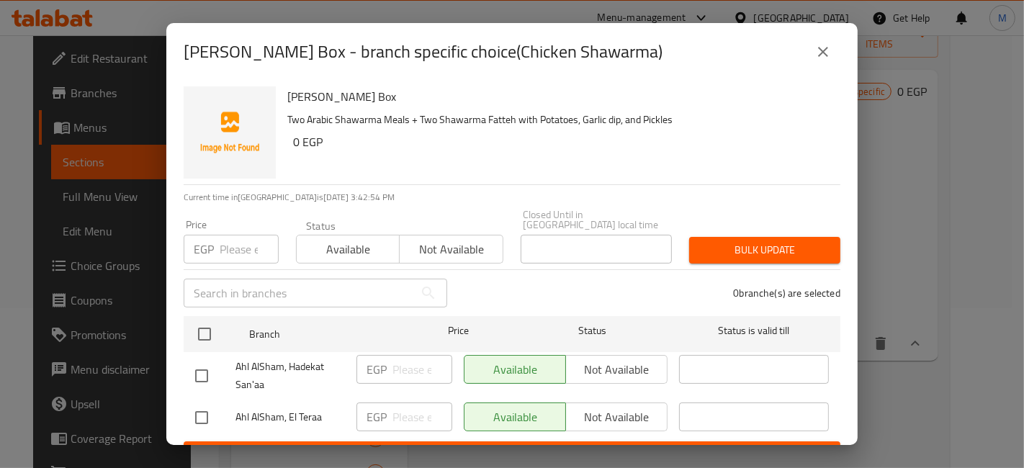
click at [197, 405] on input "checkbox" at bounding box center [201, 418] width 30 height 30
checkbox input "true"
click at [392, 403] on input "number" at bounding box center [422, 417] width 60 height 29
type input "480"
click at [410, 425] on div "EGP 480 ​" at bounding box center [404, 418] width 107 height 42
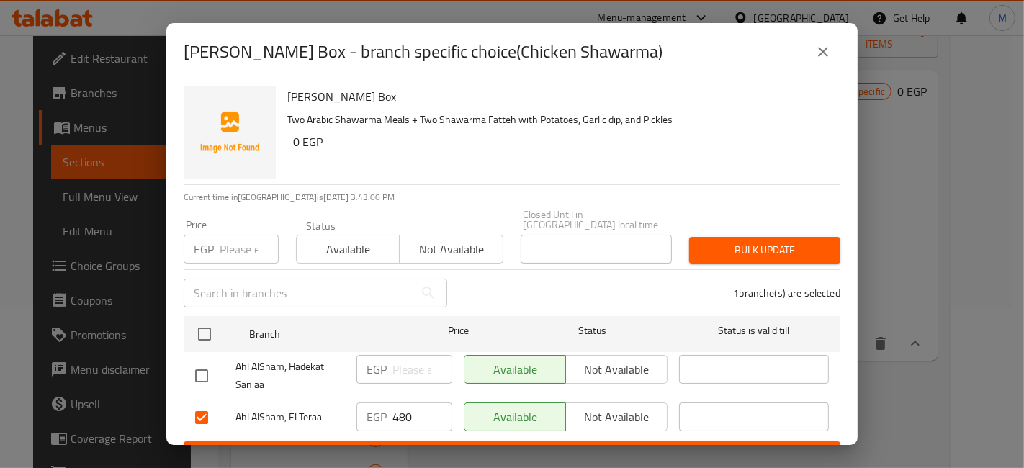
click at [539, 428] on ul "Branch Price Status Status is valid till Ahl AlSham, Hadekat San'aa EGP ​ Avail…" at bounding box center [512, 375] width 657 height 131
click at [552, 446] on span "Save" at bounding box center [512, 455] width 634 height 18
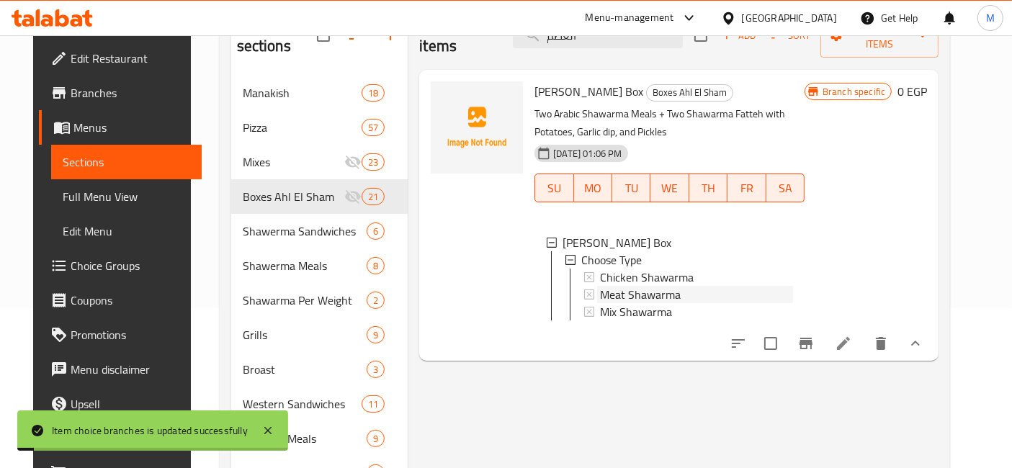
click at [641, 286] on span "Meat Shawarma" at bounding box center [640, 294] width 81 height 17
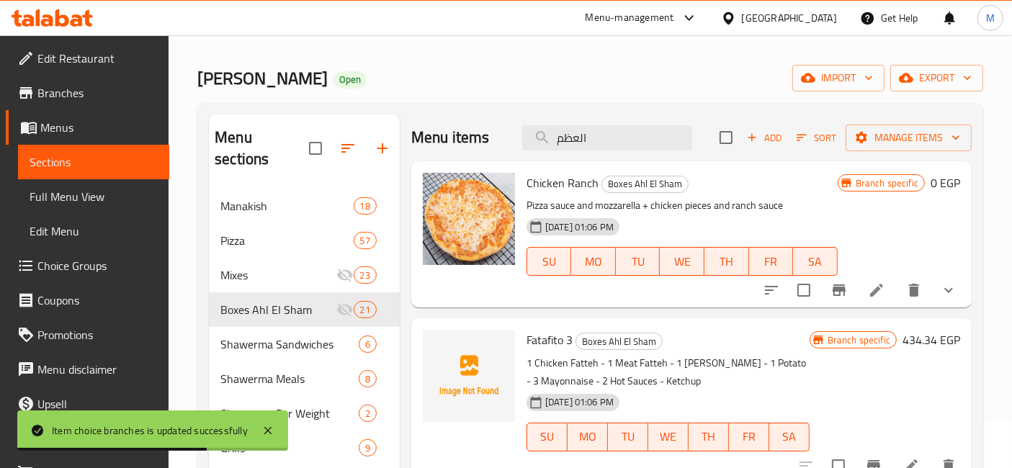
scroll to position [0, 0]
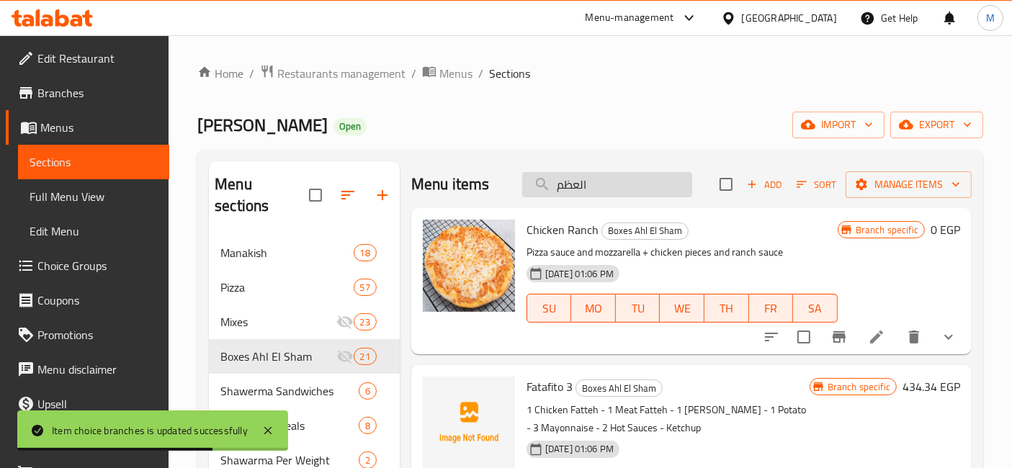
drag, startPoint x: 583, startPoint y: 159, endPoint x: 592, endPoint y: 175, distance: 18.0
click at [594, 178] on input "العظم" at bounding box center [607, 184] width 170 height 25
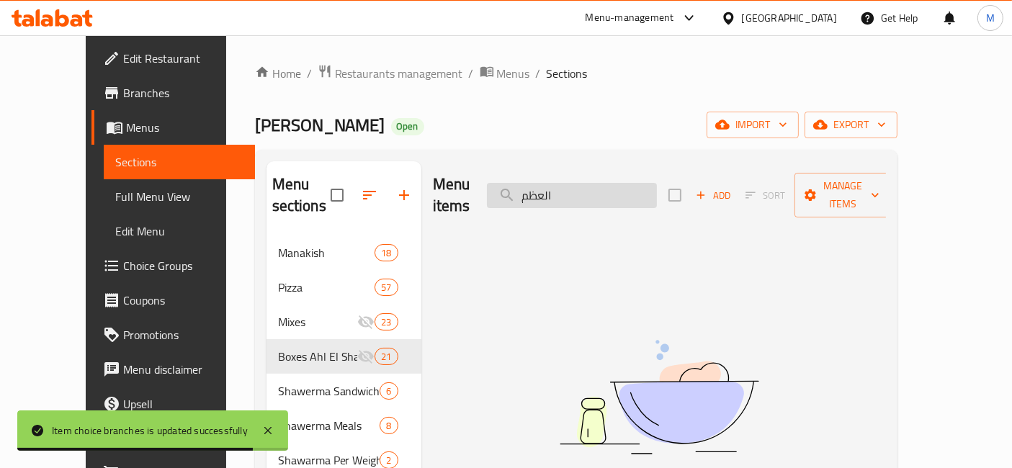
type input "العظم"
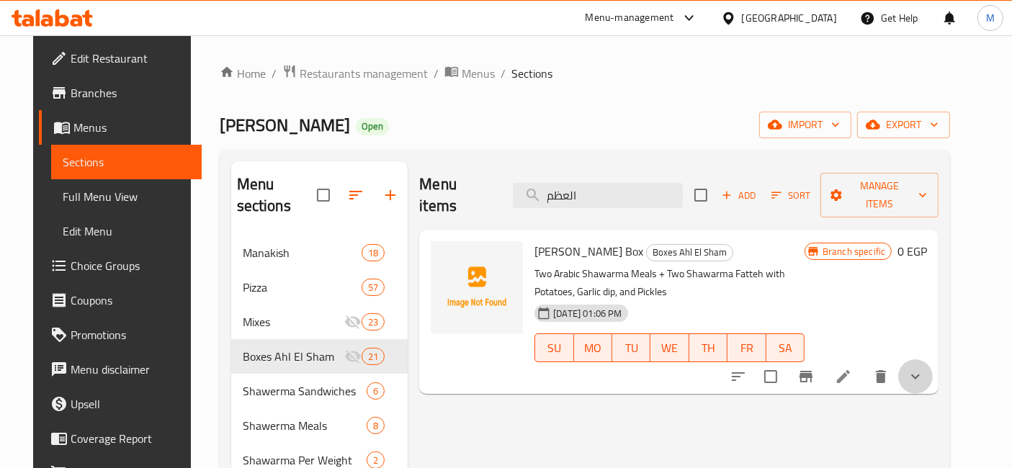
click at [932, 359] on button "show more" at bounding box center [915, 376] width 35 height 35
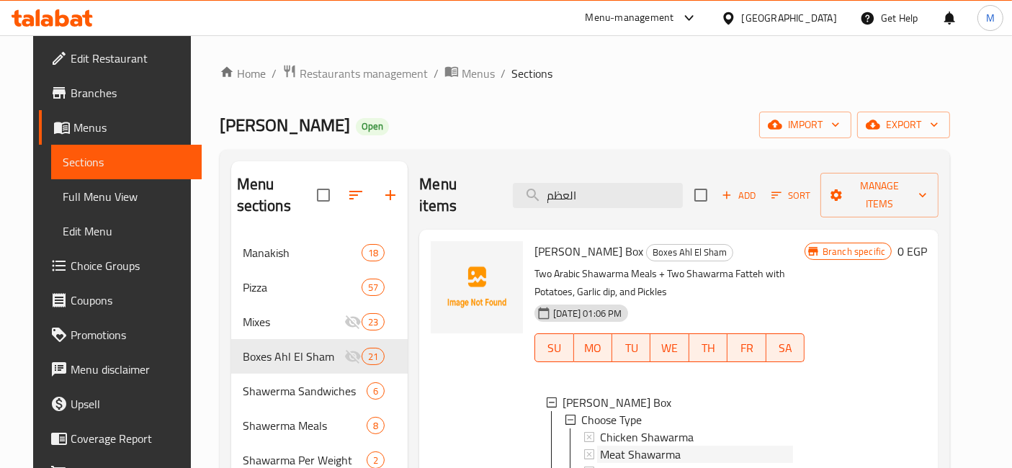
click at [629, 446] on span "Meat Shawarma" at bounding box center [640, 454] width 81 height 17
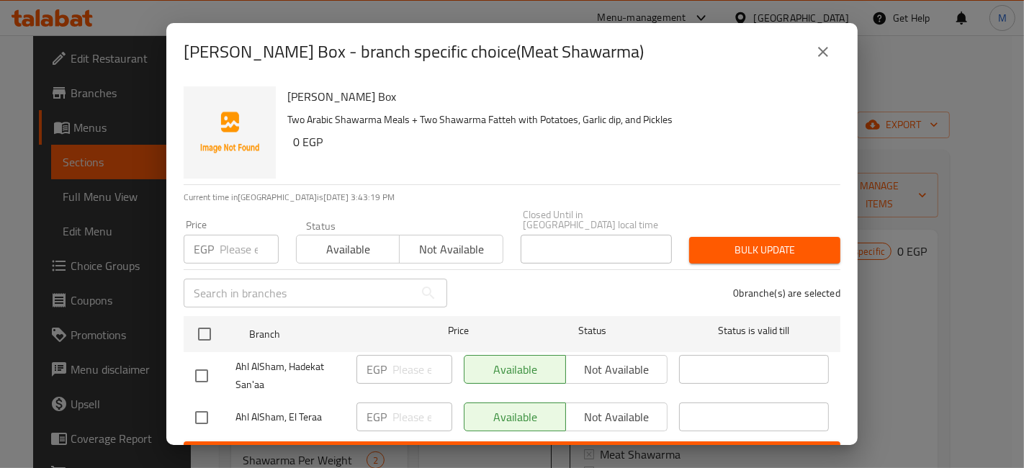
drag, startPoint x: 191, startPoint y: 410, endPoint x: 207, endPoint y: 402, distance: 18.7
click at [191, 410] on input "checkbox" at bounding box center [201, 418] width 30 height 30
checkbox input "true"
click at [381, 408] on p "EGP" at bounding box center [377, 416] width 20 height 17
click at [423, 407] on input "number" at bounding box center [422, 417] width 60 height 29
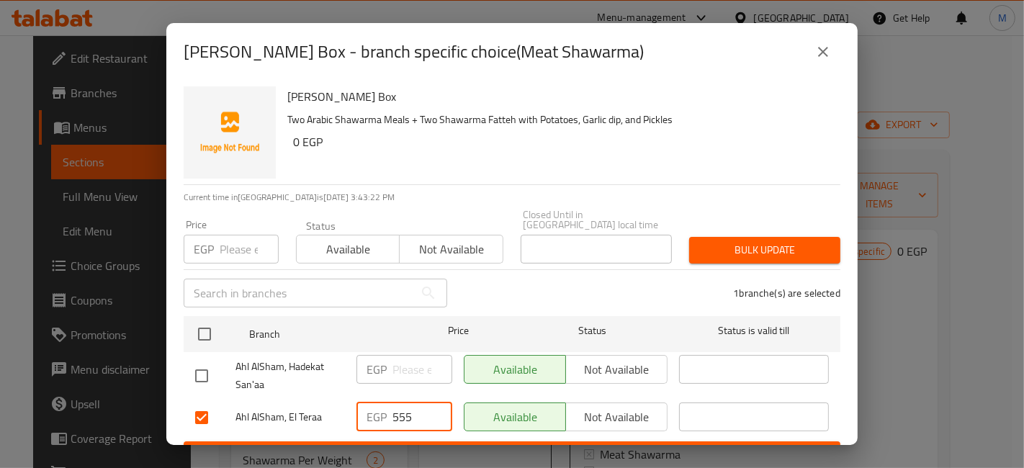
type input "555"
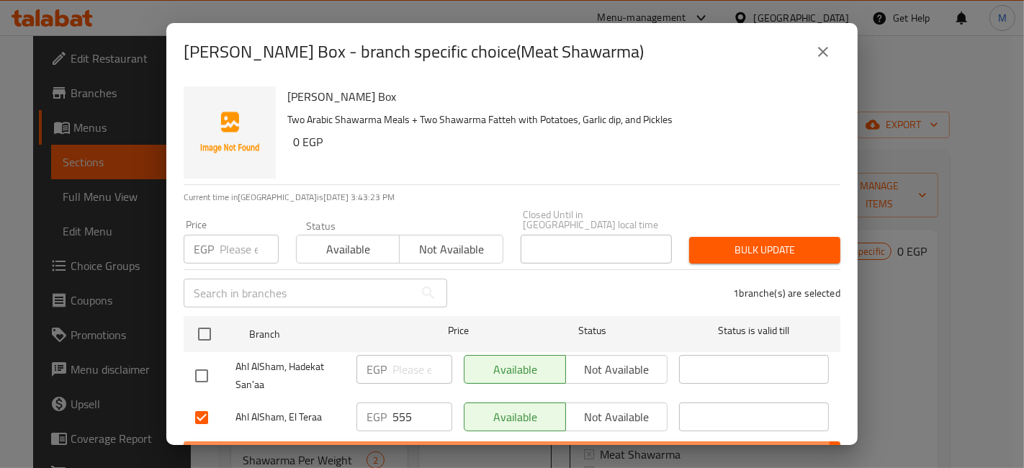
click at [426, 446] on span "Save" at bounding box center [512, 455] width 634 height 18
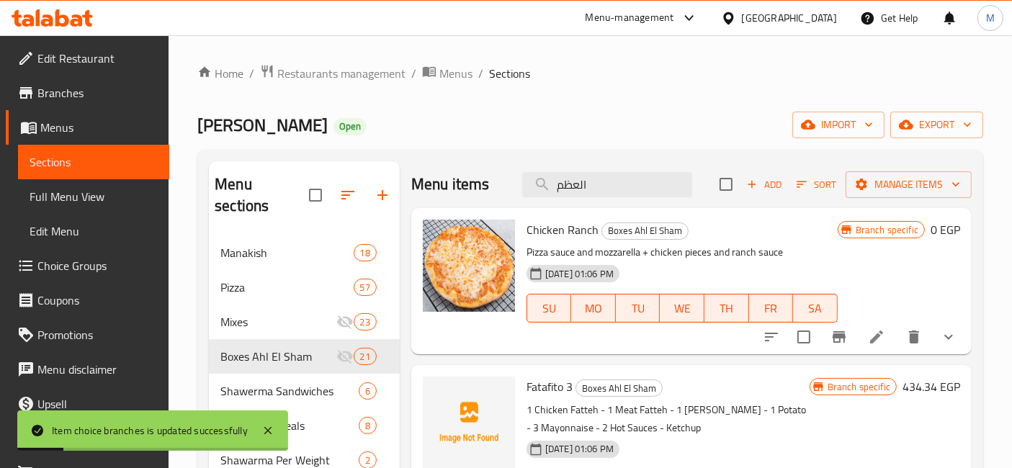
click at [611, 169] on div "Menu items العظم Add Sort Manage items" at bounding box center [691, 184] width 560 height 47
click at [630, 200] on div "Menu items العظم Add Sort Manage items" at bounding box center [691, 184] width 560 height 47
click at [625, 193] on input "العظم" at bounding box center [607, 184] width 170 height 25
type input "العظم"
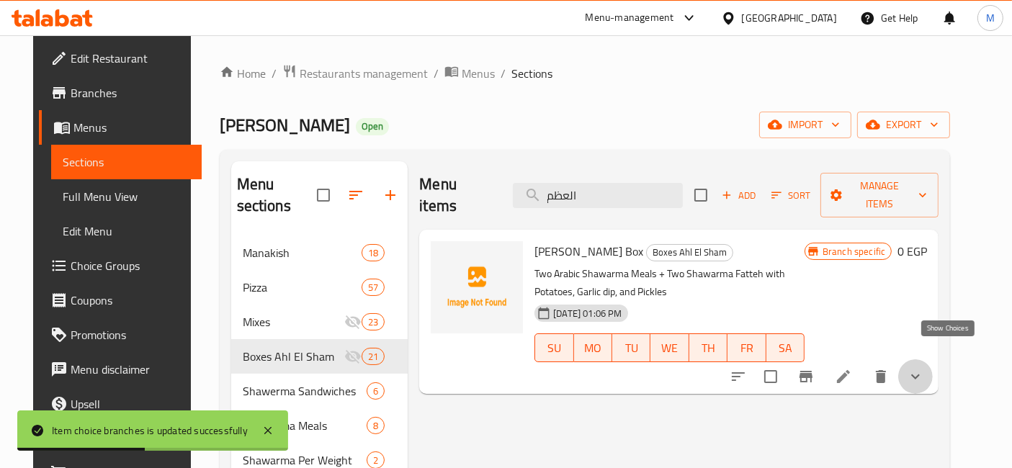
click at [924, 368] on icon "show more" at bounding box center [915, 376] width 17 height 17
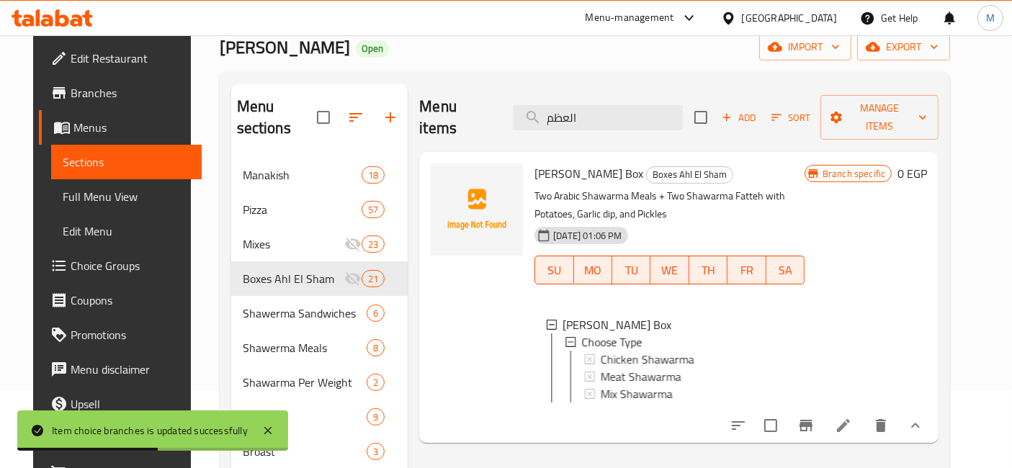
scroll to position [80, 0]
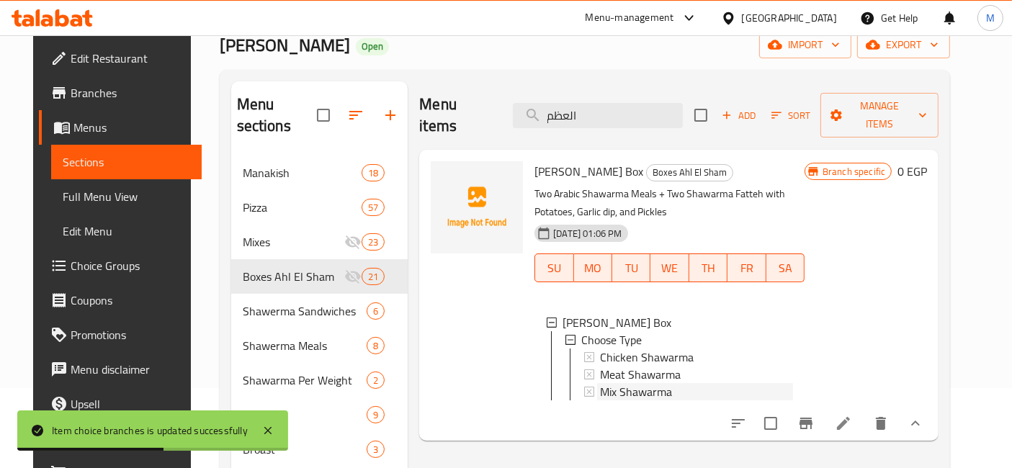
click at [658, 383] on span "Mix Shawarma" at bounding box center [636, 391] width 72 height 17
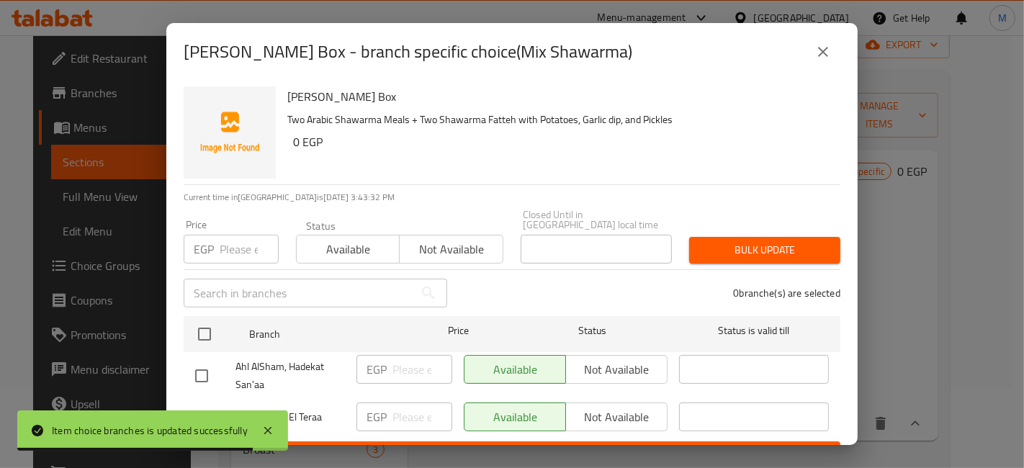
click at [214, 403] on input "checkbox" at bounding box center [201, 418] width 30 height 30
checkbox input "true"
click at [392, 403] on input "number" at bounding box center [422, 417] width 60 height 29
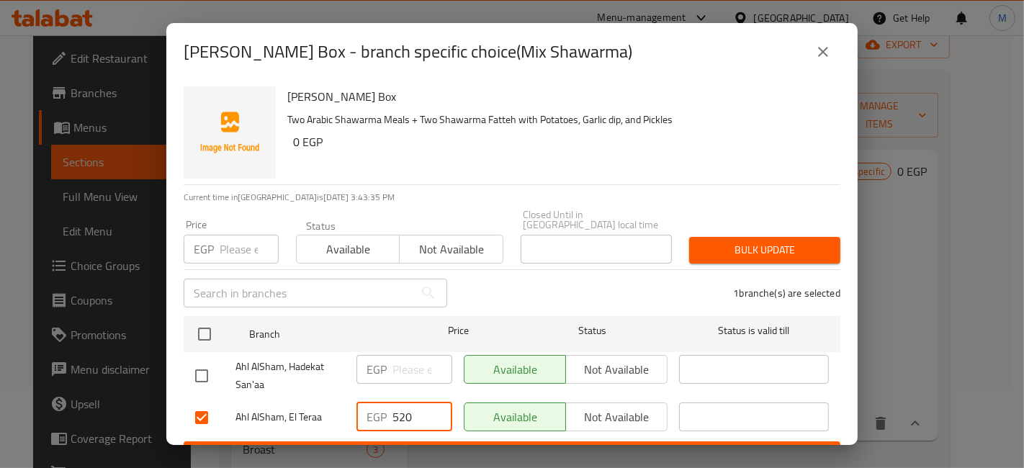
type input "520"
click at [511, 446] on span "Save" at bounding box center [512, 455] width 634 height 18
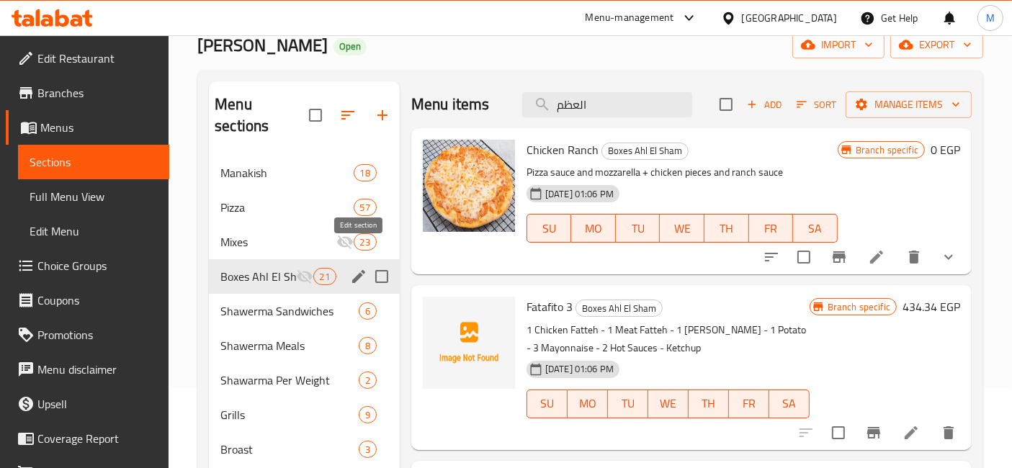
click at [358, 270] on icon "edit" at bounding box center [358, 276] width 13 height 13
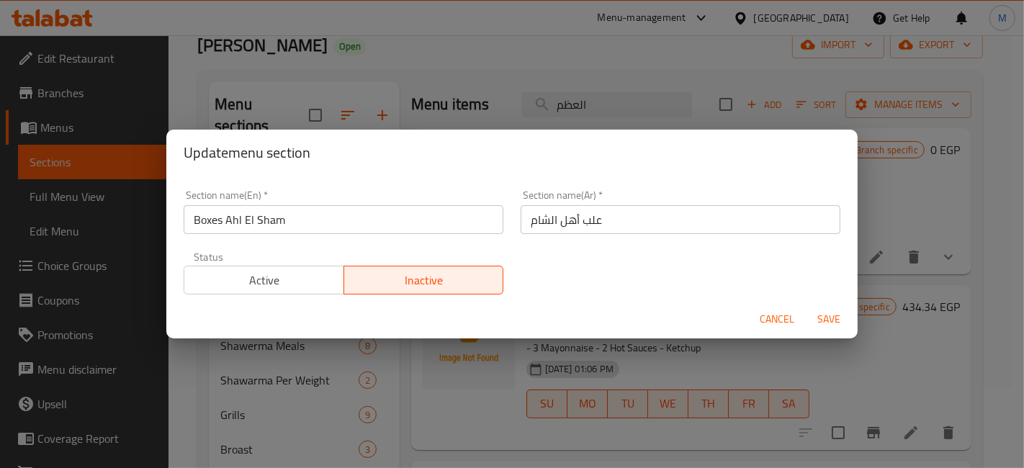
click at [308, 276] on span "Active" at bounding box center [264, 280] width 148 height 21
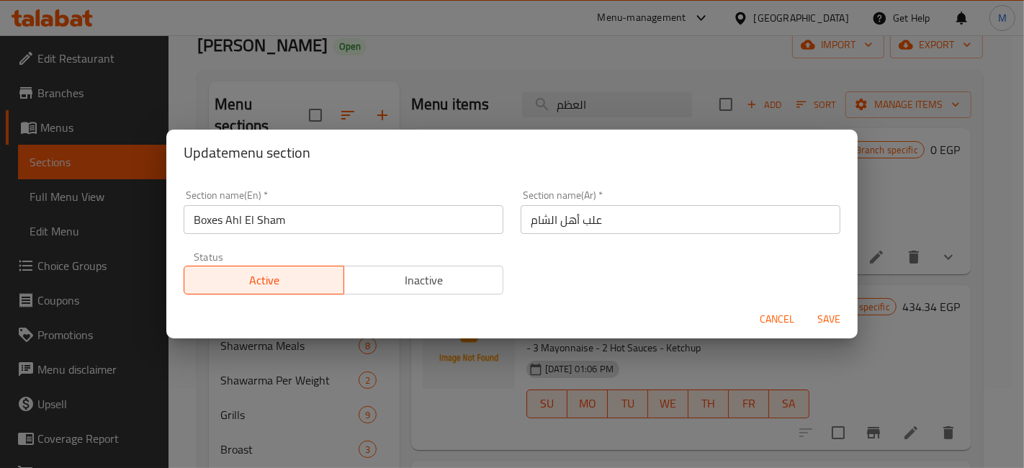
click at [831, 323] on span "Save" at bounding box center [828, 319] width 35 height 18
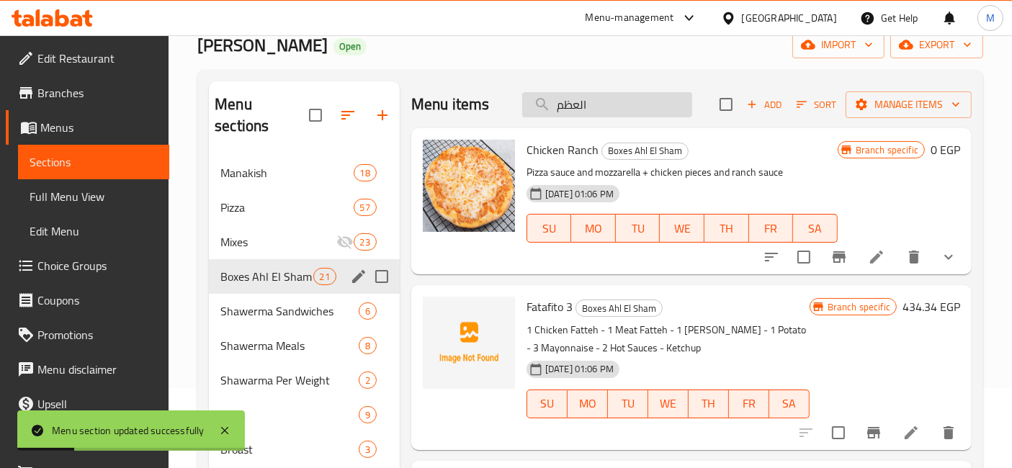
drag, startPoint x: 616, startPoint y: 108, endPoint x: 606, endPoint y: 104, distance: 10.7
click at [616, 108] on input "العظم" at bounding box center [607, 104] width 170 height 25
click at [606, 104] on input "العظم" at bounding box center [607, 104] width 170 height 25
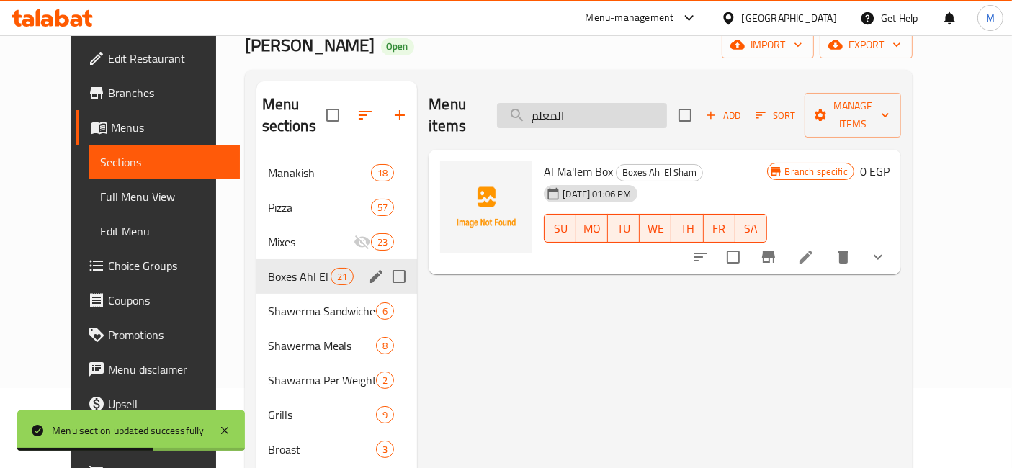
click at [563, 104] on input "المعلم" at bounding box center [582, 115] width 170 height 25
type input "المعلم"
click at [895, 240] on button "show more" at bounding box center [877, 257] width 35 height 35
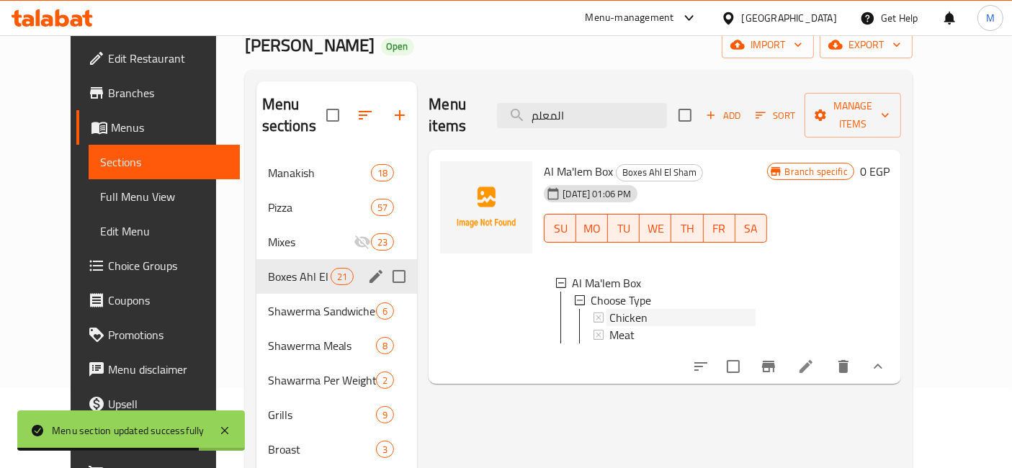
click at [637, 309] on div "Chicken" at bounding box center [681, 317] width 145 height 17
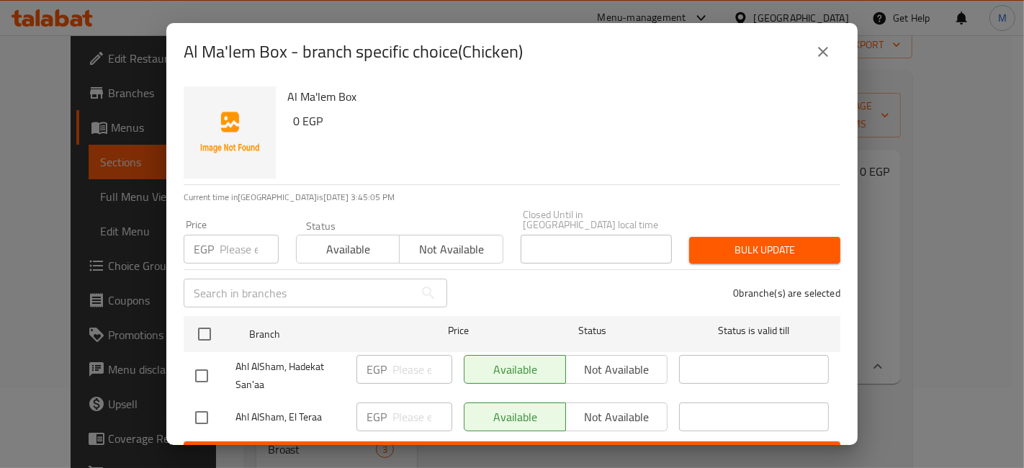
click at [176, 403] on div "Al Ma'lem Box 0 EGP Current time in Egypt is 05 Oct 2025 3:45:05 PM Price EGP P…" at bounding box center [511, 263] width 691 height 364
click at [193, 407] on input "checkbox" at bounding box center [201, 418] width 30 height 30
checkbox input "true"
click at [379, 418] on div "EGP ​" at bounding box center [404, 417] width 96 height 29
type input "370"
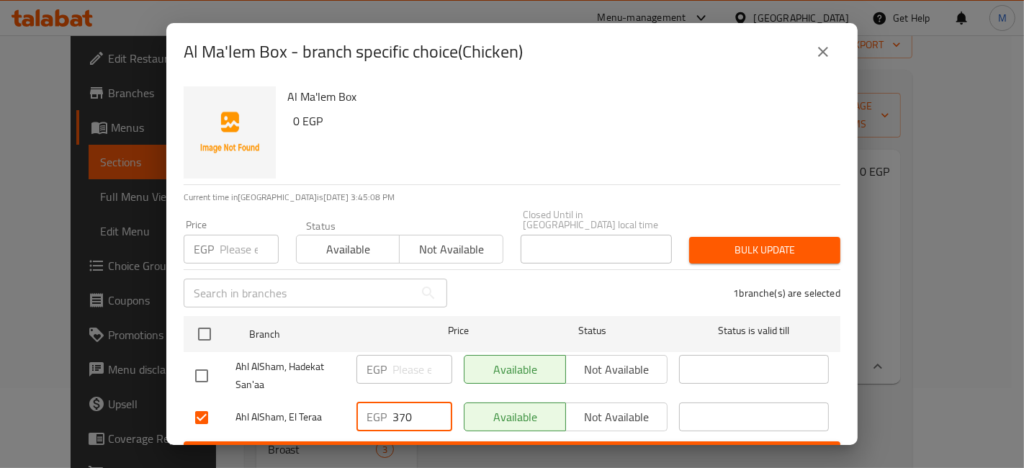
click at [457, 446] on span "Save" at bounding box center [512, 455] width 634 height 18
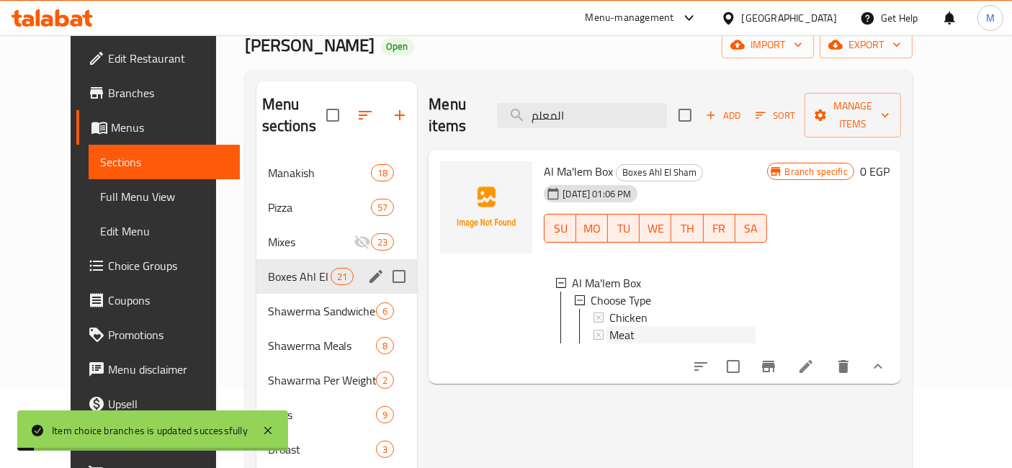
click at [611, 326] on span "Meat" at bounding box center [621, 334] width 25 height 17
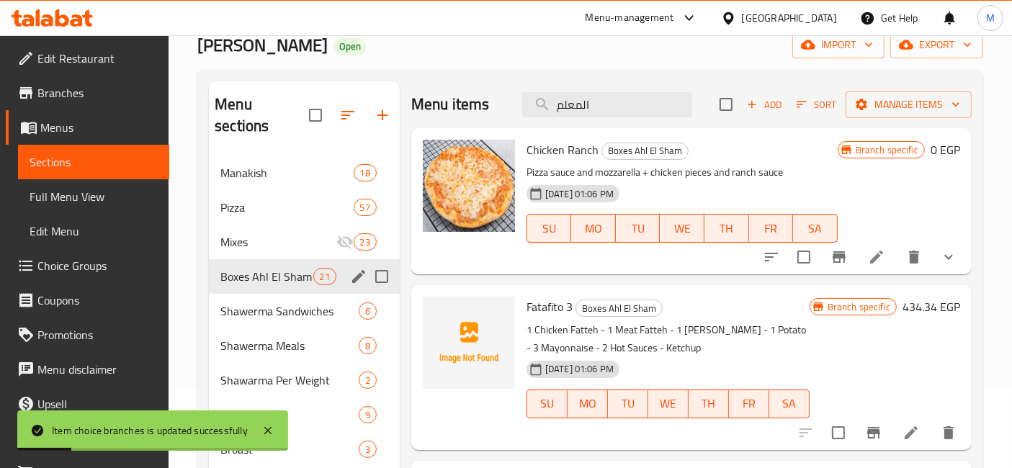
click at [657, 117] on div "Menu items المعلم Add Sort Manage items" at bounding box center [691, 104] width 560 height 47
click at [644, 107] on input "المعلم" at bounding box center [607, 104] width 170 height 25
type input "المعلم"
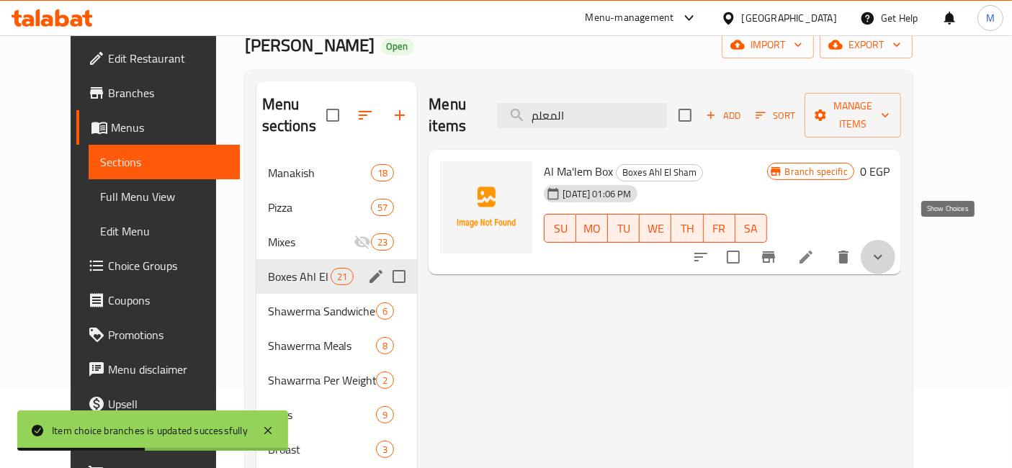
click at [886, 248] on icon "show more" at bounding box center [877, 256] width 17 height 17
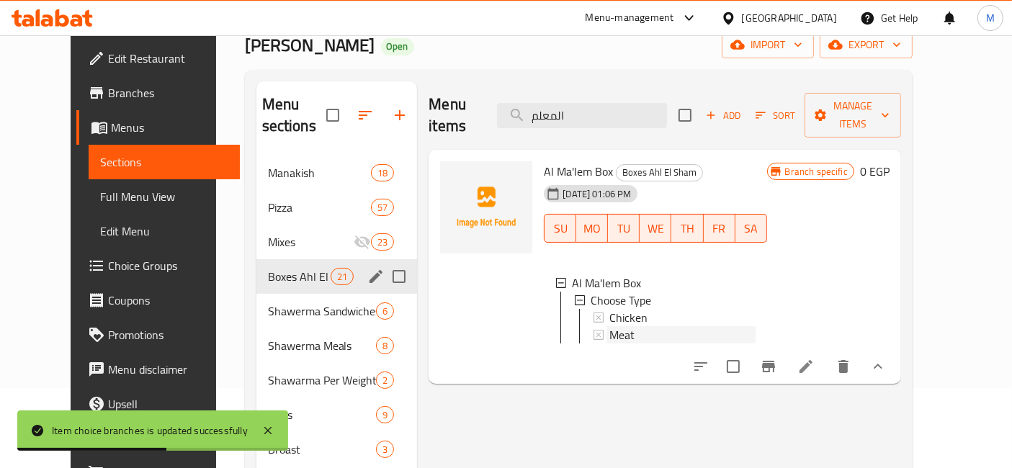
click at [609, 326] on span "Meat" at bounding box center [621, 334] width 25 height 17
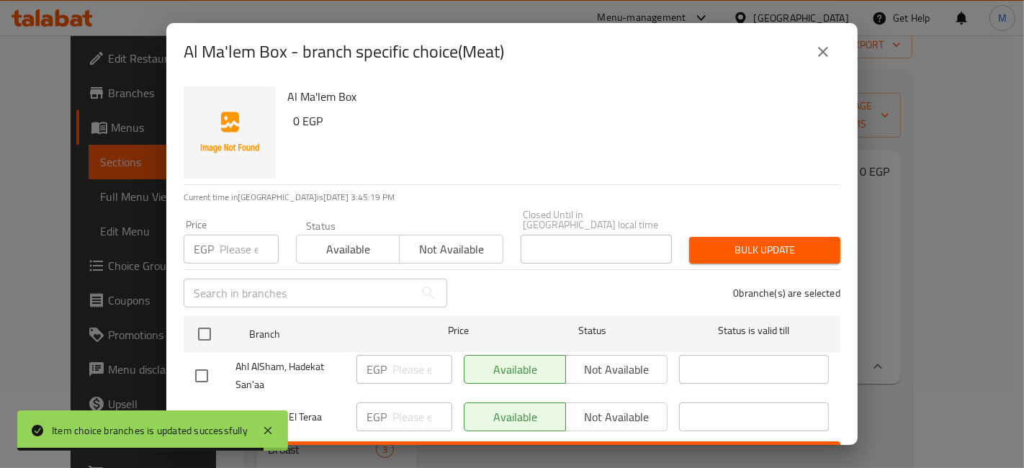
click at [203, 410] on input "checkbox" at bounding box center [201, 418] width 30 height 30
checkbox input "true"
click at [399, 408] on input "number" at bounding box center [422, 417] width 60 height 29
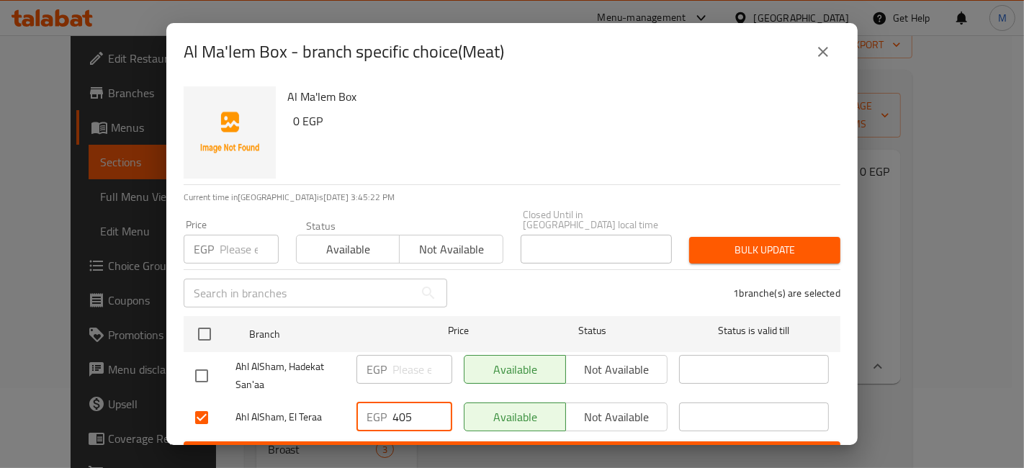
type input "405"
click at [421, 441] on button "Save" at bounding box center [512, 454] width 657 height 27
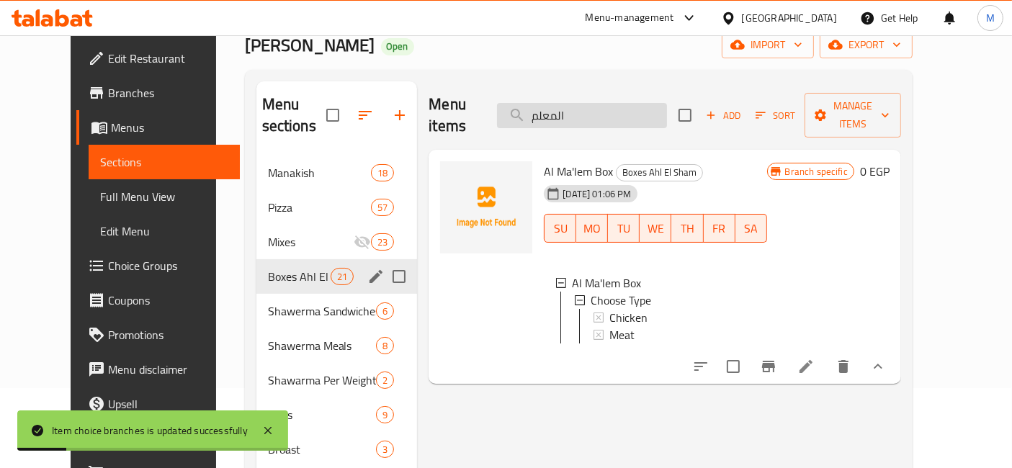
click at [590, 103] on input "المعلم" at bounding box center [582, 115] width 170 height 25
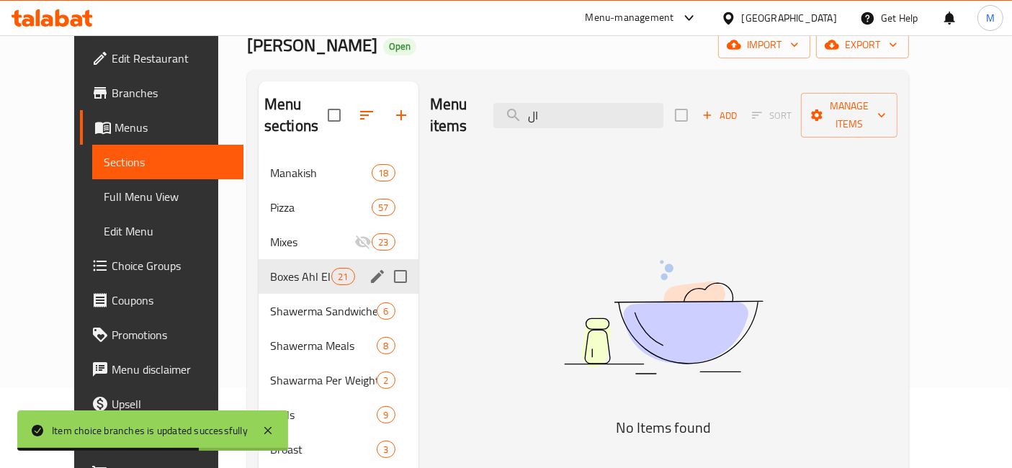
type input "ا"
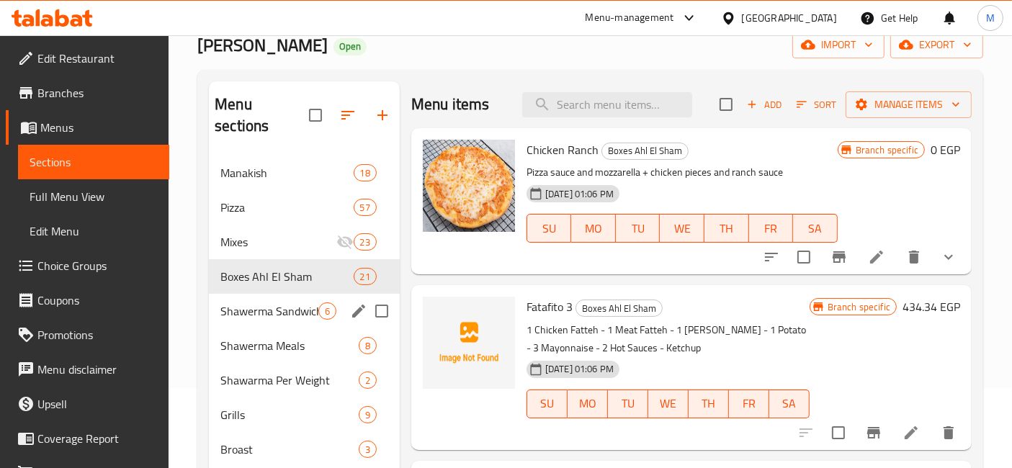
scroll to position [343, 0]
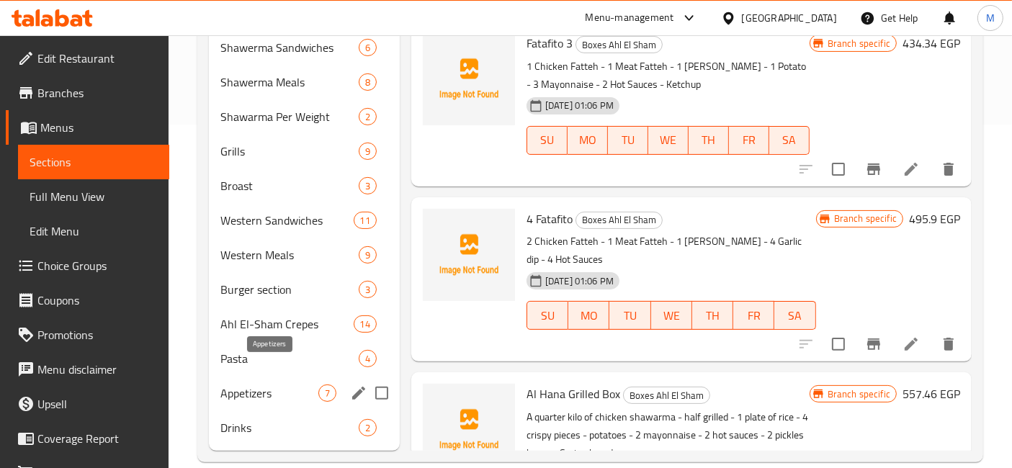
click at [279, 385] on span "Appetizers" at bounding box center [269, 393] width 98 height 17
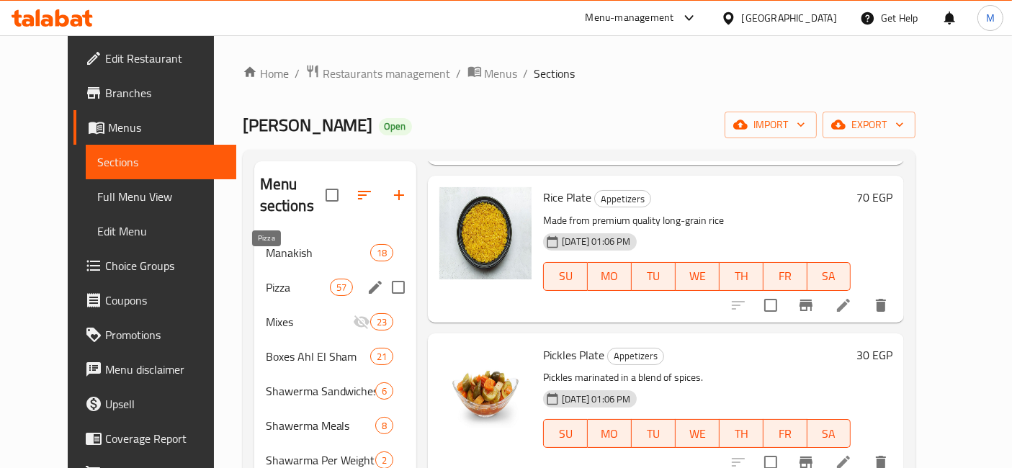
scroll to position [80, 0]
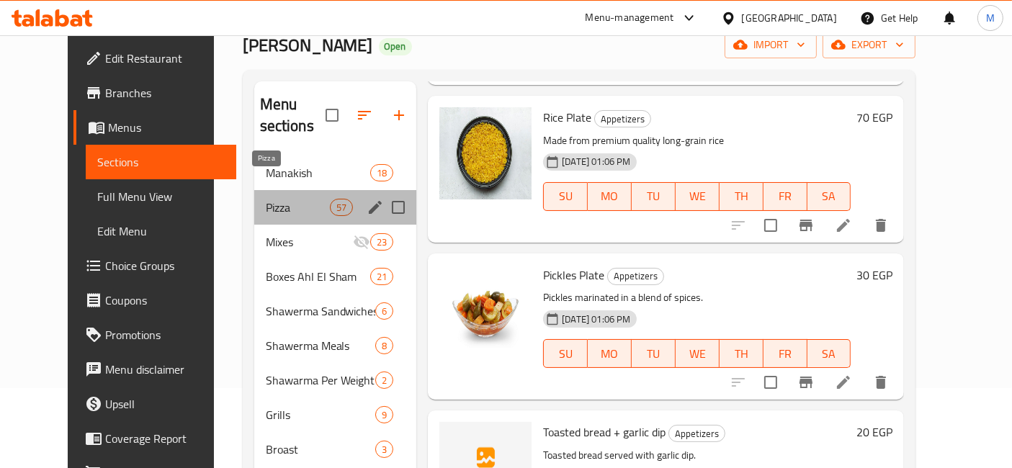
click at [266, 199] on span "Pizza" at bounding box center [298, 207] width 64 height 17
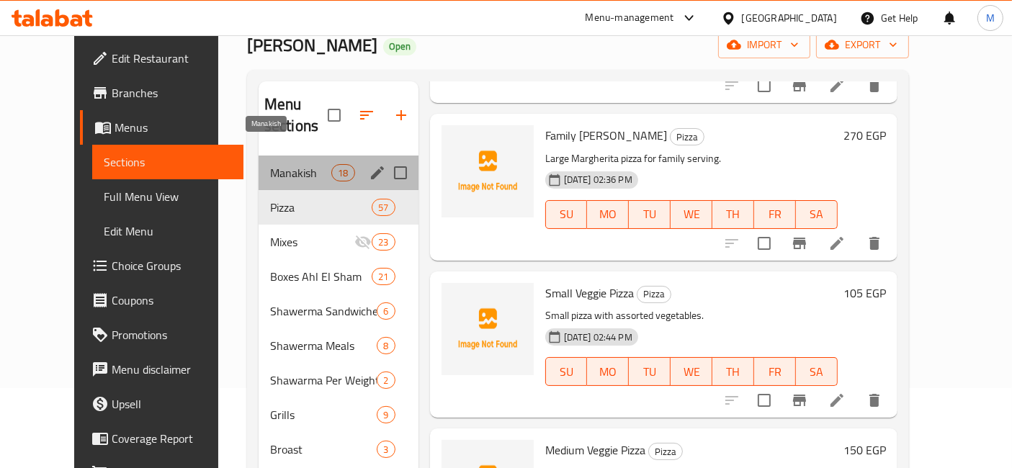
click at [274, 164] on span "Manakish" at bounding box center [300, 172] width 61 height 17
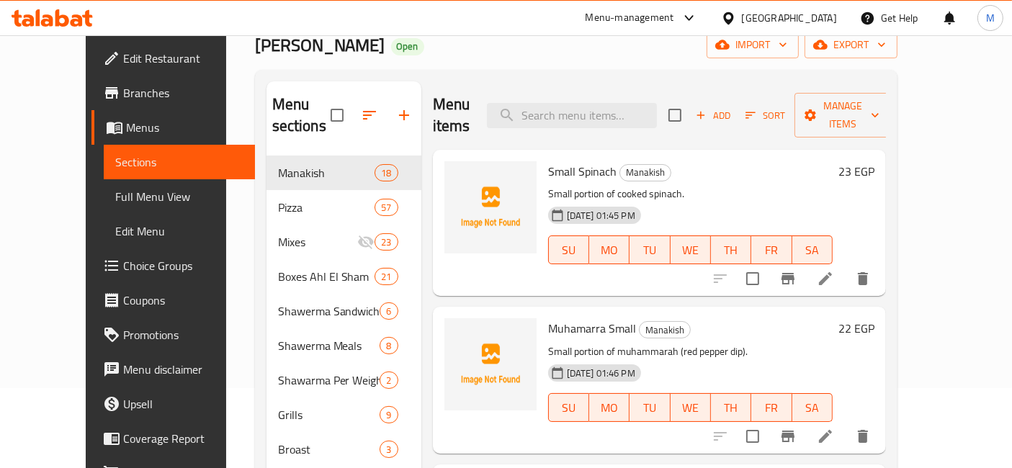
click at [874, 318] on h6 "22 EGP" at bounding box center [856, 328] width 36 height 20
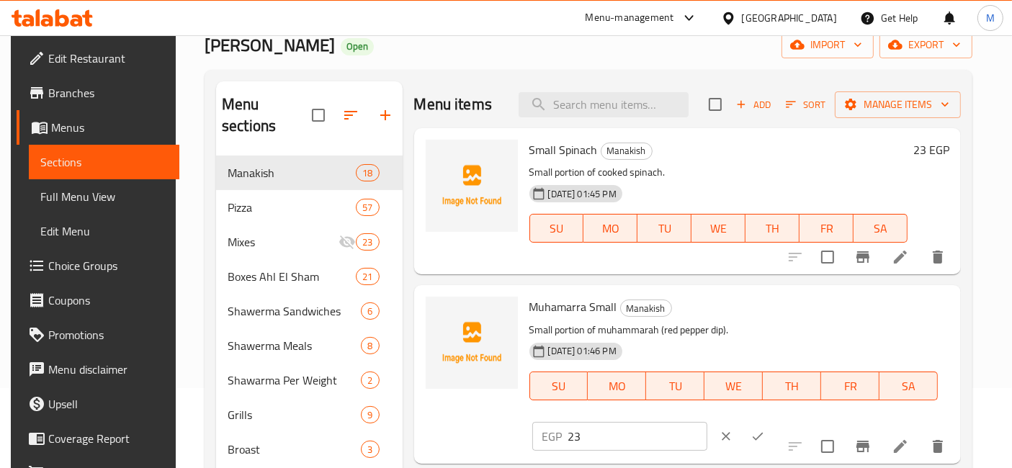
type input "23"
click at [707, 422] on input "23" at bounding box center [637, 436] width 139 height 29
click at [765, 429] on icon "ok" at bounding box center [757, 436] width 14 height 14
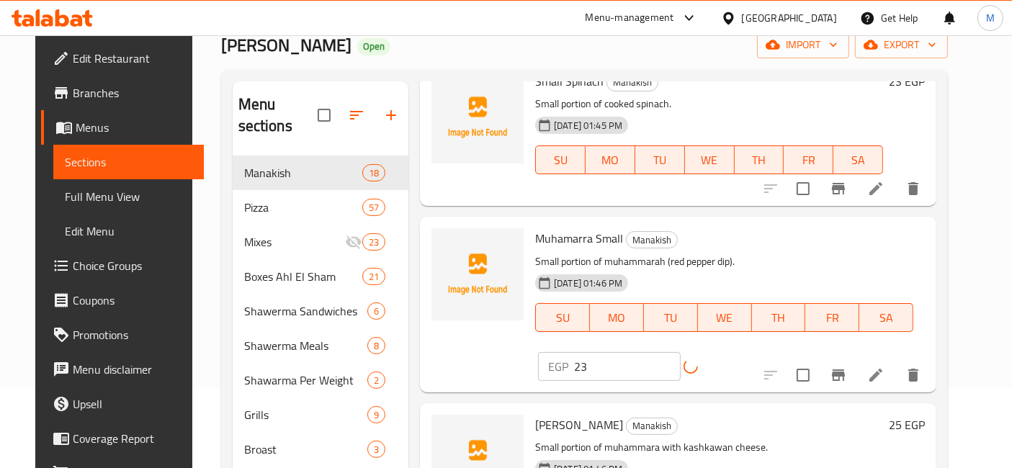
scroll to position [160, 0]
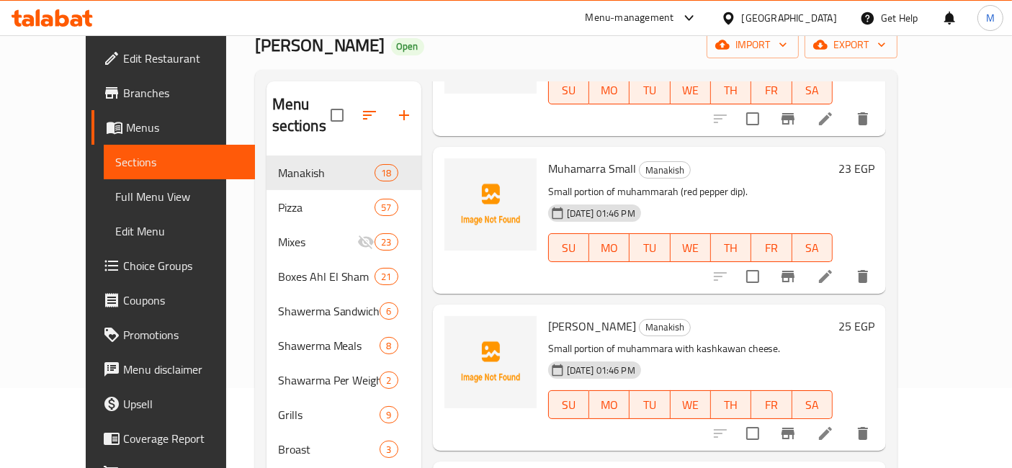
click at [794, 428] on icon "Branch-specific-item" at bounding box center [787, 434] width 13 height 12
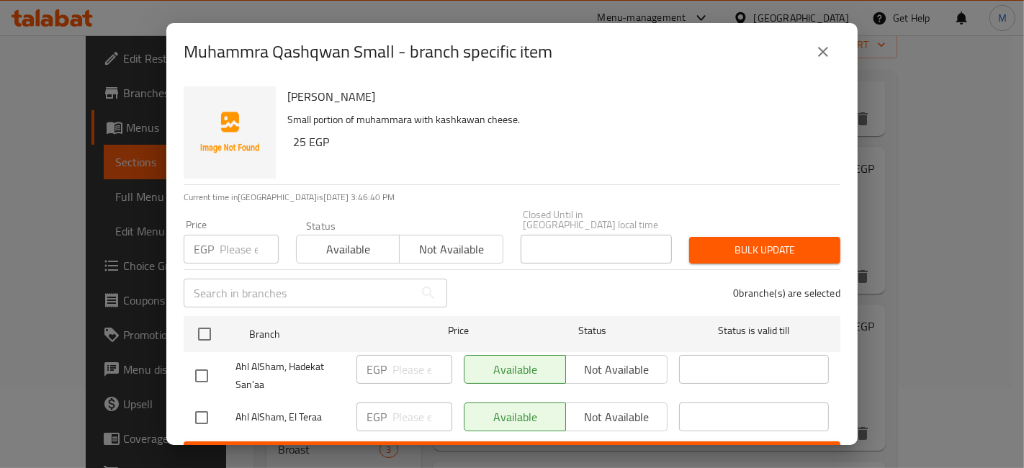
click at [192, 403] on input "checkbox" at bounding box center [201, 418] width 30 height 30
checkbox input "true"
click at [406, 418] on input "number" at bounding box center [422, 417] width 60 height 29
type input "30"
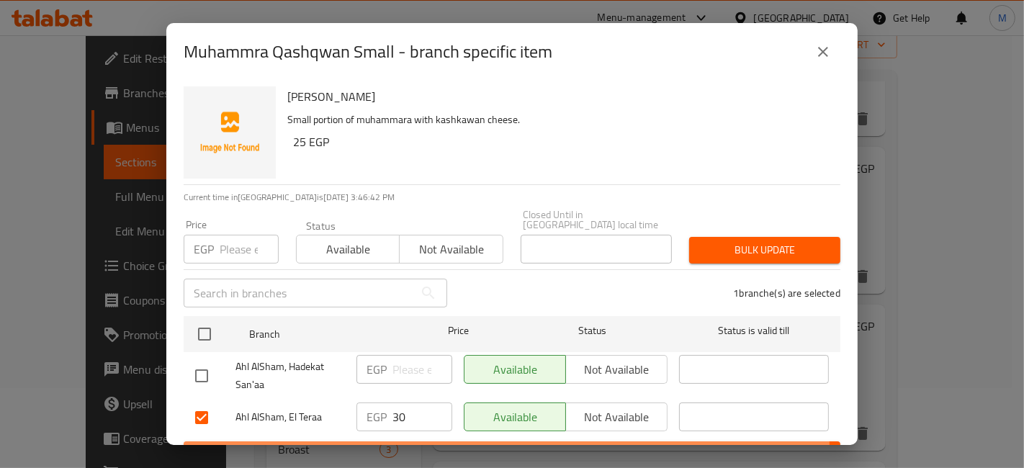
click at [434, 446] on span "Save" at bounding box center [512, 455] width 634 height 18
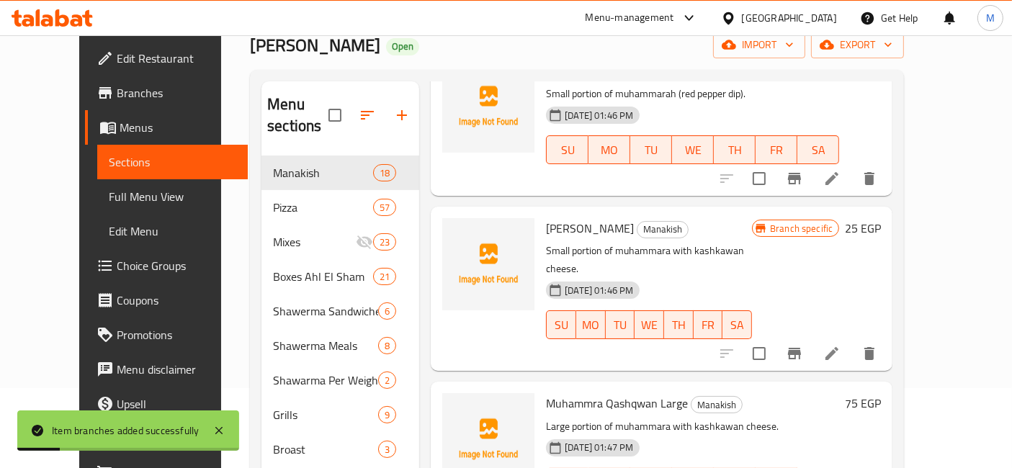
scroll to position [320, 0]
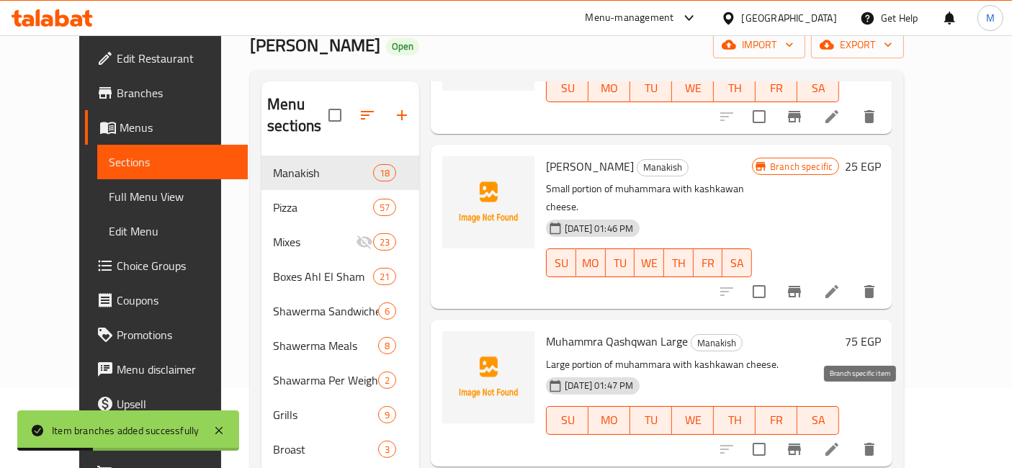
click at [803, 441] on icon "Branch-specific-item" at bounding box center [794, 449] width 17 height 17
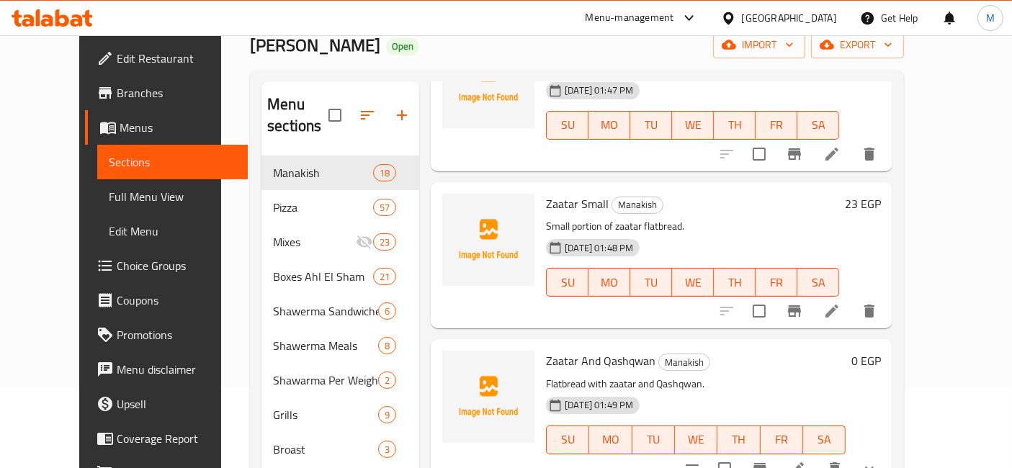
scroll to position [639, 0]
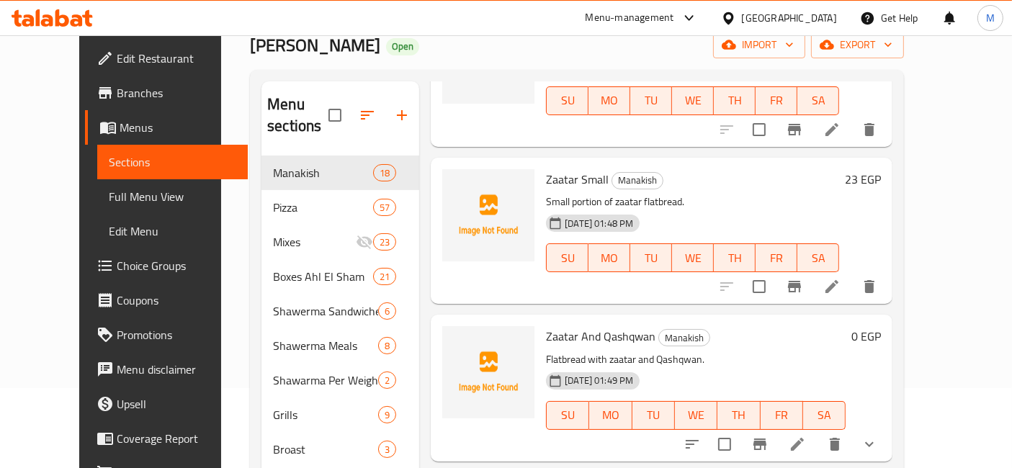
click at [886, 427] on button "show more" at bounding box center [869, 444] width 35 height 35
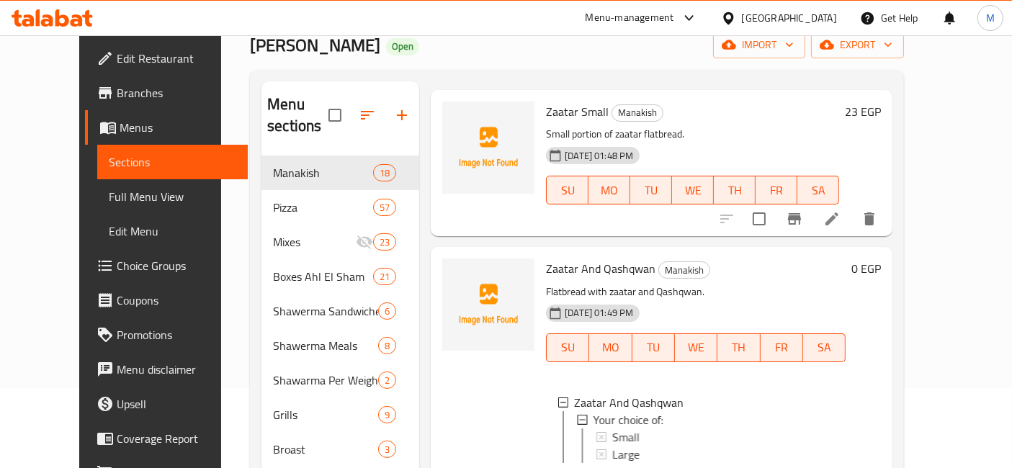
scroll to position [720, 0]
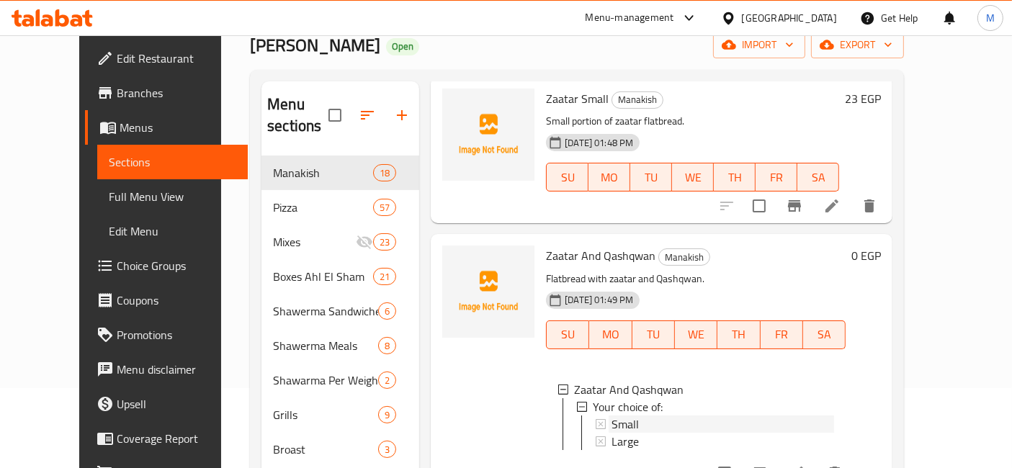
click at [621, 415] on div "Small" at bounding box center [722, 423] width 222 height 17
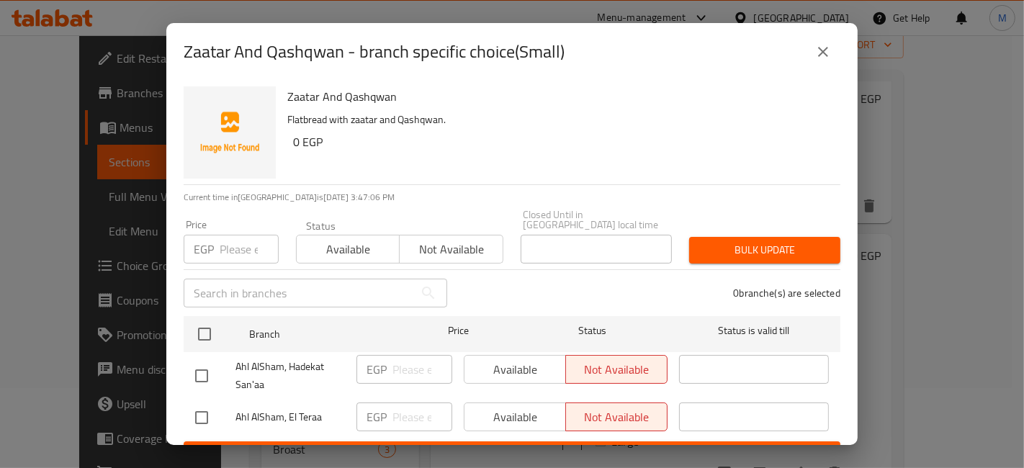
drag, startPoint x: 205, startPoint y: 405, endPoint x: 350, endPoint y: 390, distance: 145.6
click at [204, 406] on input "checkbox" at bounding box center [201, 418] width 30 height 30
checkbox input "true"
click at [411, 414] on input "number" at bounding box center [422, 417] width 60 height 29
type input "30"
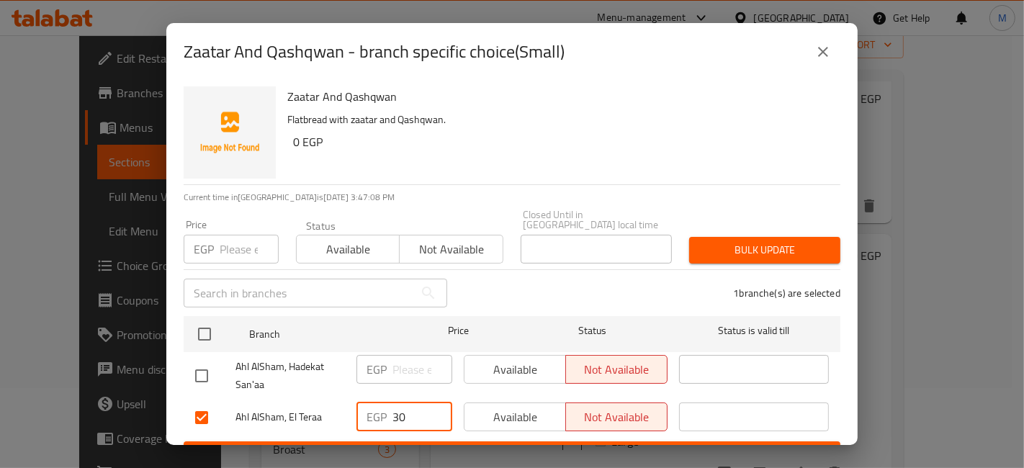
click at [448, 446] on span "Save" at bounding box center [512, 455] width 634 height 18
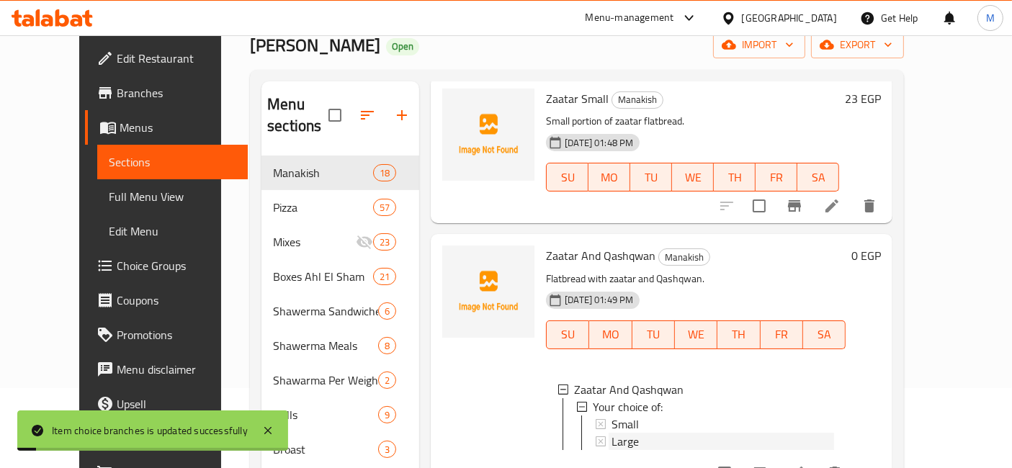
click at [613, 433] on span "Large" at bounding box center [624, 441] width 27 height 17
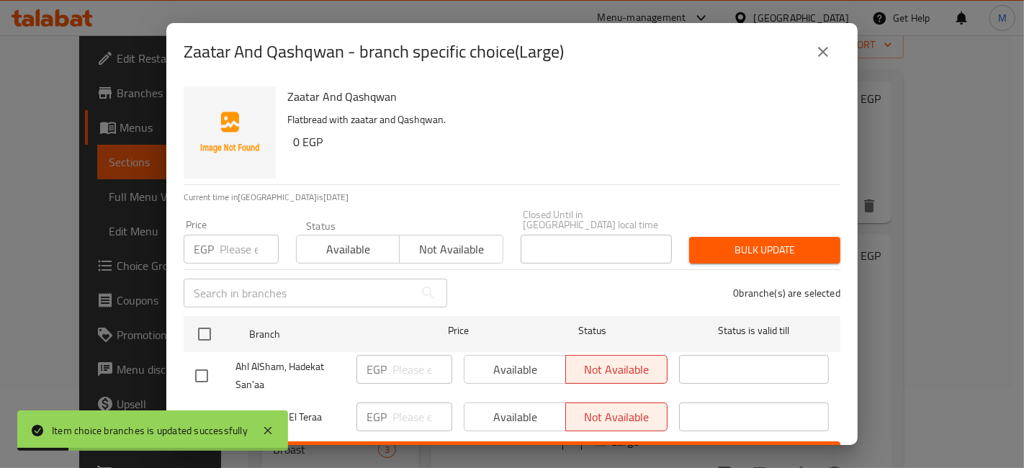
click at [207, 403] on input "checkbox" at bounding box center [201, 418] width 30 height 30
checkbox input "true"
click at [382, 403] on div "EGP ​" at bounding box center [404, 417] width 96 height 29
type input "75"
click at [392, 441] on button "Save" at bounding box center [512, 454] width 657 height 27
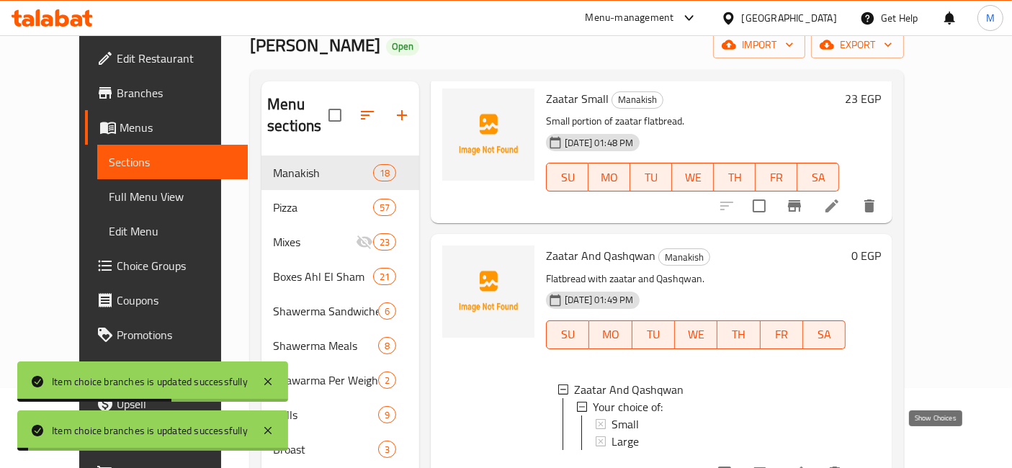
click at [878, 464] on icon "show more" at bounding box center [868, 472] width 17 height 17
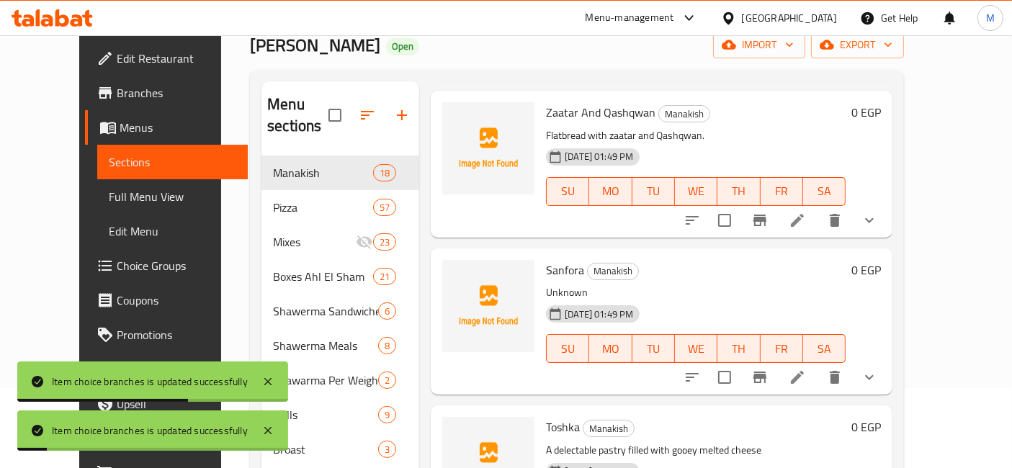
scroll to position [880, 0]
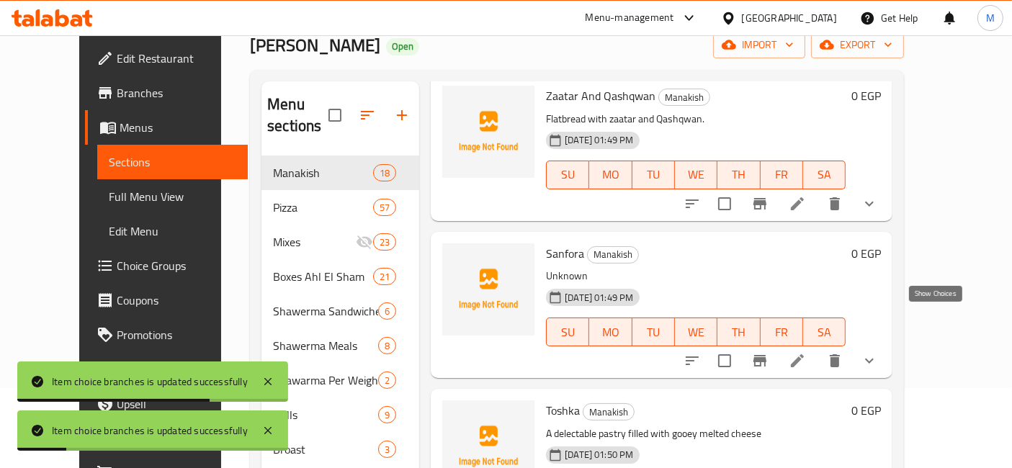
click at [878, 352] on icon "show more" at bounding box center [868, 360] width 17 height 17
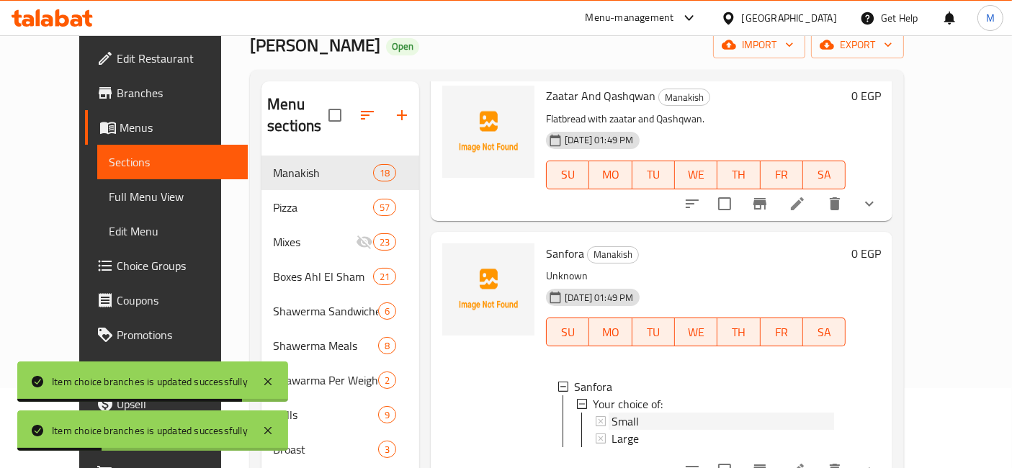
click at [615, 413] on span "Small" at bounding box center [624, 421] width 27 height 17
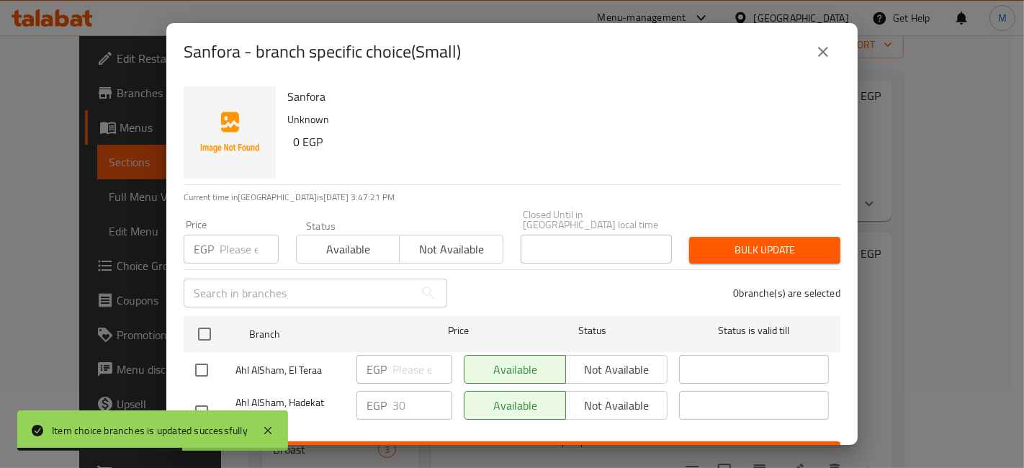
click at [211, 371] on input "checkbox" at bounding box center [201, 370] width 30 height 30
checkbox input "true"
click at [418, 361] on input "number" at bounding box center [422, 369] width 60 height 29
type input "30"
click at [461, 446] on span "Save" at bounding box center [512, 455] width 634 height 18
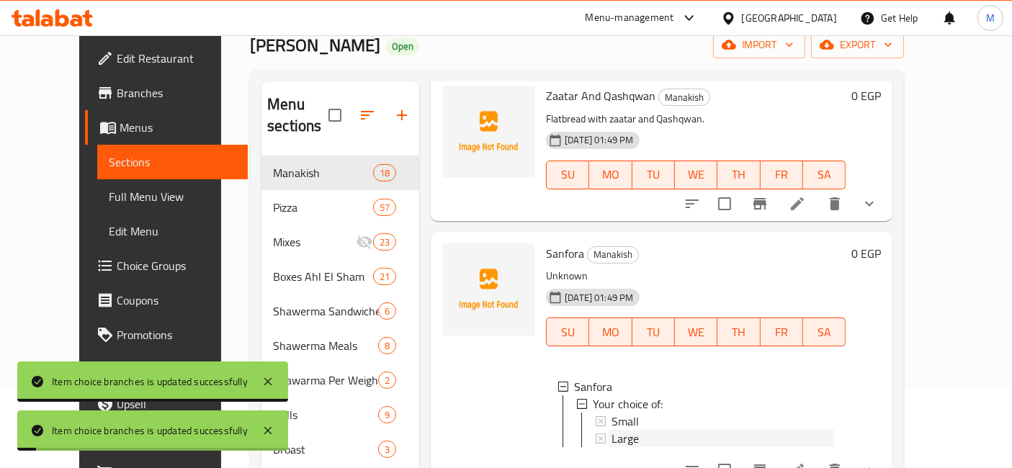
click at [623, 430] on div "Large" at bounding box center [722, 438] width 222 height 17
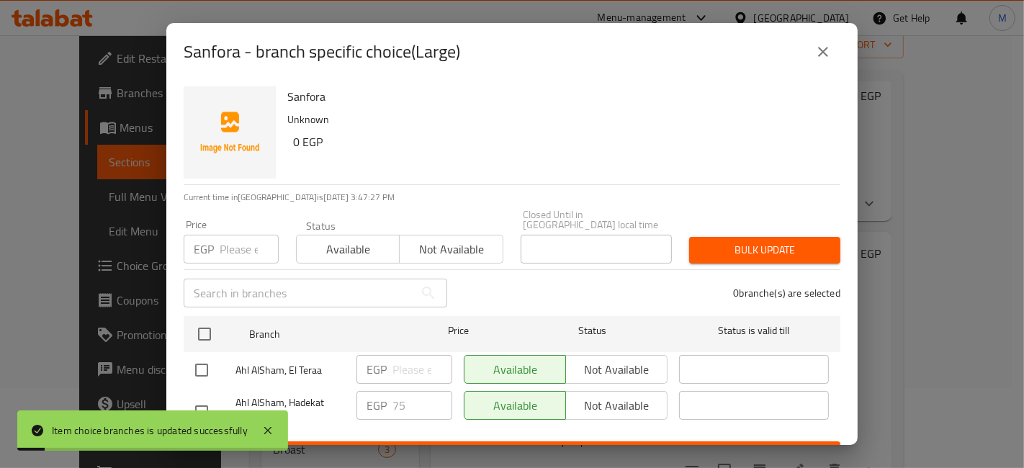
click at [198, 365] on input "checkbox" at bounding box center [201, 370] width 30 height 30
checkbox input "true"
click at [407, 355] on input "number" at bounding box center [422, 369] width 60 height 29
type input "75"
click at [449, 441] on button "Save" at bounding box center [512, 454] width 657 height 27
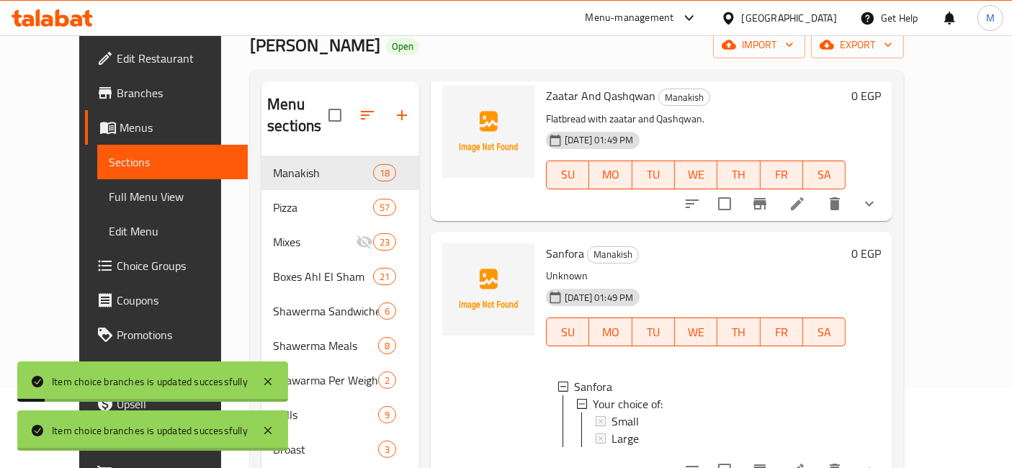
click at [886, 453] on button "show more" at bounding box center [869, 470] width 35 height 35
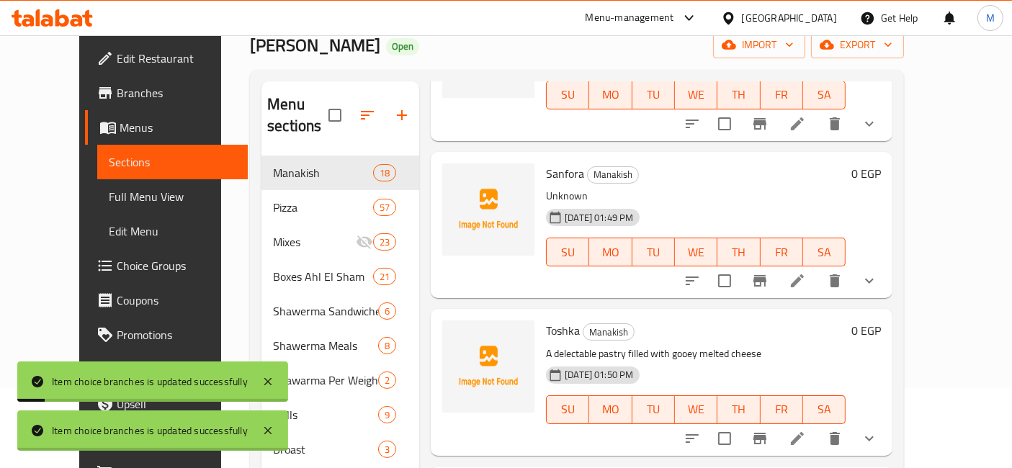
scroll to position [1040, 0]
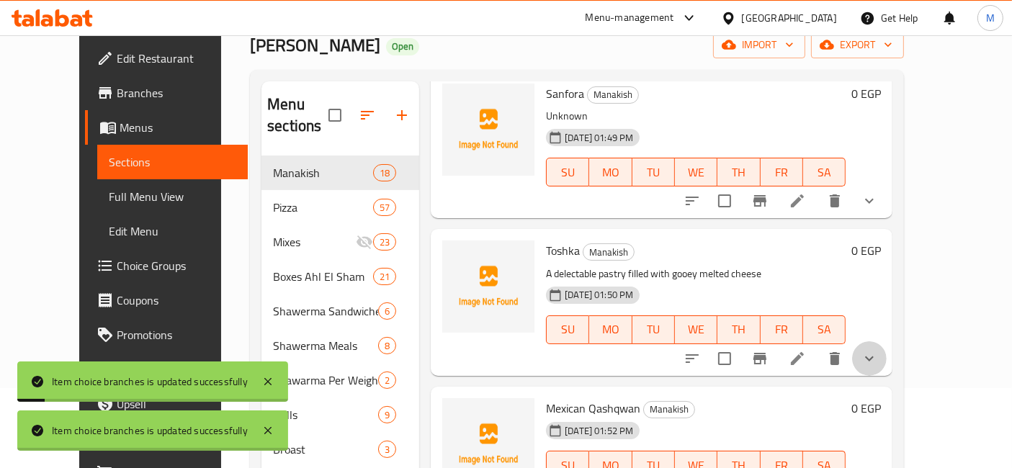
click at [886, 341] on button "show more" at bounding box center [869, 358] width 35 height 35
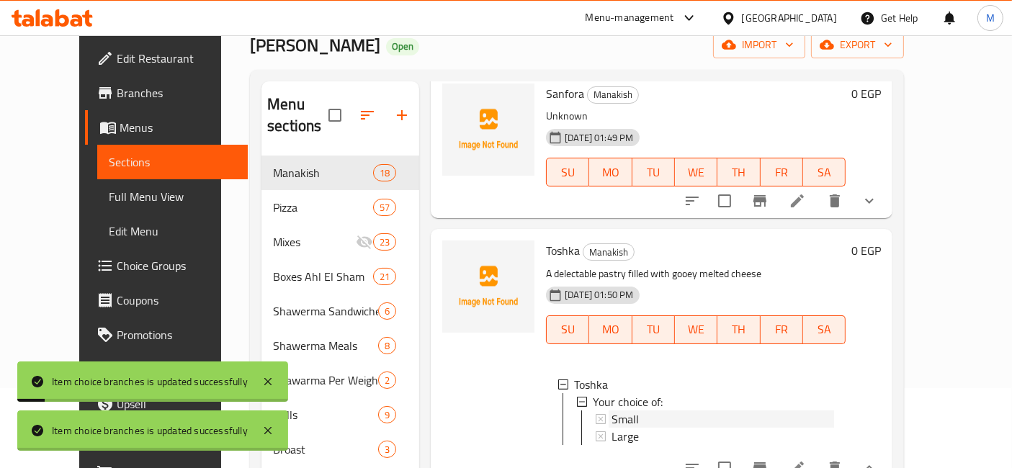
click at [611, 410] on span "Small" at bounding box center [624, 418] width 27 height 17
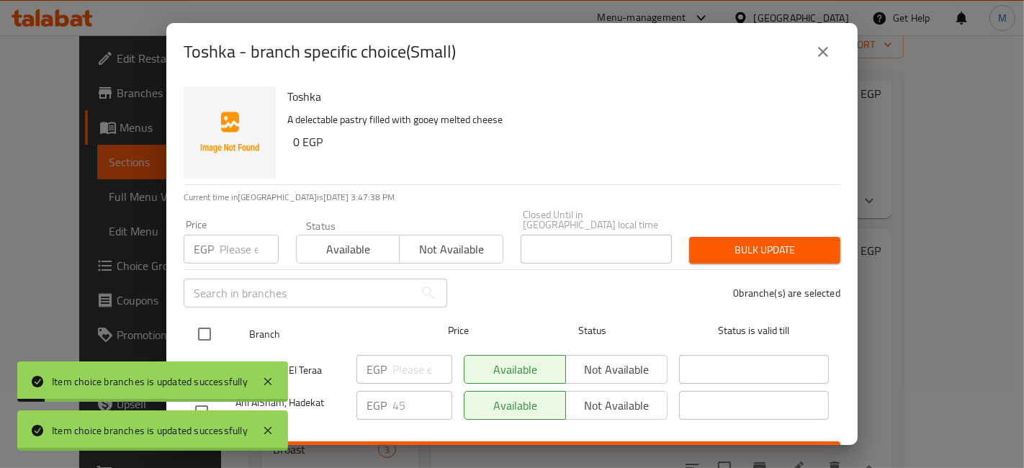
drag, startPoint x: 203, startPoint y: 351, endPoint x: 372, endPoint y: 336, distance: 169.8
click at [203, 355] on input "checkbox" at bounding box center [201, 370] width 30 height 30
checkbox input "true"
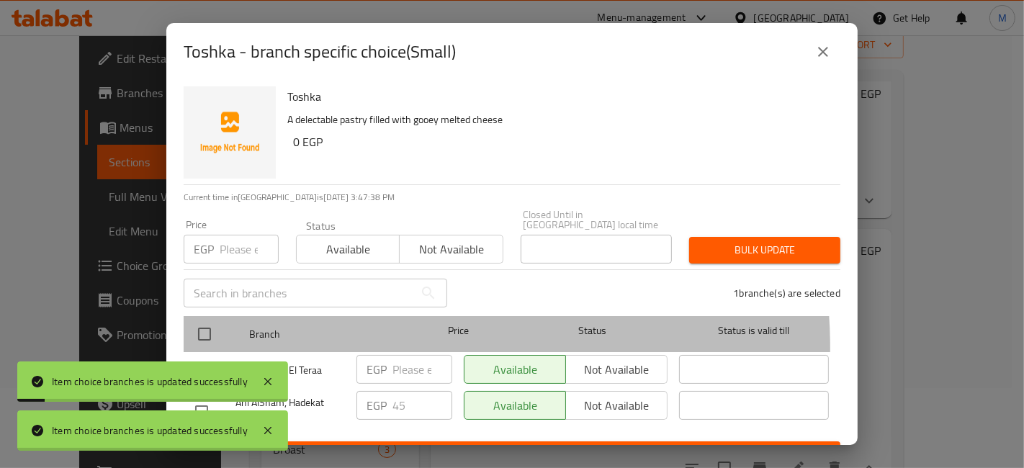
click at [387, 336] on div "Branch" at bounding box center [323, 334] width 161 height 42
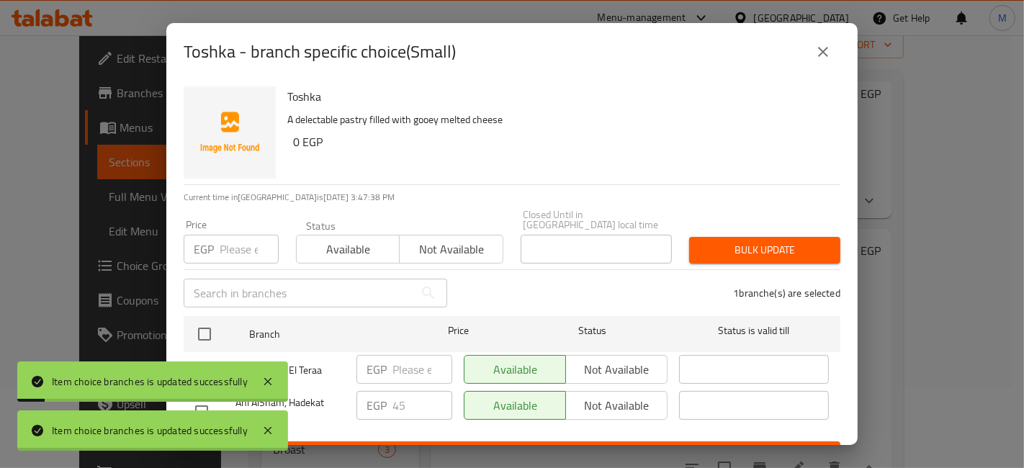
click at [397, 355] on input "number" at bounding box center [422, 369] width 60 height 29
type input "50"
click at [485, 446] on div "Toshka - branch specific choice(Small) Toshka A delectable pastry filled with g…" at bounding box center [512, 234] width 1024 height 468
click at [630, 430] on ul "Branch Price Status Status is valid till Ahl AlSham, El Teraa EGP 50 ​ Availabl…" at bounding box center [512, 375] width 657 height 131
drag, startPoint x: 640, startPoint y: 427, endPoint x: 649, endPoint y: 435, distance: 12.3
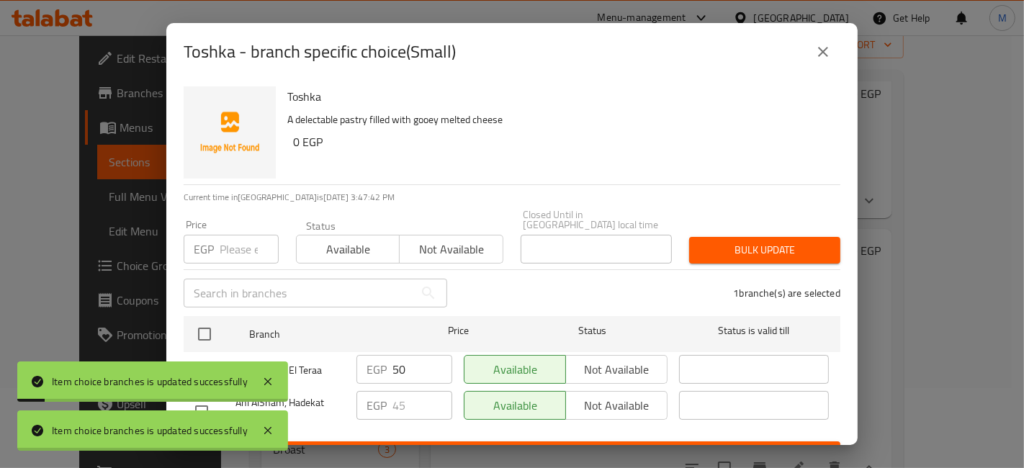
click at [642, 426] on div "Available Not available" at bounding box center [565, 411] width 215 height 53
click at [652, 446] on span "Save" at bounding box center [512, 455] width 634 height 18
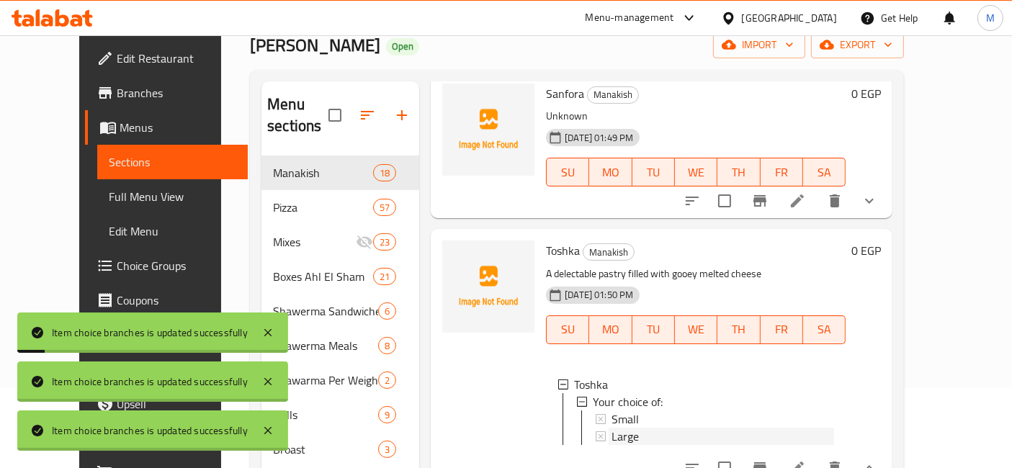
click at [614, 428] on span "Large" at bounding box center [624, 436] width 27 height 17
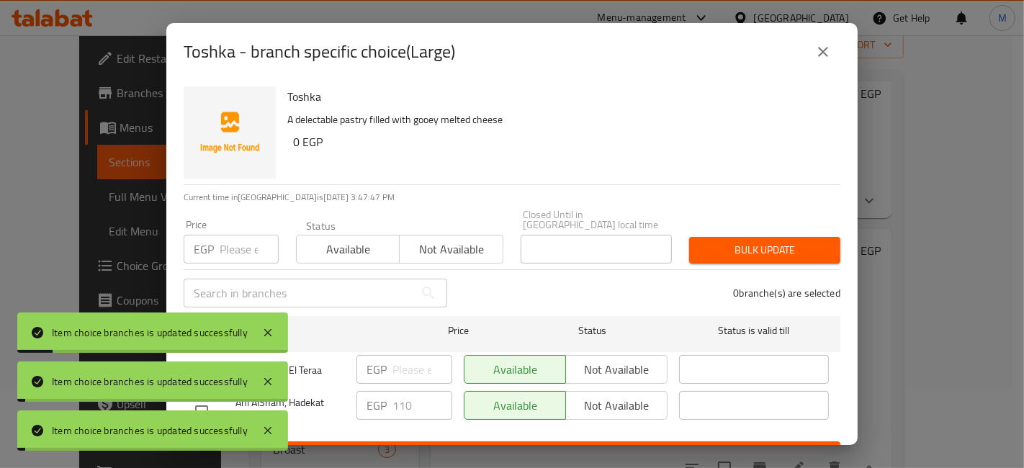
click at [210, 359] on input "checkbox" at bounding box center [201, 370] width 30 height 30
checkbox input "true"
click at [413, 363] on input "number" at bounding box center [422, 369] width 60 height 29
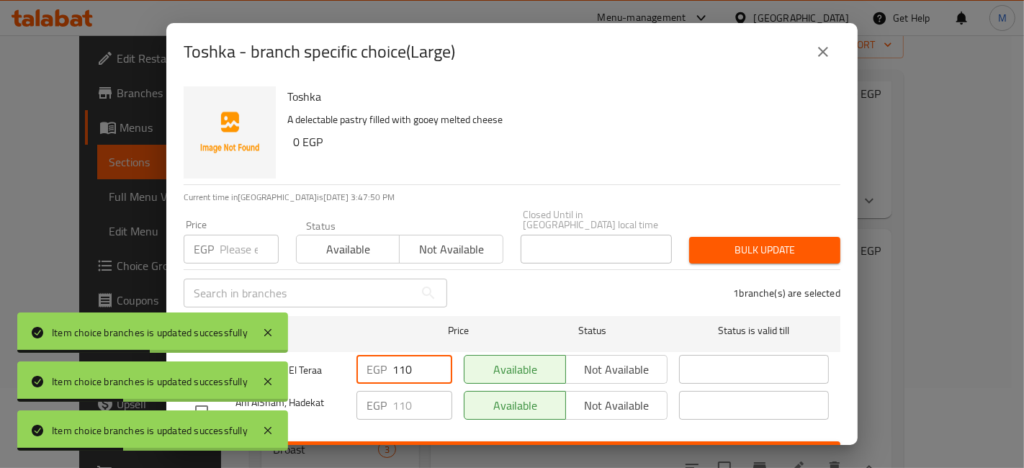
type input "110"
click at [446, 447] on div "Toshka - branch specific choice(Large) Toshka A delectable pastry filled with g…" at bounding box center [512, 234] width 1024 height 468
click at [456, 446] on span "Save" at bounding box center [512, 455] width 634 height 18
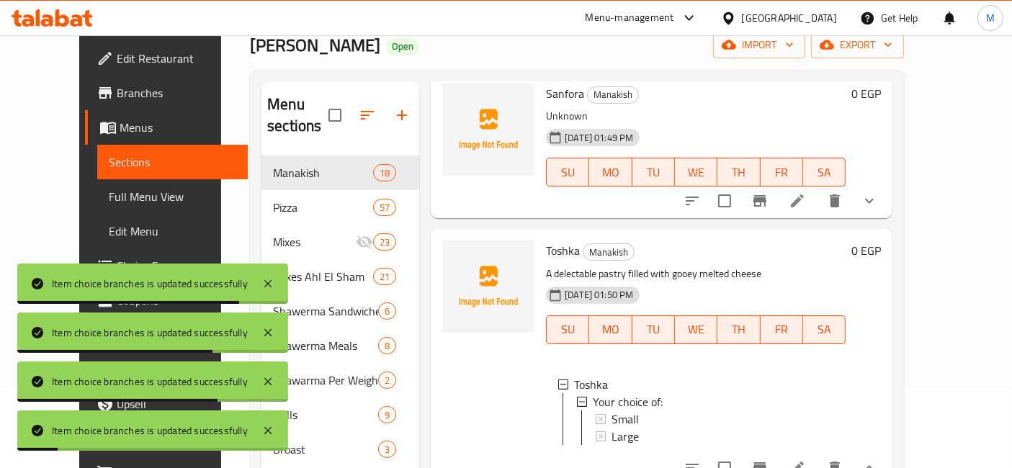
click at [878, 459] on icon "show more" at bounding box center [868, 467] width 17 height 17
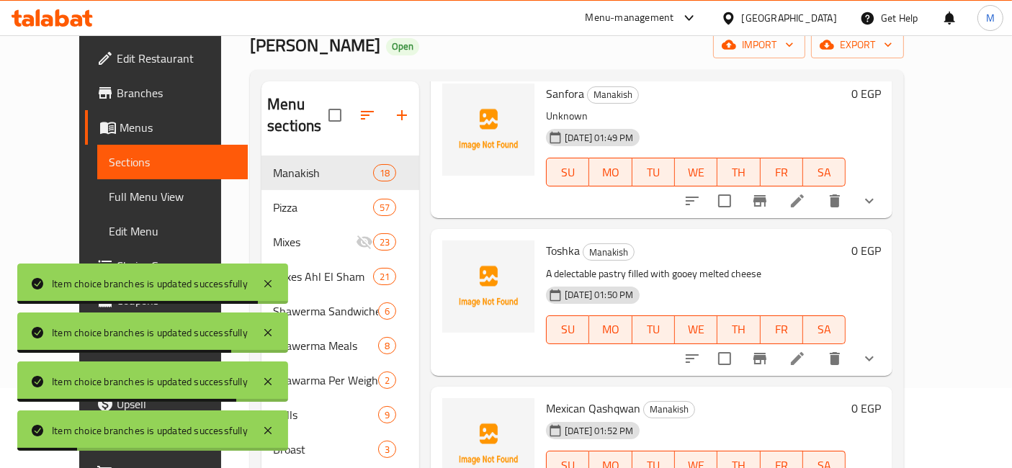
scroll to position [1120, 0]
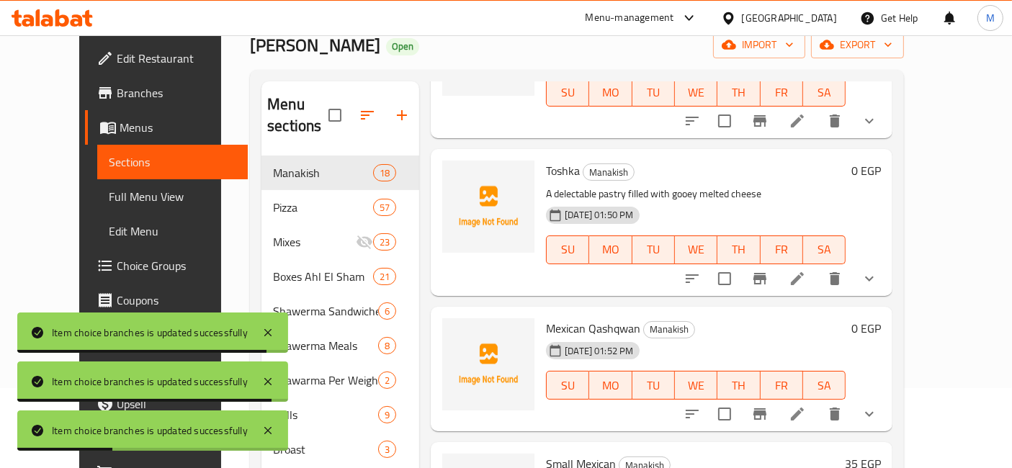
click at [881, 349] on div "0 EGP" at bounding box center [862, 369] width 35 height 102
drag, startPoint x: 939, startPoint y: 362, endPoint x: 889, endPoint y: 338, distance: 55.7
click at [886, 397] on button "show more" at bounding box center [869, 414] width 35 height 35
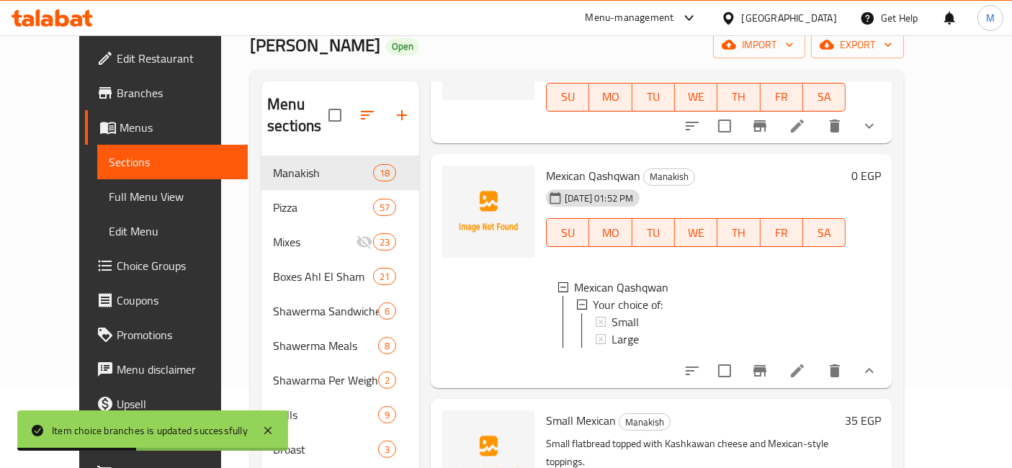
scroll to position [1280, 0]
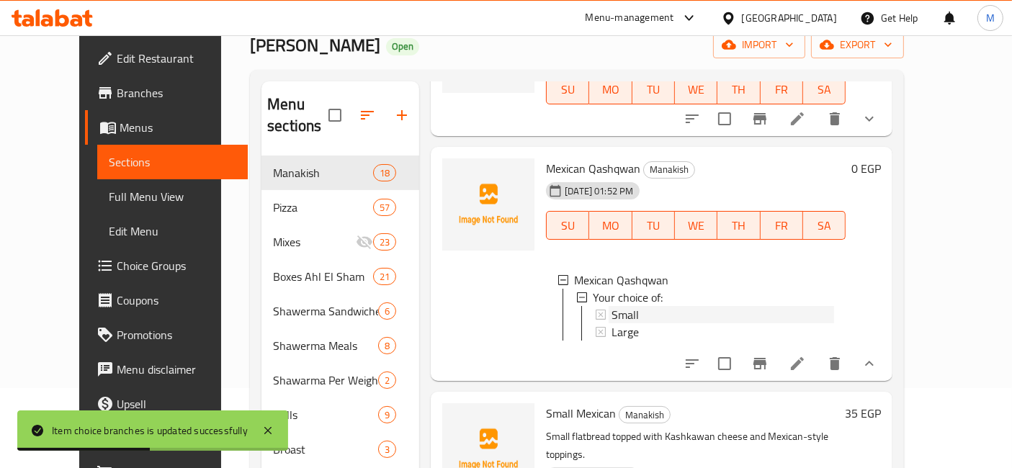
click at [617, 306] on span "Small" at bounding box center [624, 314] width 27 height 17
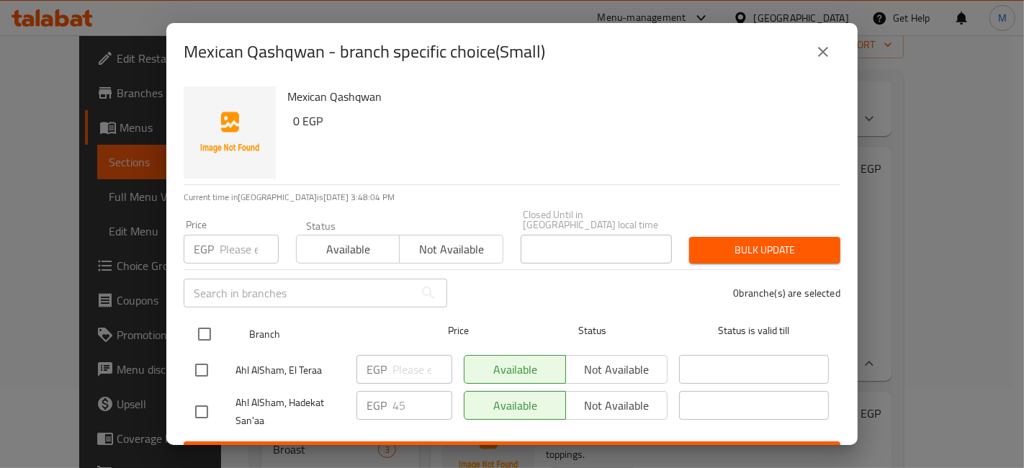
click at [210, 328] on input "checkbox" at bounding box center [204, 334] width 30 height 30
checkbox input "true"
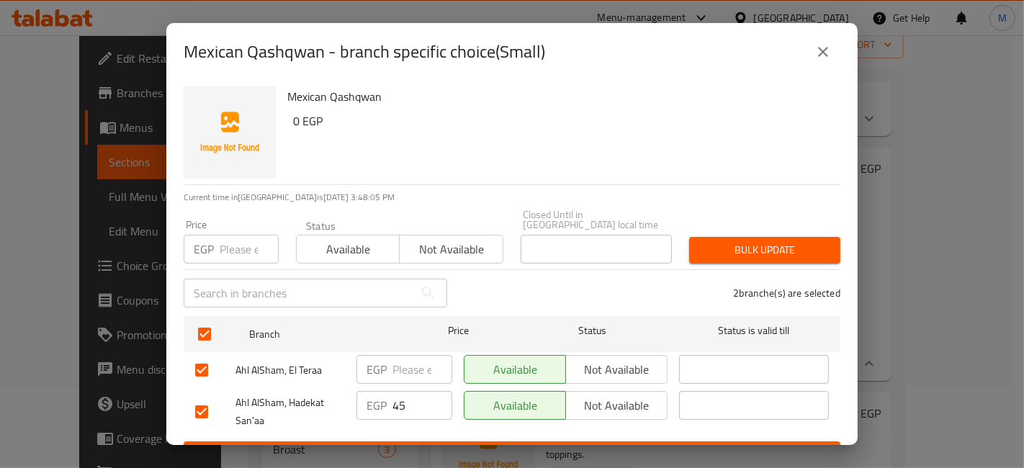
click at [392, 355] on input "number" at bounding box center [422, 369] width 60 height 29
type input "45"
click at [436, 446] on span "Save" at bounding box center [512, 455] width 634 height 18
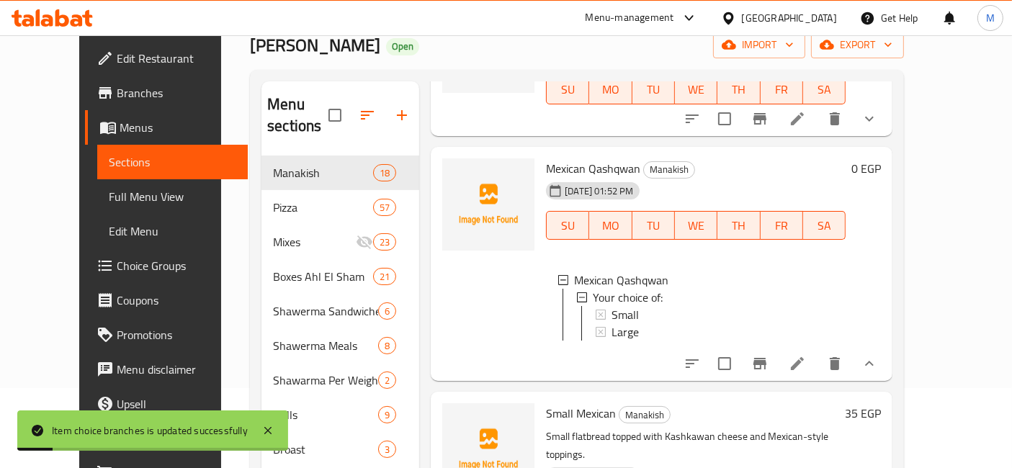
click at [611, 306] on span "Small" at bounding box center [624, 314] width 27 height 17
click at [613, 323] on span "Large" at bounding box center [624, 331] width 27 height 17
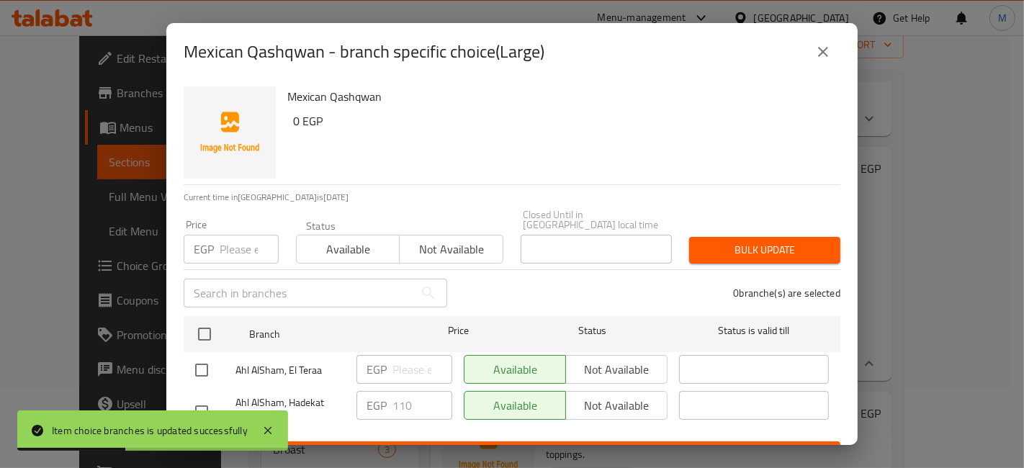
click at [208, 366] on input "checkbox" at bounding box center [201, 370] width 30 height 30
checkbox input "true"
click at [405, 369] on input "number" at bounding box center [422, 369] width 60 height 29
type input "110"
click at [463, 441] on button "Save" at bounding box center [512, 454] width 657 height 27
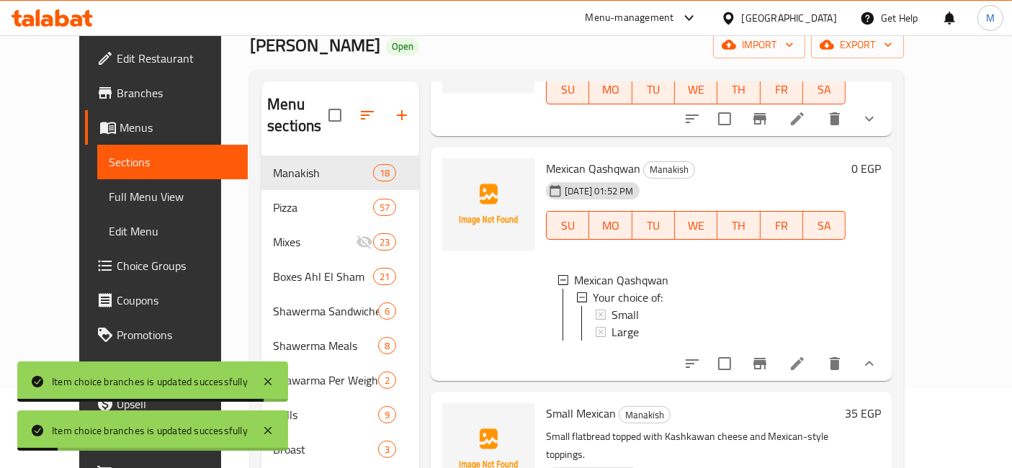
scroll to position [1, 0]
click at [878, 355] on icon "show more" at bounding box center [868, 363] width 17 height 17
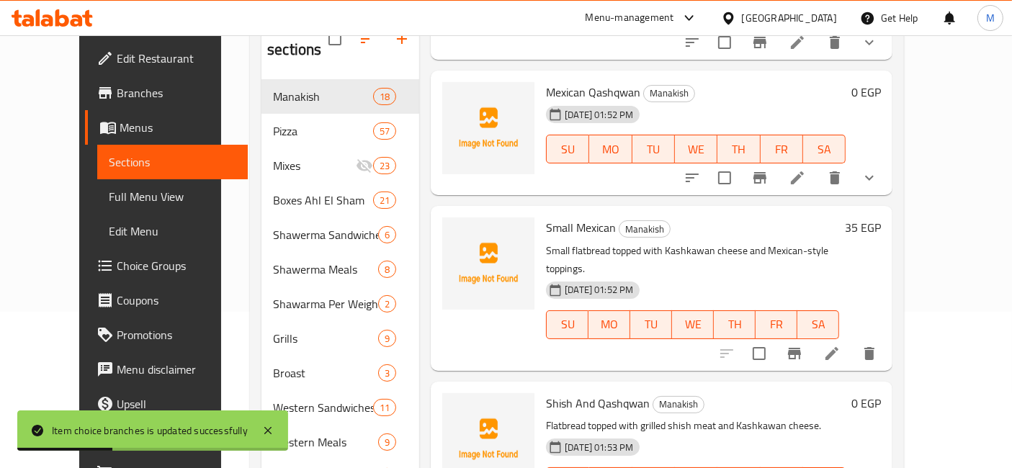
scroll to position [159, 0]
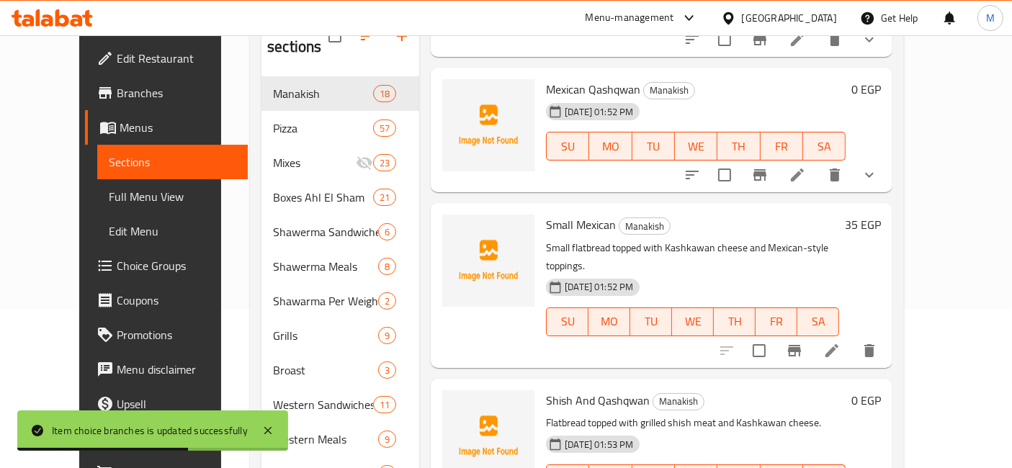
click at [881, 215] on h6 "35 EGP" at bounding box center [863, 225] width 36 height 20
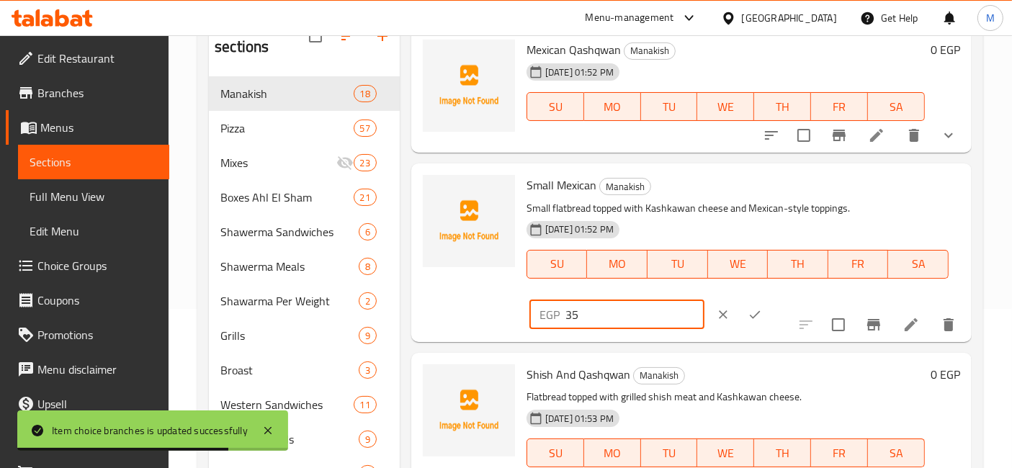
drag, startPoint x: 771, startPoint y: 183, endPoint x: 652, endPoint y: 185, distance: 119.5
click at [673, 187] on div "Small Mexican Manakish Small flatbread topped with Kashkawan cheese and Mexican…" at bounding box center [743, 252] width 445 height 166
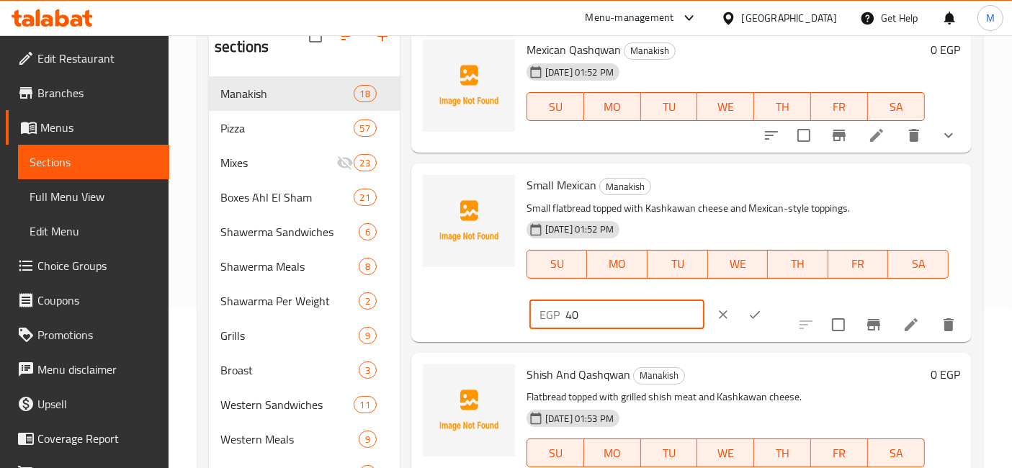
type input "40"
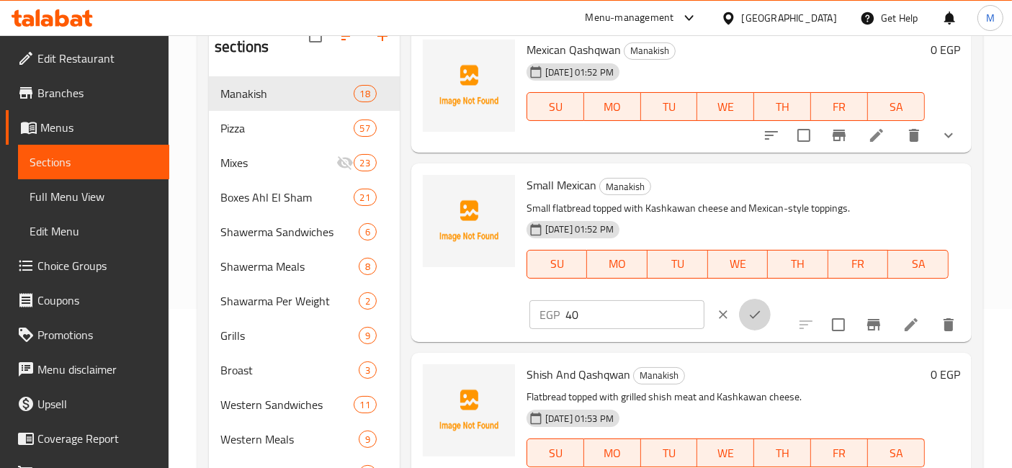
click at [770, 299] on button "ok" at bounding box center [755, 315] width 32 height 32
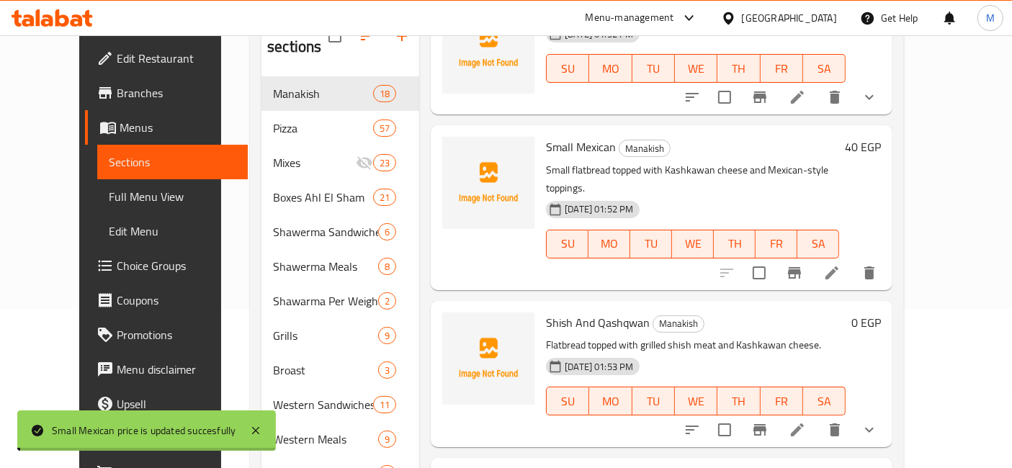
scroll to position [1359, 0]
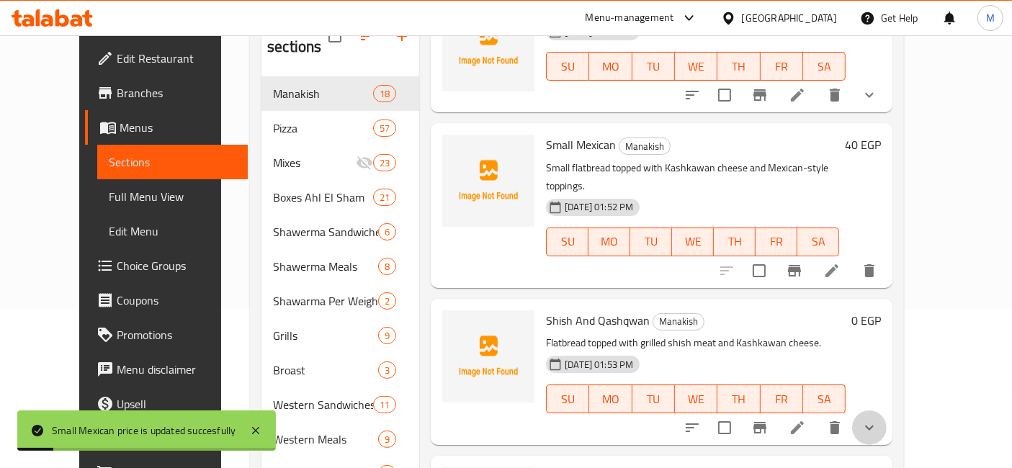
click at [886, 410] on button "show more" at bounding box center [869, 427] width 35 height 35
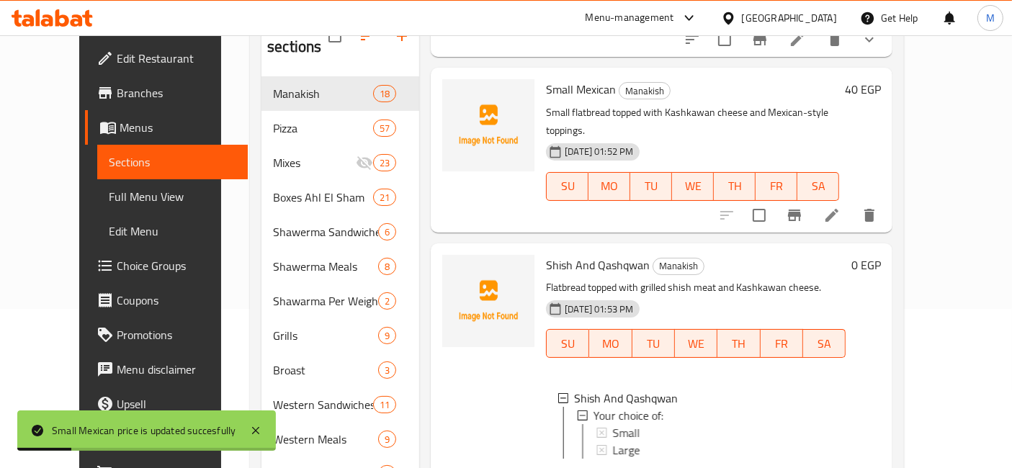
scroll to position [1440, 0]
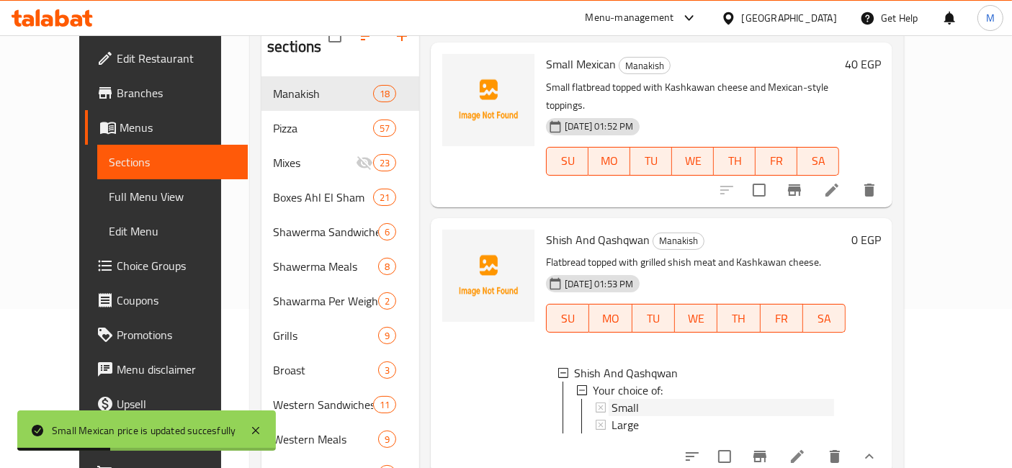
click at [619, 399] on div "Small" at bounding box center [722, 407] width 222 height 17
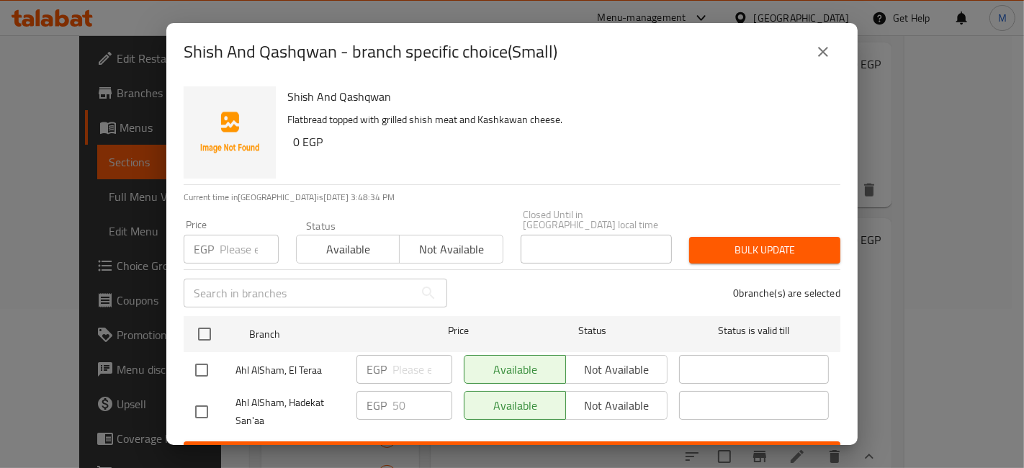
click at [197, 363] on input "checkbox" at bounding box center [201, 370] width 30 height 30
checkbox input "true"
click at [407, 355] on input "number" at bounding box center [422, 369] width 60 height 29
type input "5"
type input "50"
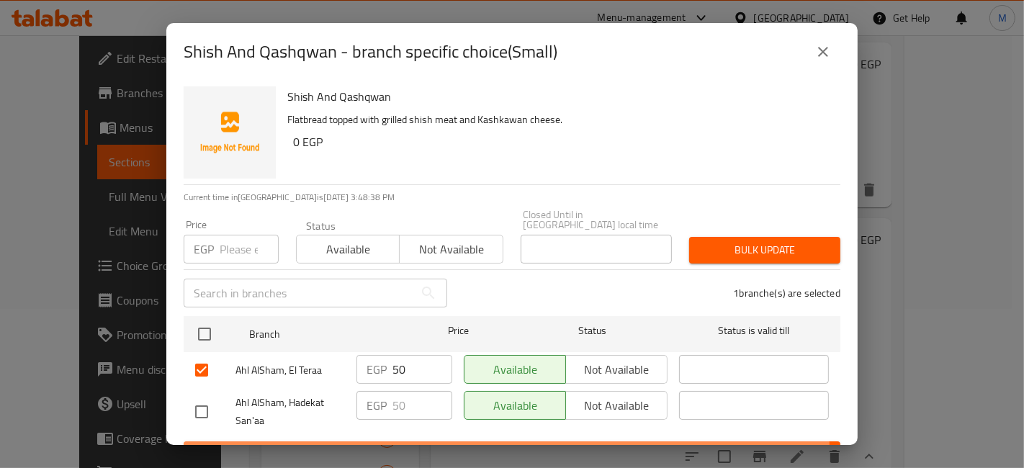
click at [430, 446] on span "Save" at bounding box center [512, 455] width 634 height 18
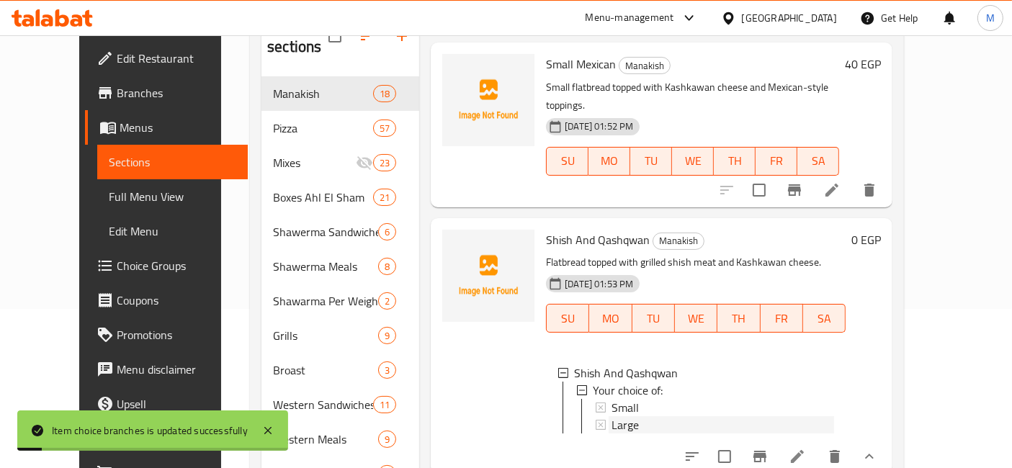
click at [623, 416] on div "Large" at bounding box center [722, 424] width 222 height 17
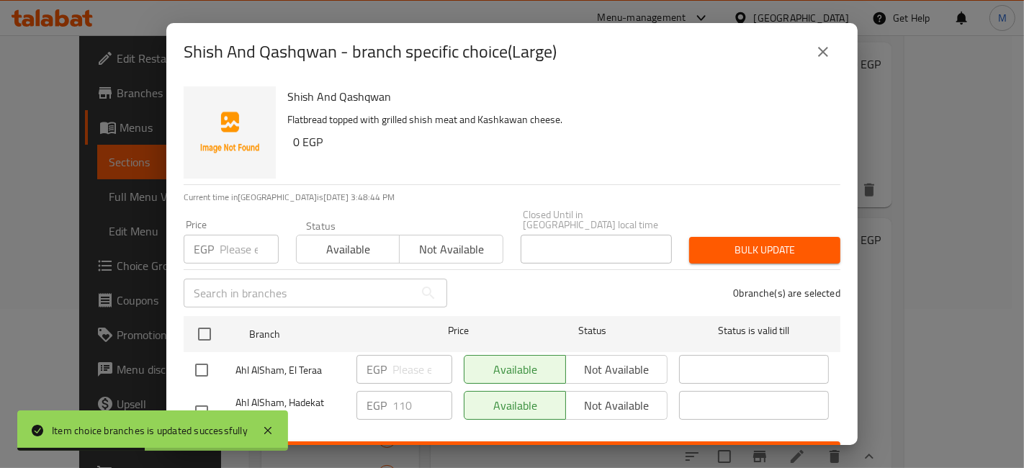
drag, startPoint x: 207, startPoint y: 363, endPoint x: 295, endPoint y: 353, distance: 88.4
click at [206, 363] on input "checkbox" at bounding box center [201, 370] width 30 height 30
checkbox input "true"
click at [403, 361] on input "number" at bounding box center [422, 369] width 60 height 29
type input "105"
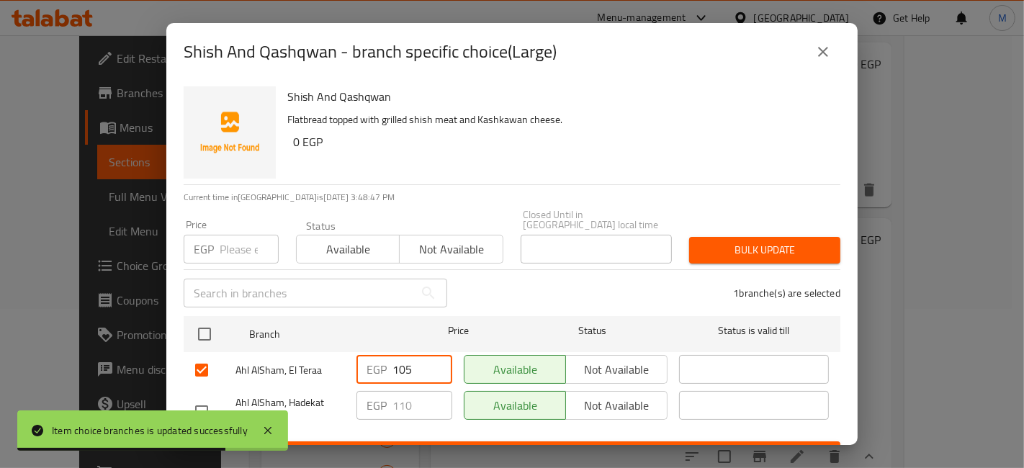
click at [446, 446] on span "Save" at bounding box center [512, 455] width 634 height 18
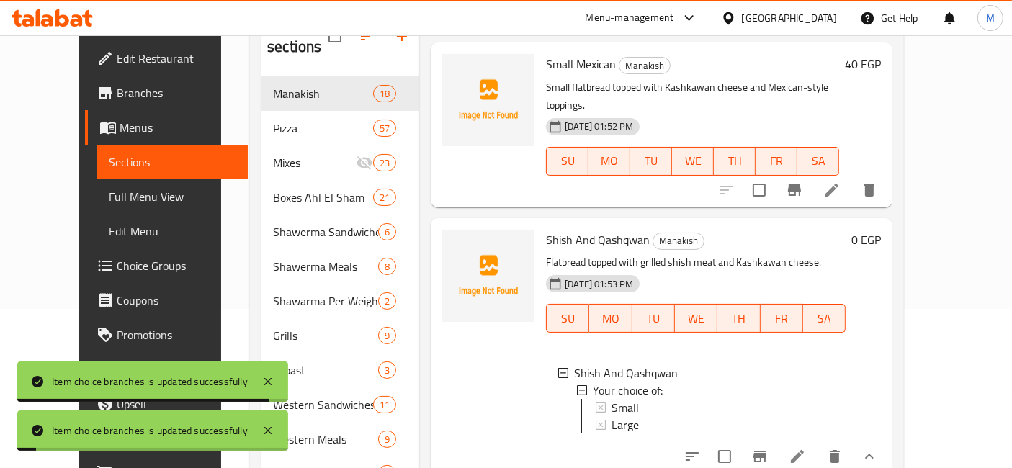
click at [881, 390] on div "0 EGP" at bounding box center [862, 346] width 35 height 233
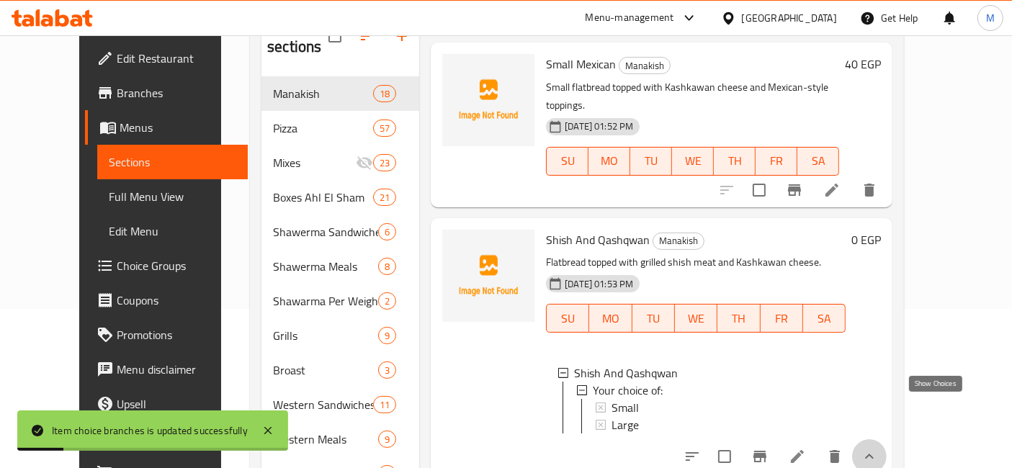
click at [878, 448] on icon "show more" at bounding box center [868, 456] width 17 height 17
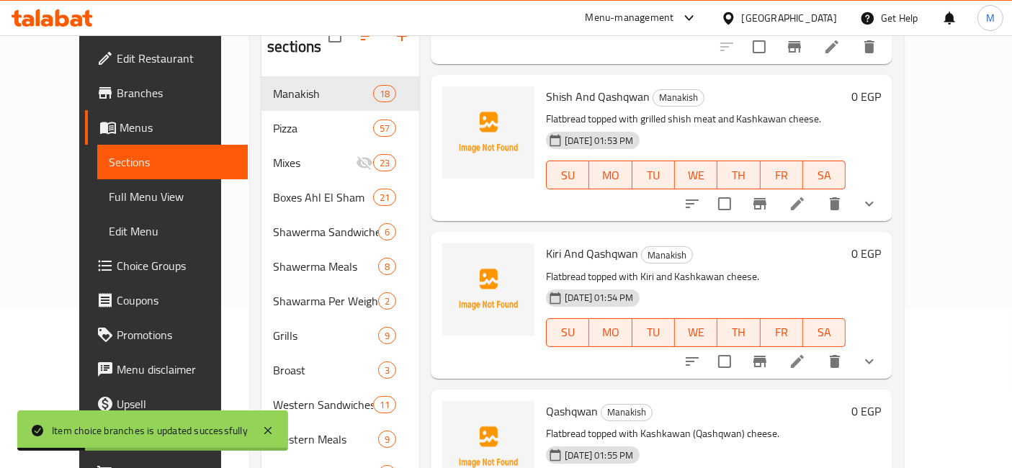
scroll to position [1600, 0]
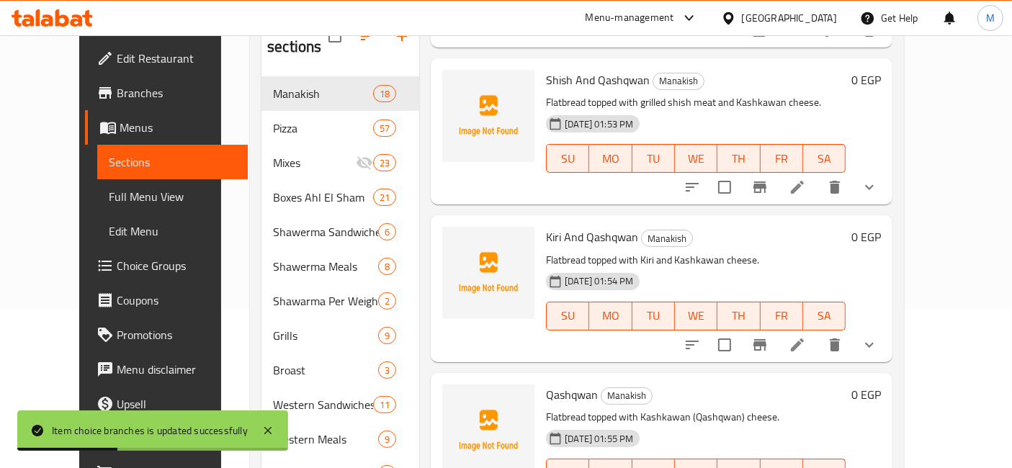
click at [886, 328] on div at bounding box center [781, 345] width 212 height 35
click at [878, 336] on icon "show more" at bounding box center [868, 344] width 17 height 17
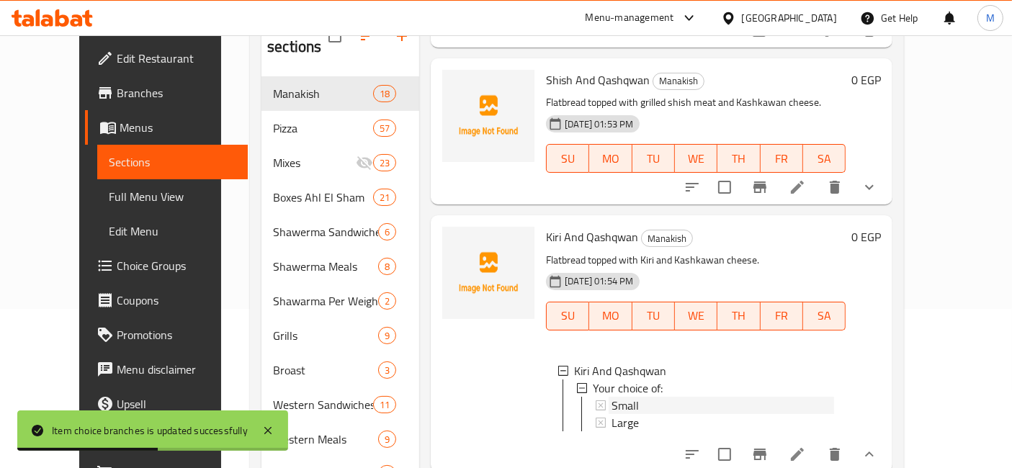
click at [621, 397] on div "Small" at bounding box center [722, 405] width 222 height 17
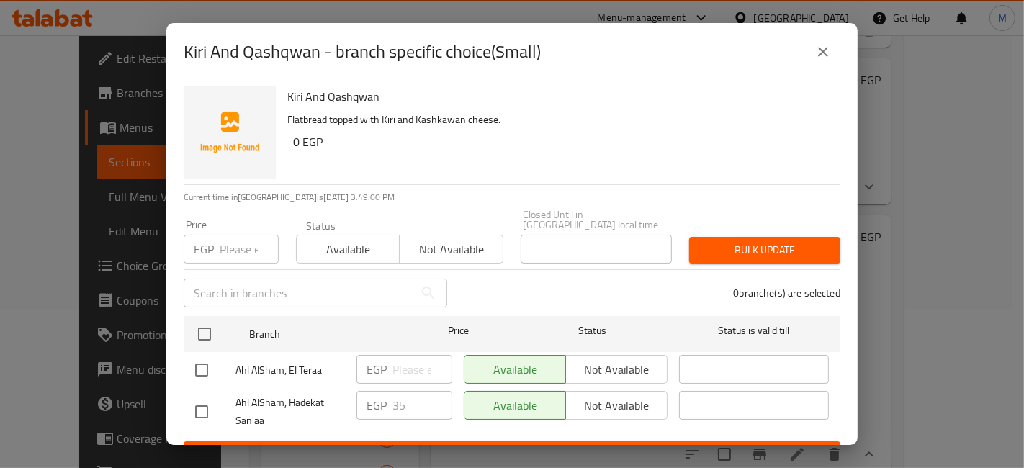
click at [230, 361] on div at bounding box center [215, 370] width 40 height 30
click at [199, 360] on input "checkbox" at bounding box center [201, 370] width 30 height 30
checkbox input "true"
click at [392, 356] on input "number" at bounding box center [422, 369] width 60 height 29
type input "45"
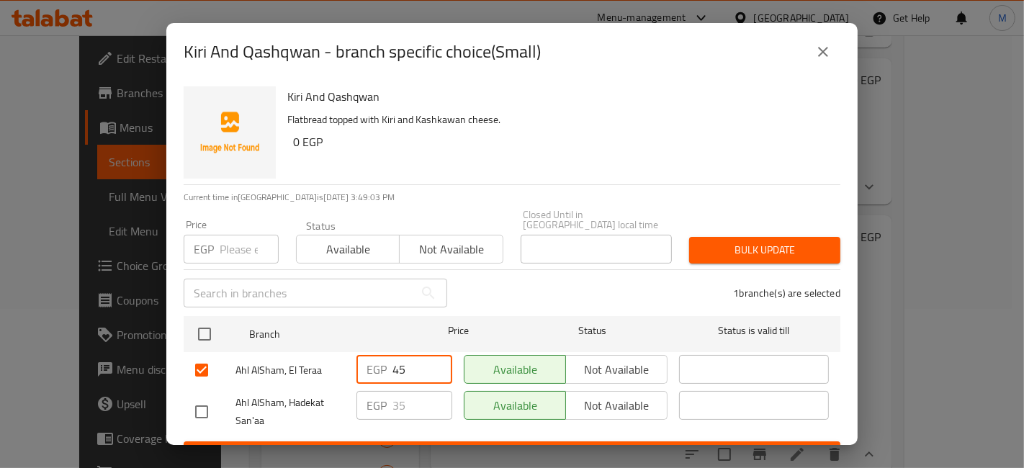
drag, startPoint x: 458, startPoint y: 428, endPoint x: 481, endPoint y: 450, distance: 32.1
click at [459, 431] on form "Branch Price Status Status is valid till Ahl AlSham, El Teraa EGP 45 ​ Availabl…" at bounding box center [512, 389] width 657 height 158
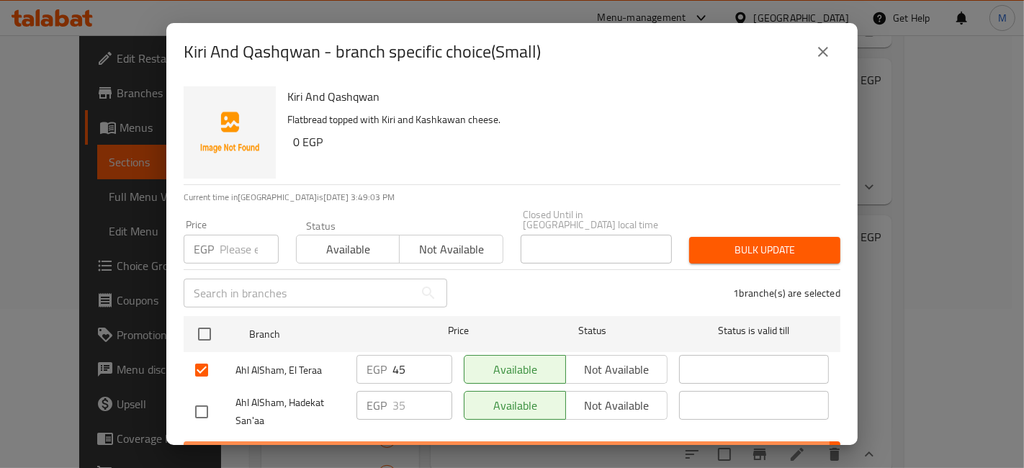
click at [490, 446] on span "Save" at bounding box center [512, 455] width 634 height 18
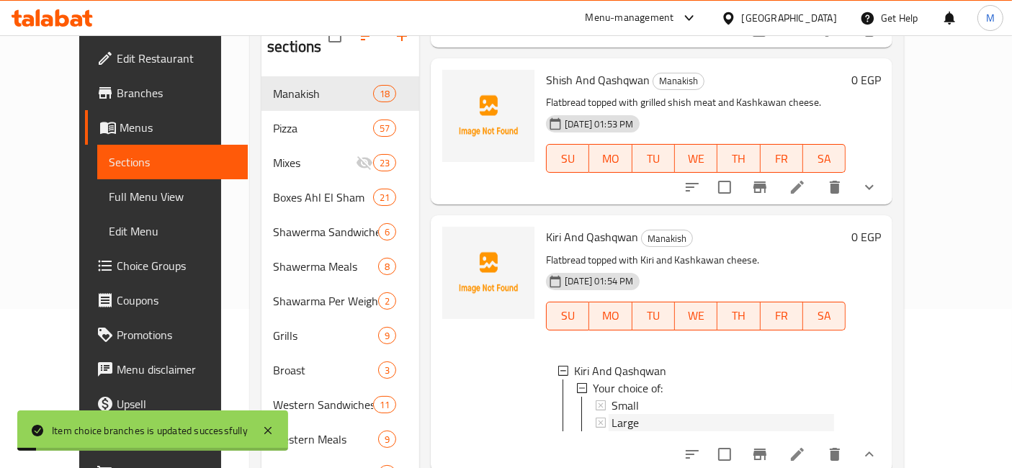
click at [642, 414] on div "Large" at bounding box center [722, 422] width 222 height 17
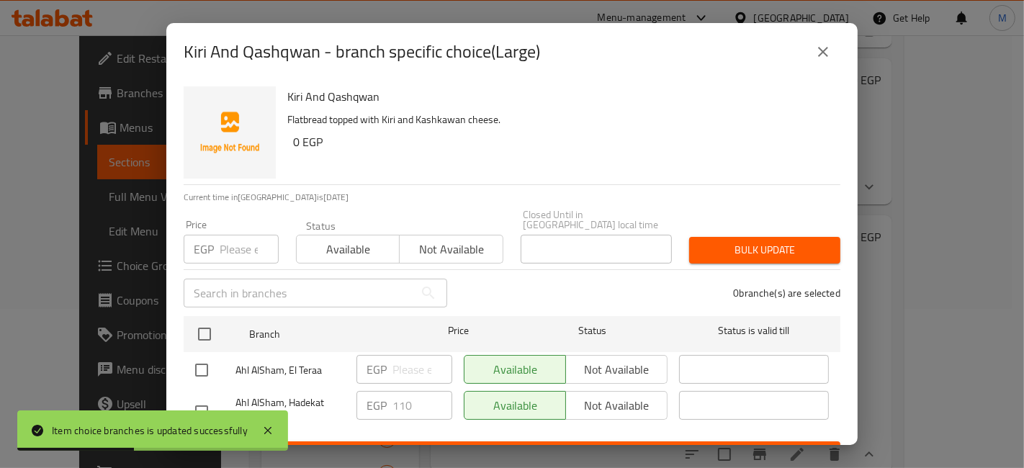
click at [207, 357] on input "checkbox" at bounding box center [201, 370] width 30 height 30
checkbox input "true"
click at [421, 360] on input "number" at bounding box center [422, 369] width 60 height 29
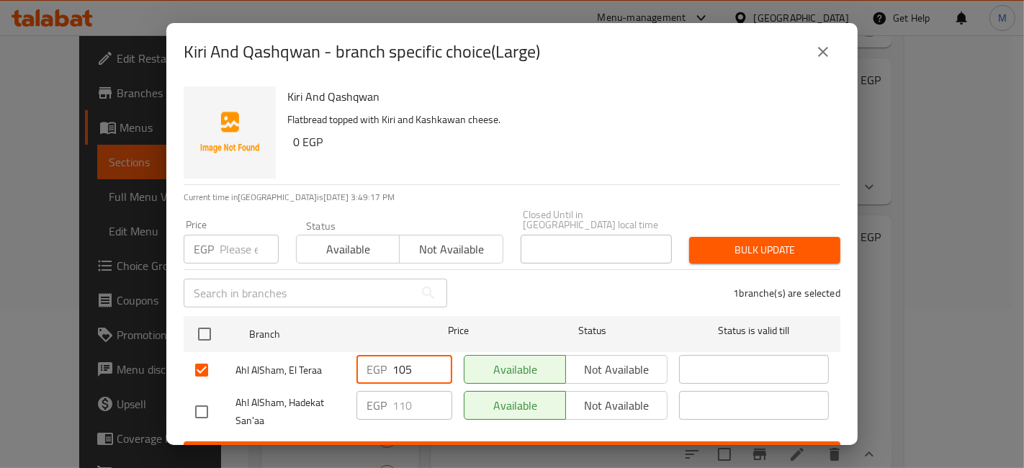
type input "105"
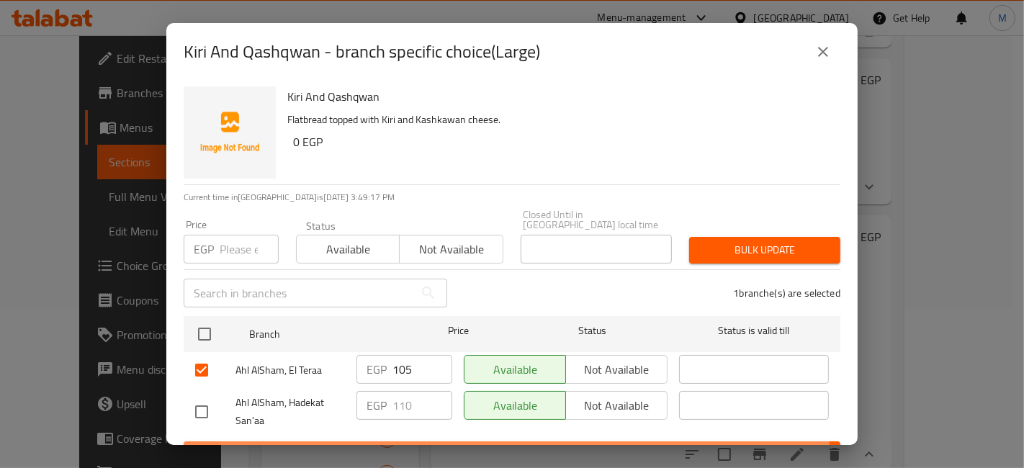
click at [462, 446] on span "Save" at bounding box center [512, 455] width 634 height 18
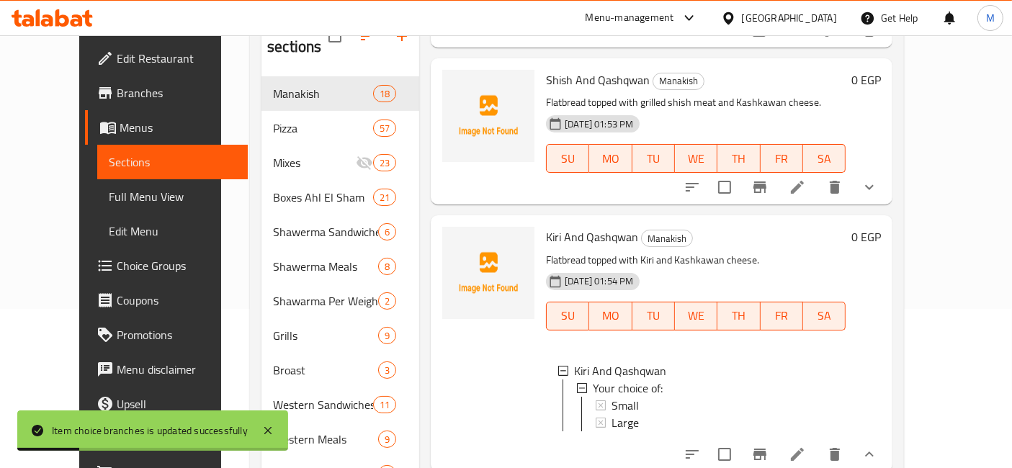
click at [886, 437] on button "show more" at bounding box center [869, 454] width 35 height 35
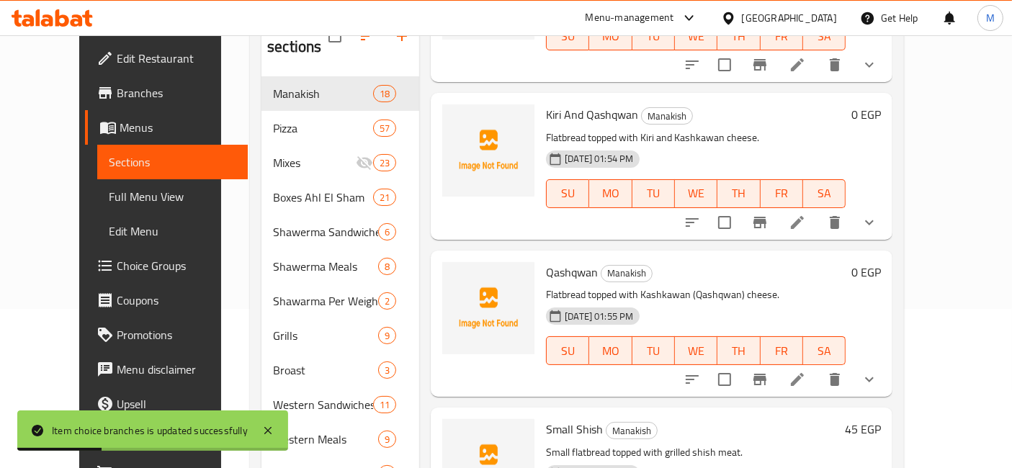
scroll to position [1760, 0]
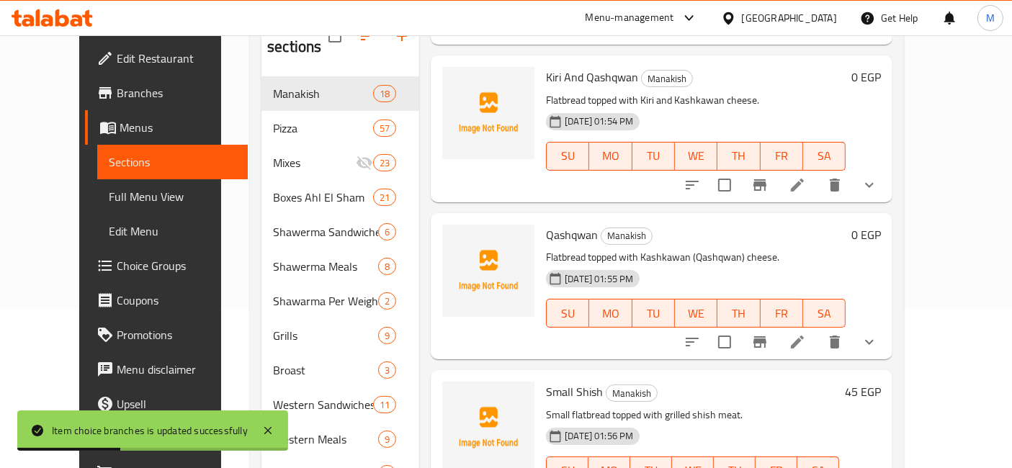
click at [878, 333] on icon "show more" at bounding box center [868, 341] width 17 height 17
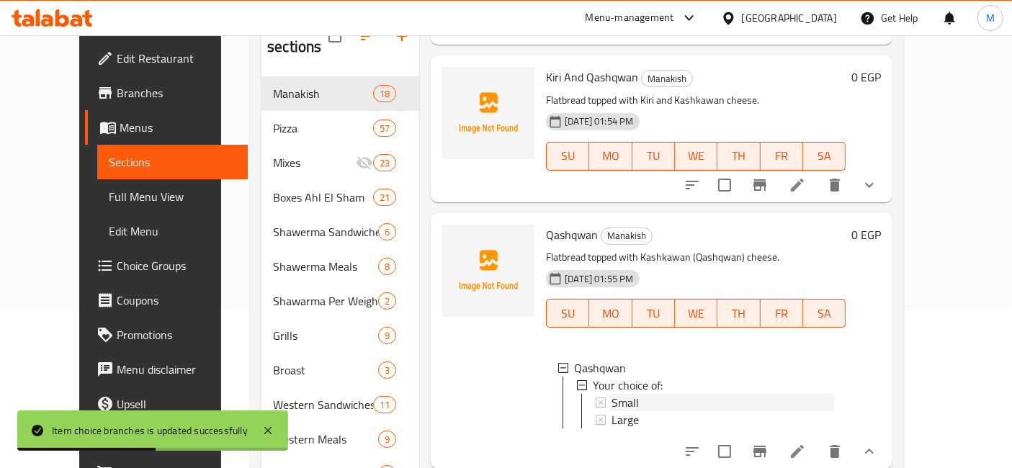
click at [613, 394] on span "Small" at bounding box center [624, 402] width 27 height 17
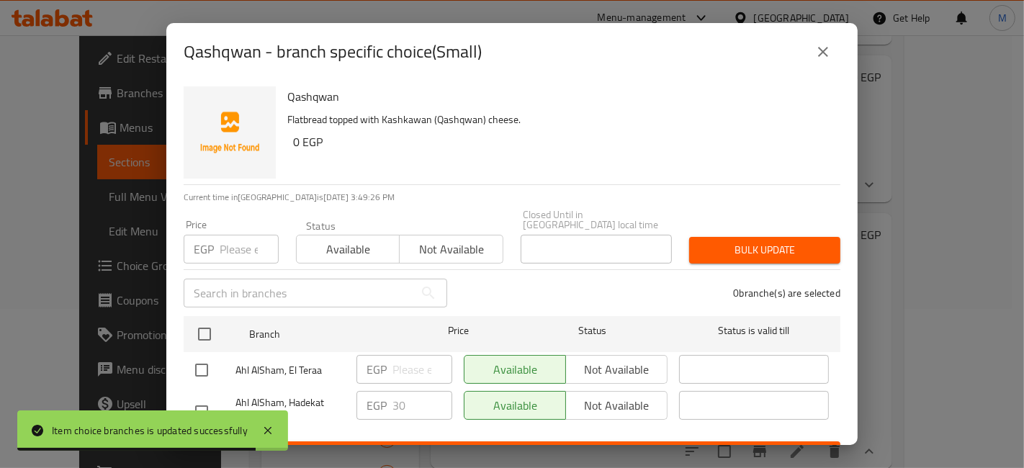
click at [205, 367] on input "checkbox" at bounding box center [201, 370] width 30 height 30
checkbox input "true"
click at [407, 355] on input "number" at bounding box center [422, 369] width 60 height 29
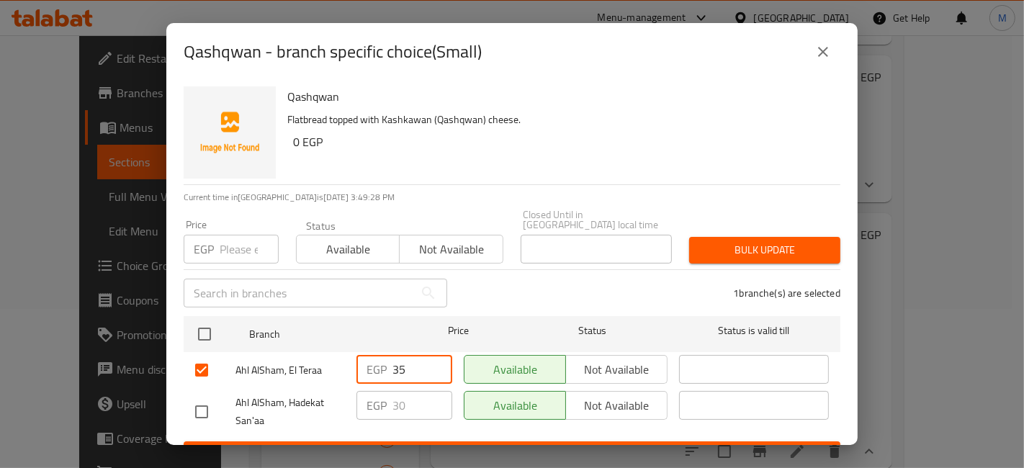
type input "35"
click at [464, 446] on span "Save" at bounding box center [512, 455] width 634 height 18
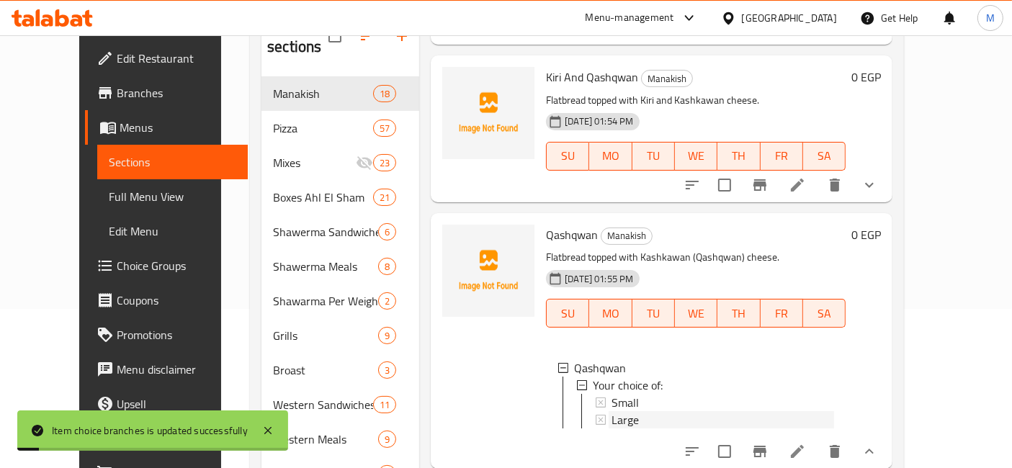
click at [612, 411] on span "Large" at bounding box center [624, 419] width 27 height 17
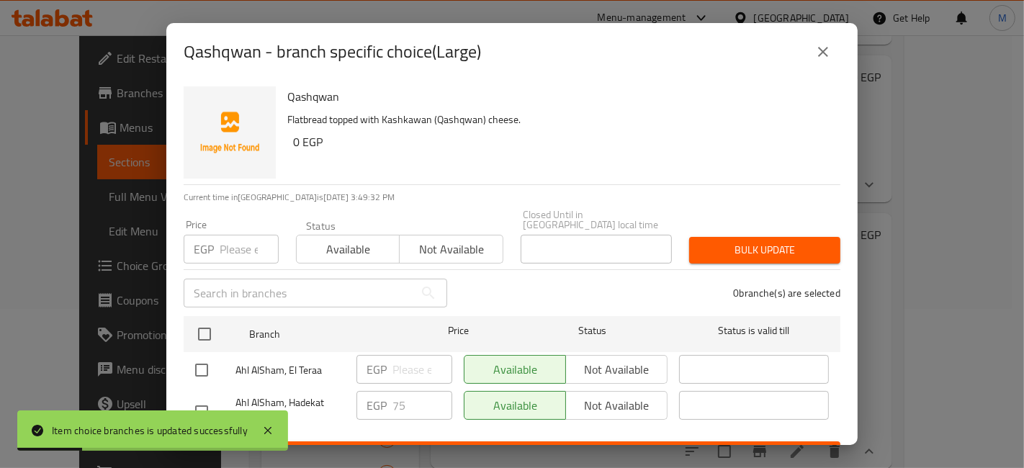
click at [200, 355] on input "checkbox" at bounding box center [201, 370] width 30 height 30
checkbox input "true"
click at [389, 355] on div "EGP ​" at bounding box center [404, 369] width 96 height 29
type input "75"
click at [458, 447] on div "Qashqwan - branch specific choice(Large) Qashqwan Flatbread topped with Kashkaw…" at bounding box center [512, 234] width 1024 height 468
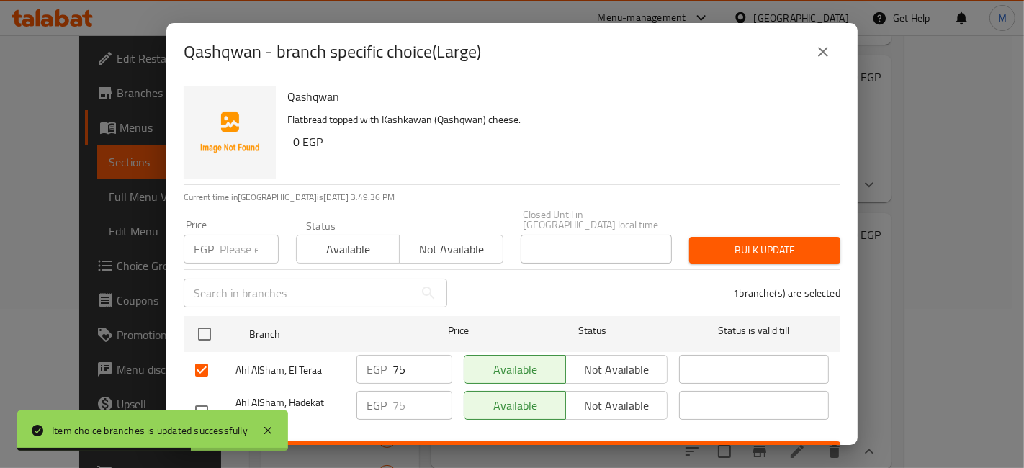
click at [472, 441] on button "Save" at bounding box center [512, 454] width 657 height 27
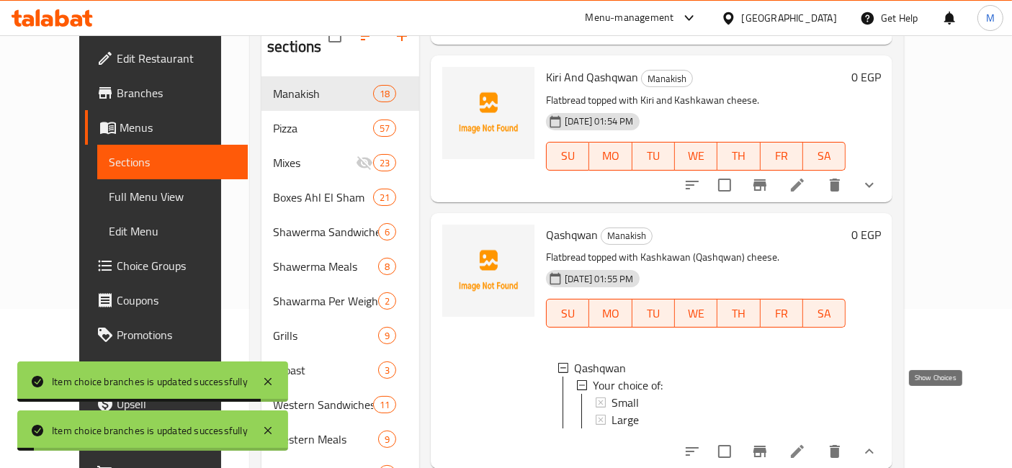
drag, startPoint x: 932, startPoint y: 400, endPoint x: 870, endPoint y: 383, distance: 64.8
click at [878, 443] on icon "show more" at bounding box center [868, 451] width 17 height 17
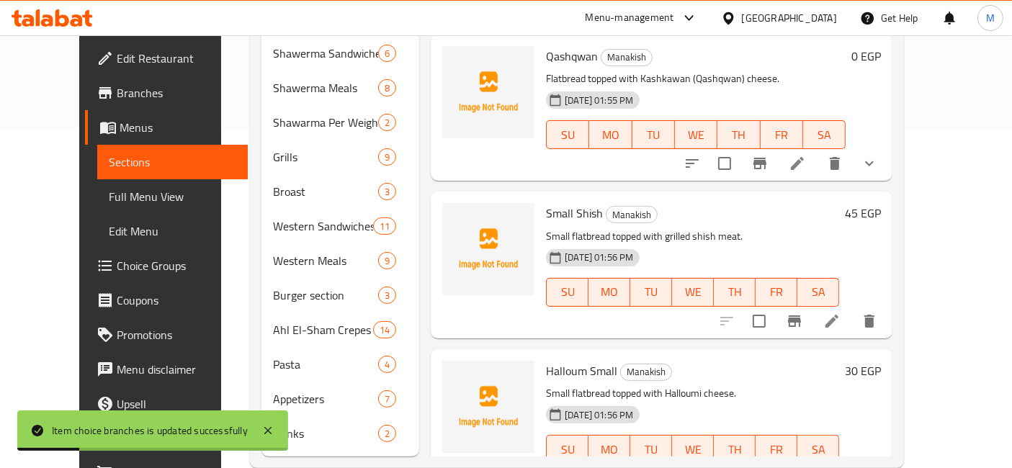
scroll to position [343, 0]
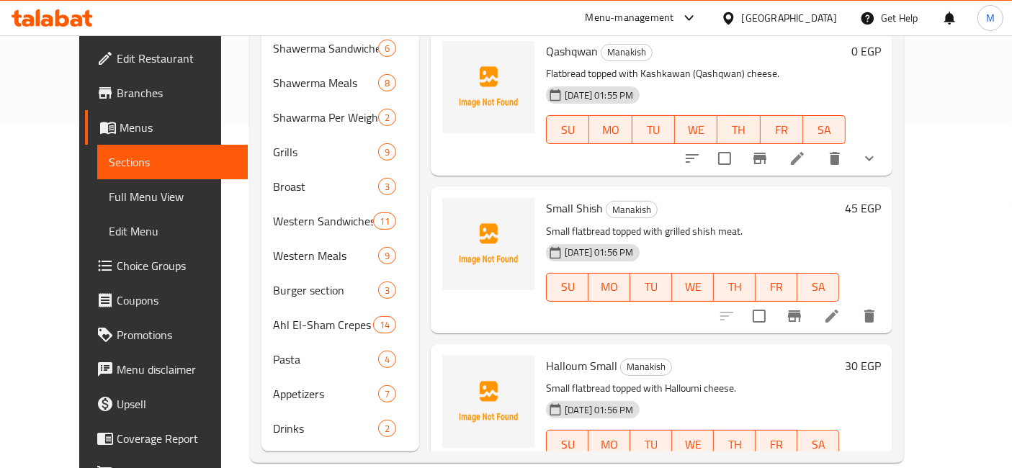
click at [881, 198] on h6 "45 EGP" at bounding box center [863, 208] width 36 height 20
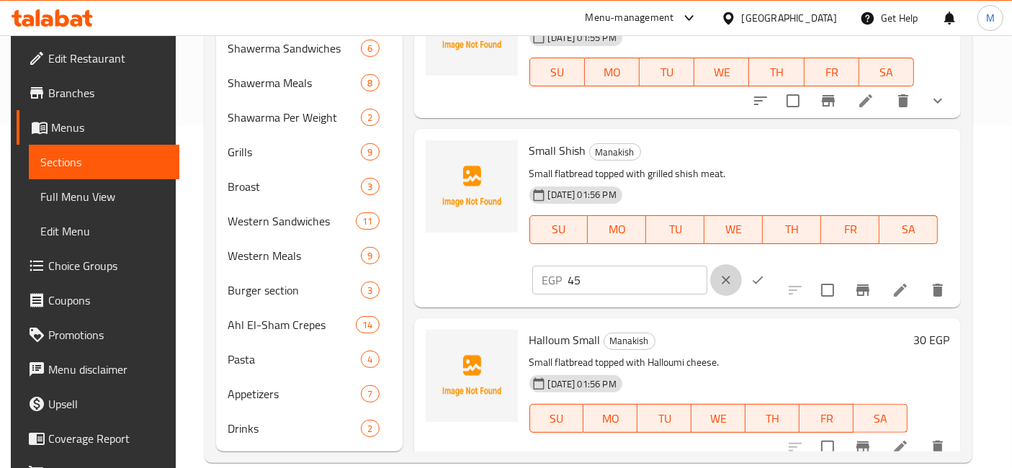
click at [730, 276] on icon "clear" at bounding box center [725, 280] width 9 height 9
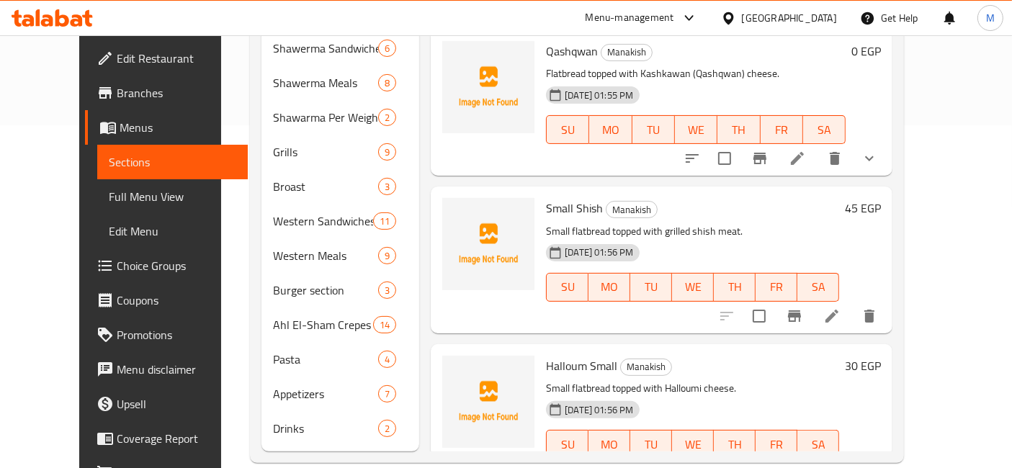
scroll to position [1920, 0]
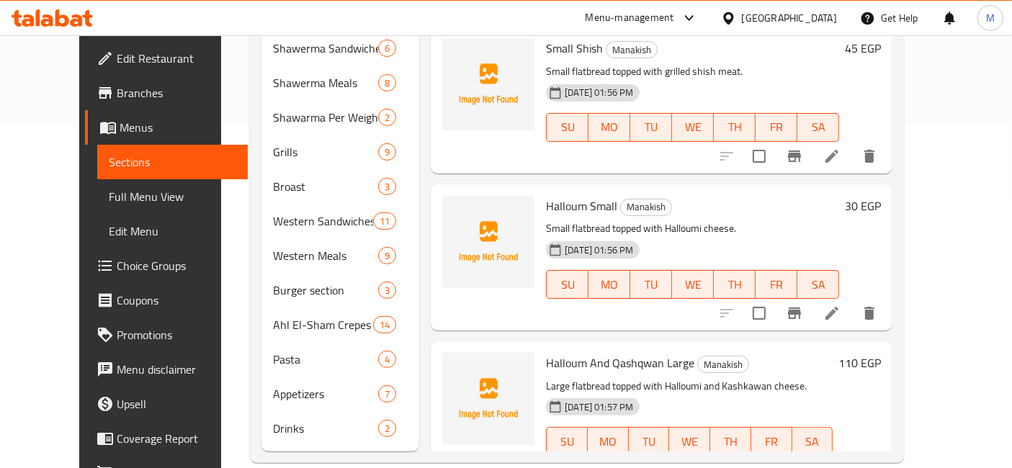
click at [881, 196] on h6 "30 EGP" at bounding box center [863, 206] width 36 height 20
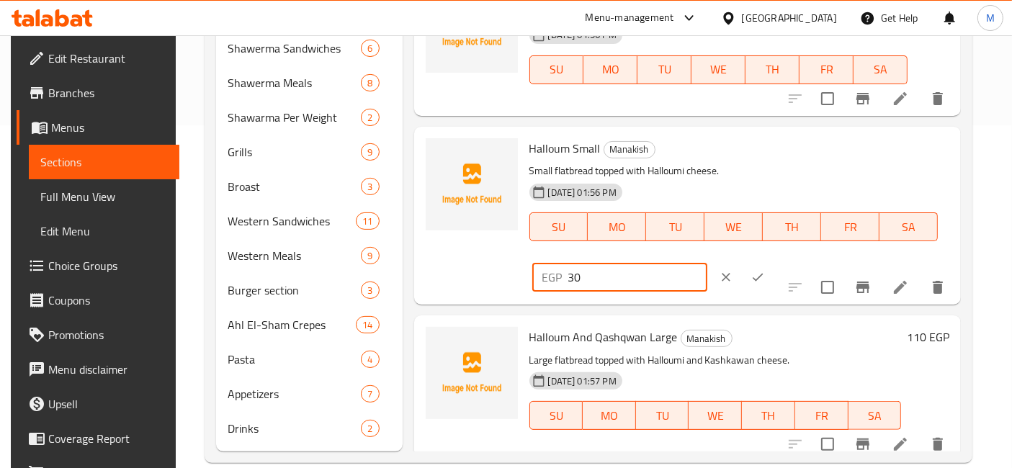
click at [707, 263] on input "30" at bounding box center [637, 277] width 139 height 29
type input "40"
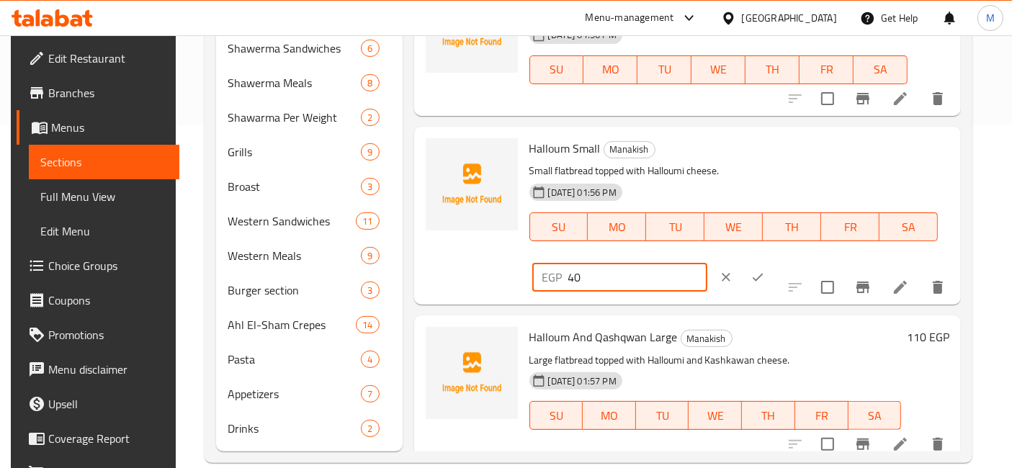
click at [763, 274] on icon "ok" at bounding box center [757, 278] width 11 height 8
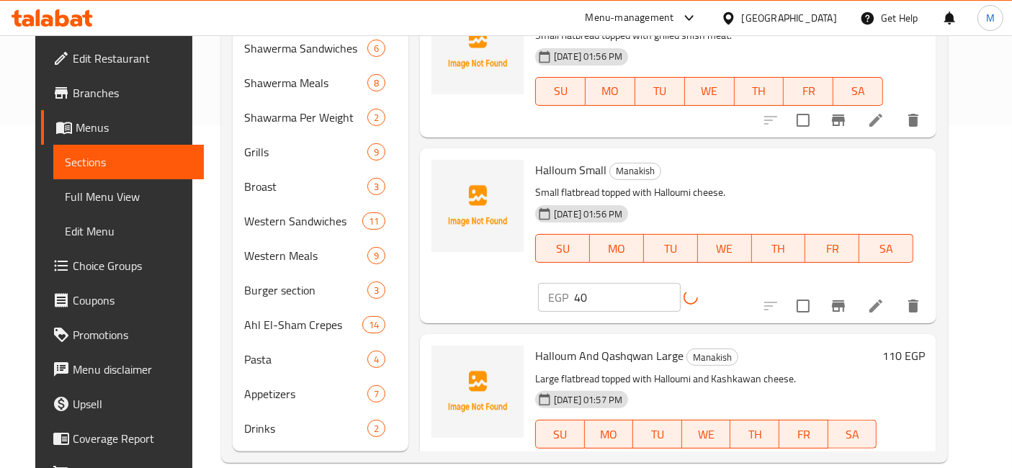
click at [922, 346] on h6 "110 EGP" at bounding box center [903, 356] width 42 height 20
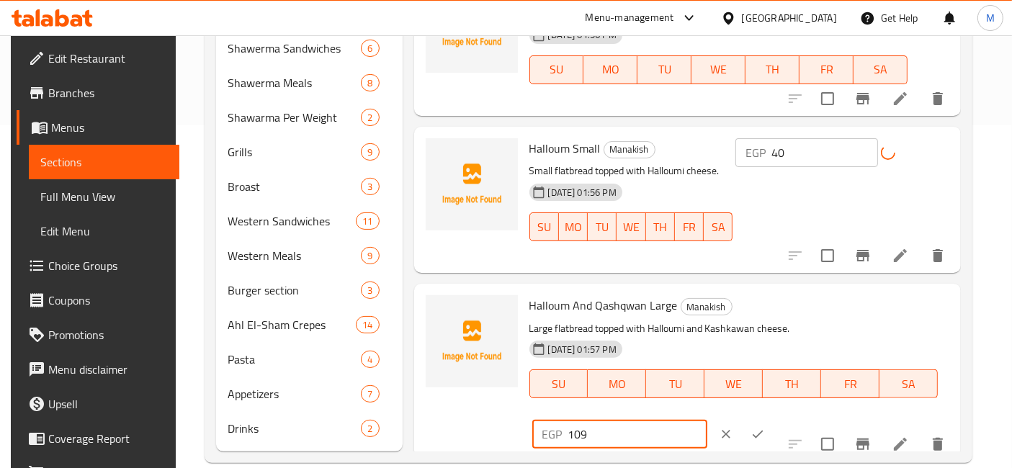
click at [707, 420] on input "109" at bounding box center [637, 434] width 139 height 29
click at [707, 420] on input "108" at bounding box center [637, 434] width 139 height 29
click at [707, 420] on input "107" at bounding box center [637, 434] width 139 height 29
click at [707, 420] on input "106" at bounding box center [637, 434] width 139 height 29
type input "105"
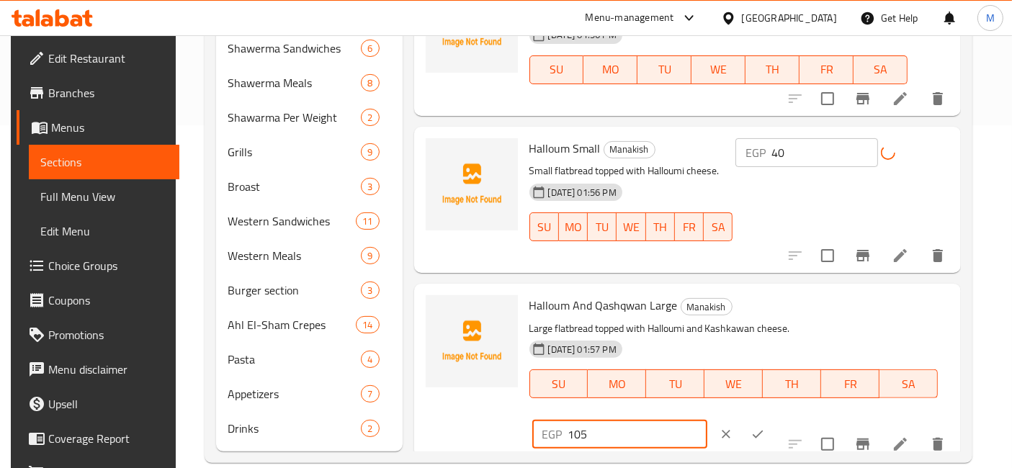
click at [707, 420] on input "105" at bounding box center [637, 434] width 139 height 29
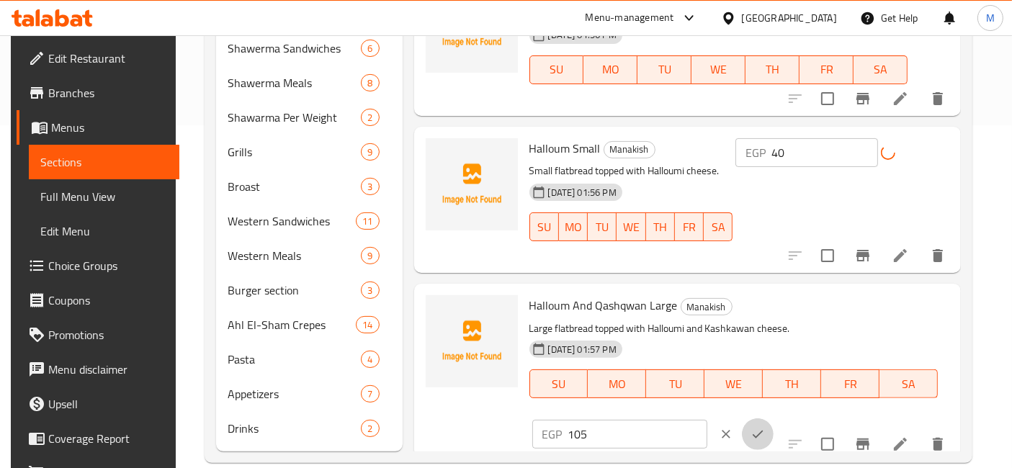
click at [765, 427] on icon "ok" at bounding box center [757, 434] width 14 height 14
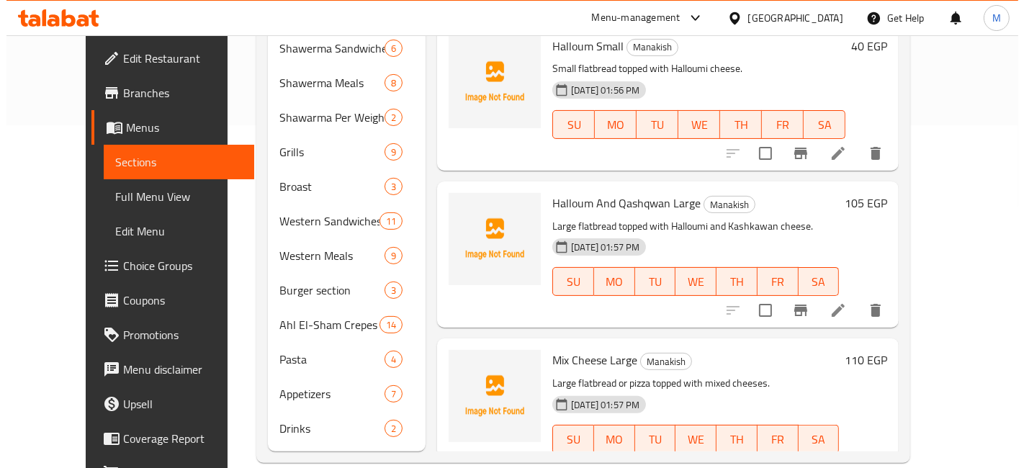
scroll to position [2234, 0]
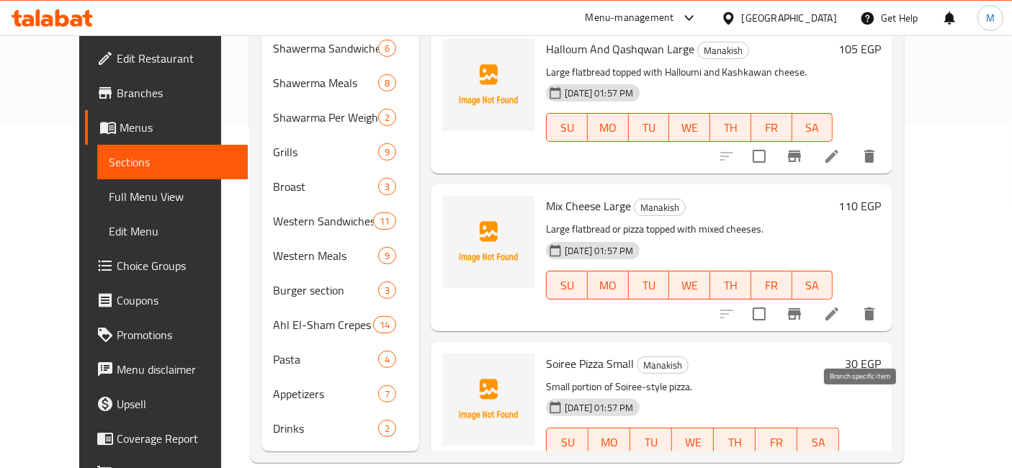
click at [803, 462] on icon "Branch-specific-item" at bounding box center [794, 470] width 17 height 17
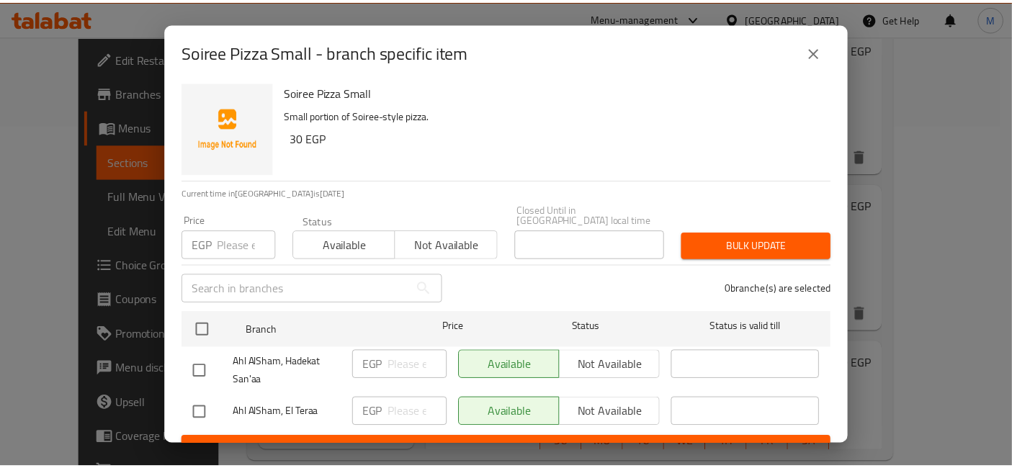
scroll to position [18, 0]
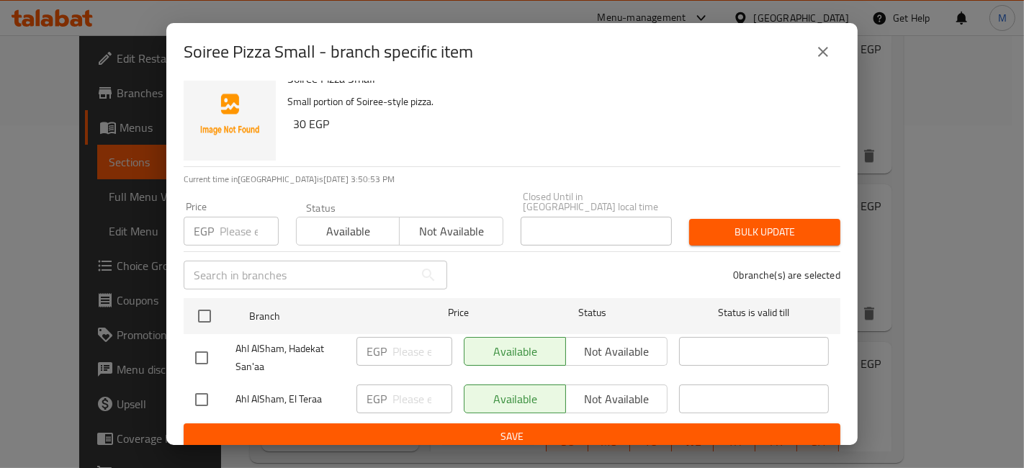
click at [194, 394] on input "checkbox" at bounding box center [201, 400] width 30 height 30
checkbox input "true"
click at [394, 385] on input "number" at bounding box center [422, 399] width 60 height 29
type input "35"
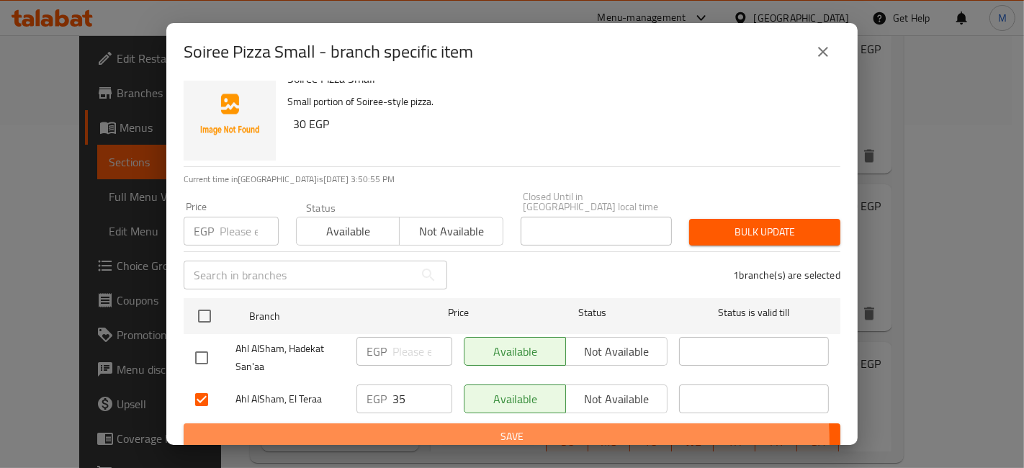
click at [426, 435] on span "Save" at bounding box center [512, 437] width 634 height 18
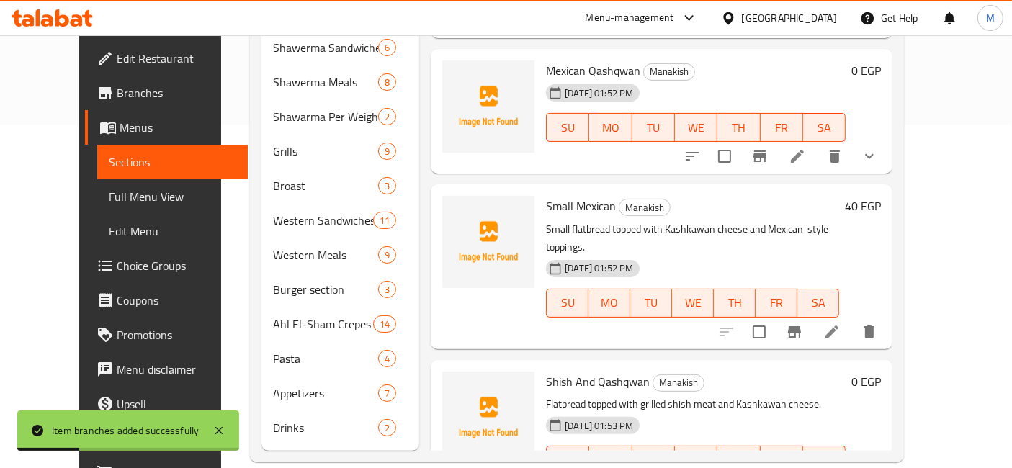
scroll to position [0, 0]
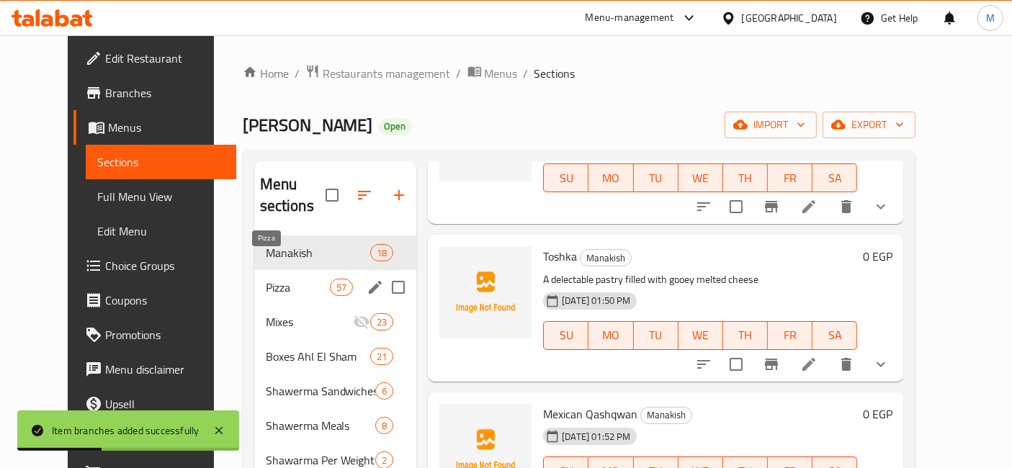
click at [282, 279] on span "Pizza" at bounding box center [298, 287] width 64 height 17
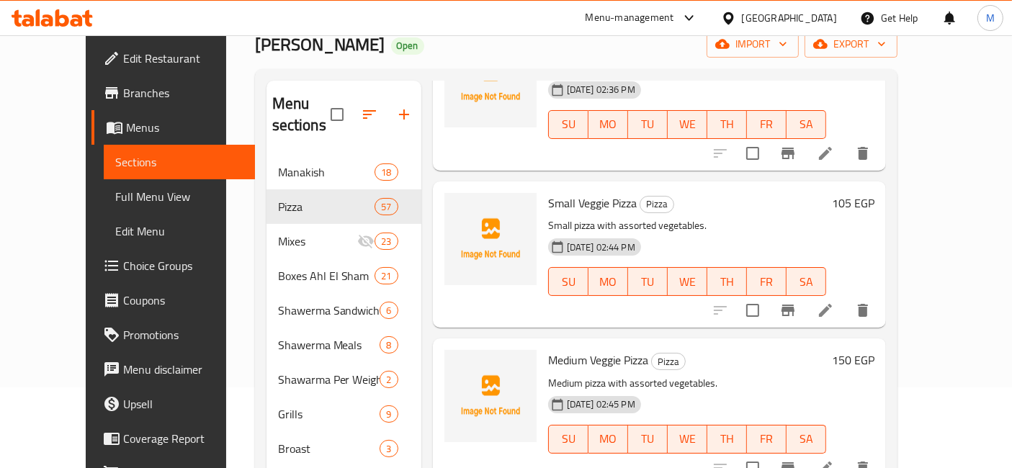
scroll to position [639, 0]
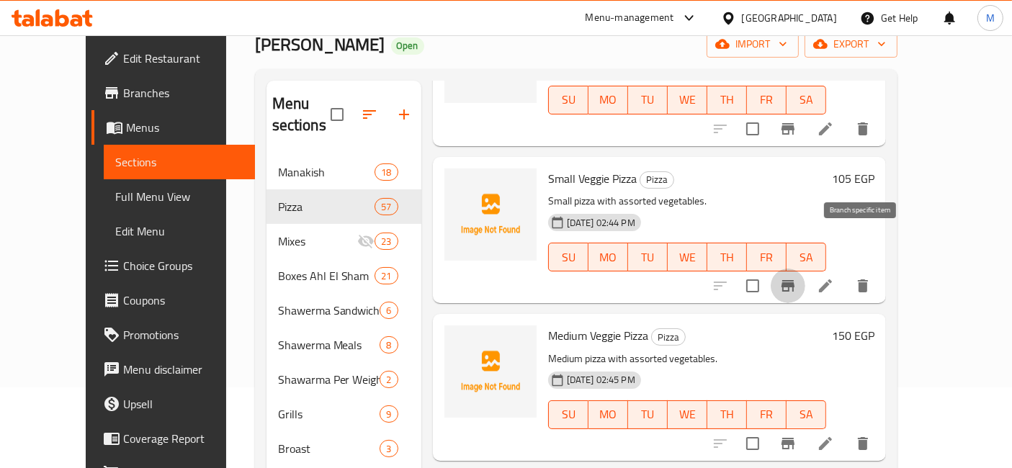
click at [796, 277] on icon "Branch-specific-item" at bounding box center [787, 285] width 17 height 17
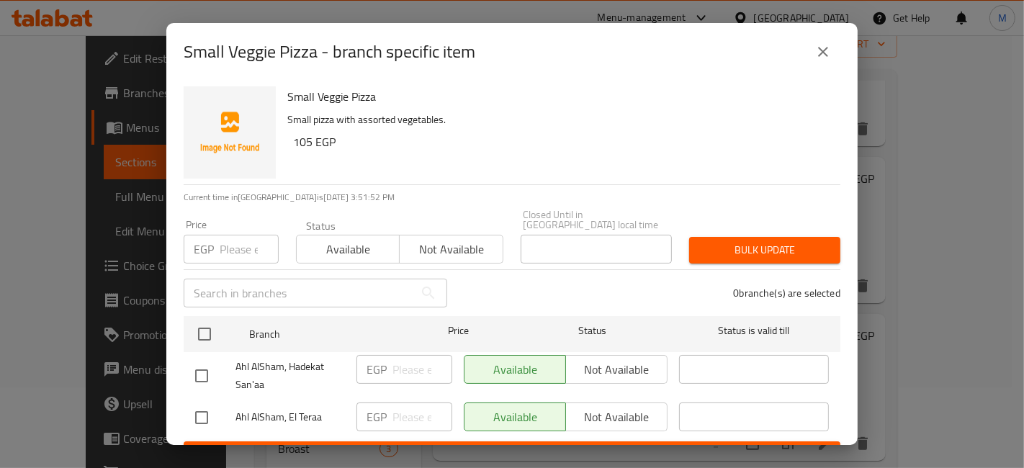
click at [210, 403] on input "checkbox" at bounding box center [201, 418] width 30 height 30
checkbox input "true"
click at [399, 407] on input "number" at bounding box center [422, 417] width 60 height 29
type input "130"
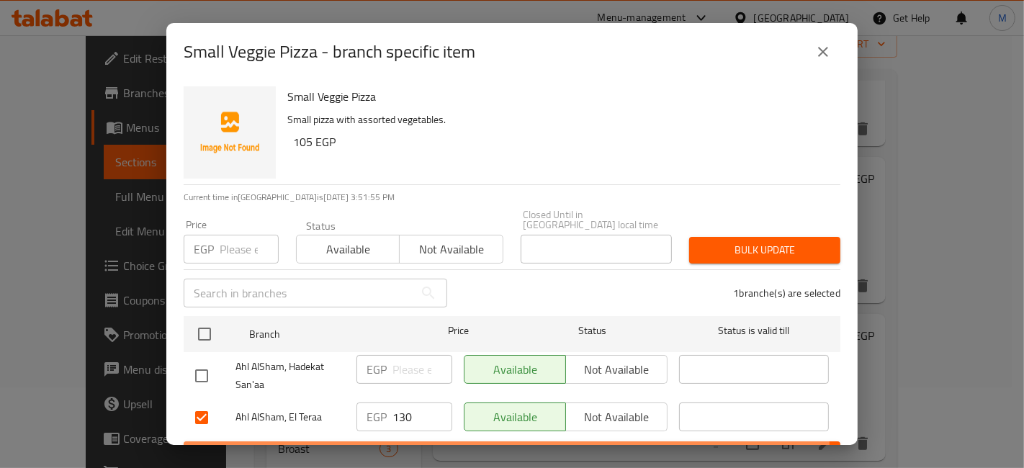
click at [346, 441] on button "Save" at bounding box center [512, 454] width 657 height 27
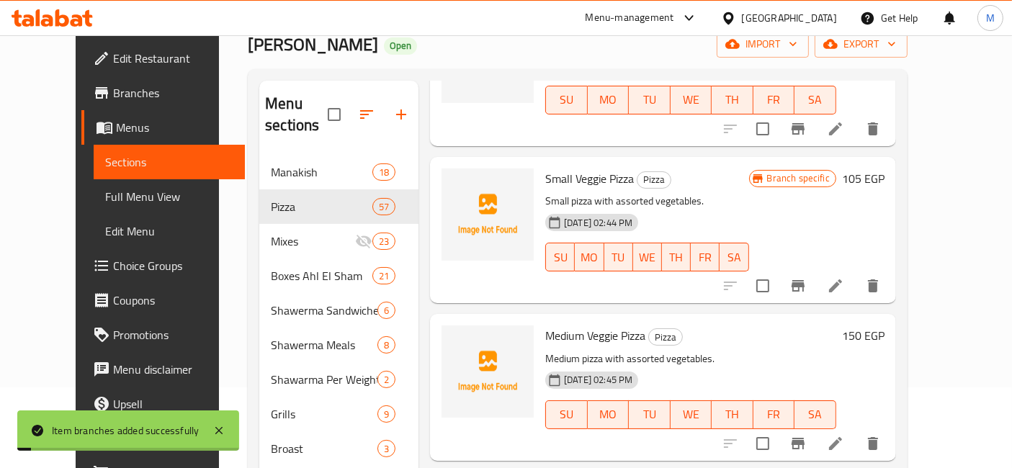
click at [815, 426] on button "Branch-specific-item" at bounding box center [798, 443] width 35 height 35
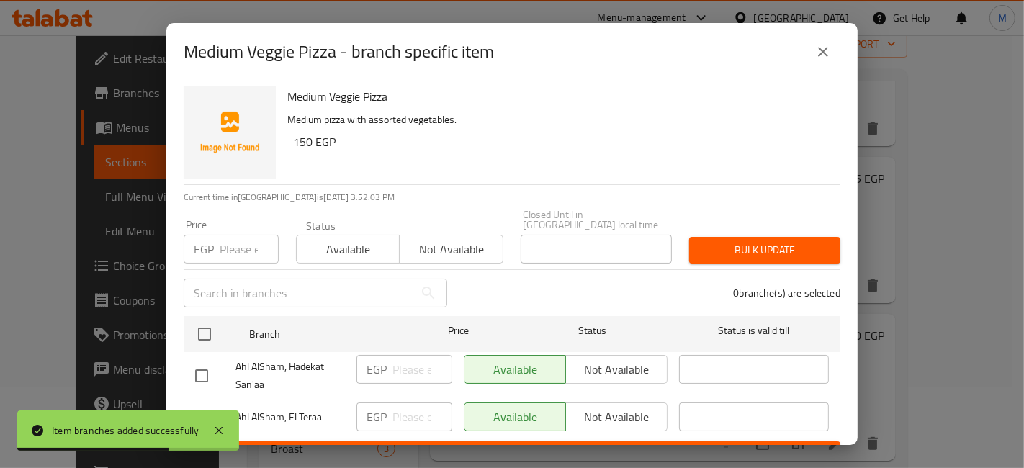
click at [196, 403] on input "checkbox" at bounding box center [201, 418] width 30 height 30
checkbox input "true"
click at [411, 418] on input "number" at bounding box center [422, 417] width 60 height 29
type input "180"
click at [432, 446] on div "Medium Veggie Pizza - branch specific item Medium Veggie Pizza Medium pizza wit…" at bounding box center [512, 234] width 1024 height 468
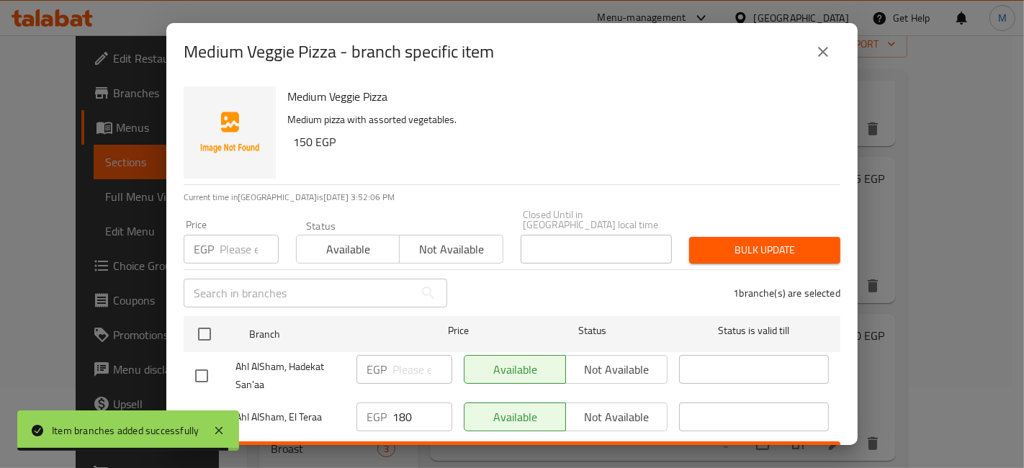
click at [432, 441] on button "Save" at bounding box center [512, 454] width 657 height 27
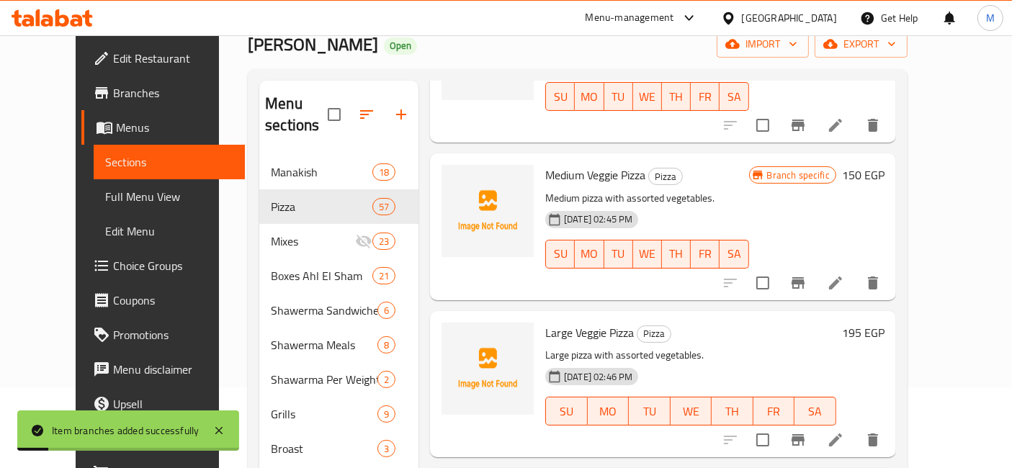
scroll to position [880, 0]
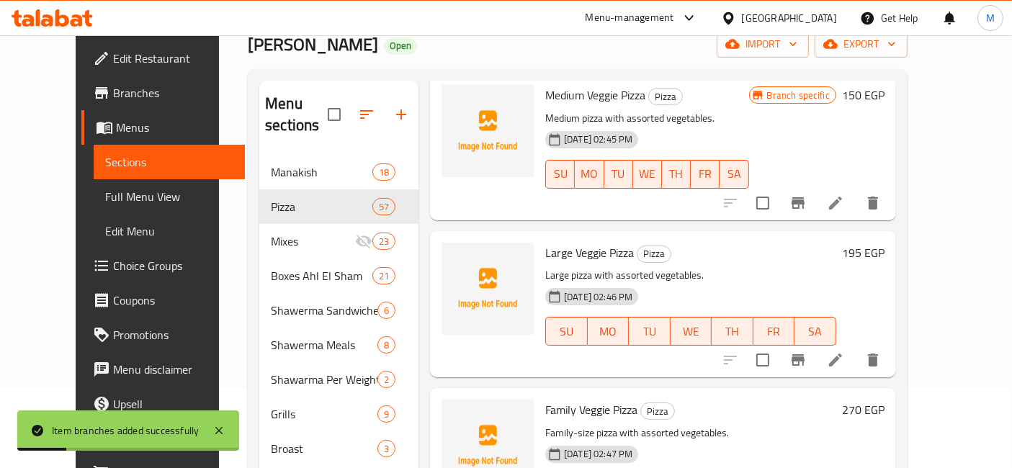
click at [804, 354] on icon "Branch-specific-item" at bounding box center [797, 360] width 13 height 12
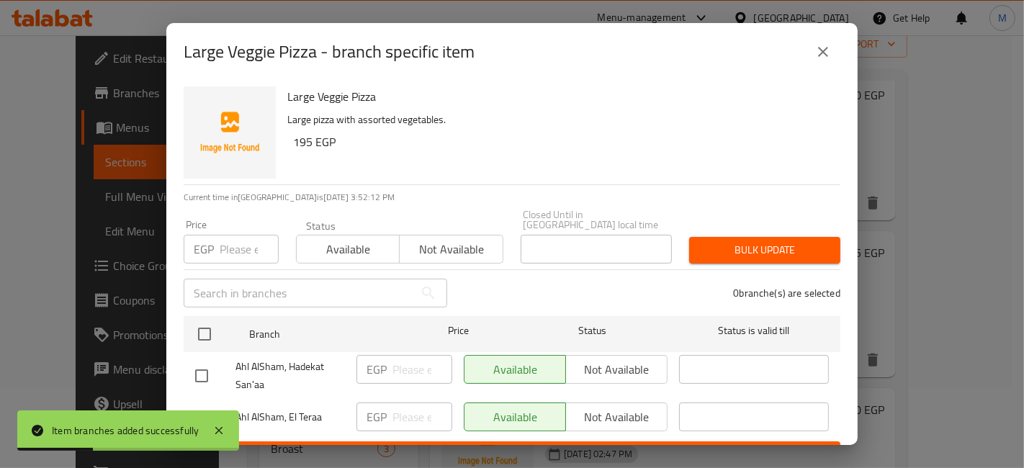
click at [205, 403] on input "checkbox" at bounding box center [201, 418] width 30 height 30
checkbox input "true"
click at [395, 403] on input "number" at bounding box center [422, 417] width 60 height 29
type input "225"
click at [417, 446] on span "Save" at bounding box center [512, 455] width 634 height 18
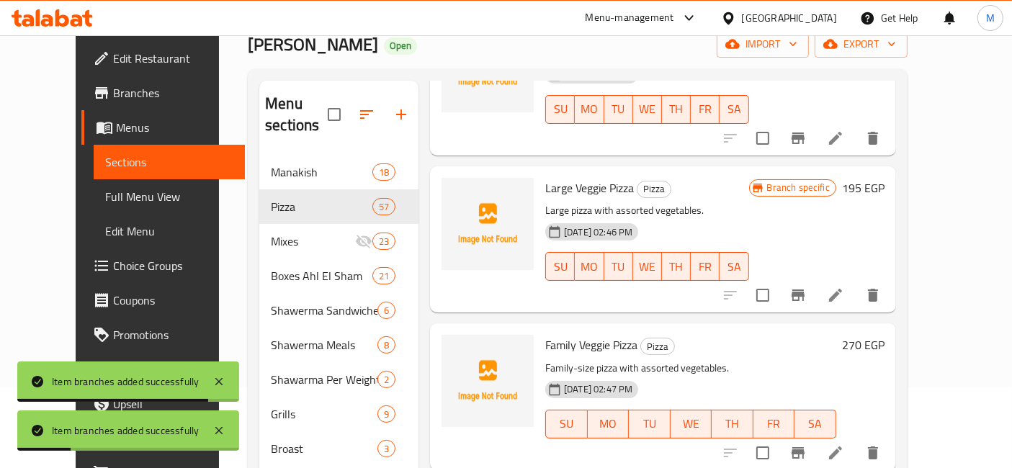
scroll to position [960, 0]
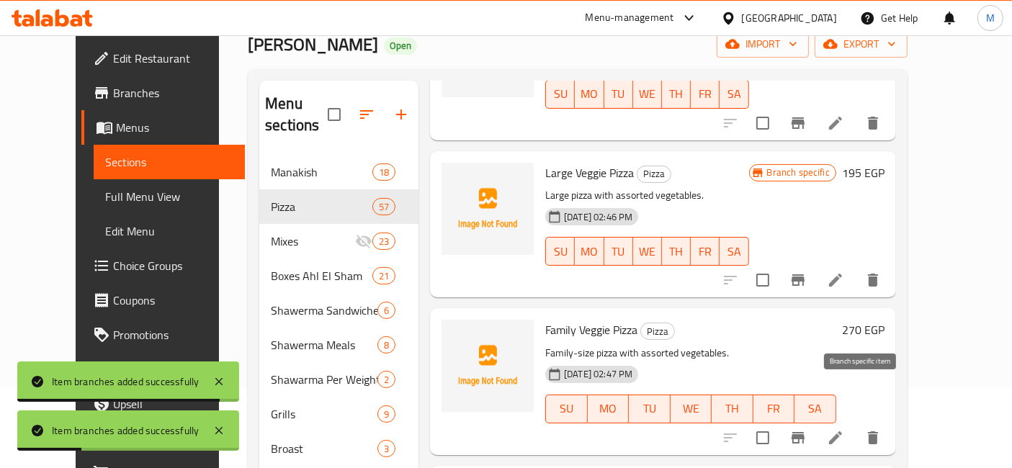
click at [804, 432] on icon "Branch-specific-item" at bounding box center [797, 438] width 13 height 12
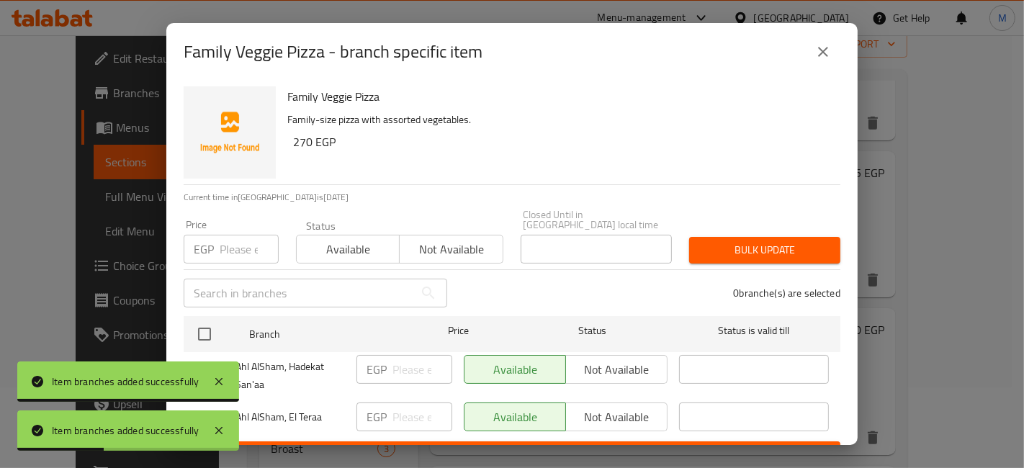
click at [212, 406] on input "checkbox" at bounding box center [201, 418] width 30 height 30
checkbox input "true"
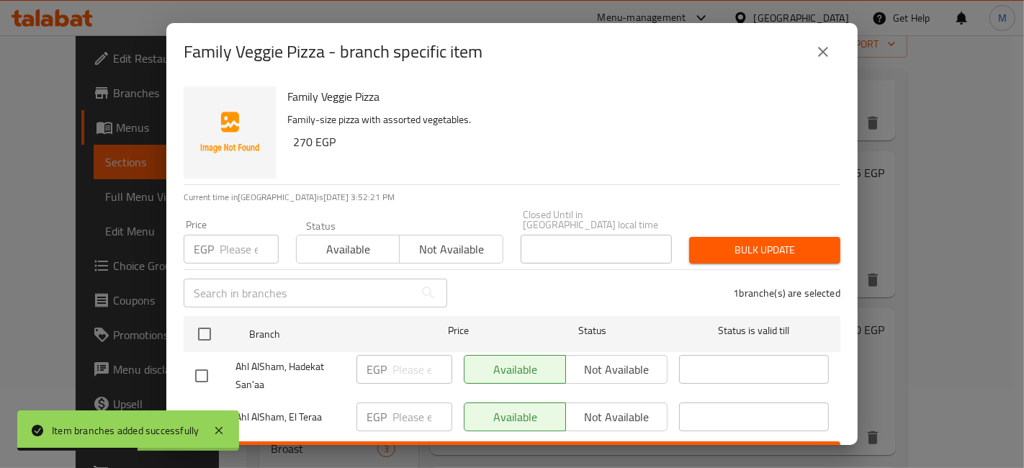
click at [212, 367] on input "checkbox" at bounding box center [201, 376] width 30 height 30
checkbox input "true"
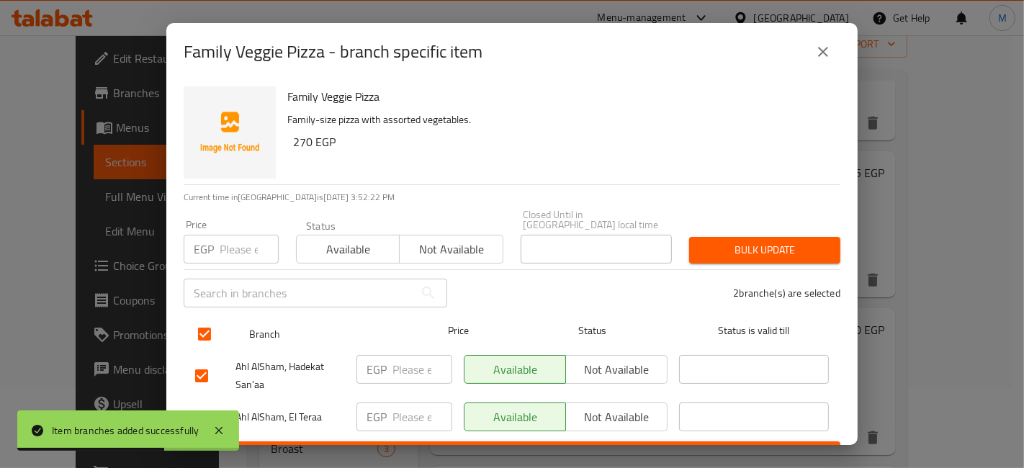
click at [204, 325] on input "checkbox" at bounding box center [204, 334] width 30 height 30
checkbox input "false"
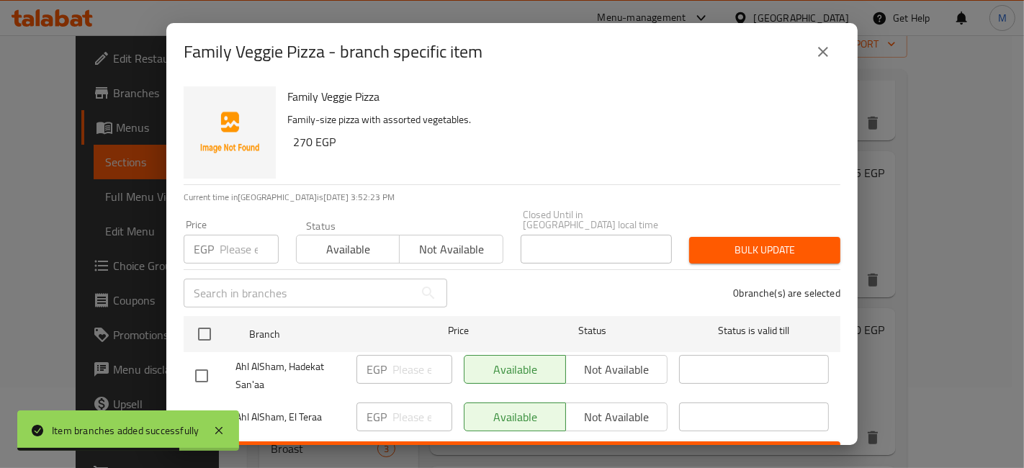
click at [202, 408] on input "checkbox" at bounding box center [201, 418] width 30 height 30
checkbox input "true"
click at [637, 407] on span "Not available" at bounding box center [617, 417] width 90 height 21
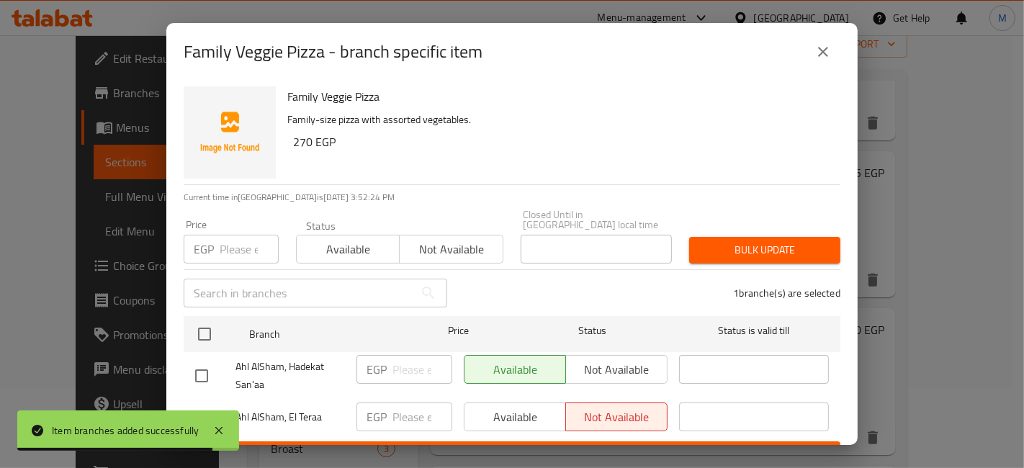
click at [598, 446] on span "Save" at bounding box center [512, 455] width 634 height 18
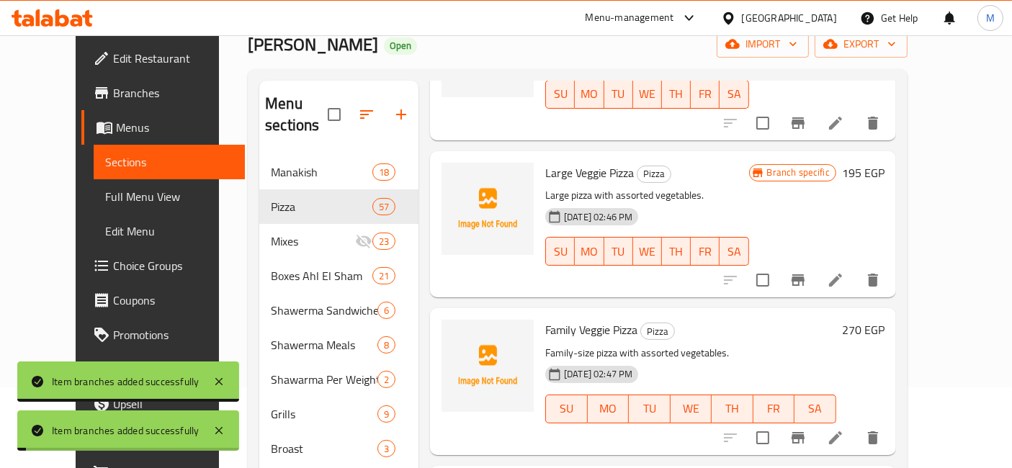
scroll to position [1120, 0]
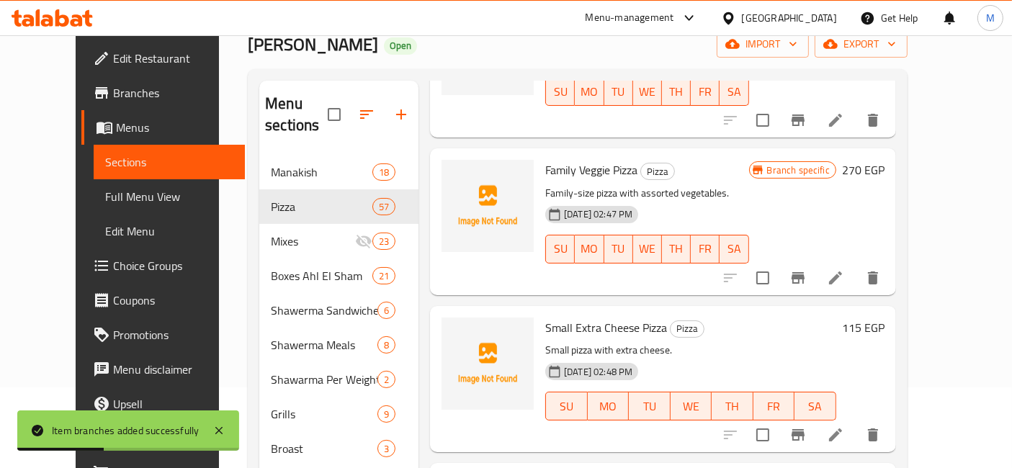
click at [884, 318] on h6 "115 EGP" at bounding box center [863, 328] width 42 height 20
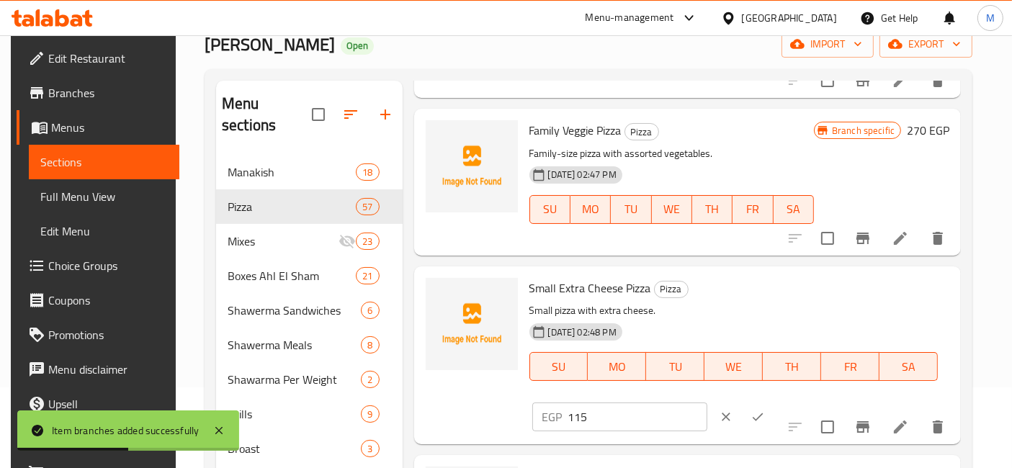
click at [730, 413] on icon "clear" at bounding box center [725, 417] width 9 height 9
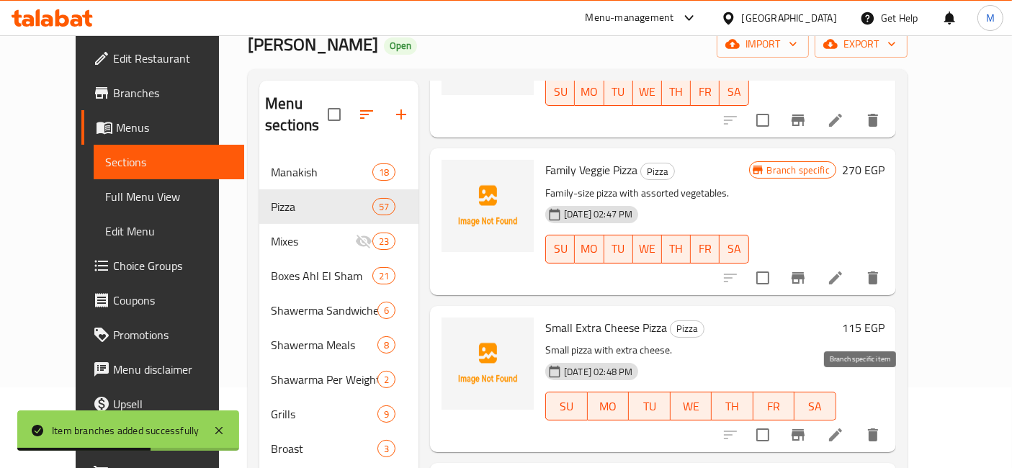
click at [815, 418] on button "Branch-specific-item" at bounding box center [798, 435] width 35 height 35
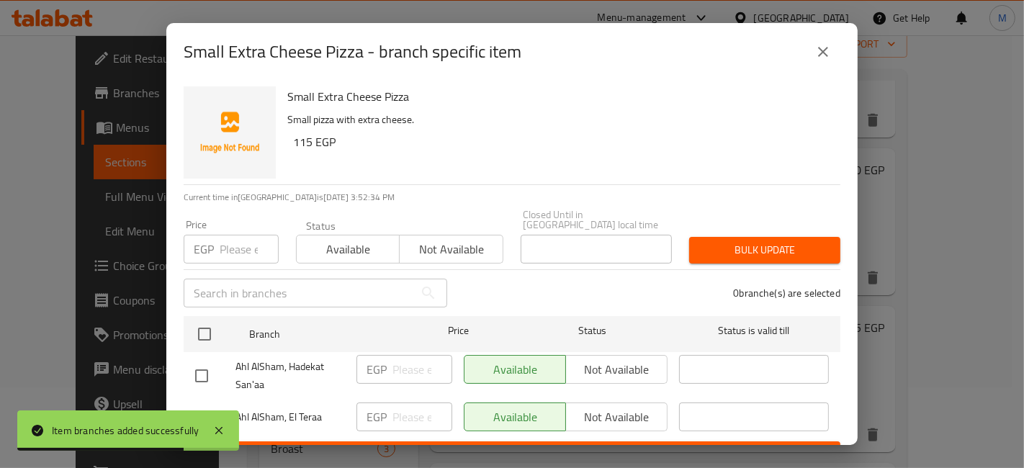
click at [195, 403] on input "checkbox" at bounding box center [201, 418] width 30 height 30
checkbox input "true"
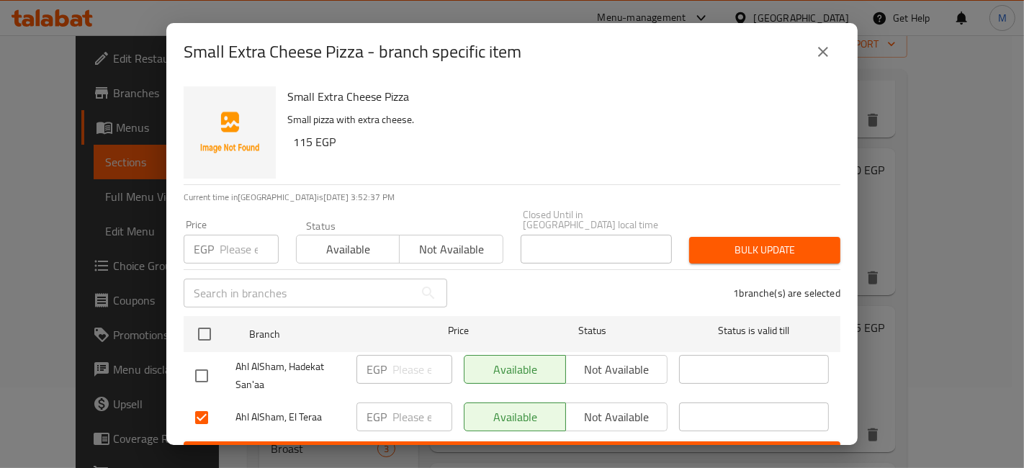
click at [382, 408] on p "EGP" at bounding box center [377, 416] width 20 height 17
click at [392, 403] on input "number" at bounding box center [422, 417] width 60 height 29
type input "150"
click at [416, 425] on div "EGP 150 ​" at bounding box center [404, 418] width 107 height 42
click at [419, 441] on button "Save" at bounding box center [512, 454] width 657 height 27
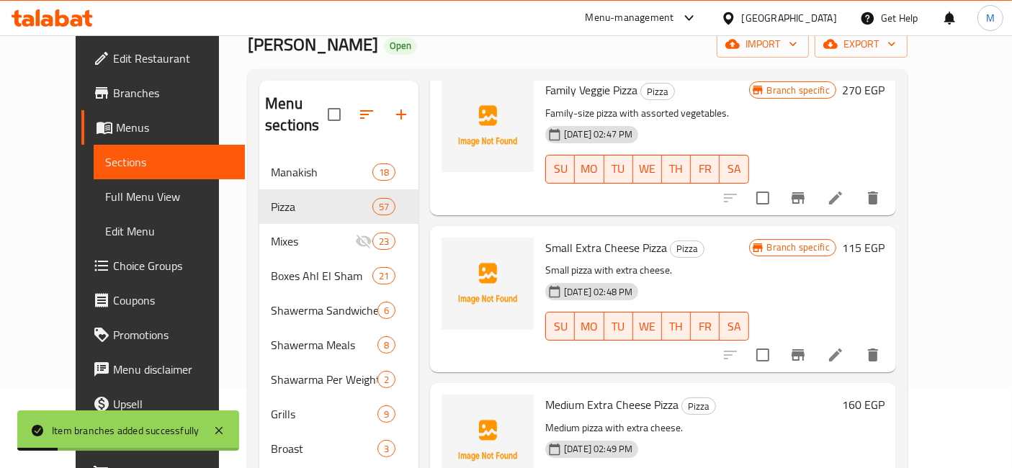
scroll to position [1280, 0]
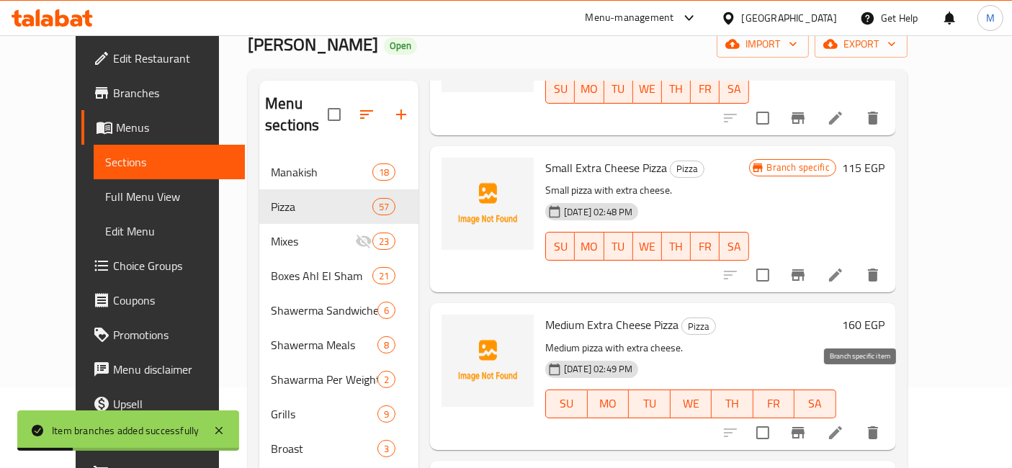
click at [806, 424] on icon "Branch-specific-item" at bounding box center [797, 432] width 17 height 17
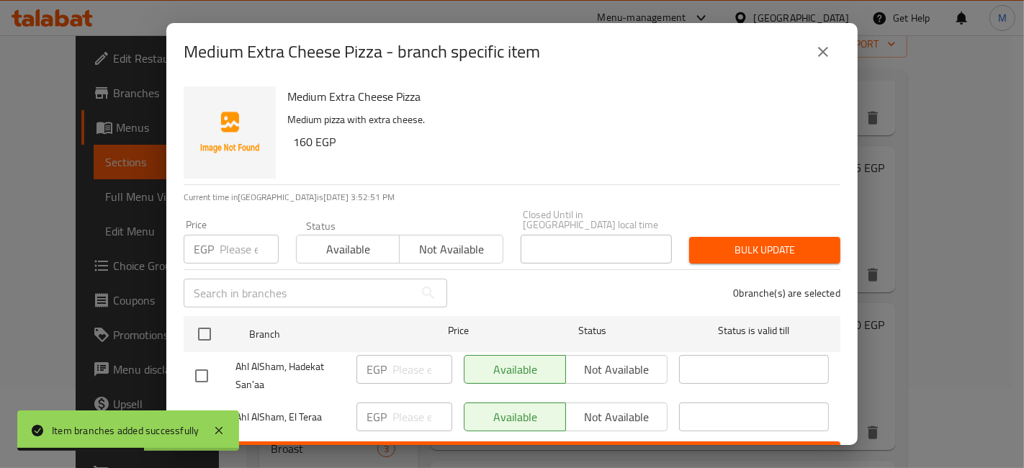
click at [215, 403] on input "checkbox" at bounding box center [201, 418] width 30 height 30
checkbox input "true"
click at [393, 410] on input "number" at bounding box center [422, 417] width 60 height 29
type input "210"
click at [469, 449] on div "Medium Extra Cheese Pizza - branch specific item Medium Extra Cheese Pizza Medi…" at bounding box center [512, 234] width 1024 height 468
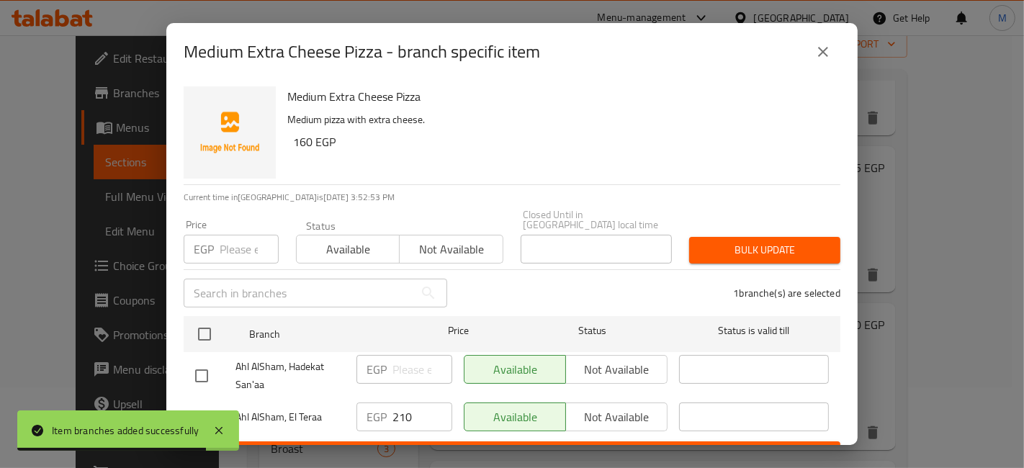
click at [481, 446] on span "Save" at bounding box center [512, 455] width 634 height 18
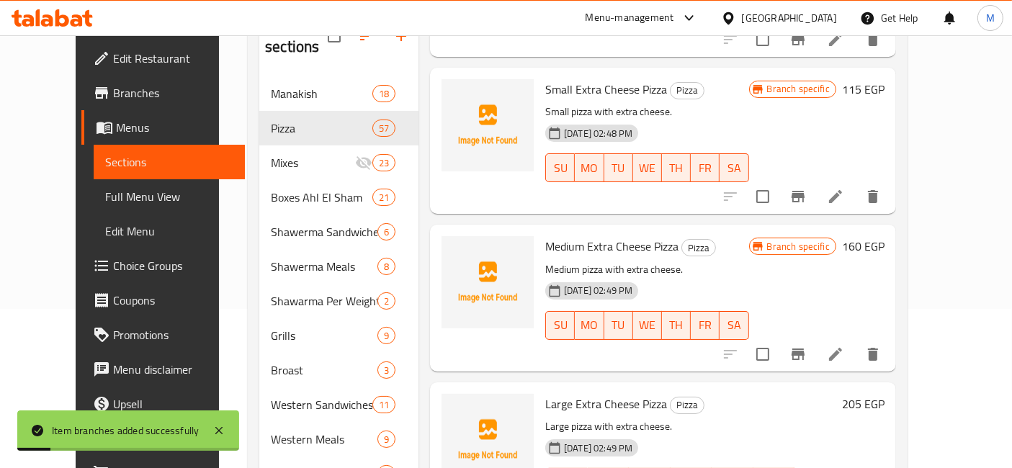
scroll to position [240, 0]
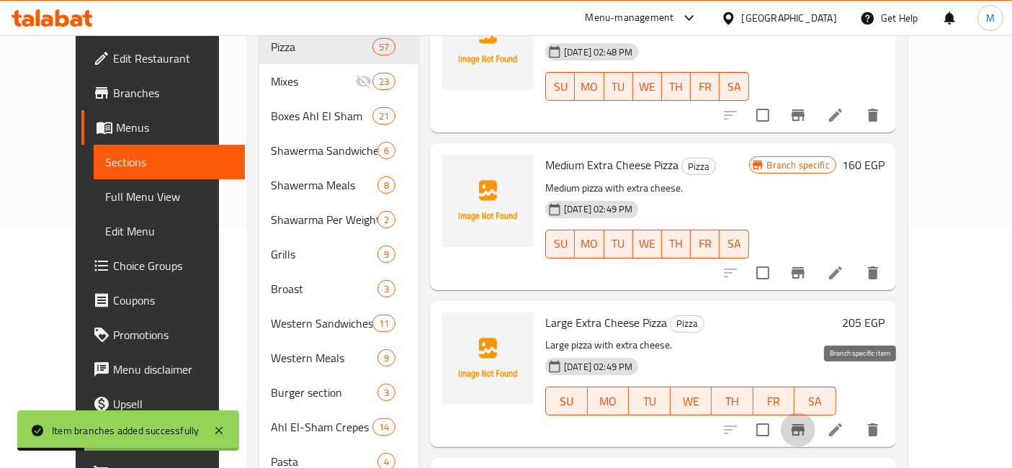
click at [804, 424] on icon "Branch-specific-item" at bounding box center [797, 430] width 13 height 12
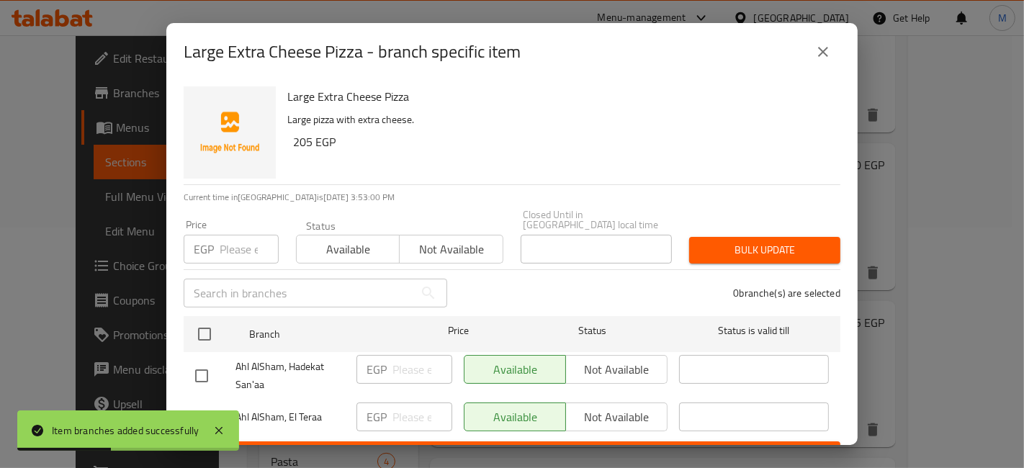
click at [199, 403] on input "checkbox" at bounding box center [201, 418] width 30 height 30
checkbox input "true"
click at [400, 410] on input "number" at bounding box center [422, 417] width 60 height 29
type input "255"
click at [421, 430] on ul "Branch Price Status Status is valid till Ahl AlSham, Hadekat San'aa EGP ​ Avail…" at bounding box center [512, 375] width 657 height 131
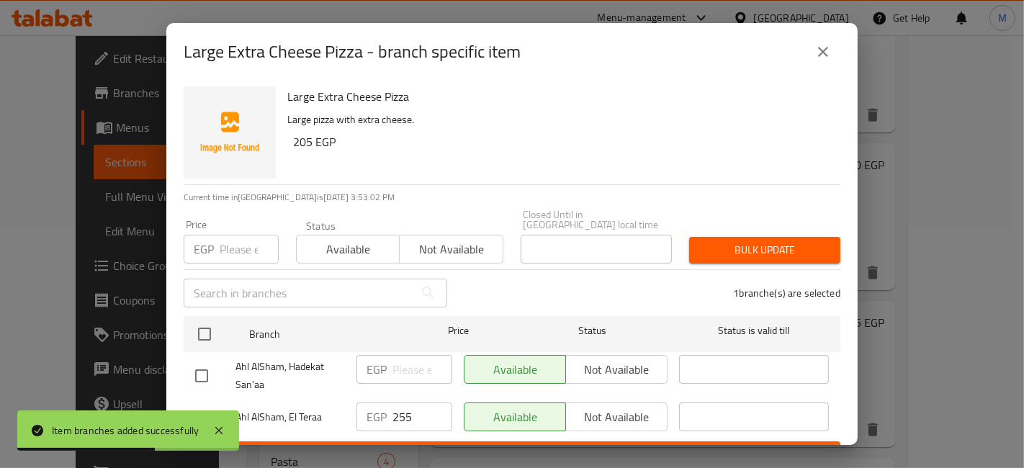
click at [423, 441] on button "Save" at bounding box center [512, 454] width 657 height 27
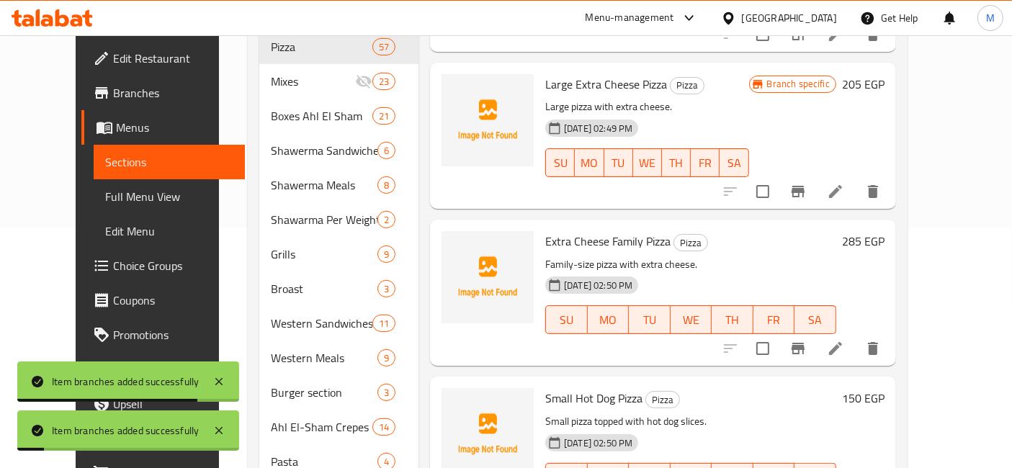
scroll to position [1520, 0]
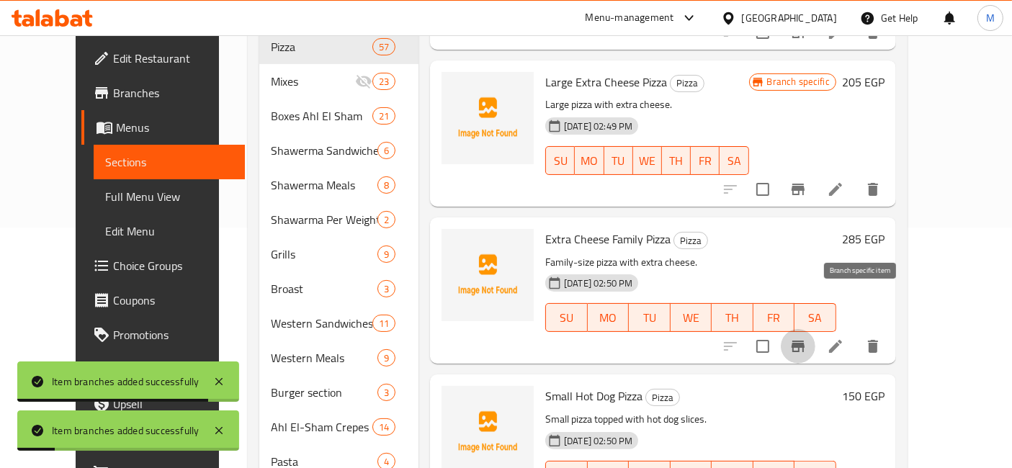
click at [804, 341] on icon "Branch-specific-item" at bounding box center [797, 347] width 13 height 12
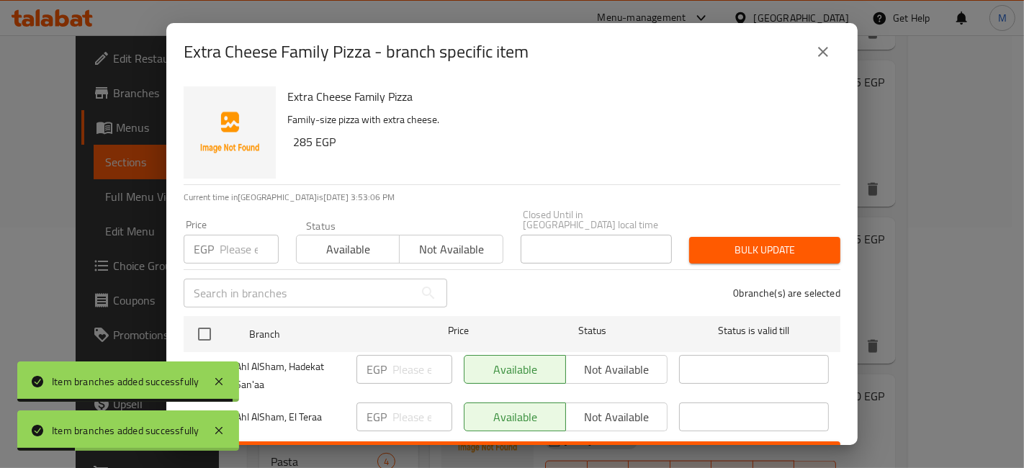
click at [202, 361] on input "checkbox" at bounding box center [201, 376] width 30 height 30
checkbox input "true"
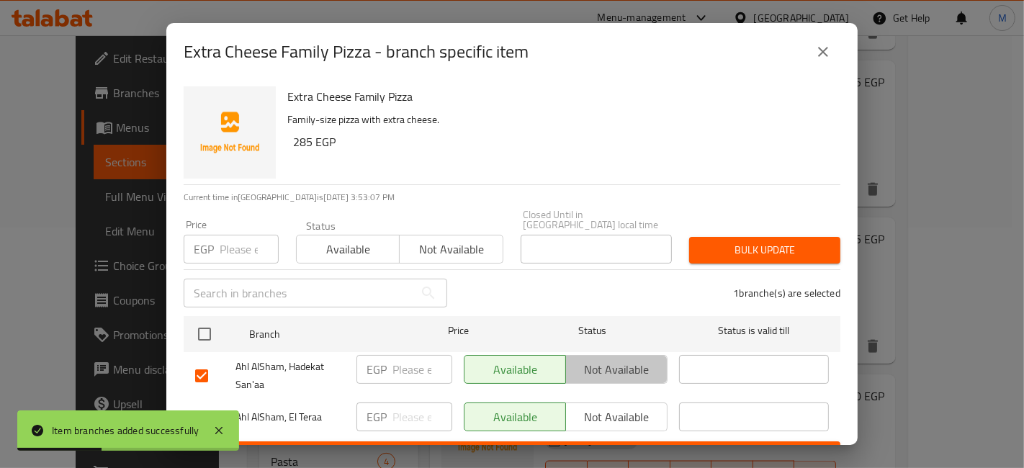
click at [608, 359] on span "Not available" at bounding box center [617, 369] width 90 height 21
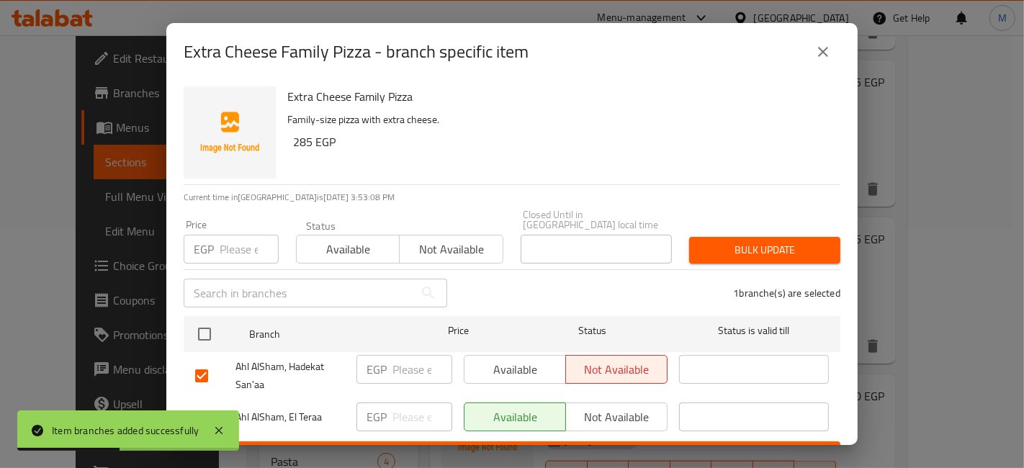
click at [642, 446] on span "Save" at bounding box center [512, 455] width 634 height 18
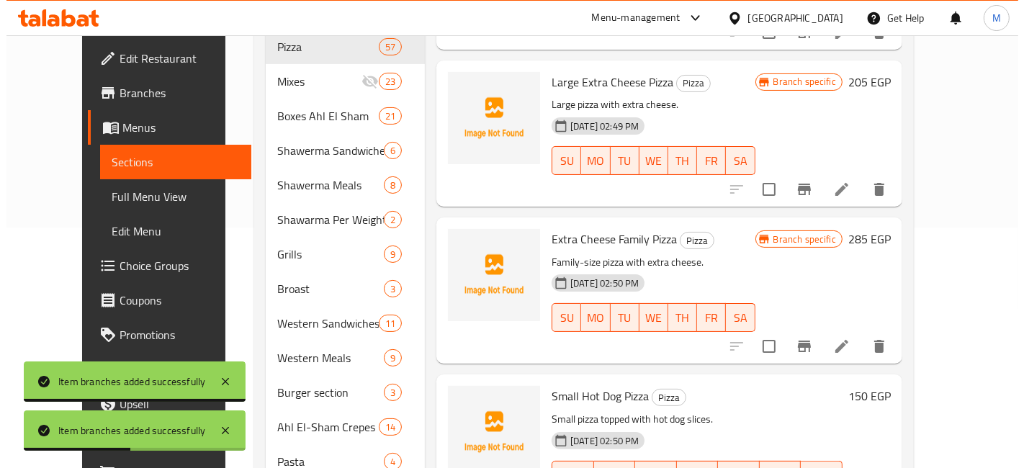
scroll to position [1680, 0]
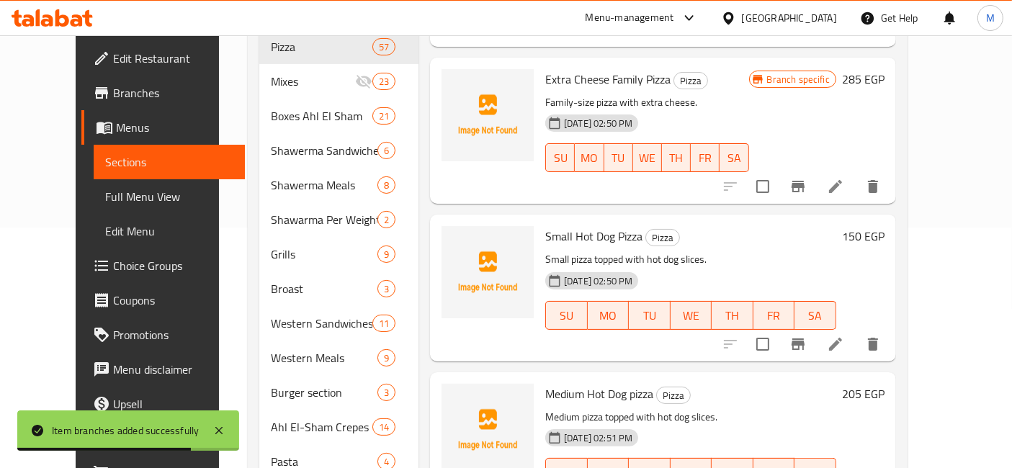
click at [884, 226] on h6 "150 EGP" at bounding box center [863, 236] width 42 height 20
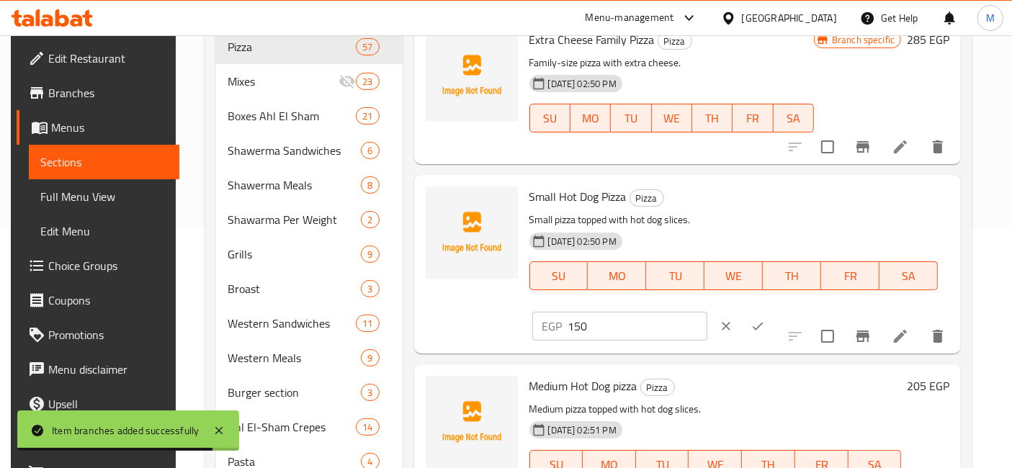
click at [707, 312] on input "150" at bounding box center [637, 326] width 139 height 29
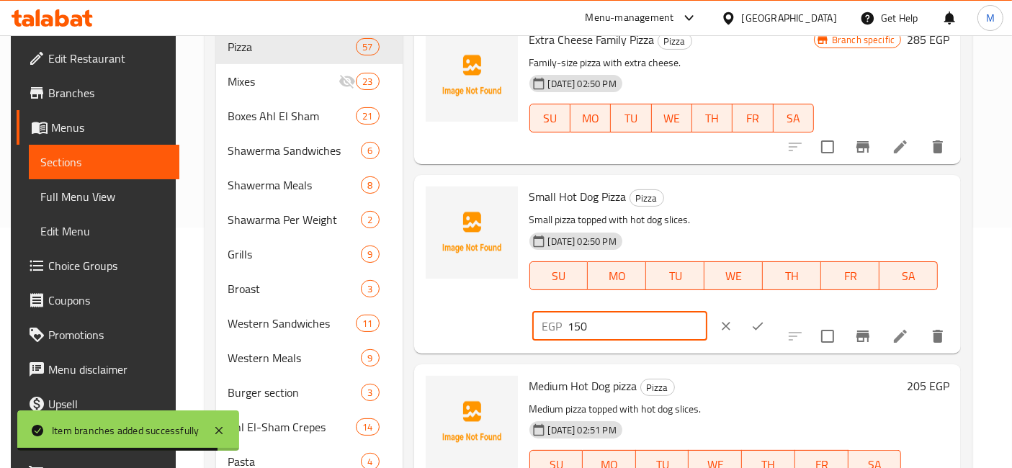
click at [707, 312] on input "150" at bounding box center [637, 326] width 139 height 29
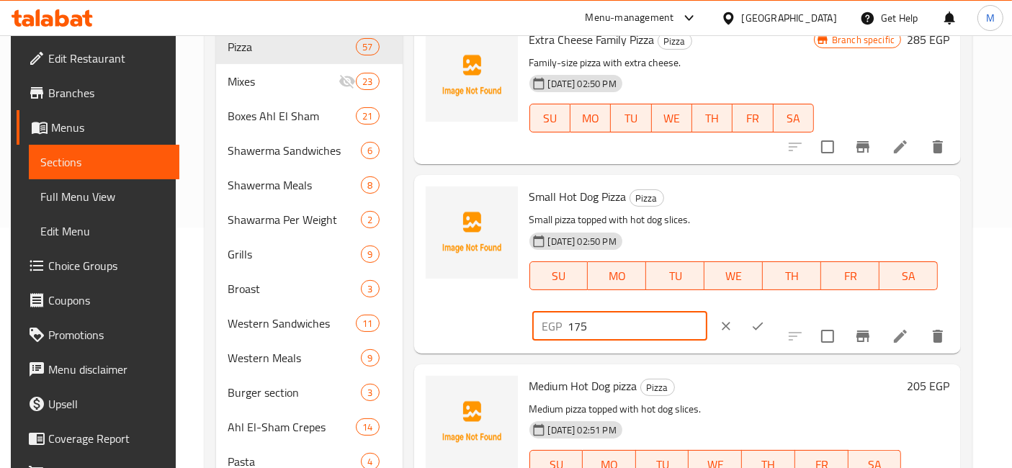
type input "175"
click at [773, 310] on button "ok" at bounding box center [758, 326] width 32 height 32
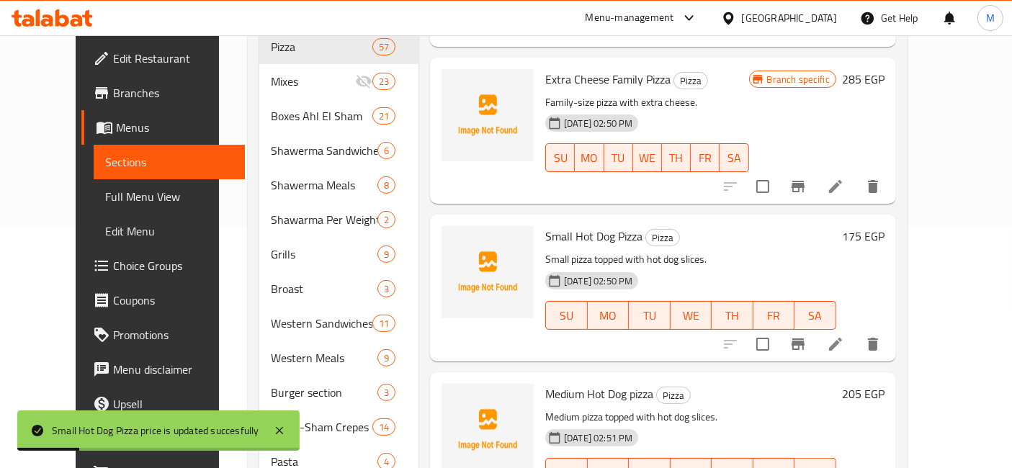
click at [884, 384] on h6 "205 EGP" at bounding box center [863, 394] width 42 height 20
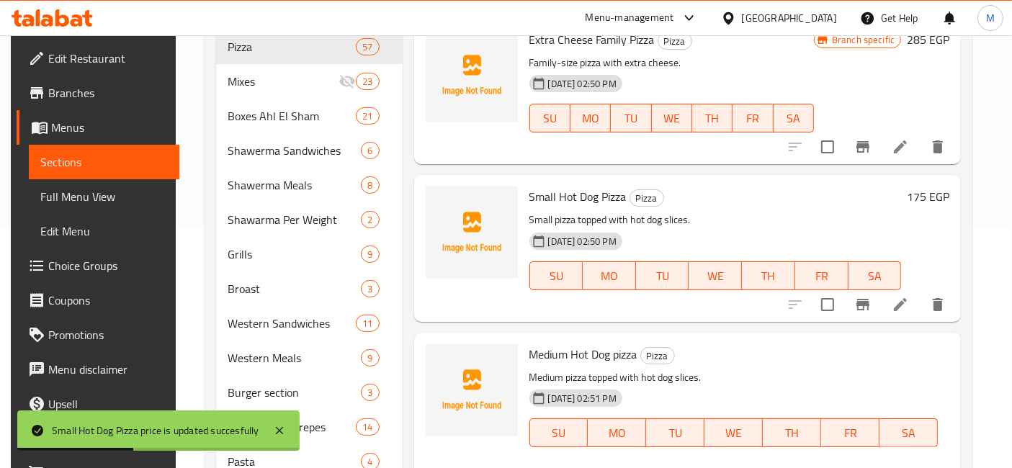
type input "225"
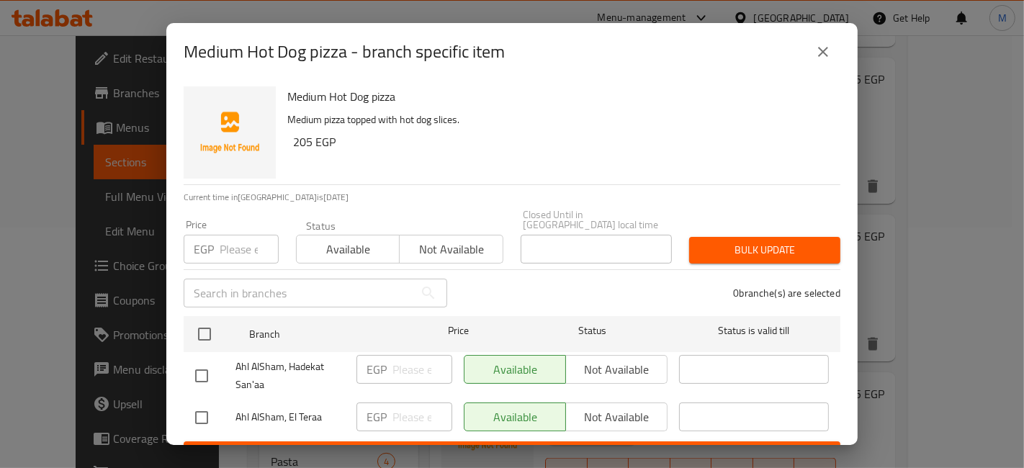
drag, startPoint x: 225, startPoint y: 400, endPoint x: 215, endPoint y: 406, distance: 12.0
click at [219, 404] on div at bounding box center [215, 418] width 40 height 30
click at [212, 408] on input "checkbox" at bounding box center [201, 418] width 30 height 30
checkbox input "true"
click at [403, 404] on input "number" at bounding box center [422, 417] width 60 height 29
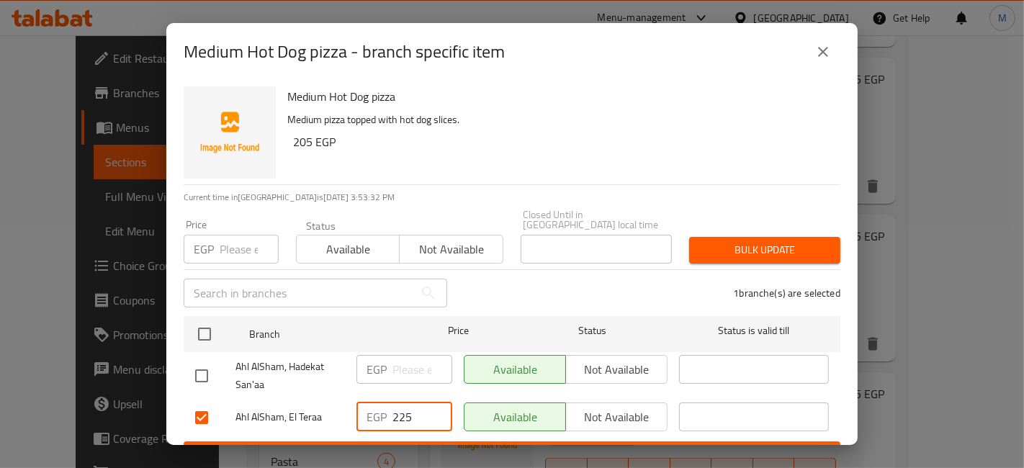
type input "225"
click at [453, 446] on span "Save" at bounding box center [512, 455] width 634 height 18
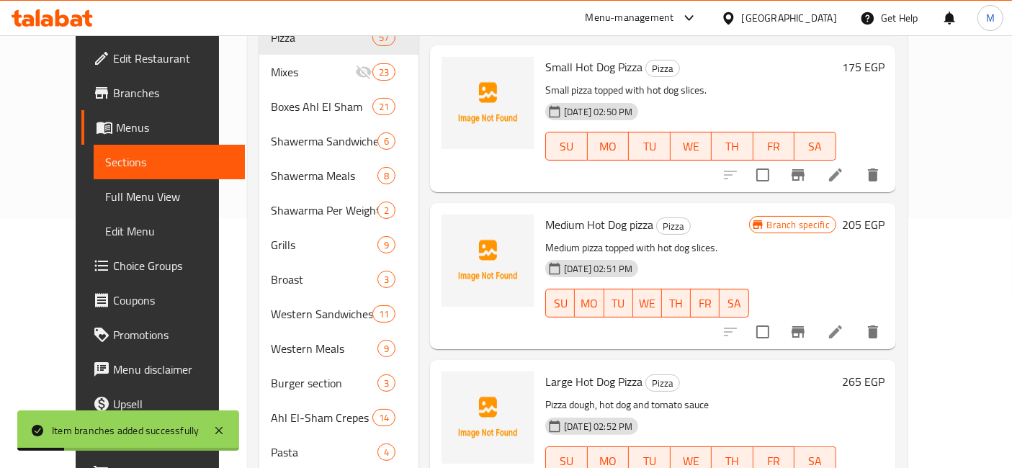
scroll to position [1920, 0]
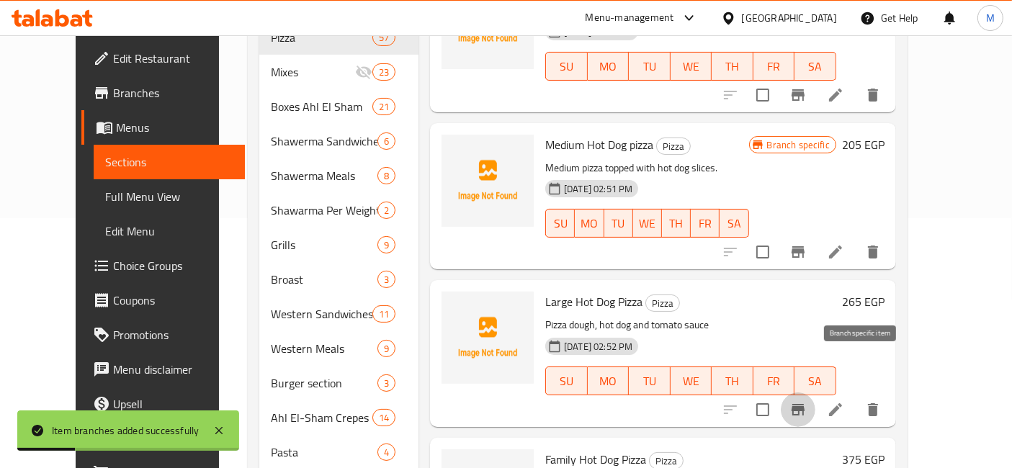
click at [806, 401] on icon "Branch-specific-item" at bounding box center [797, 409] width 17 height 17
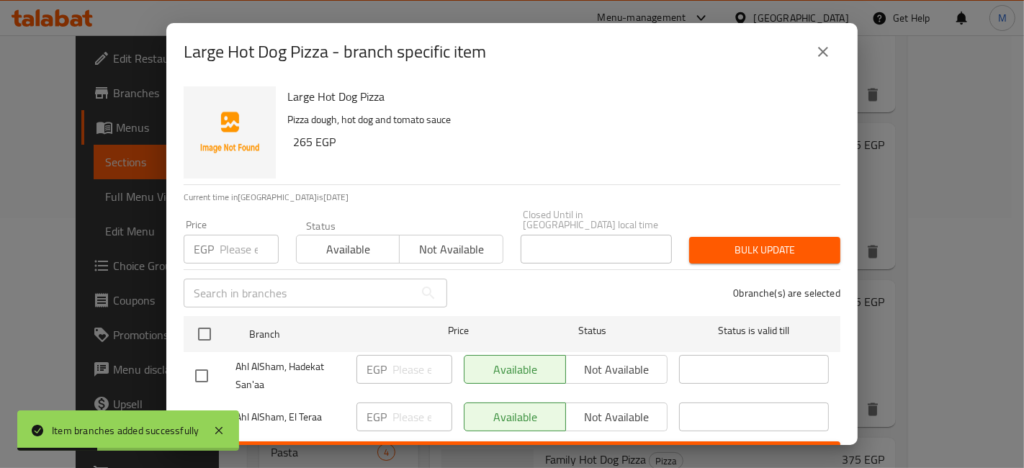
click at [202, 403] on input "checkbox" at bounding box center [201, 418] width 30 height 30
checkbox input "true"
click at [413, 410] on input "number" at bounding box center [422, 417] width 60 height 29
type input "300"
click at [461, 448] on div "Large Hot Dog Pizza - branch specific item Large Hot Dog Pizza Pizza dough, hot…" at bounding box center [512, 234] width 1024 height 468
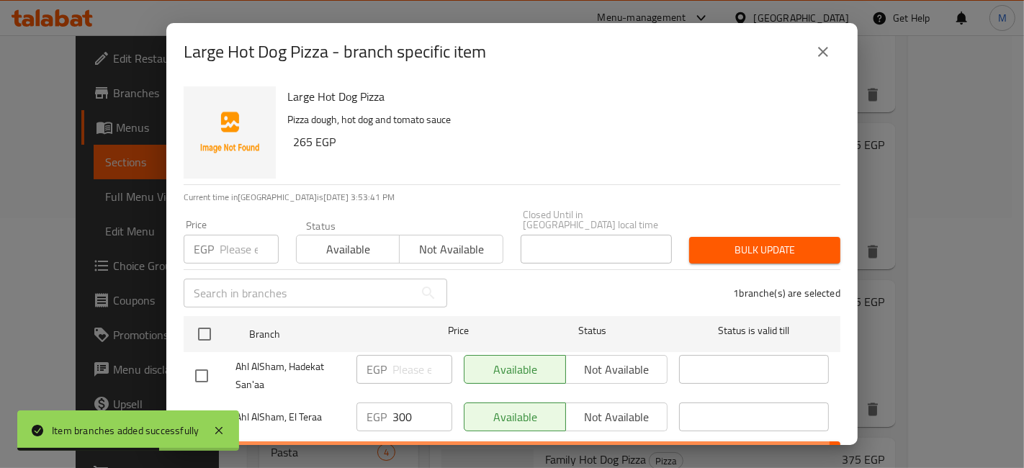
click at [485, 441] on button "Save" at bounding box center [512, 454] width 657 height 27
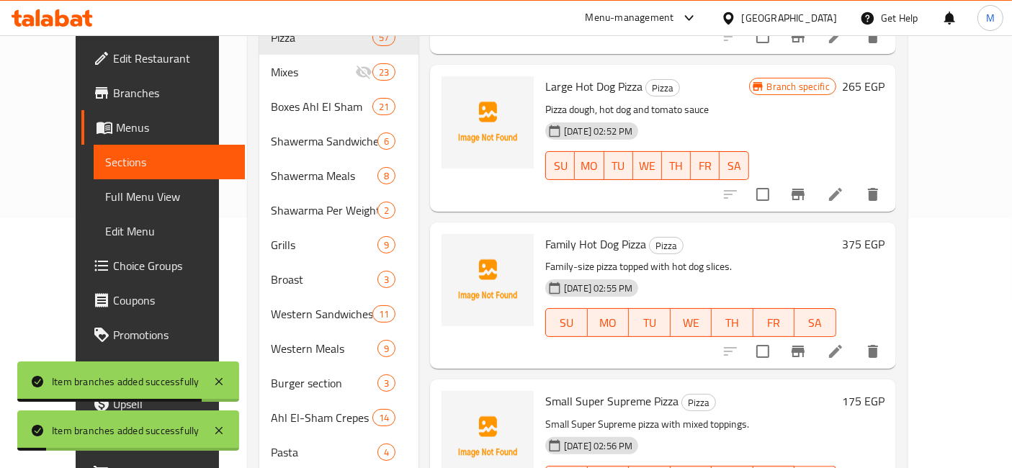
scroll to position [2160, 0]
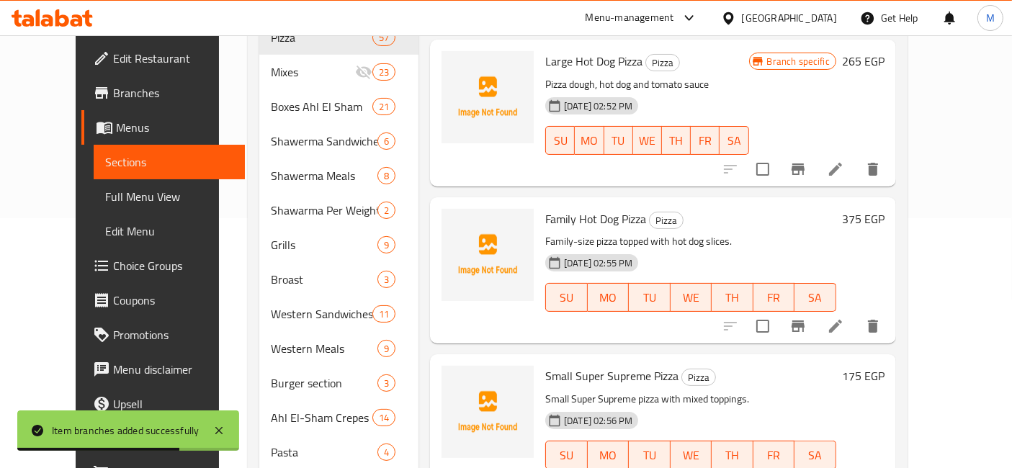
click at [806, 318] on icon "Branch-specific-item" at bounding box center [797, 326] width 17 height 17
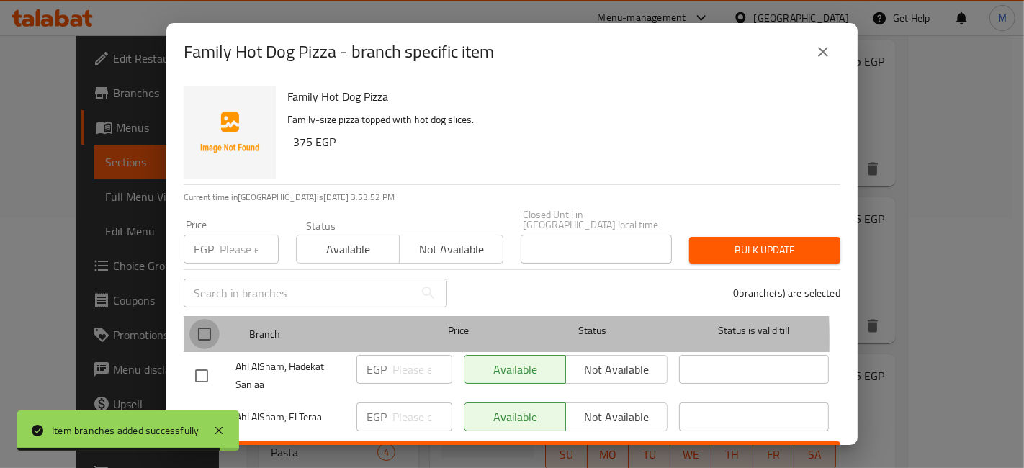
click at [214, 330] on input "checkbox" at bounding box center [204, 334] width 30 height 30
checkbox input "true"
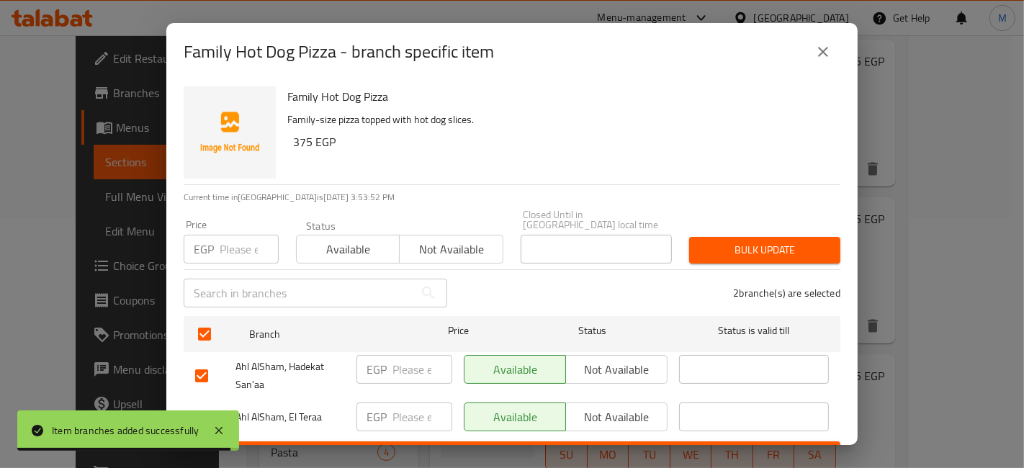
drag, startPoint x: 212, startPoint y: 322, endPoint x: 214, endPoint y: 363, distance: 41.1
click at [210, 322] on input "checkbox" at bounding box center [204, 334] width 30 height 30
checkbox input "false"
click at [202, 403] on input "checkbox" at bounding box center [201, 418] width 30 height 30
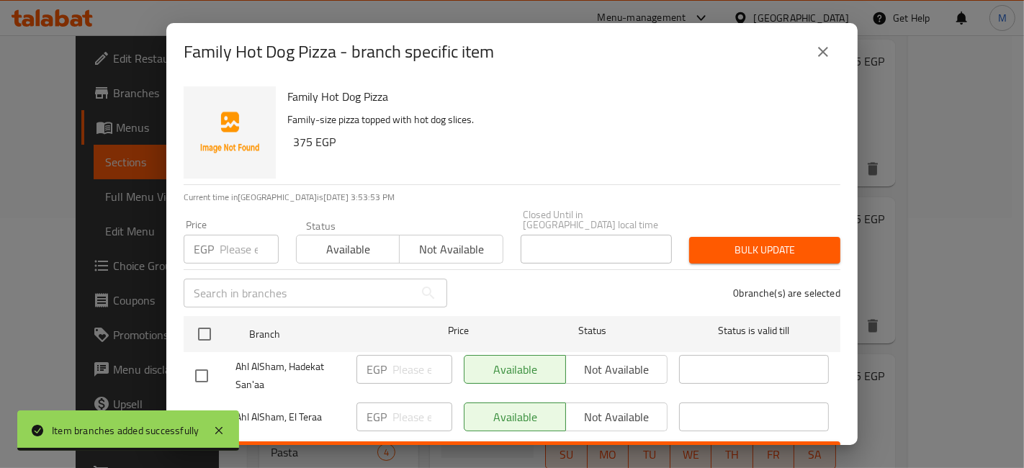
checkbox input "true"
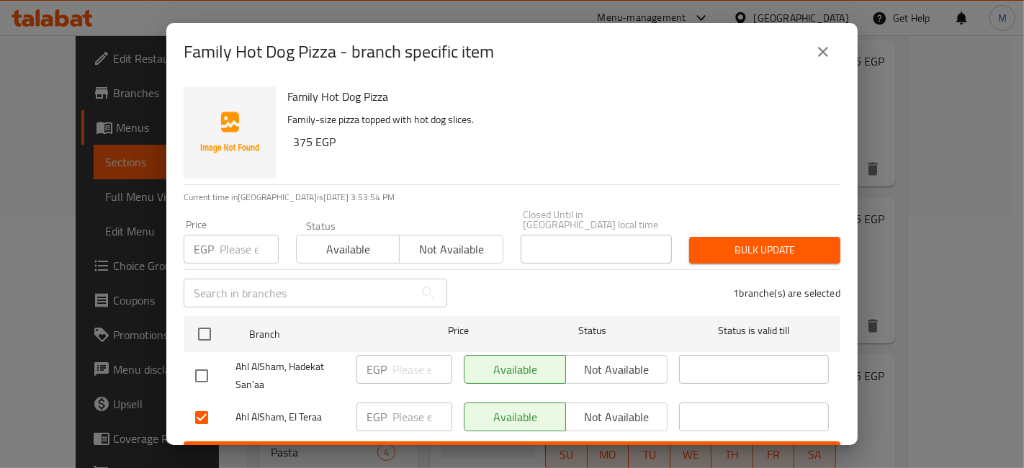
click at [598, 418] on button "Not available" at bounding box center [616, 417] width 102 height 29
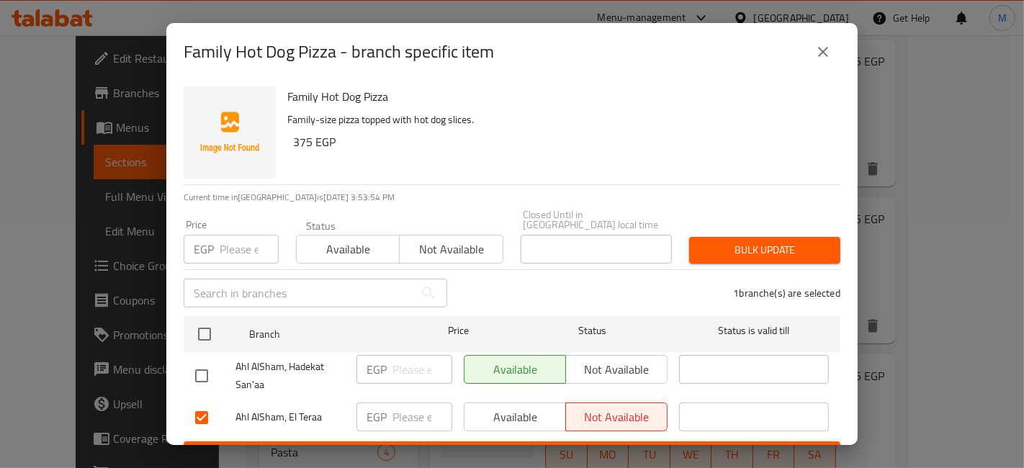
click at [580, 446] on span "Save" at bounding box center [512, 455] width 634 height 18
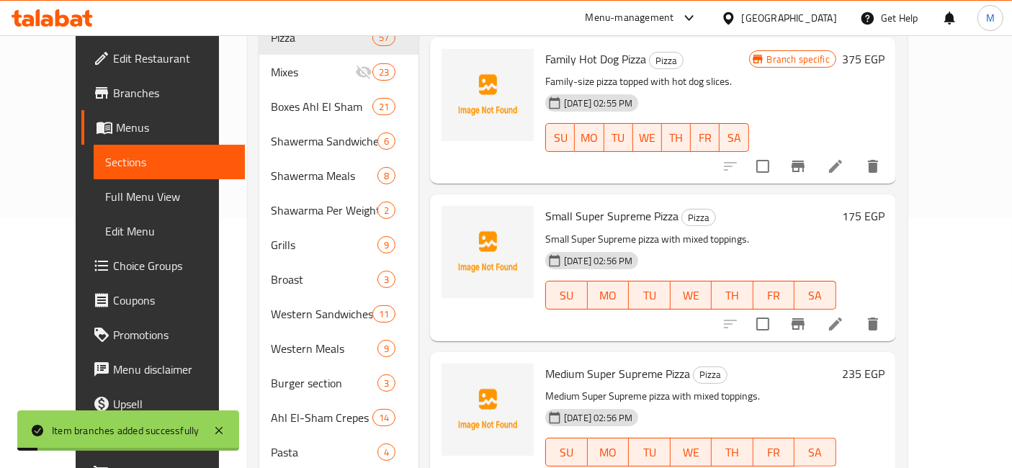
scroll to position [2400, 0]
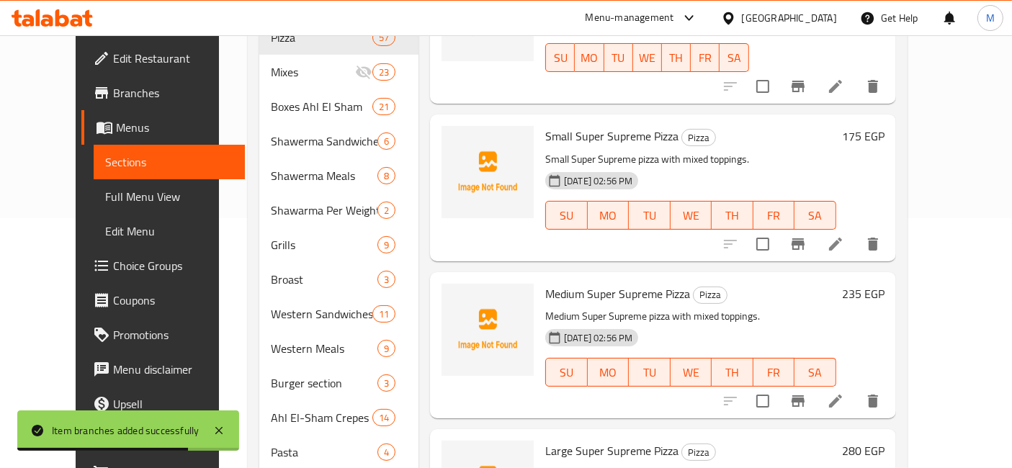
click at [804, 238] on icon "Branch-specific-item" at bounding box center [797, 244] width 13 height 12
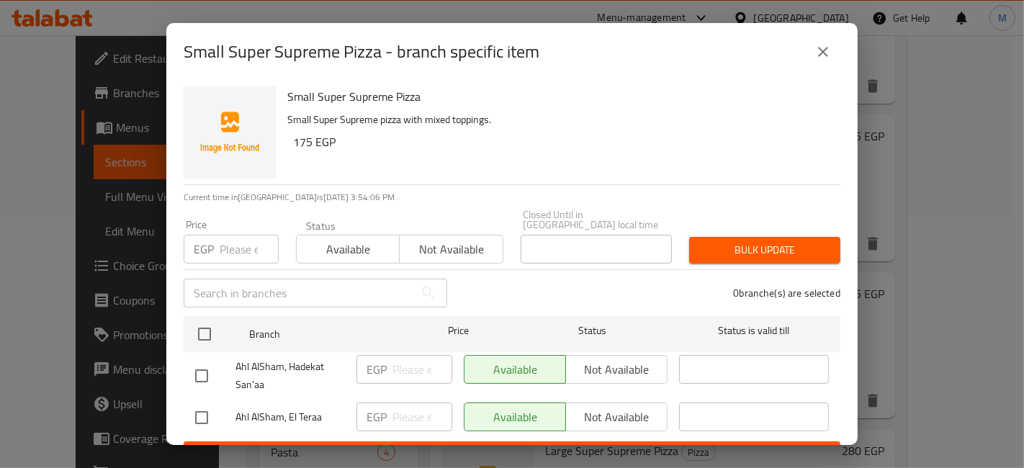
click at [213, 415] on input "checkbox" at bounding box center [201, 418] width 30 height 30
checkbox input "true"
click at [393, 403] on input "number" at bounding box center [422, 417] width 60 height 29
type input "175"
click at [441, 446] on span "Save" at bounding box center [512, 455] width 634 height 18
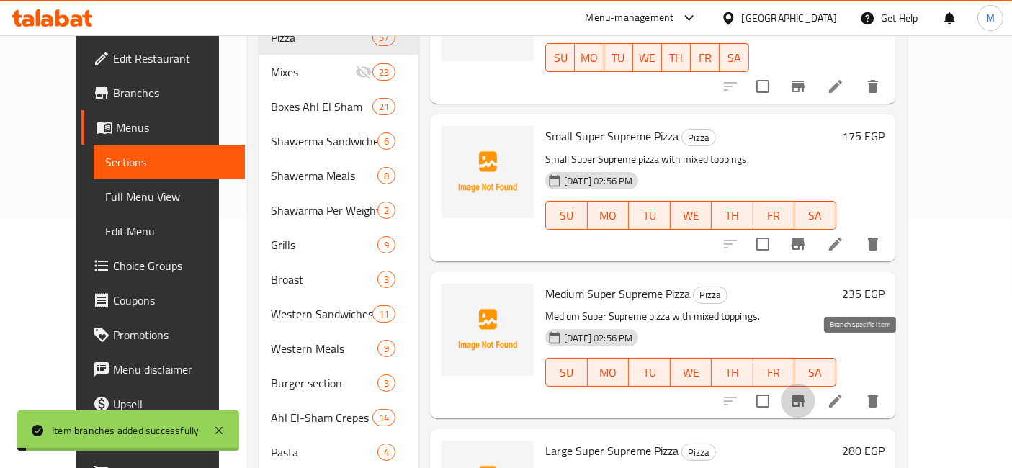
click at [806, 392] on icon "Branch-specific-item" at bounding box center [797, 400] width 17 height 17
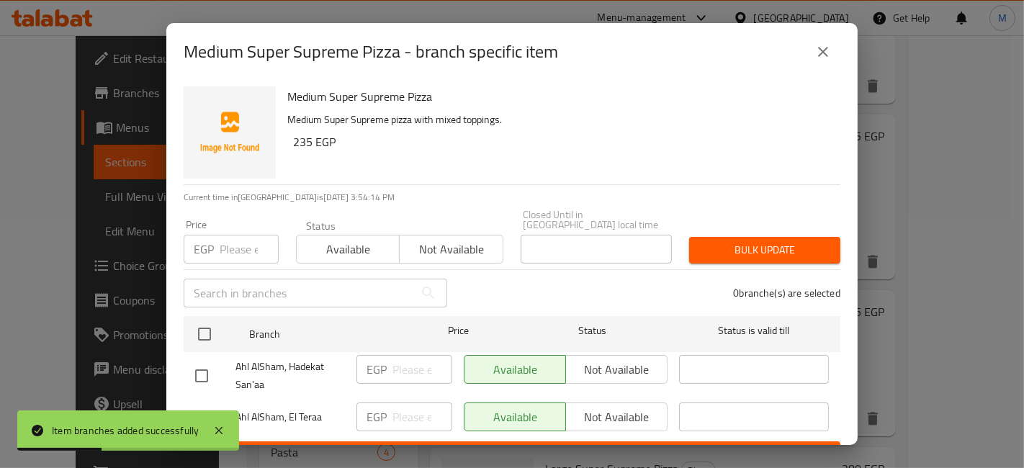
click at [205, 403] on input "checkbox" at bounding box center [201, 418] width 30 height 30
checkbox input "true"
click at [404, 406] on input "number" at bounding box center [422, 417] width 60 height 29
type input "270"
click at [452, 453] on div "Medium Super Supreme Pizza - branch specific item Medium Super Supreme Pizza Me…" at bounding box center [512, 234] width 1024 height 468
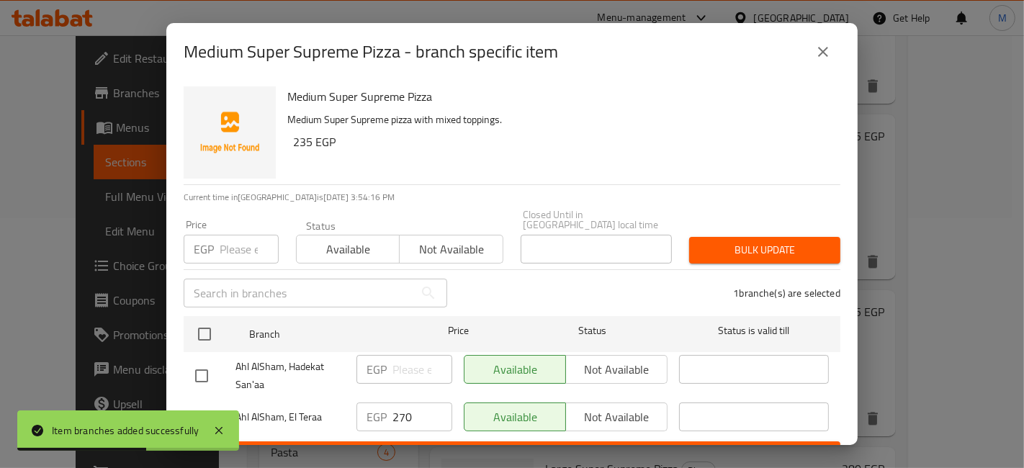
click at [465, 446] on span "Save" at bounding box center [512, 455] width 634 height 18
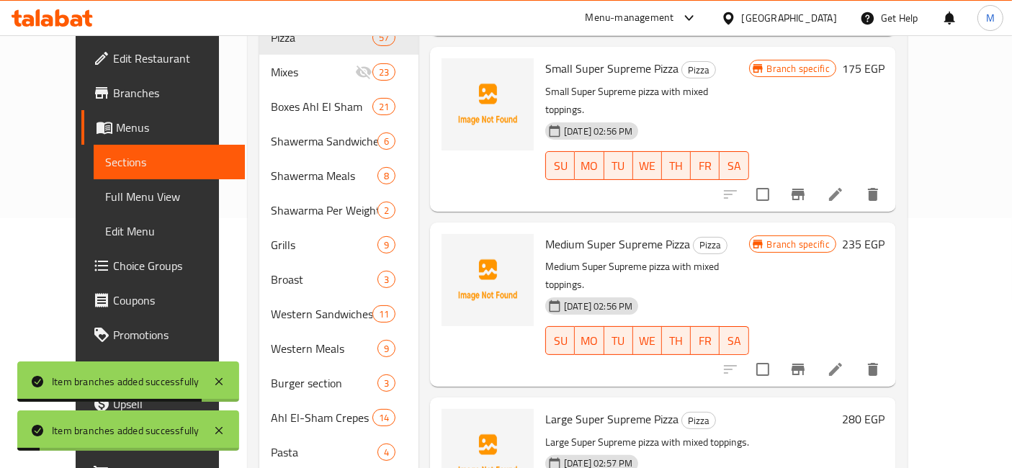
scroll to position [2560, 0]
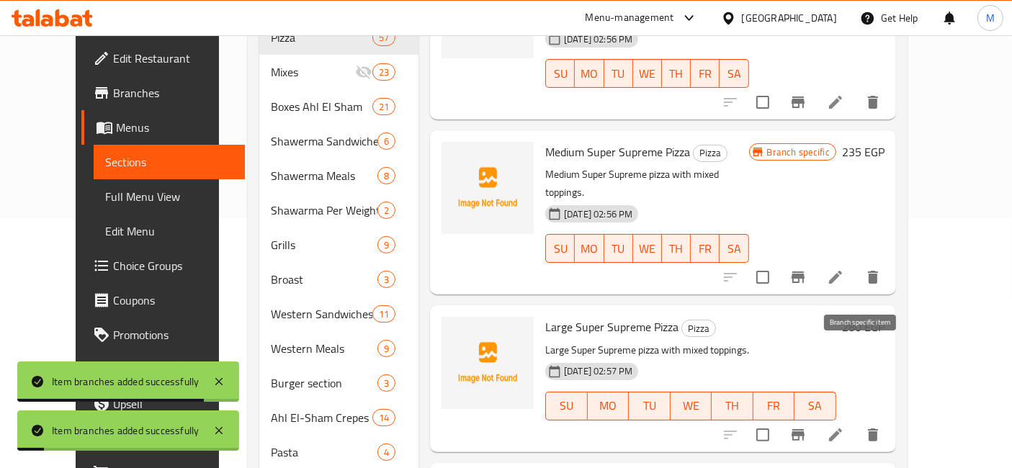
click at [804, 429] on icon "Branch-specific-item" at bounding box center [797, 435] width 13 height 12
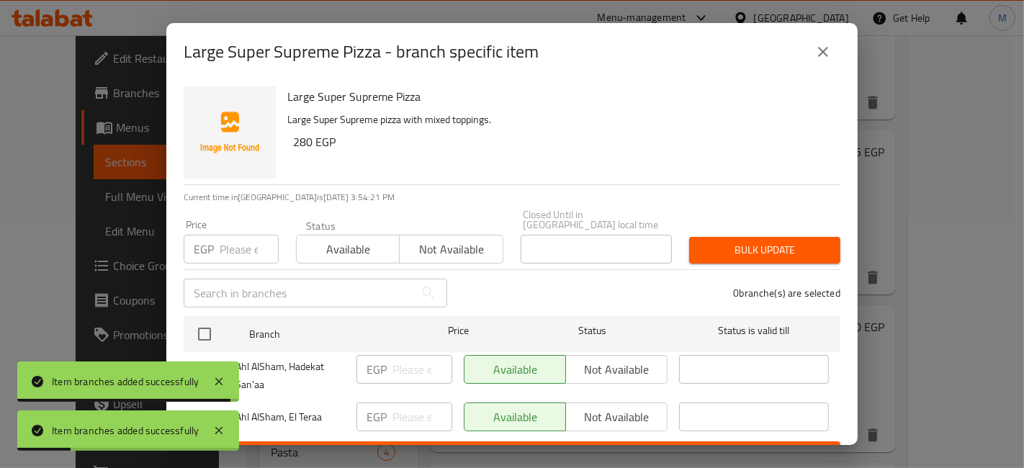
click at [193, 403] on input "checkbox" at bounding box center [201, 418] width 30 height 30
checkbox input "true"
click at [426, 403] on input "1" at bounding box center [422, 417] width 60 height 29
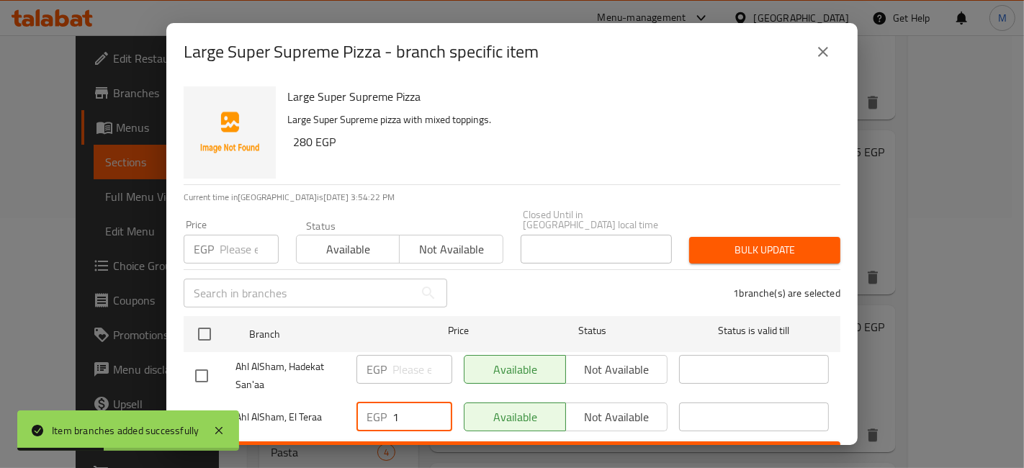
drag, startPoint x: 400, startPoint y: 413, endPoint x: 388, endPoint y: 415, distance: 11.7
click at [388, 415] on div "EGP 1 ​" at bounding box center [404, 417] width 96 height 29
type input "345"
click at [415, 429] on ul "Branch Price Status Status is valid till Ahl AlSham, Hadekat San'aa EGP ​ Avail…" at bounding box center [512, 375] width 657 height 131
click at [439, 446] on span "Save" at bounding box center [512, 455] width 634 height 18
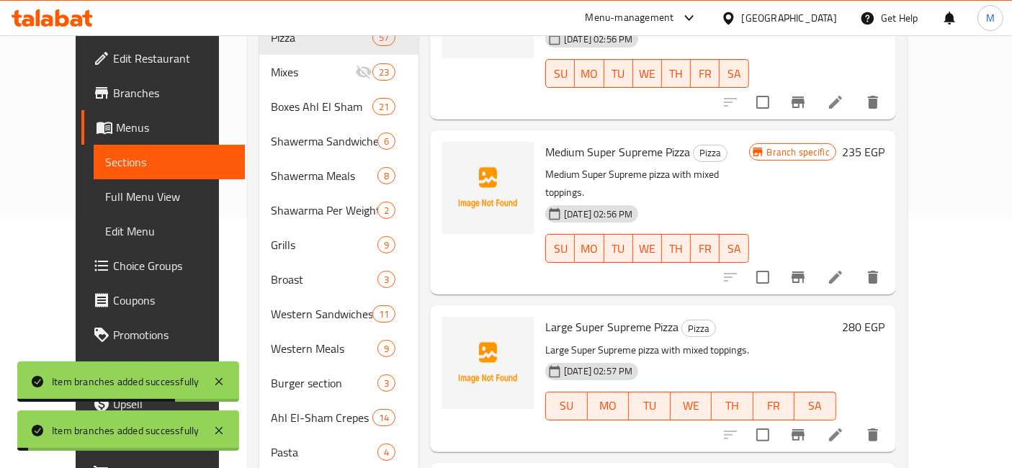
scroll to position [2720, 0]
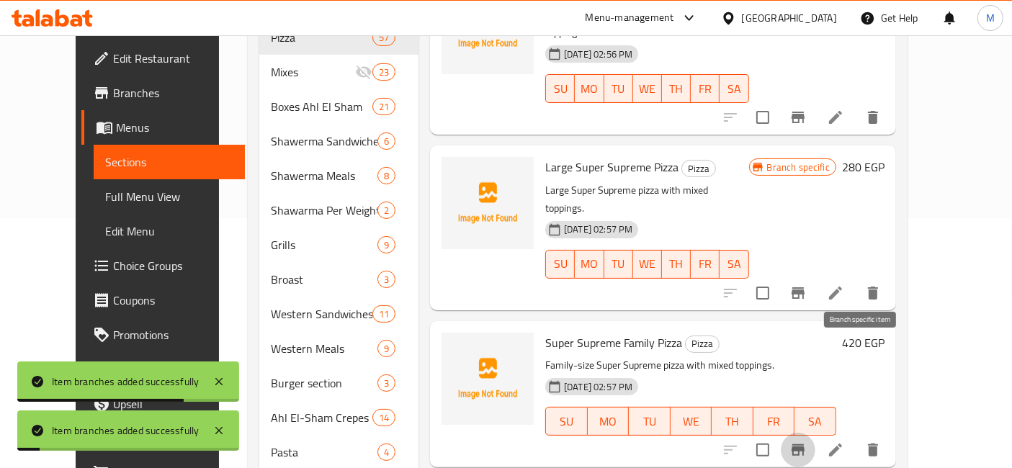
click at [806, 441] on icon "Branch-specific-item" at bounding box center [797, 449] width 17 height 17
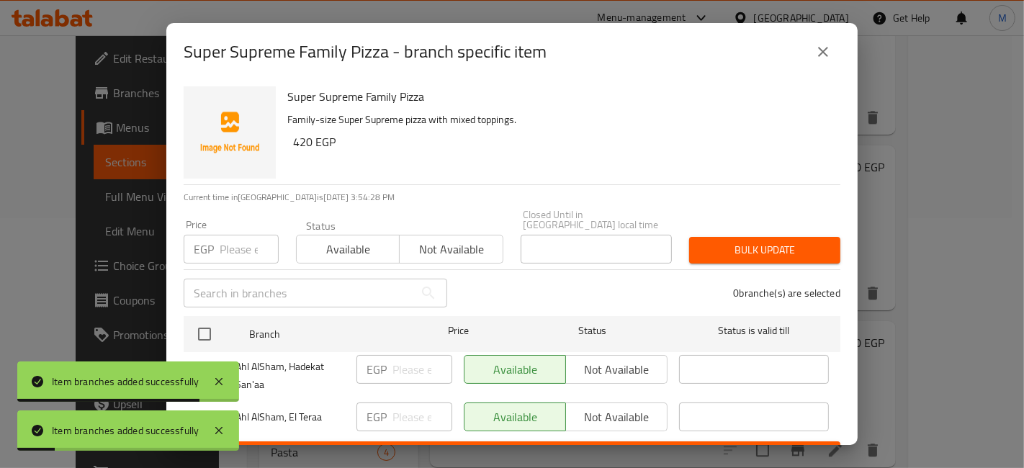
click at [194, 402] on div at bounding box center [108, 400] width 182 height 3
click at [196, 399] on div at bounding box center [109, 400] width 184 height 3
click at [199, 403] on input "checkbox" at bounding box center [201, 418] width 30 height 30
checkbox input "true"
drag, startPoint x: 649, startPoint y: 396, endPoint x: 644, endPoint y: 403, distance: 8.7
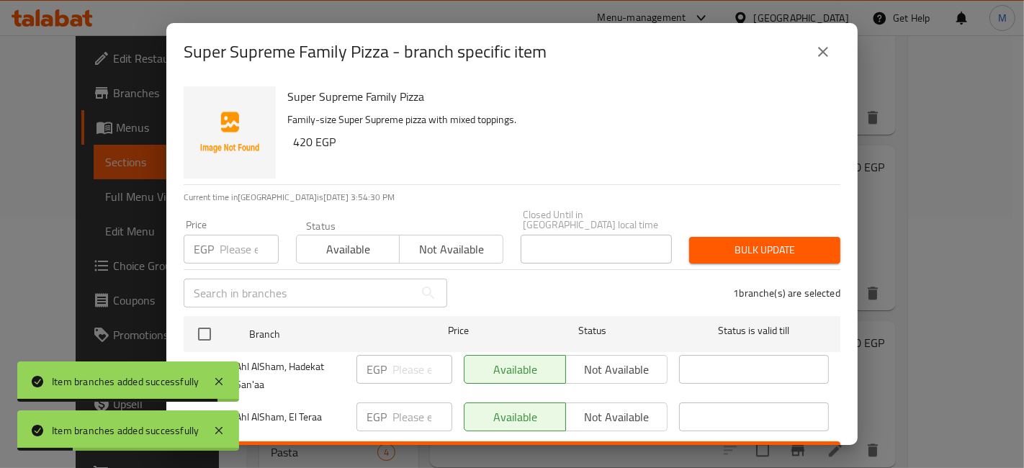
click at [649, 407] on span "Not available" at bounding box center [617, 417] width 90 height 21
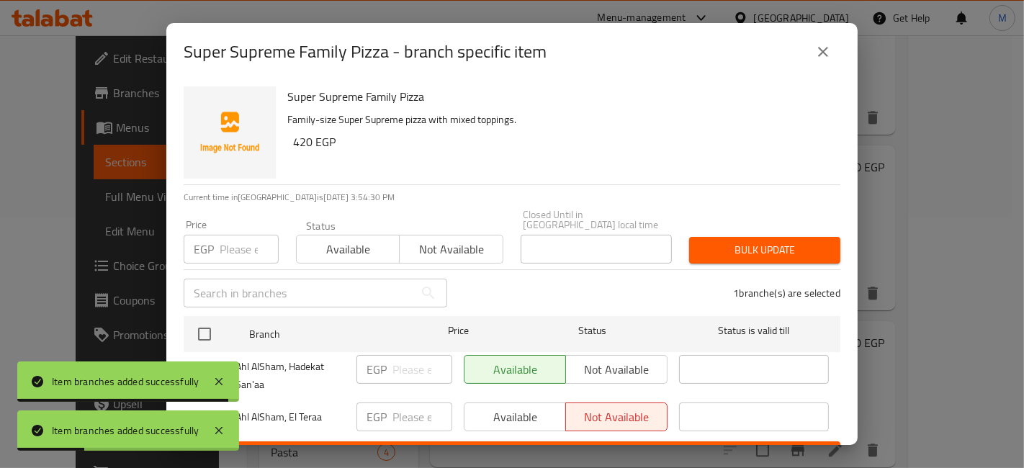
click at [627, 446] on div "Super Supreme Family Pizza - branch specific item Super Supreme Family Pizza Fa…" at bounding box center [512, 234] width 1024 height 468
click at [634, 446] on span "Save" at bounding box center [512, 455] width 634 height 18
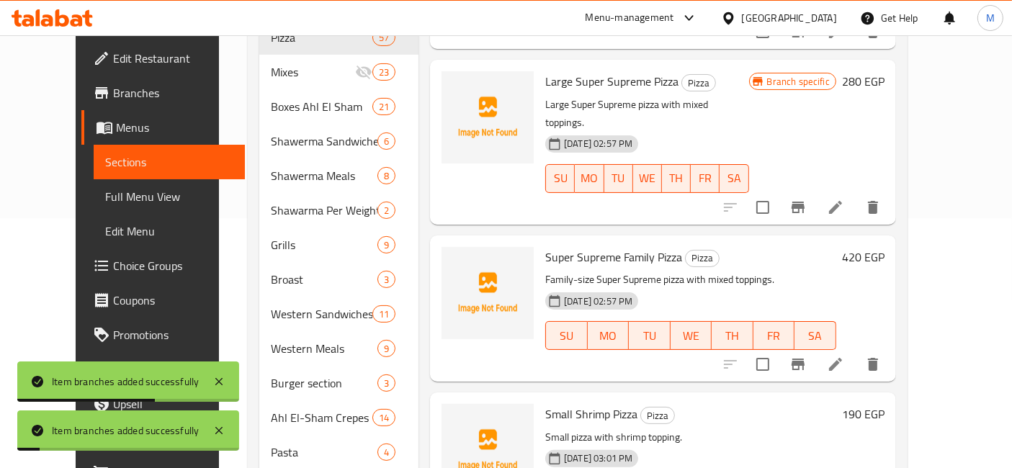
scroll to position [2880, 0]
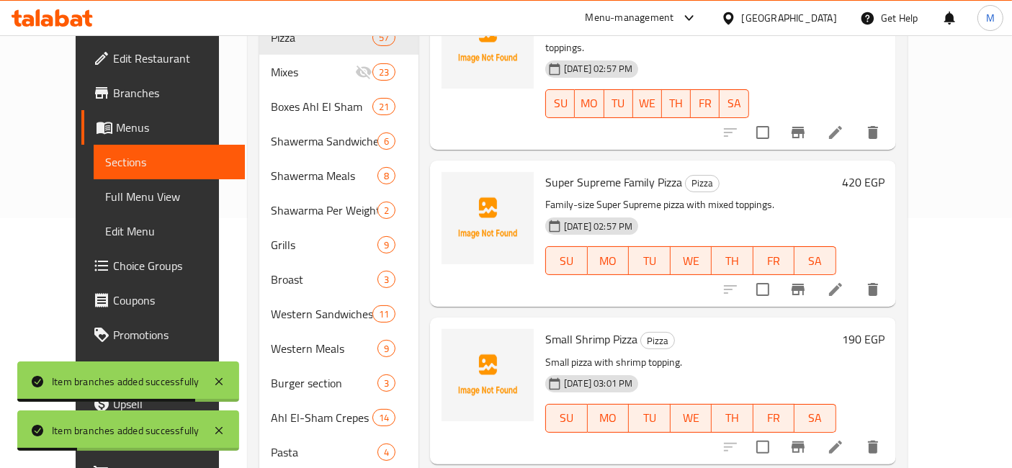
click at [806, 439] on icon "Branch-specific-item" at bounding box center [797, 447] width 17 height 17
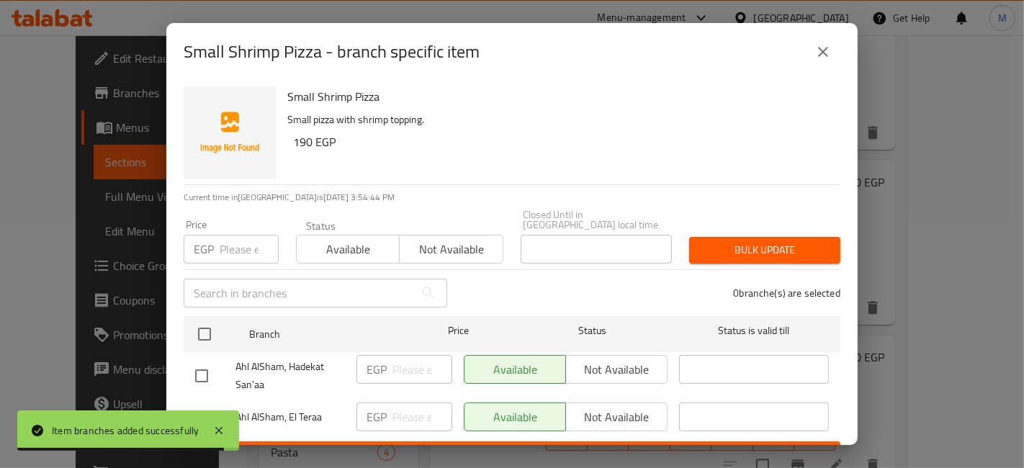
click at [210, 413] on div "Item branches added successfully" at bounding box center [128, 430] width 222 height 40
click at [199, 403] on input "checkbox" at bounding box center [201, 418] width 30 height 30
checkbox input "true"
click at [603, 407] on span "Not available" at bounding box center [617, 417] width 90 height 21
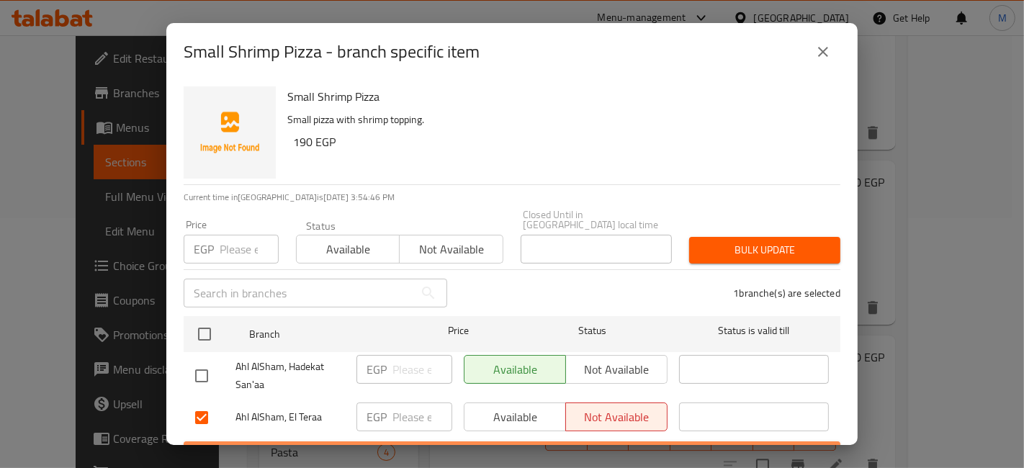
click at [598, 446] on span "Save" at bounding box center [512, 455] width 634 height 18
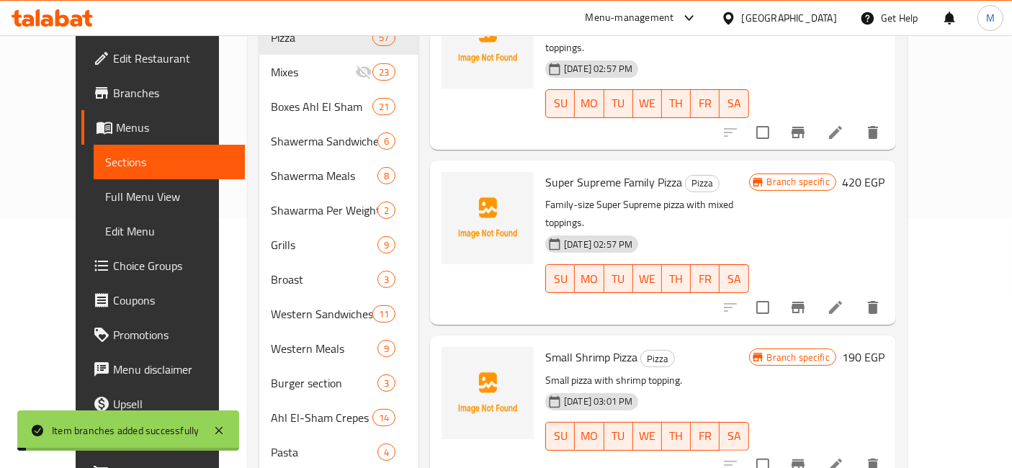
scroll to position [2960, 0]
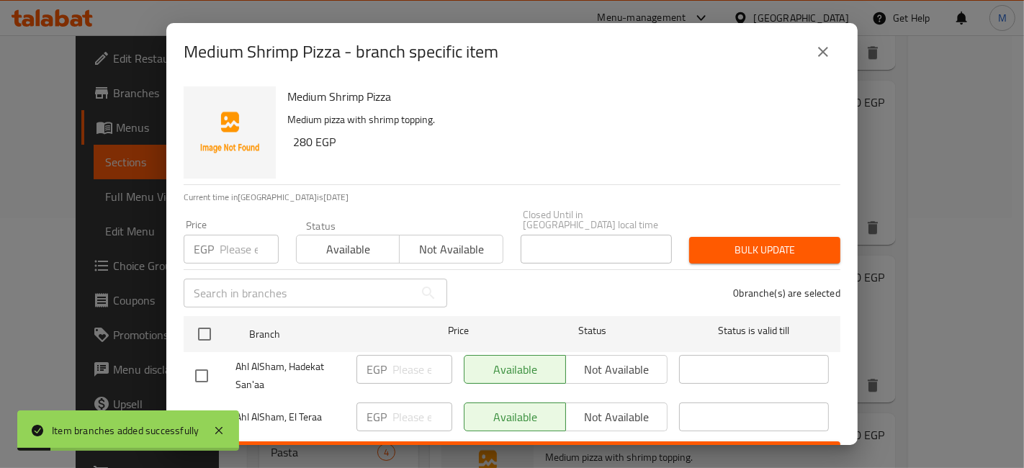
click at [197, 403] on input "checkbox" at bounding box center [201, 418] width 30 height 30
checkbox input "true"
click at [623, 407] on span "Not available" at bounding box center [617, 417] width 90 height 21
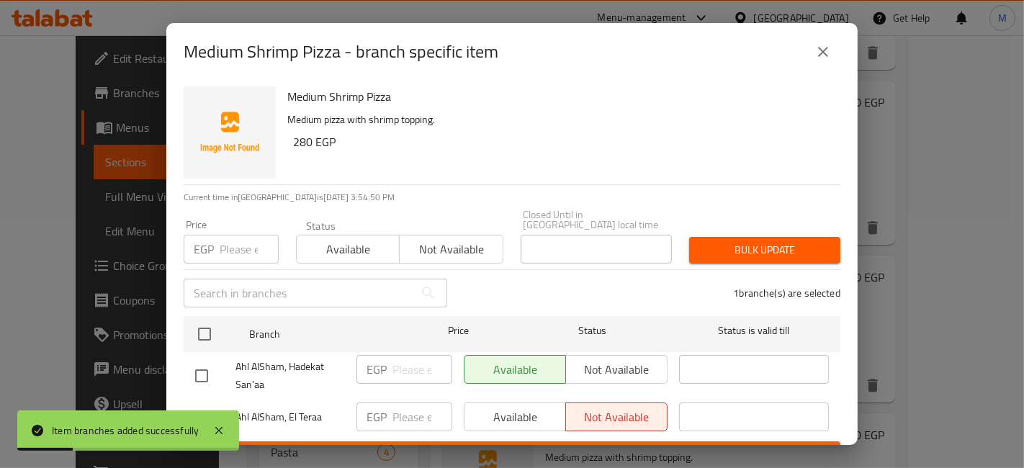
click at [615, 423] on div "Available Not available" at bounding box center [565, 418] width 215 height 42
click at [624, 446] on span "Save" at bounding box center [512, 455] width 634 height 18
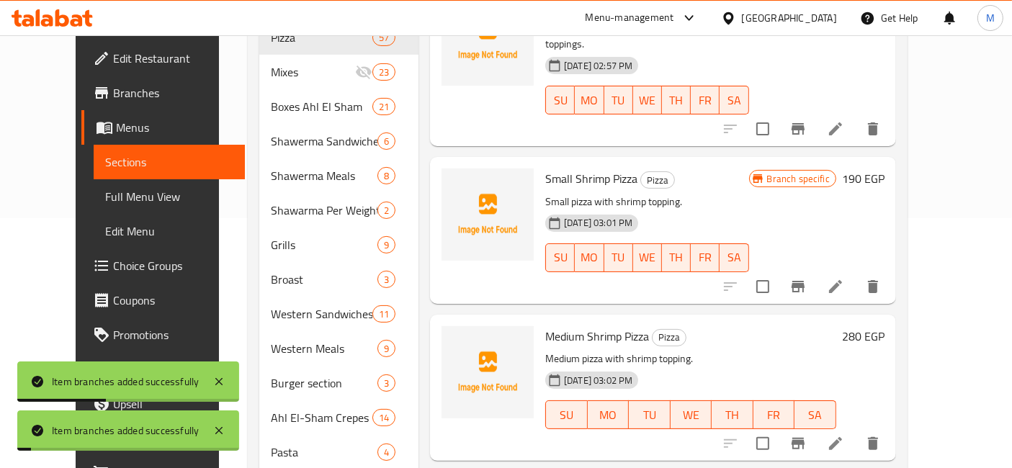
scroll to position [3200, 0]
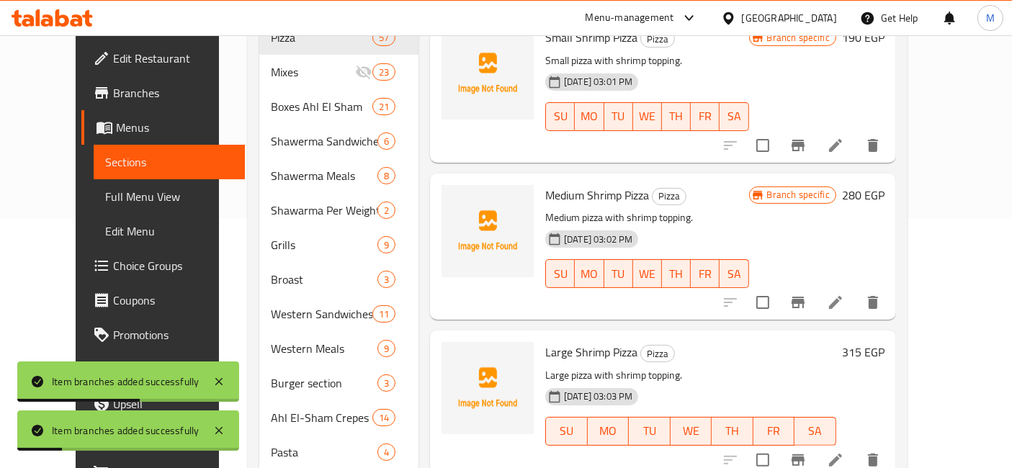
click at [806, 451] on icon "Branch-specific-item" at bounding box center [797, 459] width 17 height 17
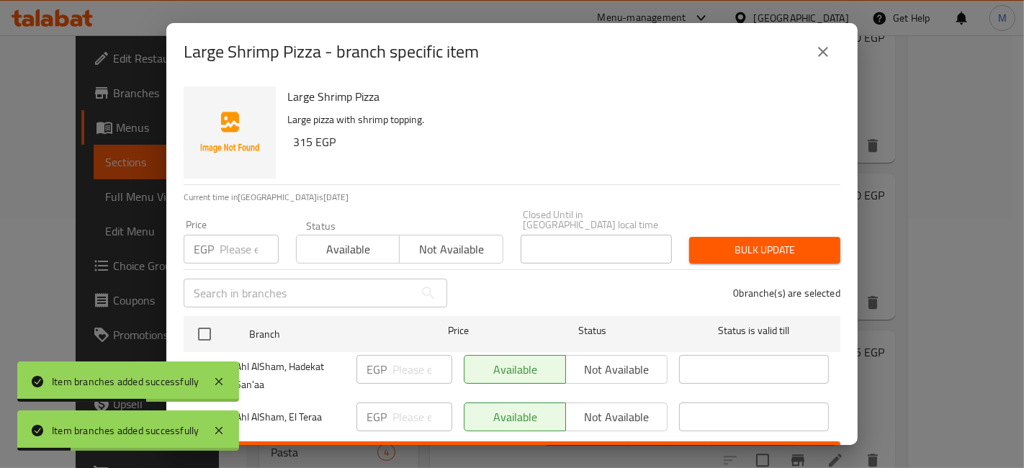
click at [207, 412] on div "Item branches added successfully" at bounding box center [128, 430] width 222 height 40
click at [203, 406] on input "checkbox" at bounding box center [201, 418] width 30 height 30
checkbox input "true"
click at [593, 407] on span "Not available" at bounding box center [617, 417] width 90 height 21
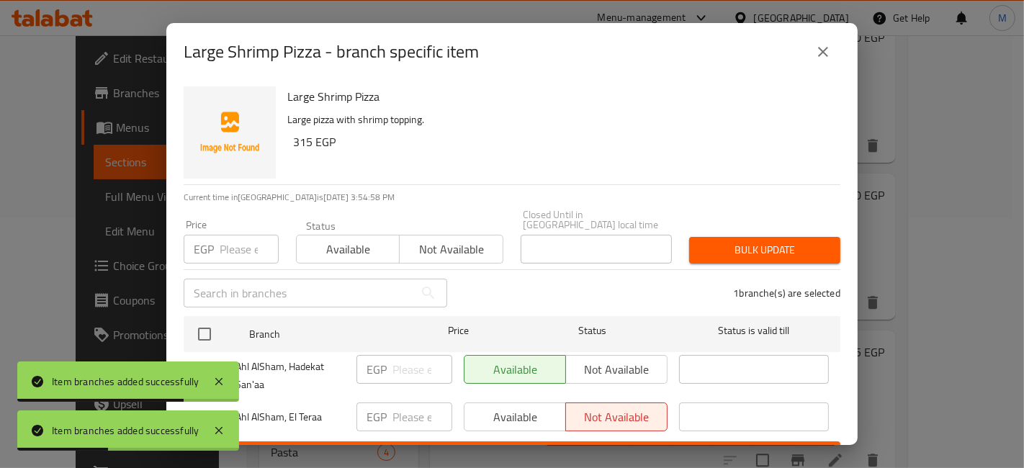
click at [596, 441] on button "Save" at bounding box center [512, 454] width 657 height 27
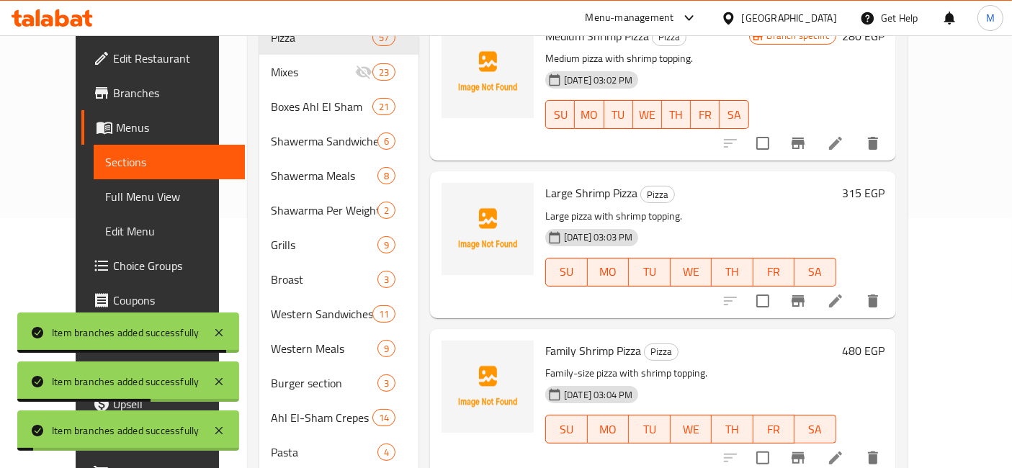
scroll to position [3360, 0]
click at [806, 449] on icon "Branch-specific-item" at bounding box center [797, 457] width 17 height 17
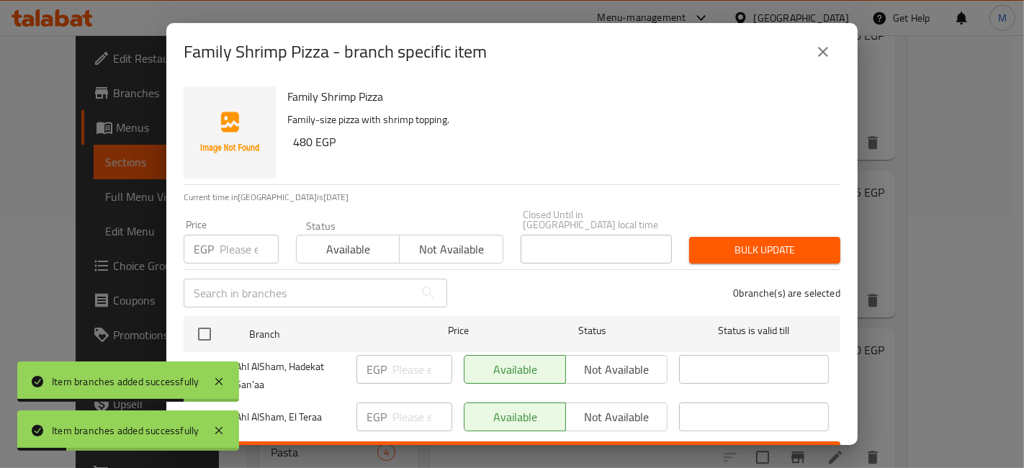
click at [205, 410] on input "checkbox" at bounding box center [201, 418] width 30 height 30
checkbox input "true"
click at [580, 407] on span "Not available" at bounding box center [617, 417] width 90 height 21
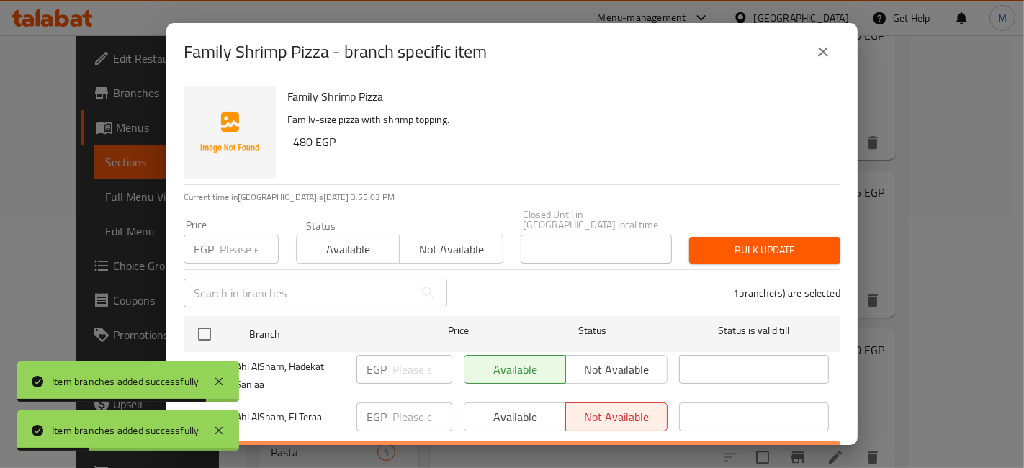
click at [588, 441] on button "Save" at bounding box center [512, 454] width 657 height 27
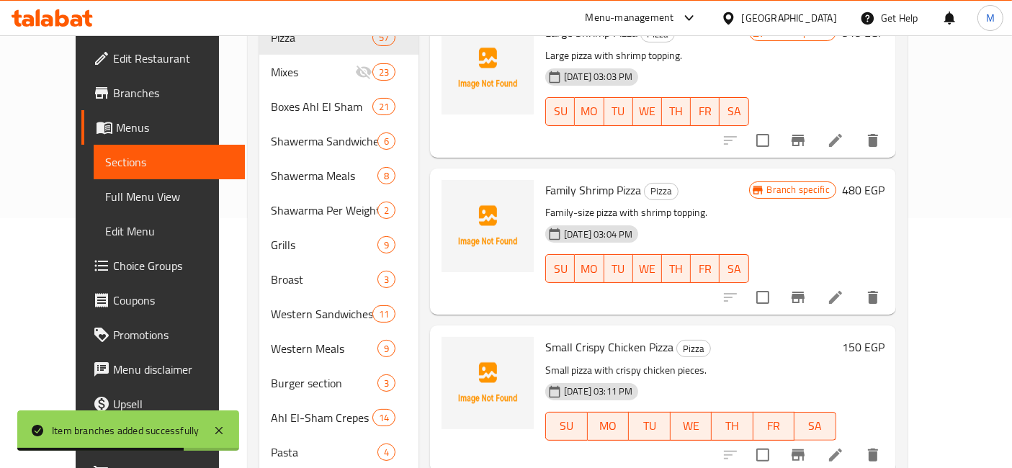
scroll to position [3680, 0]
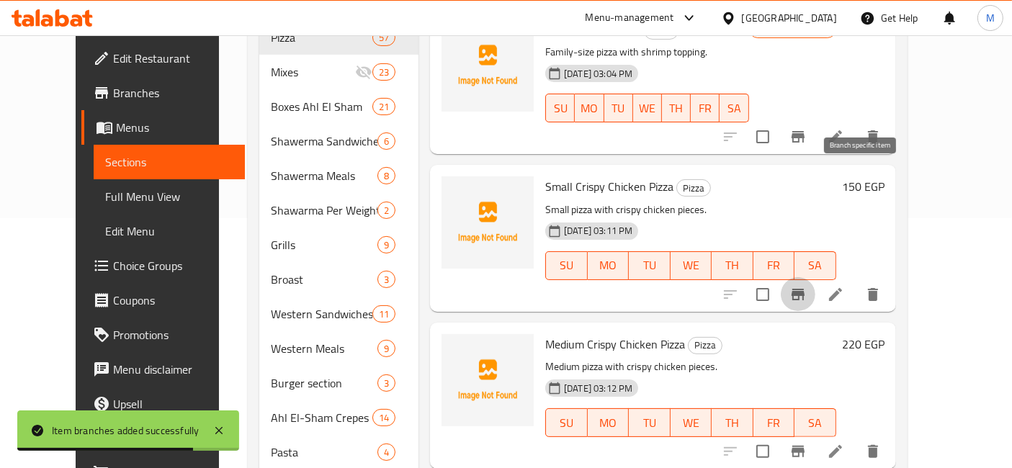
click at [804, 289] on icon "Branch-specific-item" at bounding box center [797, 295] width 13 height 12
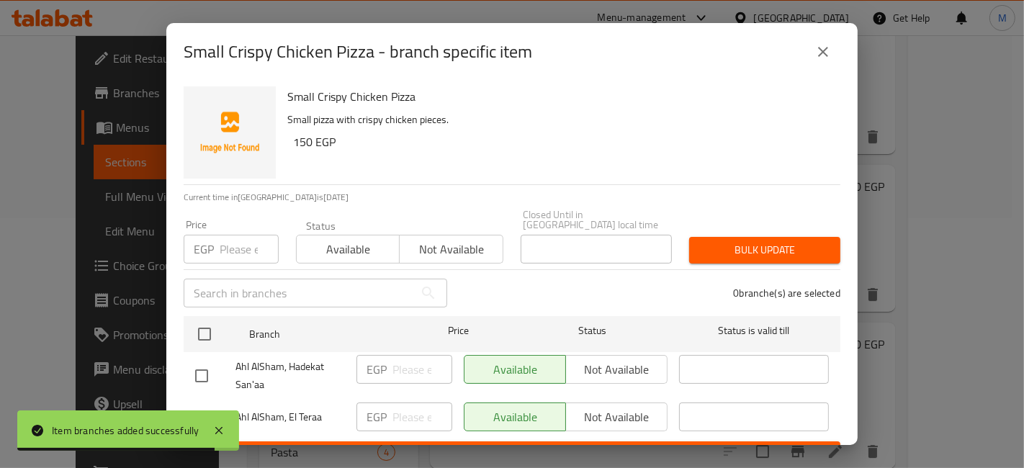
drag, startPoint x: 205, startPoint y: 390, endPoint x: 210, endPoint y: 402, distance: 13.0
click at [205, 397] on div "Ahl AlSham, El Teraa" at bounding box center [269, 418] width 161 height 42
click at [207, 405] on input "checkbox" at bounding box center [201, 418] width 30 height 30
checkbox input "true"
click at [619, 407] on span "Not available" at bounding box center [617, 417] width 90 height 21
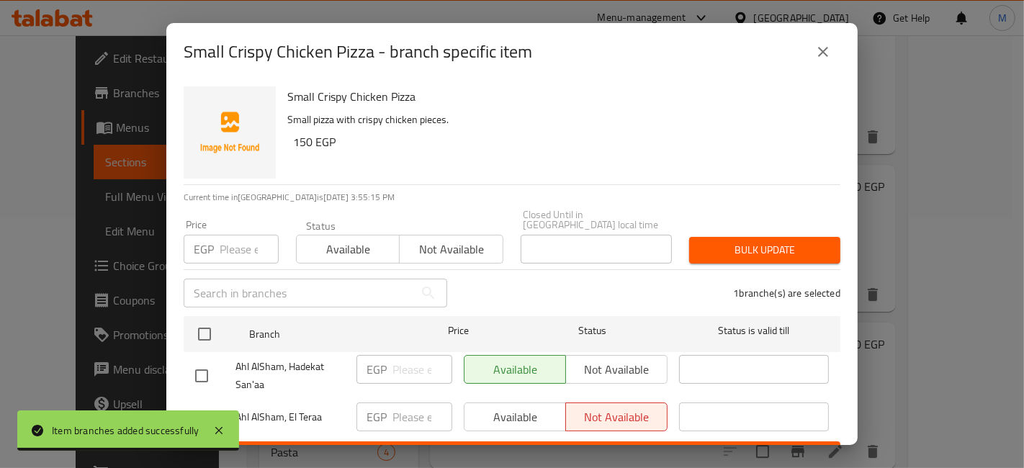
click at [624, 446] on span "Save" at bounding box center [512, 455] width 634 height 18
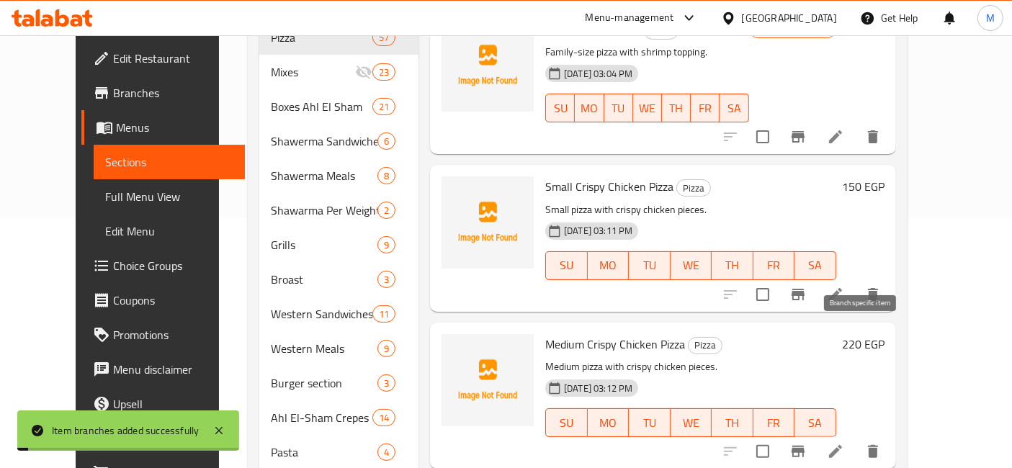
click at [806, 443] on icon "Branch-specific-item" at bounding box center [797, 451] width 17 height 17
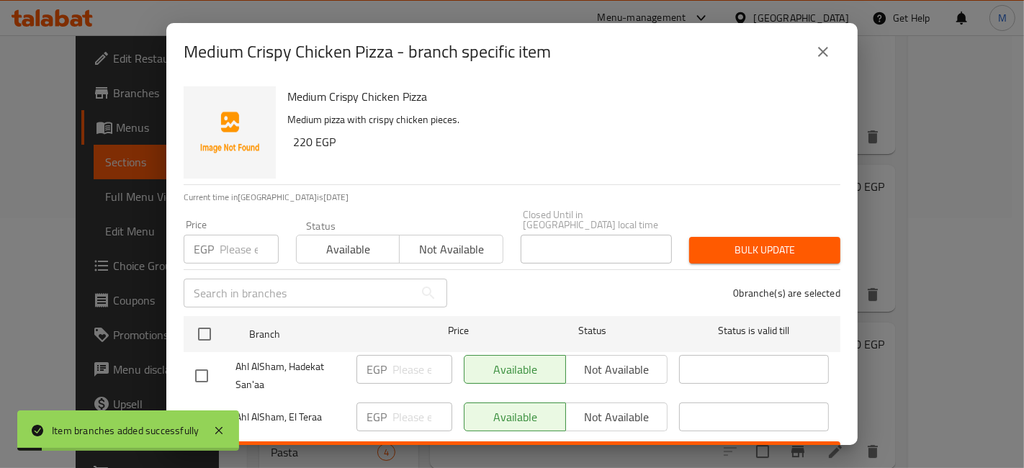
click at [230, 403] on div at bounding box center [215, 418] width 40 height 30
click at [202, 407] on input "checkbox" at bounding box center [201, 418] width 30 height 30
click at [616, 407] on span "Not available" at bounding box center [617, 417] width 90 height 21
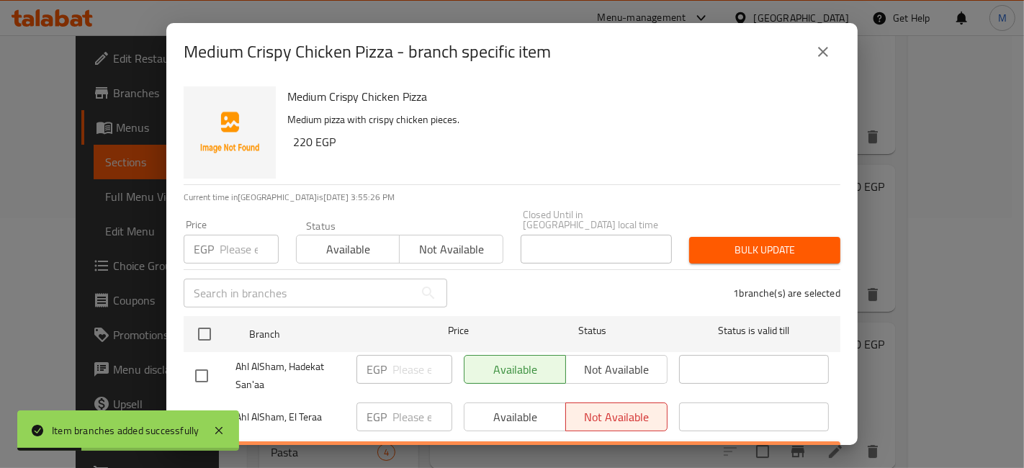
click at [598, 446] on span "Save" at bounding box center [512, 455] width 634 height 18
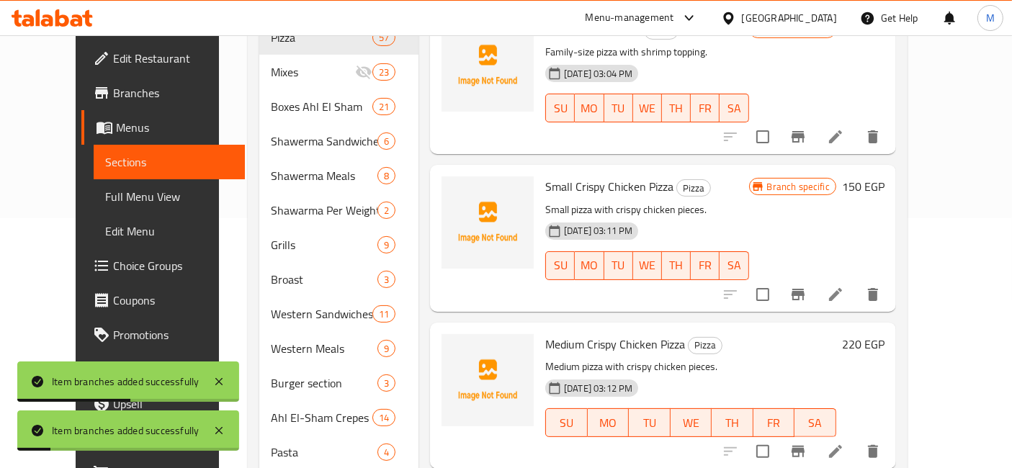
scroll to position [3760, 0]
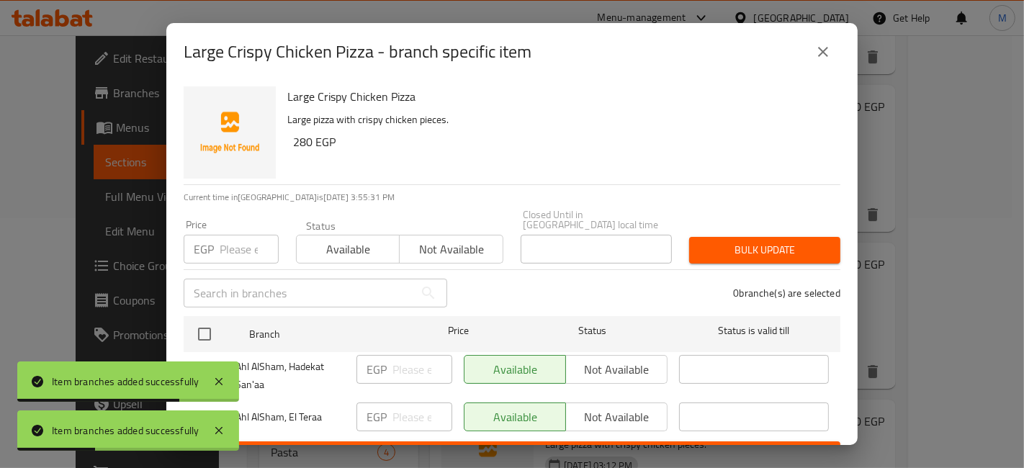
click at [191, 400] on div at bounding box center [128, 400] width 222 height 3
click at [198, 404] on input "checkbox" at bounding box center [201, 418] width 30 height 30
click at [673, 414] on div "​" at bounding box center [753, 418] width 161 height 42
click at [631, 407] on span "Not available" at bounding box center [617, 417] width 90 height 21
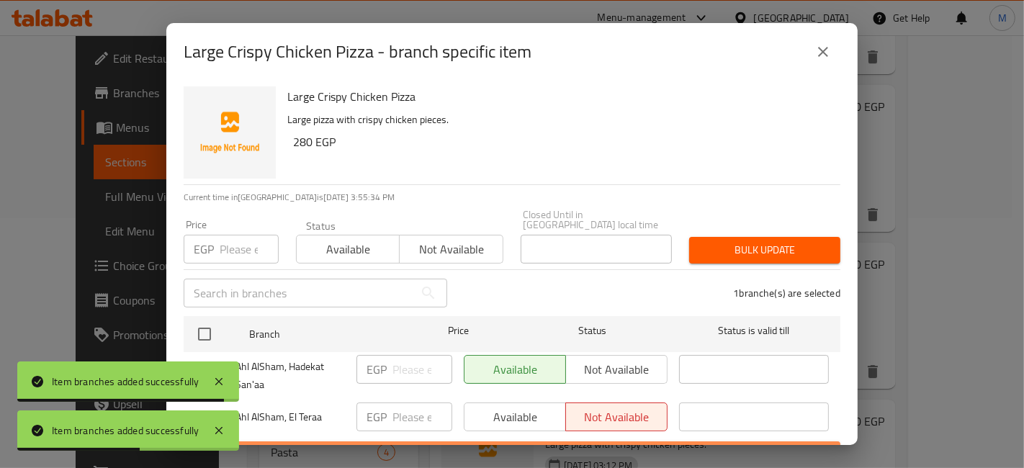
click at [640, 446] on span "Save" at bounding box center [512, 455] width 634 height 18
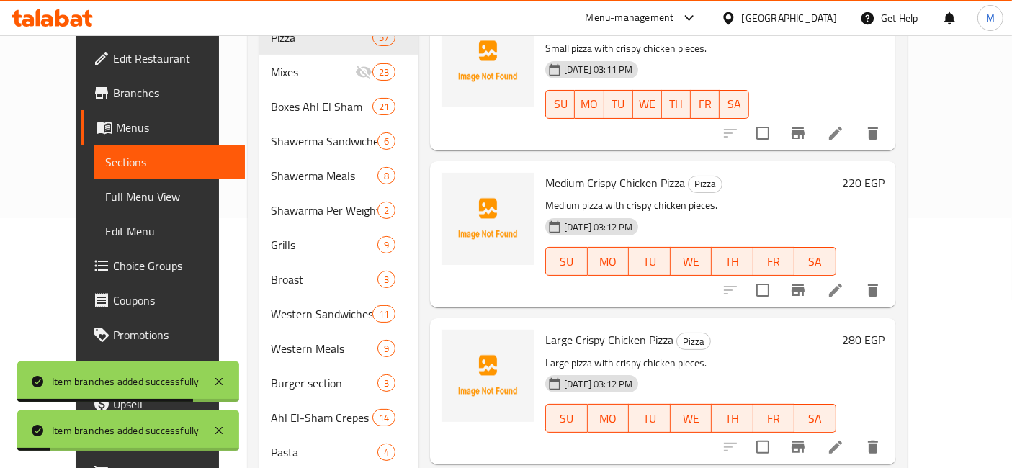
scroll to position [3920, 0]
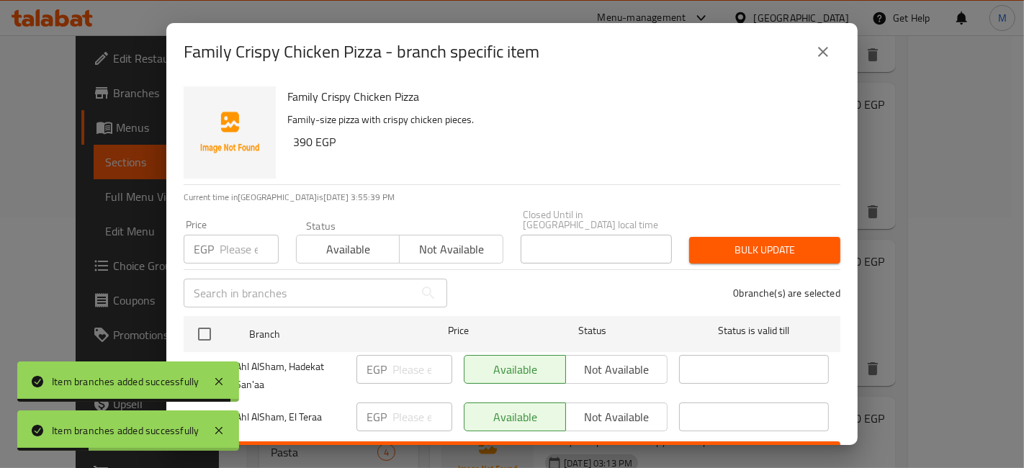
click at [197, 406] on input "checkbox" at bounding box center [201, 418] width 30 height 30
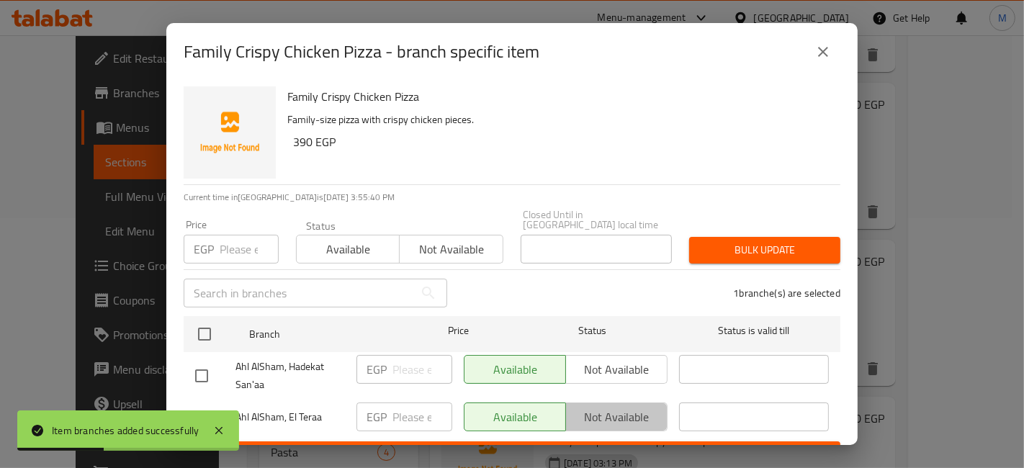
click at [623, 407] on span "Not available" at bounding box center [617, 417] width 90 height 21
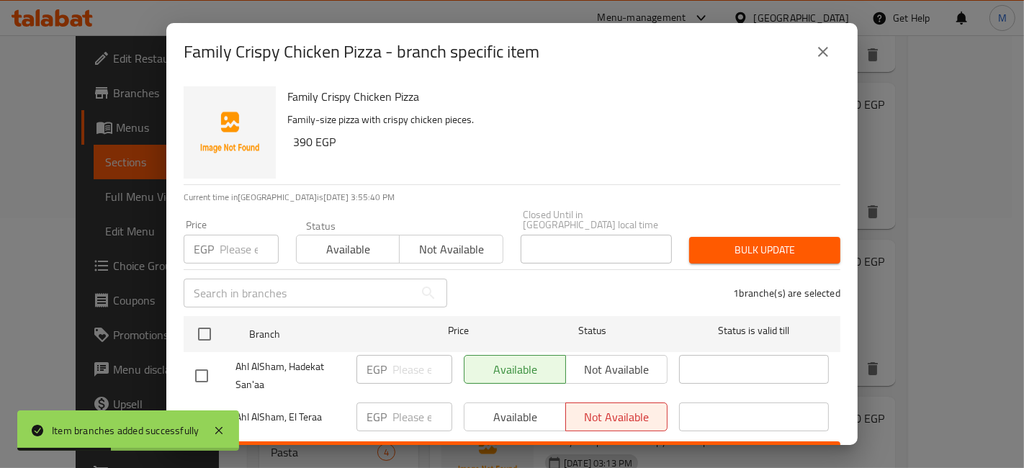
click at [603, 430] on ul "Branch Price Status Status is valid till Ahl AlSham, Hadekat San'aa EGP ​ Avail…" at bounding box center [512, 375] width 657 height 131
click at [611, 446] on span "Save" at bounding box center [512, 455] width 634 height 18
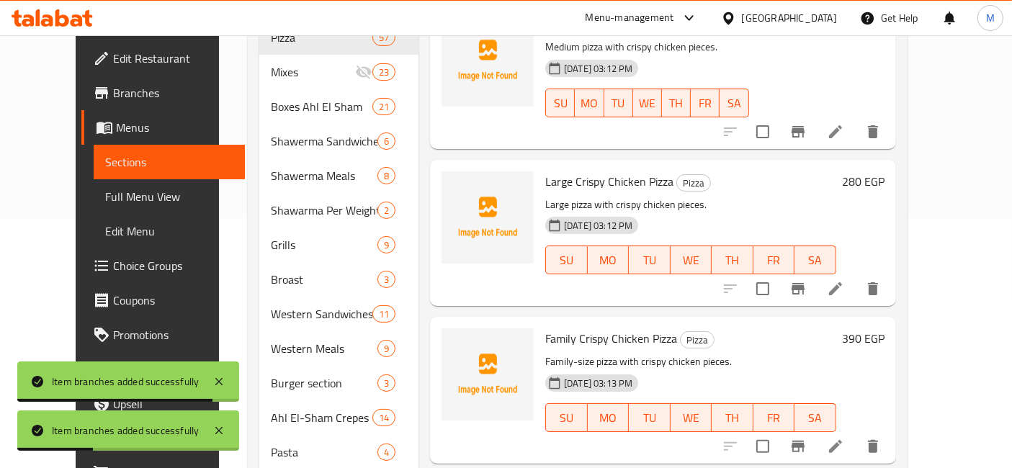
scroll to position [4080, 0]
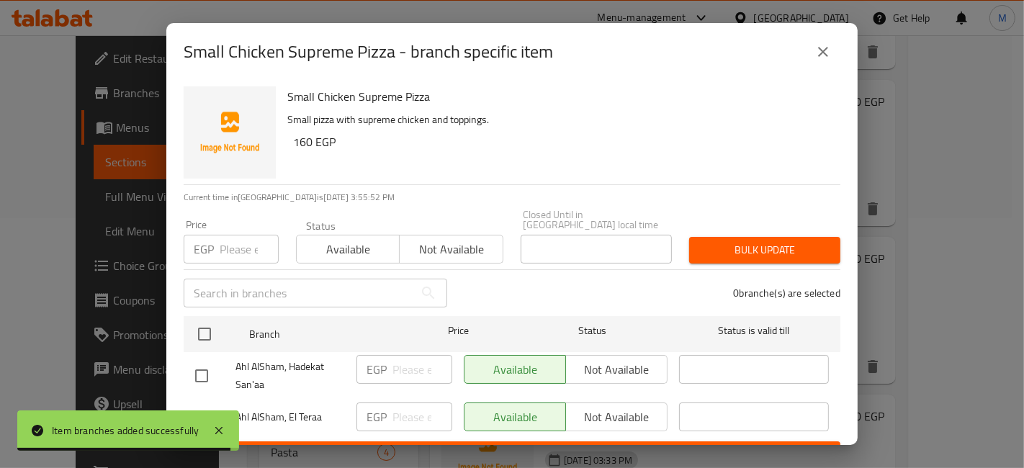
click at [198, 410] on div "Item branches added successfully" at bounding box center [128, 430] width 222 height 40
click at [199, 403] on input "checkbox" at bounding box center [201, 418] width 30 height 30
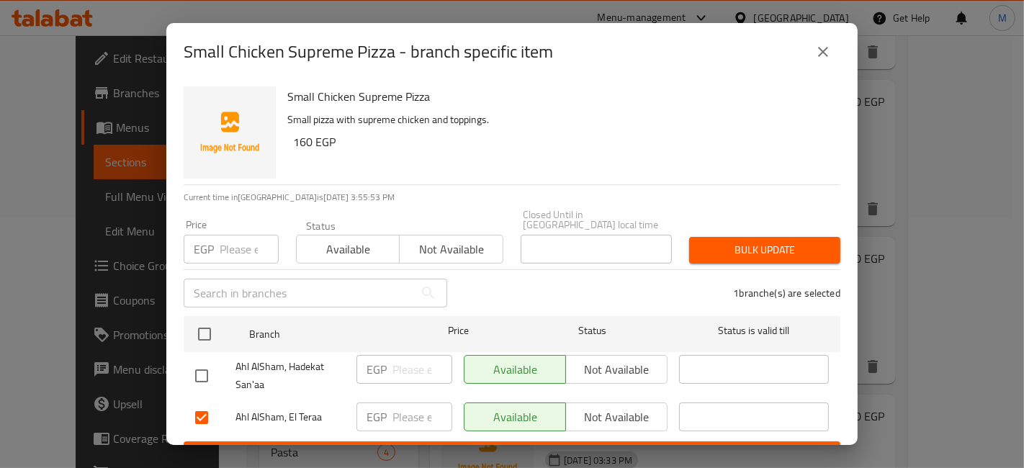
click at [396, 405] on input "number" at bounding box center [422, 417] width 60 height 29
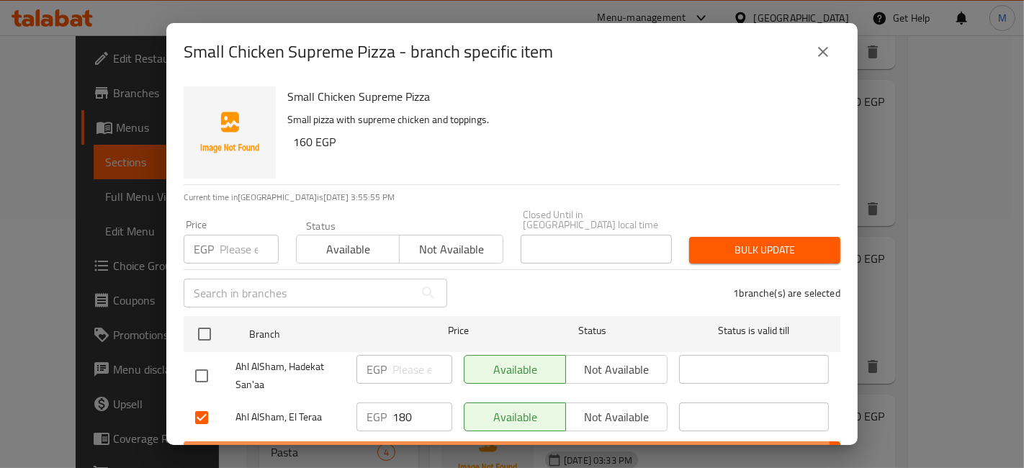
click at [430, 446] on span "Save" at bounding box center [512, 455] width 634 height 18
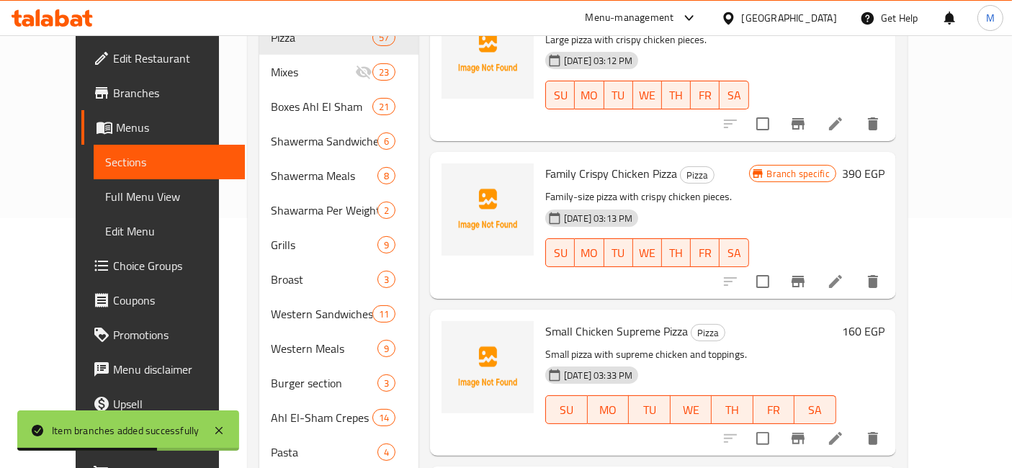
scroll to position [4240, 0]
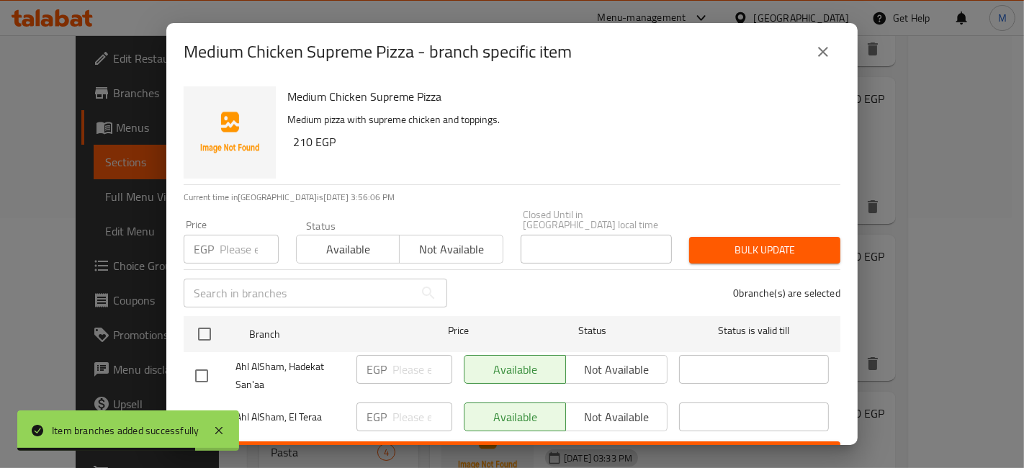
drag, startPoint x: 207, startPoint y: 402, endPoint x: 280, endPoint y: 406, distance: 72.9
click at [206, 403] on input "checkbox" at bounding box center [201, 418] width 30 height 30
click at [405, 403] on input "number" at bounding box center [422, 417] width 60 height 29
click at [464, 441] on button "Save" at bounding box center [512, 454] width 657 height 27
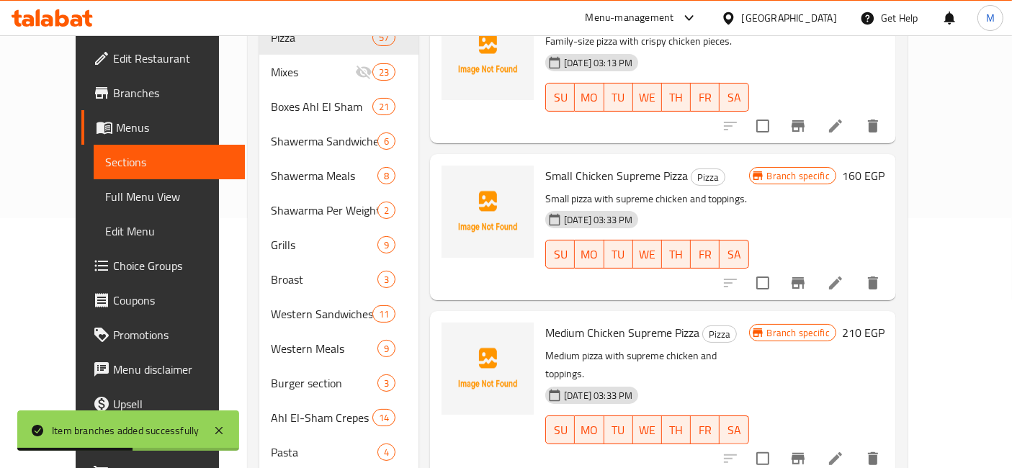
scroll to position [4400, 0]
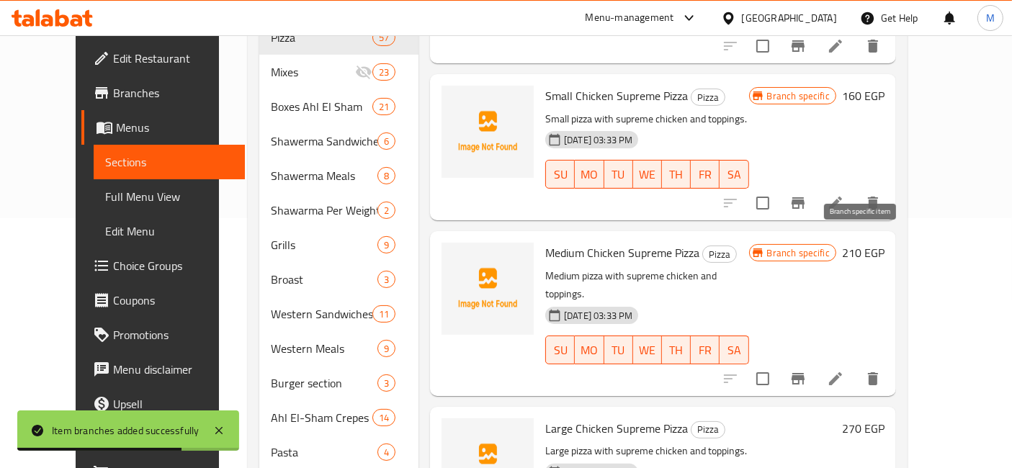
click at [815, 361] on button "Branch-specific-item" at bounding box center [798, 378] width 35 height 35
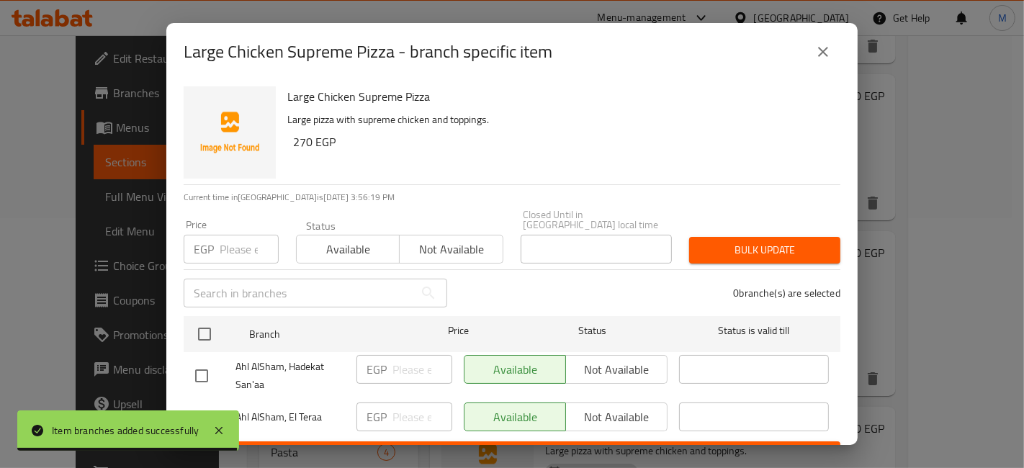
drag, startPoint x: 187, startPoint y: 400, endPoint x: 207, endPoint y: 403, distance: 20.4
click at [201, 403] on input "checkbox" at bounding box center [201, 418] width 30 height 30
checkbox input "true"
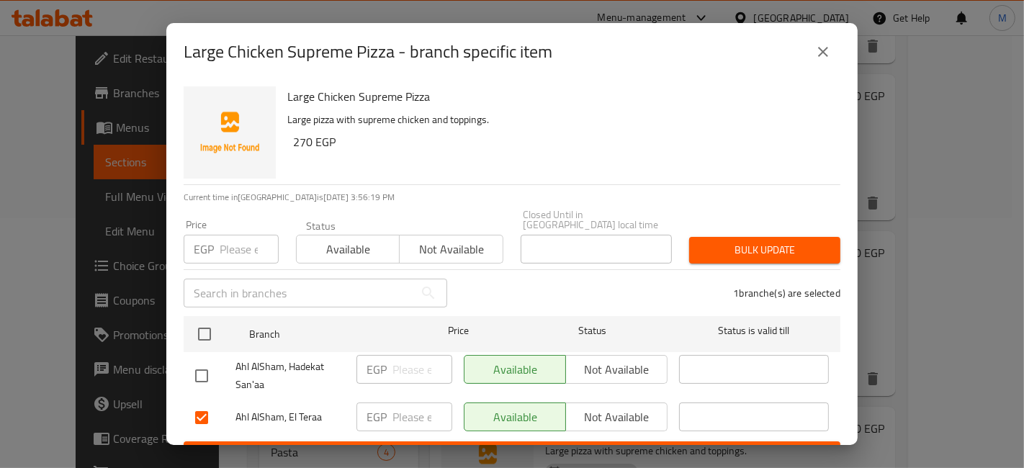
click at [419, 405] on input "number" at bounding box center [422, 417] width 60 height 29
type input "355"
click at [429, 430] on ul "Branch Price Status Status is valid till Ahl AlSham, Hadekat San'aa EGP ​ Avail…" at bounding box center [512, 375] width 657 height 131
click at [433, 441] on button "Save" at bounding box center [512, 454] width 657 height 27
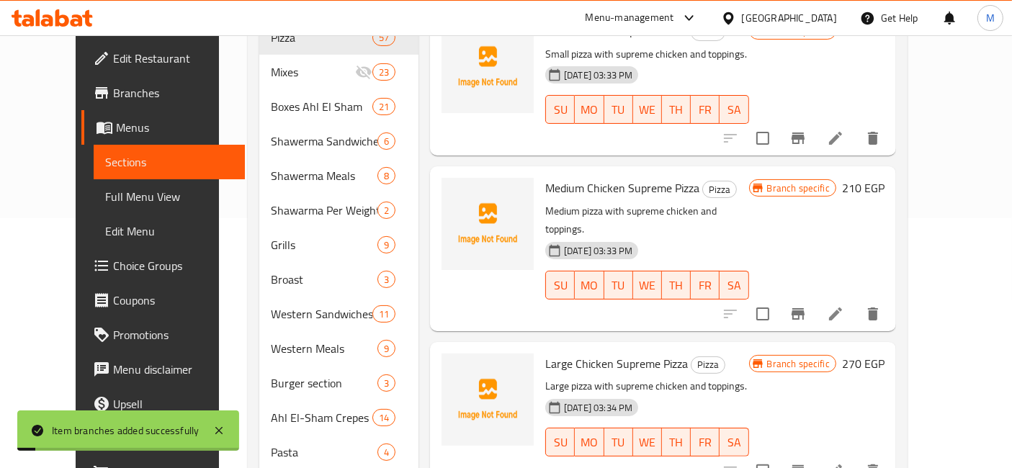
scroll to position [4640, 0]
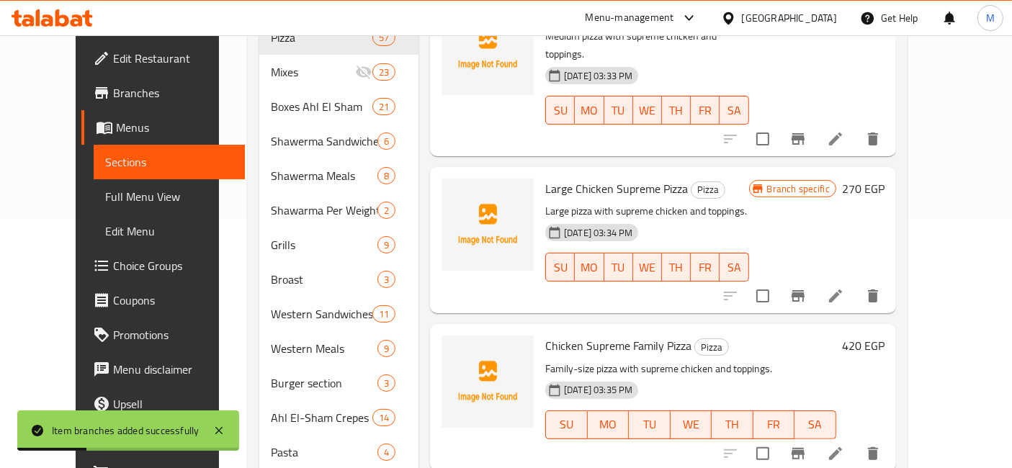
click at [806, 445] on icon "Branch-specific-item" at bounding box center [797, 453] width 17 height 17
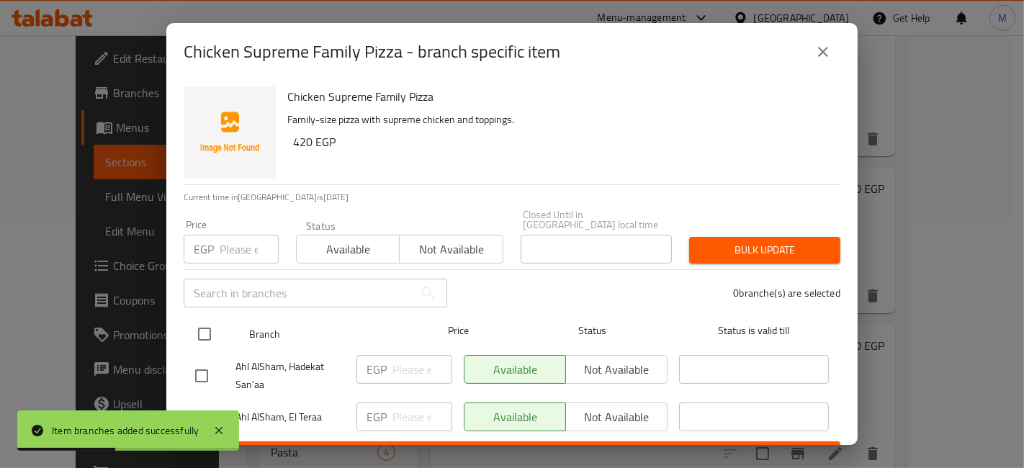
click at [199, 326] on input "checkbox" at bounding box center [204, 334] width 30 height 30
checkbox input "true"
click at [199, 322] on input "checkbox" at bounding box center [204, 334] width 30 height 30
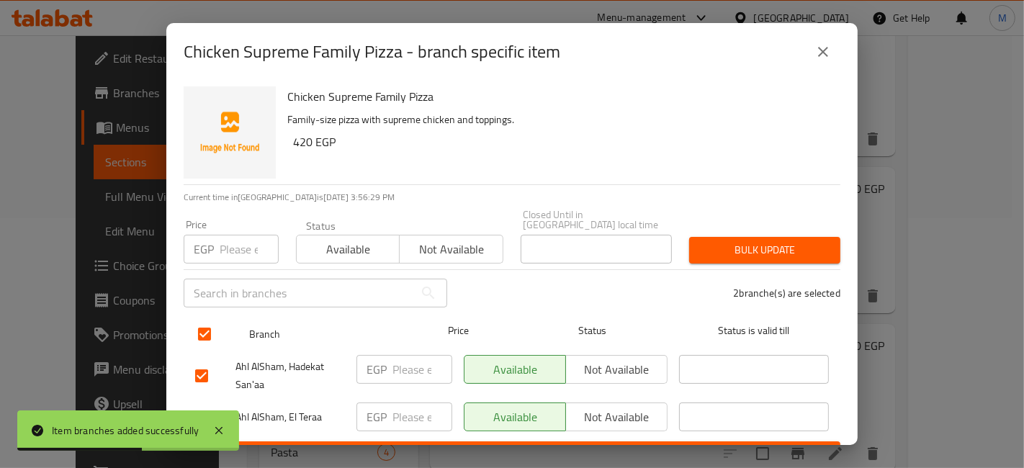
checkbox input "false"
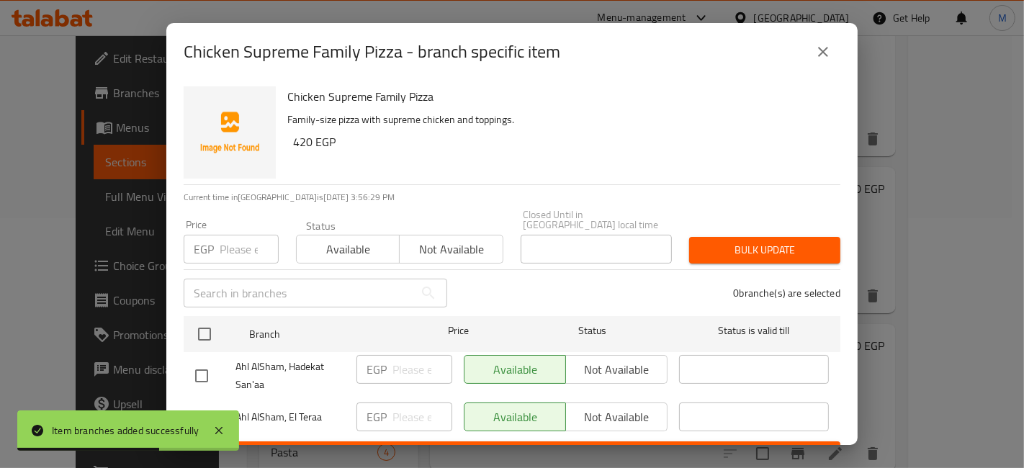
click at [201, 403] on input "checkbox" at bounding box center [201, 418] width 30 height 30
checkbox input "true"
click at [608, 407] on span "Not available" at bounding box center [617, 417] width 90 height 21
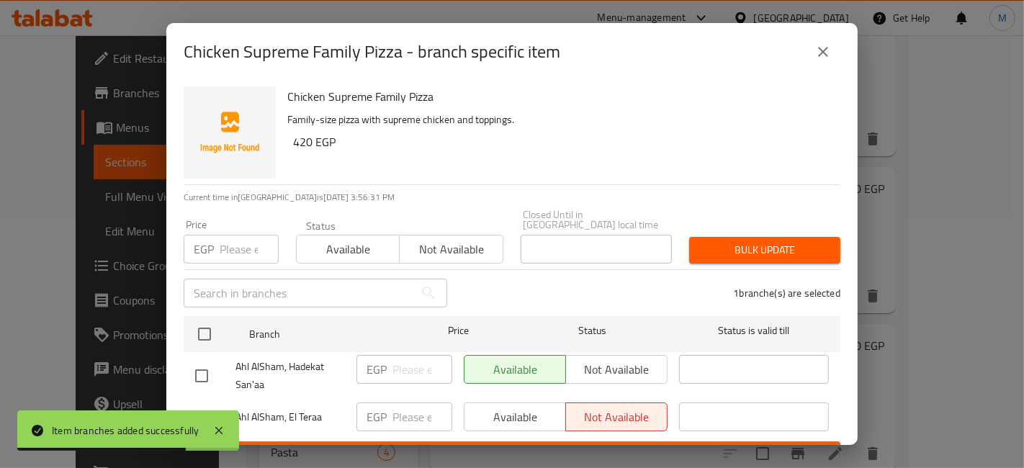
click at [627, 430] on ul "Branch Price Status Status is valid till Ahl AlSham, Hadekat San'aa EGP ​ Avail…" at bounding box center [512, 375] width 657 height 131
drag, startPoint x: 638, startPoint y: 441, endPoint x: 819, endPoint y: 377, distance: 192.2
click at [637, 446] on span "Save" at bounding box center [512, 455] width 634 height 18
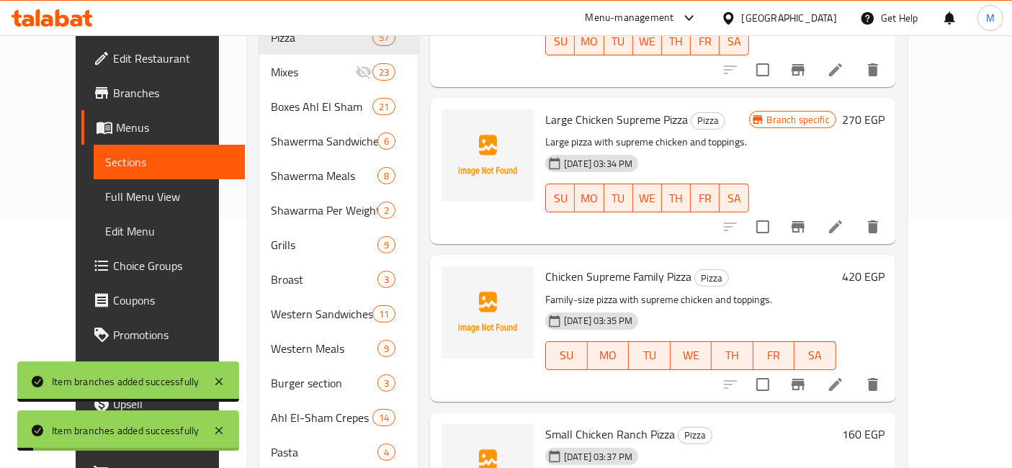
scroll to position [4720, 0]
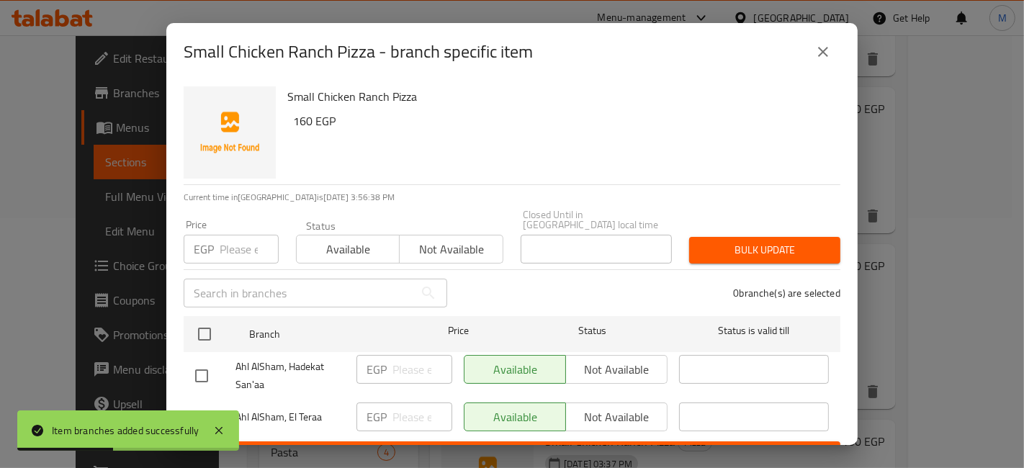
click at [204, 410] on div "Item branches added successfully" at bounding box center [128, 430] width 222 height 40
click at [197, 405] on input "checkbox" at bounding box center [201, 418] width 30 height 30
checkbox input "true"
click at [394, 408] on input "number" at bounding box center [422, 417] width 60 height 29
type input "195"
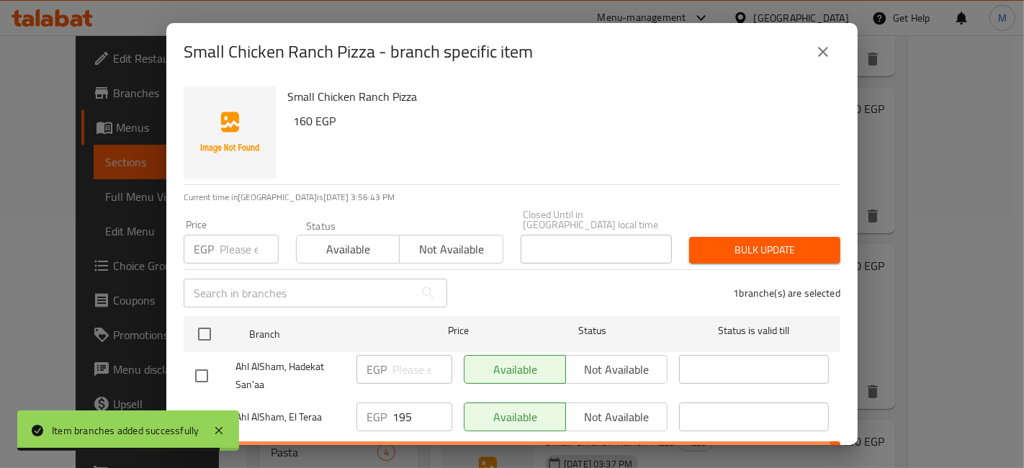
click at [464, 441] on button "Save" at bounding box center [512, 454] width 657 height 27
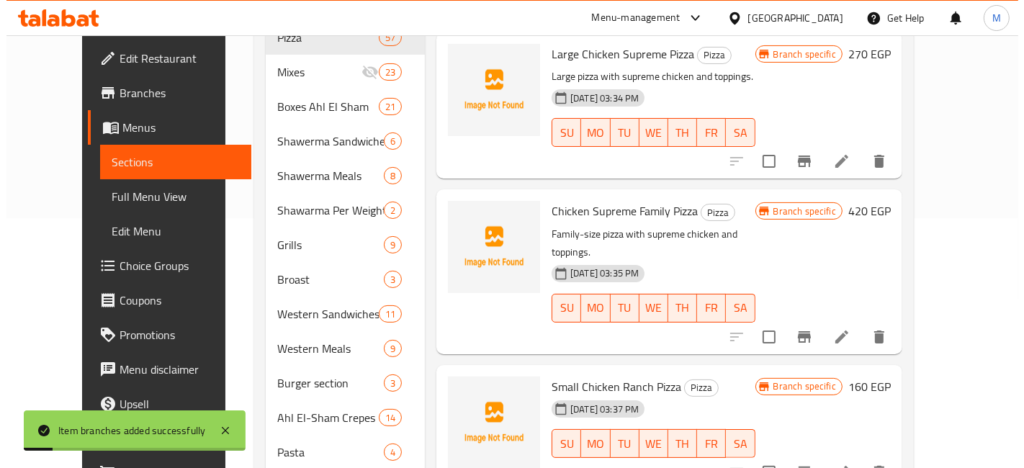
scroll to position [4800, 0]
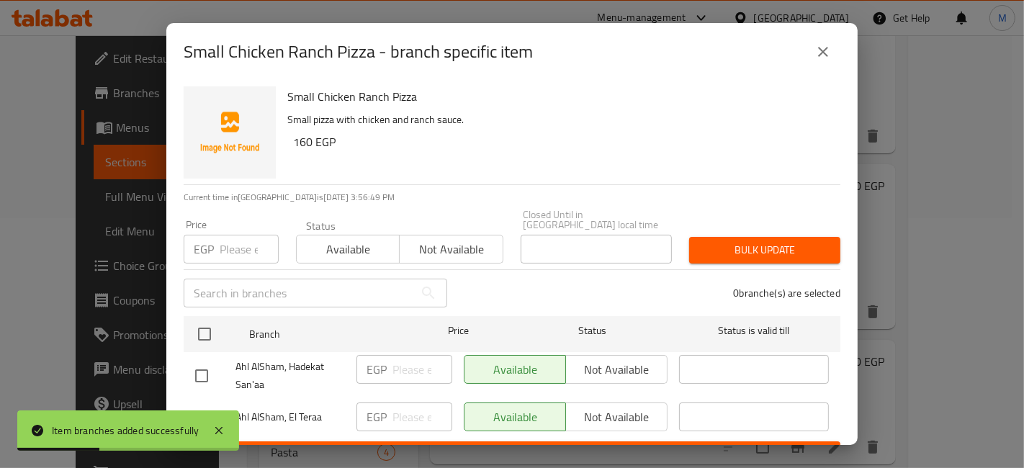
click at [193, 405] on input "checkbox" at bounding box center [201, 418] width 30 height 30
checkbox input "true"
click at [405, 410] on input "number" at bounding box center [422, 417] width 60 height 29
type input "255"
click at [419, 446] on span "Save" at bounding box center [512, 455] width 634 height 18
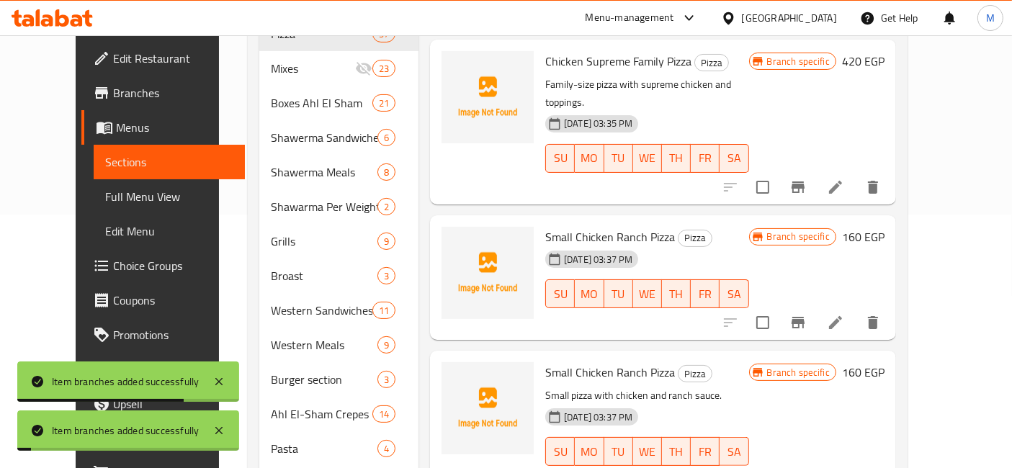
scroll to position [4960, 0]
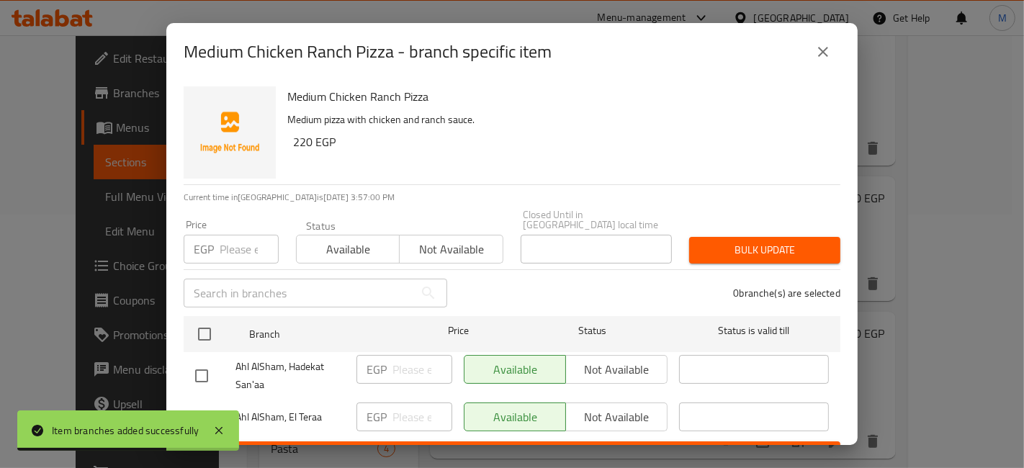
click at [203, 403] on input "checkbox" at bounding box center [201, 418] width 30 height 30
checkbox input "true"
click at [397, 403] on input "number" at bounding box center [422, 417] width 60 height 29
type input "330"
click at [432, 426] on div "EGP 330 ​" at bounding box center [404, 418] width 107 height 42
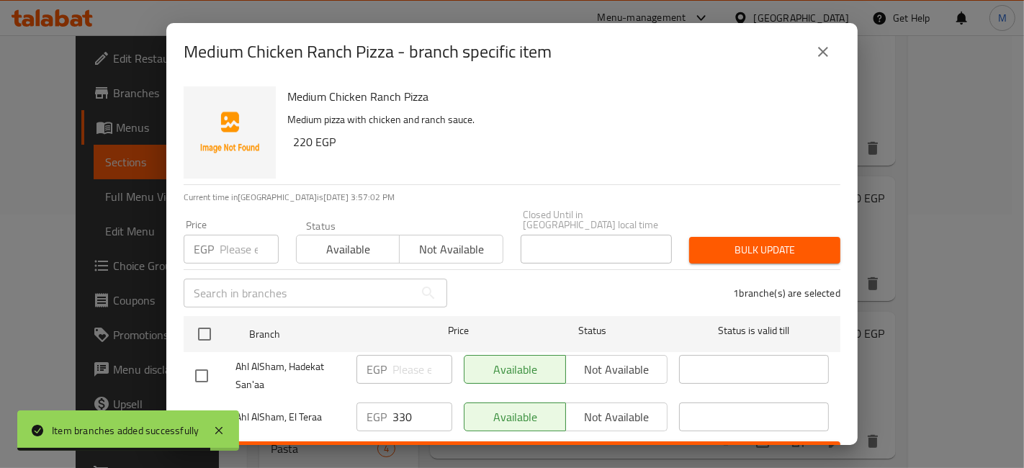
click at [442, 441] on button "Save" at bounding box center [512, 454] width 657 height 27
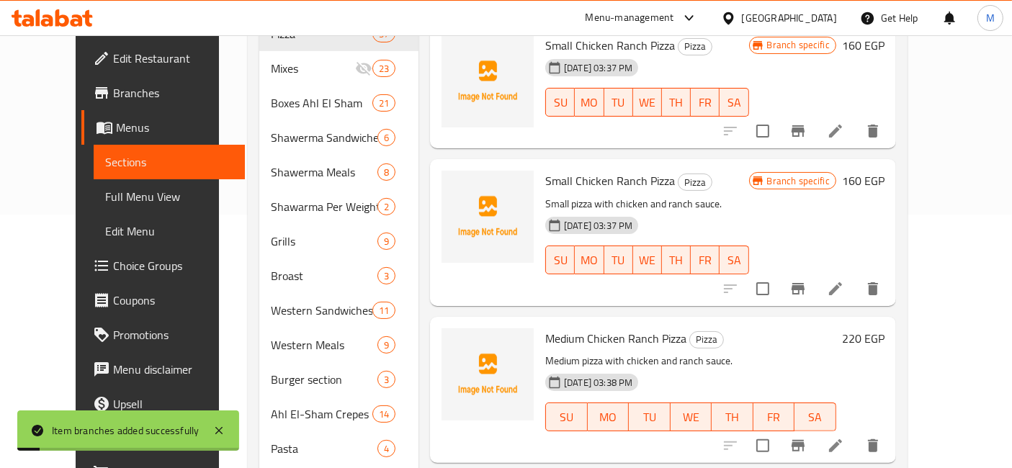
scroll to position [5120, 0]
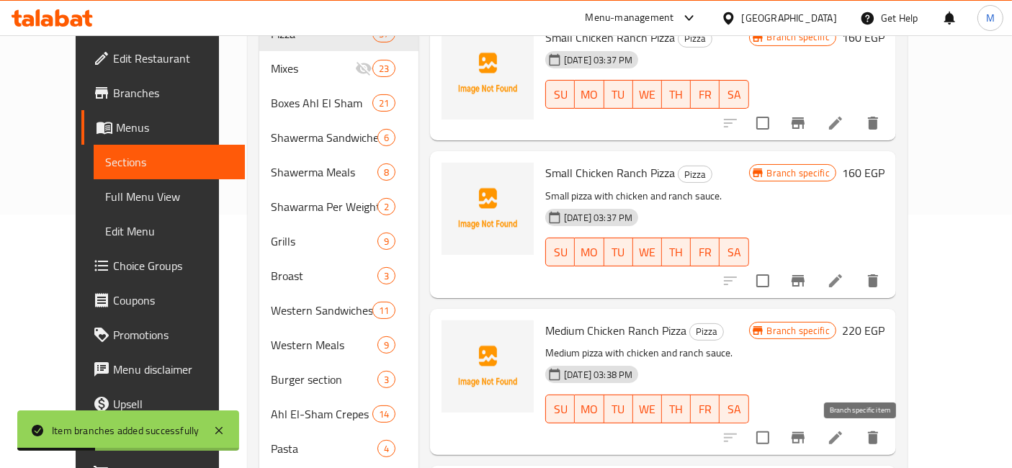
click at [815, 421] on button "Branch-specific-item" at bounding box center [798, 438] width 35 height 35
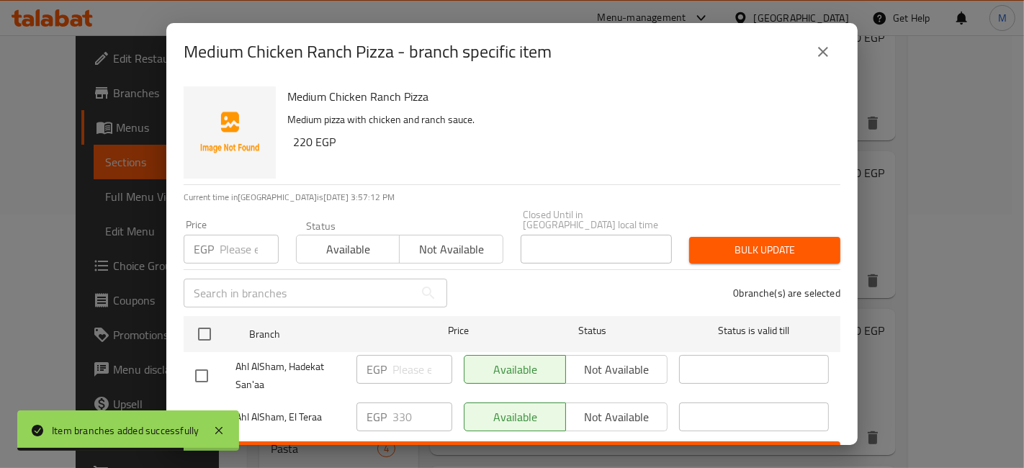
click at [202, 403] on input "checkbox" at bounding box center [201, 418] width 30 height 30
checkbox input "true"
click at [403, 406] on input "330" at bounding box center [422, 417] width 60 height 29
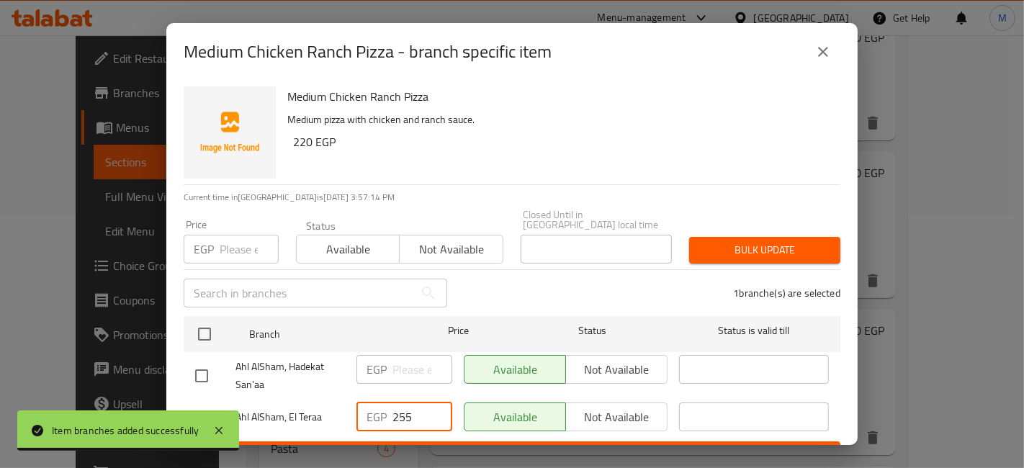
type input "255"
click at [412, 446] on span "Save" at bounding box center [512, 455] width 634 height 18
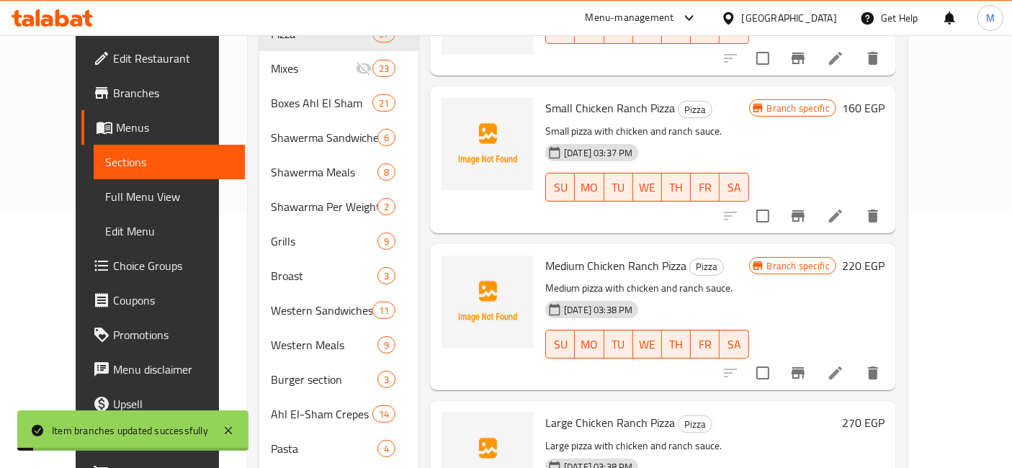
scroll to position [5200, 0]
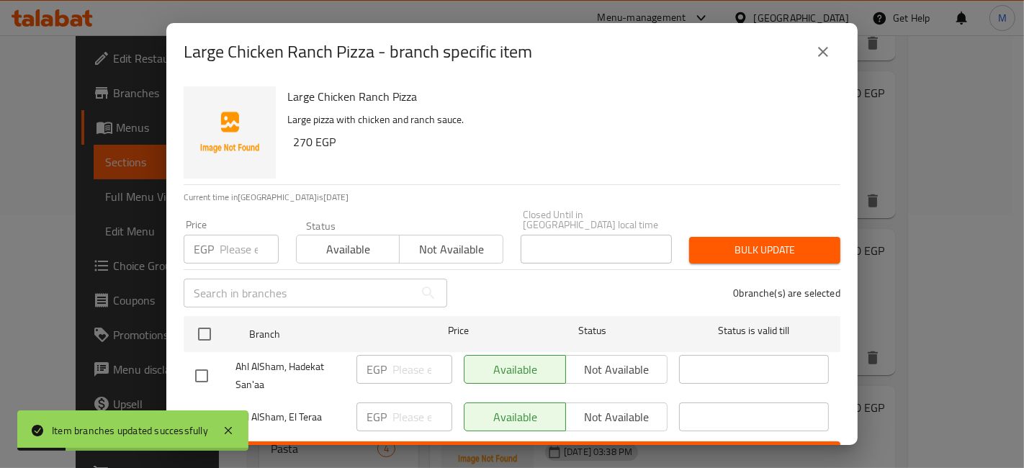
click at [209, 403] on input "checkbox" at bounding box center [201, 418] width 30 height 30
checkbox input "true"
click at [405, 408] on input "number" at bounding box center [422, 417] width 60 height 29
type input "330"
click at [423, 441] on button "Save" at bounding box center [512, 454] width 657 height 27
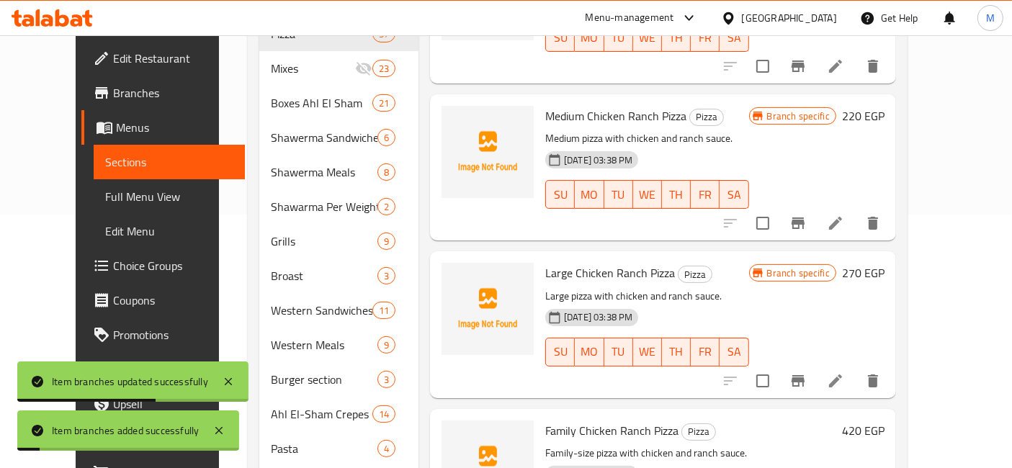
scroll to position [5360, 0]
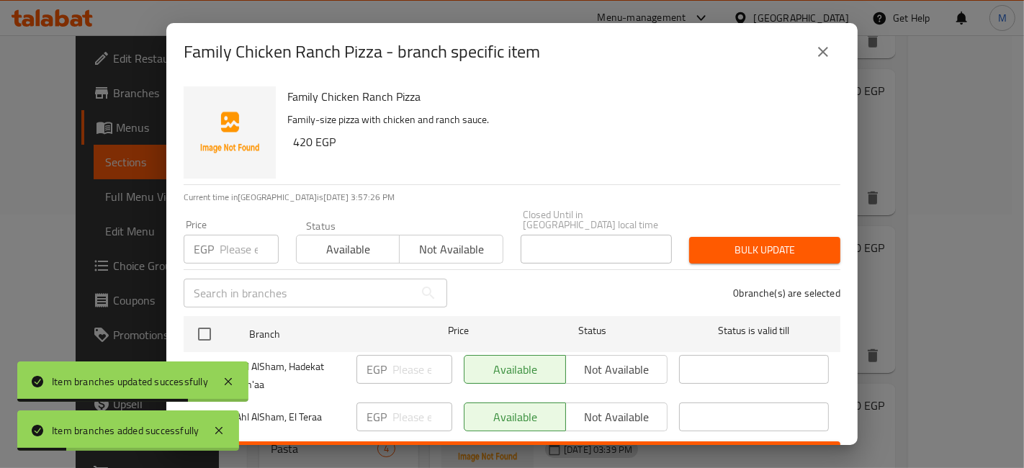
click at [199, 405] on input "checkbox" at bounding box center [201, 418] width 30 height 30
checkbox input "true"
click at [594, 407] on span "Not available" at bounding box center [617, 417] width 90 height 21
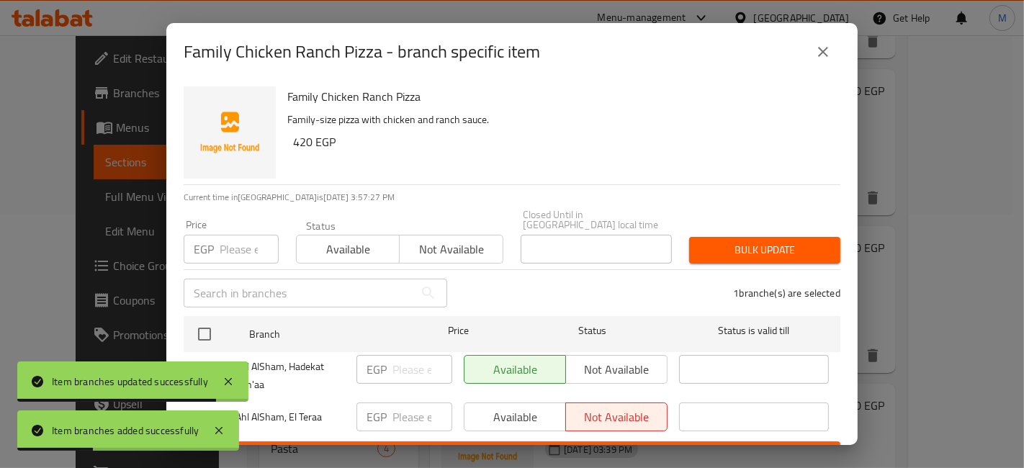
click at [608, 441] on button "Save" at bounding box center [512, 454] width 657 height 27
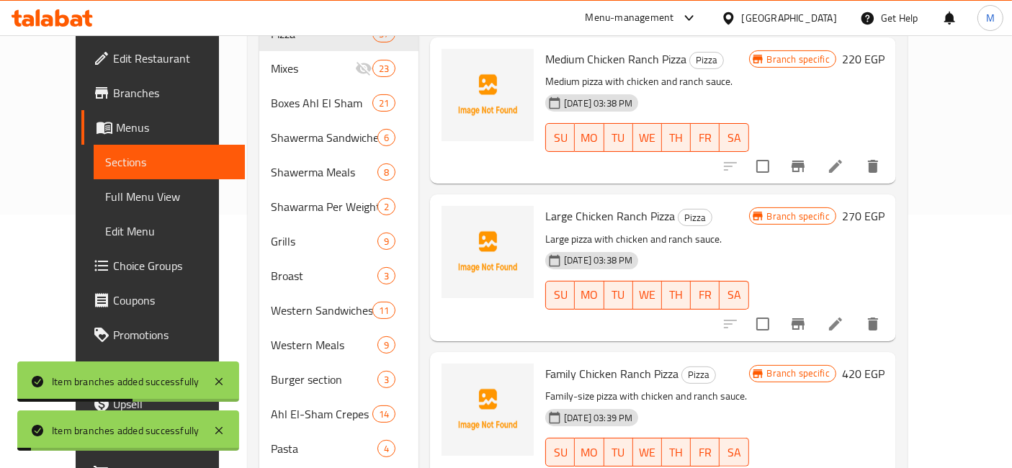
scroll to position [5520, 0]
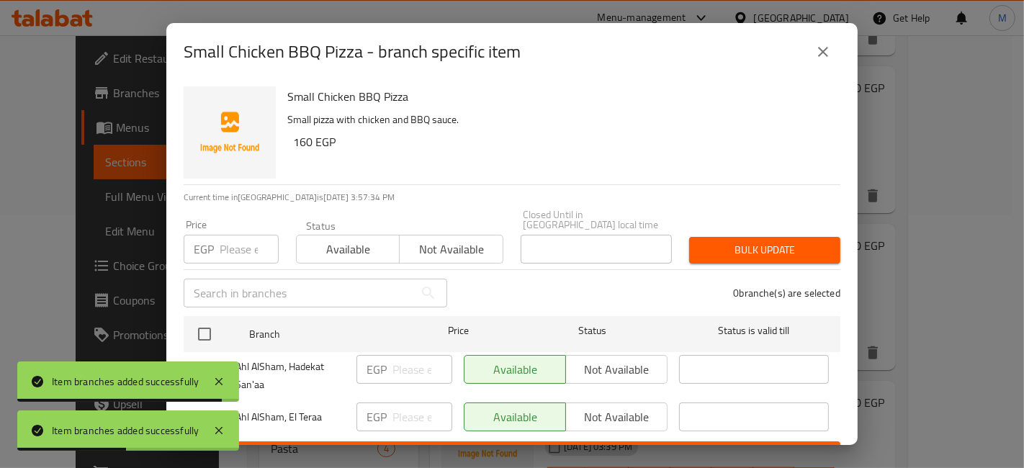
click at [202, 408] on input "checkbox" at bounding box center [201, 418] width 30 height 30
checkbox input "true"
click at [405, 407] on input "number" at bounding box center [422, 417] width 60 height 29
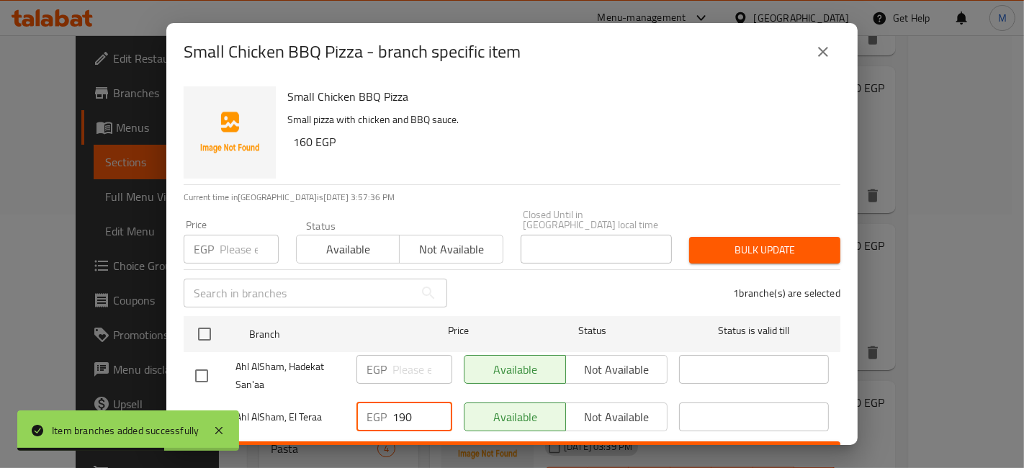
type input "190"
drag, startPoint x: 418, startPoint y: 439, endPoint x: 435, endPoint y: 426, distance: 21.6
click at [418, 446] on span "Save" at bounding box center [512, 455] width 634 height 18
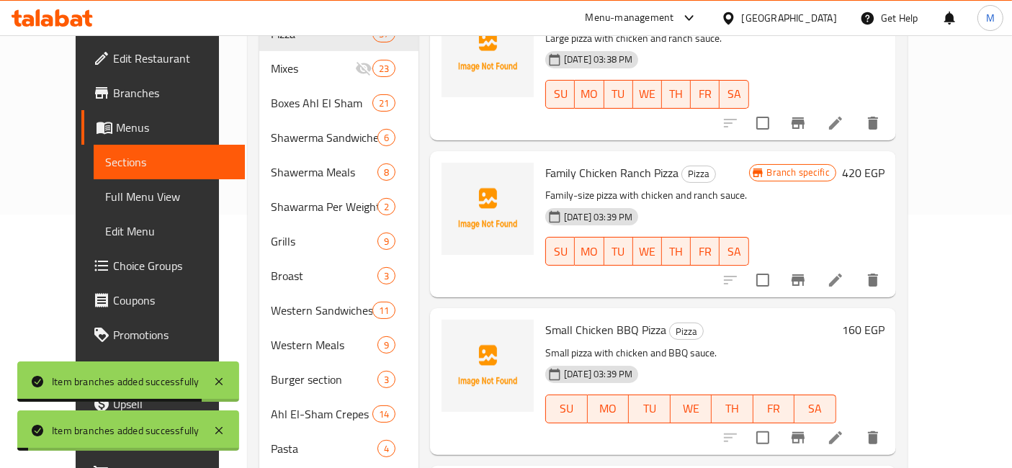
scroll to position [5600, 0]
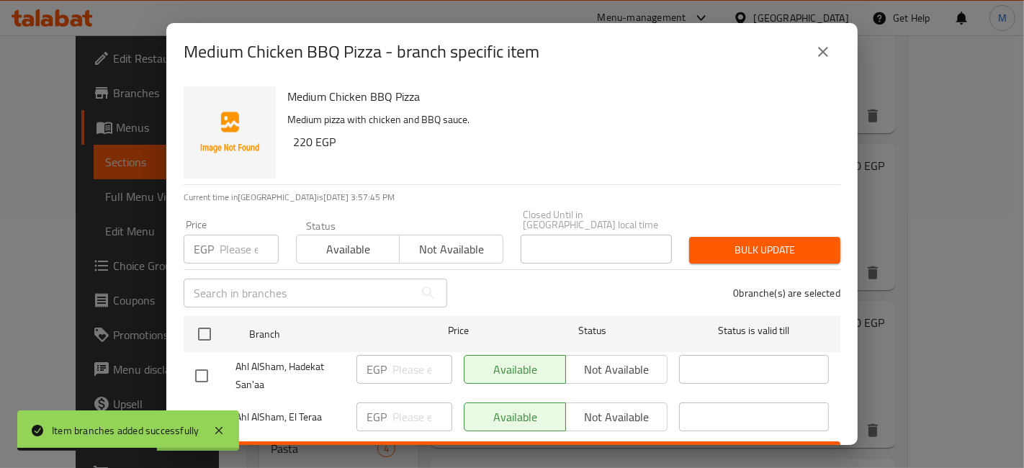
click at [195, 403] on input "checkbox" at bounding box center [201, 418] width 30 height 30
checkbox input "true"
click at [428, 405] on input "1" at bounding box center [422, 417] width 60 height 29
drag, startPoint x: 408, startPoint y: 405, endPoint x: 371, endPoint y: 401, distance: 37.6
click at [372, 403] on div "EGP 1 ​" at bounding box center [404, 417] width 96 height 29
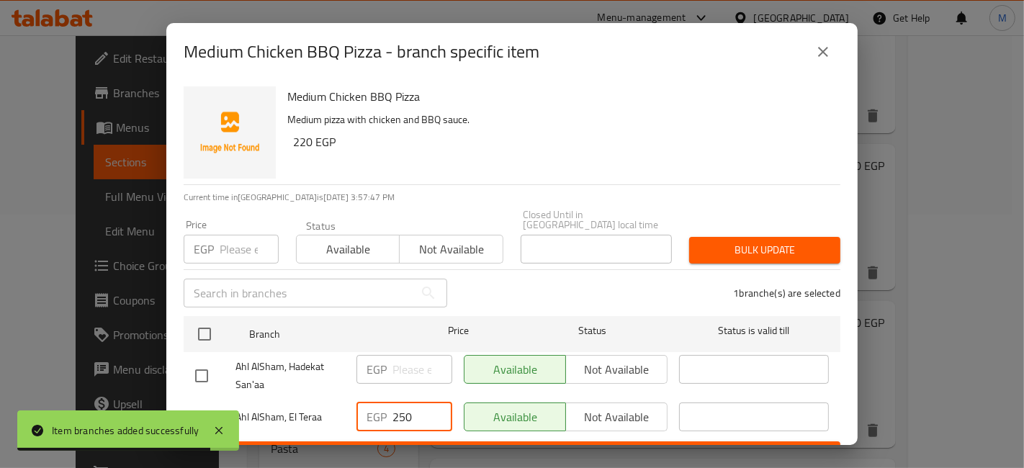
type input "250"
click at [481, 441] on button "Save" at bounding box center [512, 454] width 657 height 27
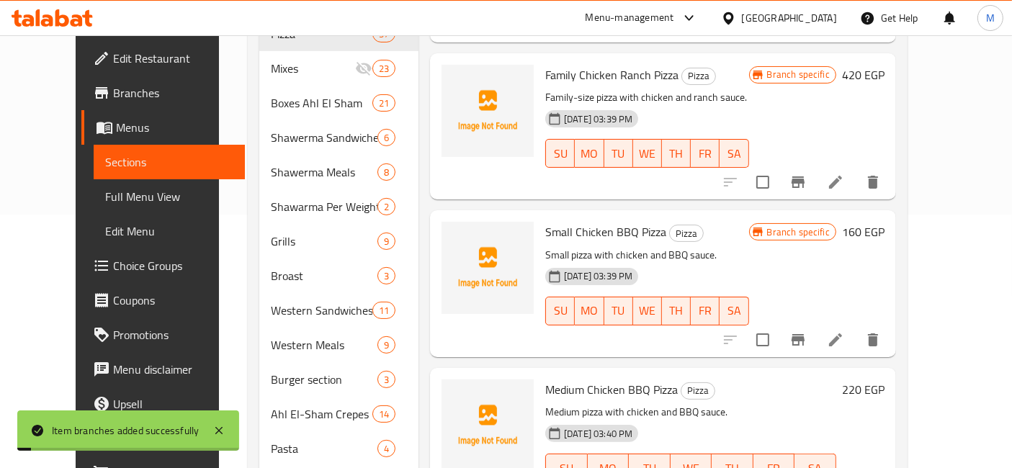
scroll to position [5760, 0]
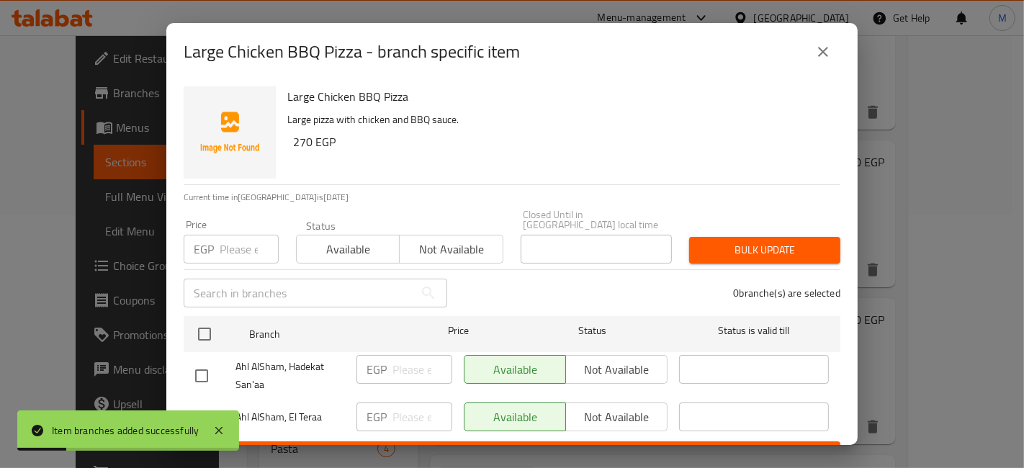
click at [196, 406] on input "checkbox" at bounding box center [201, 418] width 30 height 30
checkbox input "true"
click at [361, 406] on div "EGP ​" at bounding box center [404, 417] width 96 height 29
click at [392, 406] on input "number" at bounding box center [422, 417] width 60 height 29
type input "350"
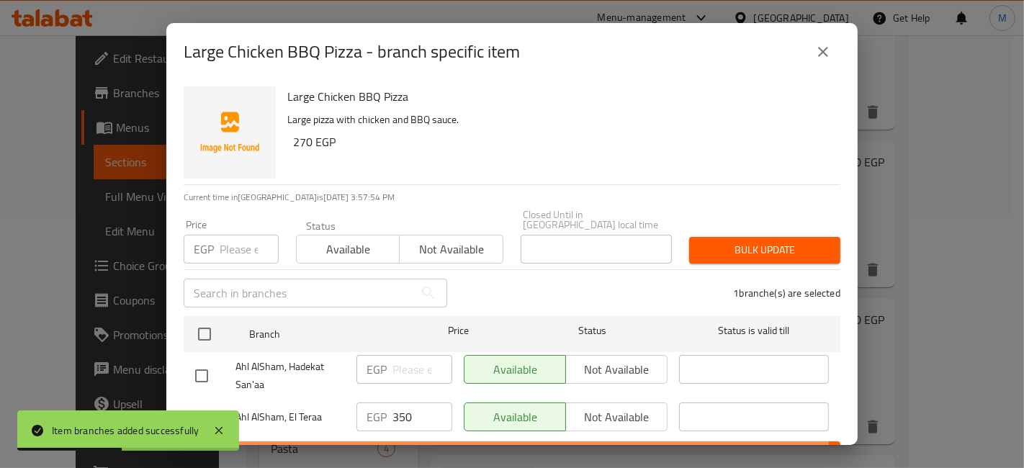
drag, startPoint x: 427, startPoint y: 442, endPoint x: 476, endPoint y: 425, distance: 51.9
click at [427, 446] on span "Save" at bounding box center [512, 455] width 634 height 18
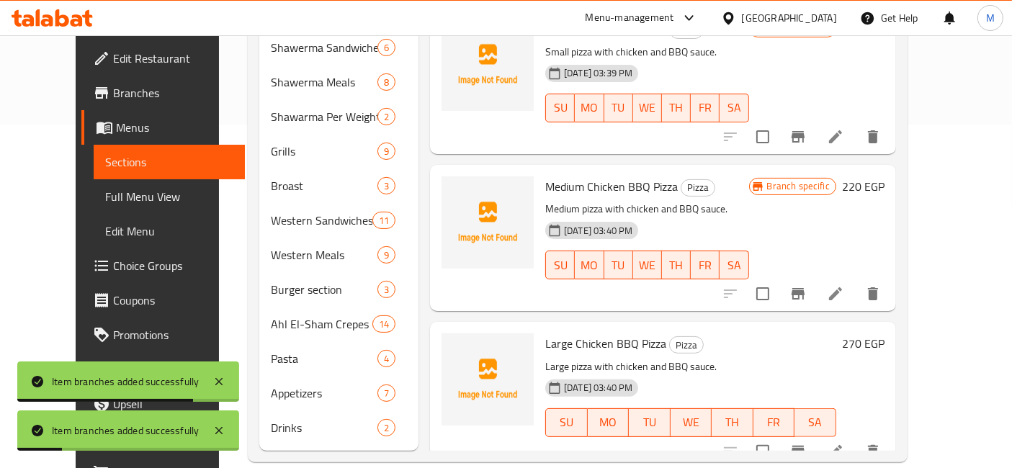
scroll to position [5920, 0]
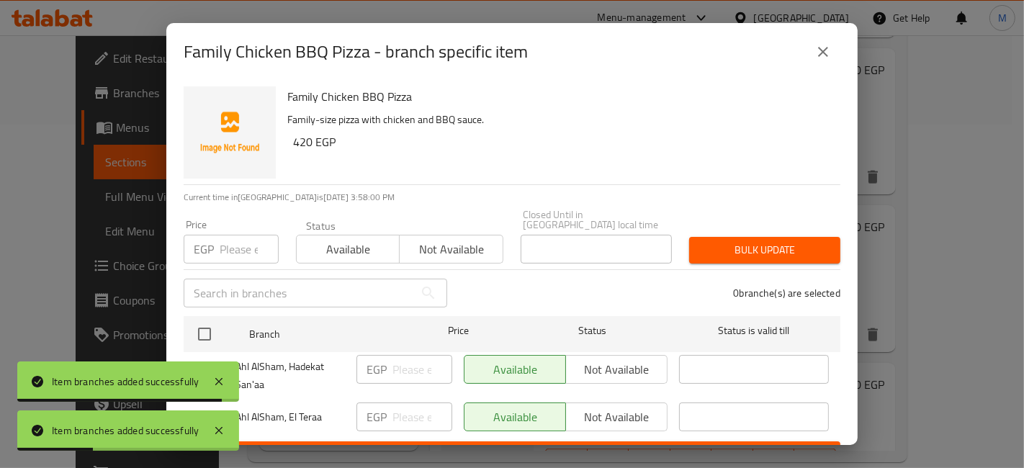
click at [197, 399] on div at bounding box center [119, 400] width 204 height 3
click at [202, 407] on input "checkbox" at bounding box center [201, 418] width 30 height 30
checkbox input "true"
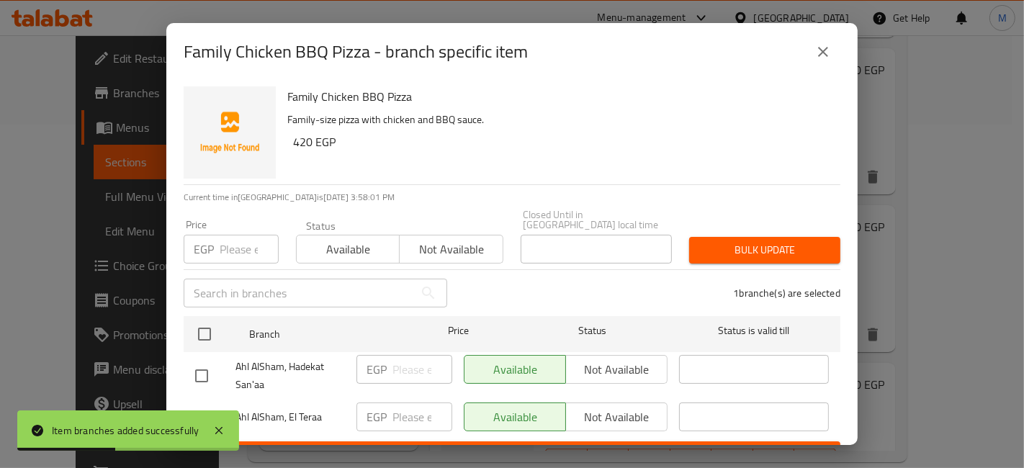
click at [604, 385] on div "Available Not available" at bounding box center [565, 375] width 215 height 53
drag, startPoint x: 606, startPoint y: 387, endPoint x: 604, endPoint y: 400, distance: 13.1
click at [604, 400] on ul "Branch Price Status Status is valid till Ahl AlSham, Hadekat San'aa EGP ​ Avail…" at bounding box center [512, 375] width 657 height 131
click at [603, 407] on span "Not available" at bounding box center [617, 417] width 90 height 21
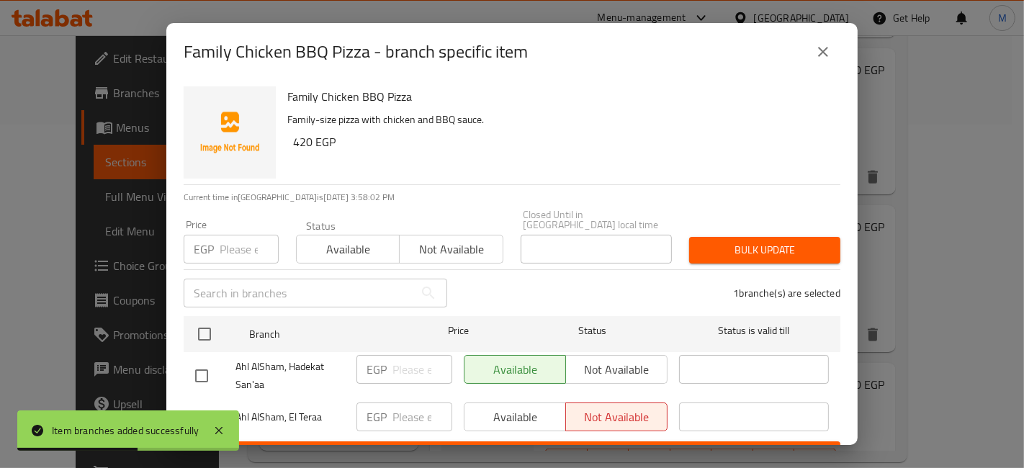
click at [574, 447] on div "Family Chicken BBQ Pizza - branch specific item Family Chicken BBQ Pizza Family…" at bounding box center [512, 234] width 1024 height 468
drag, startPoint x: 566, startPoint y: 433, endPoint x: 572, endPoint y: 428, distance: 7.7
click at [565, 441] on button "Save" at bounding box center [512, 454] width 657 height 27
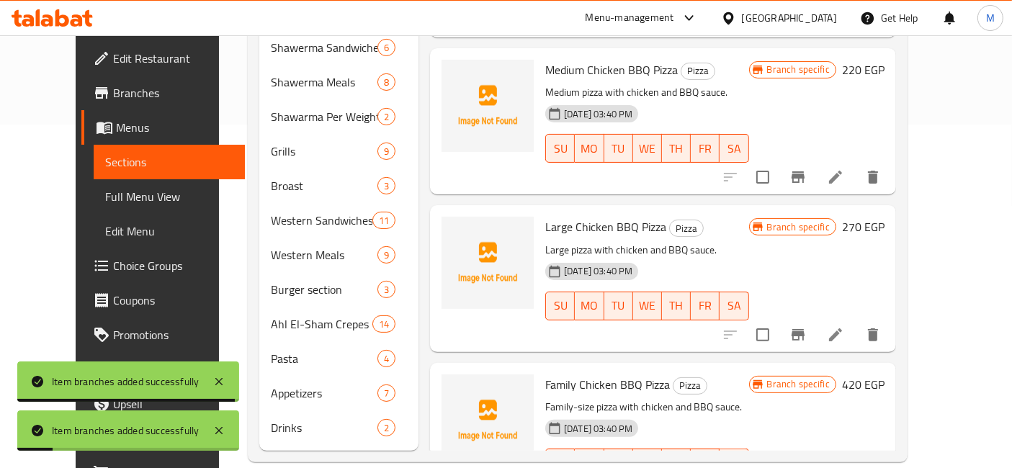
scroll to position [6080, 0]
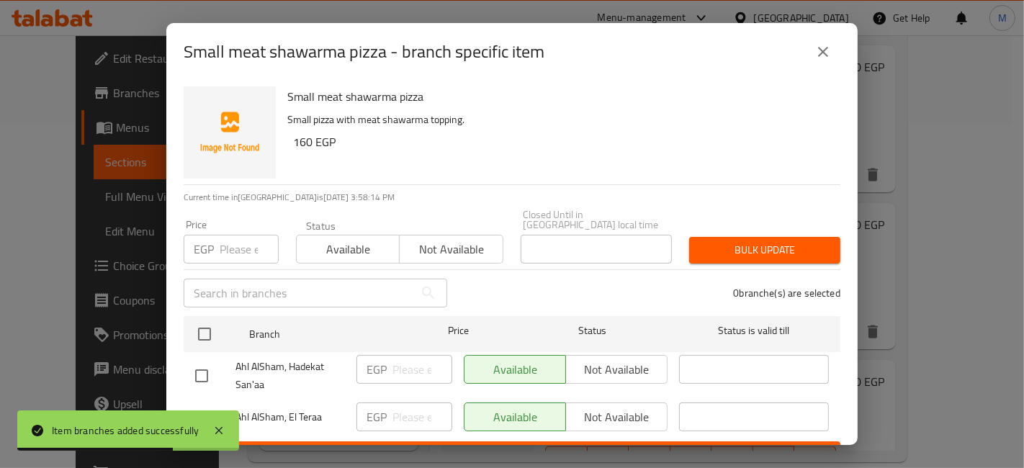
click at [202, 410] on div "Item branches added successfully" at bounding box center [128, 430] width 222 height 40
drag, startPoint x: 210, startPoint y: 405, endPoint x: 310, endPoint y: 394, distance: 100.7
click at [208, 406] on input "checkbox" at bounding box center [201, 418] width 30 height 30
checkbox input "true"
click at [392, 410] on input "number" at bounding box center [422, 417] width 60 height 29
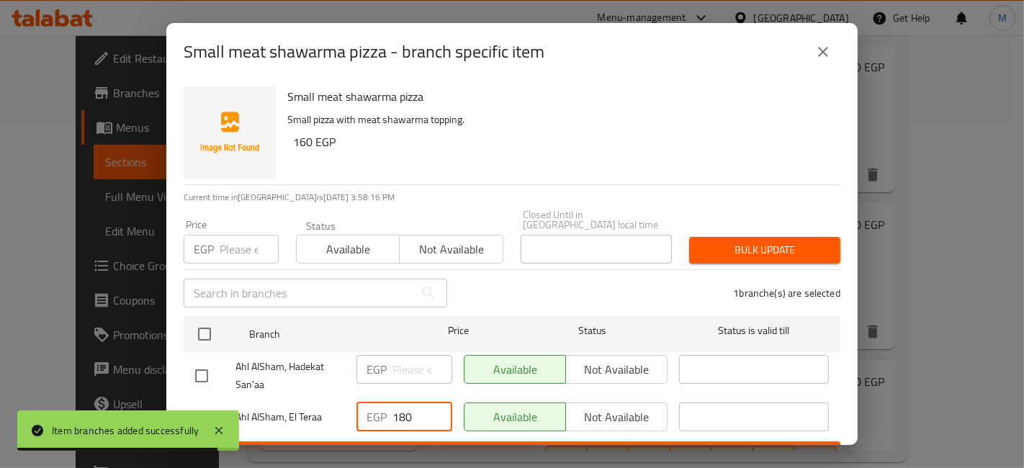
type input "180"
click at [436, 446] on span "Save" at bounding box center [512, 455] width 634 height 18
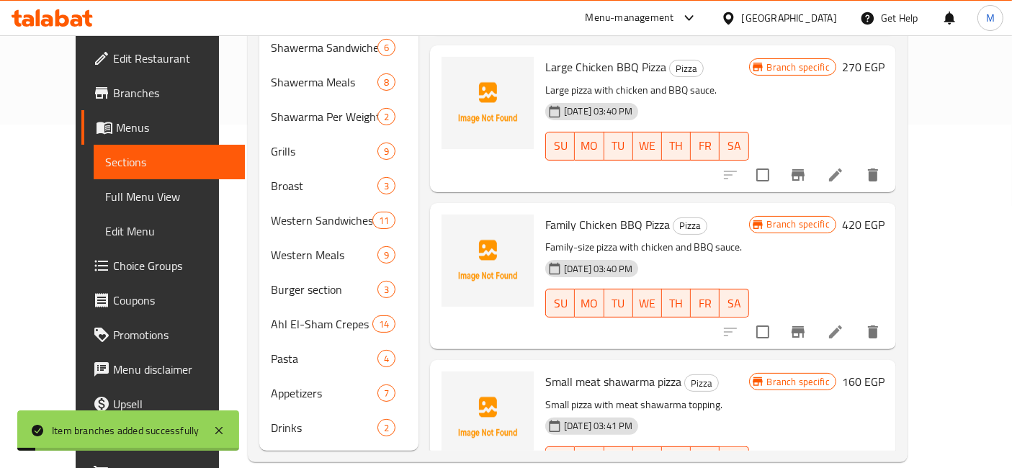
scroll to position [6240, 0]
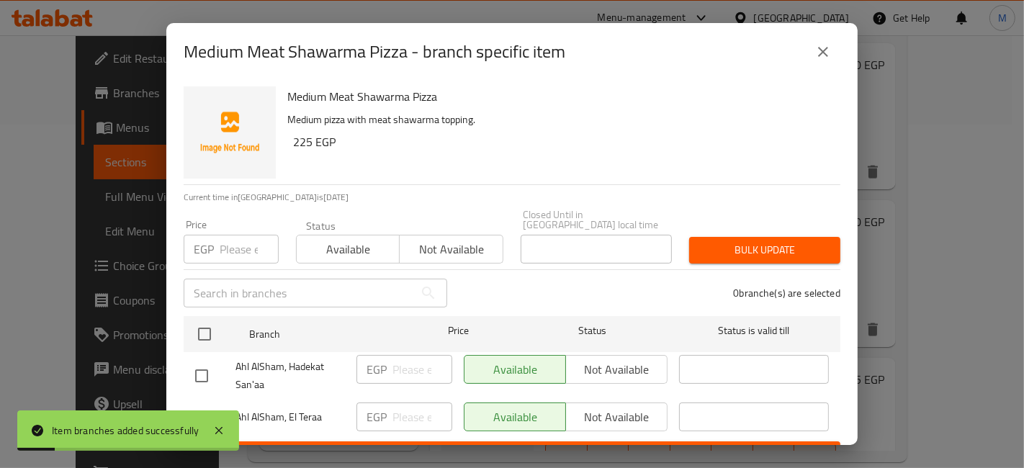
click at [189, 403] on input "checkbox" at bounding box center [201, 418] width 30 height 30
checkbox input "true"
click at [395, 413] on input "number" at bounding box center [422, 417] width 60 height 29
type input "250"
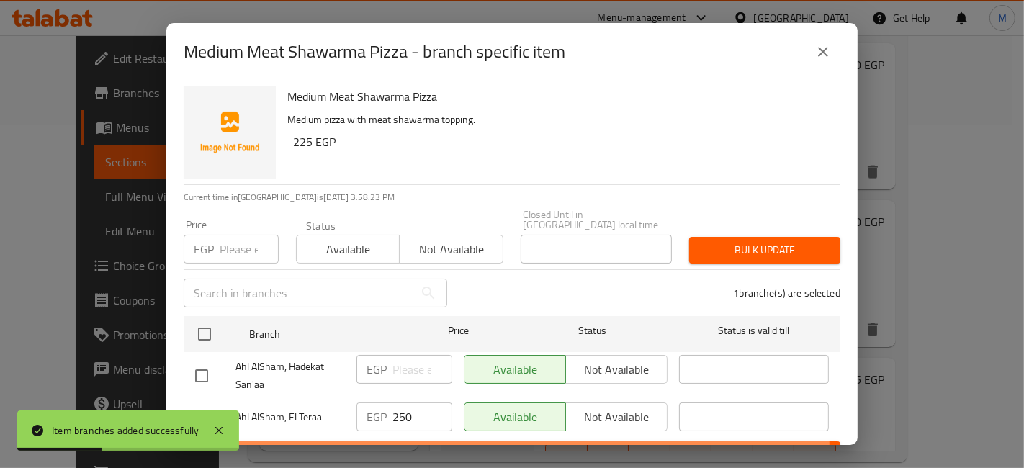
click at [423, 446] on span "Save" at bounding box center [512, 455] width 634 height 18
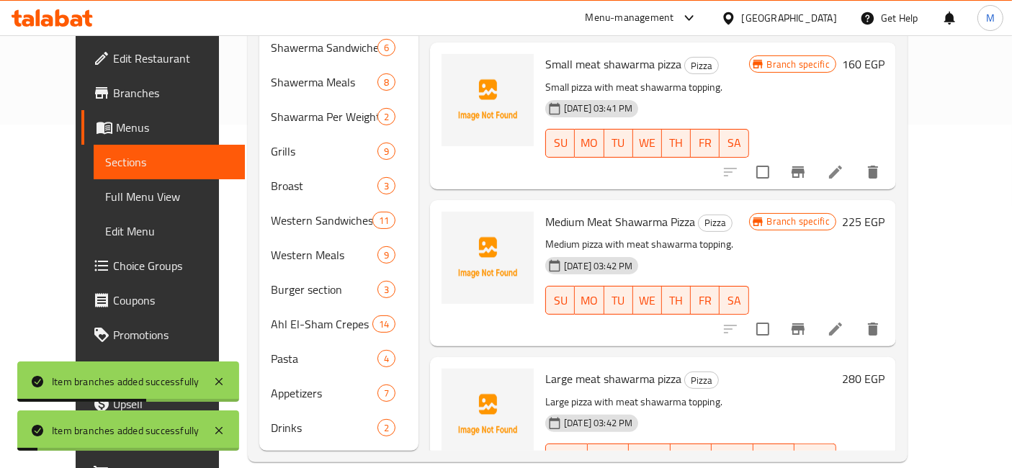
scroll to position [6400, 0]
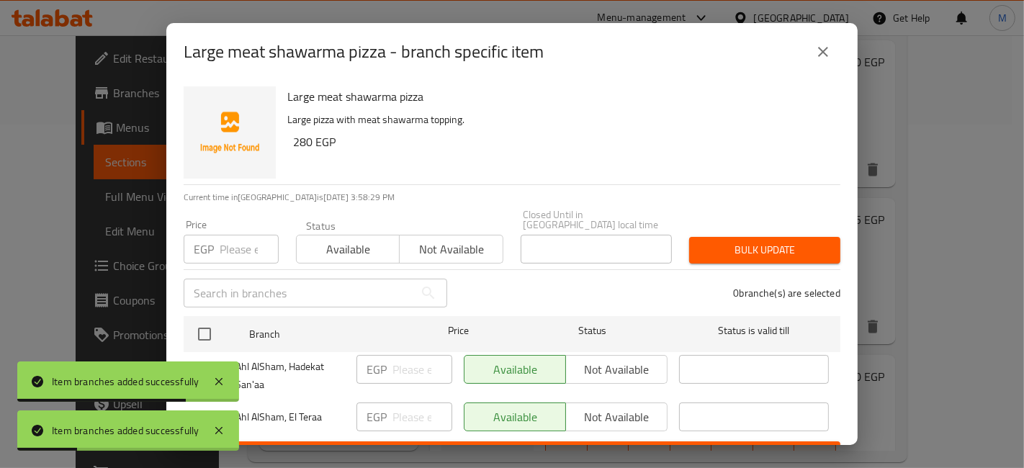
click at [205, 403] on input "checkbox" at bounding box center [201, 418] width 30 height 30
checkbox input "true"
click at [415, 409] on input "number" at bounding box center [422, 417] width 60 height 29
type input "315"
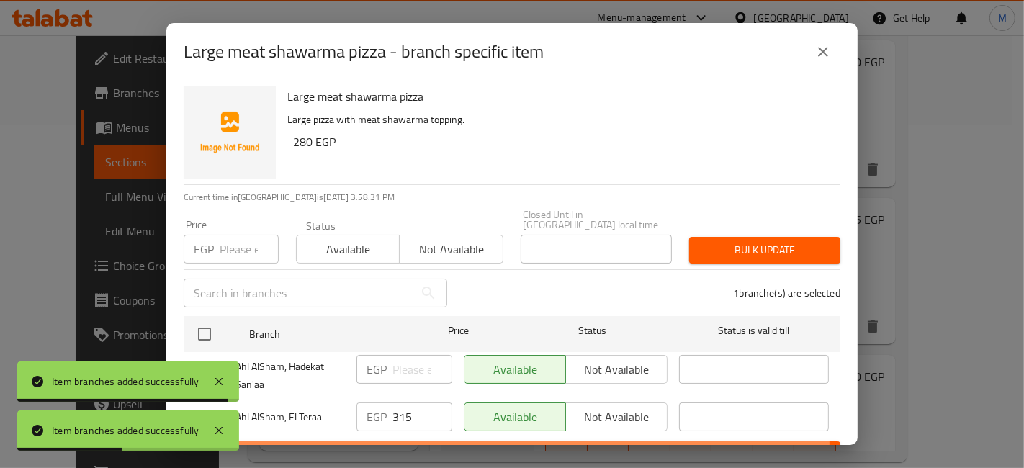
click at [457, 441] on button "Save" at bounding box center [512, 454] width 657 height 27
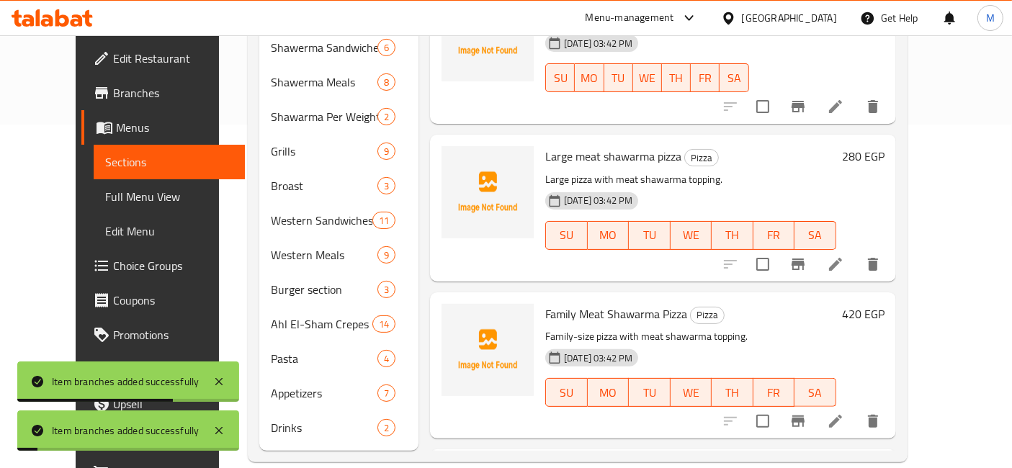
scroll to position [6640, 0]
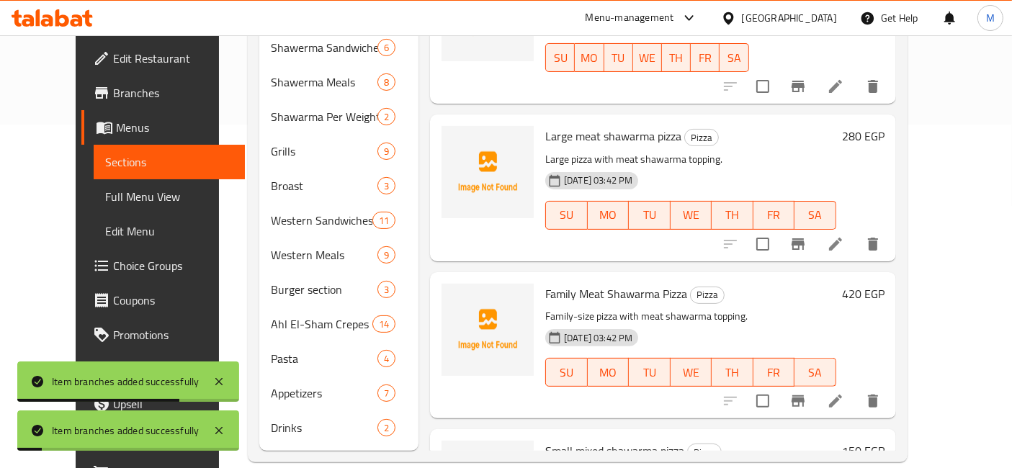
click at [806, 392] on icon "Branch-specific-item" at bounding box center [797, 400] width 17 height 17
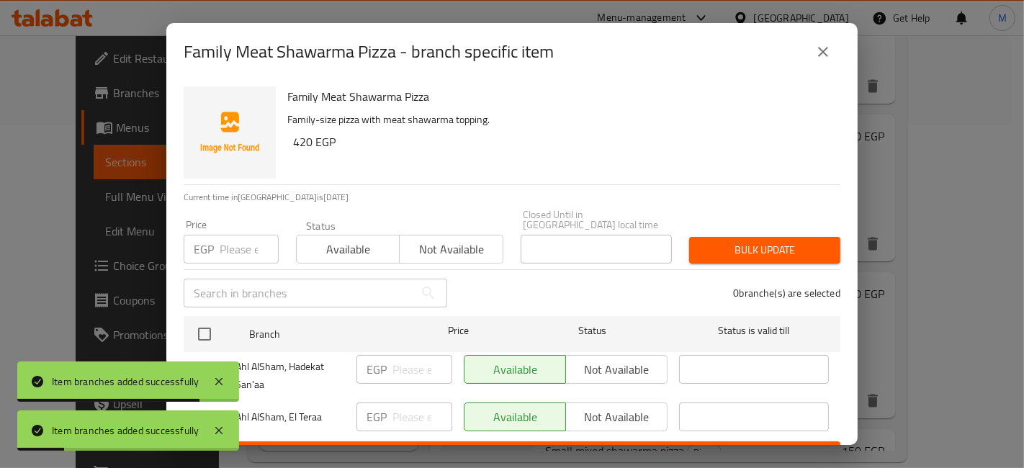
click at [202, 403] on input "checkbox" at bounding box center [201, 418] width 30 height 30
checkbox input "true"
click at [636, 407] on span "Not available" at bounding box center [617, 417] width 90 height 21
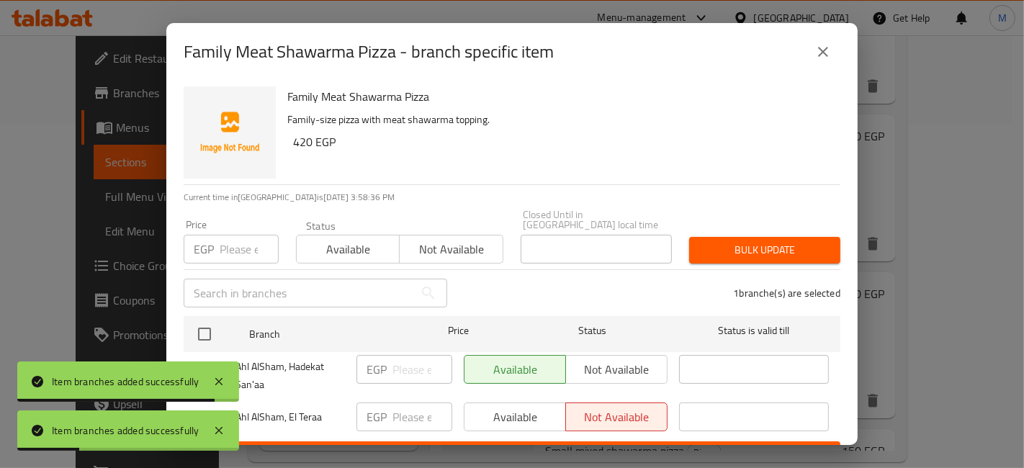
click at [619, 441] on button "Save" at bounding box center [512, 454] width 657 height 27
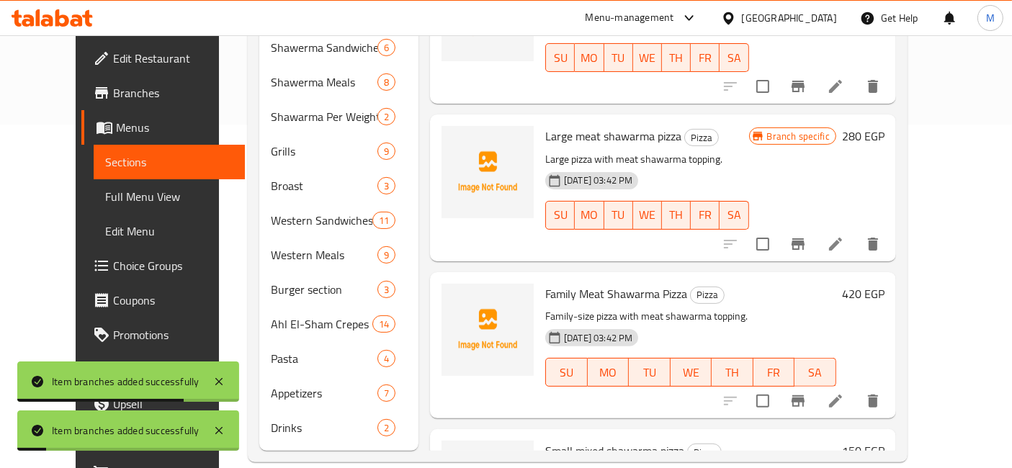
scroll to position [6720, 0]
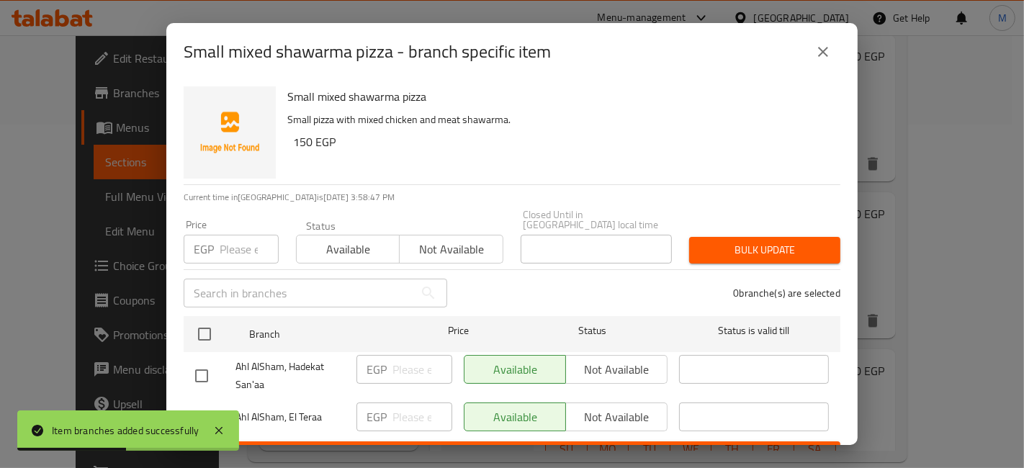
click at [202, 403] on input "checkbox" at bounding box center [201, 418] width 30 height 30
checkbox input "true"
click at [385, 403] on div "EGP ​" at bounding box center [404, 417] width 96 height 29
type input "175"
click at [462, 428] on ul "Branch Price Status Status is valid till Ahl AlSham, Hadekat San'aa EGP ​ Avail…" at bounding box center [512, 375] width 657 height 131
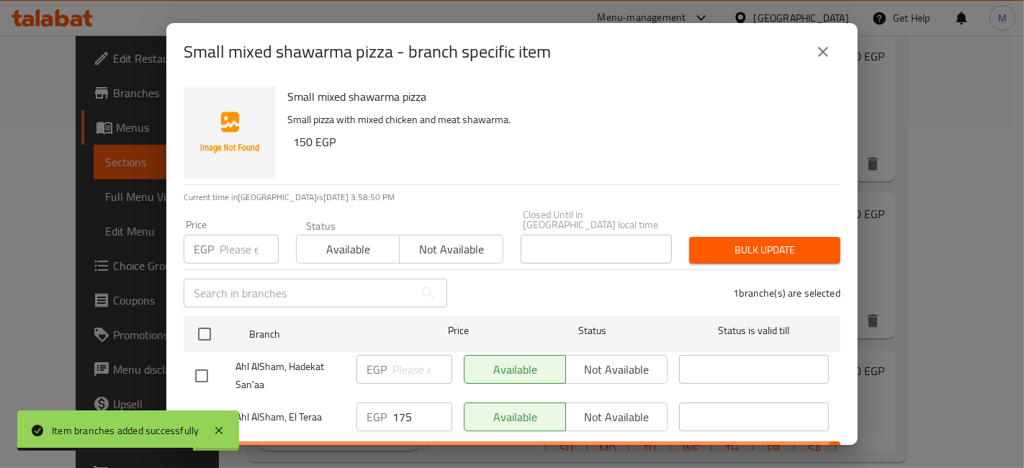
click at [469, 441] on button "Save" at bounding box center [512, 454] width 657 height 27
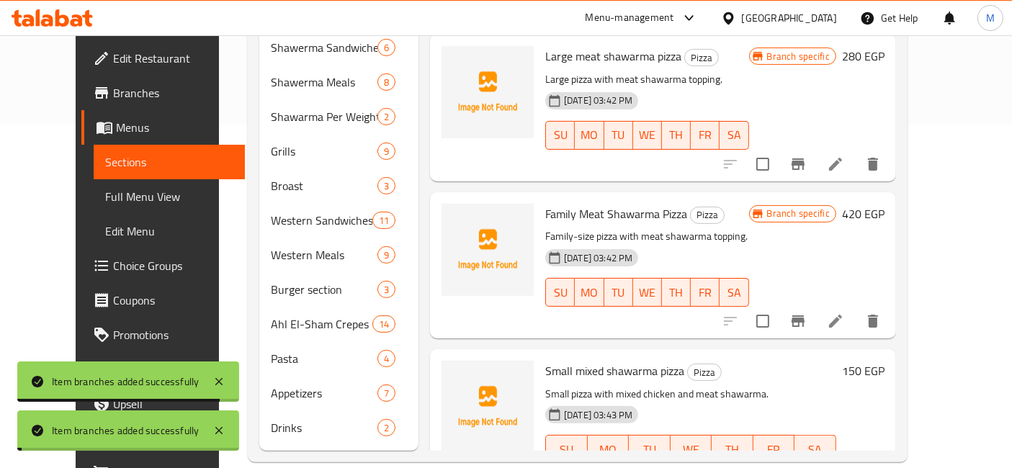
scroll to position [6880, 0]
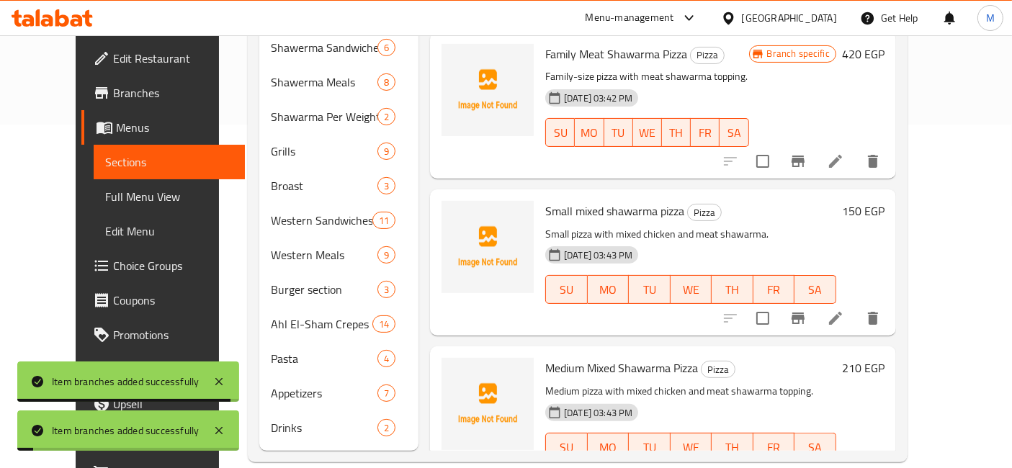
click at [815, 459] on button "Branch-specific-item" at bounding box center [798, 476] width 35 height 35
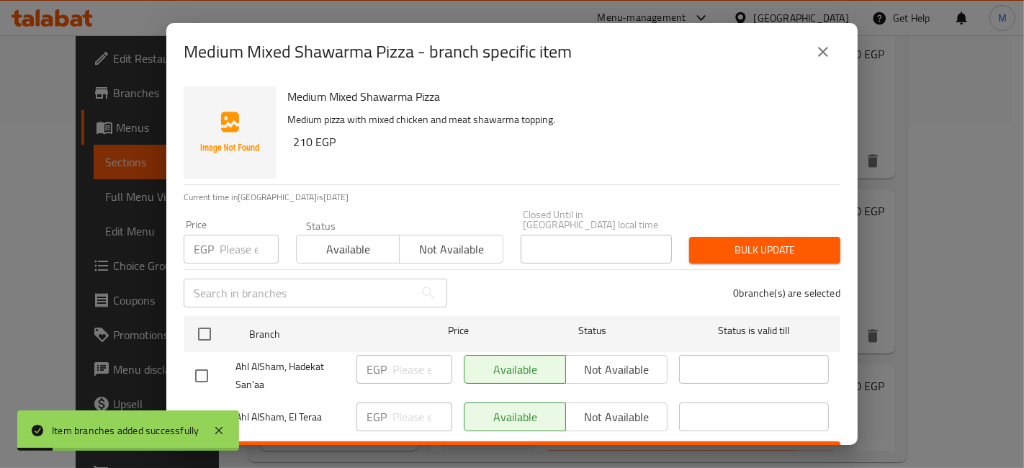
drag, startPoint x: 207, startPoint y: 407, endPoint x: 310, endPoint y: 409, distance: 102.3
click at [207, 407] on input "checkbox" at bounding box center [201, 418] width 30 height 30
checkbox input "true"
click at [387, 415] on div "EGP ​" at bounding box center [404, 417] width 96 height 29
type input "210"
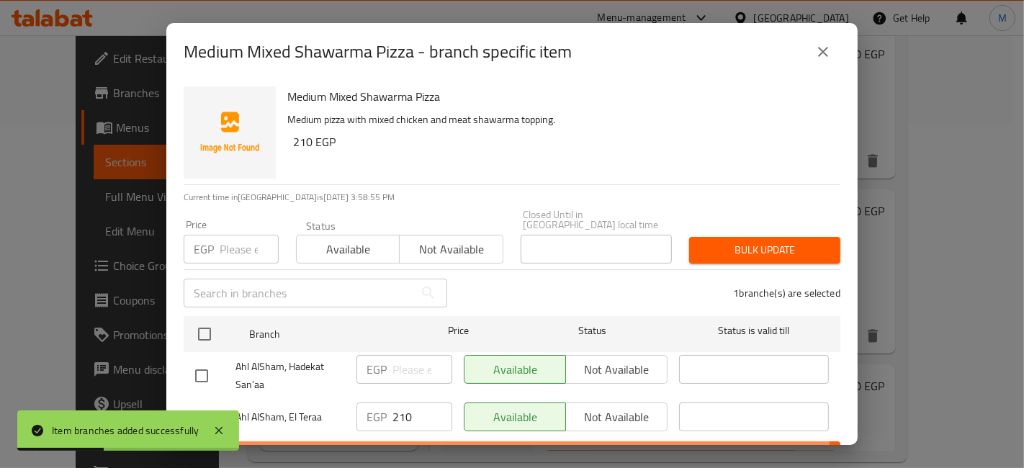
click at [442, 446] on span "Save" at bounding box center [512, 455] width 634 height 18
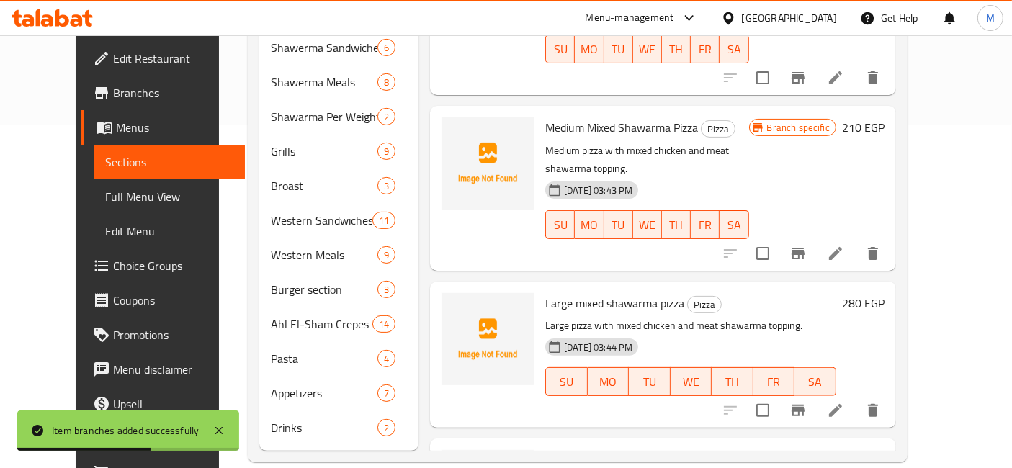
scroll to position [7200, 0]
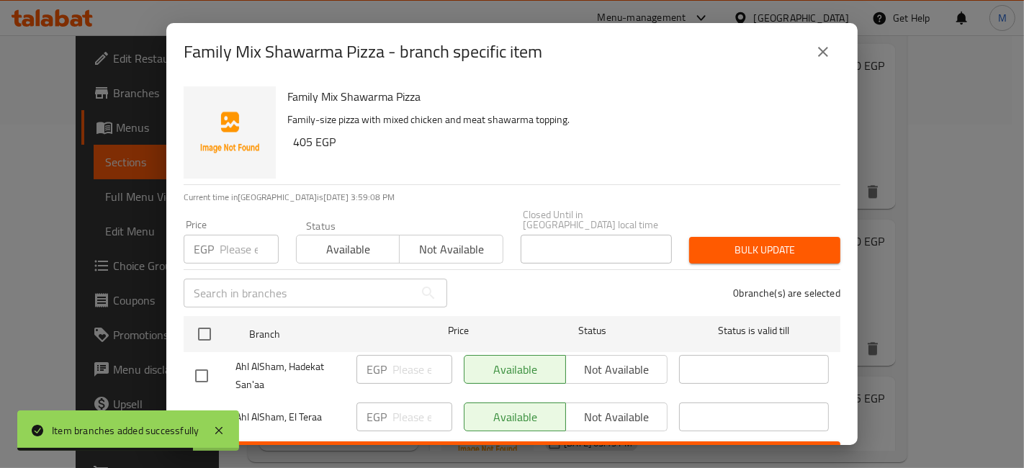
click at [194, 406] on input "checkbox" at bounding box center [201, 418] width 30 height 30
checkbox input "true"
click at [616, 410] on span "Not available" at bounding box center [617, 417] width 90 height 21
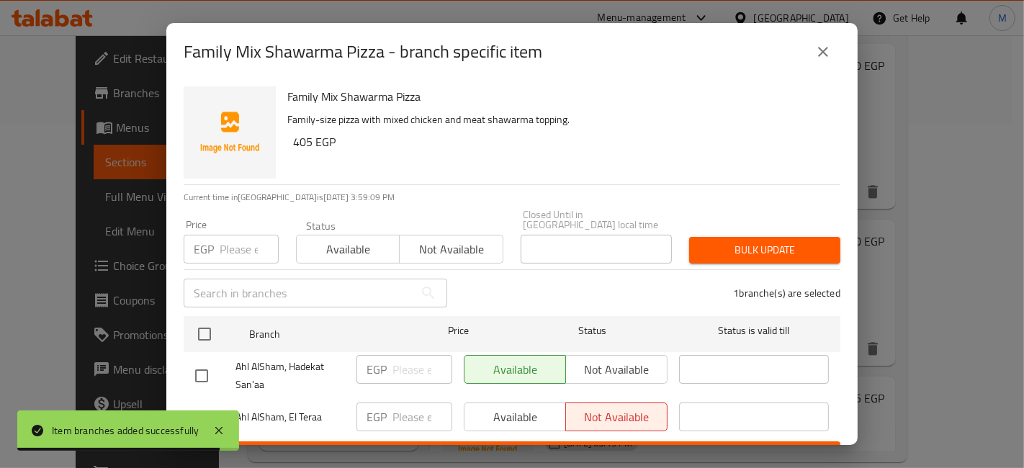
click at [621, 446] on span "Save" at bounding box center [512, 455] width 634 height 18
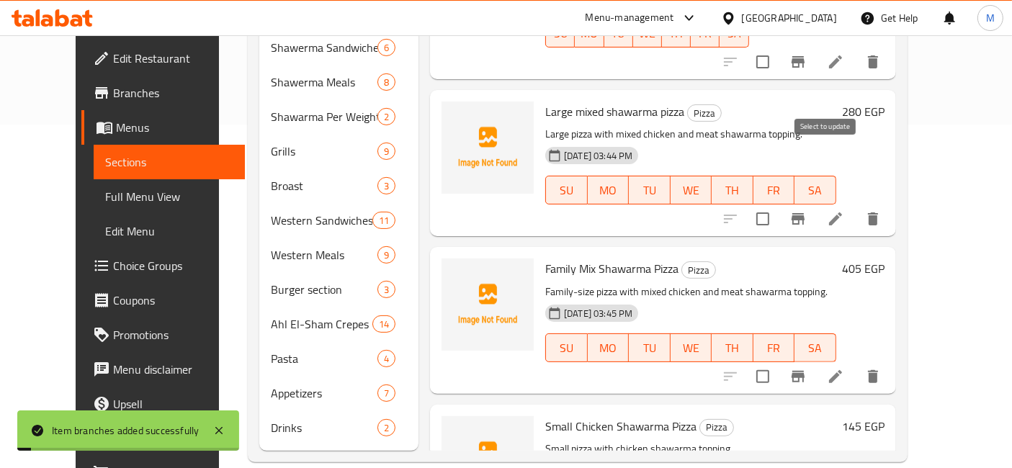
scroll to position [7360, 0]
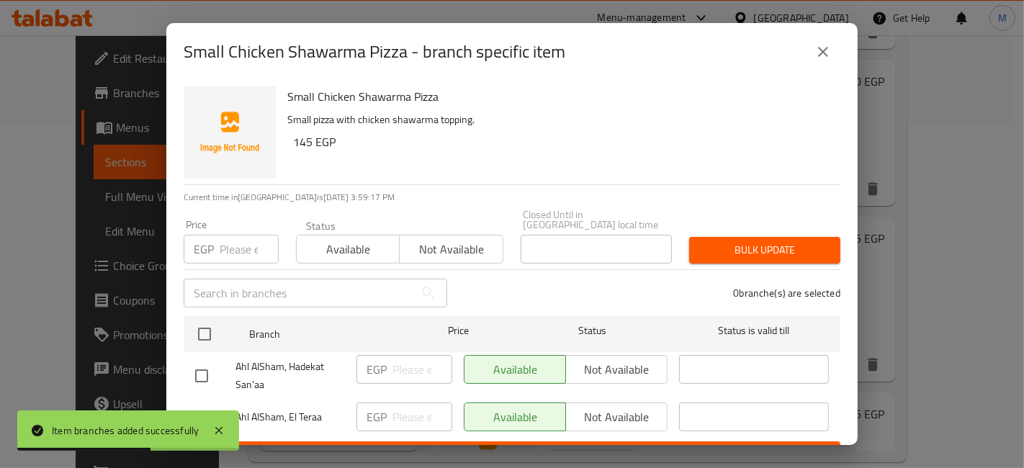
click at [197, 405] on input "checkbox" at bounding box center [201, 418] width 30 height 30
checkbox input "true"
click at [425, 415] on input "number" at bounding box center [422, 417] width 60 height 29
type input "145"
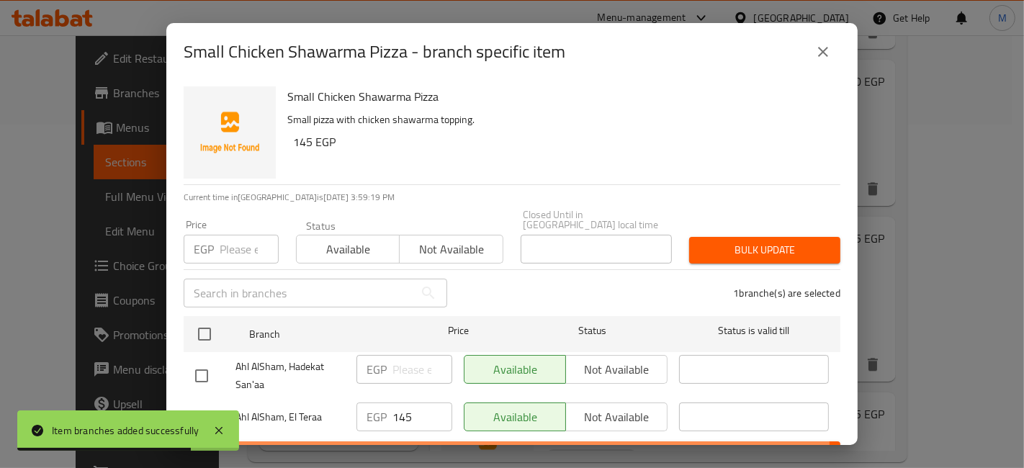
click at [435, 446] on span "Save" at bounding box center [512, 455] width 634 height 18
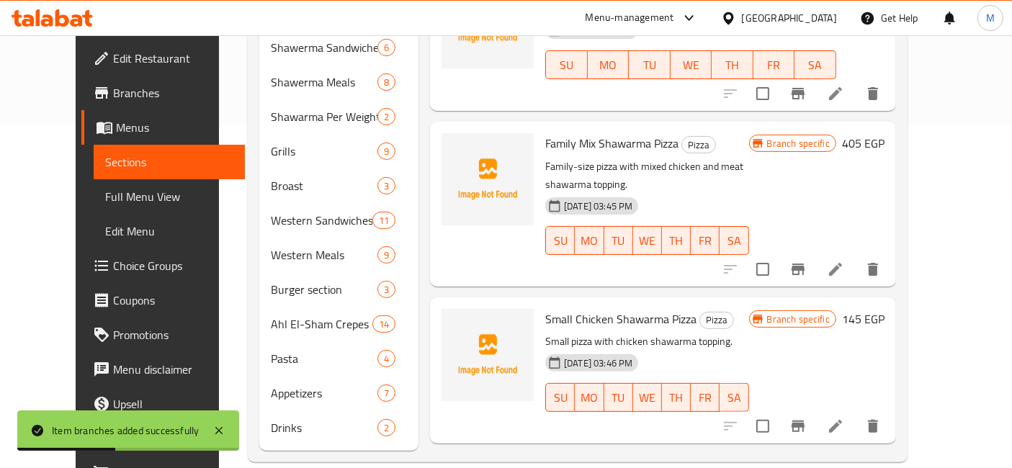
scroll to position [7440, 0]
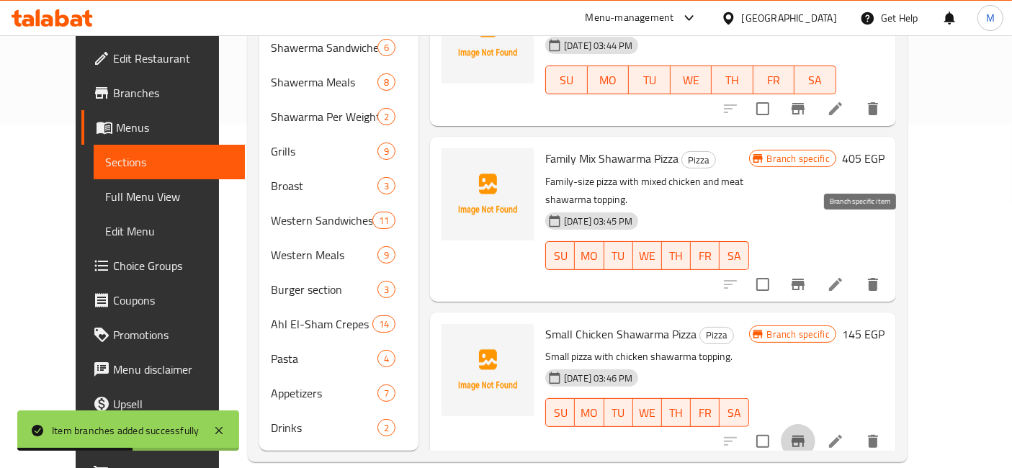
click at [804, 436] on icon "Branch-specific-item" at bounding box center [797, 442] width 13 height 12
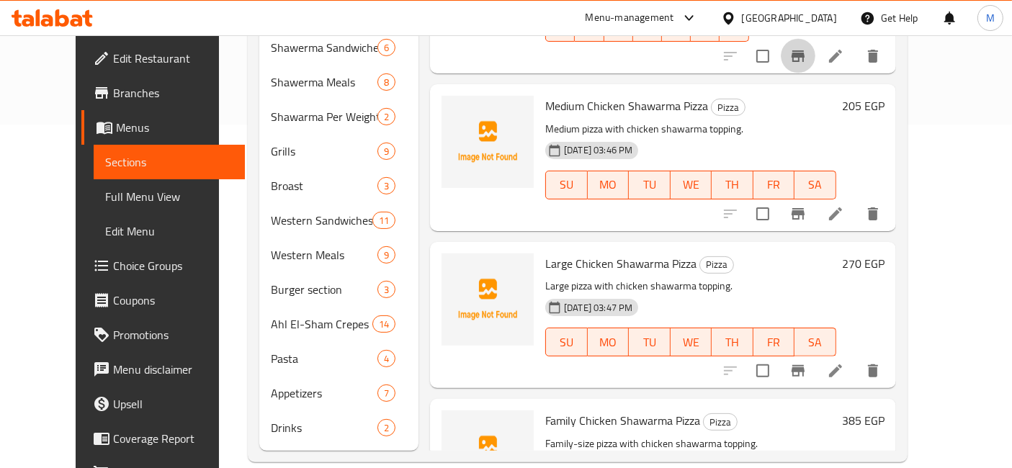
scroll to position [7840, 0]
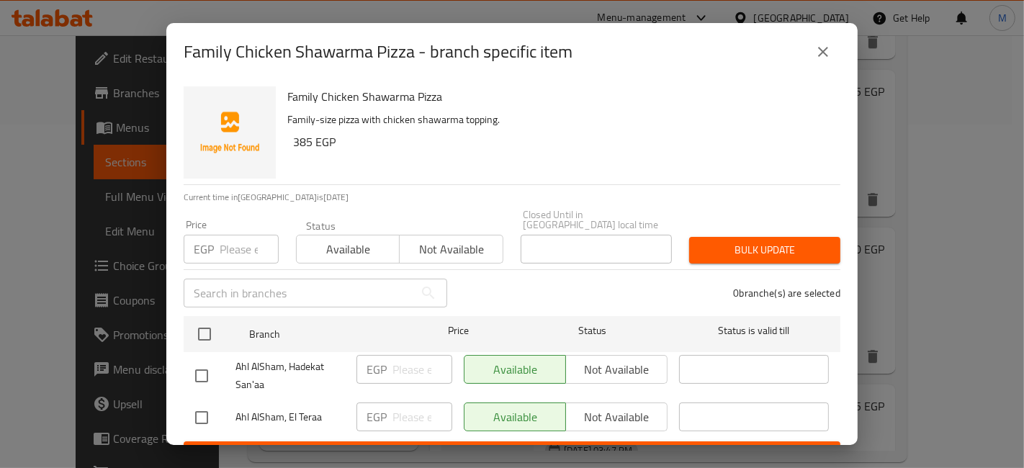
click at [214, 404] on input "checkbox" at bounding box center [201, 418] width 30 height 30
checkbox input "true"
click at [594, 403] on button "Not available" at bounding box center [616, 417] width 102 height 29
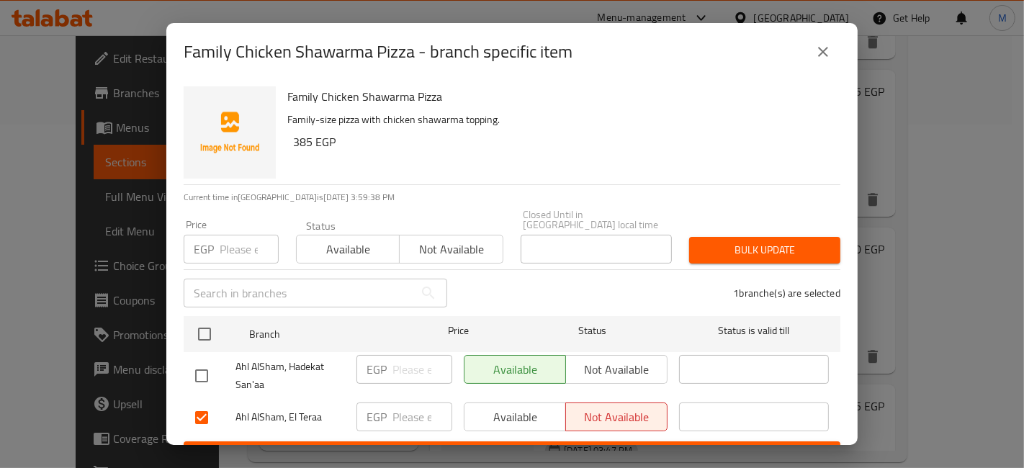
click at [614, 446] on span "Save" at bounding box center [512, 455] width 634 height 18
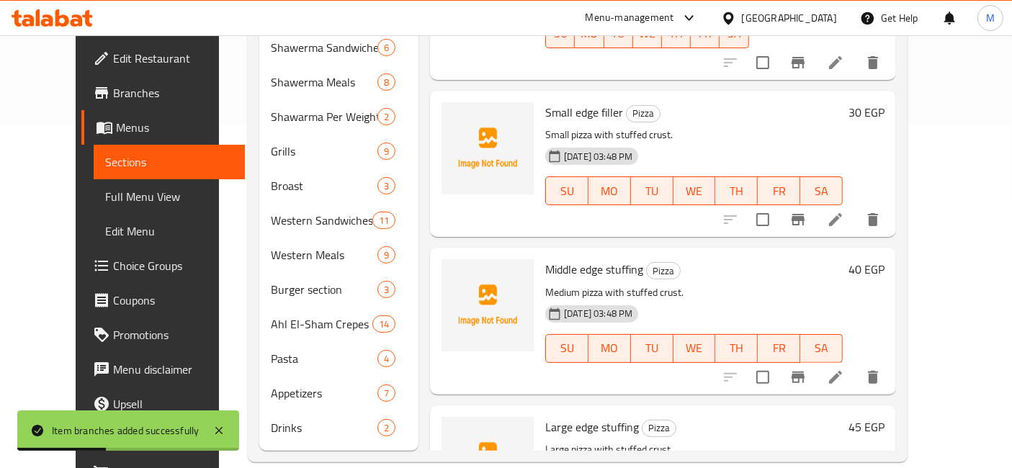
scroll to position [8367, 0]
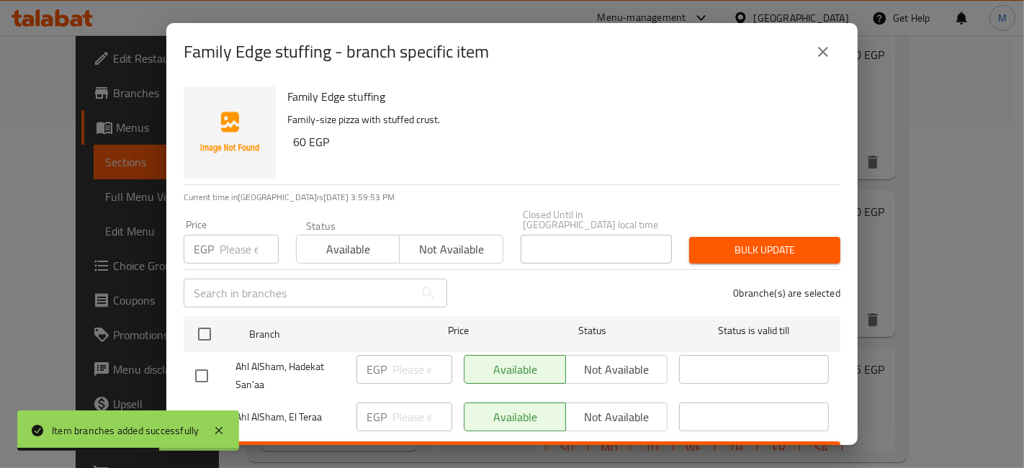
click at [211, 403] on input "checkbox" at bounding box center [201, 418] width 30 height 30
checkbox input "true"
click at [581, 407] on span "Not available" at bounding box center [617, 417] width 90 height 21
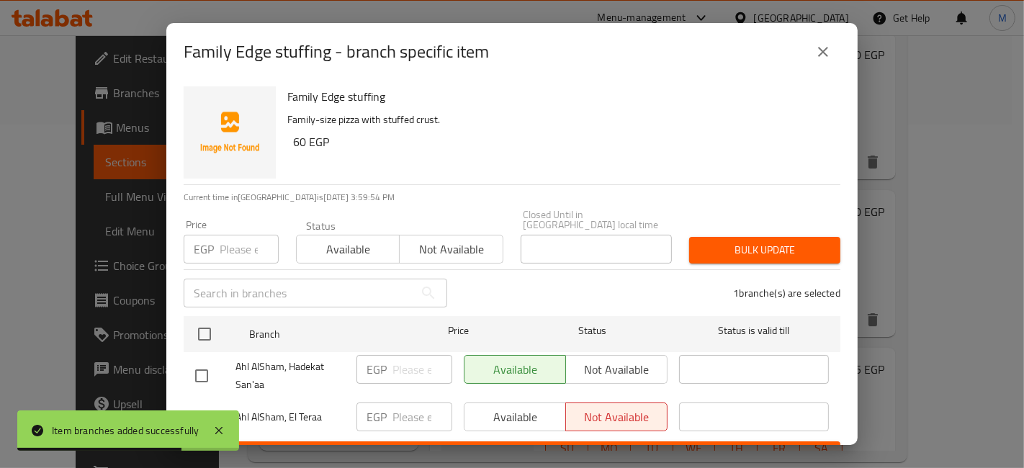
click at [600, 446] on span "Save" at bounding box center [512, 455] width 634 height 18
